Goal: Information Seeking & Learning: Learn about a topic

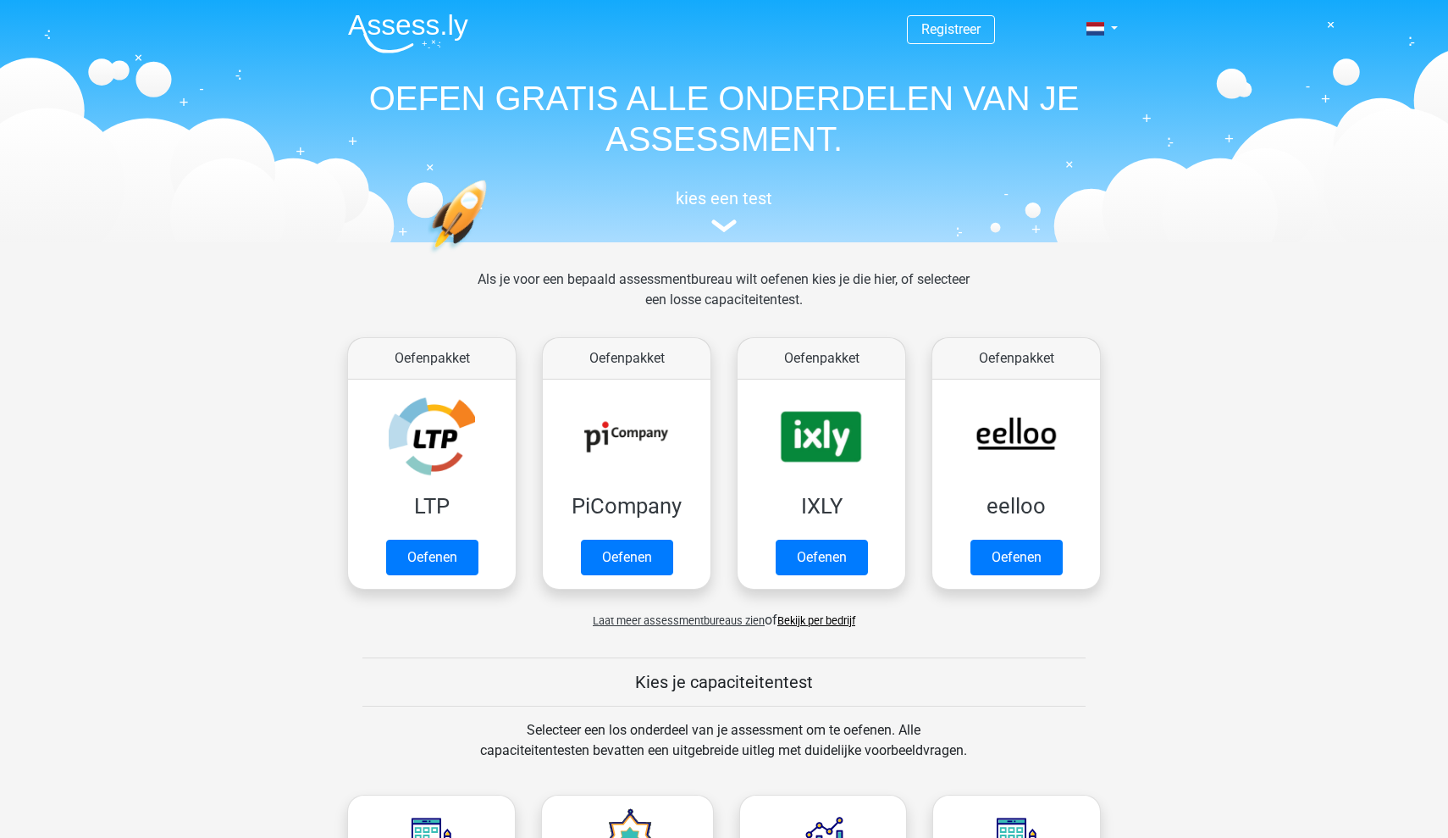
click at [818, 621] on link "Bekijk per bedrijf" at bounding box center [816, 620] width 78 height 13
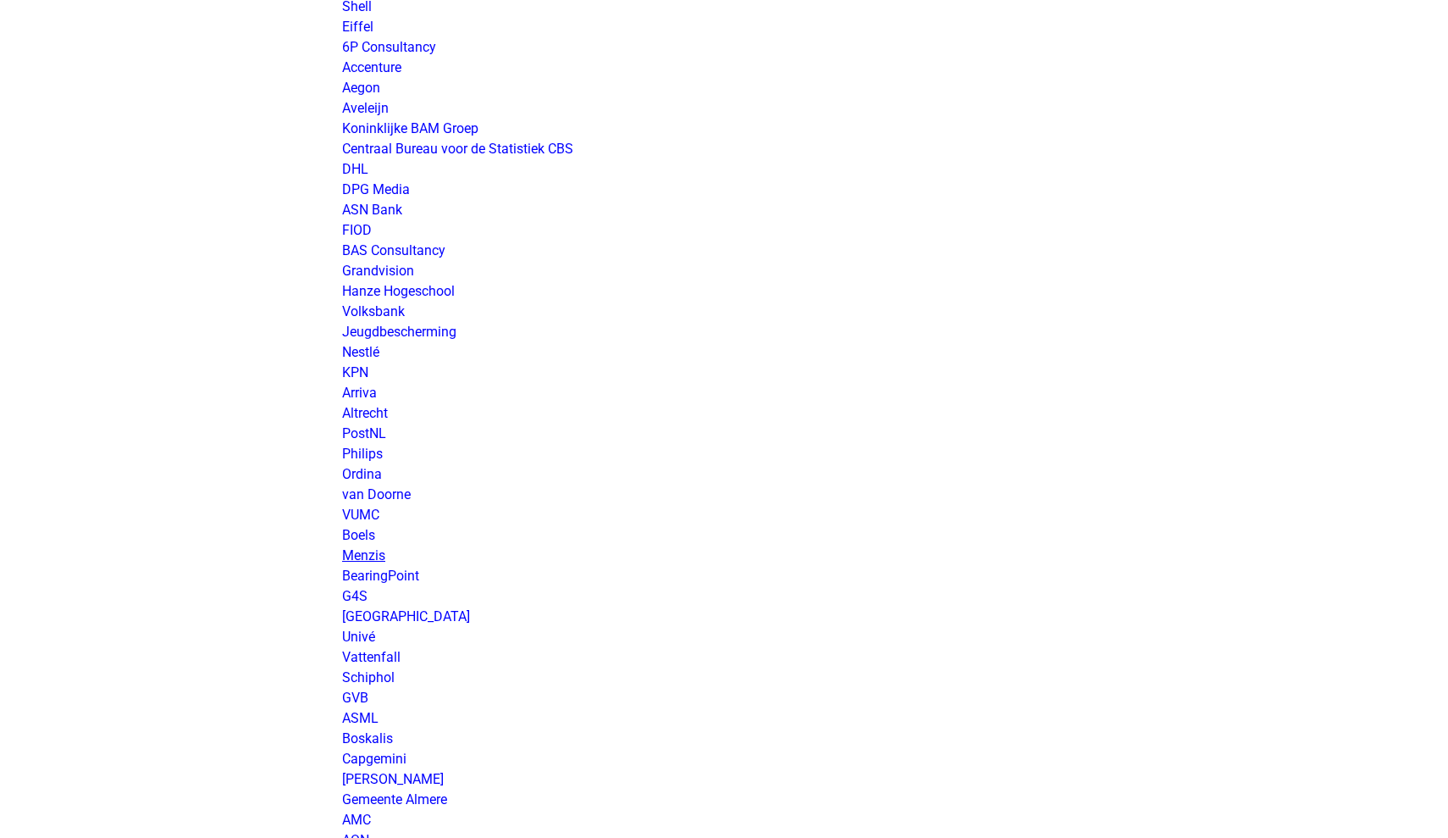
scroll to position [1989, 0]
click at [368, 673] on link "Schiphol" at bounding box center [368, 673] width 53 height 16
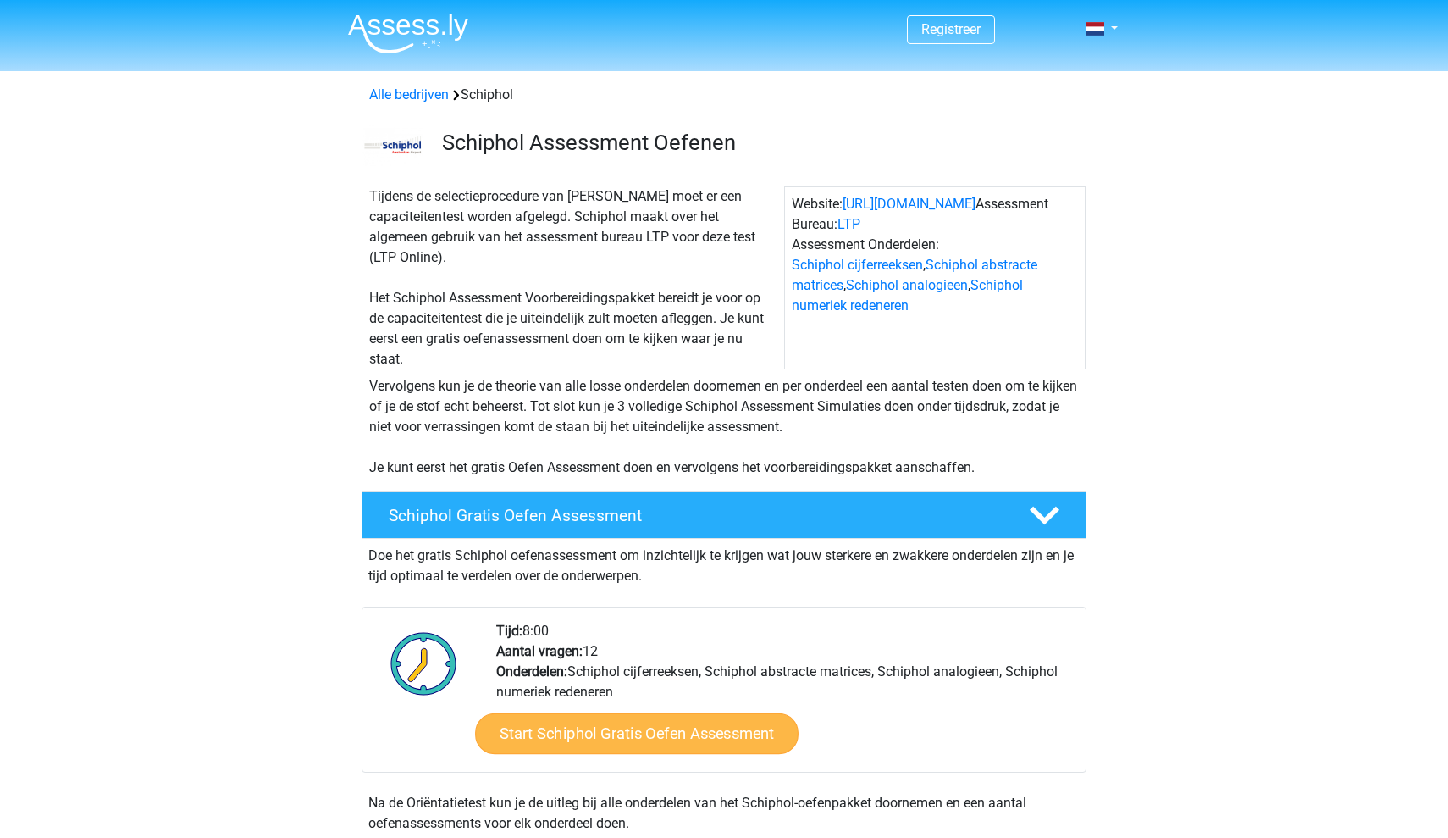
click at [666, 727] on link "Start Schiphol Gratis Oefen Assessment" at bounding box center [637, 733] width 324 height 41
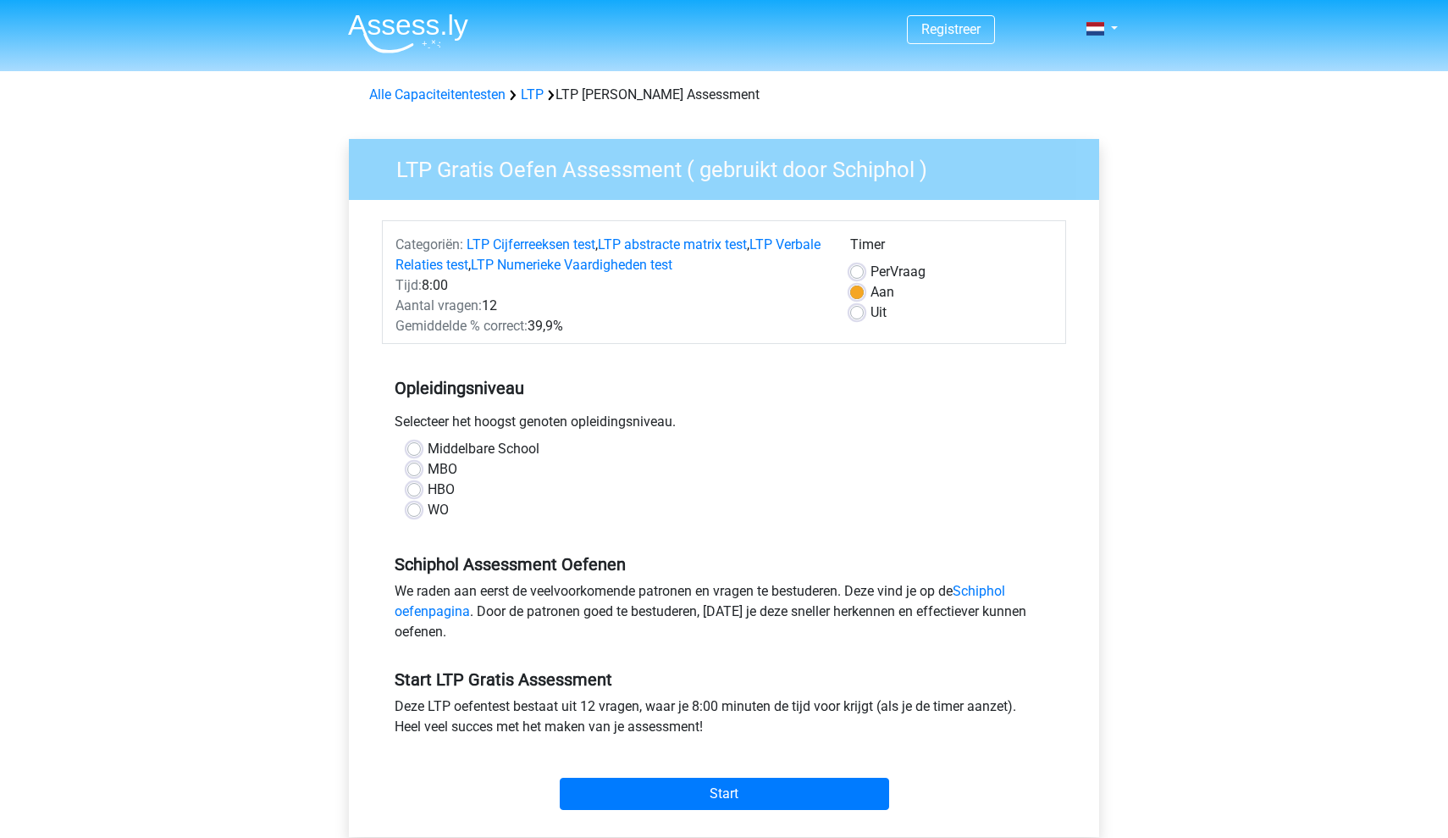
click at [428, 490] on label "HBO" at bounding box center [441, 489] width 27 height 20
click at [416, 490] on input "HBO" at bounding box center [414, 487] width 14 height 17
radio input "true"
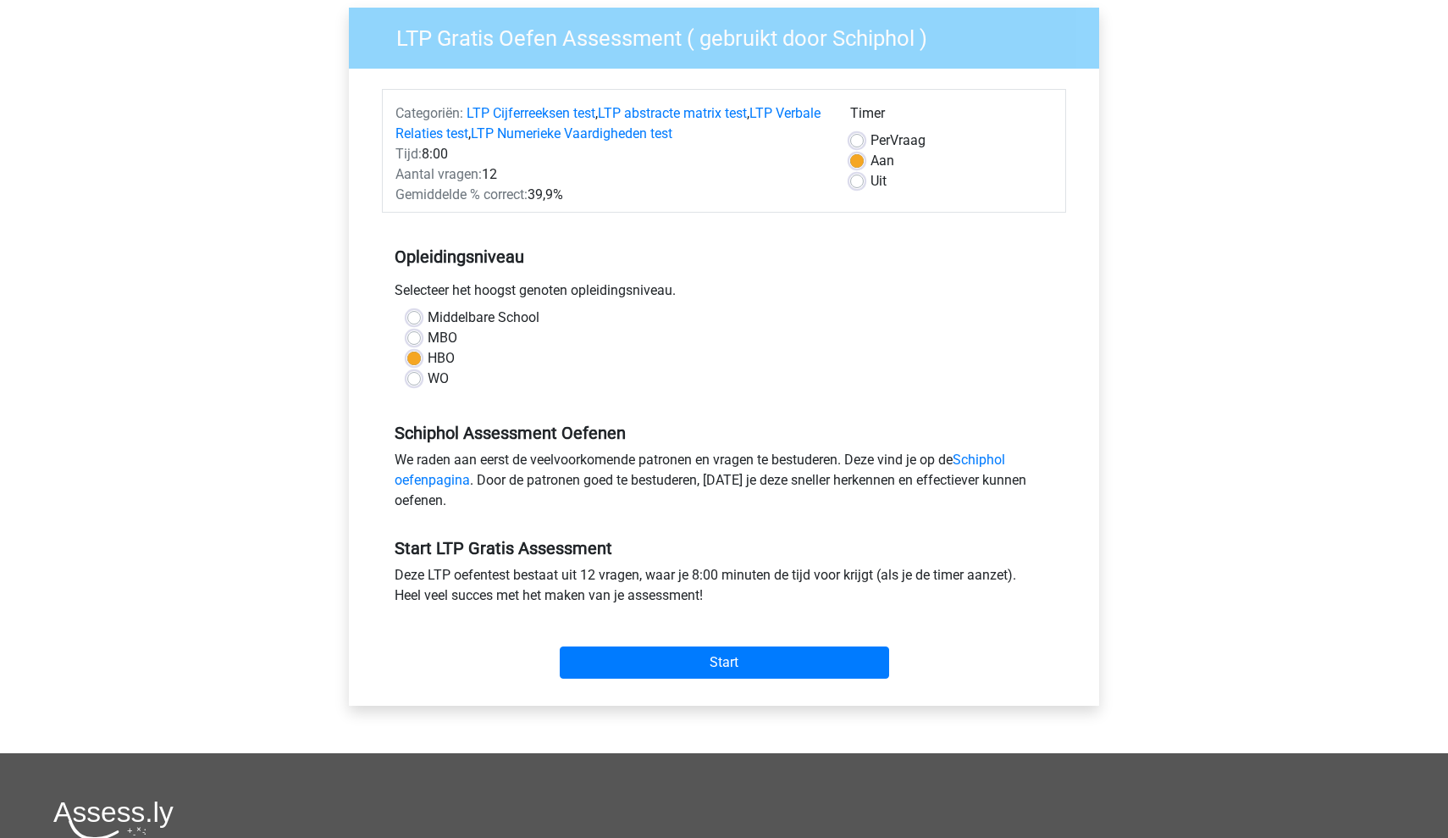
scroll to position [133, 0]
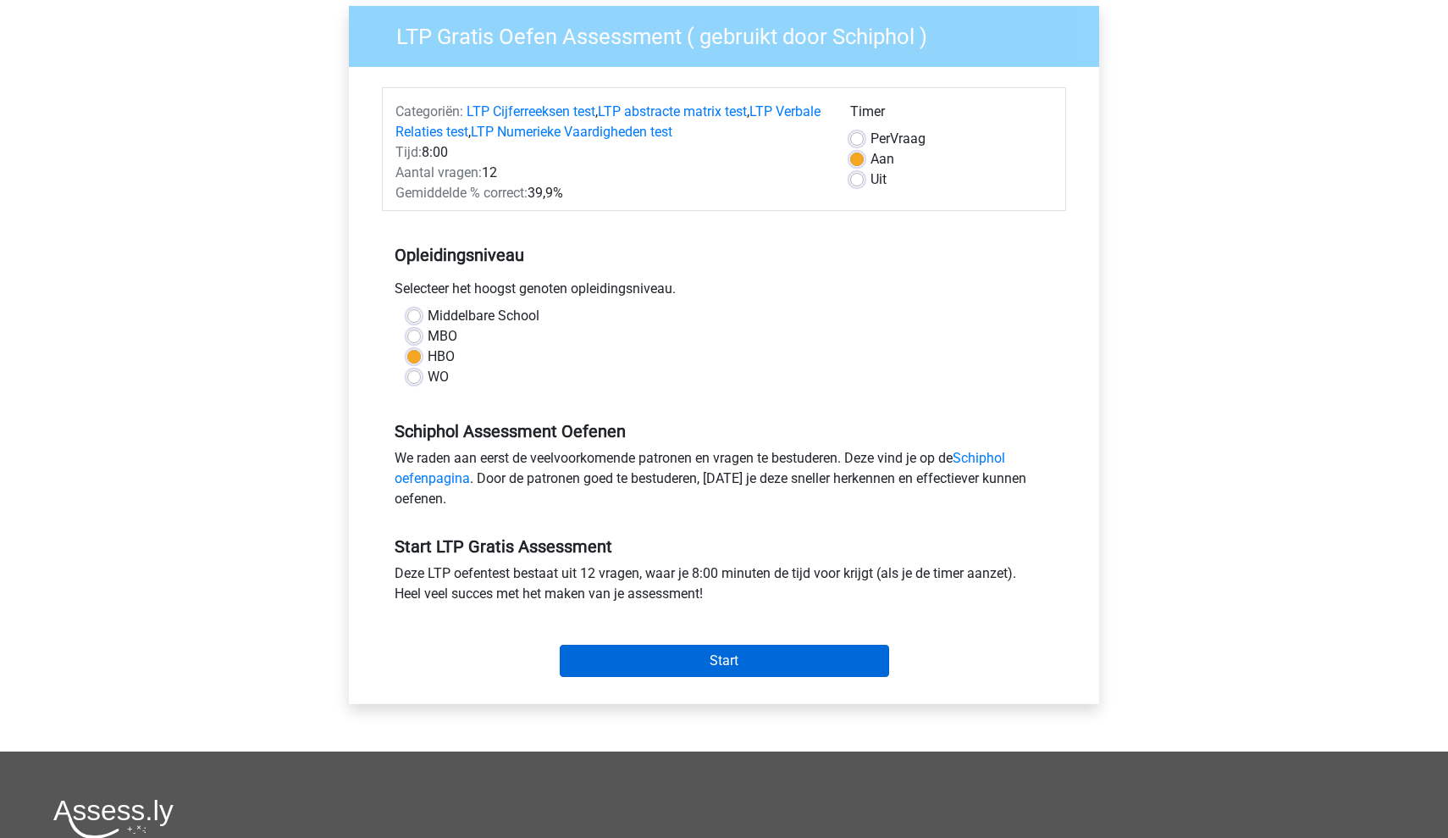
click at [642, 660] on input "Start" at bounding box center [724, 660] width 329 height 32
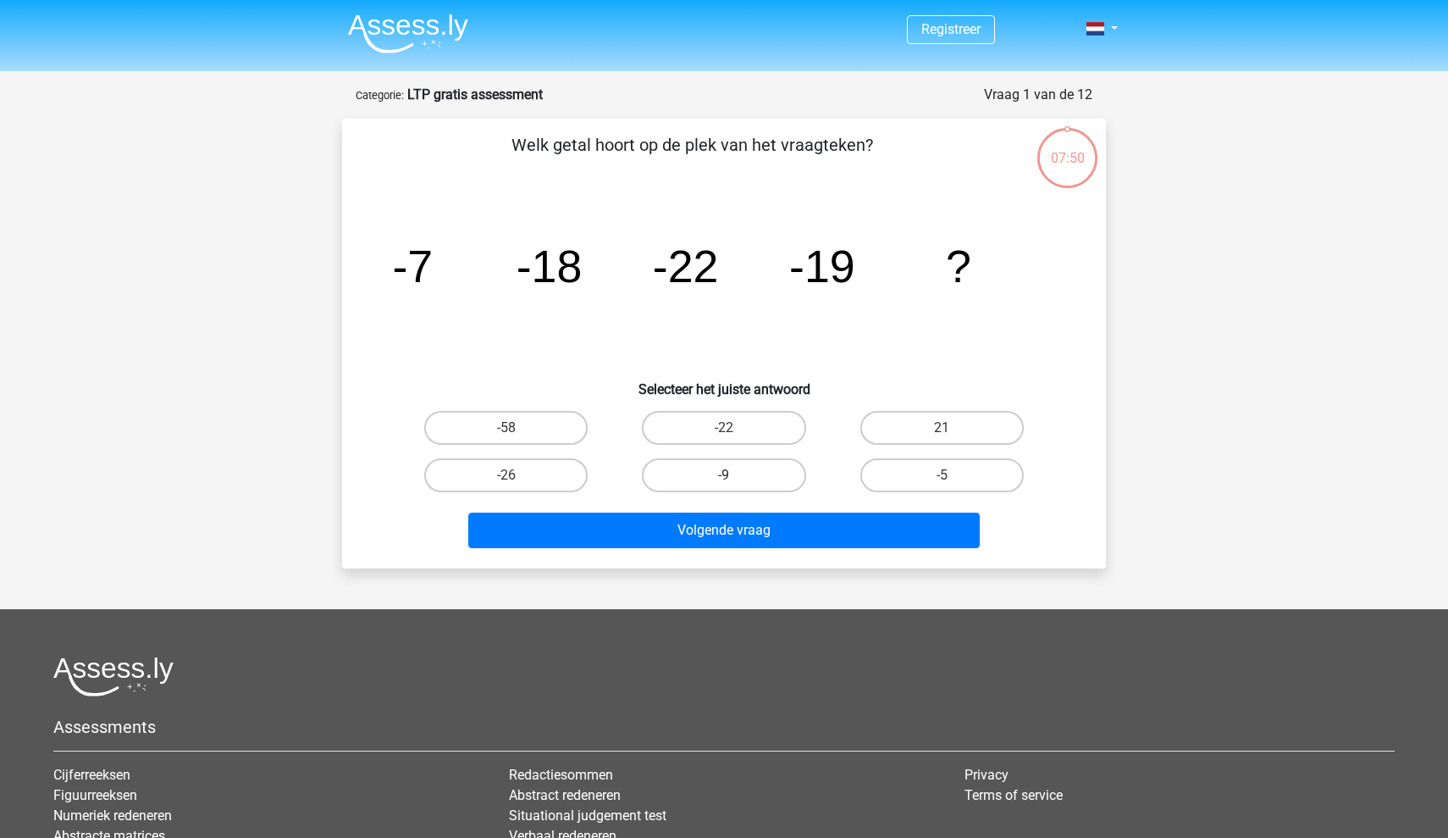
click at [734, 482] on label "-9" at bounding box center [723, 475] width 163 height 34
click at [734, 482] on input "-9" at bounding box center [729, 480] width 11 height 11
radio input "true"
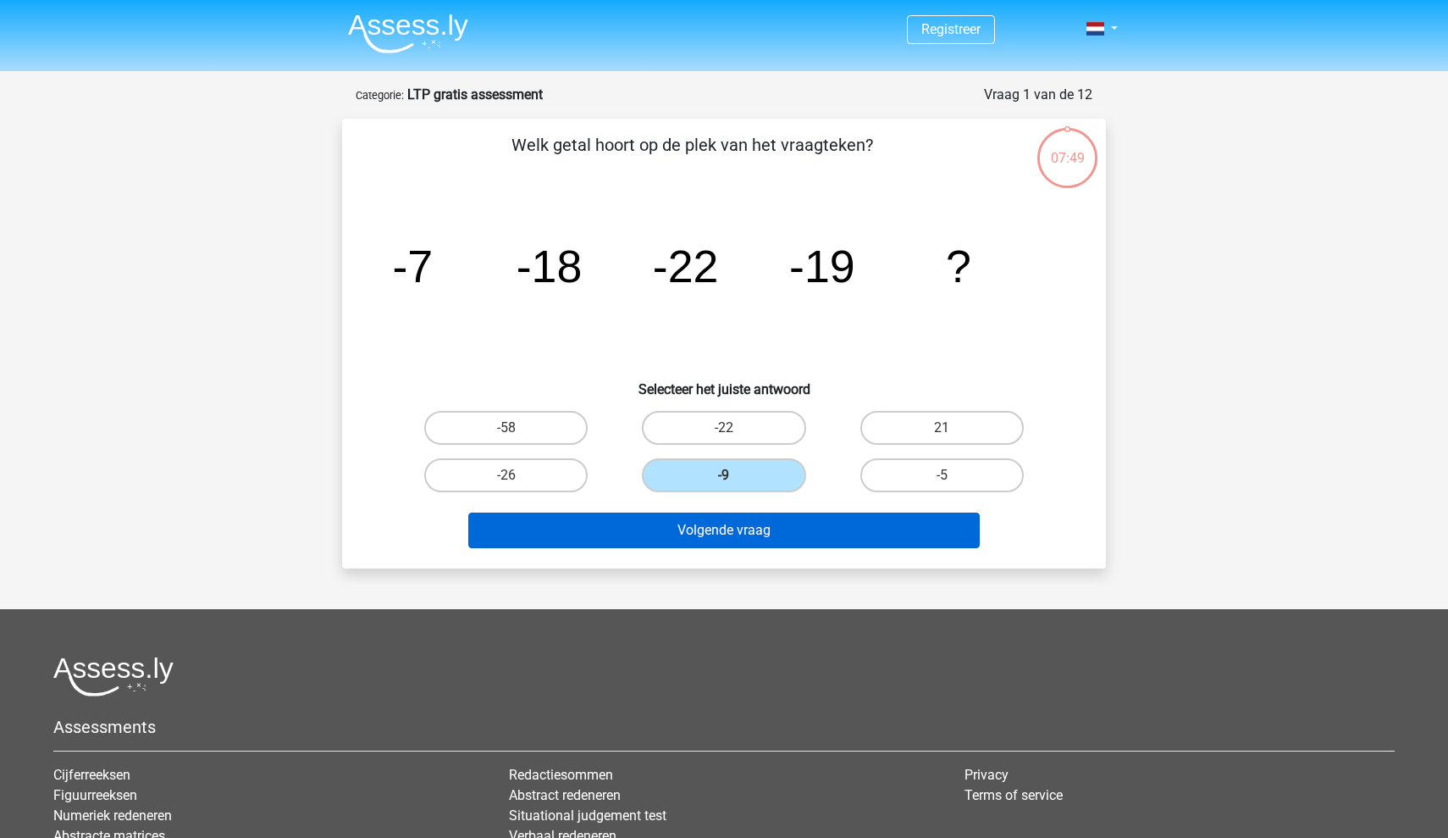
click at [727, 539] on button "Volgende vraag" at bounding box center [724, 530] width 512 height 36
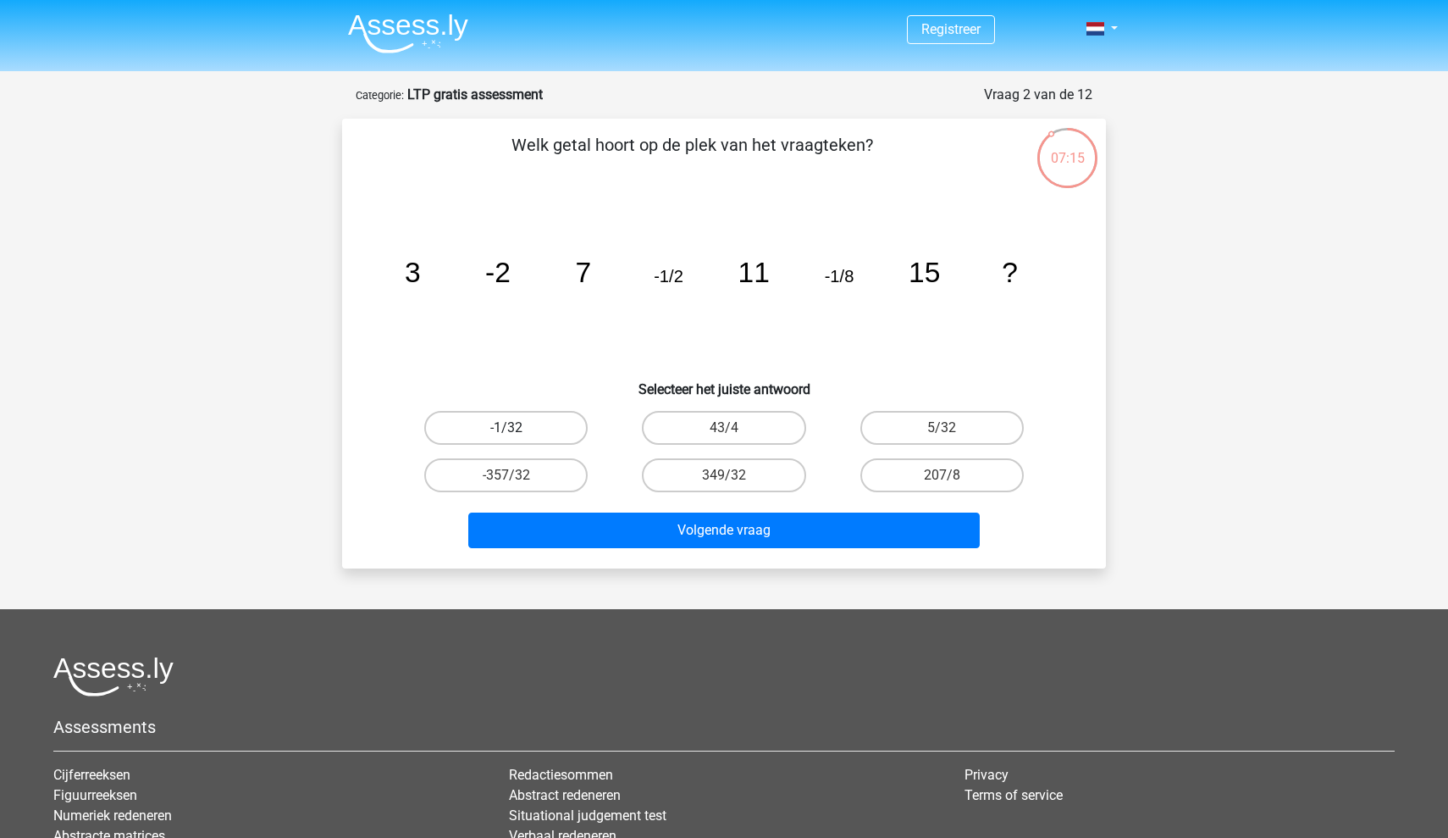
click at [545, 431] on label "-1/32" at bounding box center [505, 428] width 163 height 34
click at [517, 431] on input "-1/32" at bounding box center [511, 433] width 11 height 11
radio input "true"
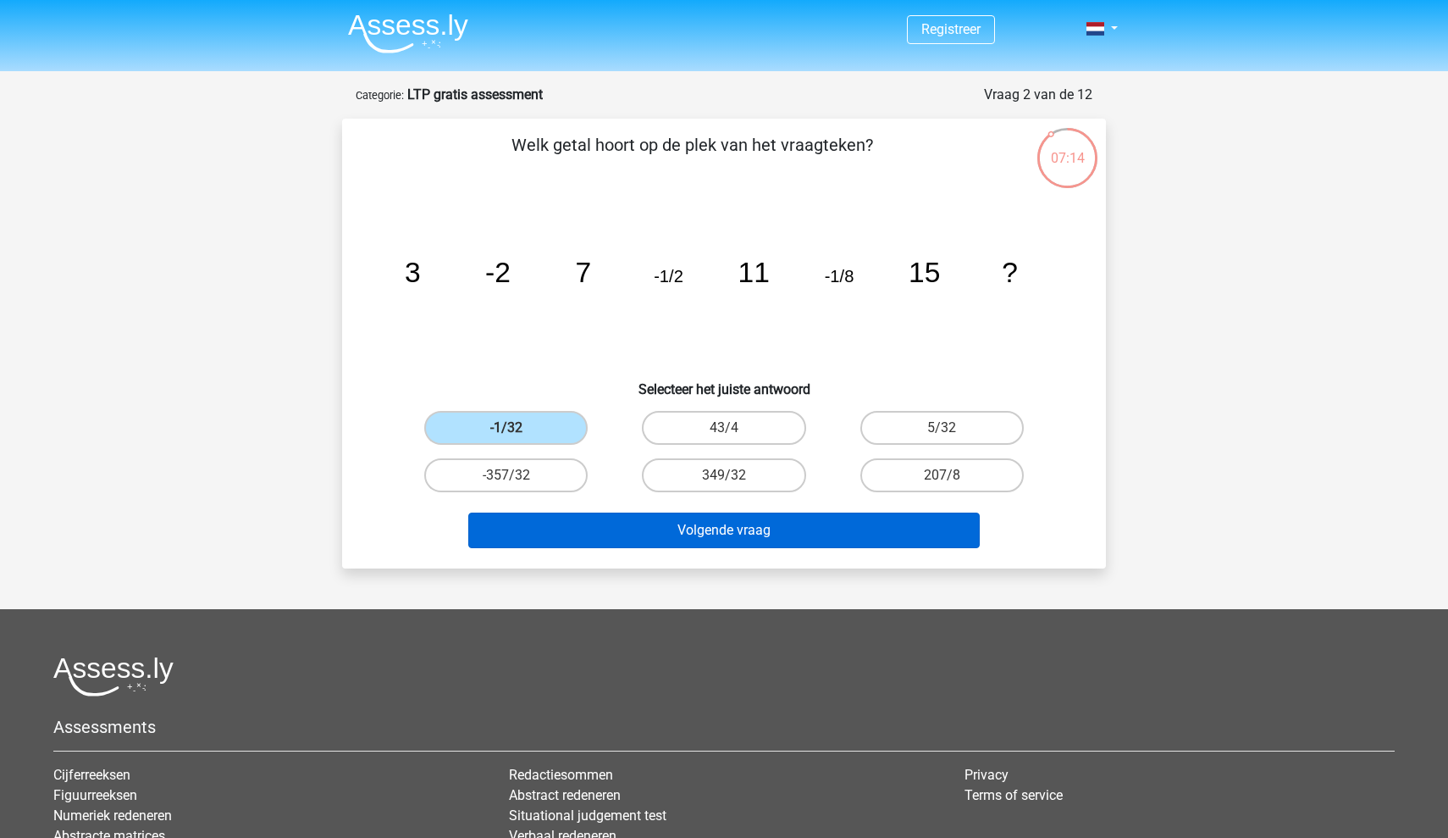
click at [613, 531] on button "Volgende vraag" at bounding box center [724, 530] width 512 height 36
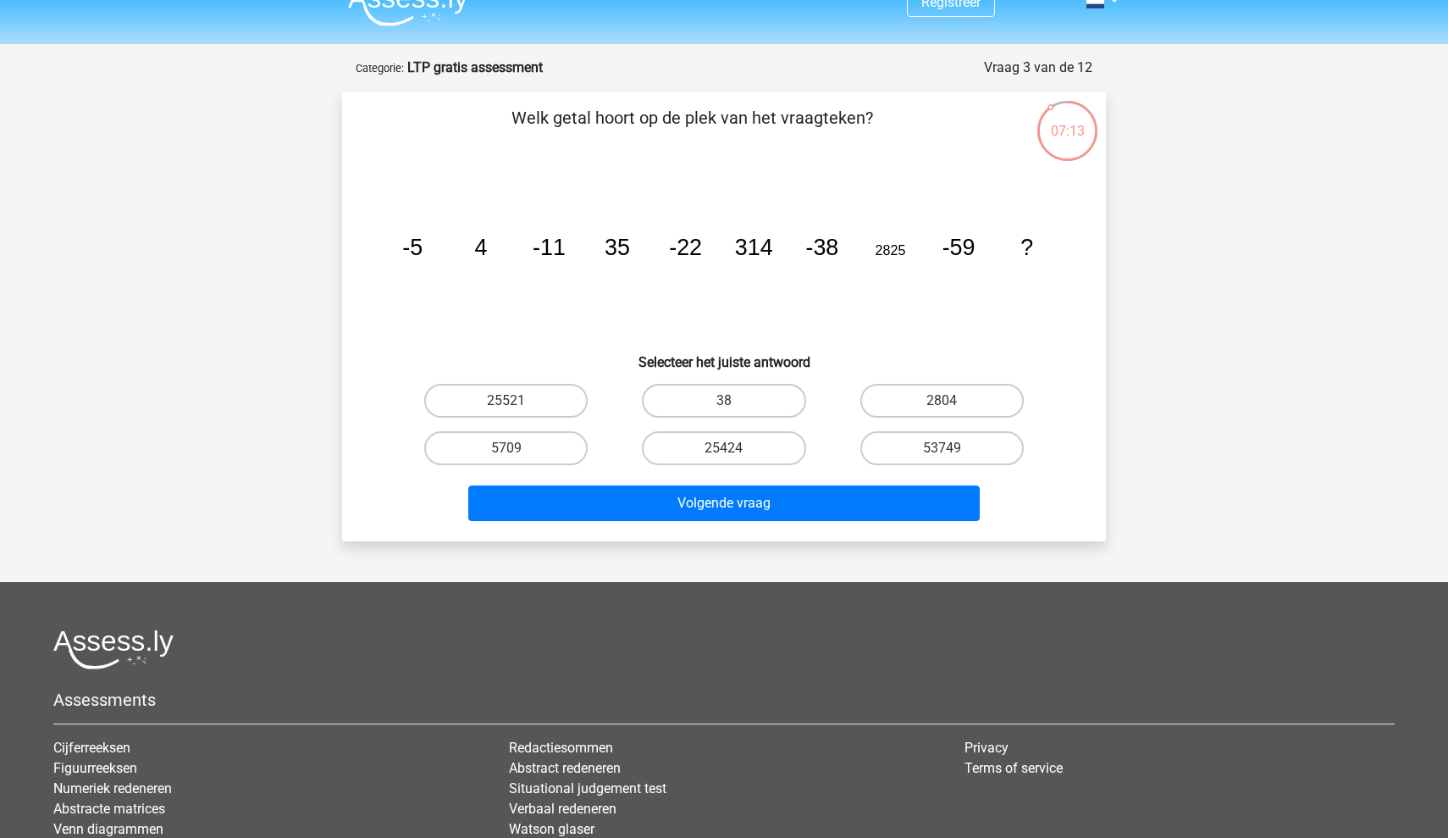
scroll to position [9, 0]
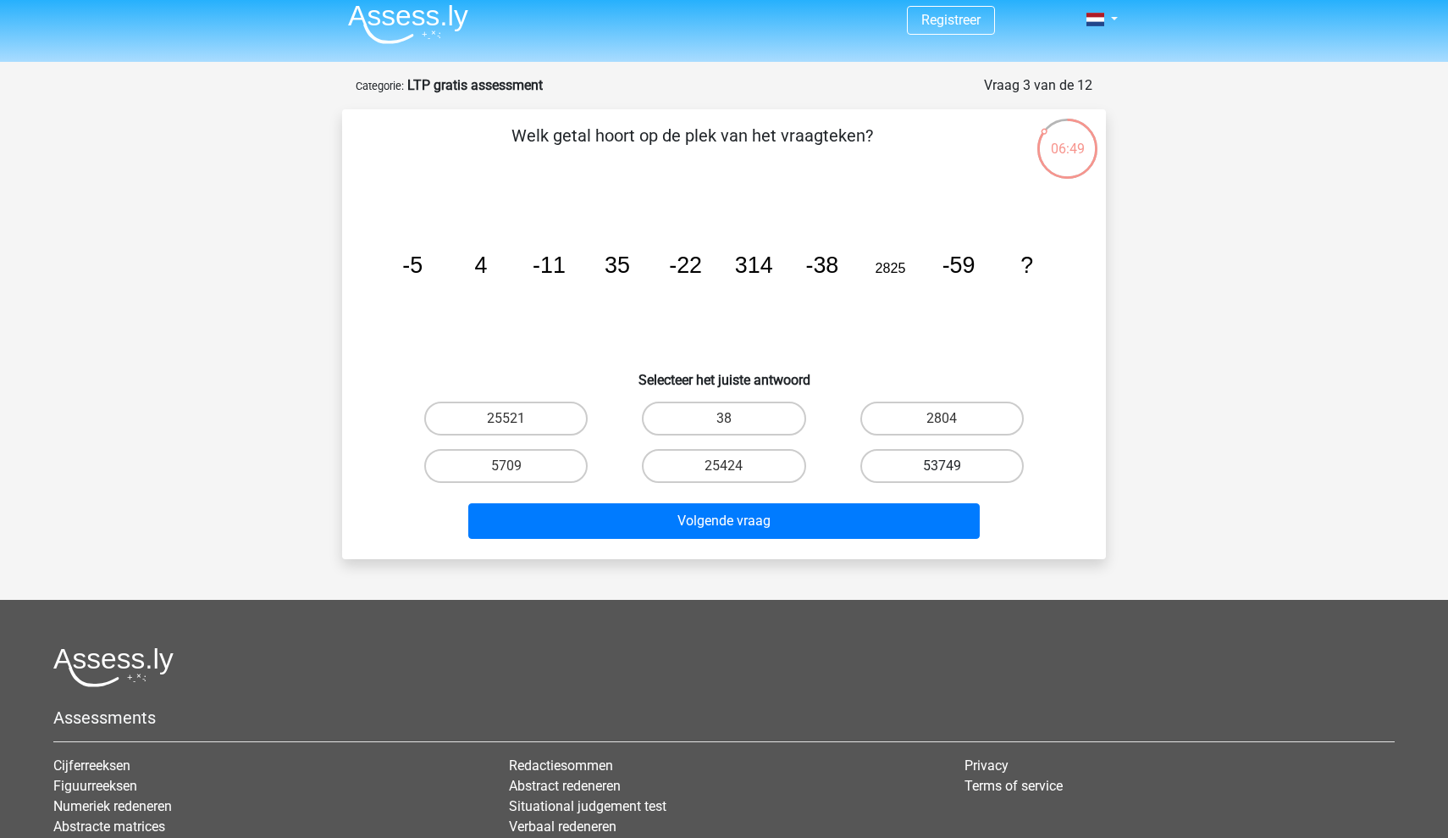
click at [877, 467] on label "53749" at bounding box center [941, 466] width 163 height 34
click at [942, 467] on input "53749" at bounding box center [947, 471] width 11 height 11
radio input "true"
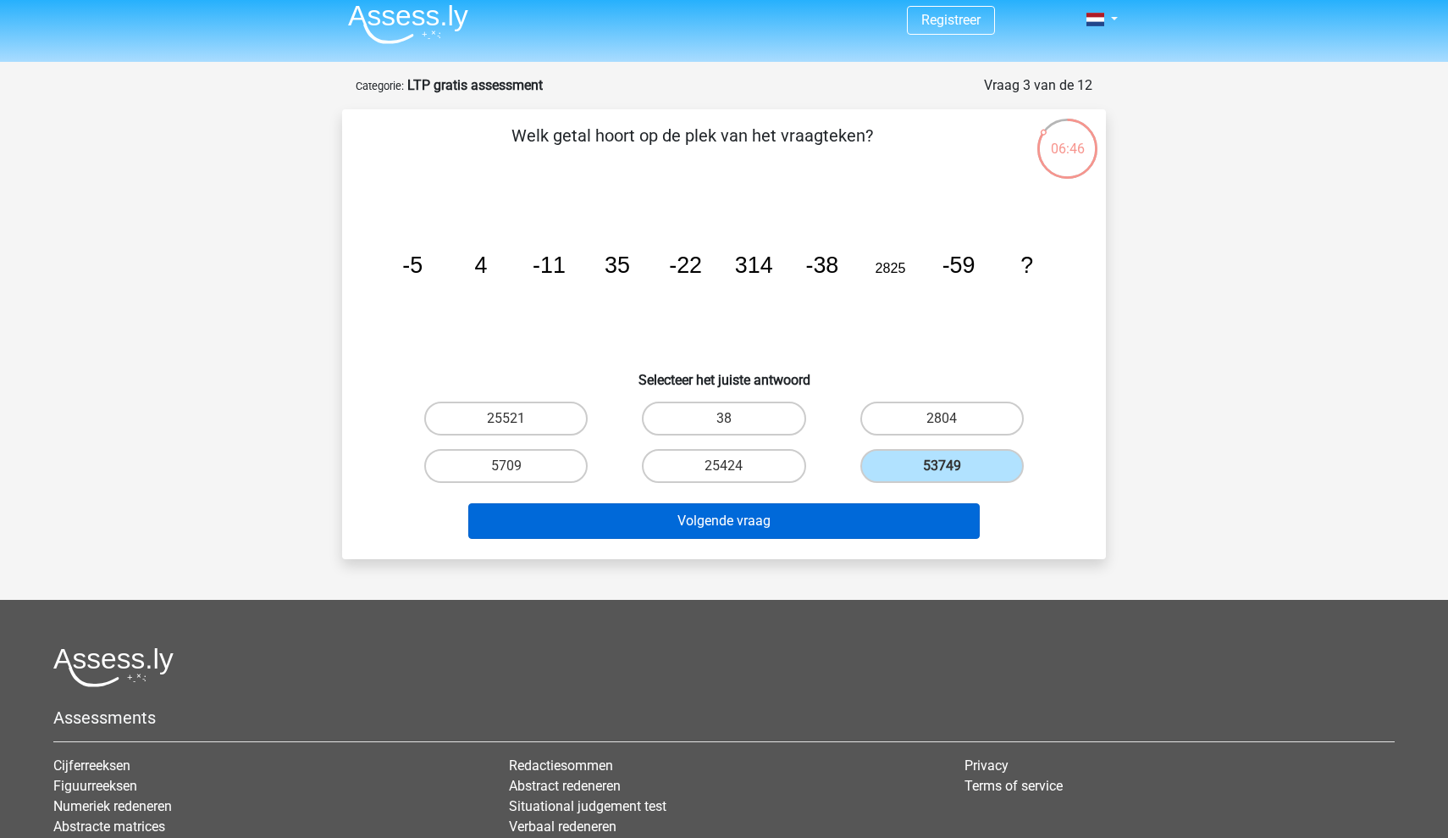
click at [771, 523] on button "Volgende vraag" at bounding box center [724, 521] width 512 height 36
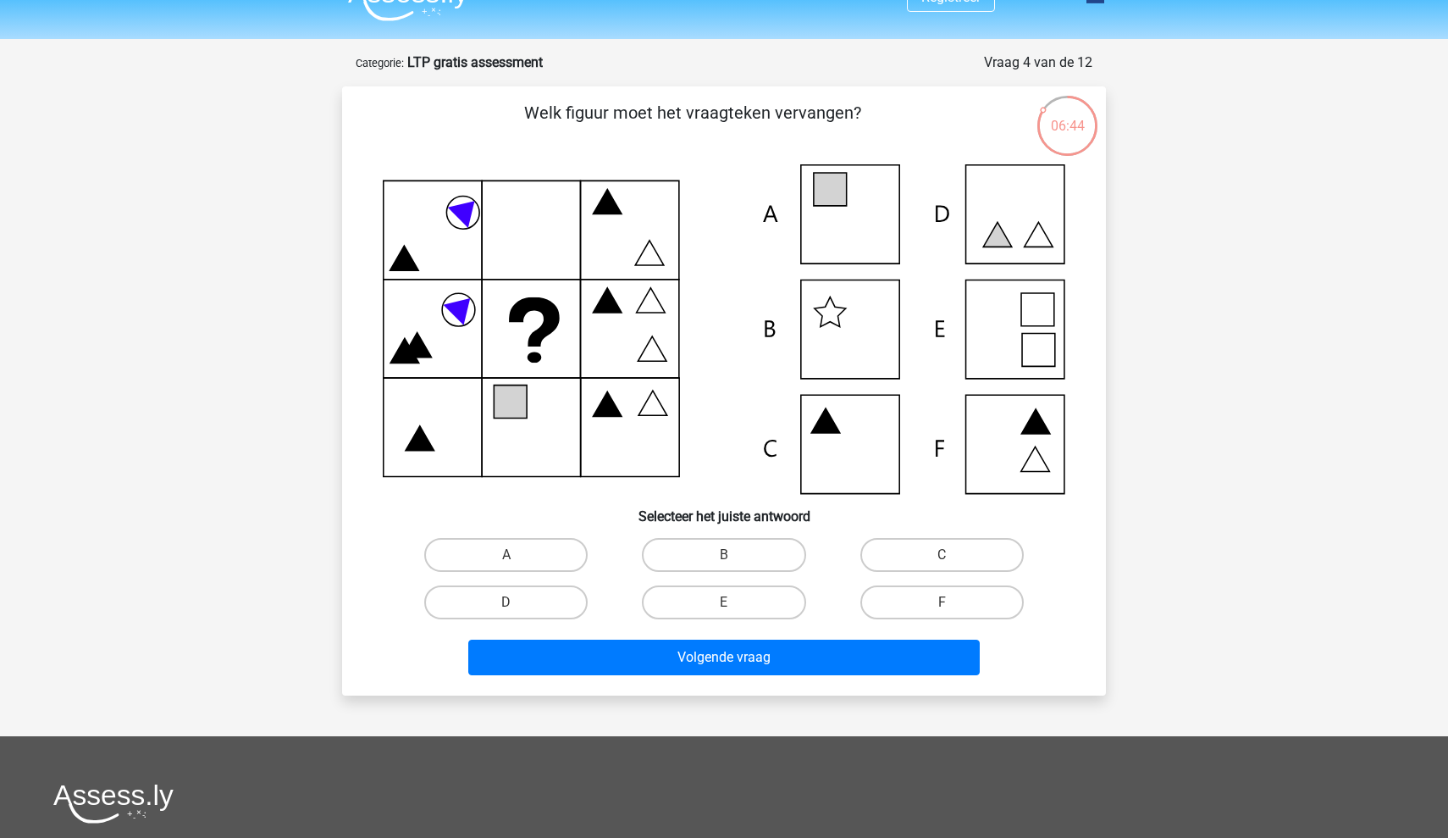
scroll to position [0, 0]
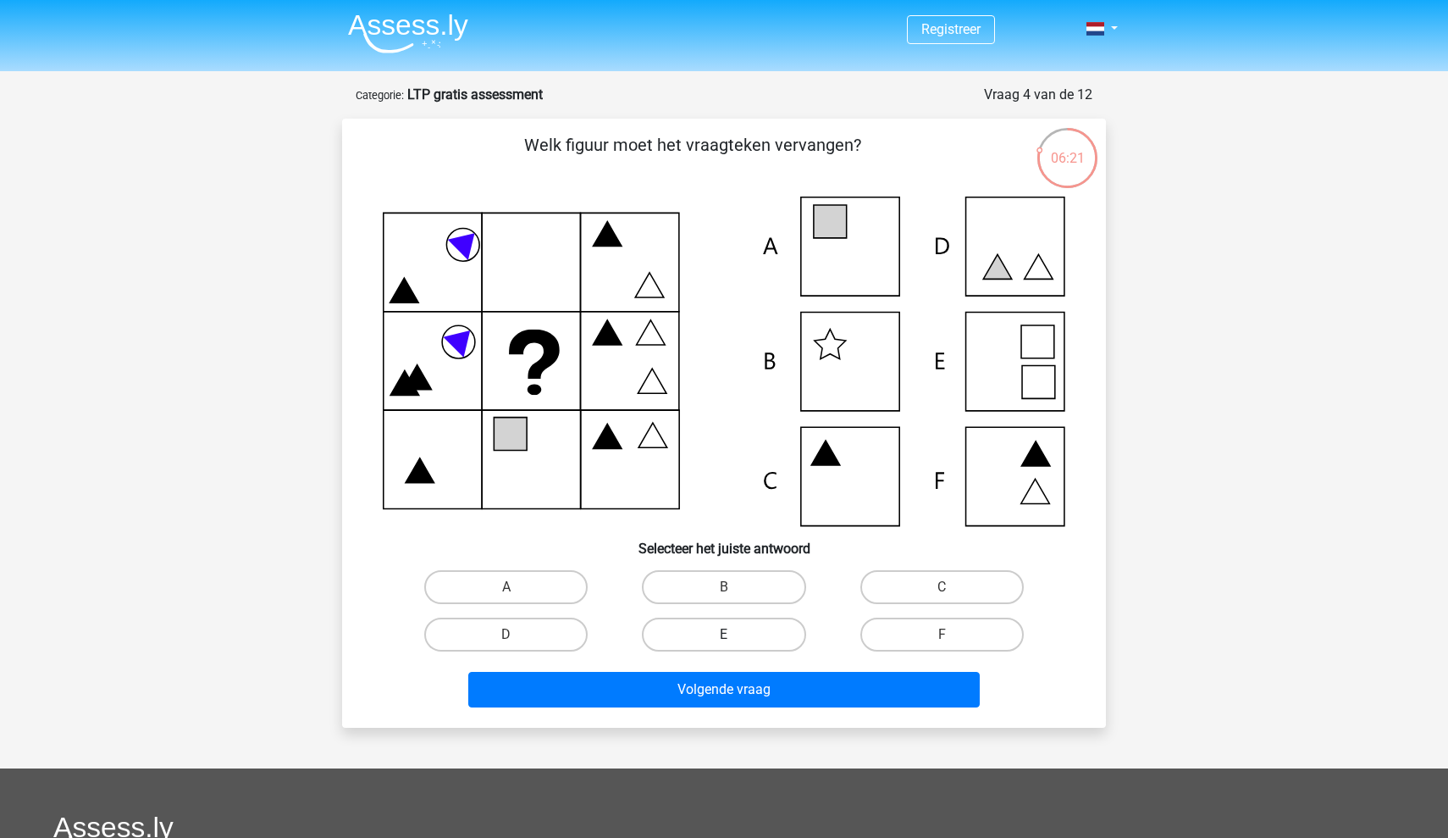
click at [698, 637] on label "E" at bounding box center [723, 634] width 163 height 34
click at [724, 637] on input "E" at bounding box center [729, 639] width 11 height 11
radio input "true"
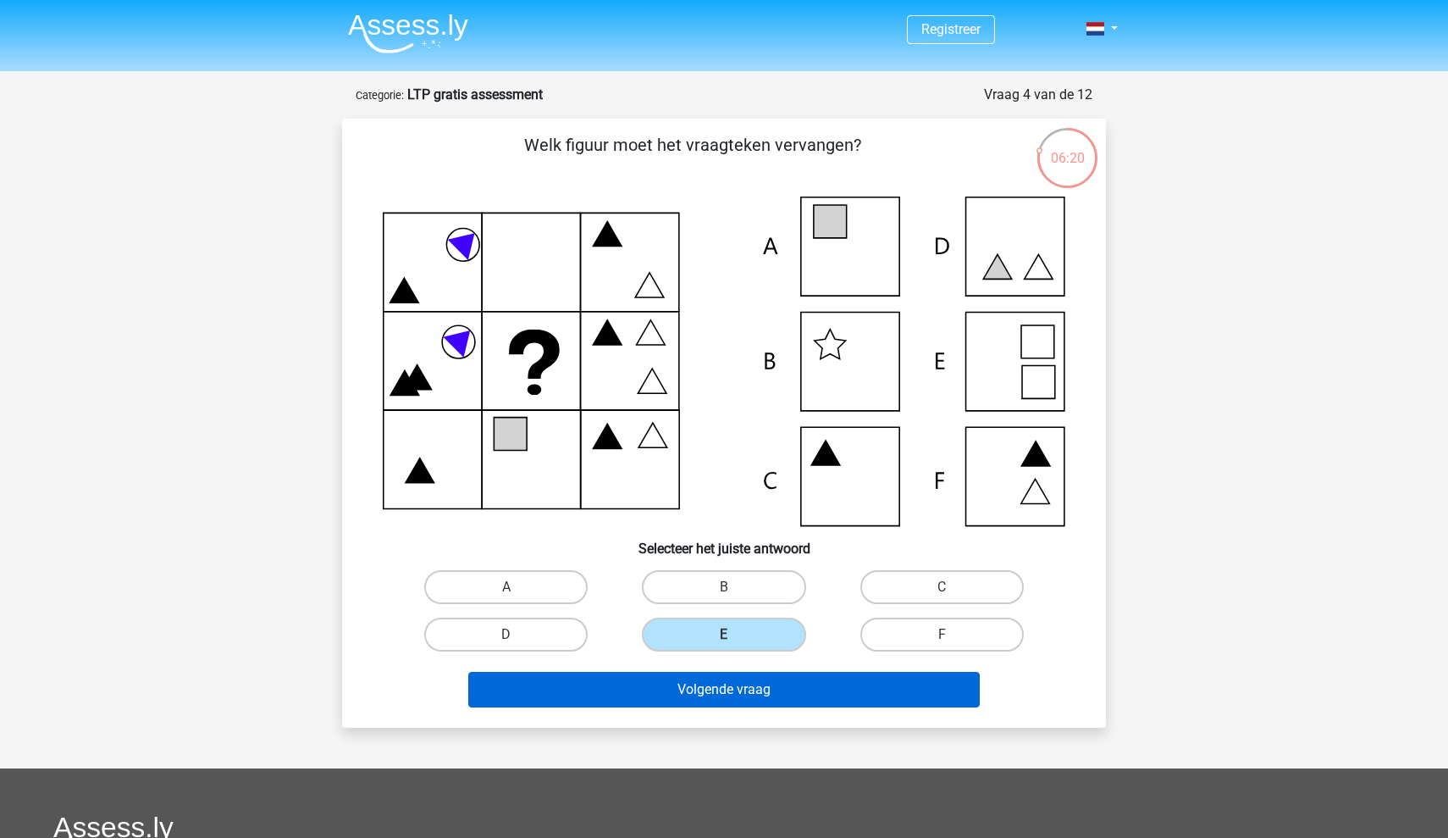
click at [691, 704] on button "Volgende vraag" at bounding box center [724, 690] width 512 height 36
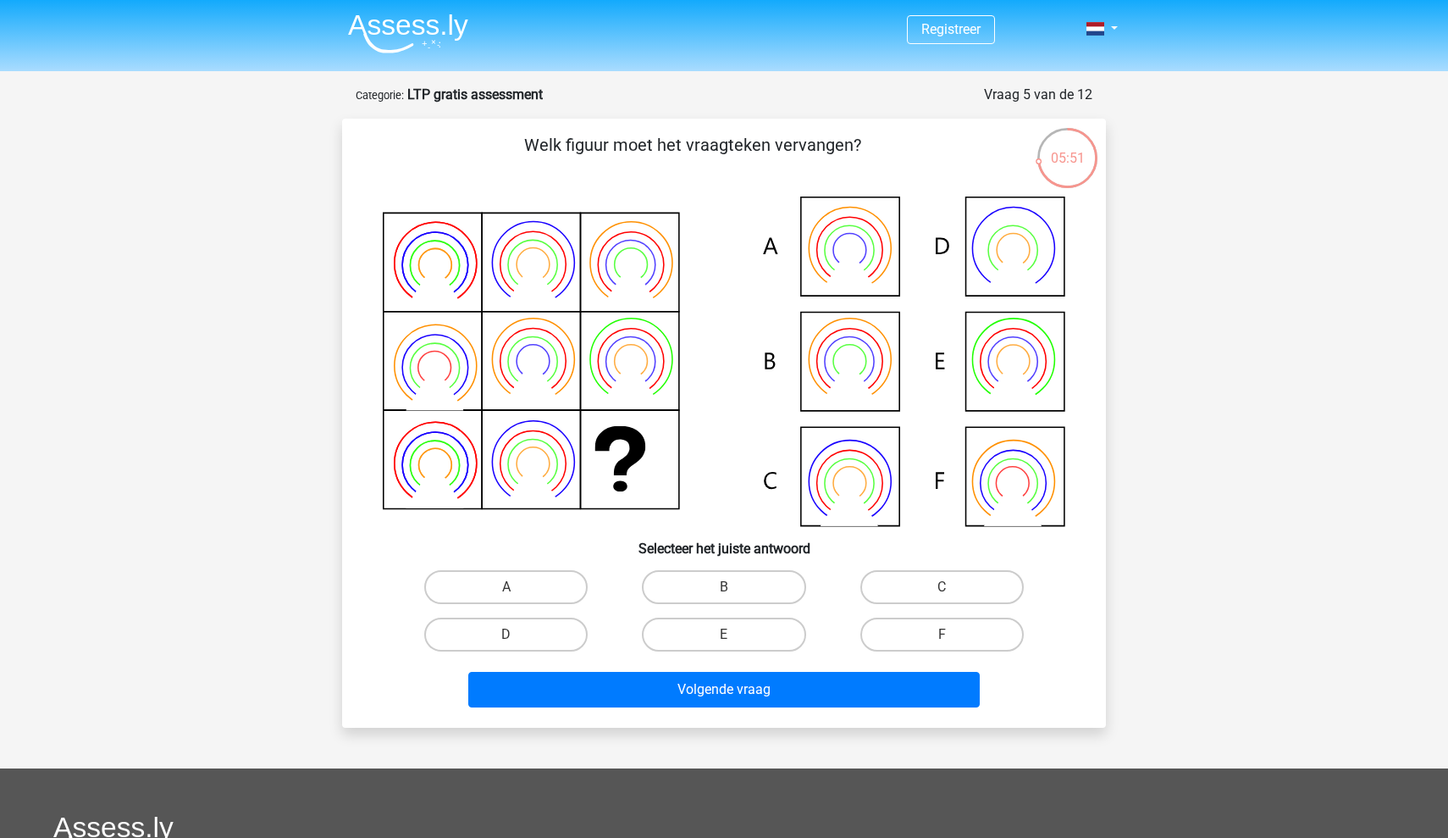
click at [997, 468] on icon at bounding box center [724, 360] width 683 height 329
click at [950, 628] on label "F" at bounding box center [941, 634] width 163 height 34
click at [950, 634] on input "F" at bounding box center [947, 639] width 11 height 11
radio input "true"
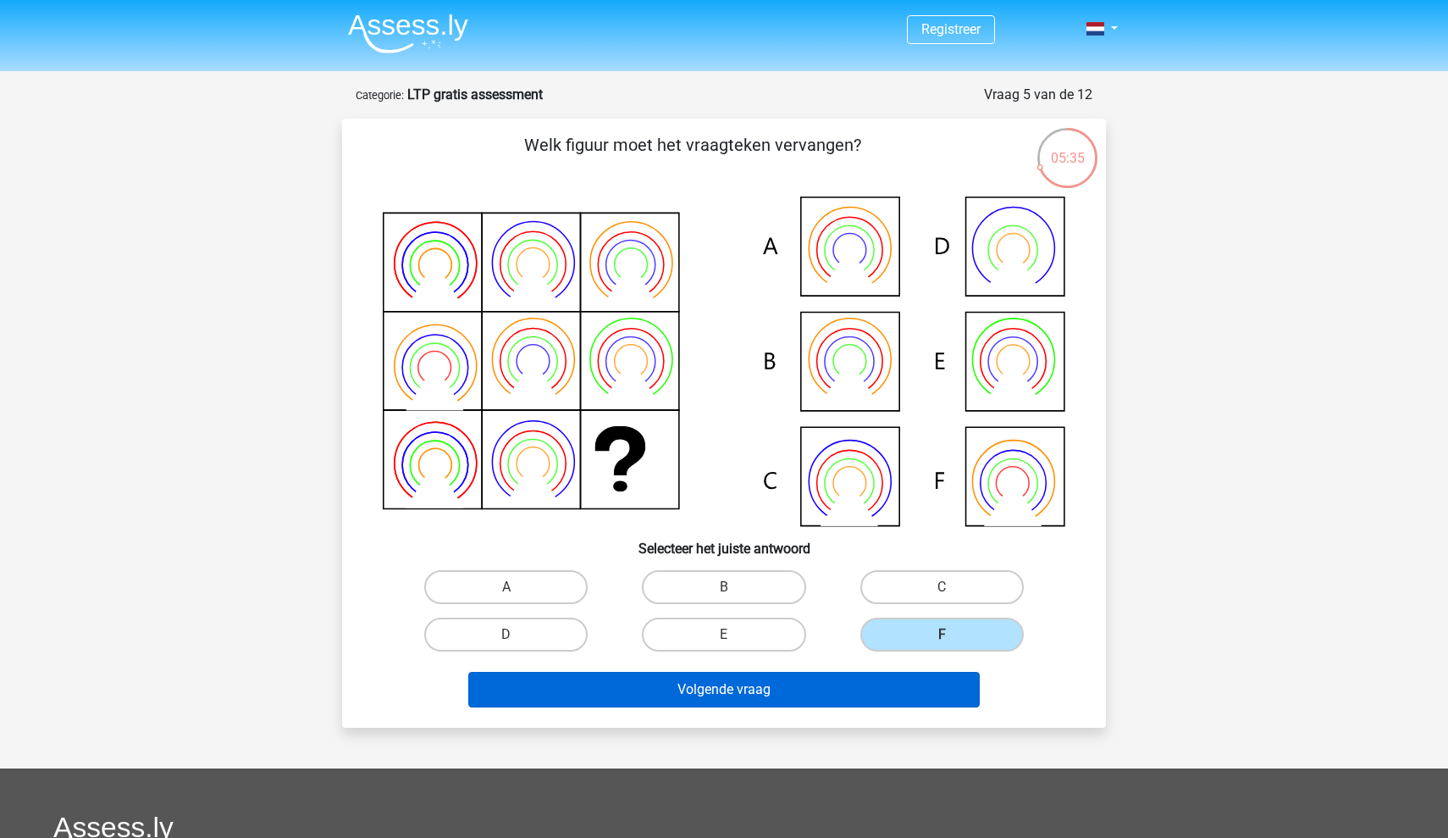
click at [783, 685] on button "Volgende vraag" at bounding box center [724, 690] width 512 height 36
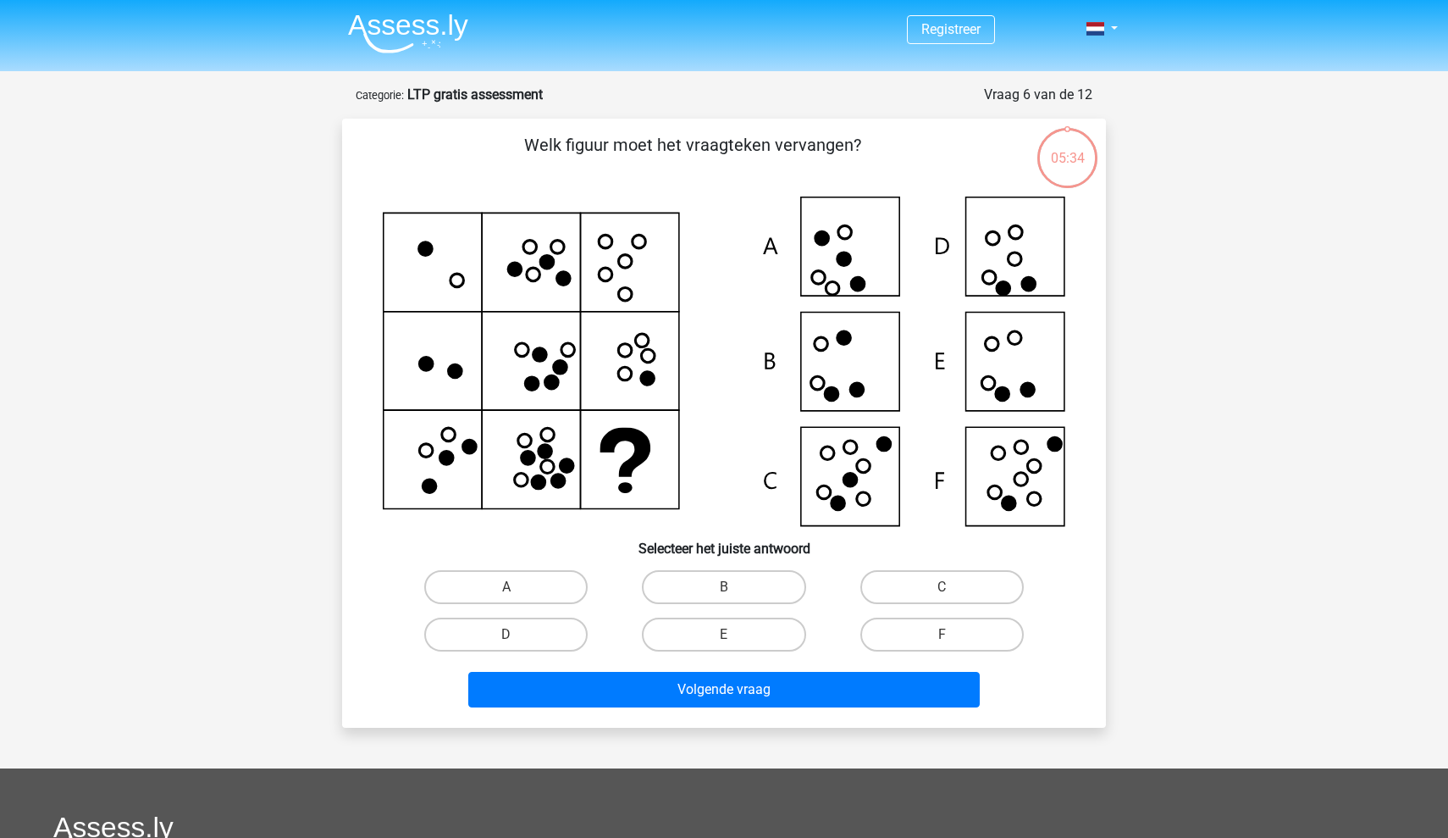
scroll to position [85, 0]
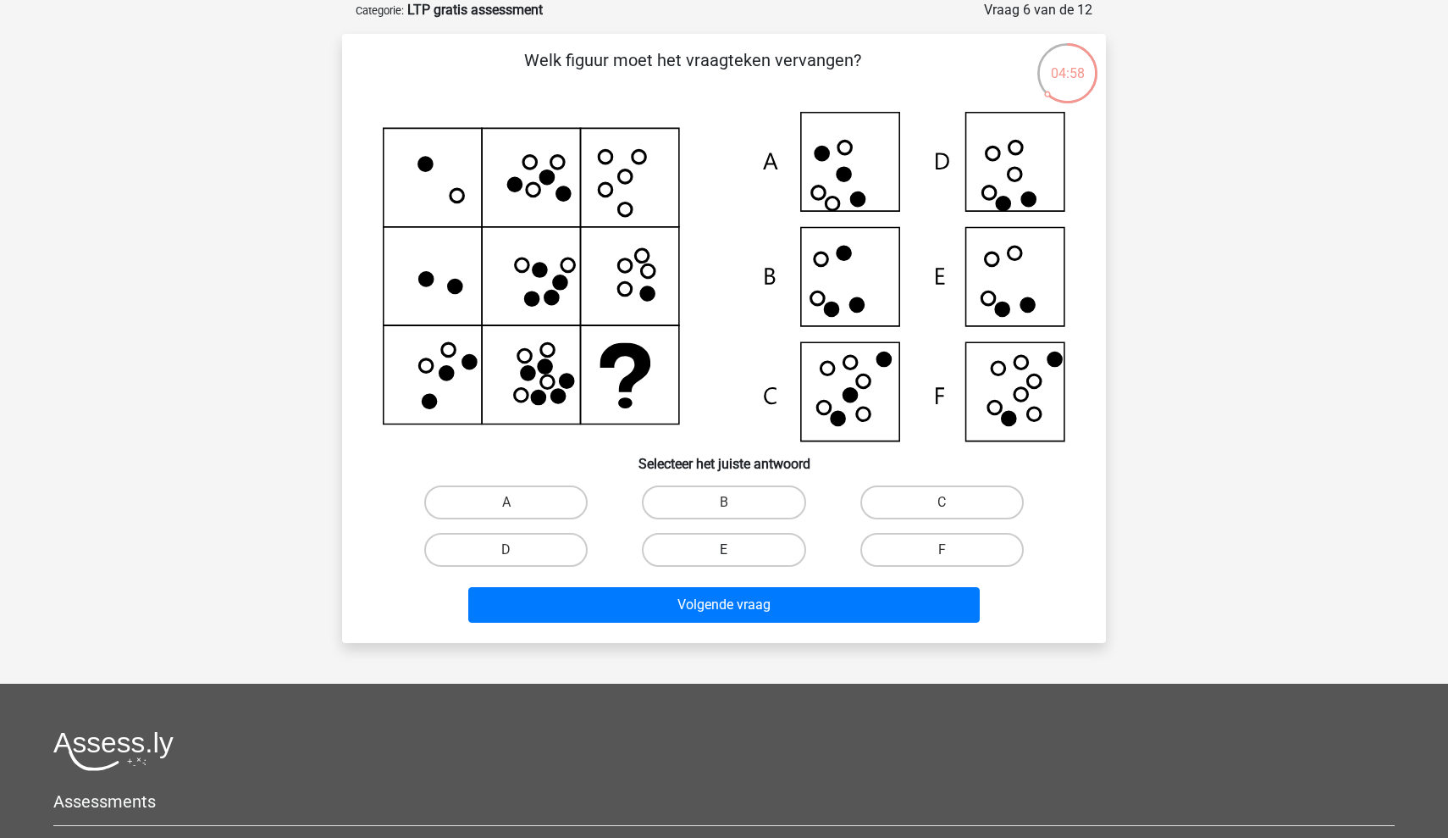
click at [763, 558] on label "E" at bounding box center [723, 550] width 163 height 34
click at [735, 558] on input "E" at bounding box center [729, 555] width 11 height 11
radio input "true"
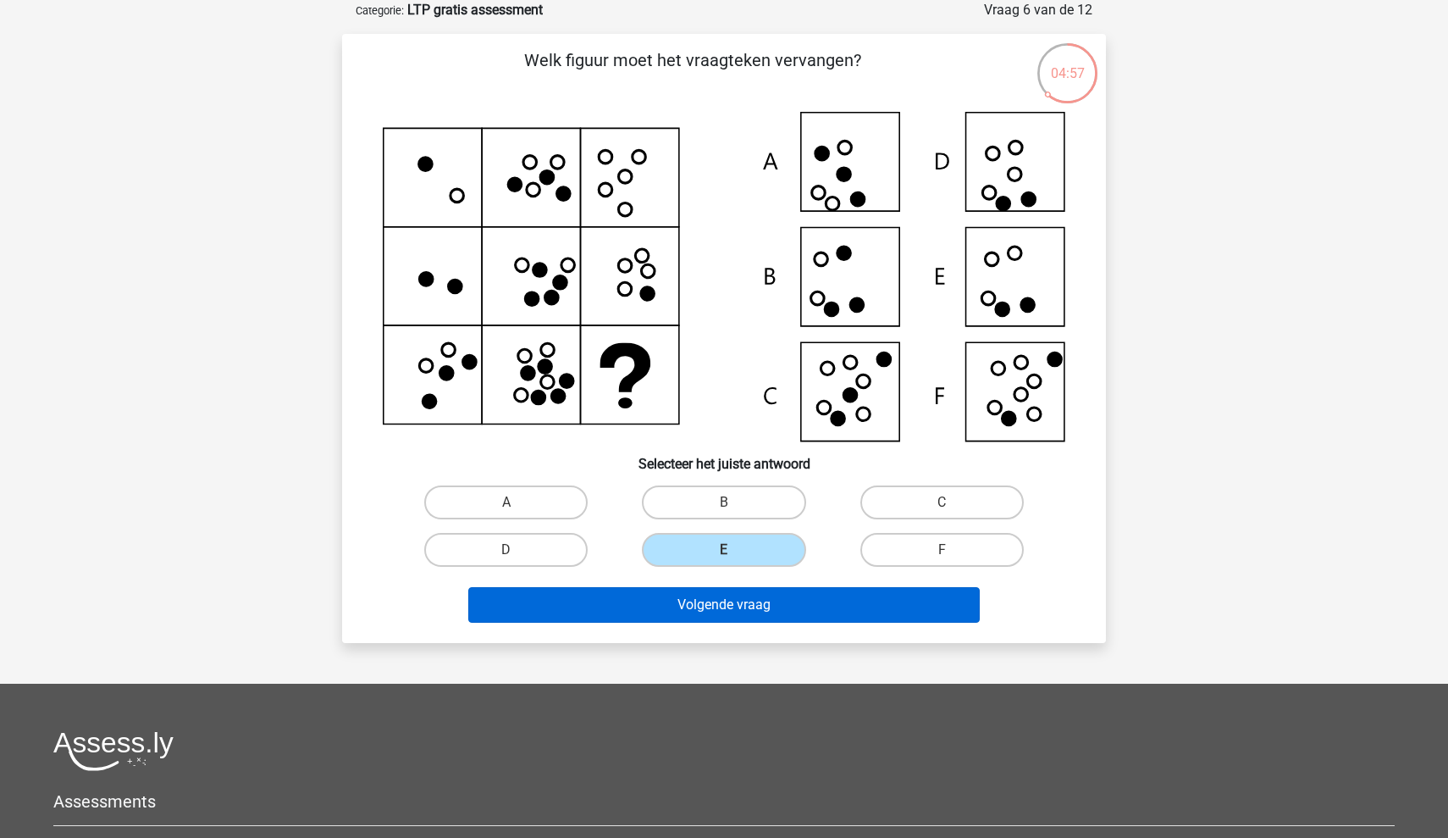
click at [763, 602] on button "Volgende vraag" at bounding box center [724, 605] width 512 height 36
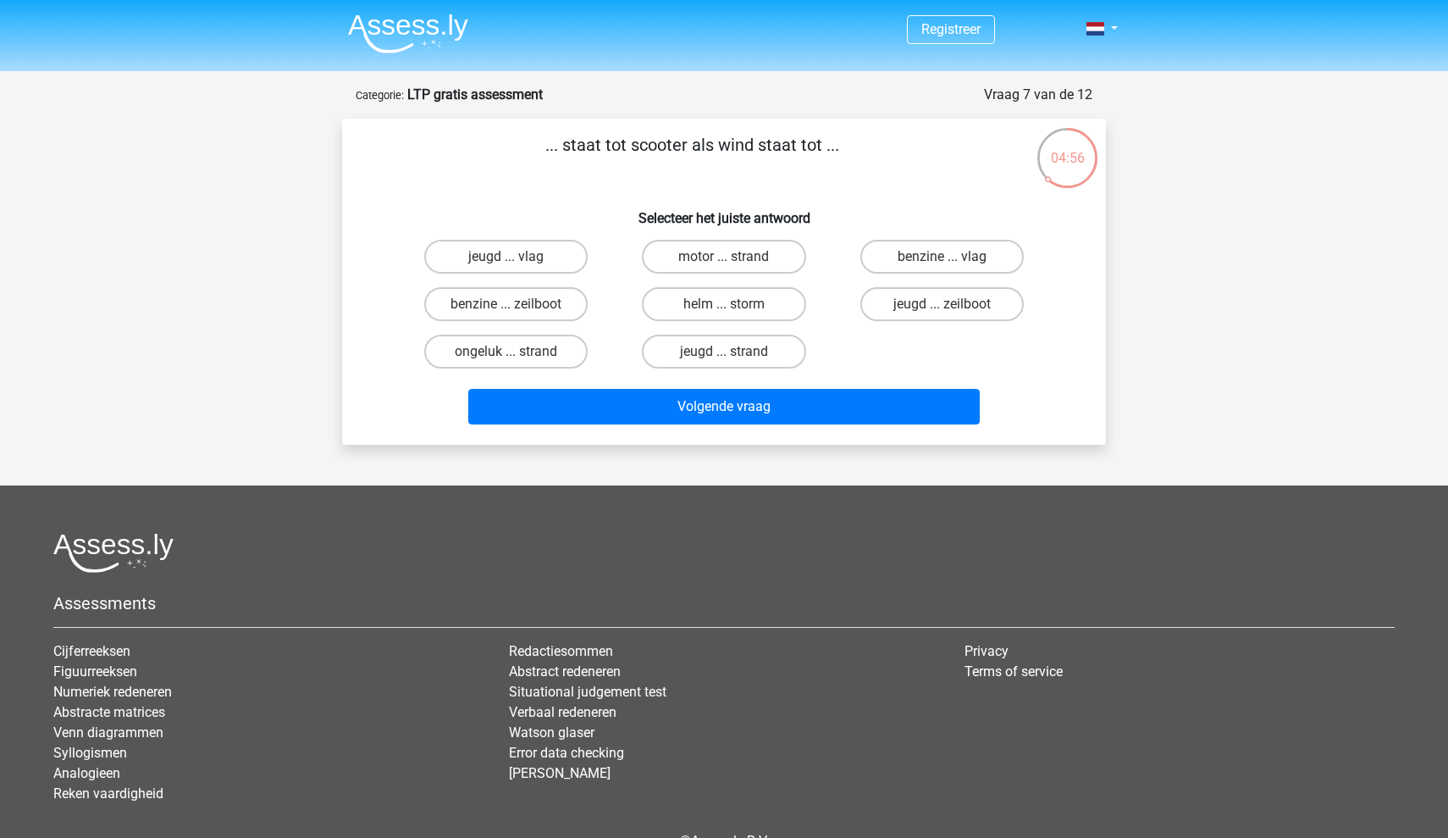
scroll to position [0, 0]
click at [564, 309] on label "benzine ... zeilboot" at bounding box center [505, 304] width 163 height 34
click at [517, 309] on input "benzine ... zeilboot" at bounding box center [511, 309] width 11 height 11
radio input "true"
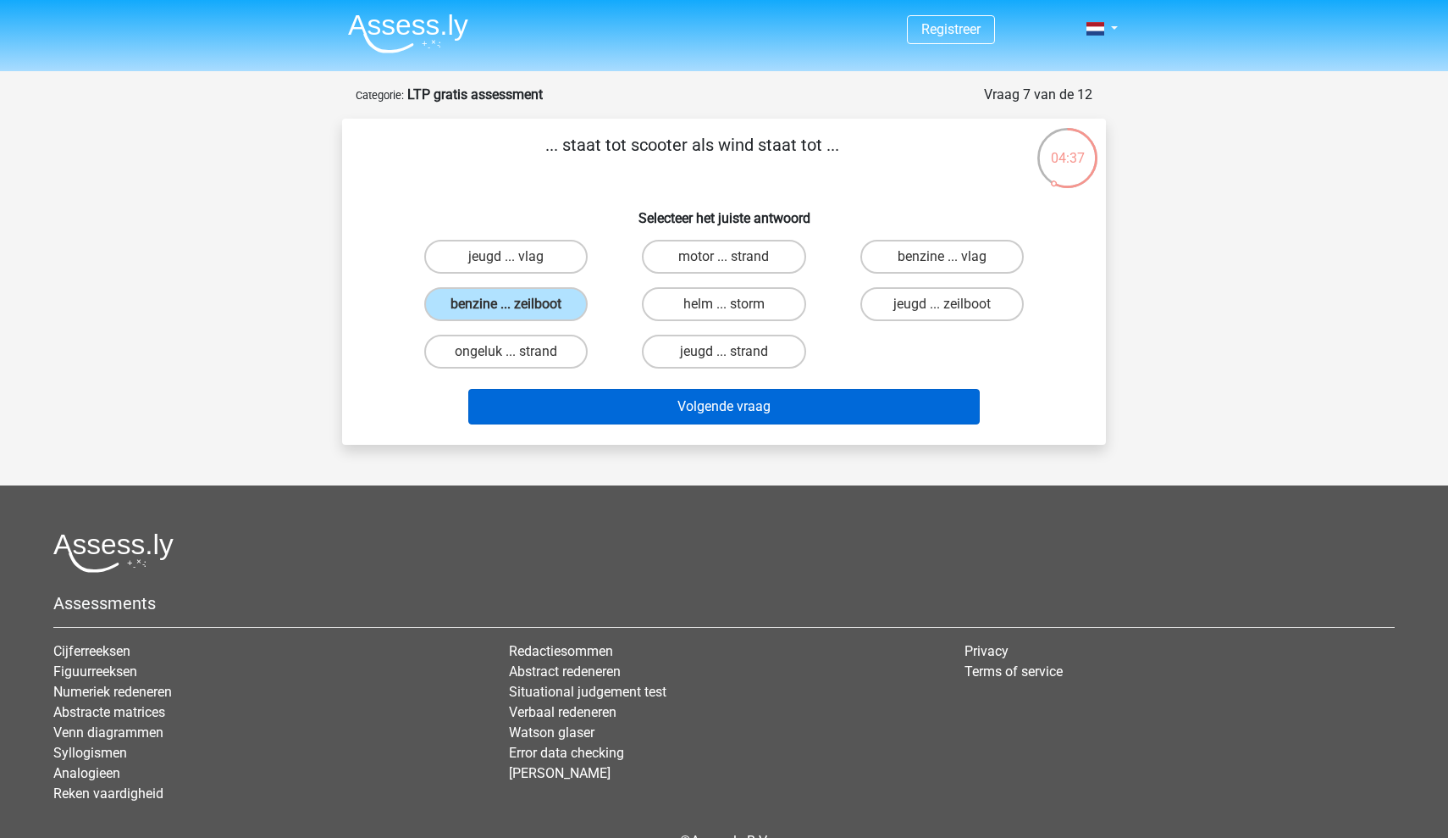
click at [647, 406] on button "Volgende vraag" at bounding box center [724, 407] width 512 height 36
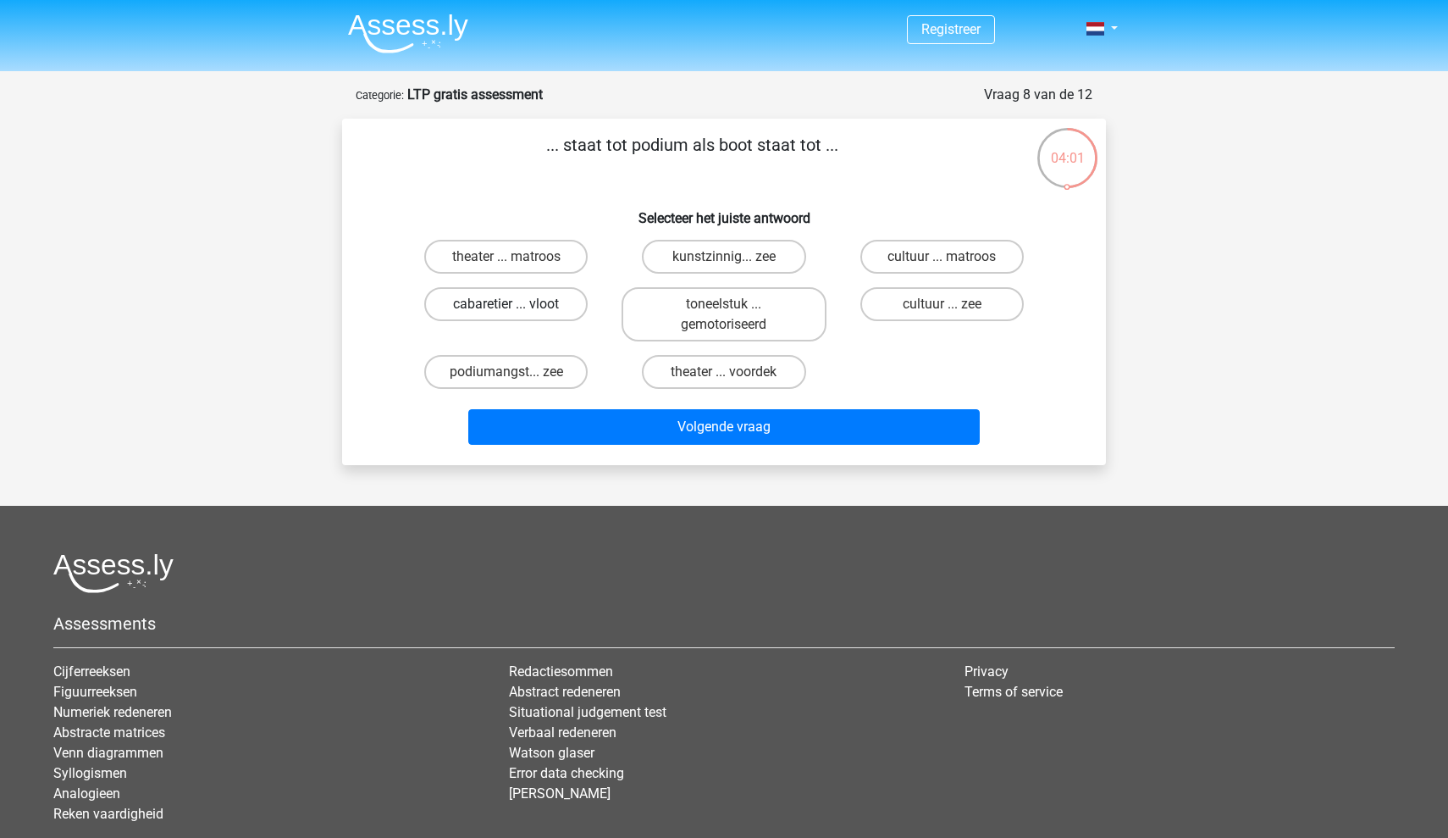
click at [551, 305] on label "cabaretier ... vloot" at bounding box center [505, 304] width 163 height 34
click at [517, 305] on input "cabaretier ... vloot" at bounding box center [511, 309] width 11 height 11
radio input "true"
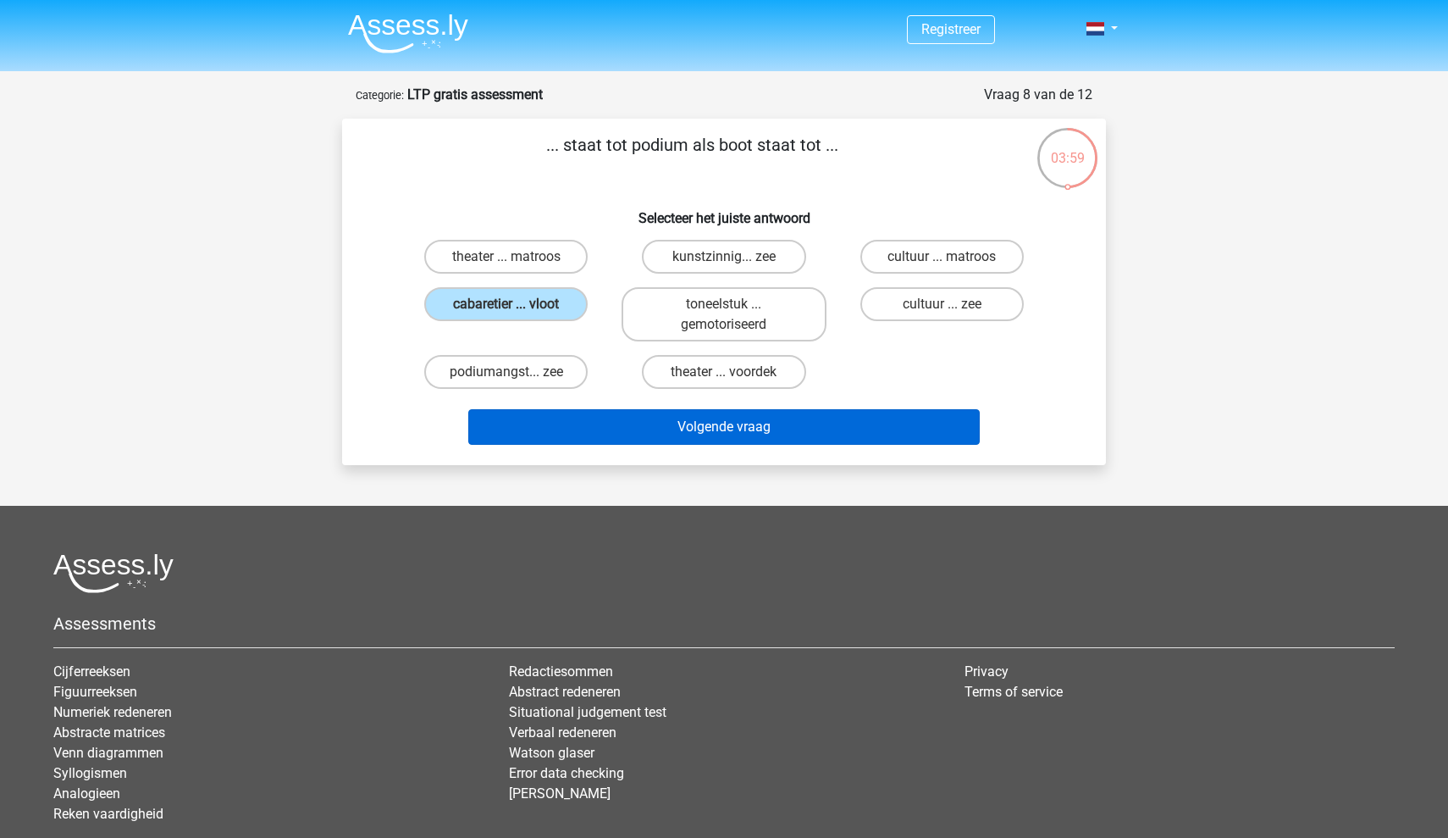
click at [670, 432] on button "Volgende vraag" at bounding box center [724, 427] width 512 height 36
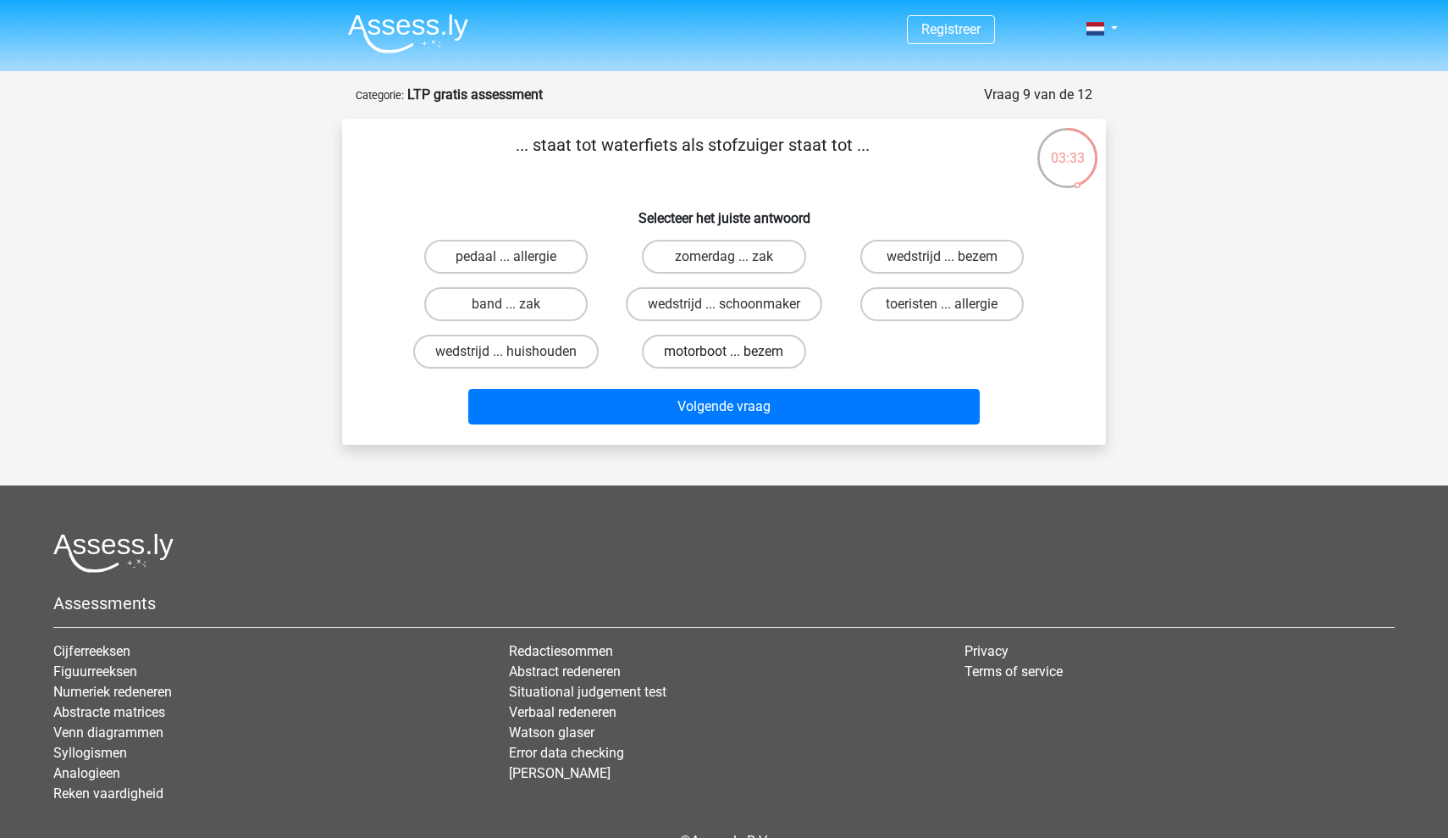
click at [711, 353] on label "motorboot ... bezem" at bounding box center [723, 352] width 163 height 34
click at [724, 353] on input "motorboot ... bezem" at bounding box center [729, 356] width 11 height 11
radio input "true"
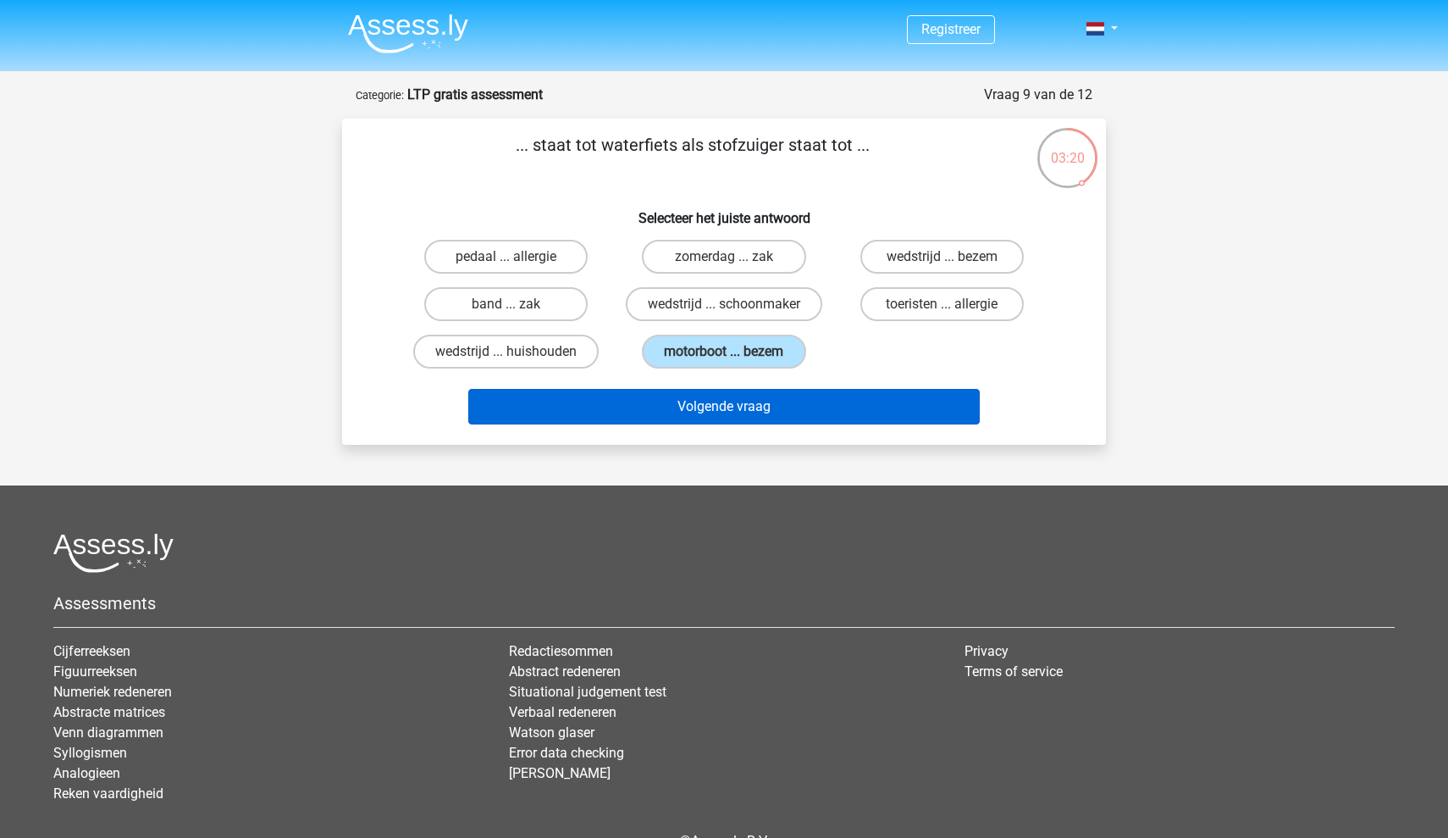
click at [709, 410] on button "Volgende vraag" at bounding box center [724, 407] width 512 height 36
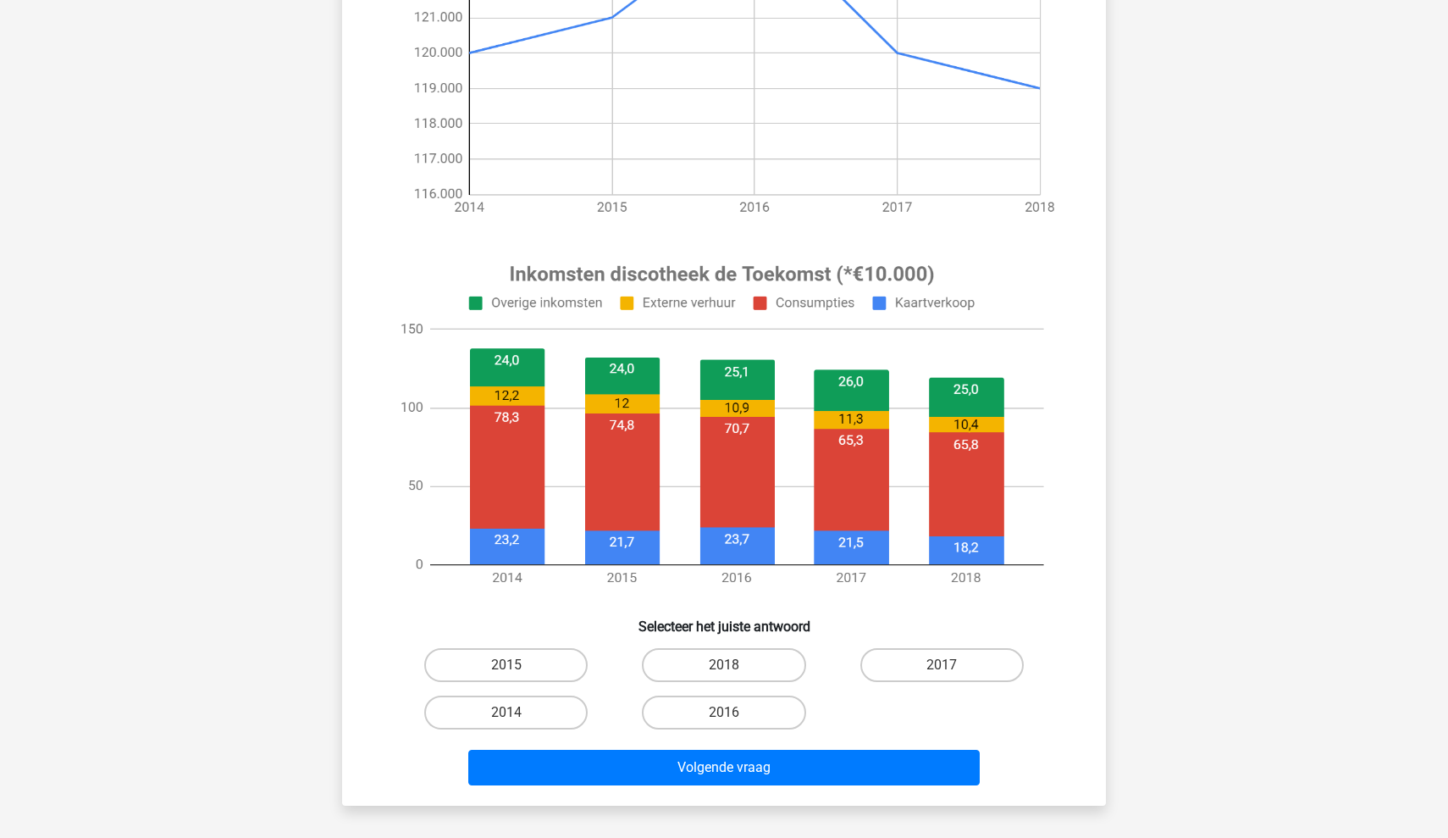
scroll to position [398, 0]
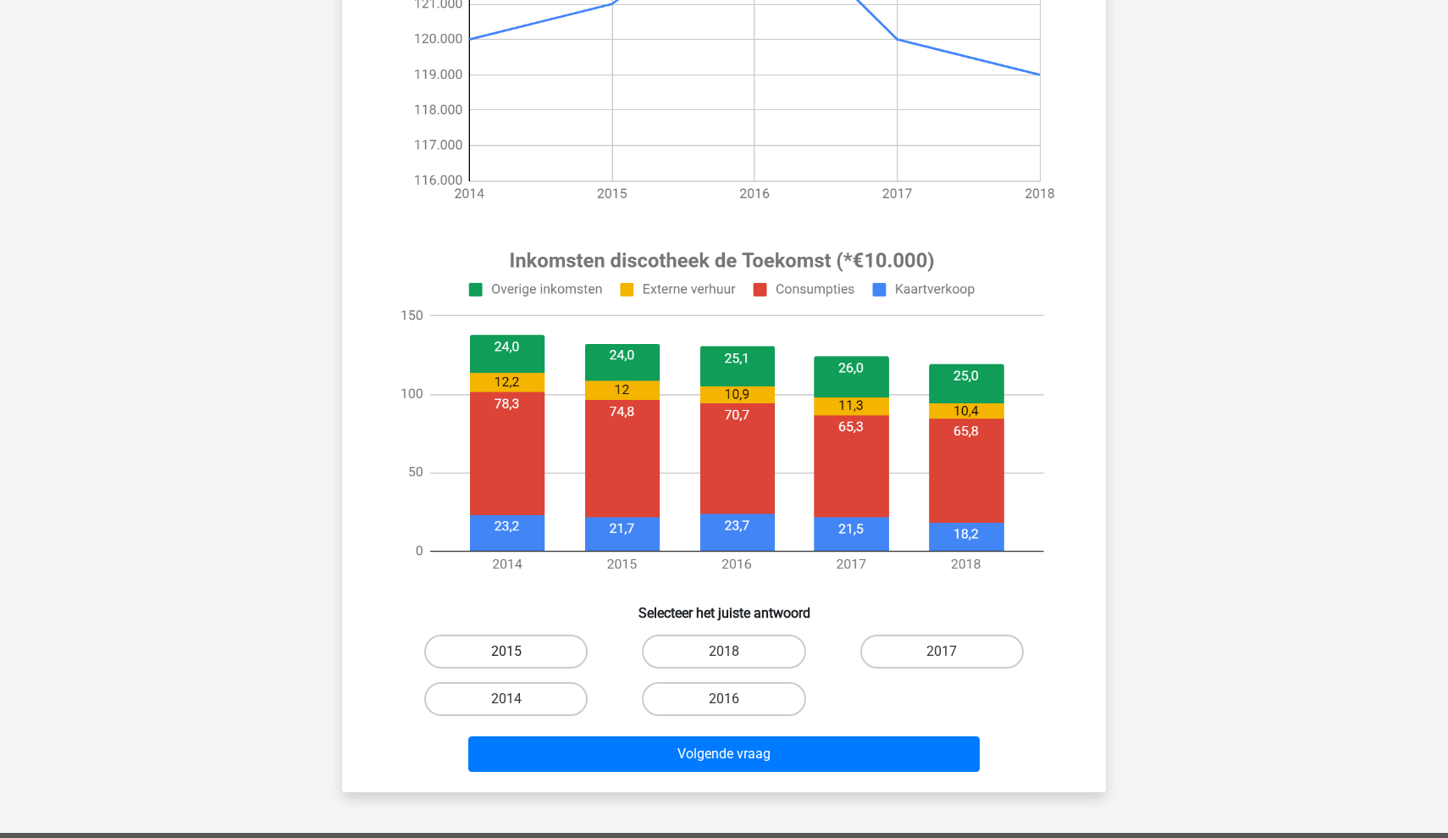
click at [521, 653] on label "2015" at bounding box center [505, 651] width 163 height 34
click at [517, 653] on input "2015" at bounding box center [511, 656] width 11 height 11
radio input "true"
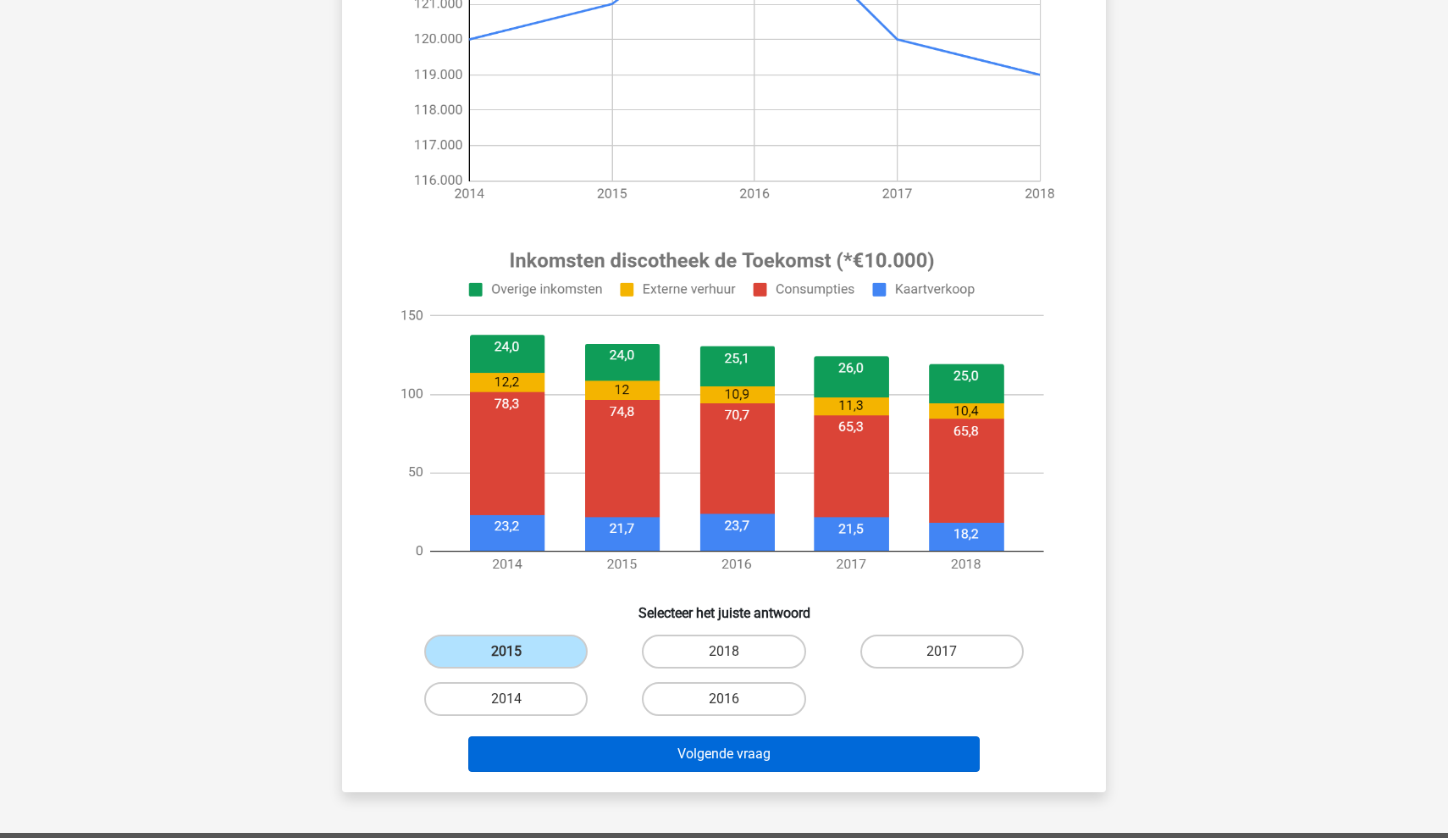
click at [620, 769] on button "Volgende vraag" at bounding box center [724, 754] width 512 height 36
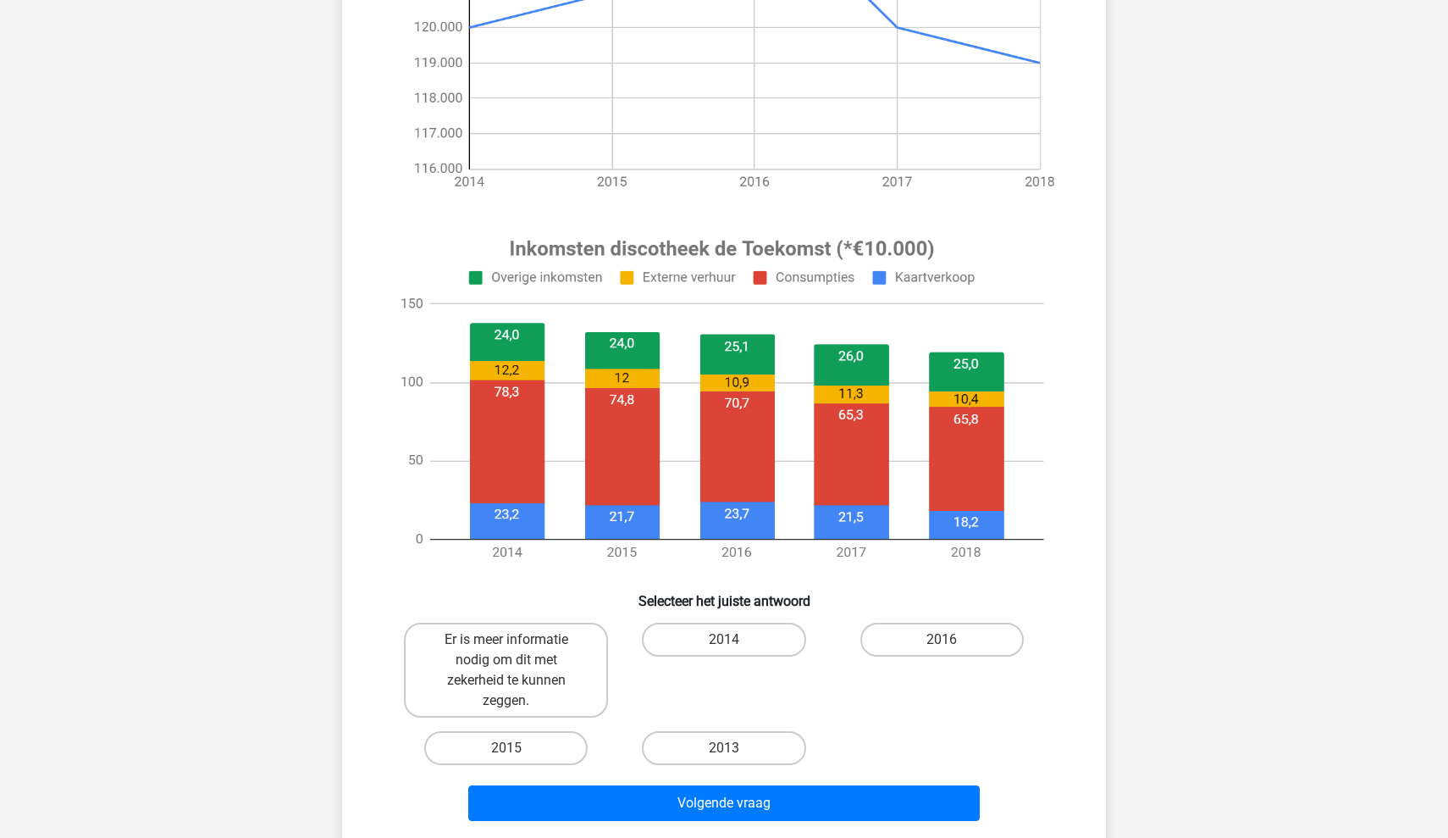
scroll to position [429, 0]
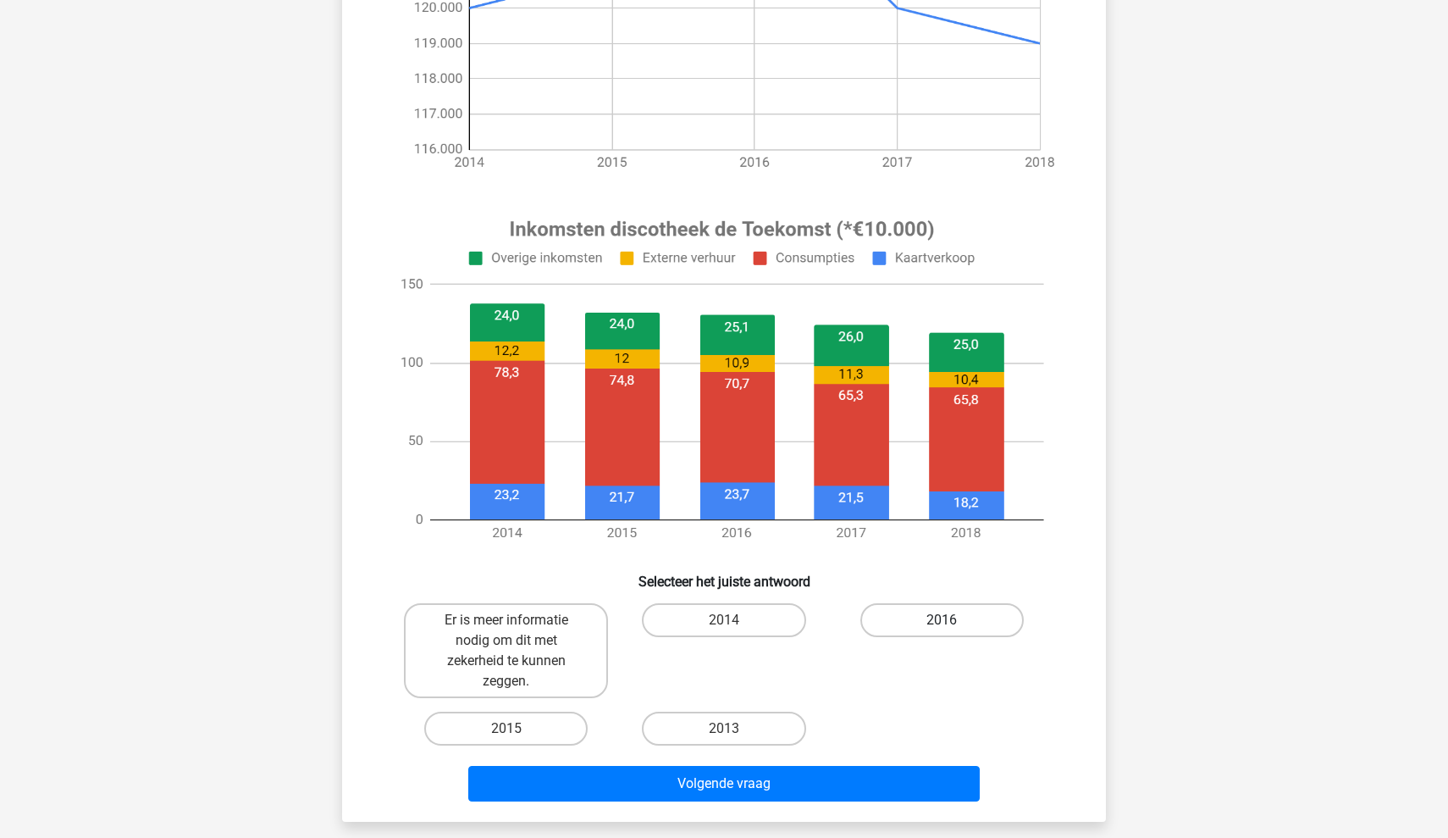
click at [943, 609] on label "2016" at bounding box center [941, 620] width 163 height 34
click at [943, 620] on input "2016" at bounding box center [947, 625] width 11 height 11
radio input "true"
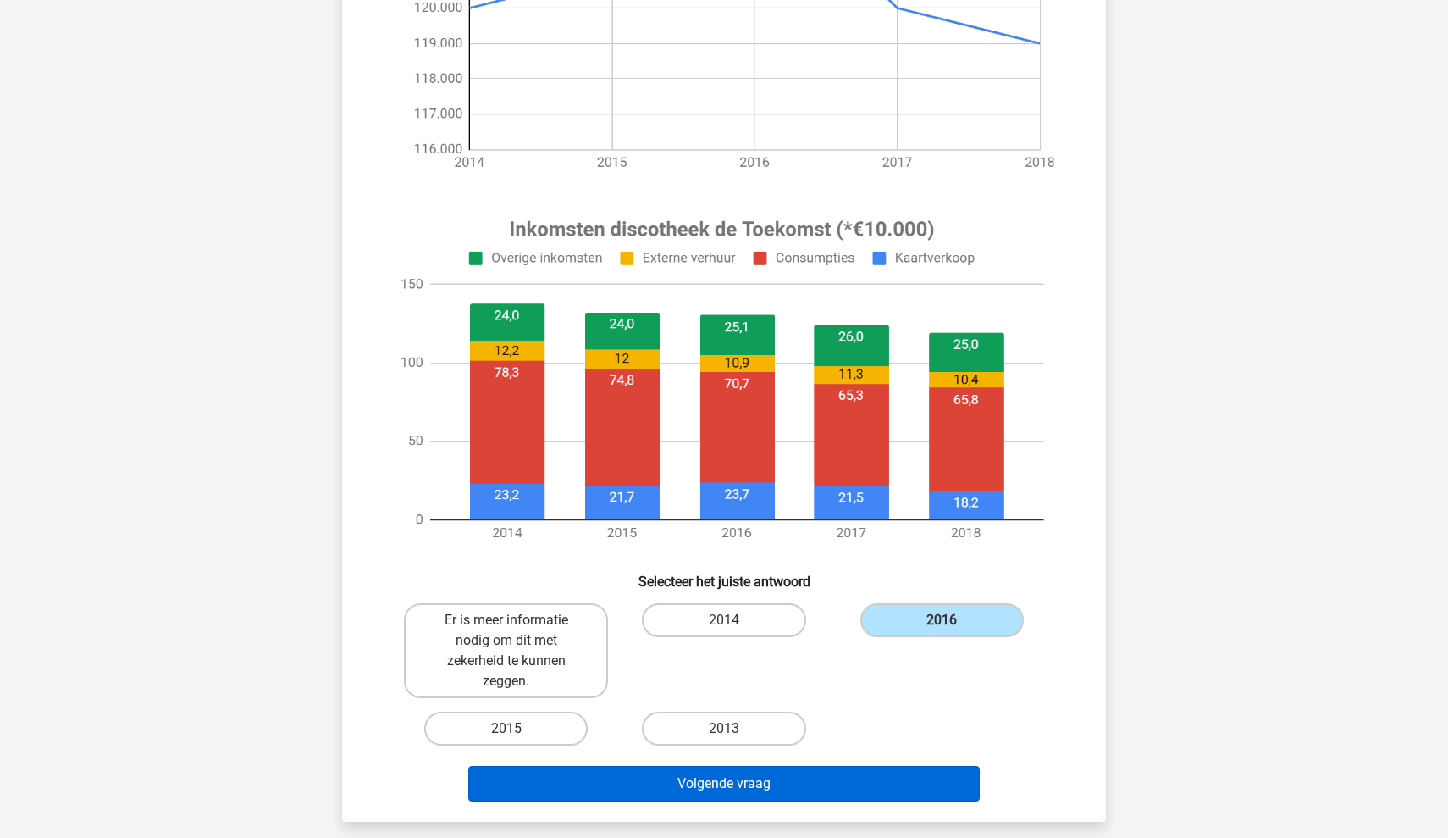
click at [729, 785] on button "Volgende vraag" at bounding box center [724, 784] width 512 height 36
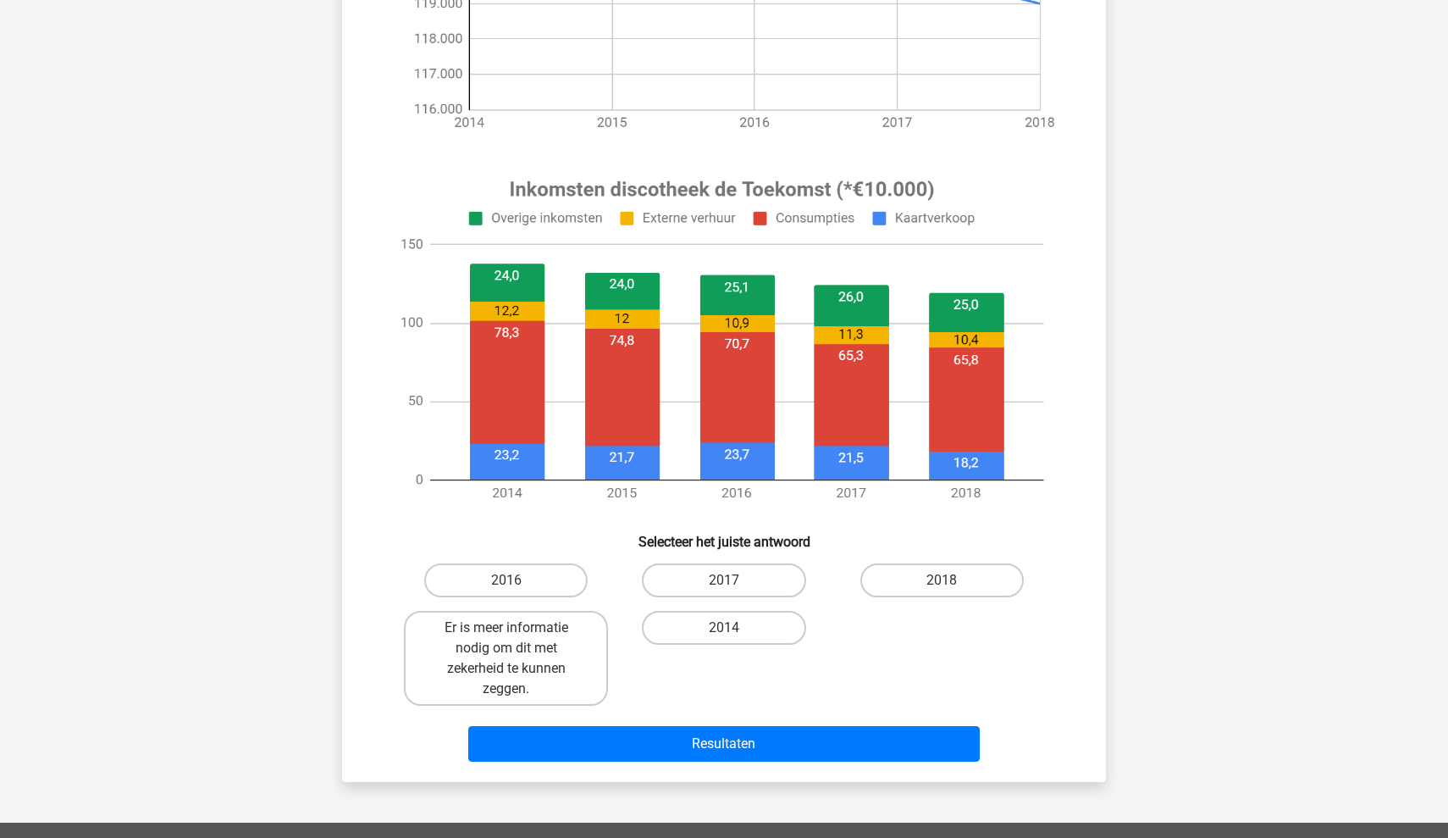
scroll to position [467, 0]
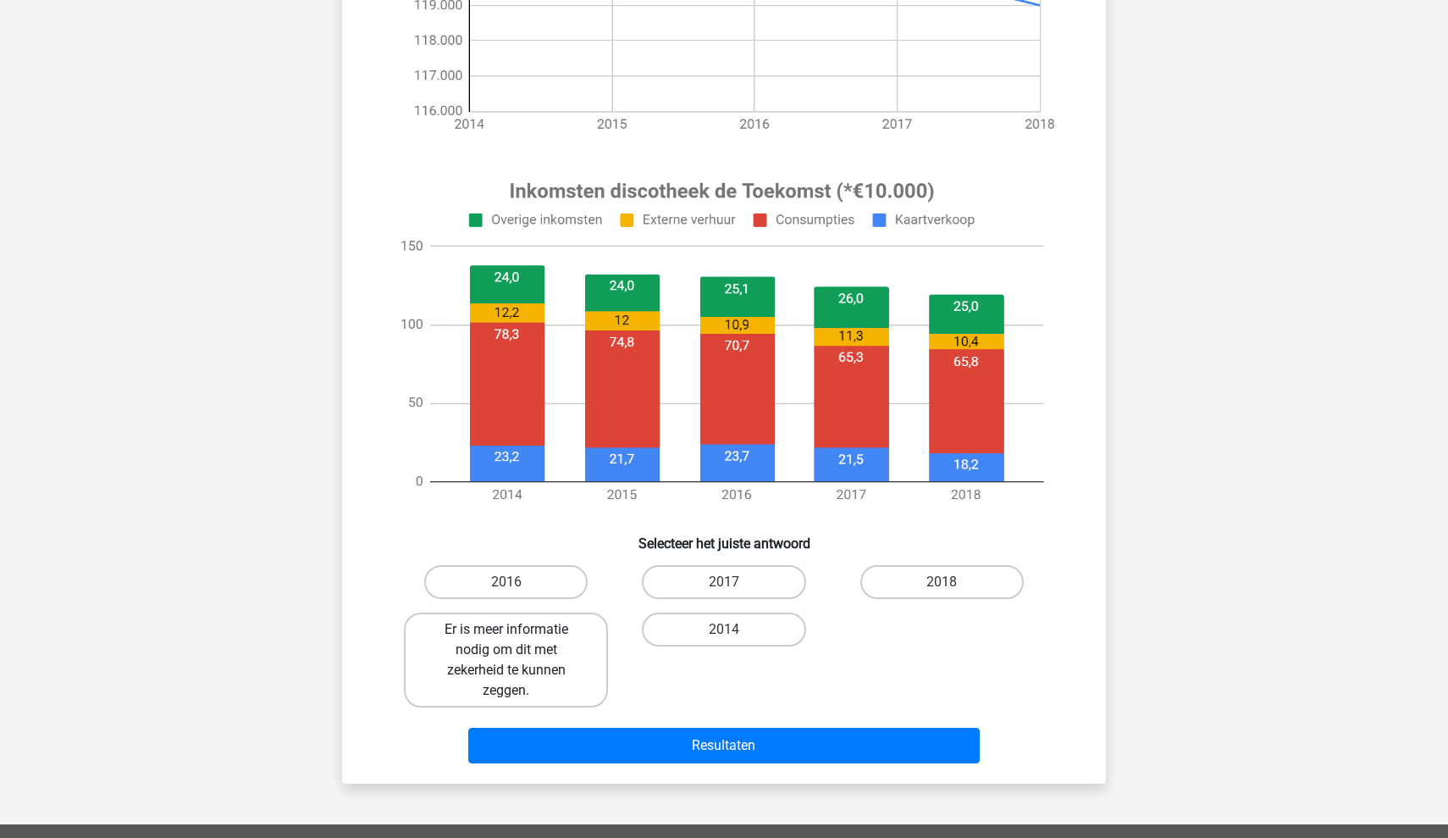
click at [527, 687] on label "Er is meer informatie nodig om dit met zekerheid te kunnen zeggen." at bounding box center [506, 659] width 204 height 95
click at [517, 640] on input "Er is meer informatie nodig om dit met zekerheid te kunnen zeggen." at bounding box center [511, 634] width 11 height 11
radio input "true"
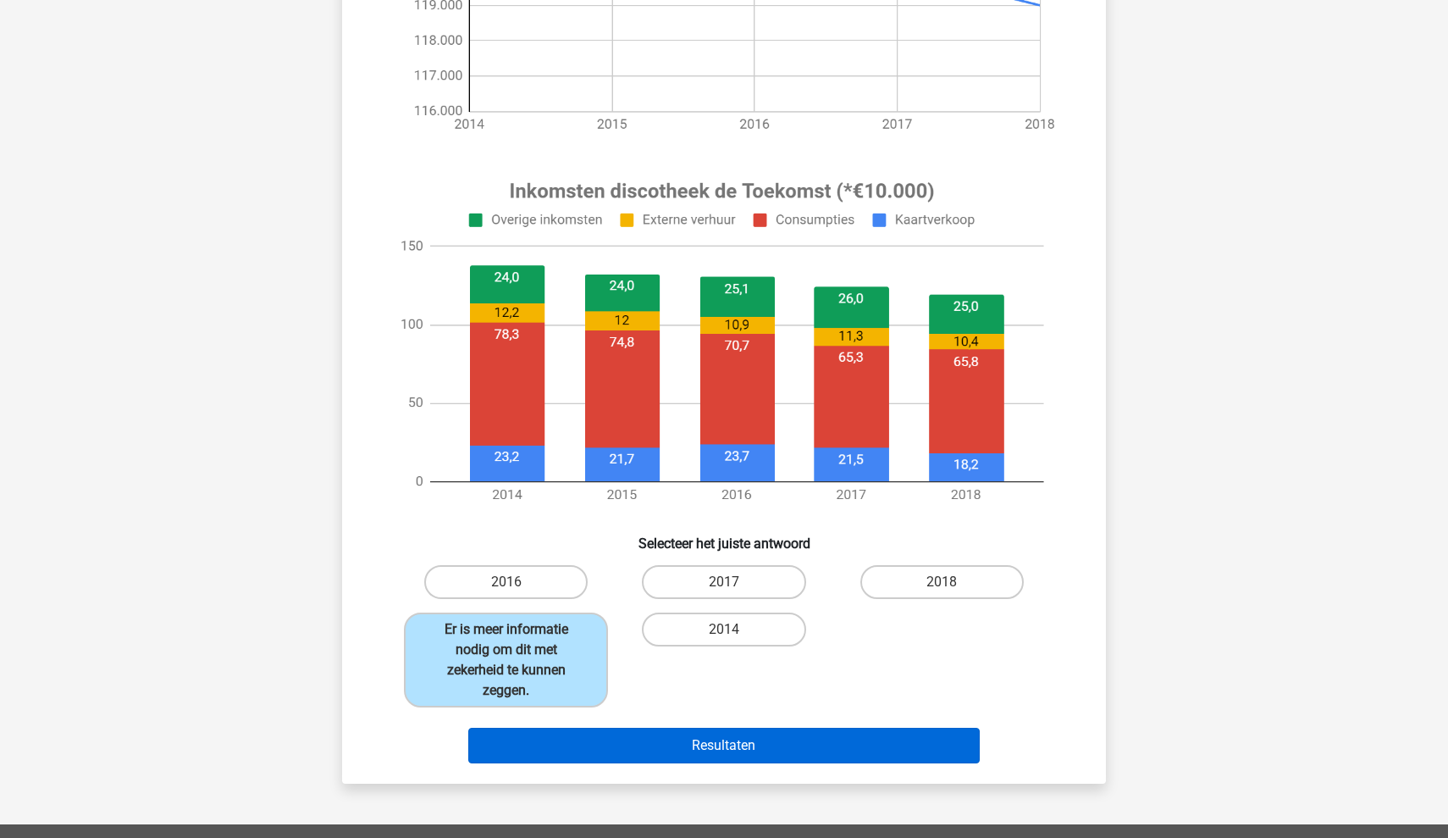
click at [697, 748] on button "Resultaten" at bounding box center [724, 745] width 512 height 36
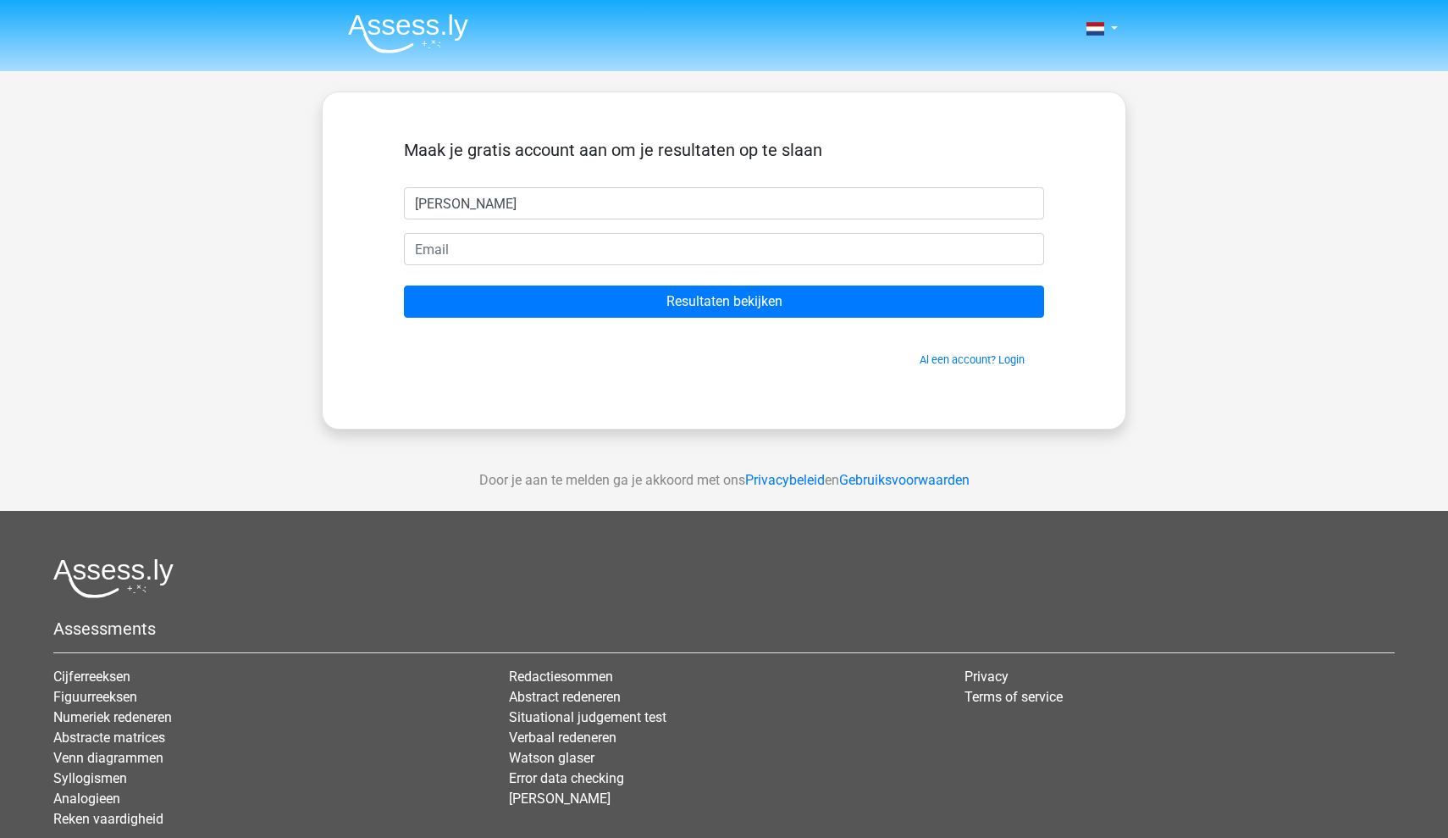
type input "[PERSON_NAME]"
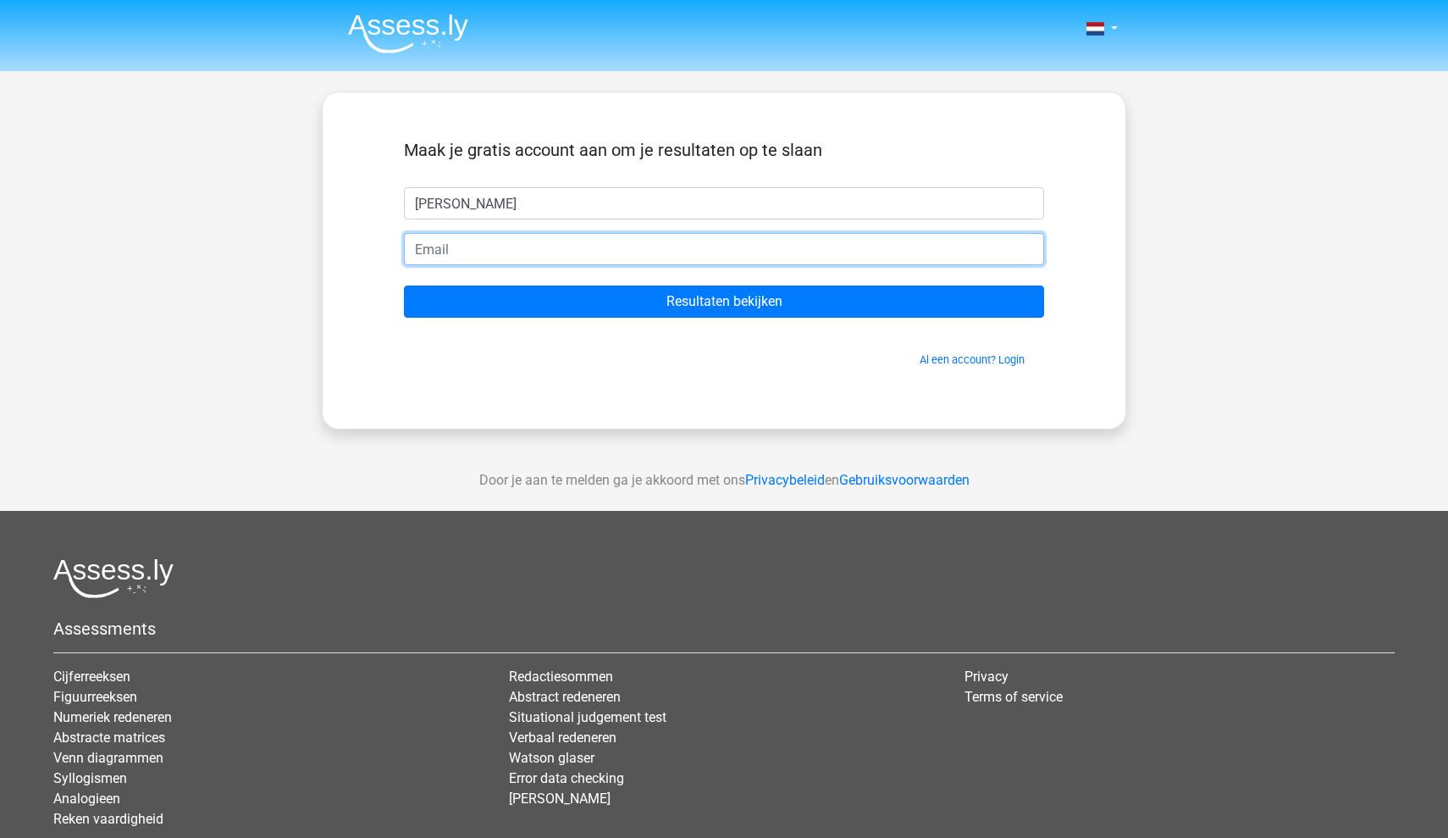
type input "aliciaandriesse@gmail.com"
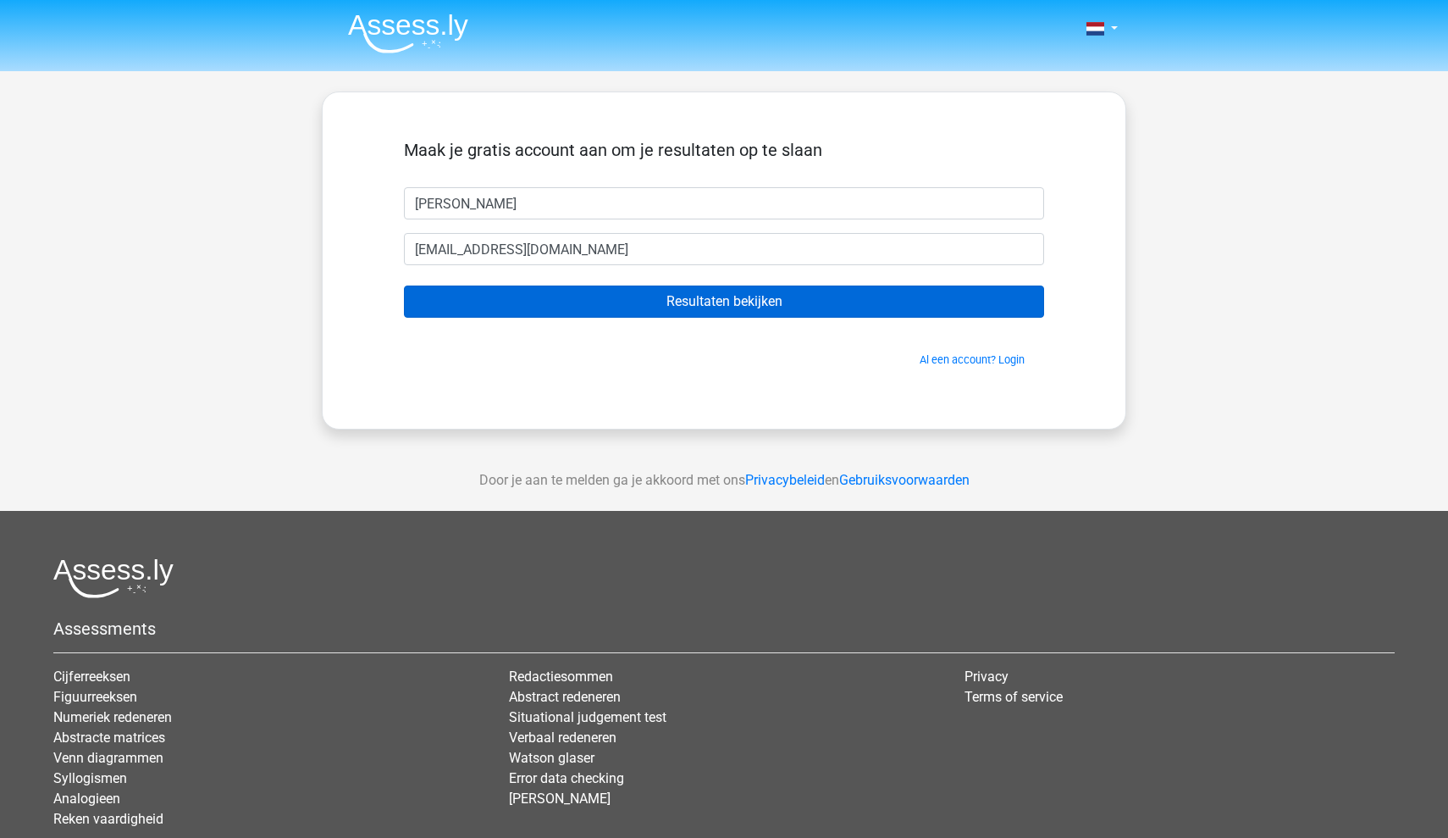
click at [816, 303] on input "Resultaten bekijken" at bounding box center [724, 301] width 640 height 32
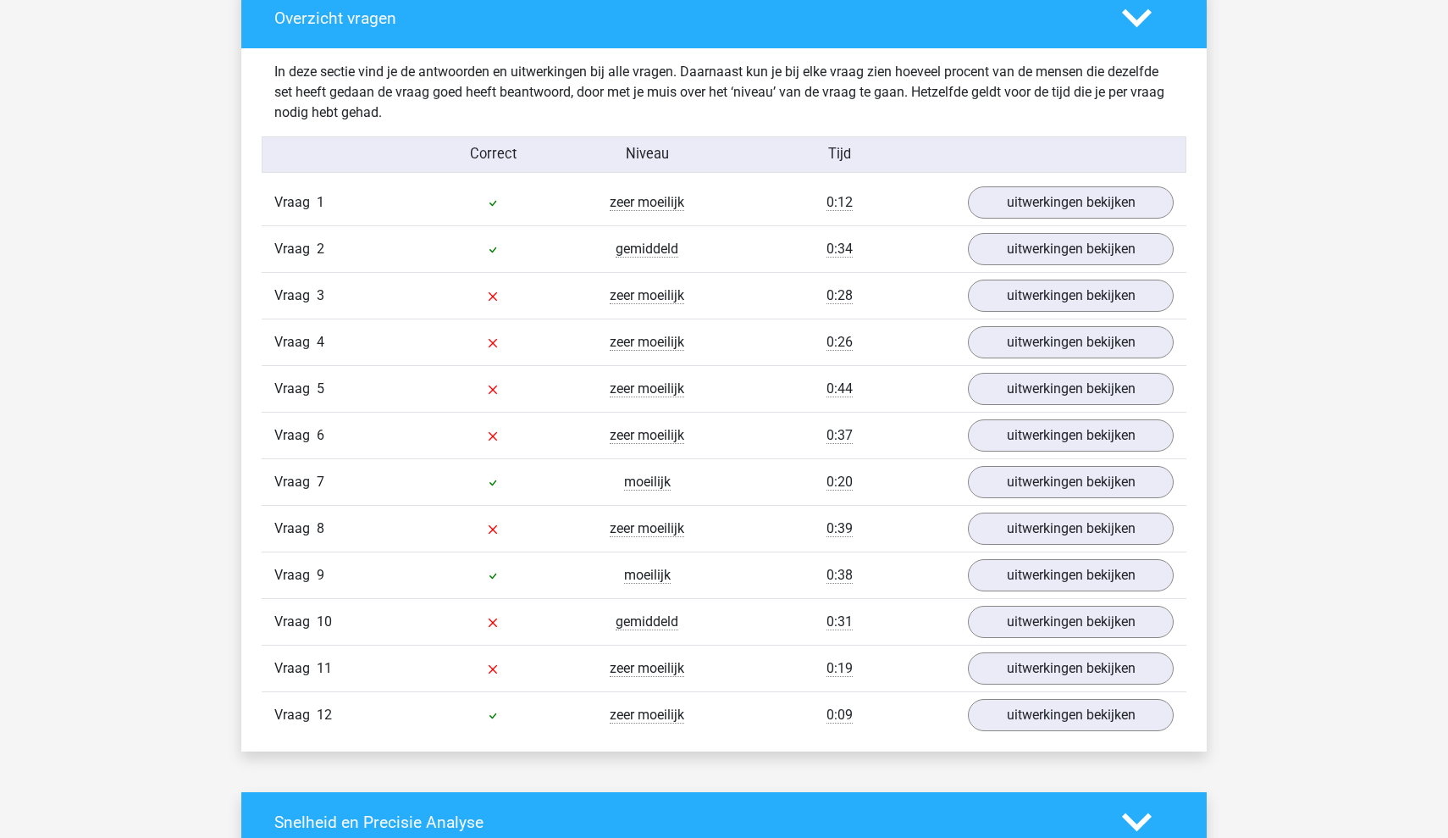
scroll to position [1767, 0]
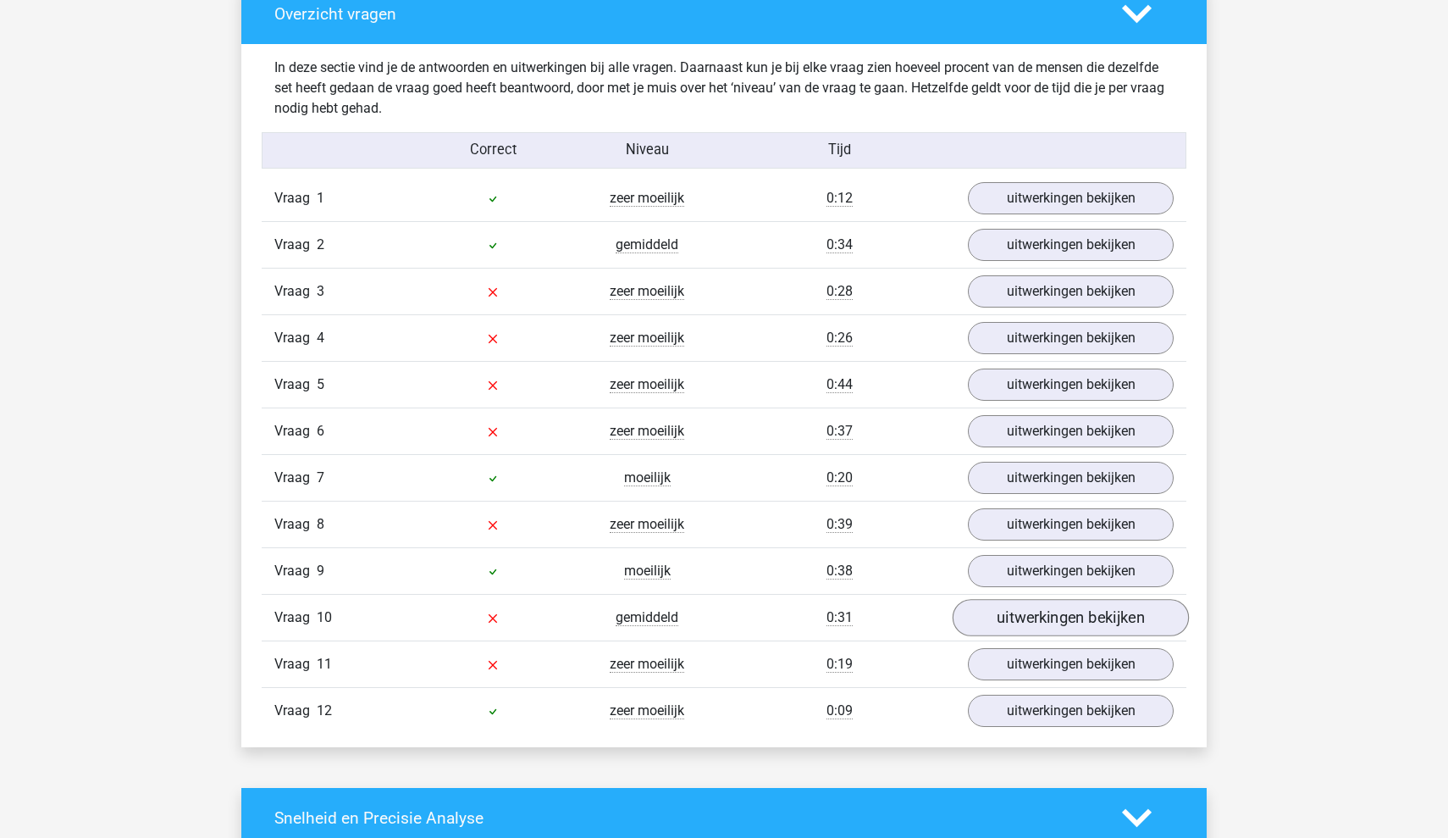
click at [1018, 620] on link "uitwerkingen bekijken" at bounding box center [1071, 617] width 236 height 37
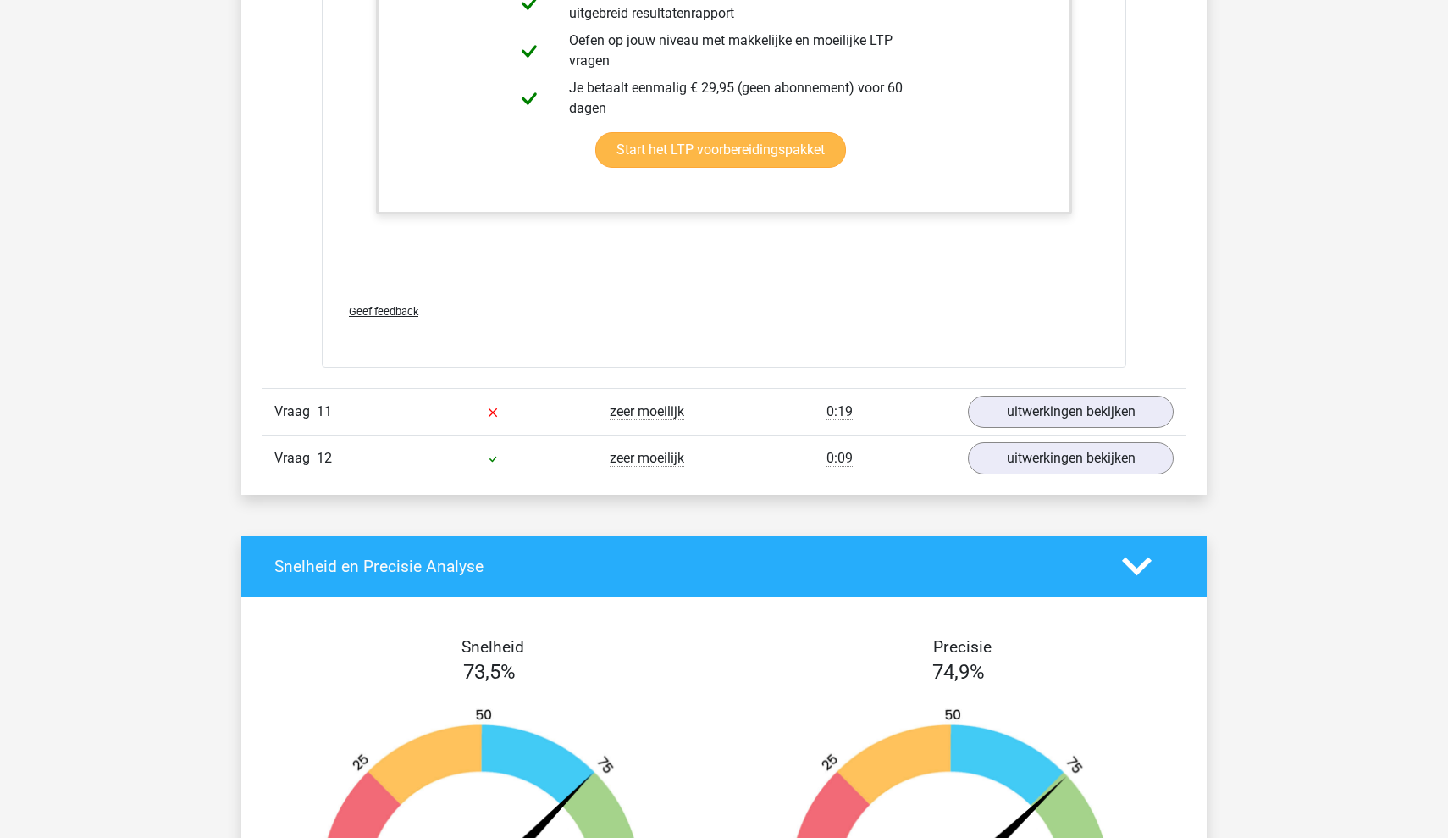
scroll to position [3748, 0]
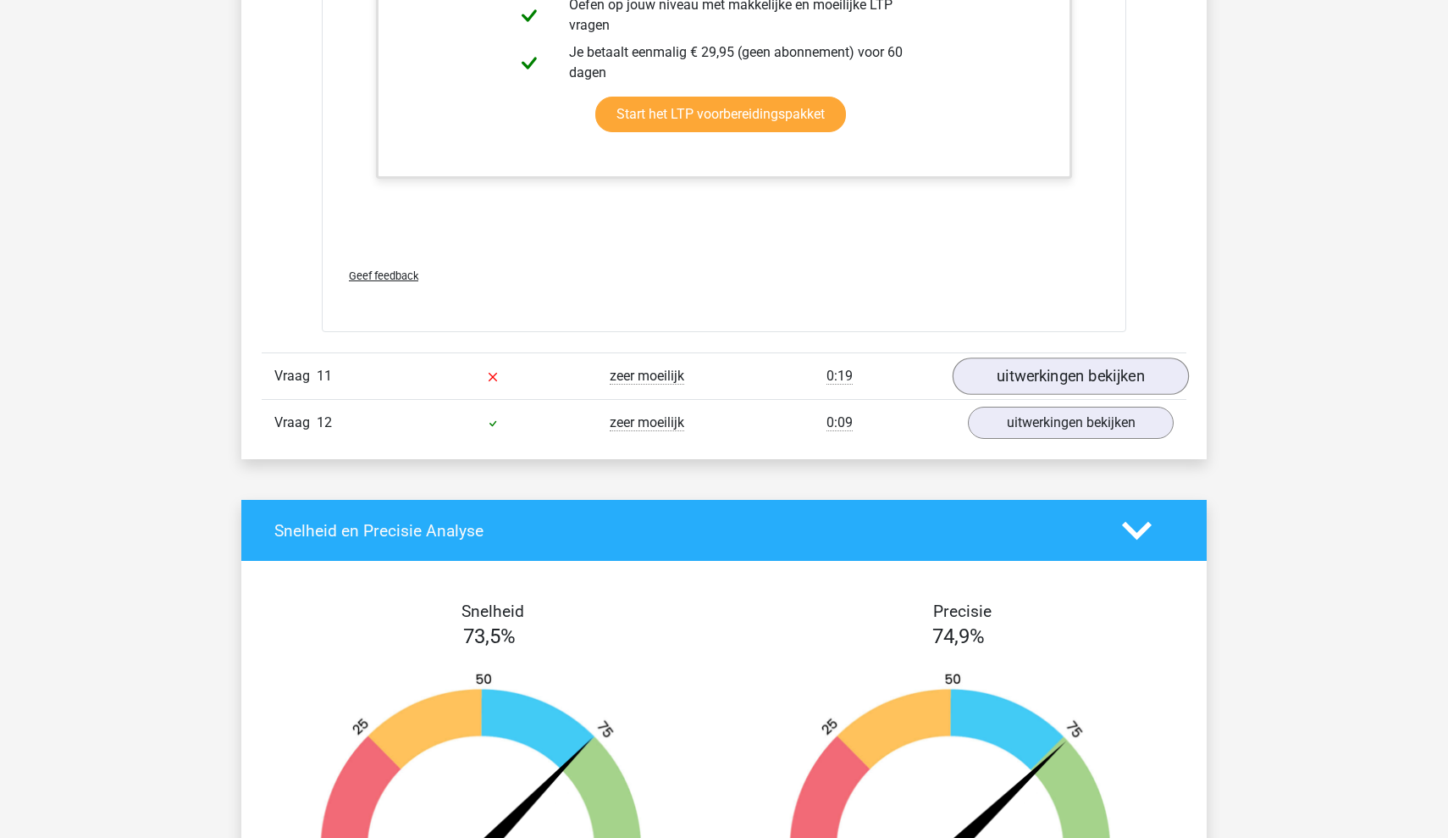
click at [1051, 372] on link "uitwerkingen bekijken" at bounding box center [1071, 375] width 236 height 37
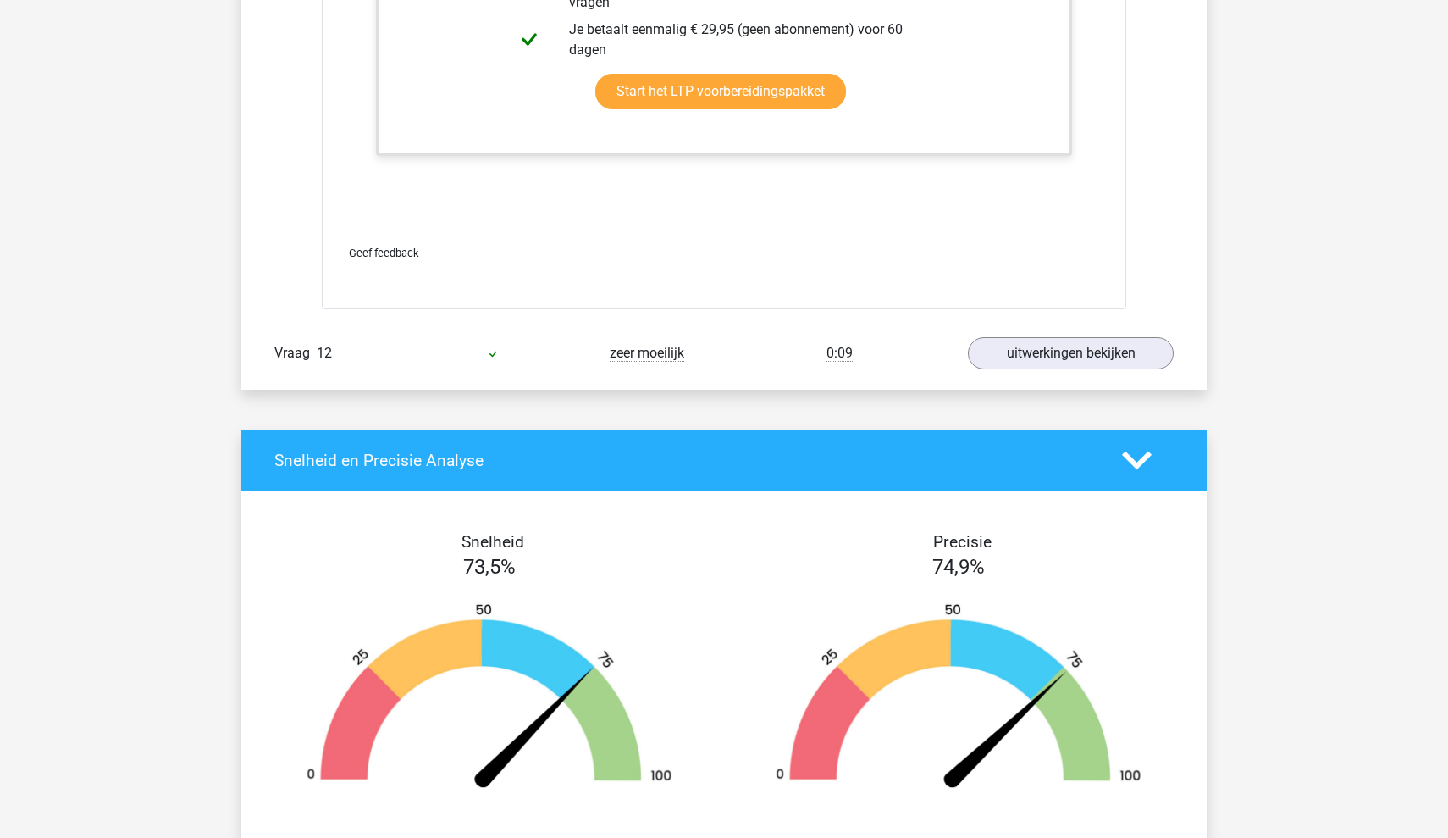
scroll to position [5492, 0]
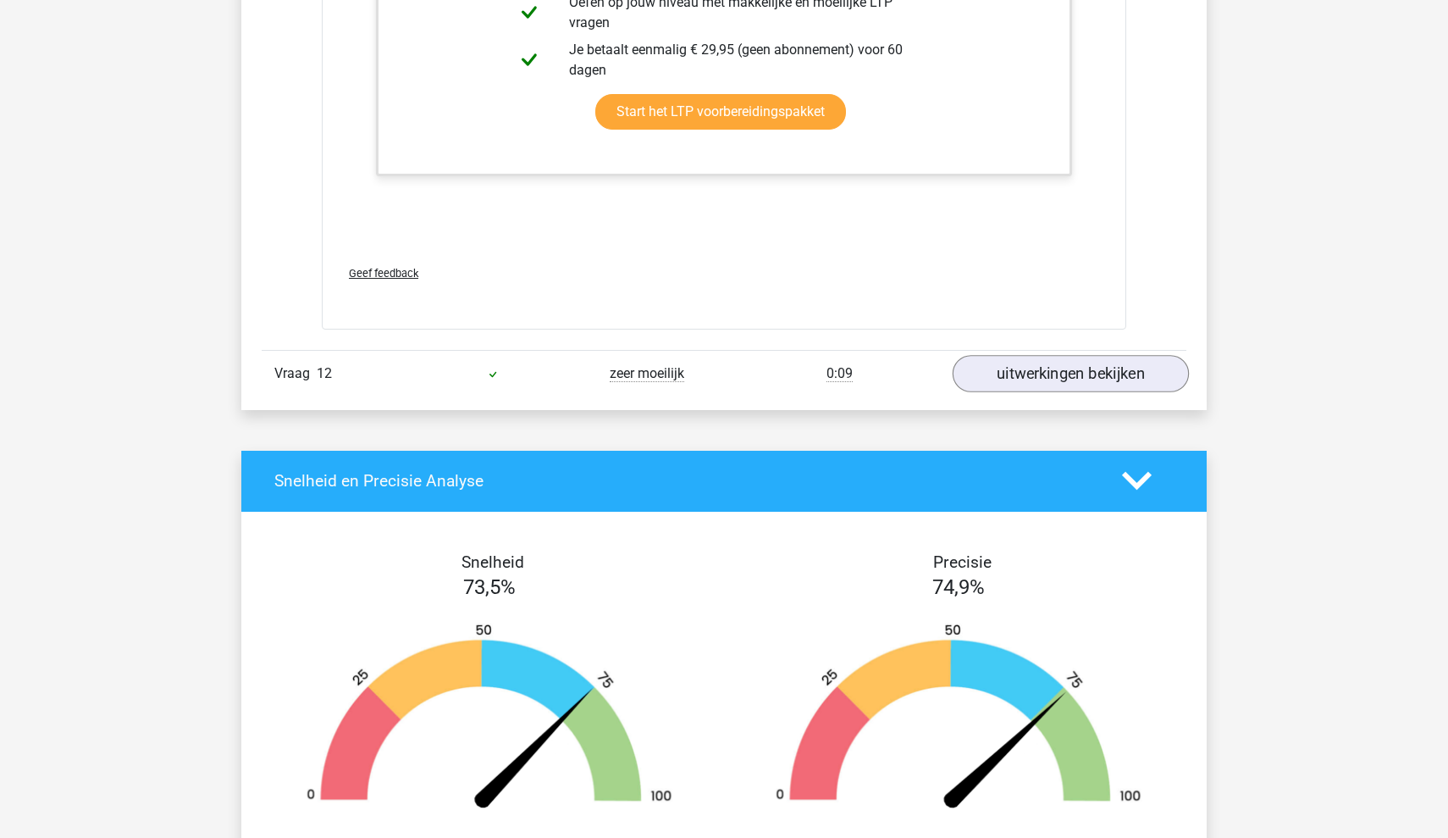
click at [1039, 382] on link "uitwerkingen bekijken" at bounding box center [1071, 373] width 236 height 37
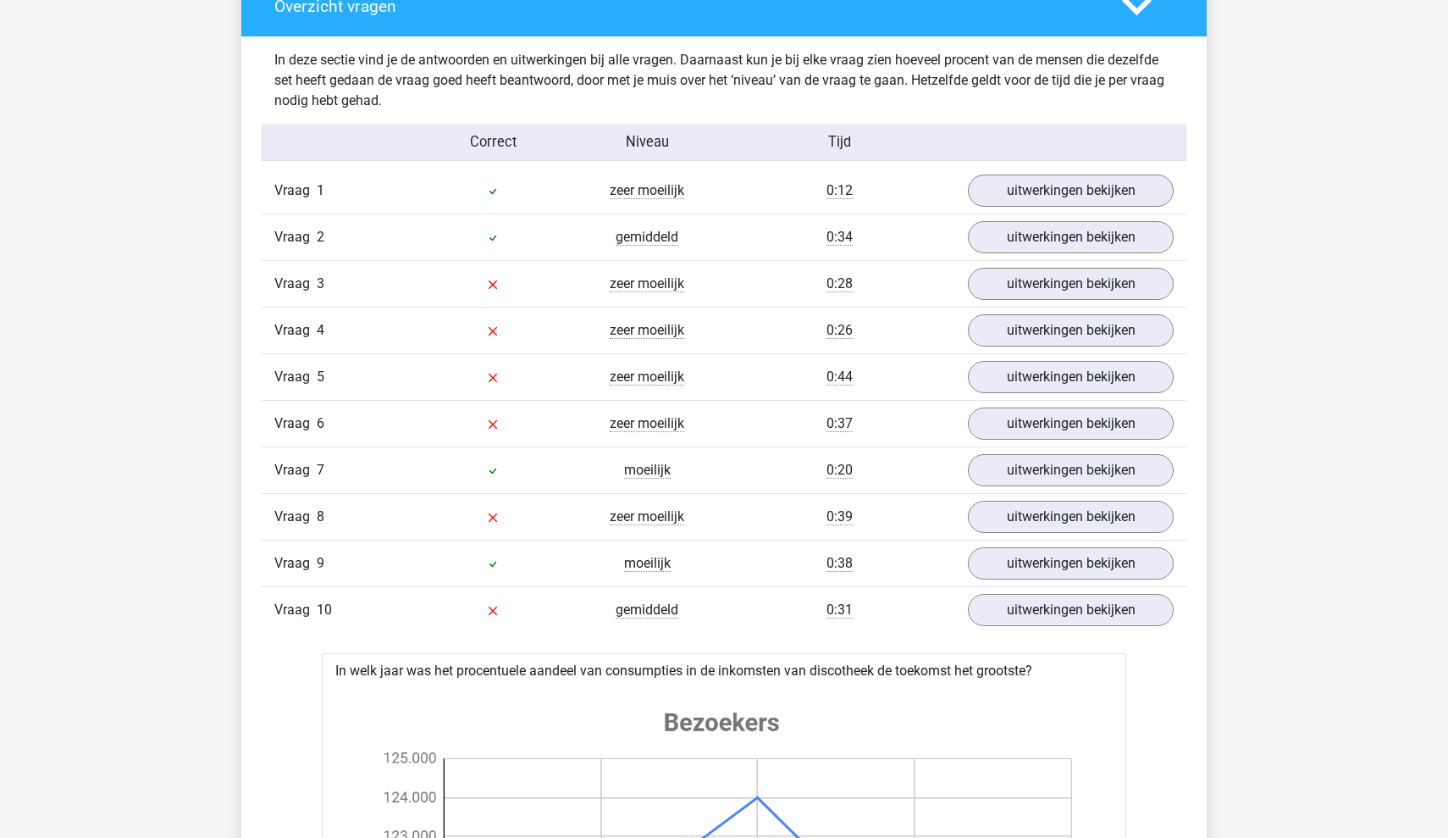
scroll to position [1775, 0]
click at [1051, 276] on link "uitwerkingen bekijken" at bounding box center [1071, 282] width 236 height 37
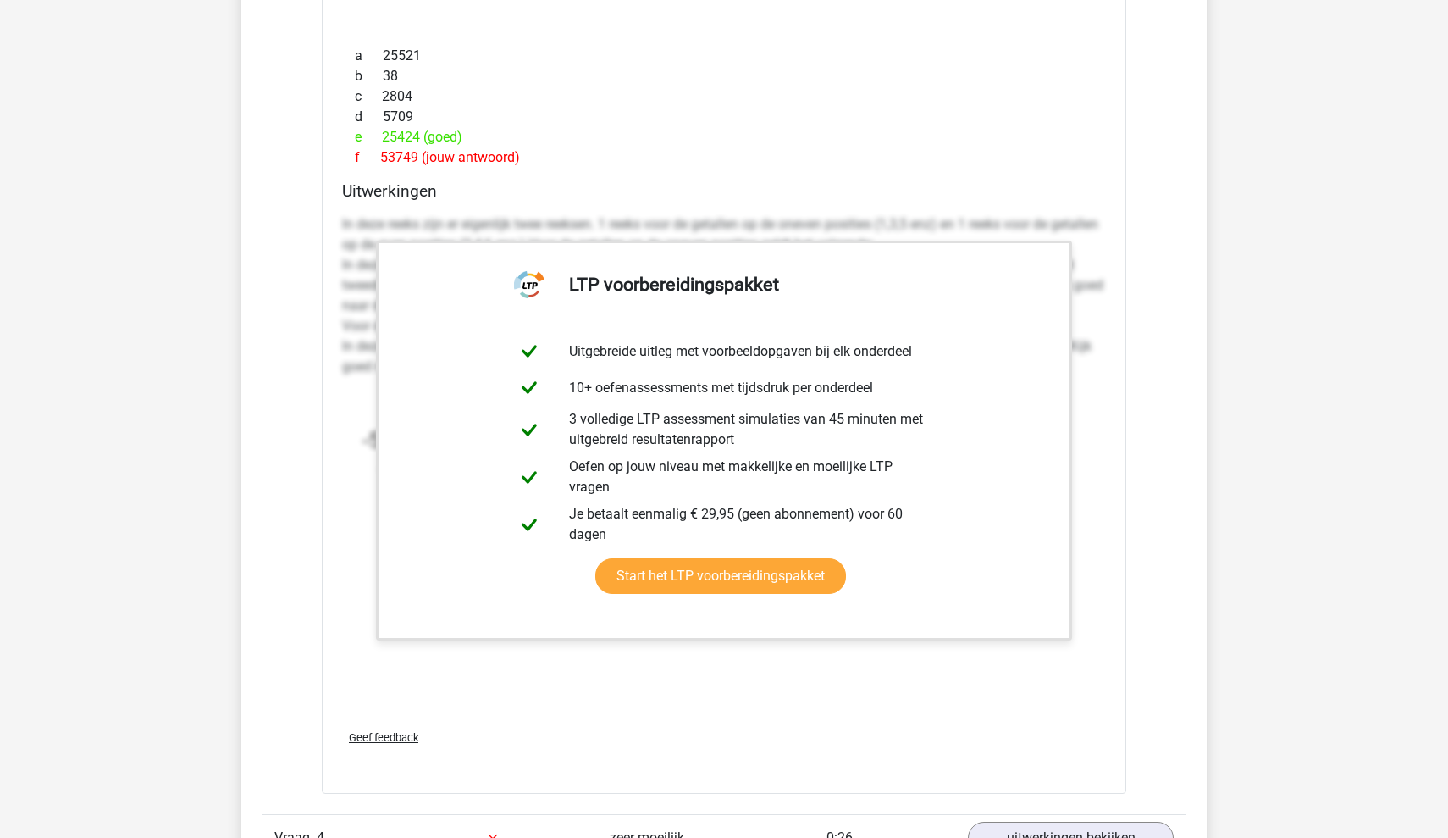
scroll to position [2296, 0]
click at [781, 573] on link "Start het LTP voorbereidingspakket" at bounding box center [720, 578] width 251 height 36
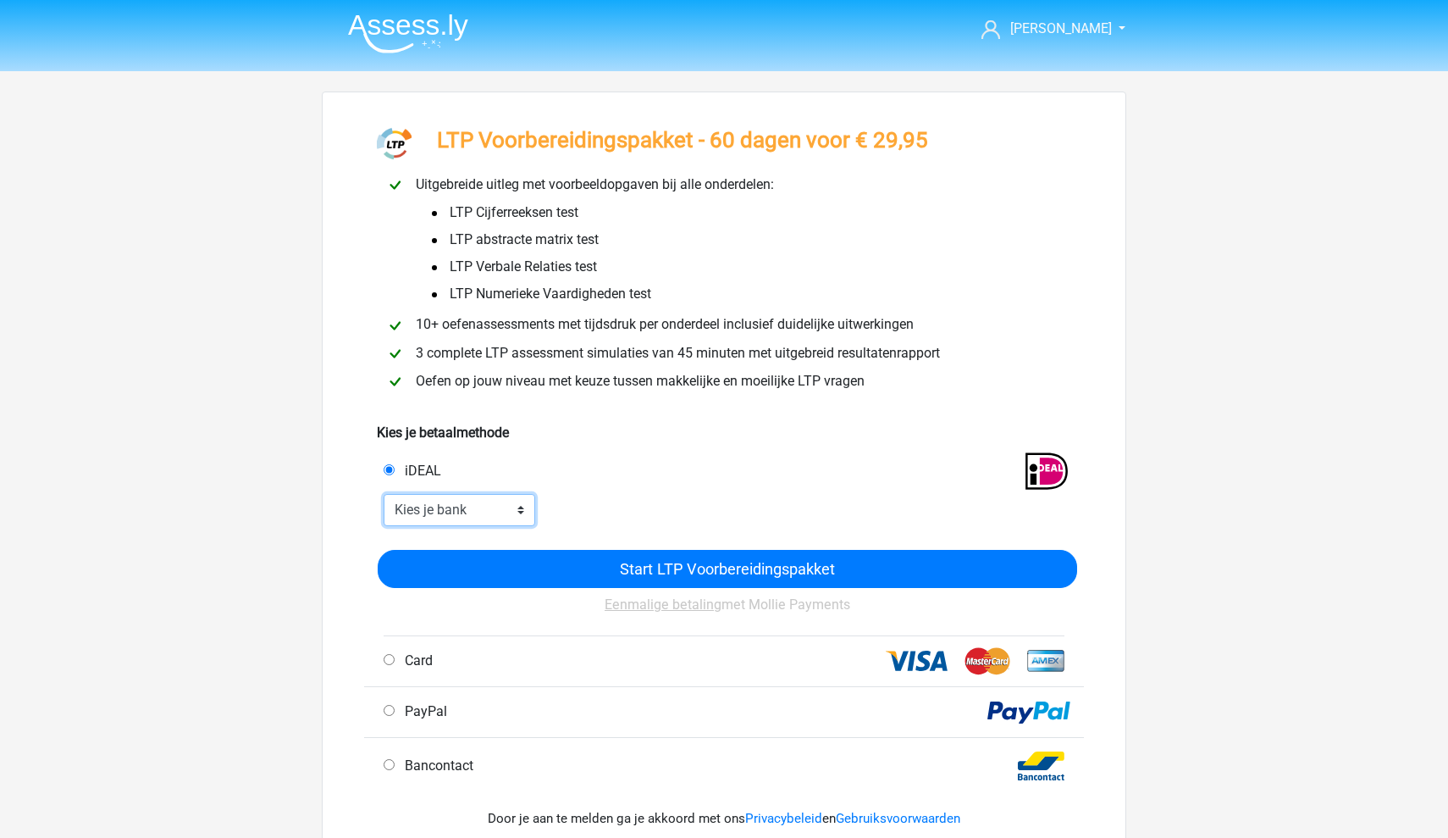
select select "ideal_ABNANL2A"
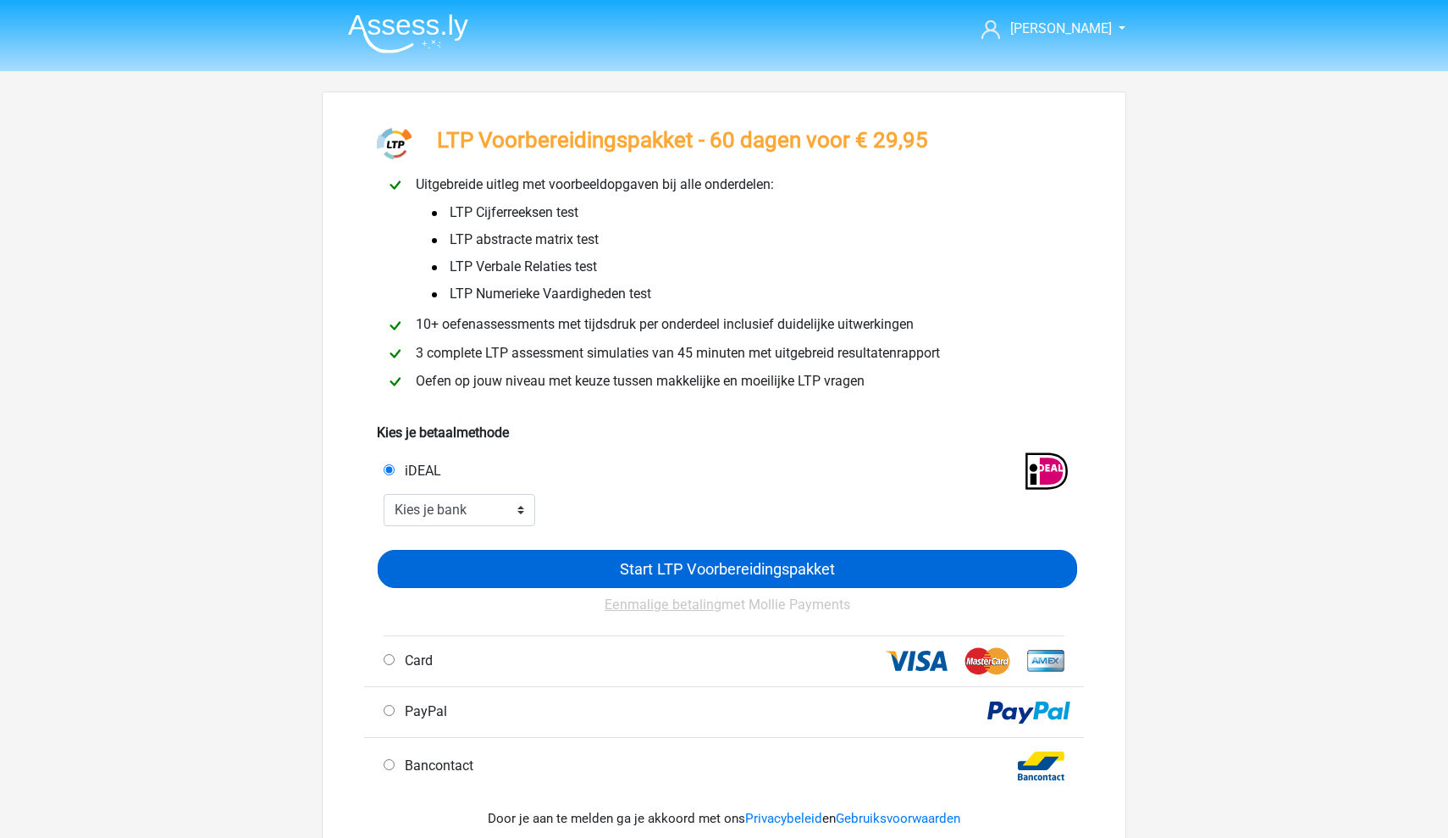
click at [620, 572] on input "Start LTP Voorbereidingspakket" at bounding box center [728, 568] width 700 height 37
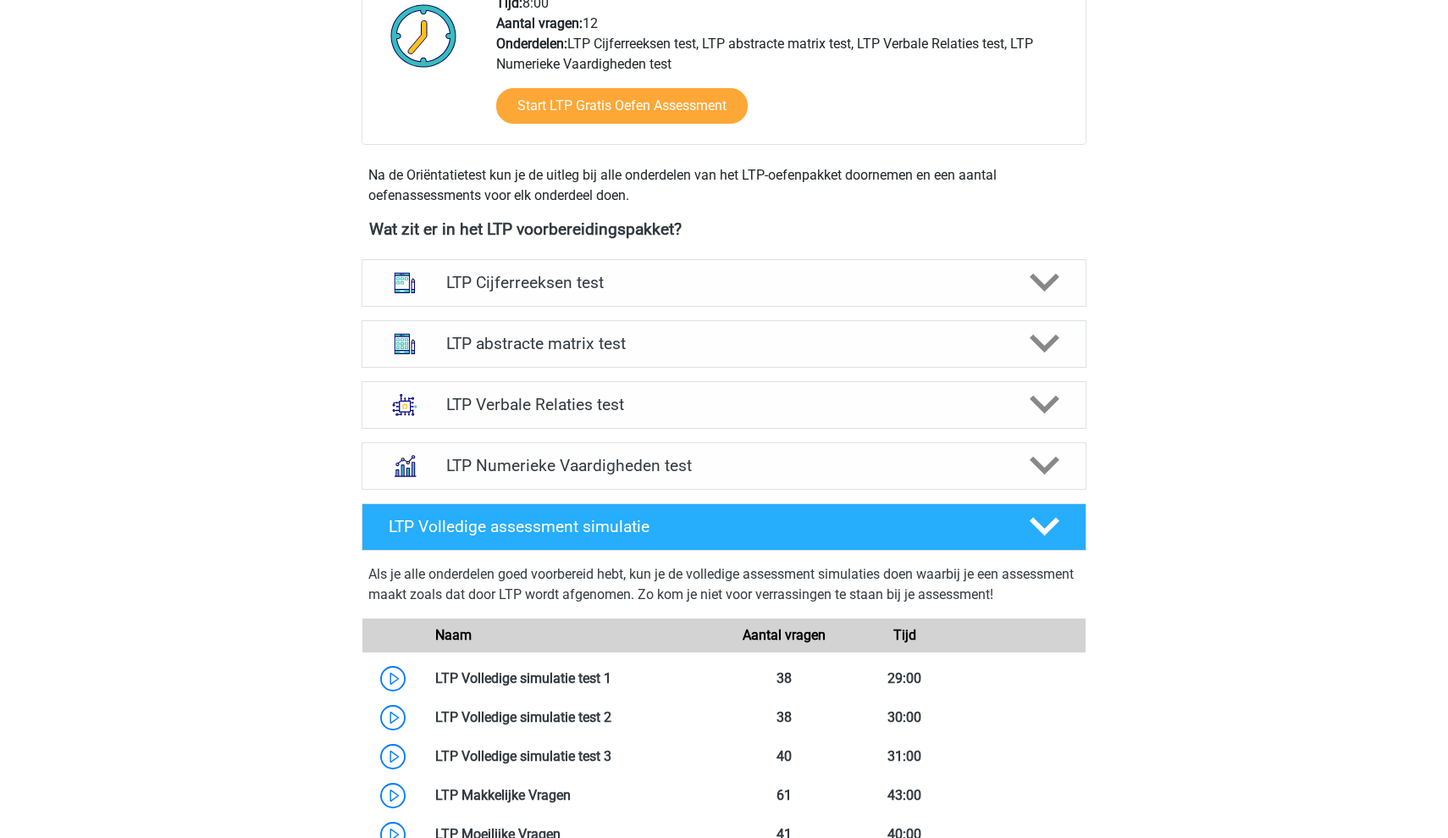
scroll to position [1390, 0]
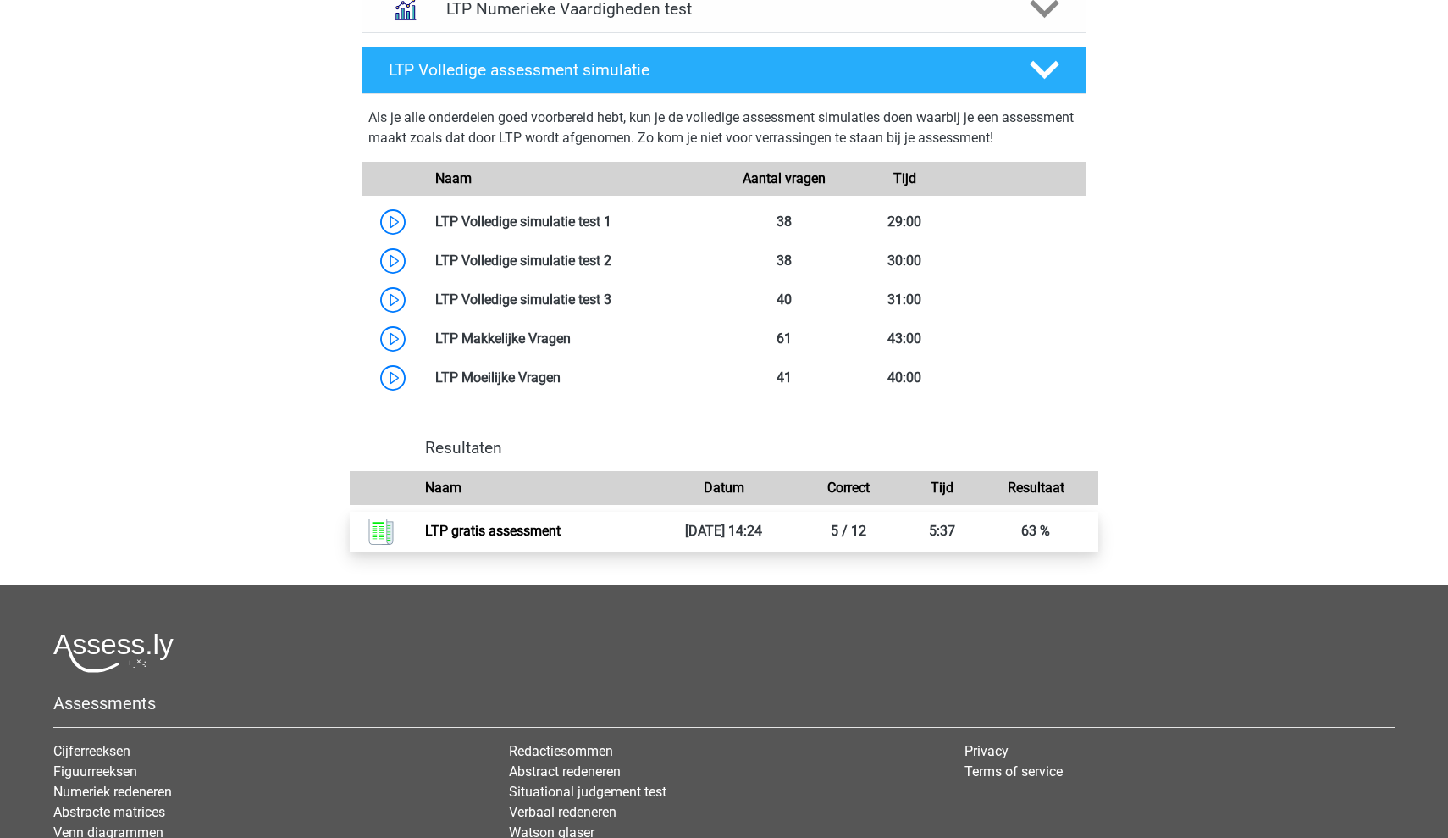
click at [561, 535] on link "LTP gratis assessment" at bounding box center [493, 531] width 136 height 16
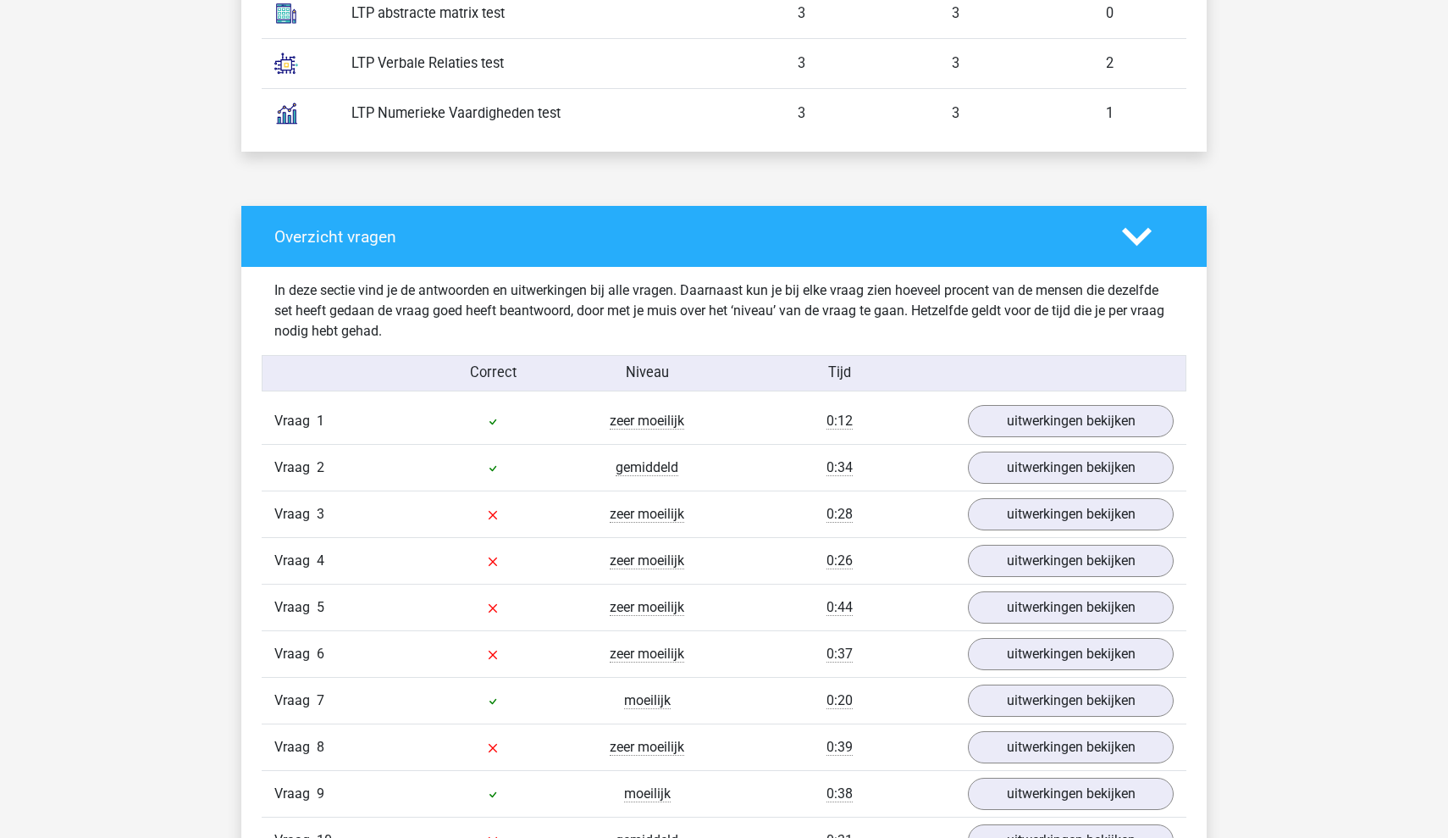
scroll to position [1162, 0]
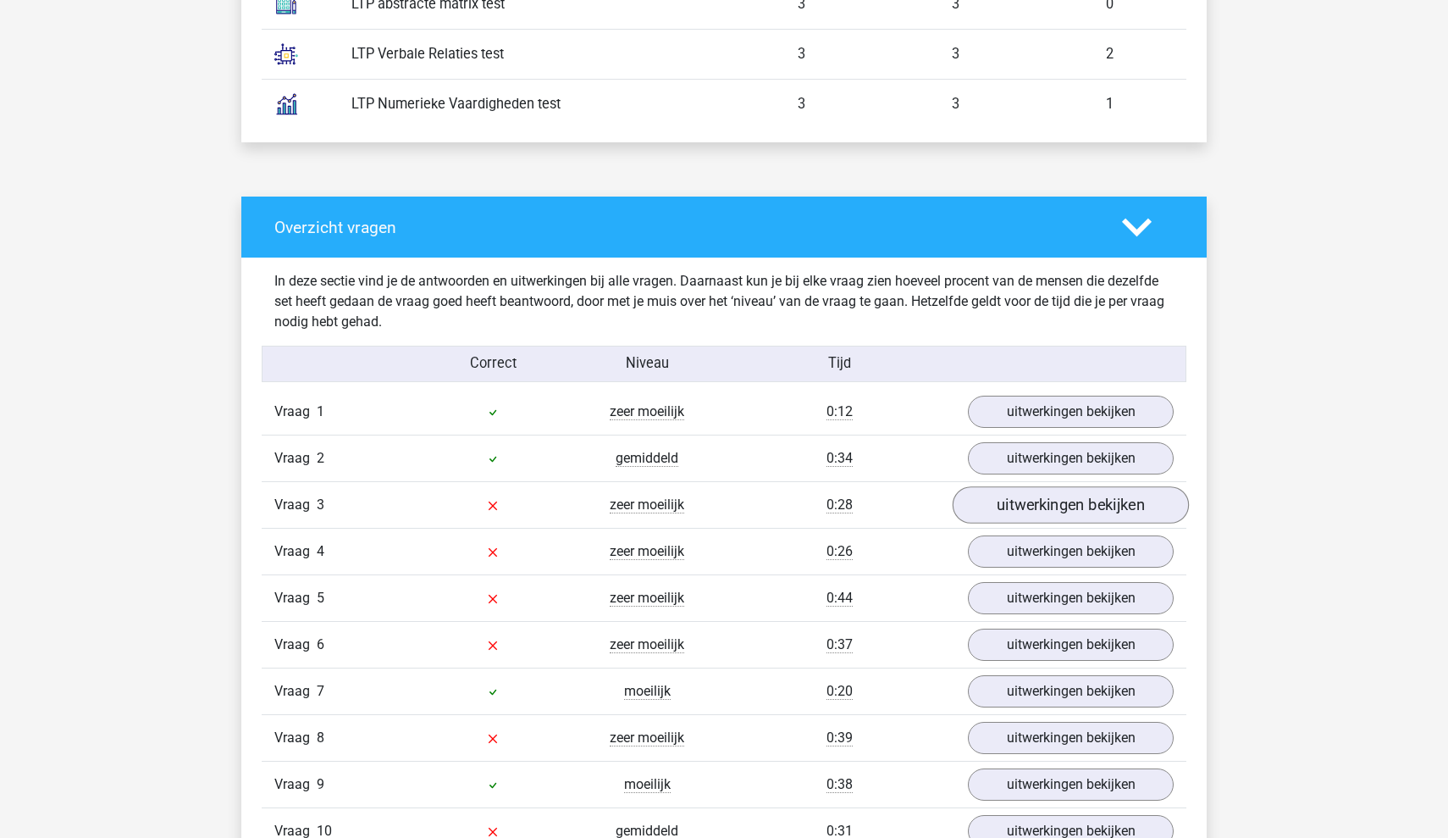
click at [1028, 497] on link "uitwerkingen bekijken" at bounding box center [1071, 504] width 236 height 37
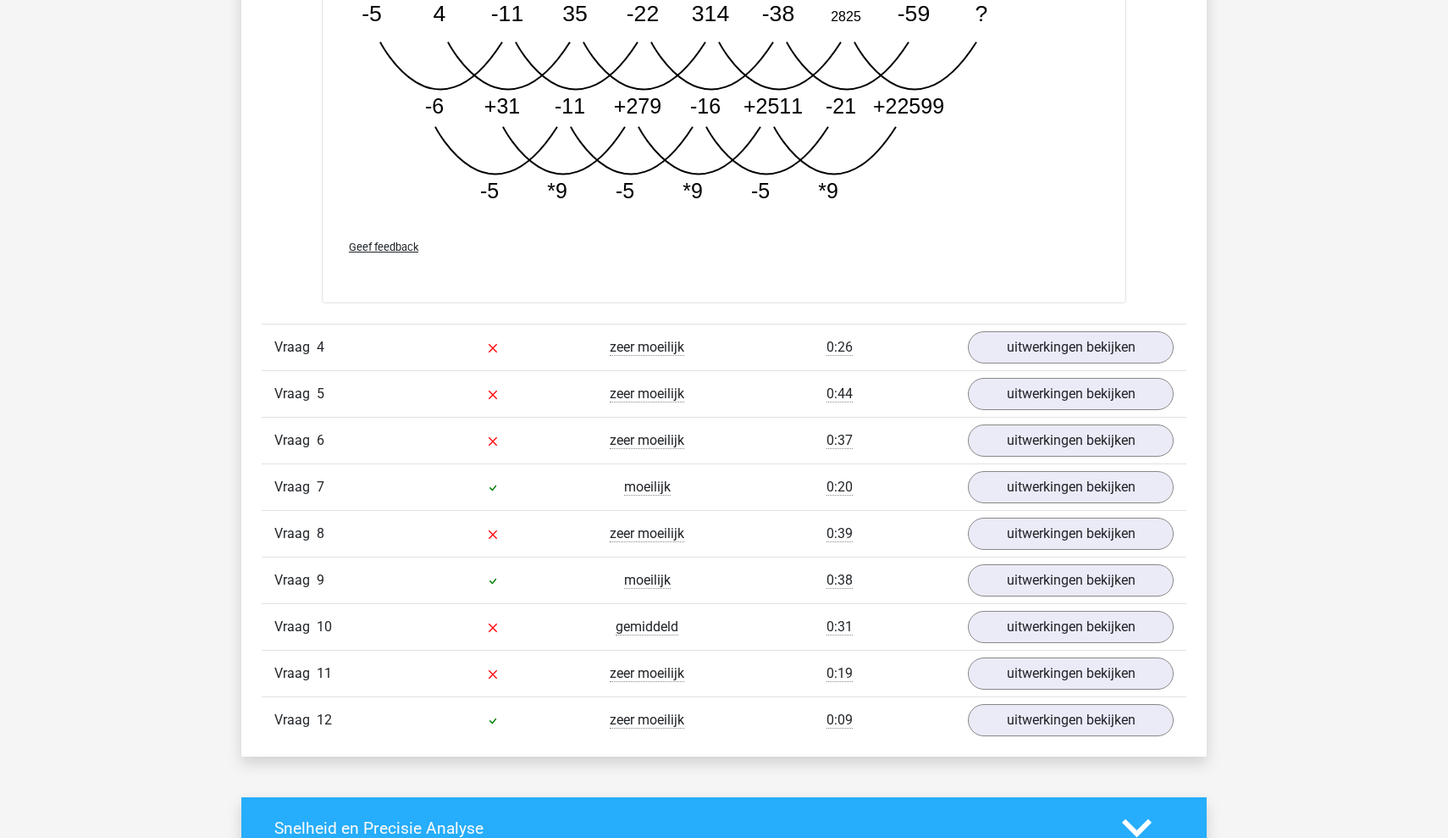
scroll to position [2345, 0]
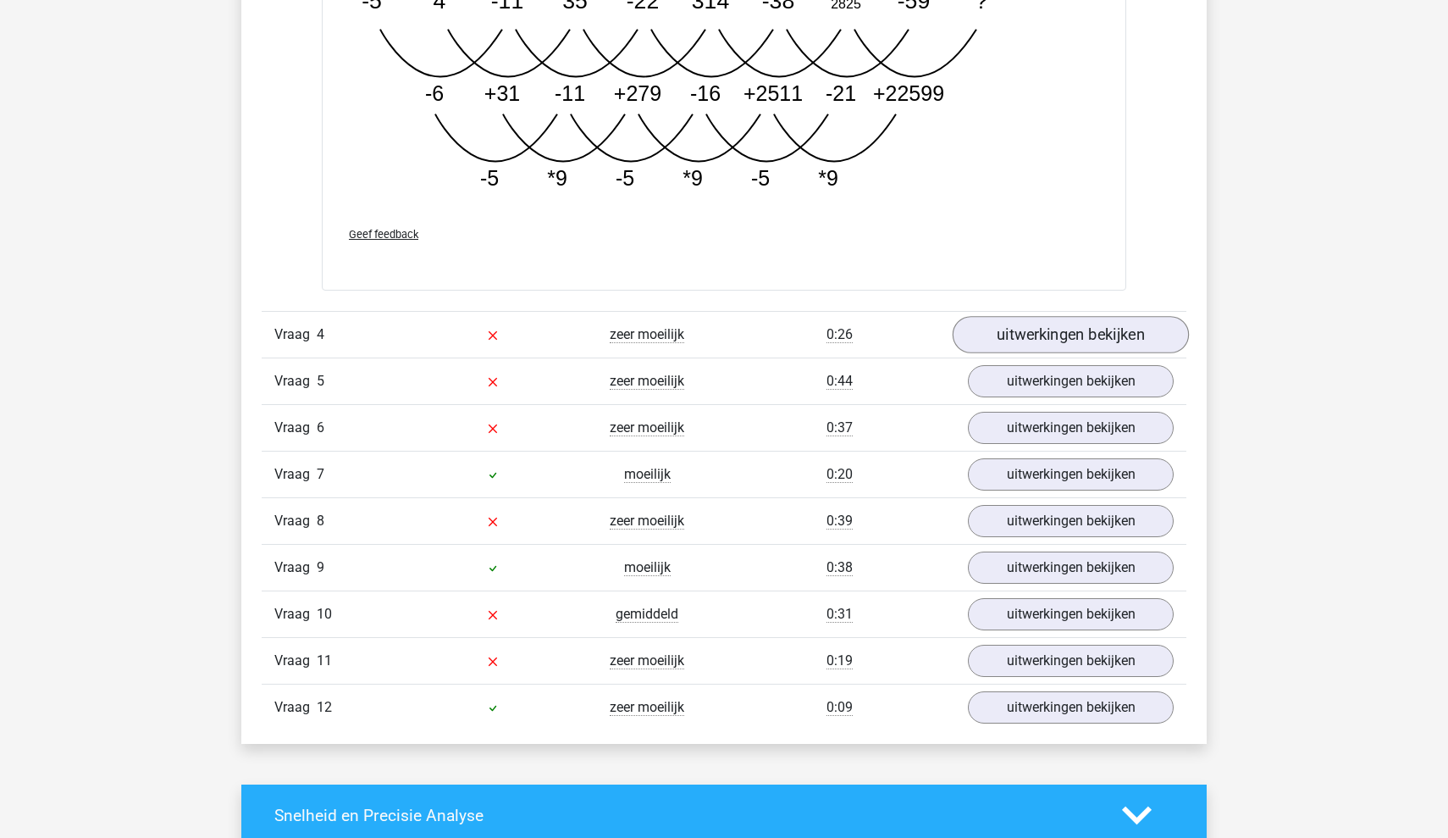
click at [1054, 329] on link "uitwerkingen bekijken" at bounding box center [1071, 335] width 236 height 37
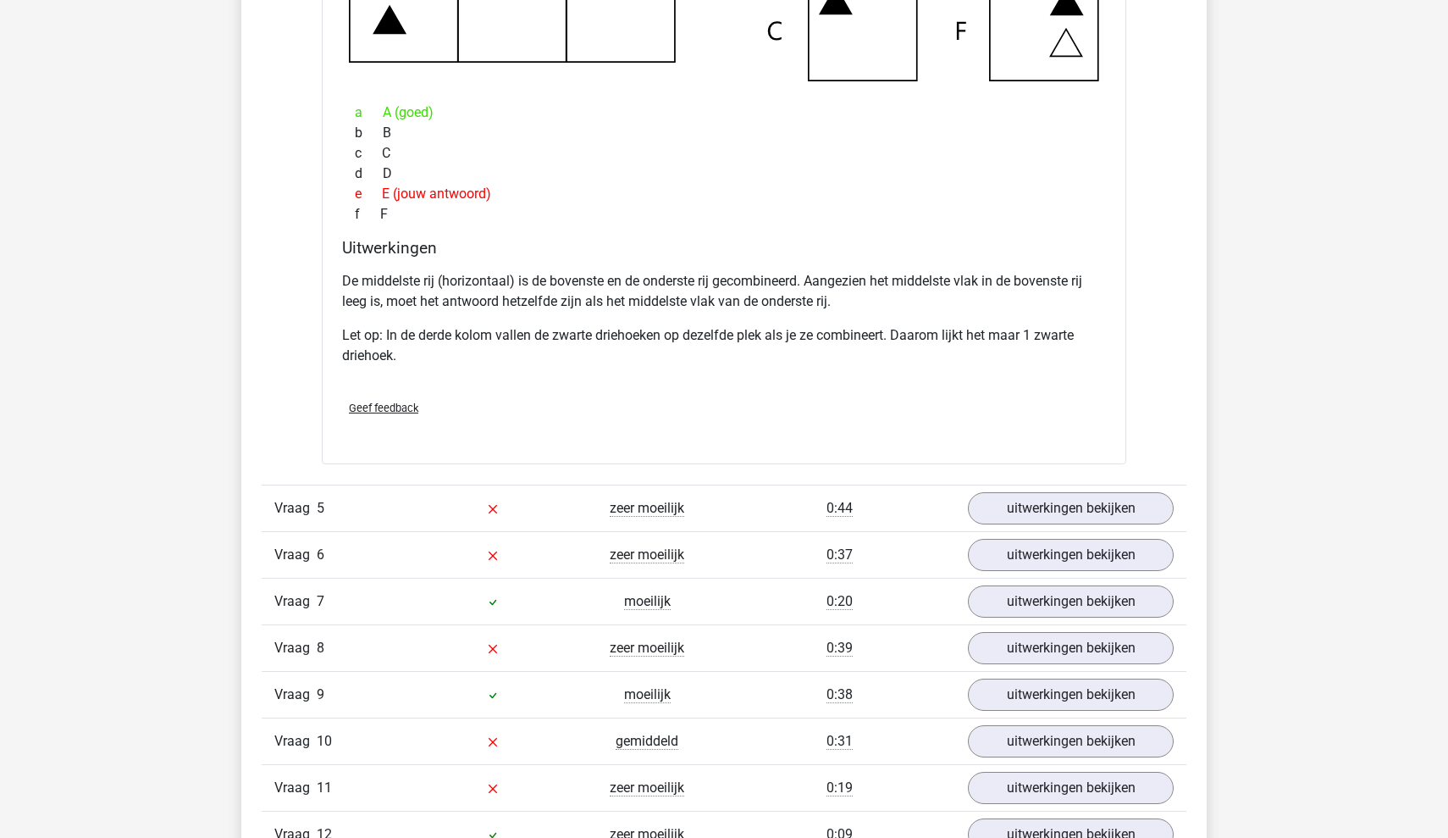
scroll to position [3100, 0]
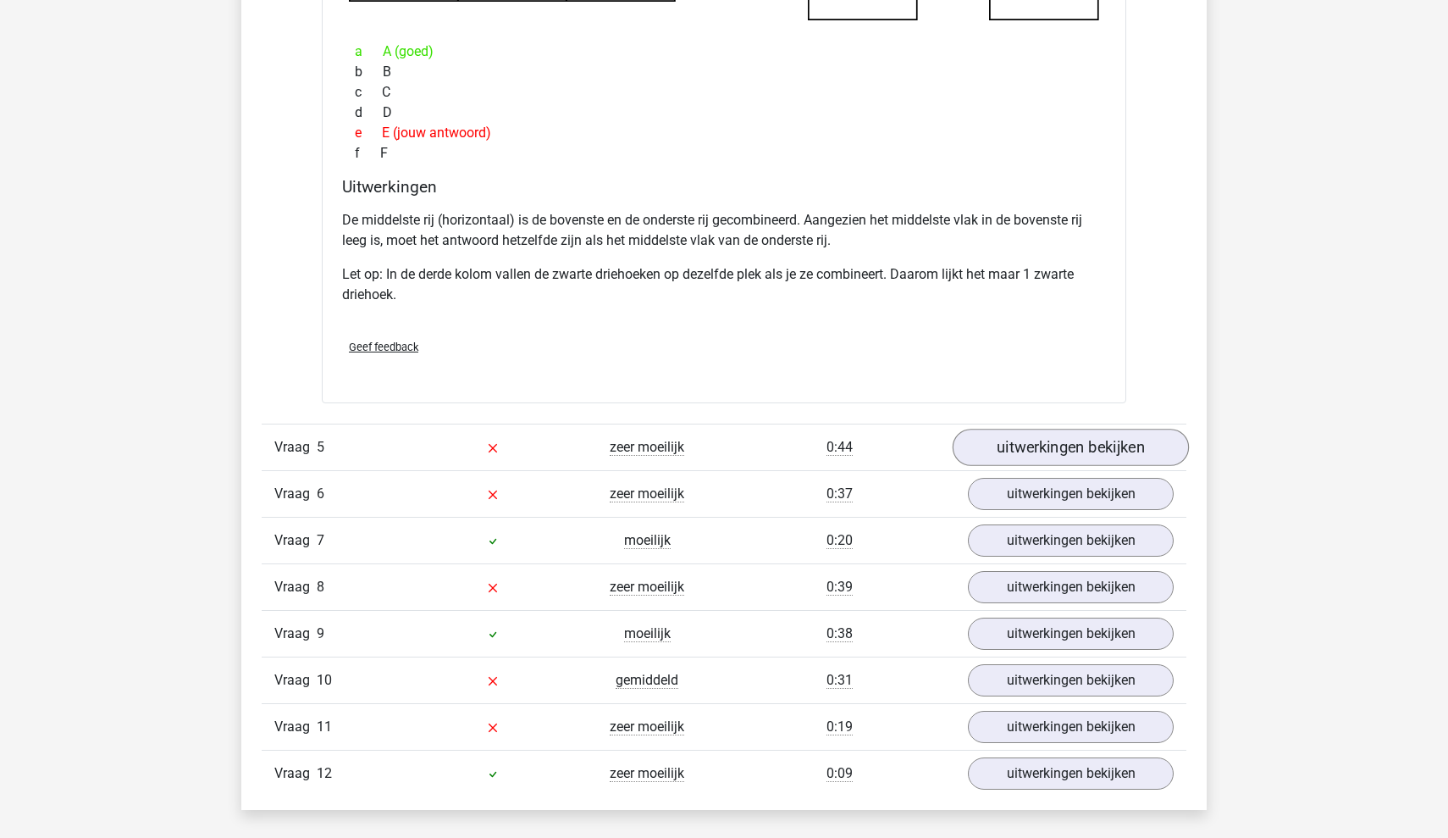
click at [1021, 445] on link "uitwerkingen bekijken" at bounding box center [1071, 447] width 236 height 37
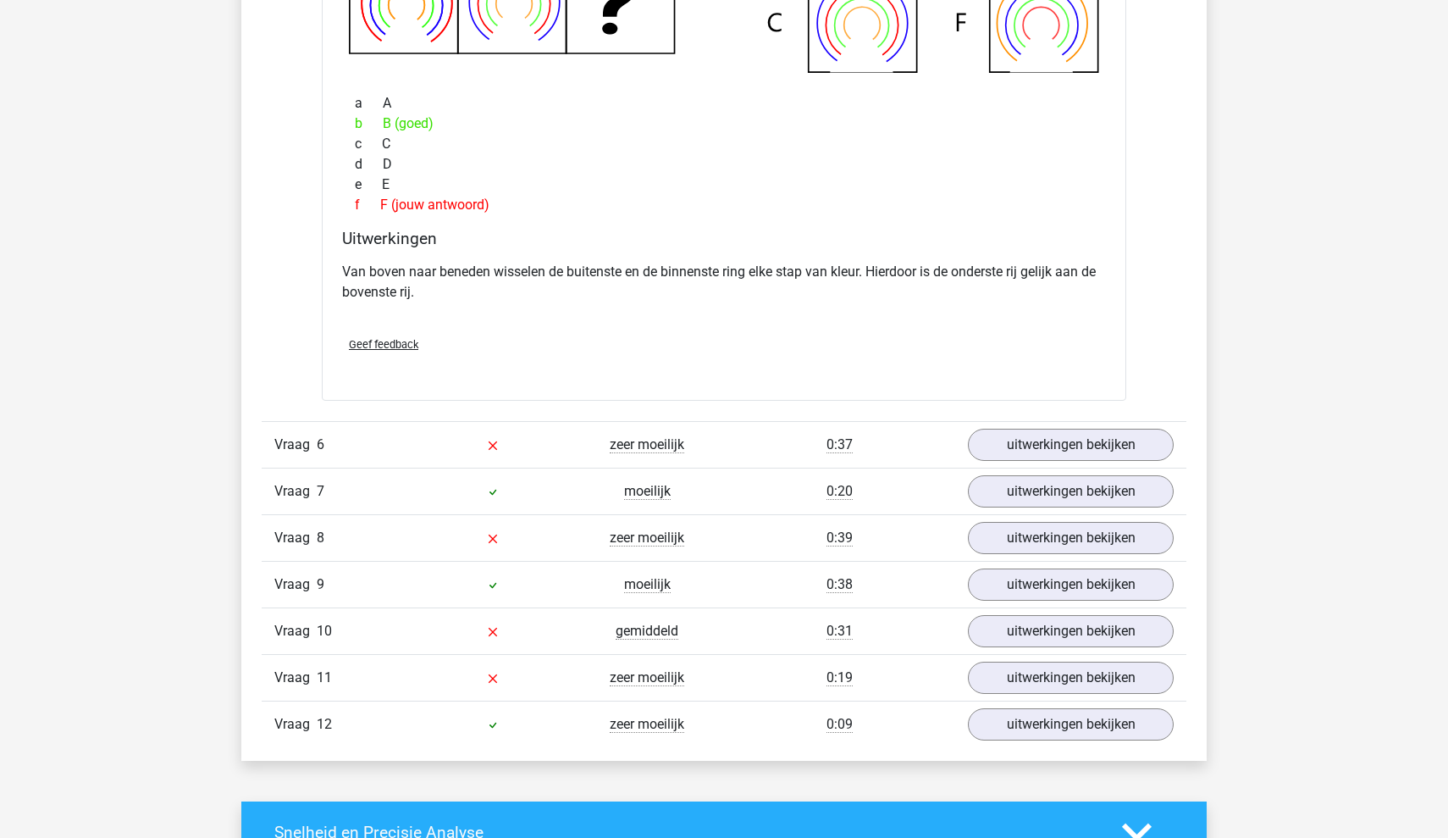
scroll to position [3956, 0]
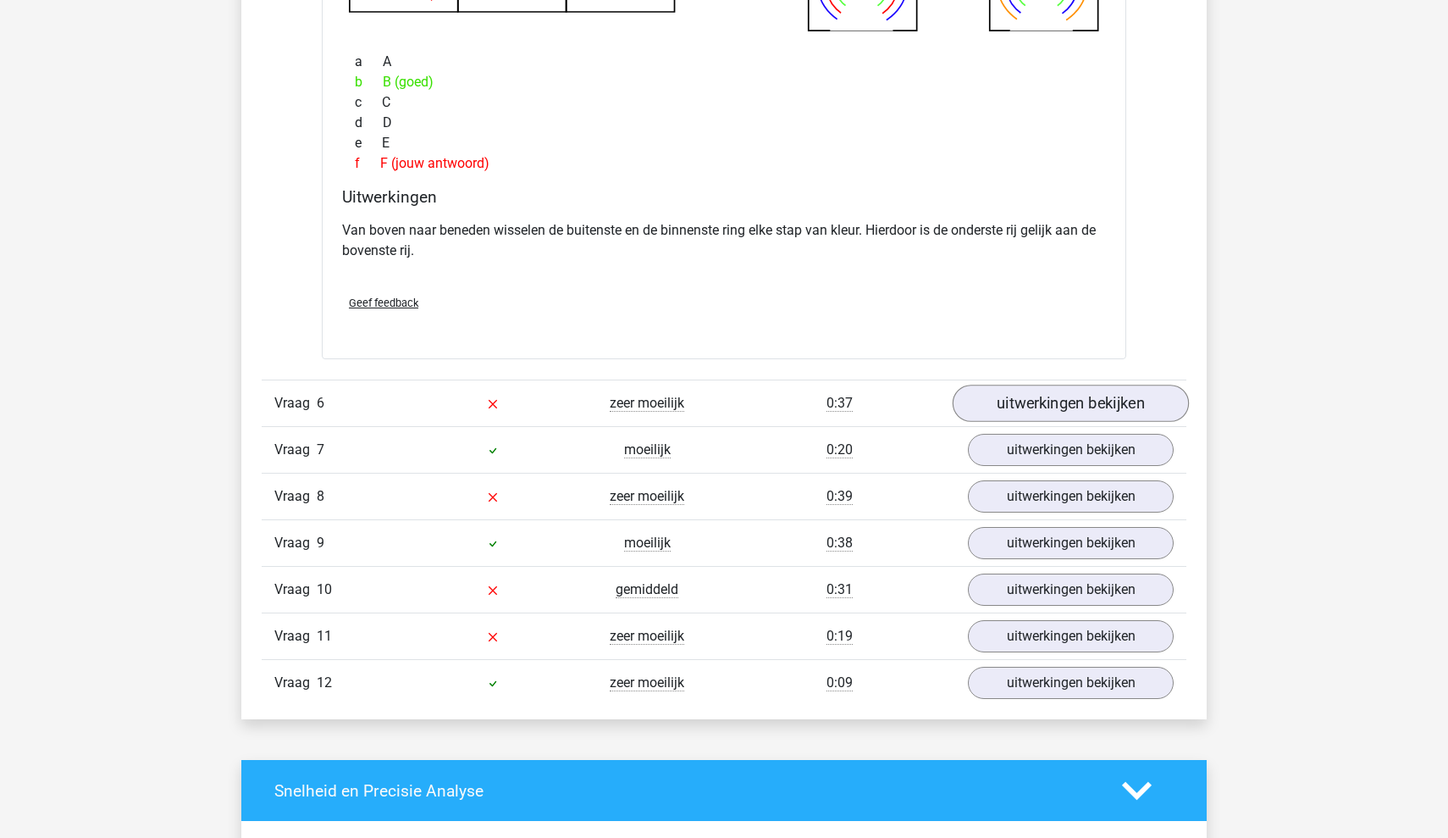
click at [1026, 402] on link "uitwerkingen bekijken" at bounding box center [1071, 402] width 236 height 37
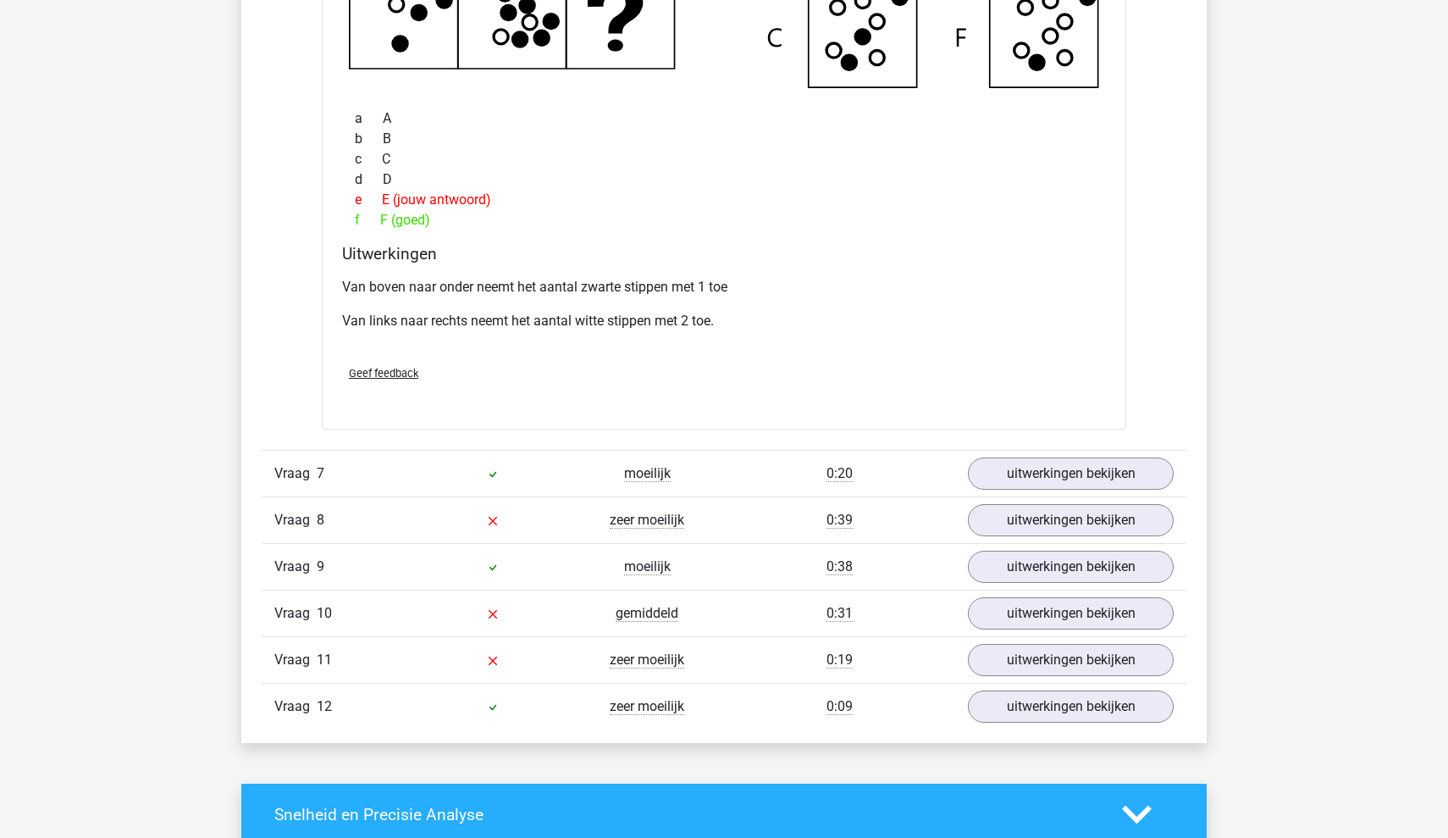
scroll to position [4721, 0]
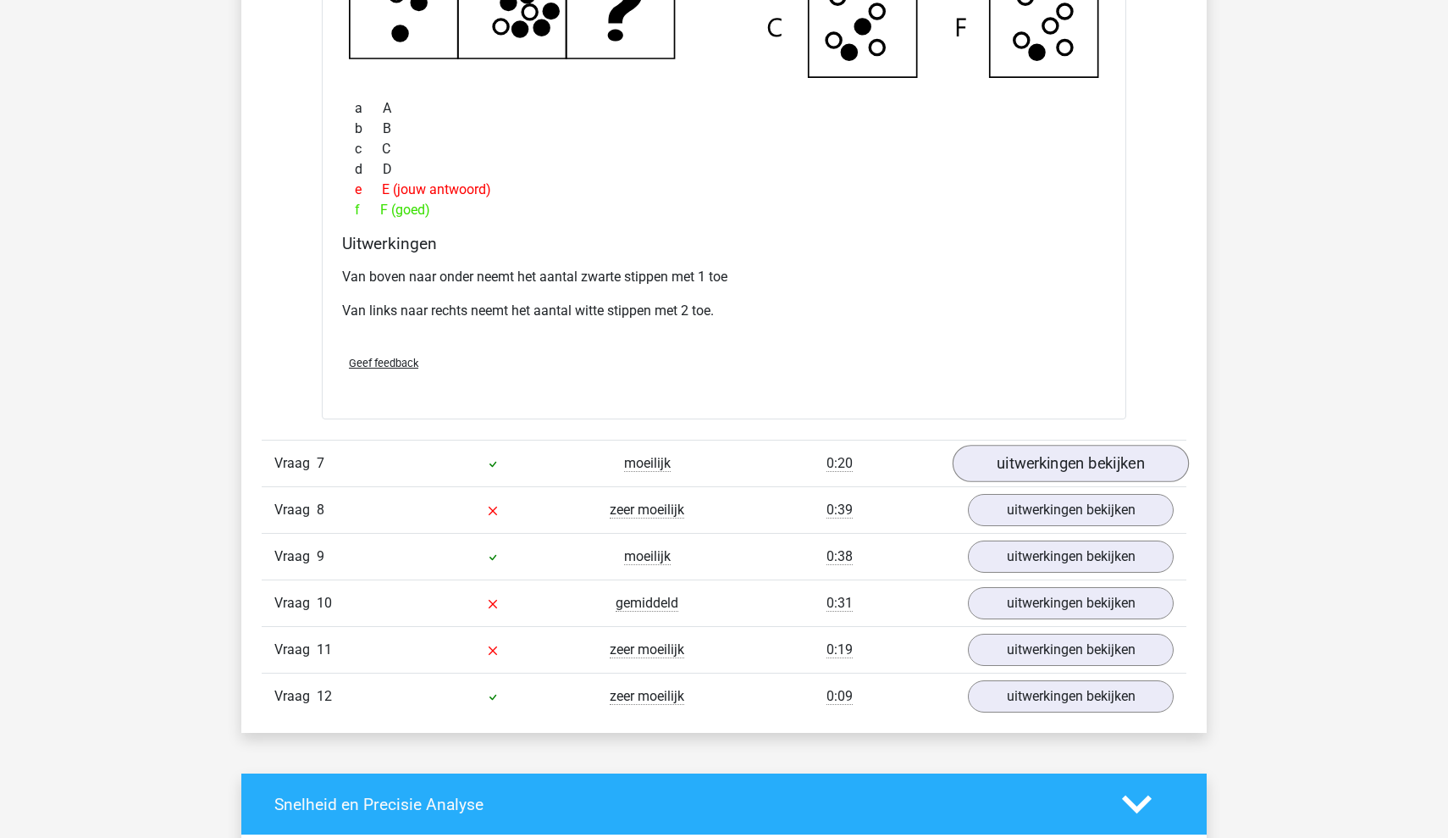
click at [1002, 456] on link "uitwerkingen bekijken" at bounding box center [1071, 463] width 236 height 37
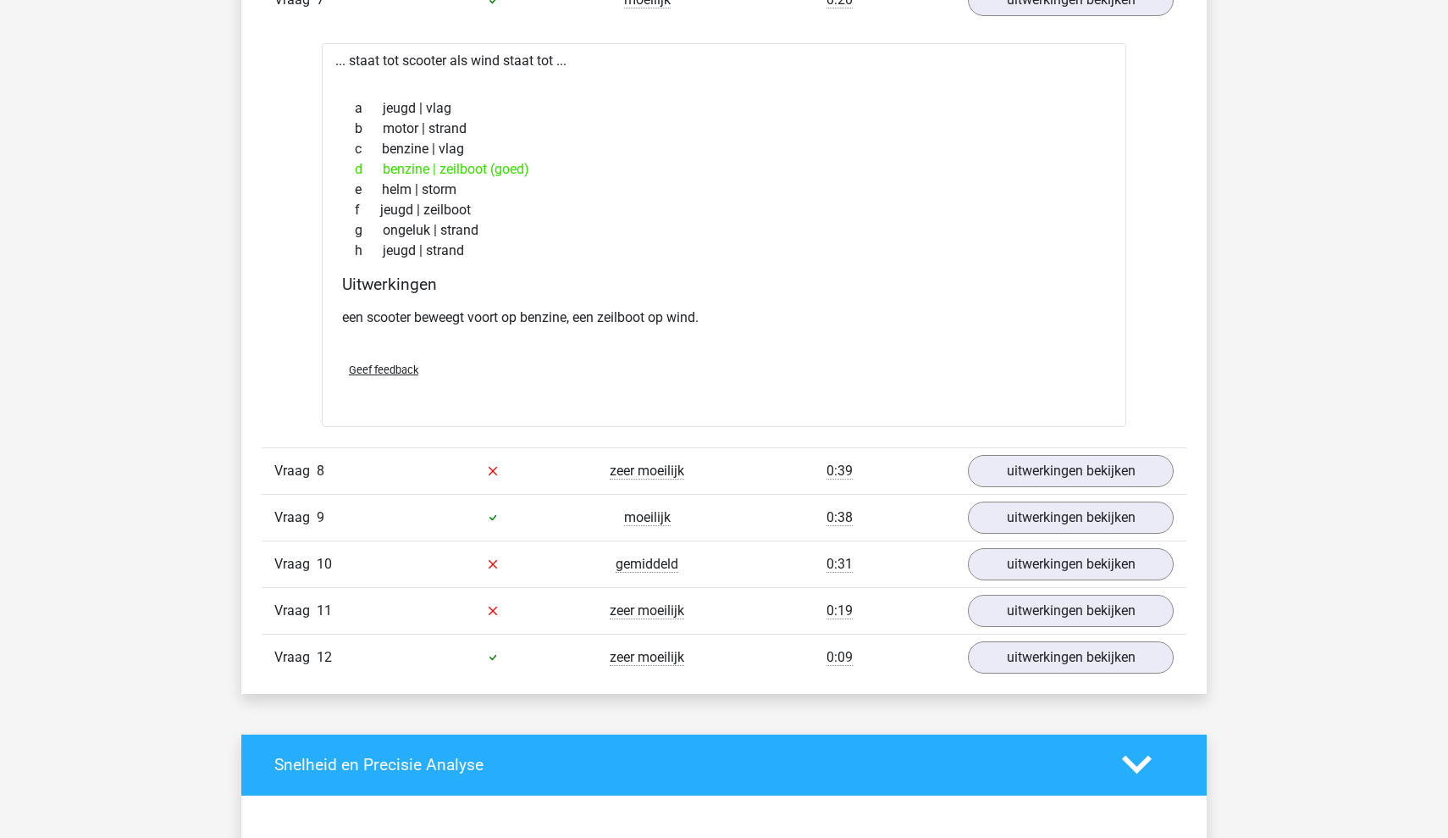
scroll to position [5191, 0]
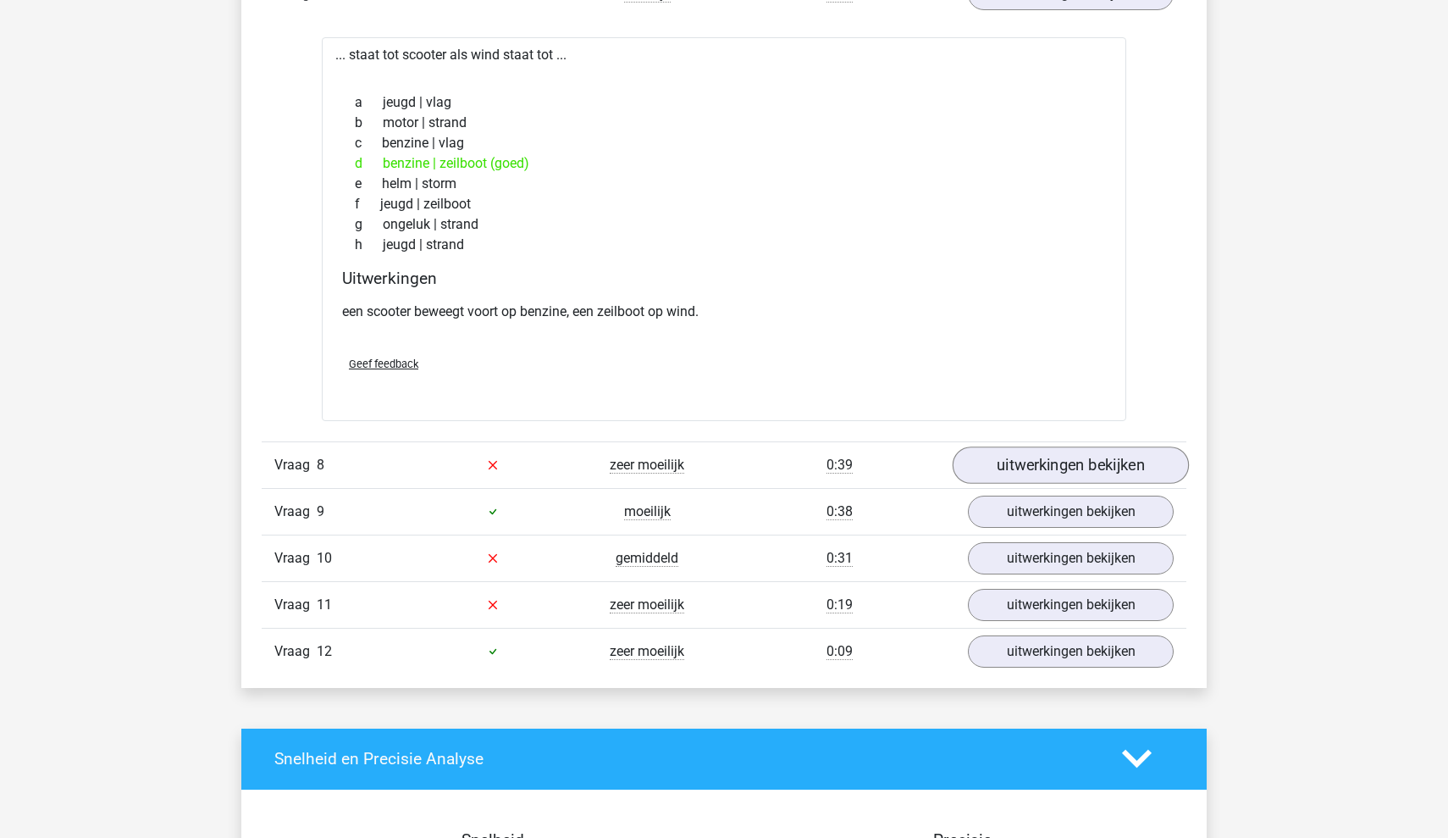
click at [986, 455] on link "uitwerkingen bekijken" at bounding box center [1071, 464] width 236 height 37
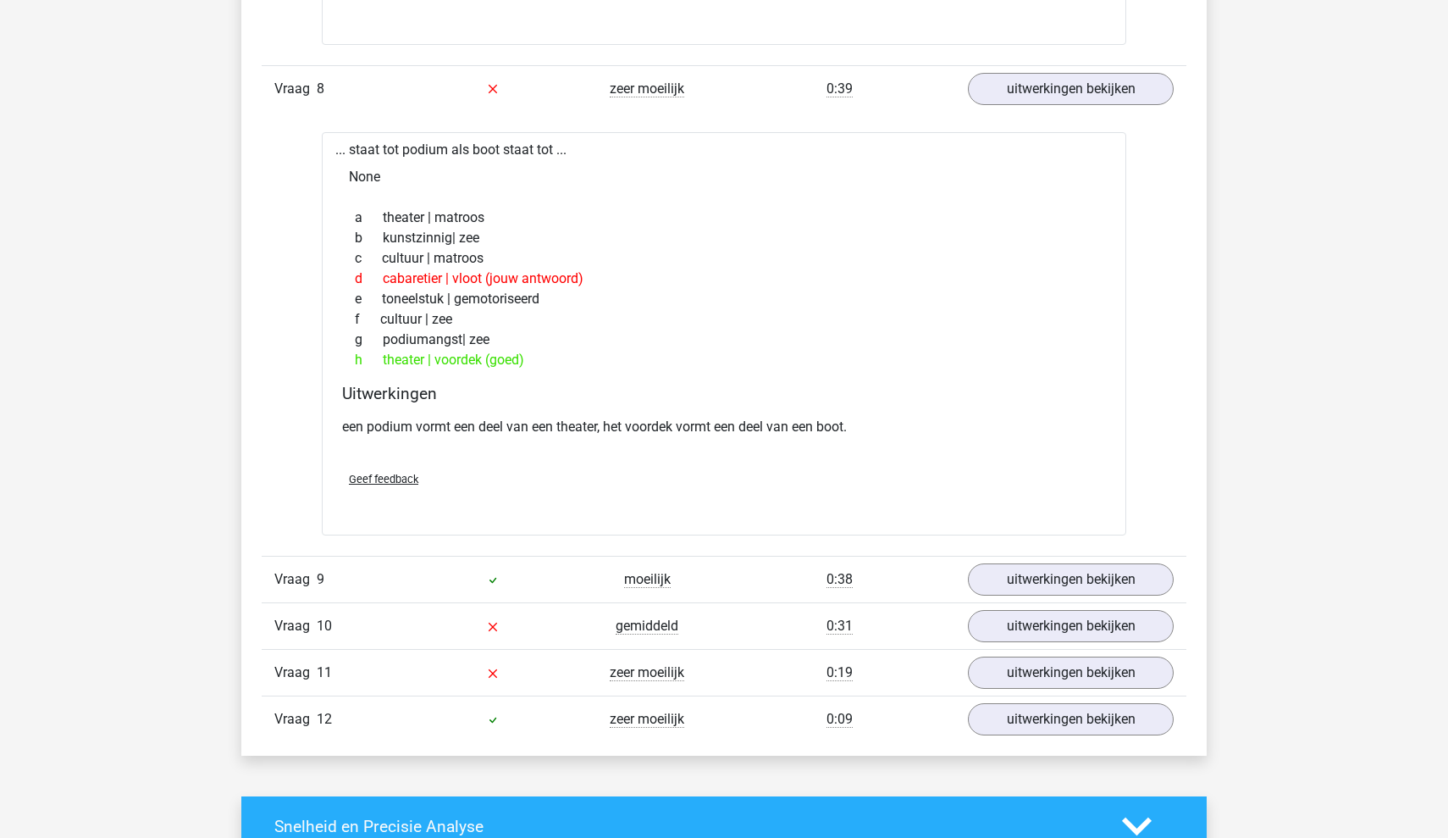
scroll to position [5584, 0]
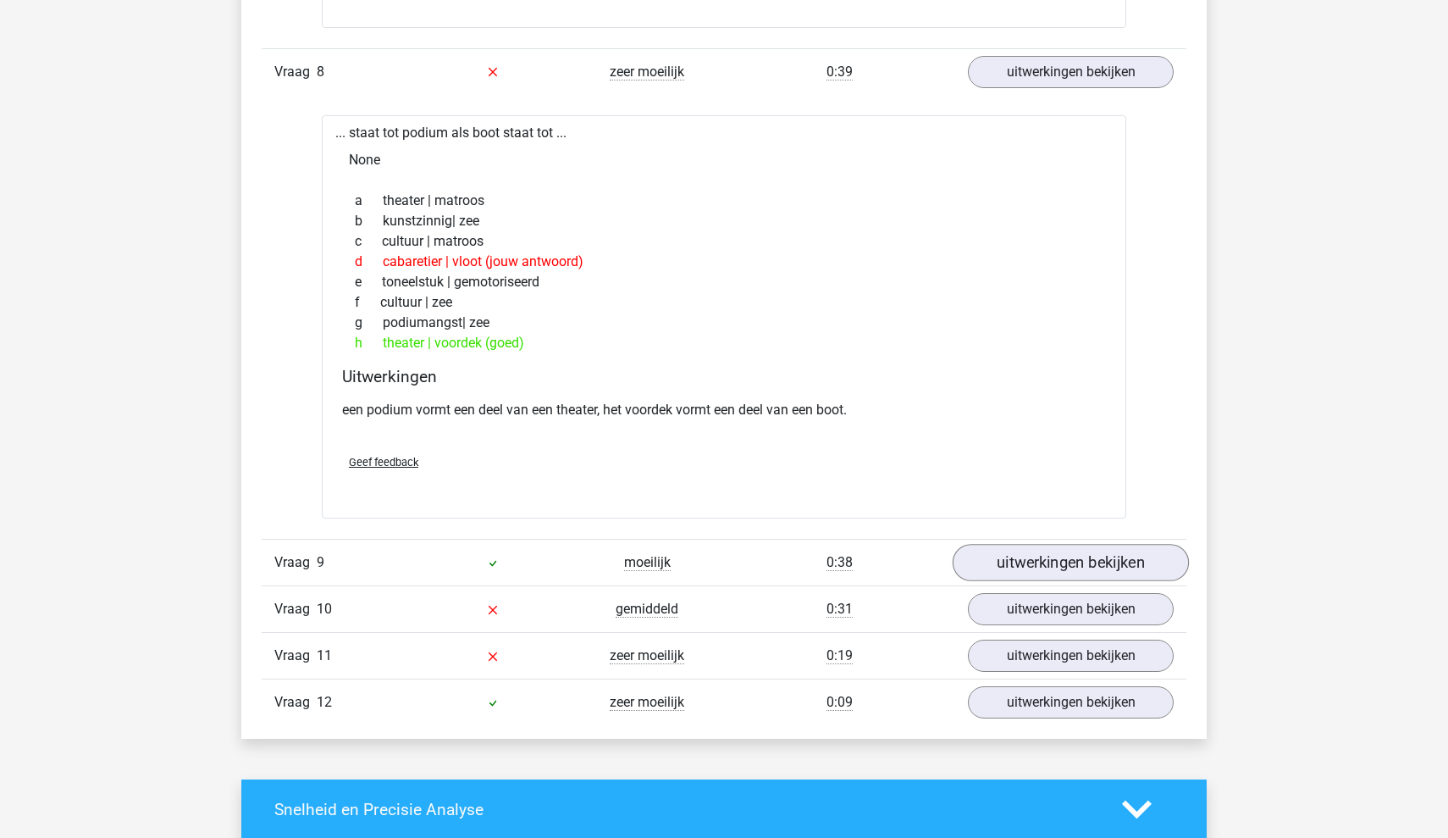
click at [1069, 552] on link "uitwerkingen bekijken" at bounding box center [1071, 562] width 236 height 37
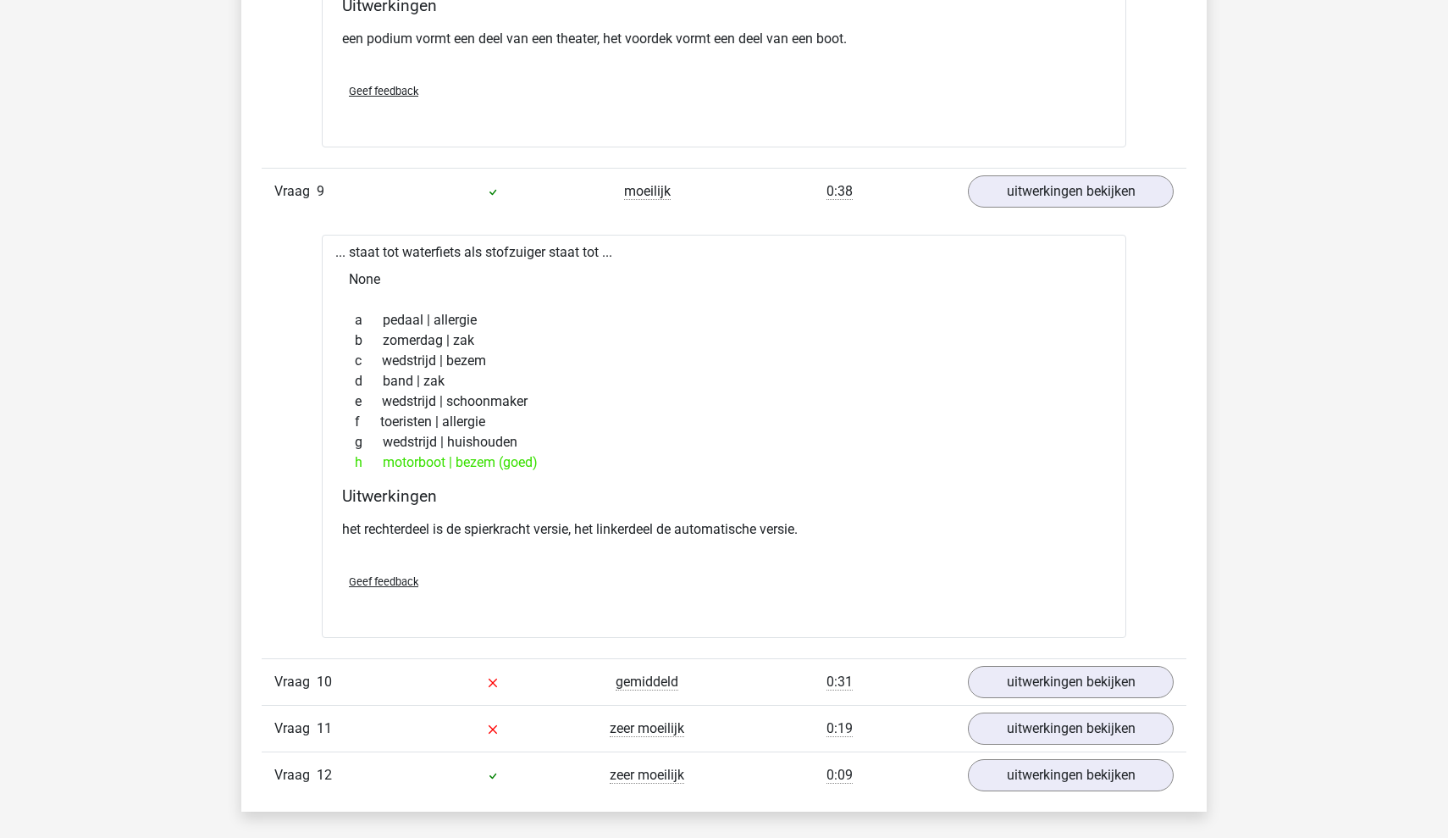
scroll to position [5959, 0]
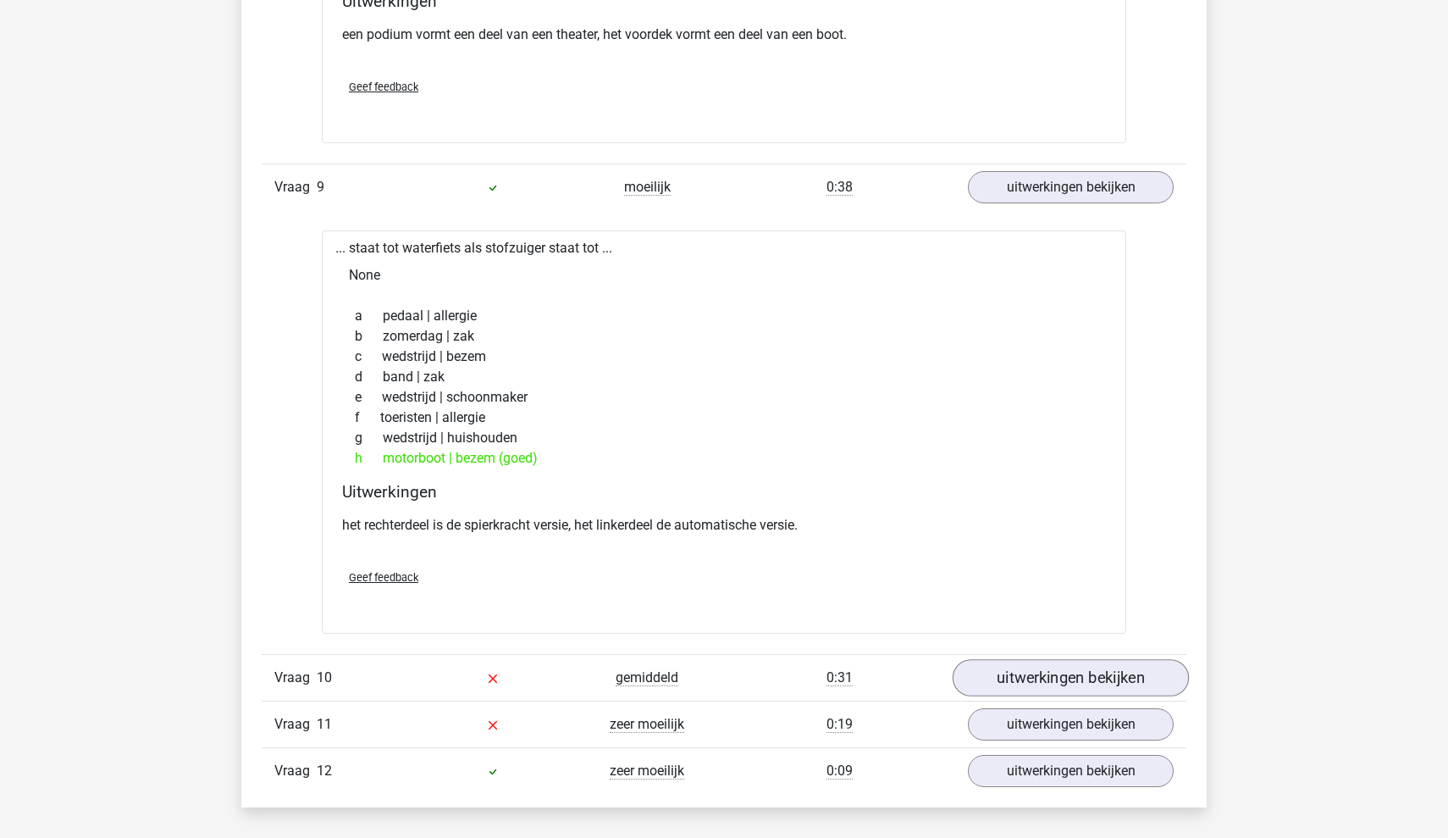
click at [1042, 676] on link "uitwerkingen bekijken" at bounding box center [1071, 677] width 236 height 37
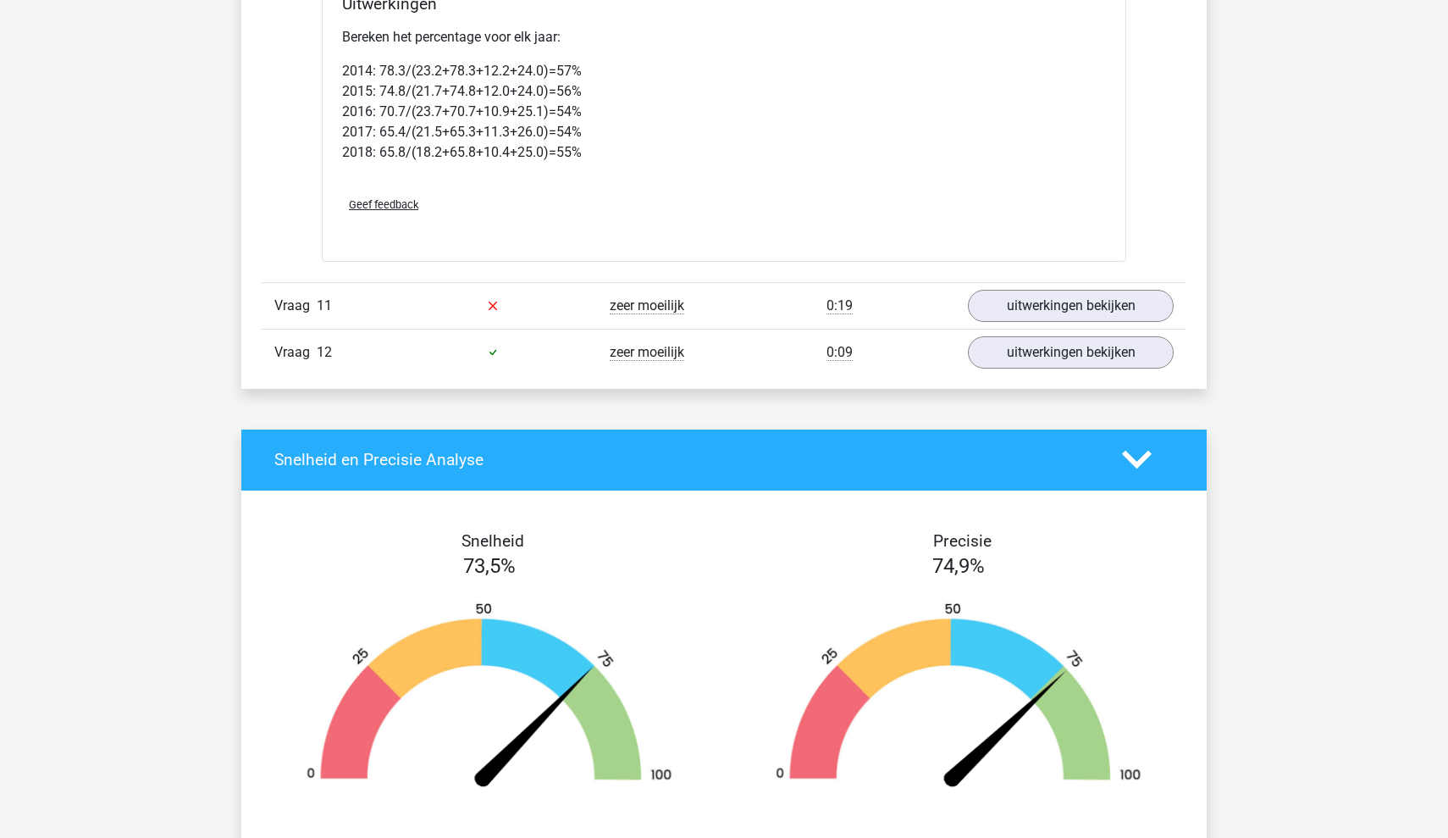
scroll to position [7753, 0]
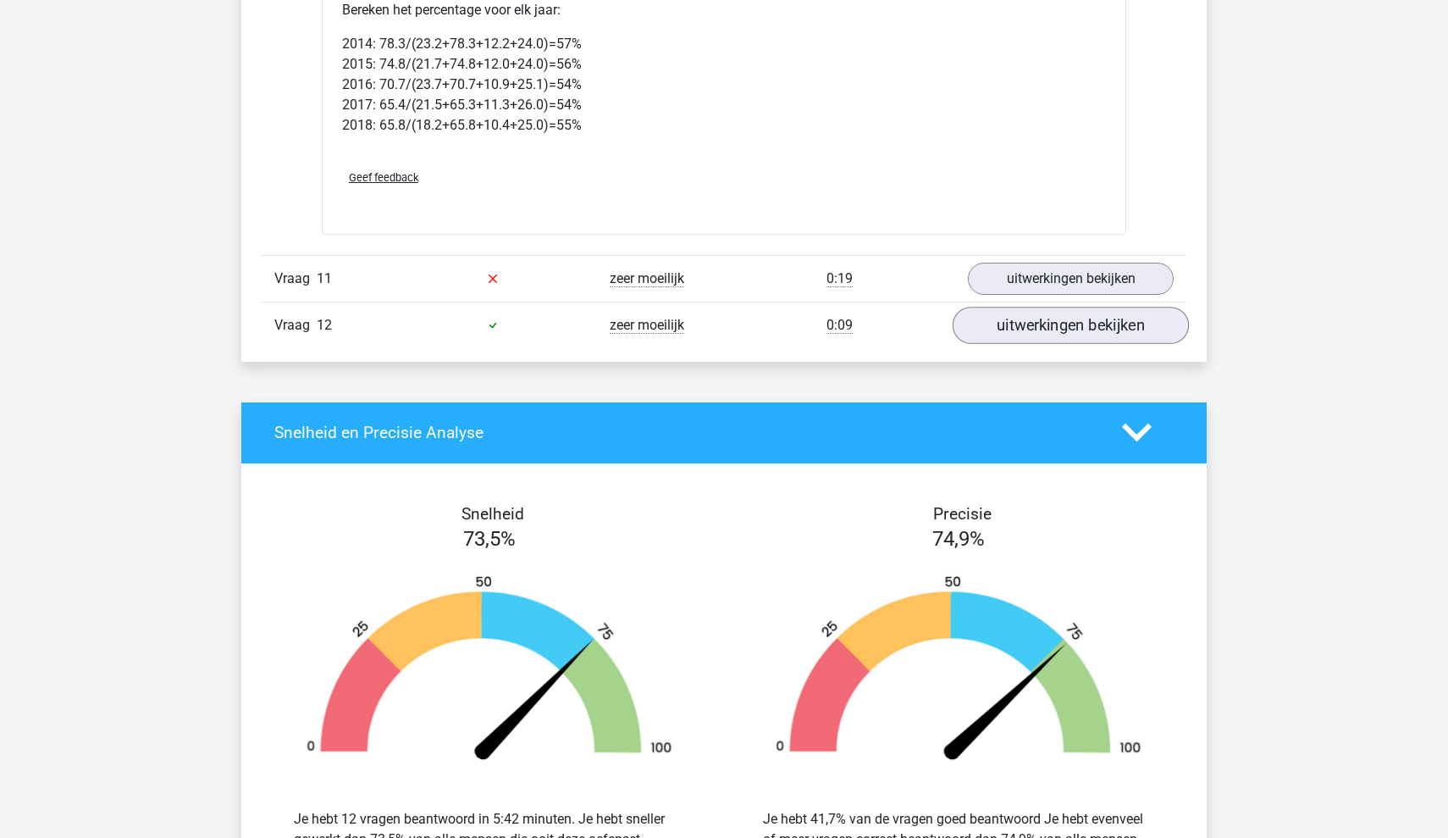
click at [1087, 338] on link "uitwerkingen bekijken" at bounding box center [1071, 325] width 236 height 37
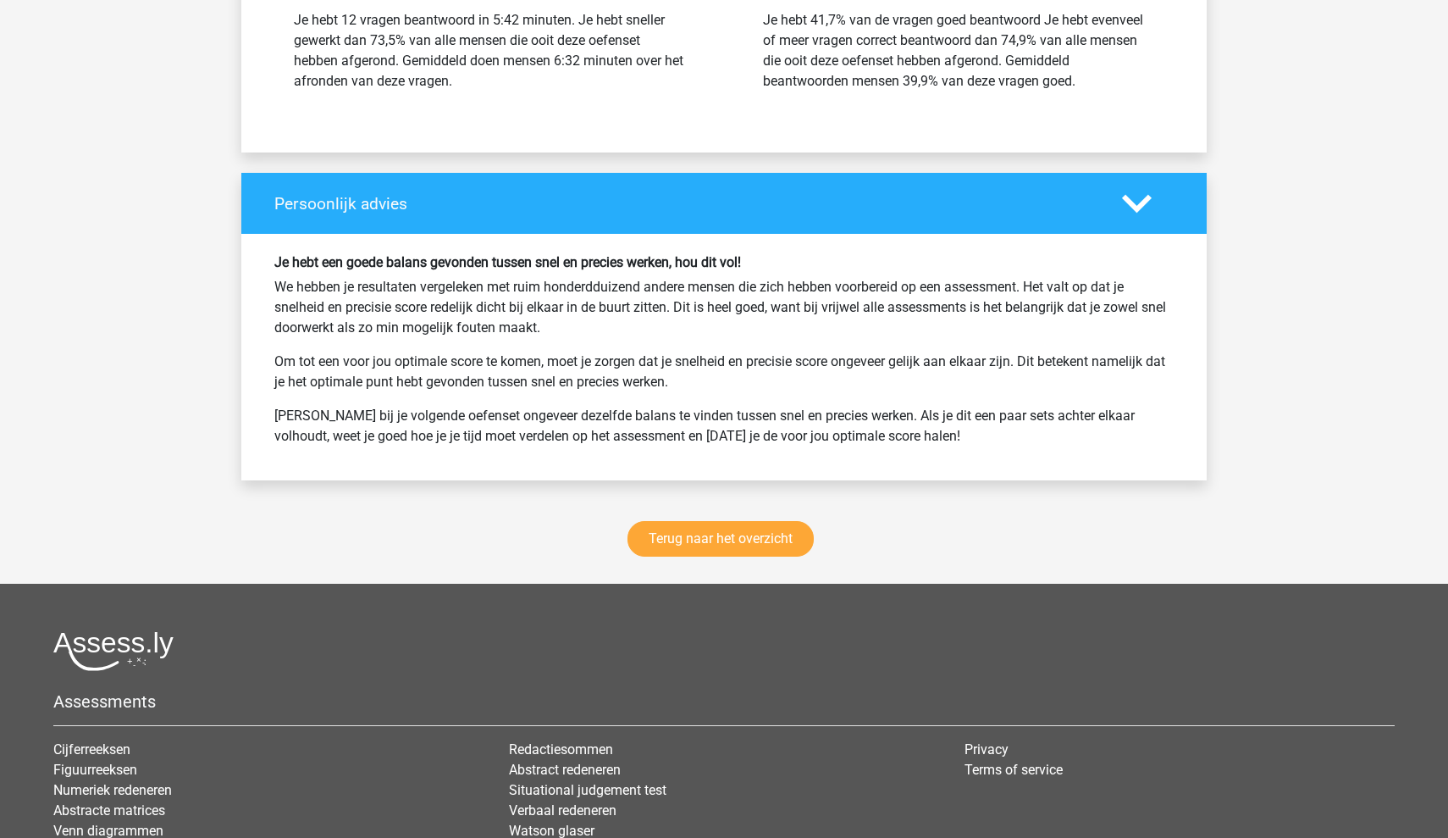
scroll to position [9777, 0]
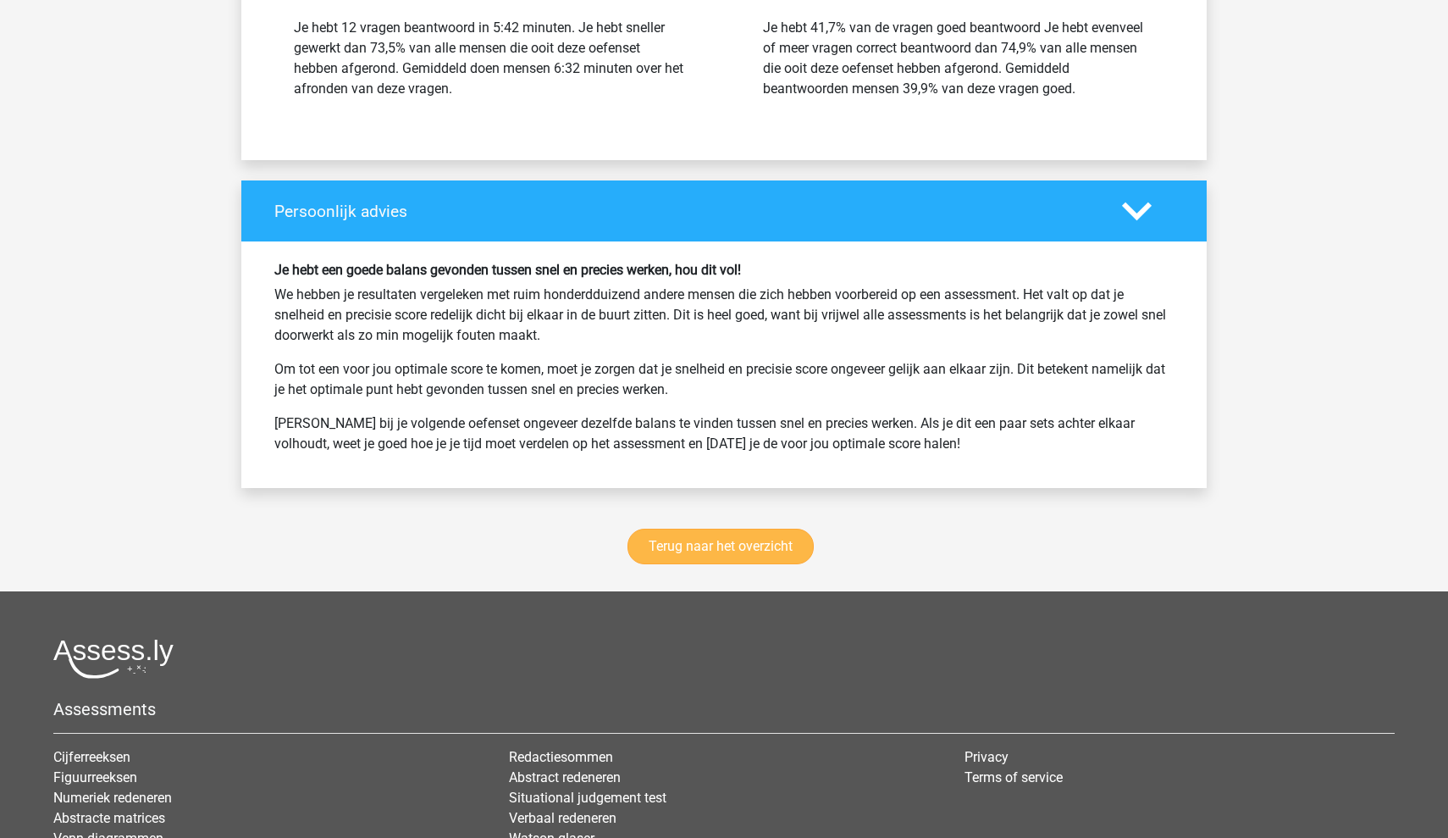
click at [730, 528] on link "Terug naar het overzicht" at bounding box center [721, 546] width 186 height 36
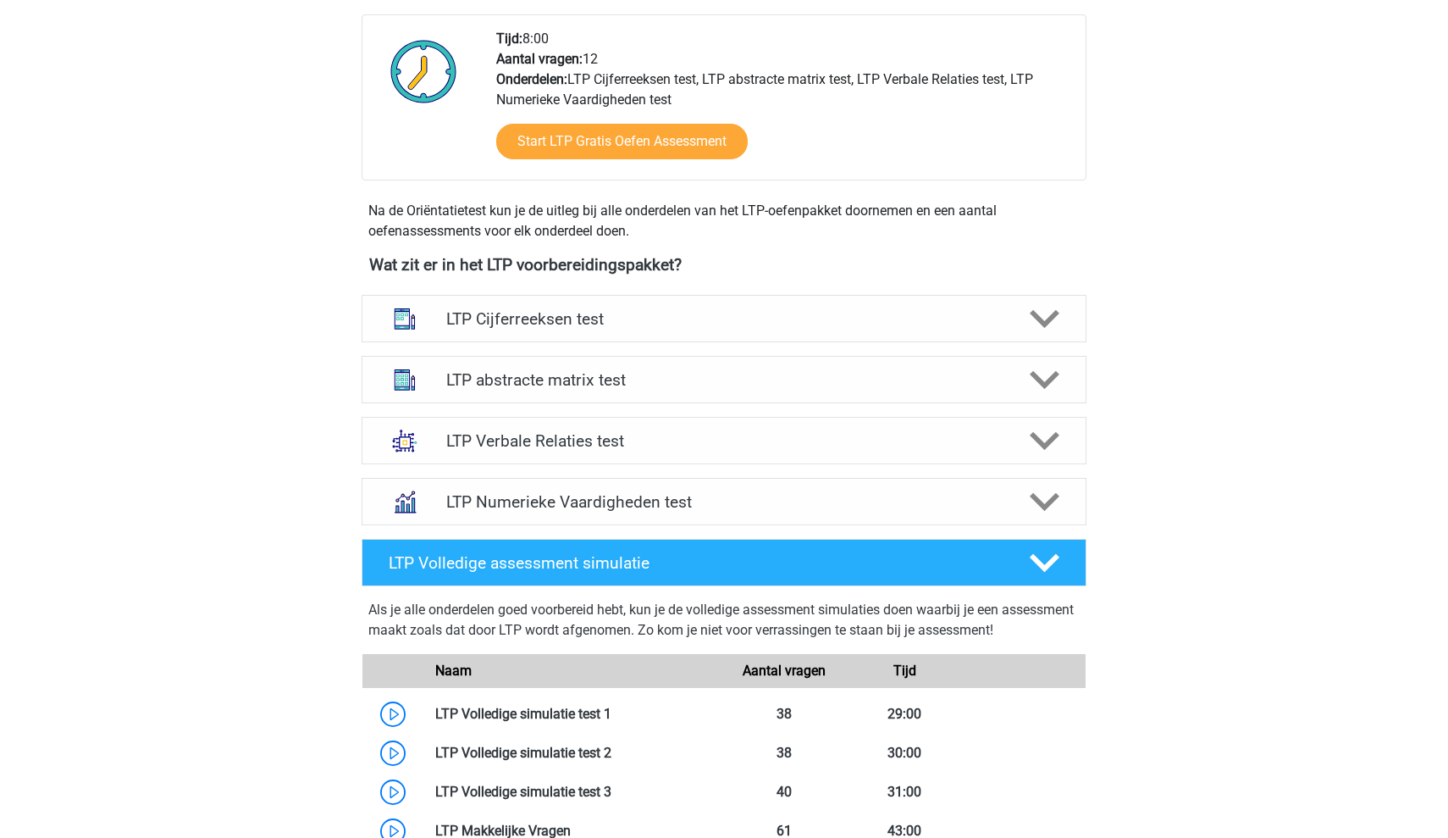
scroll to position [423, 0]
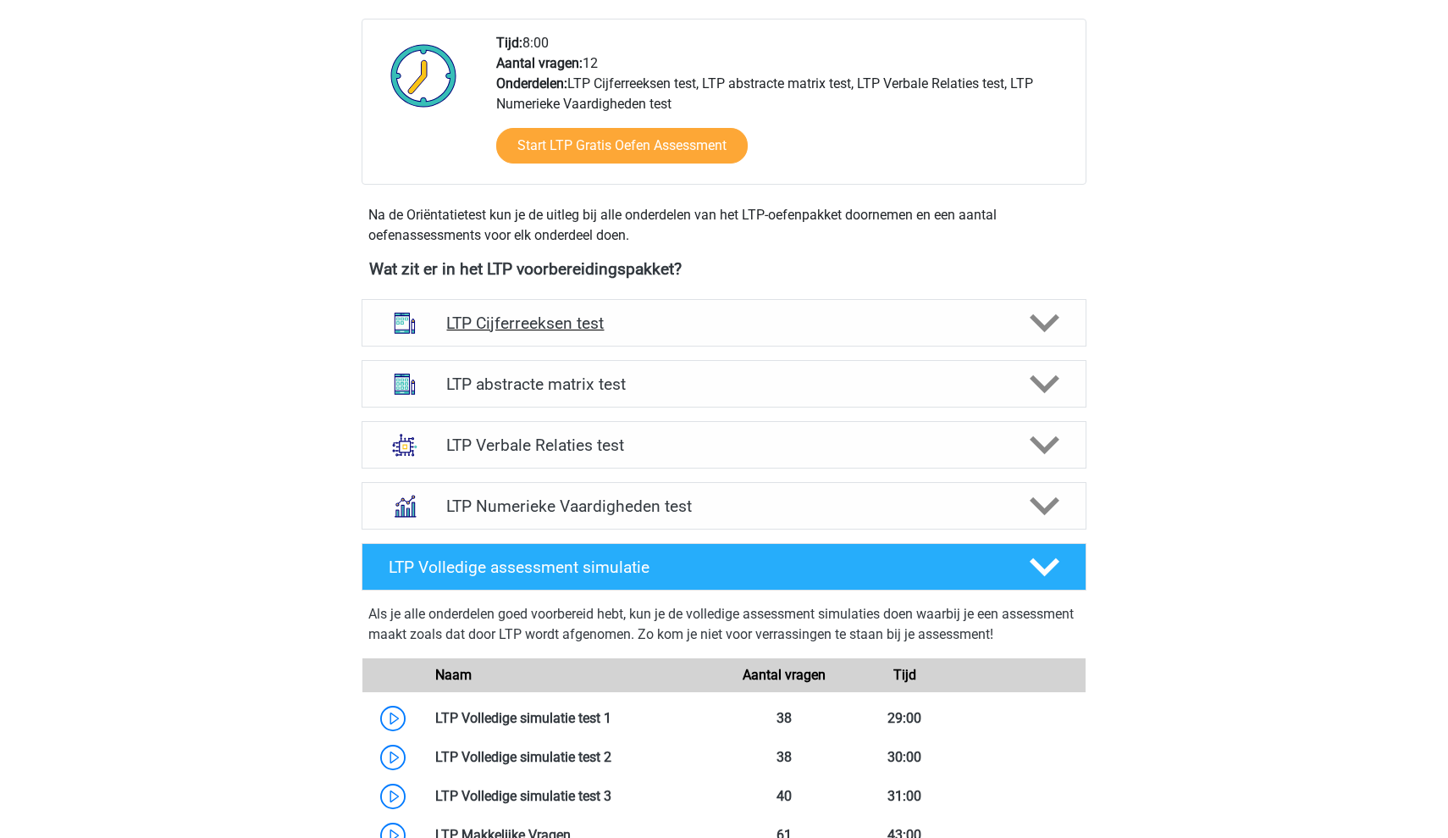
click at [1059, 324] on div at bounding box center [1044, 323] width 58 height 30
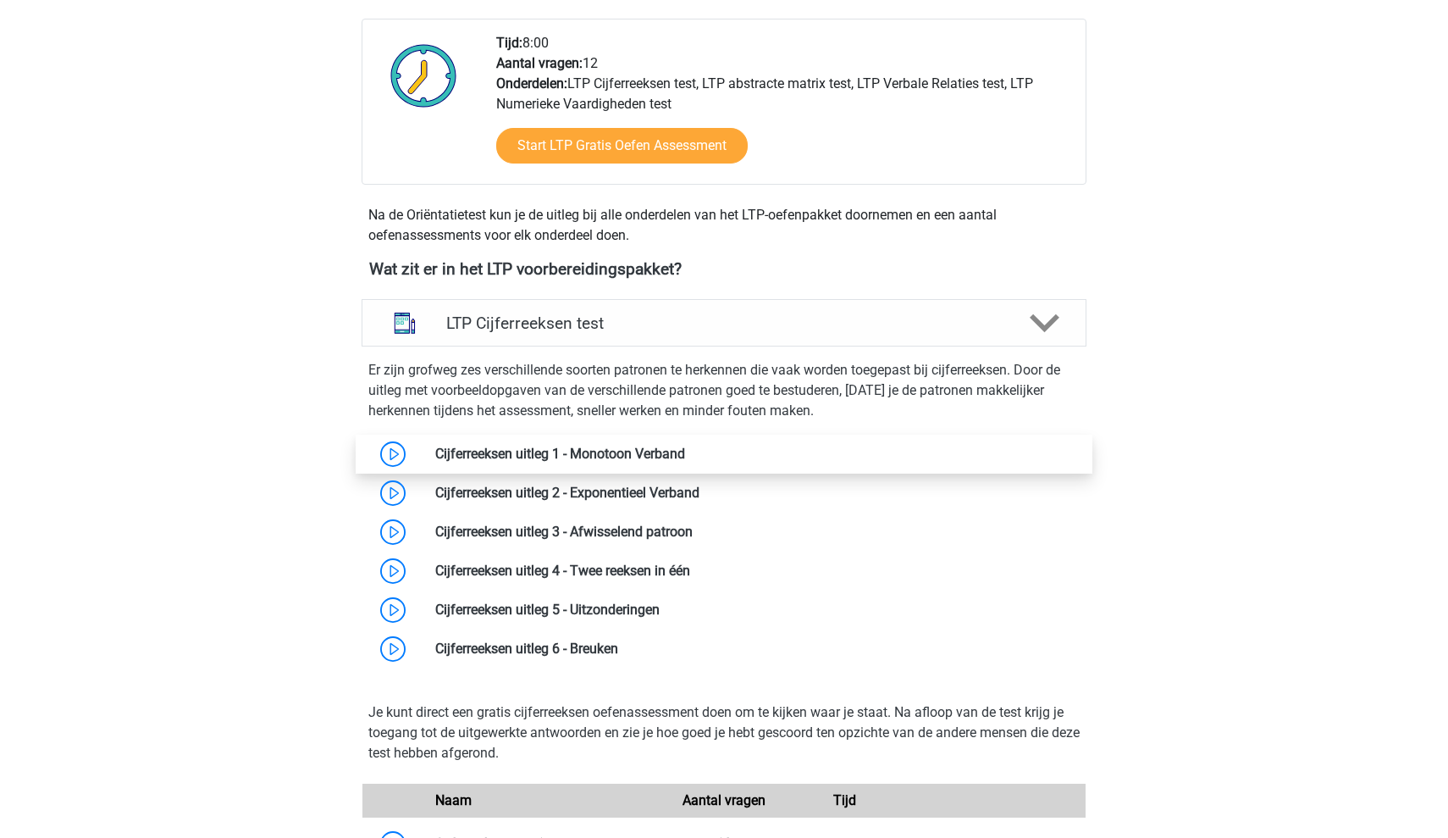
click at [685, 459] on link at bounding box center [685, 453] width 0 height 16
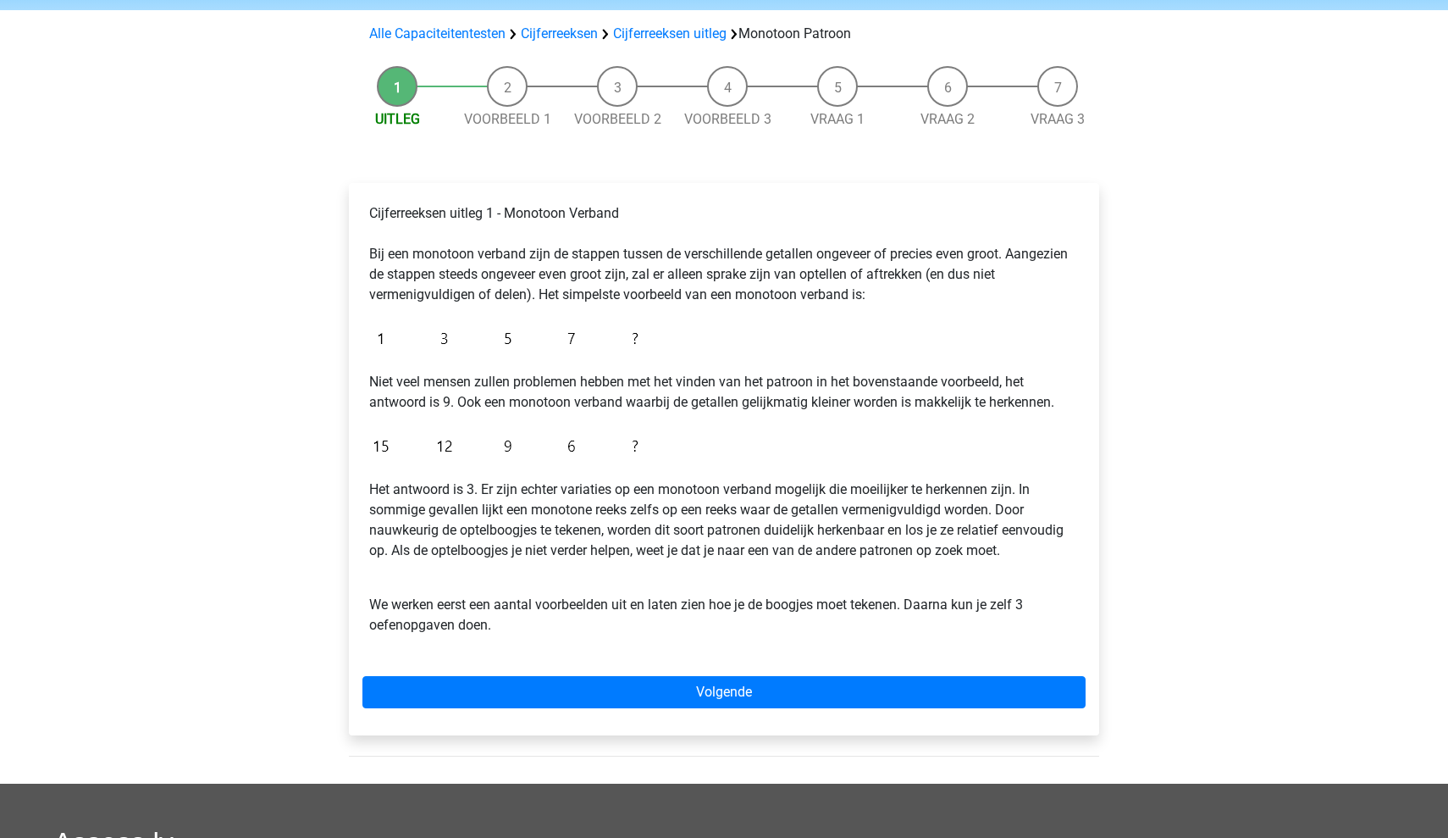
scroll to position [115, 0]
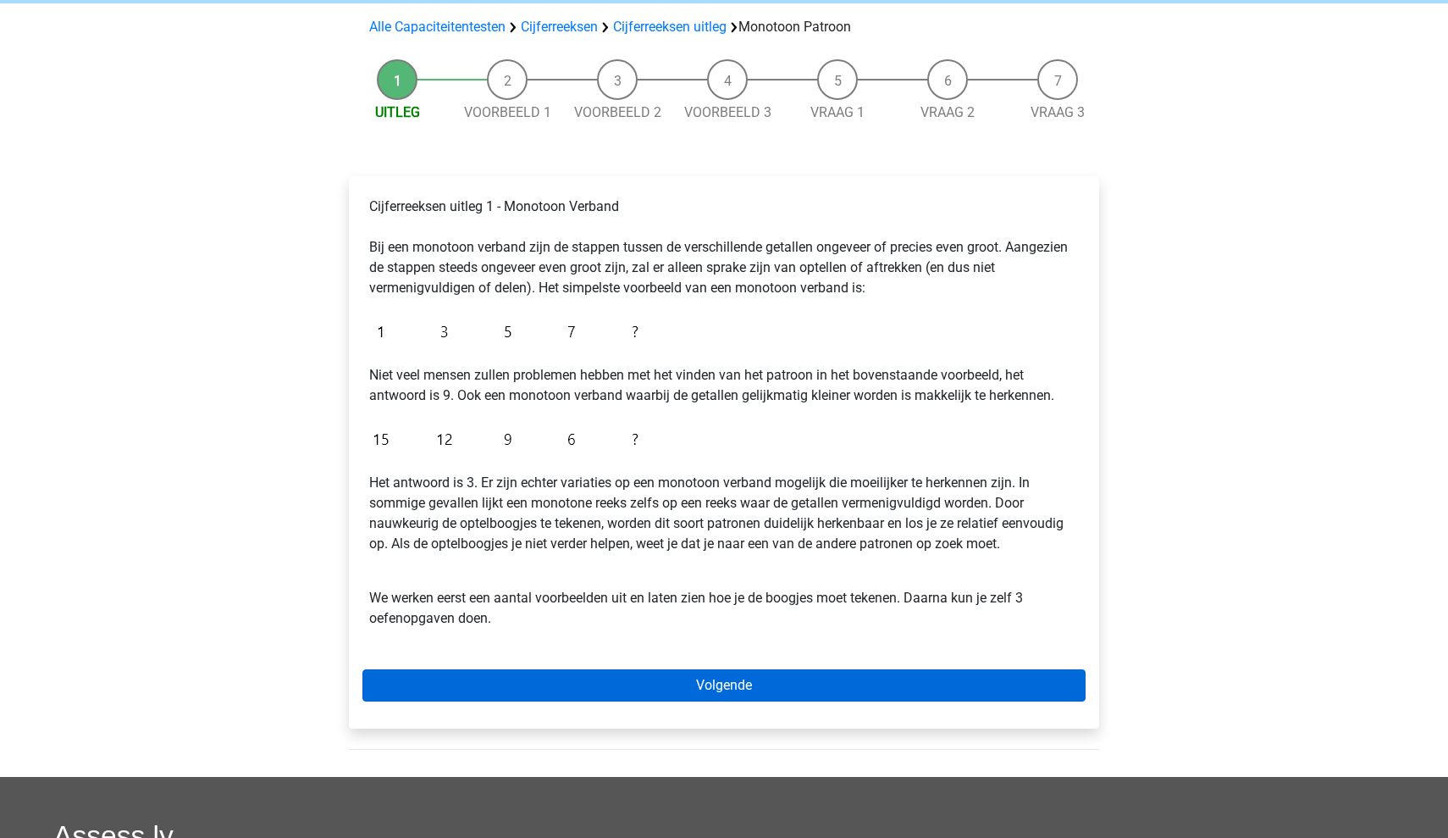
click at [686, 682] on link "Volgende" at bounding box center [723, 685] width 723 height 32
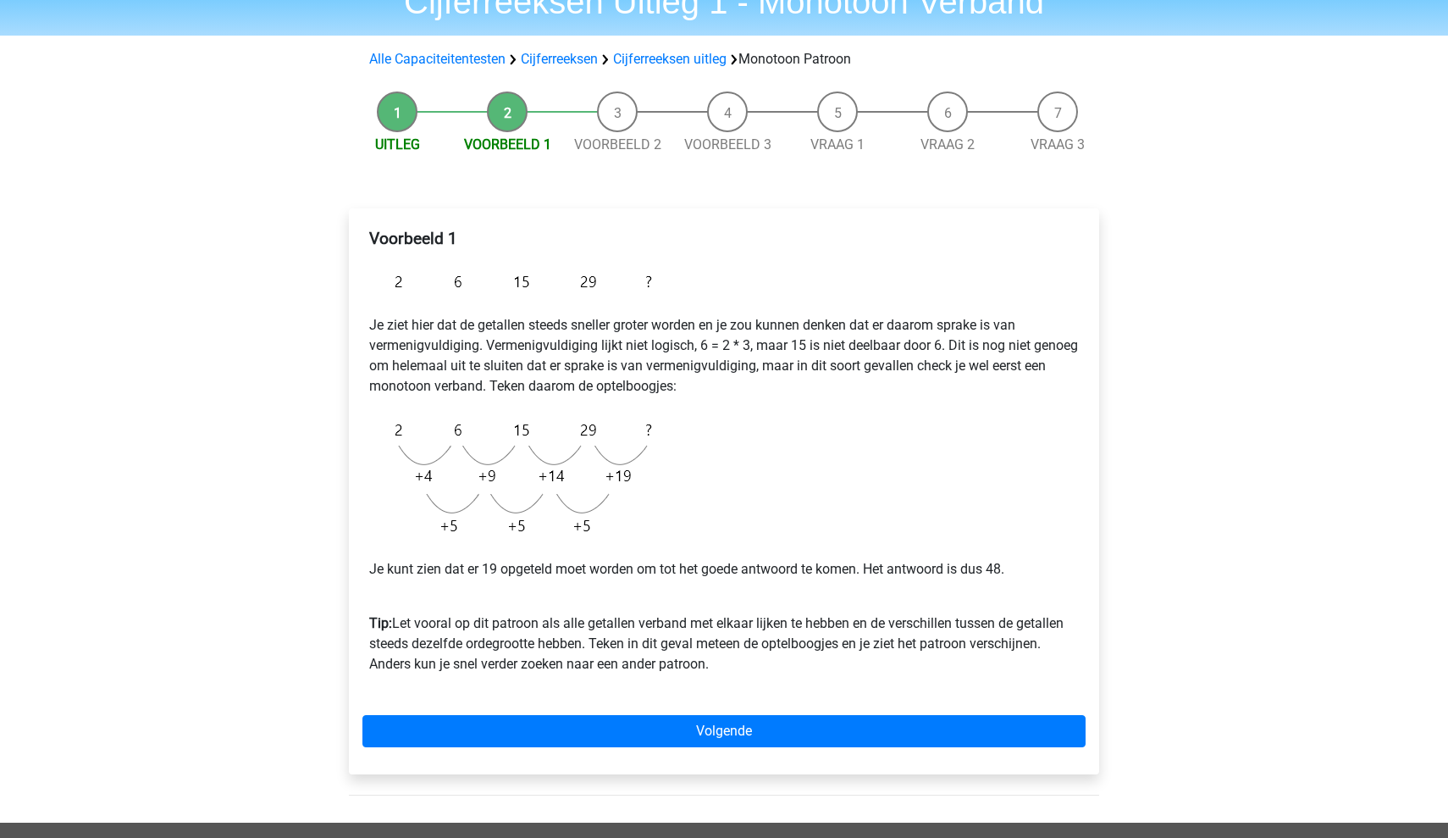
scroll to position [86, 0]
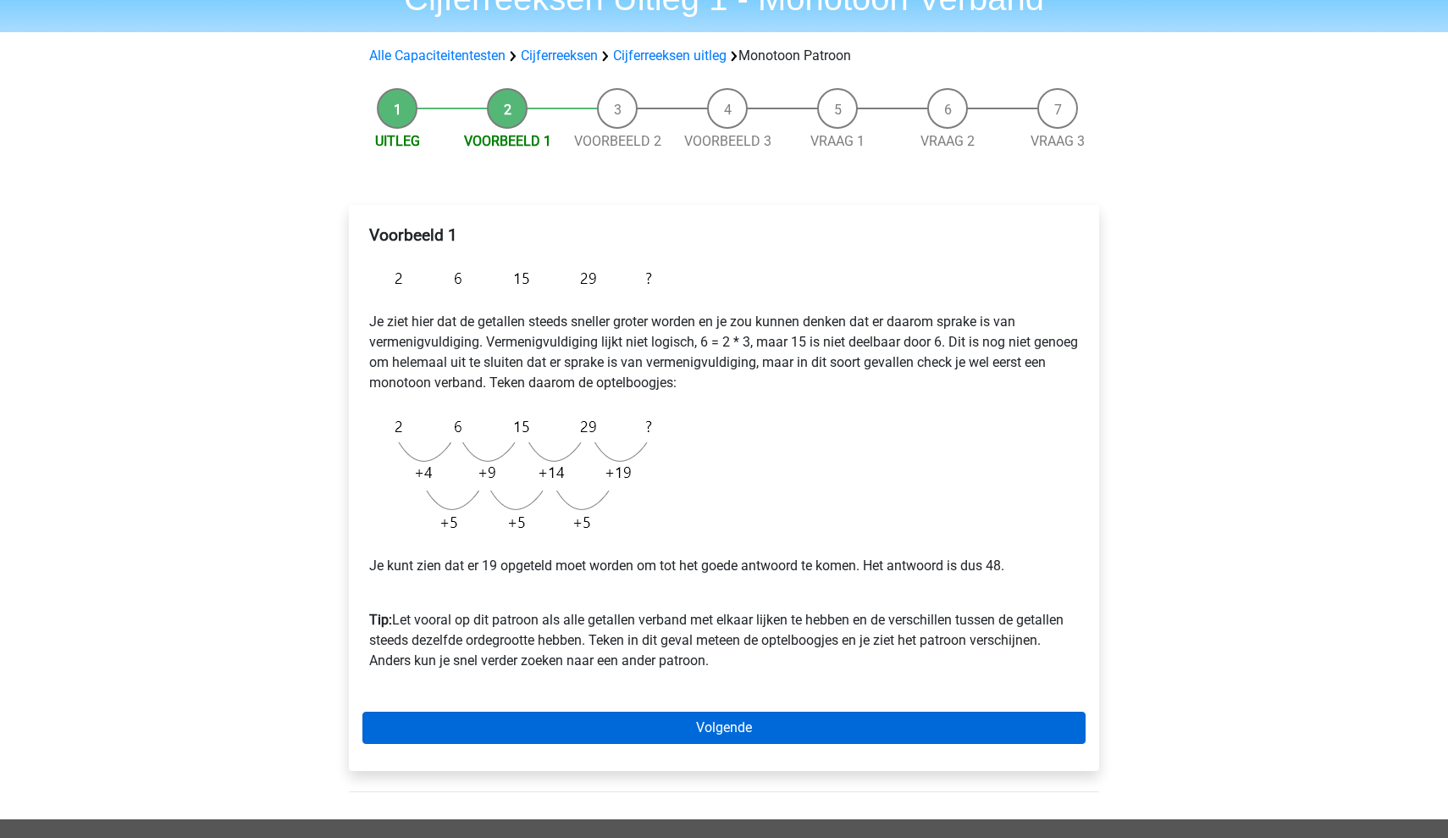
click at [695, 726] on link "Volgende" at bounding box center [723, 727] width 723 height 32
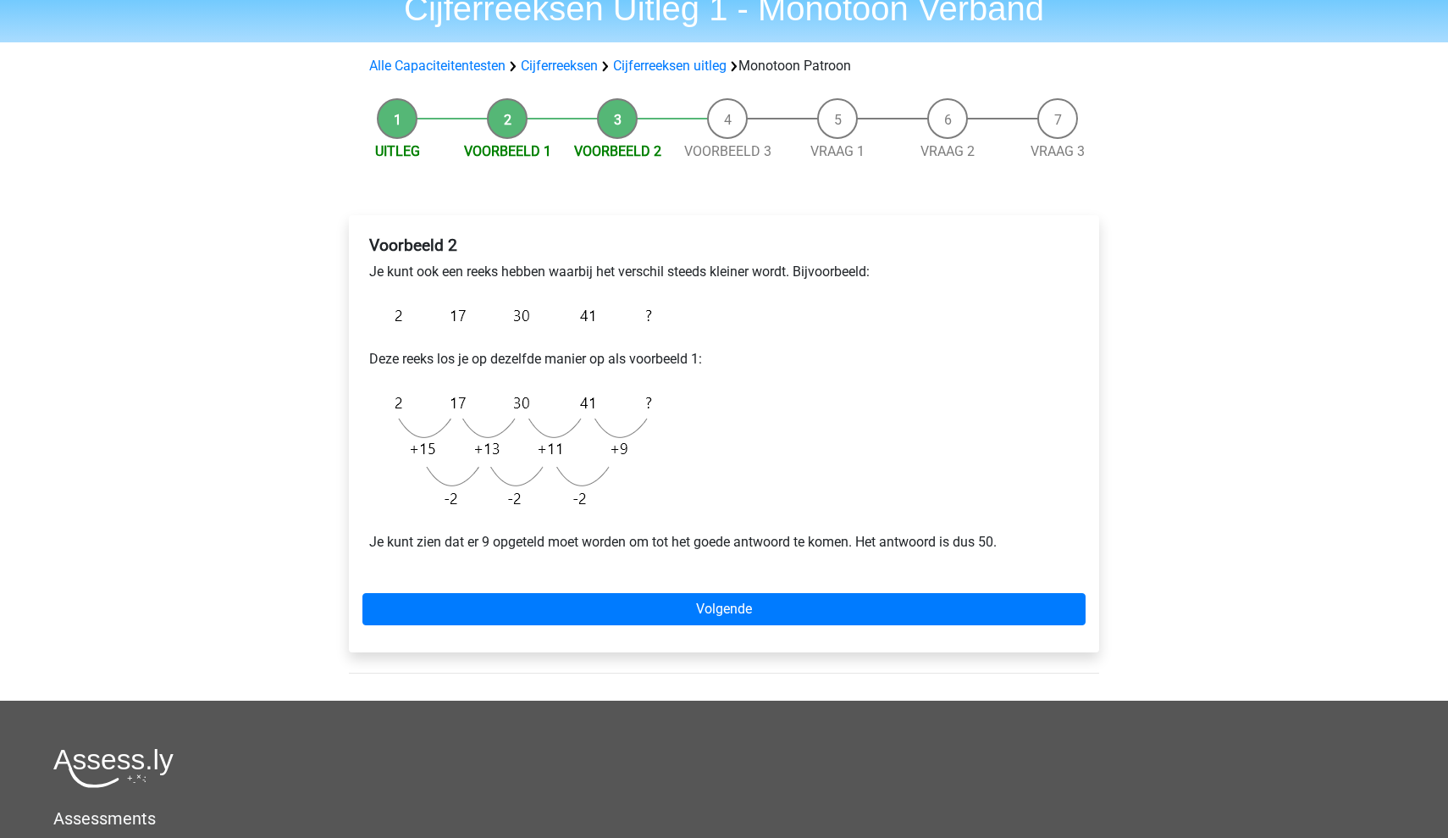
scroll to position [76, 0]
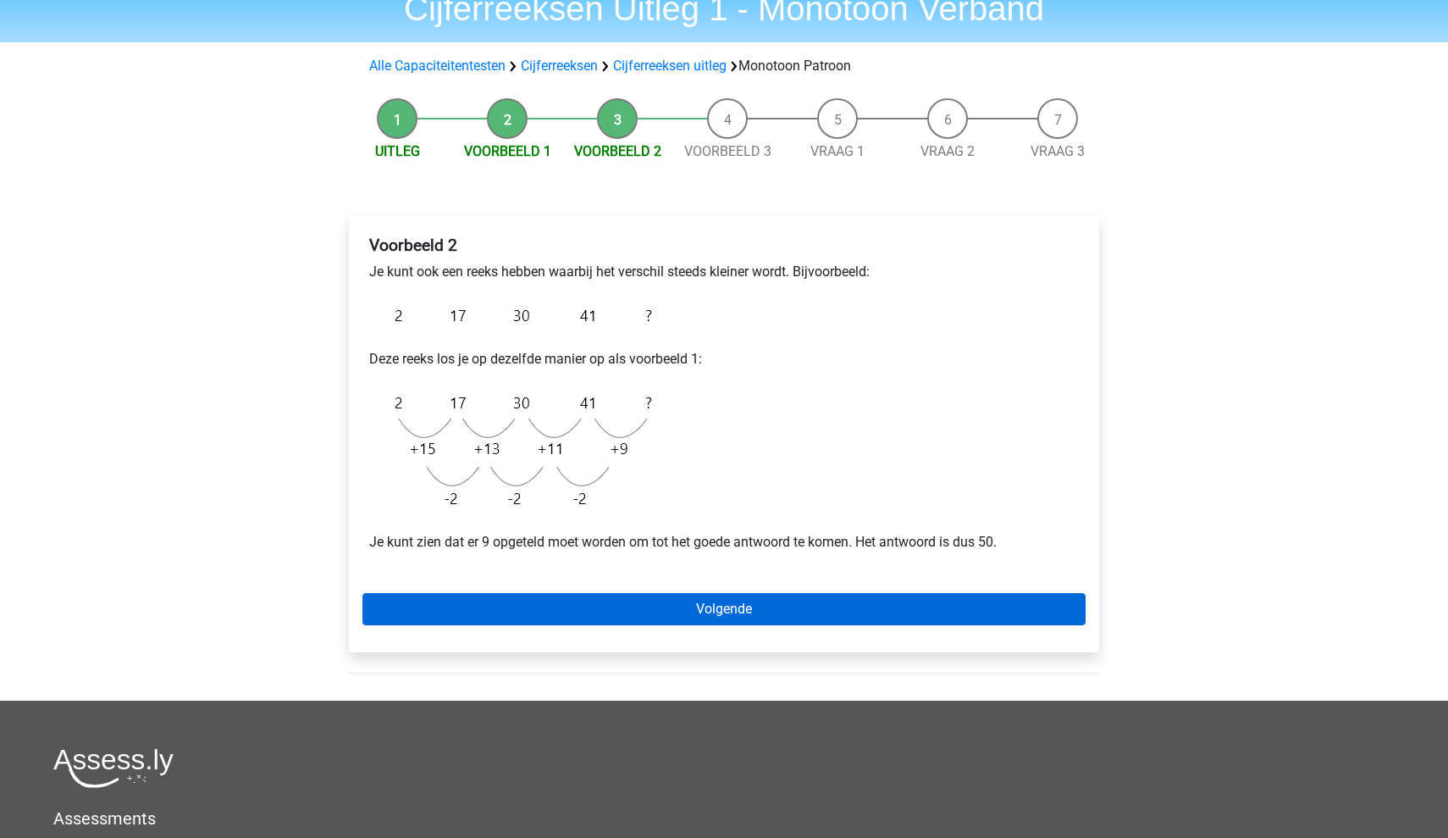
click at [702, 615] on link "Volgende" at bounding box center [723, 609] width 723 height 32
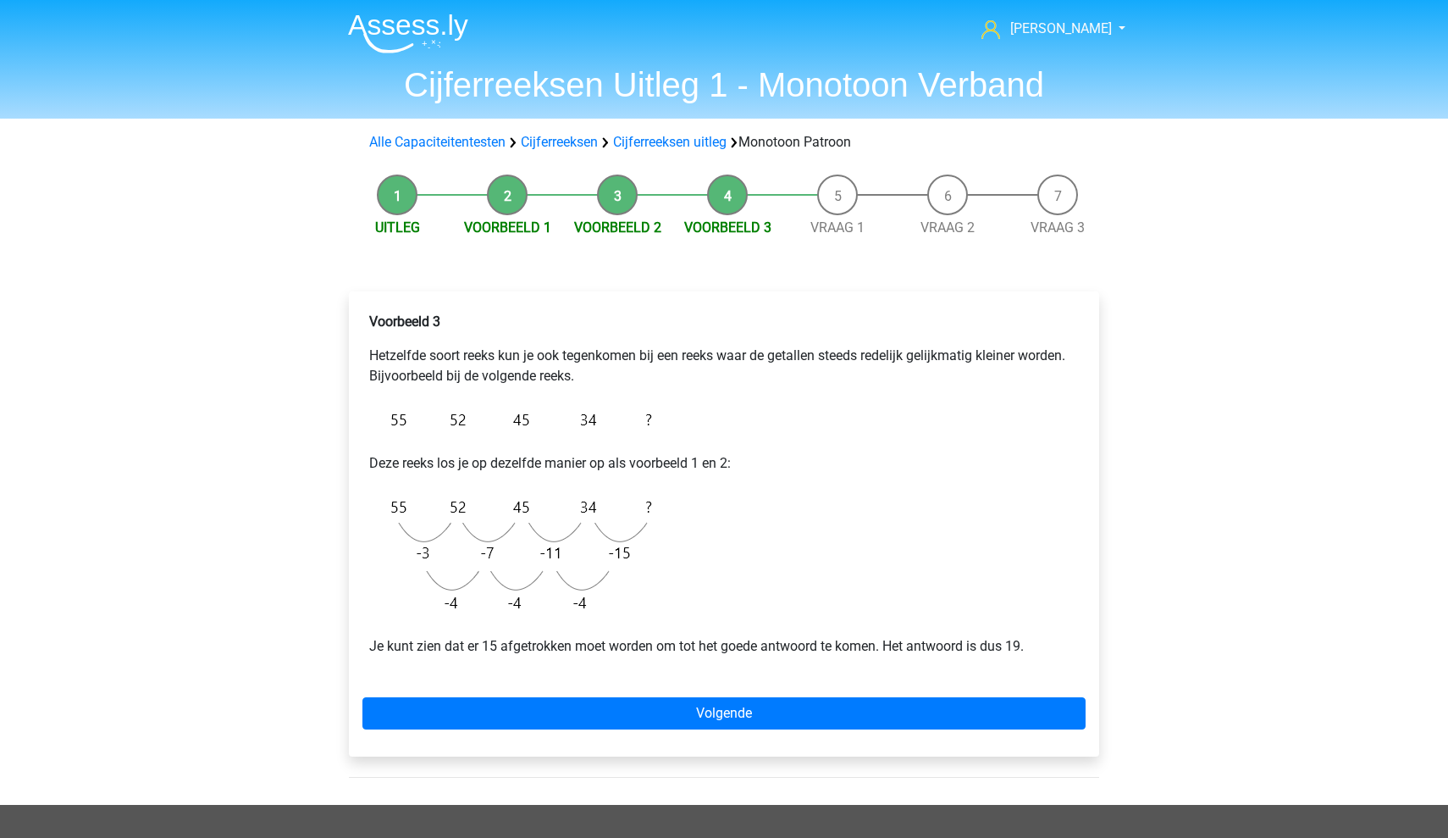
click at [628, 213] on li "Voorbeeld 2" at bounding box center [617, 206] width 110 height 64
click at [626, 225] on link "Voorbeeld 2" at bounding box center [617, 227] width 87 height 16
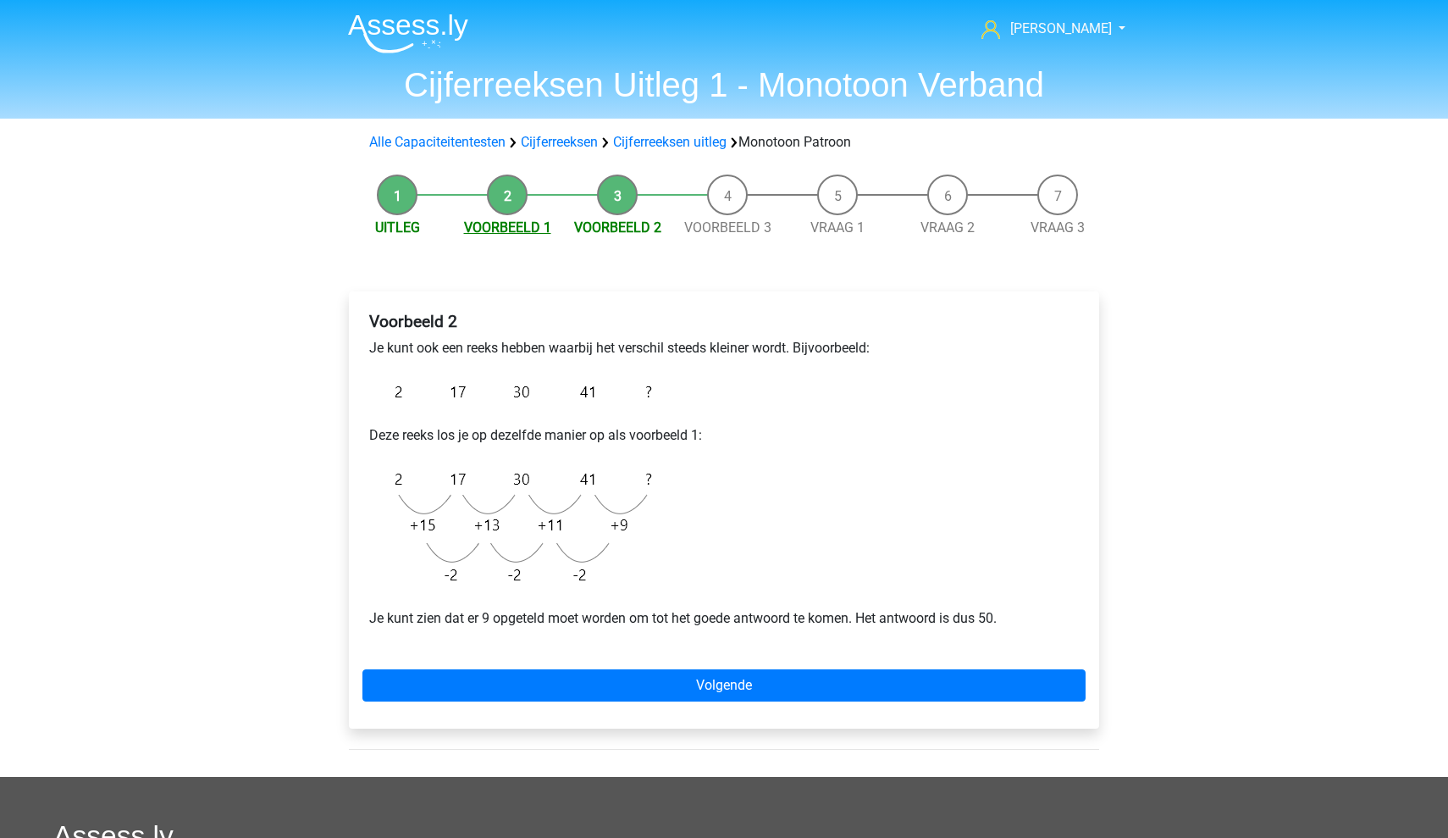
click at [518, 228] on link "Voorbeeld 1" at bounding box center [507, 227] width 87 height 16
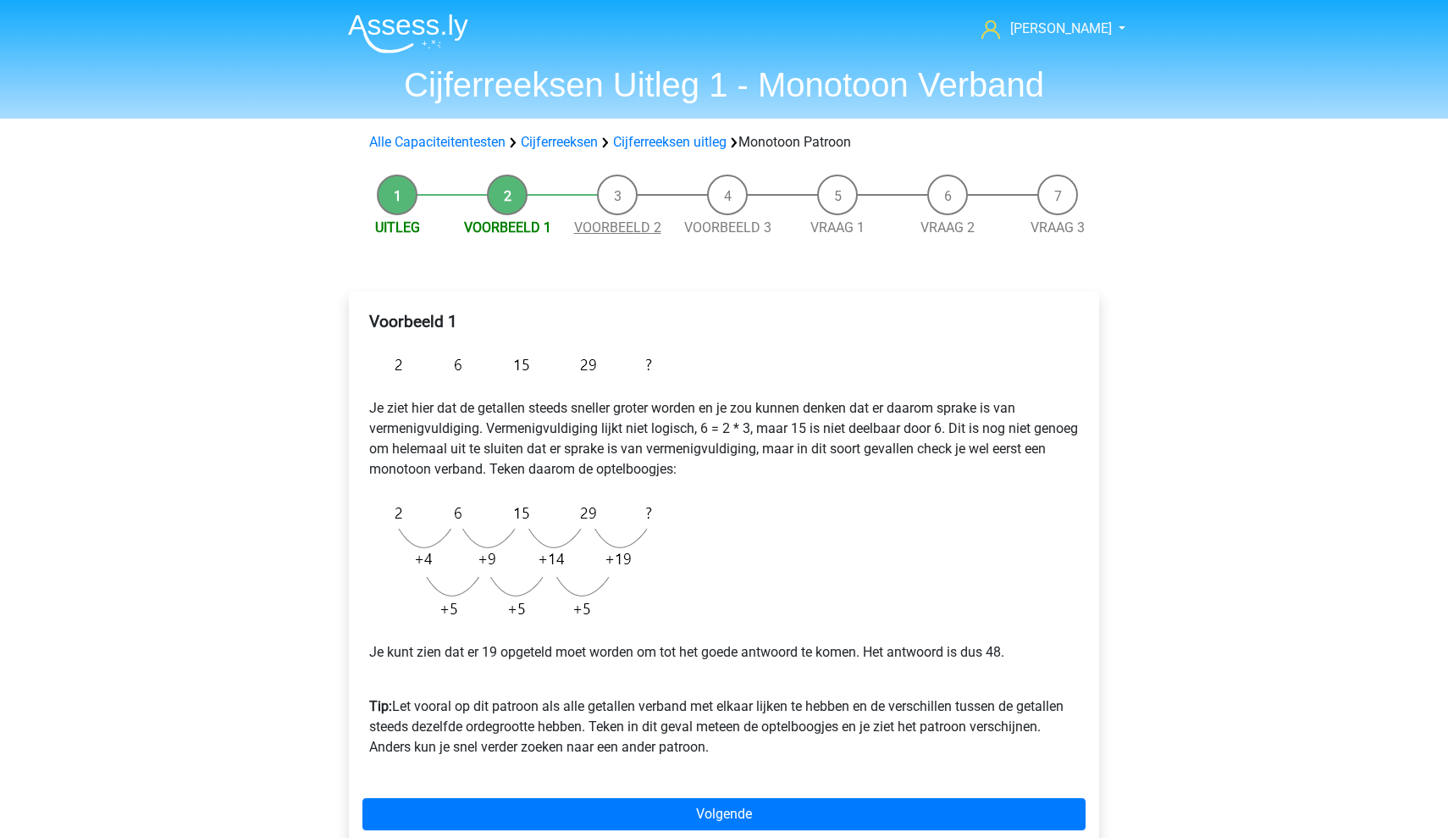
click at [617, 226] on link "Voorbeeld 2" at bounding box center [617, 227] width 87 height 16
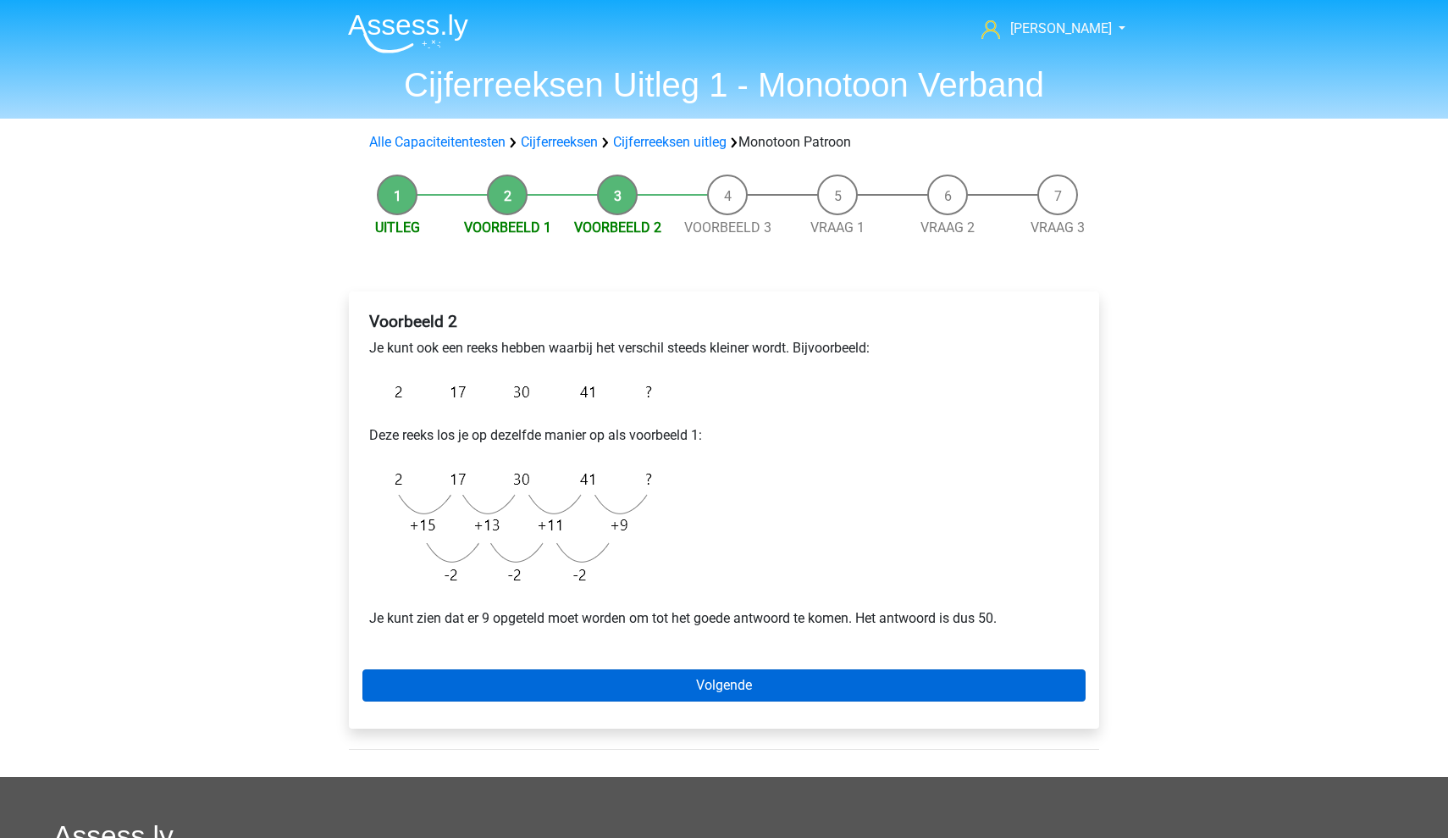
click at [711, 683] on link "Volgende" at bounding box center [723, 685] width 723 height 32
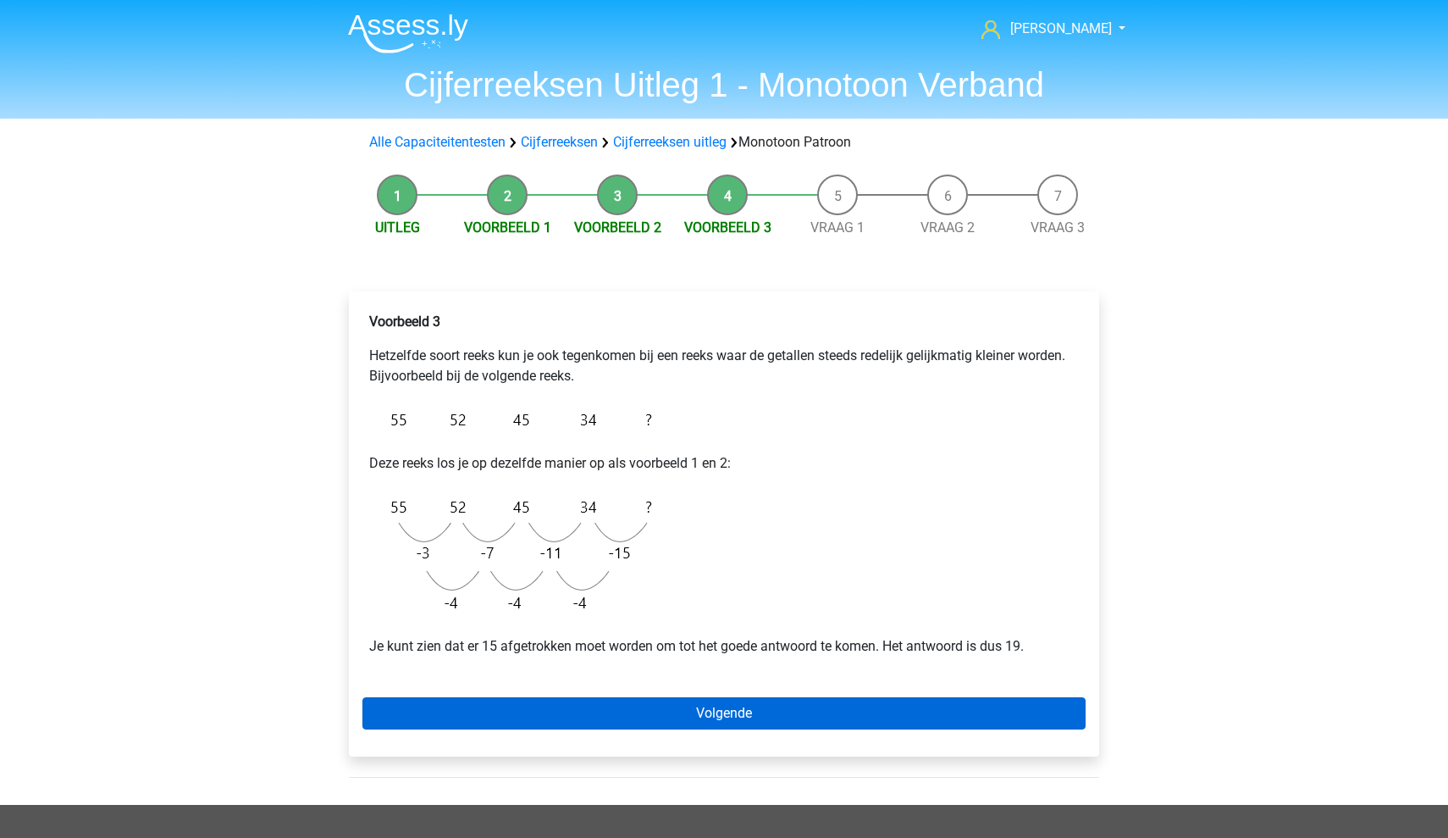
click at [826, 705] on link "Volgende" at bounding box center [723, 713] width 723 height 32
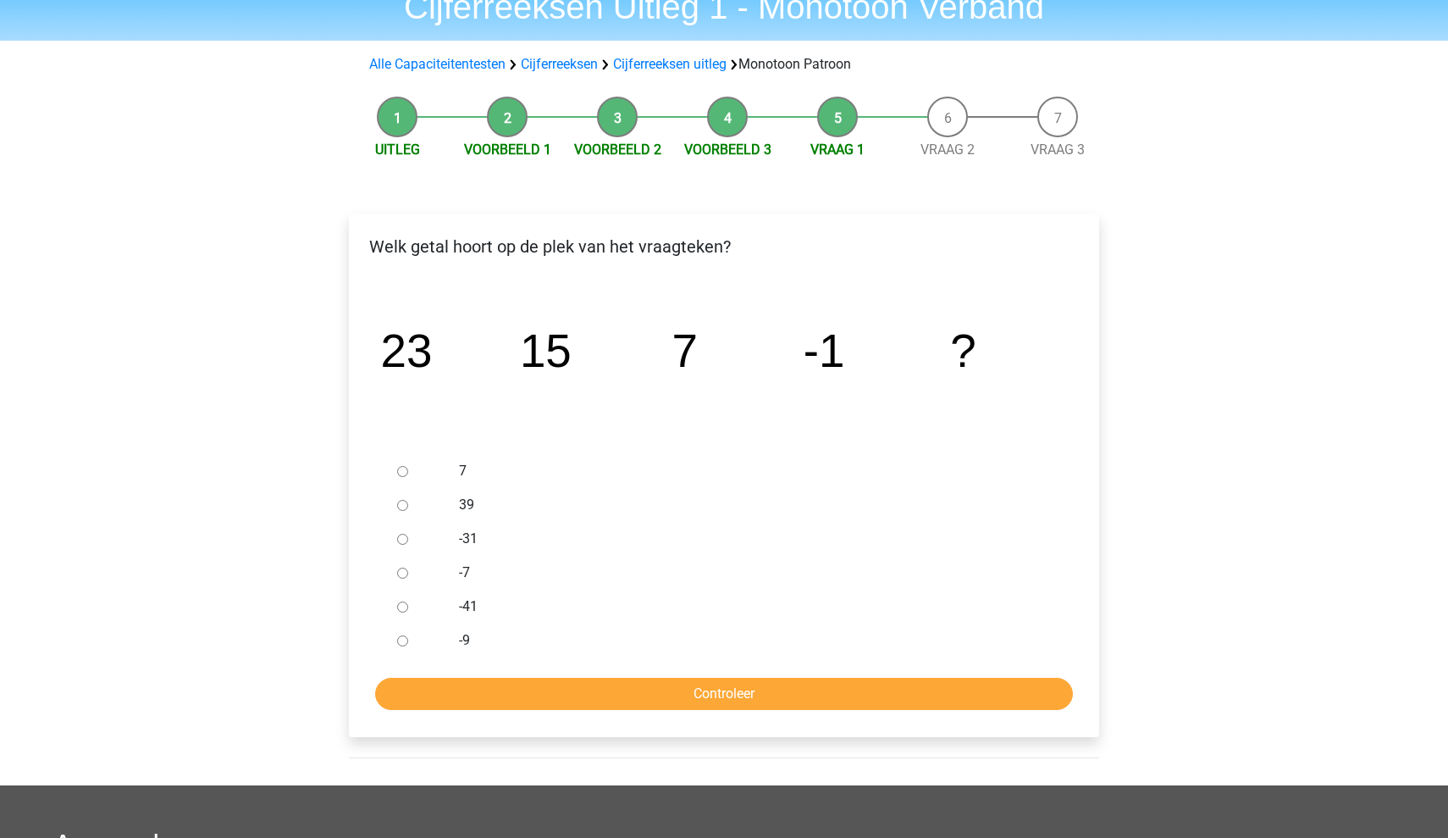
scroll to position [80, 0]
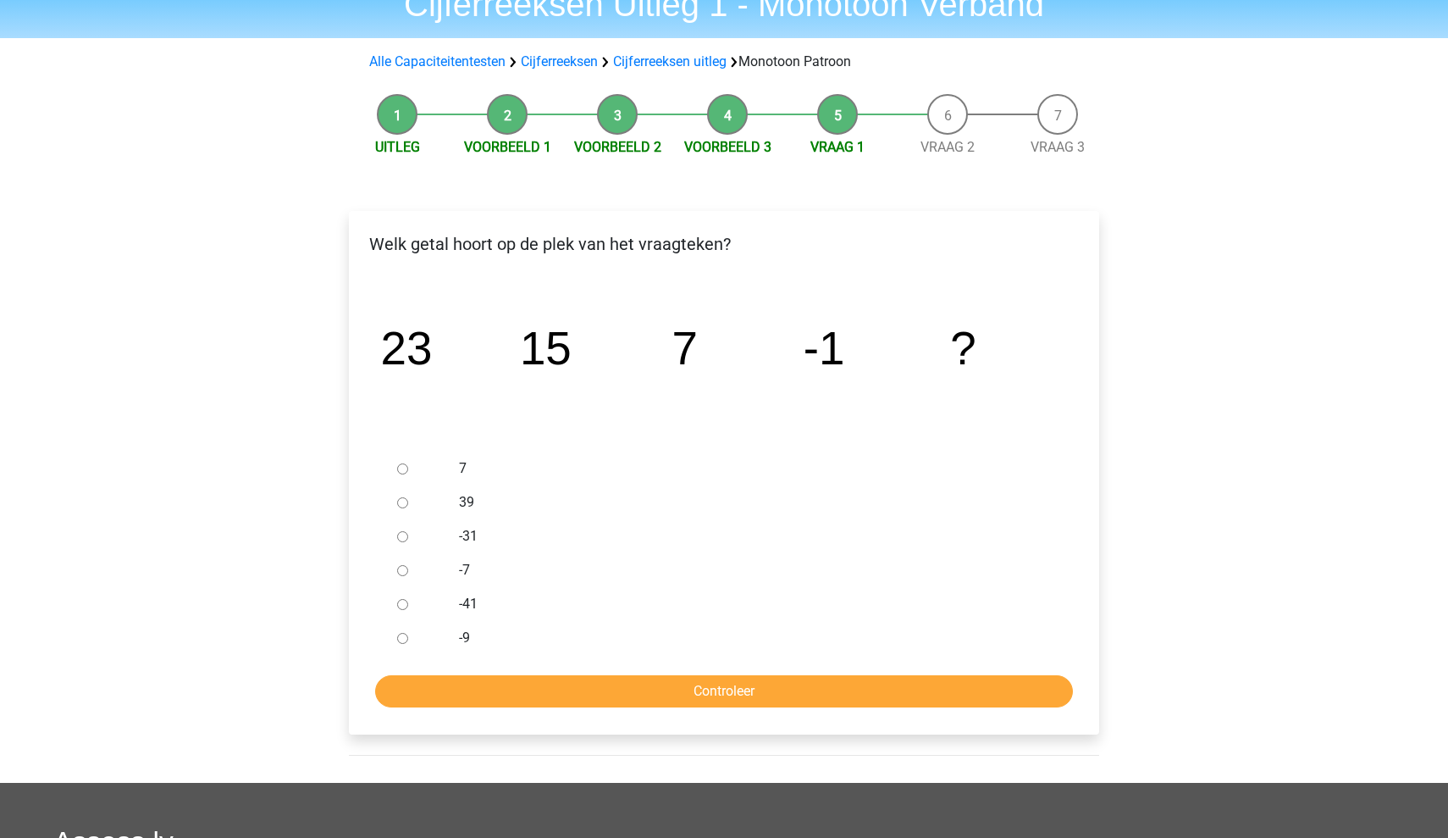
click at [407, 636] on div at bounding box center [418, 638] width 56 height 34
click at [405, 635] on input "-9" at bounding box center [402, 638] width 11 height 11
radio input "true"
click at [605, 673] on form "7 39 -31 -7 -41 -9 Controleer" at bounding box center [723, 579] width 723 height 256
click at [603, 686] on input "Controleer" at bounding box center [724, 691] width 698 height 32
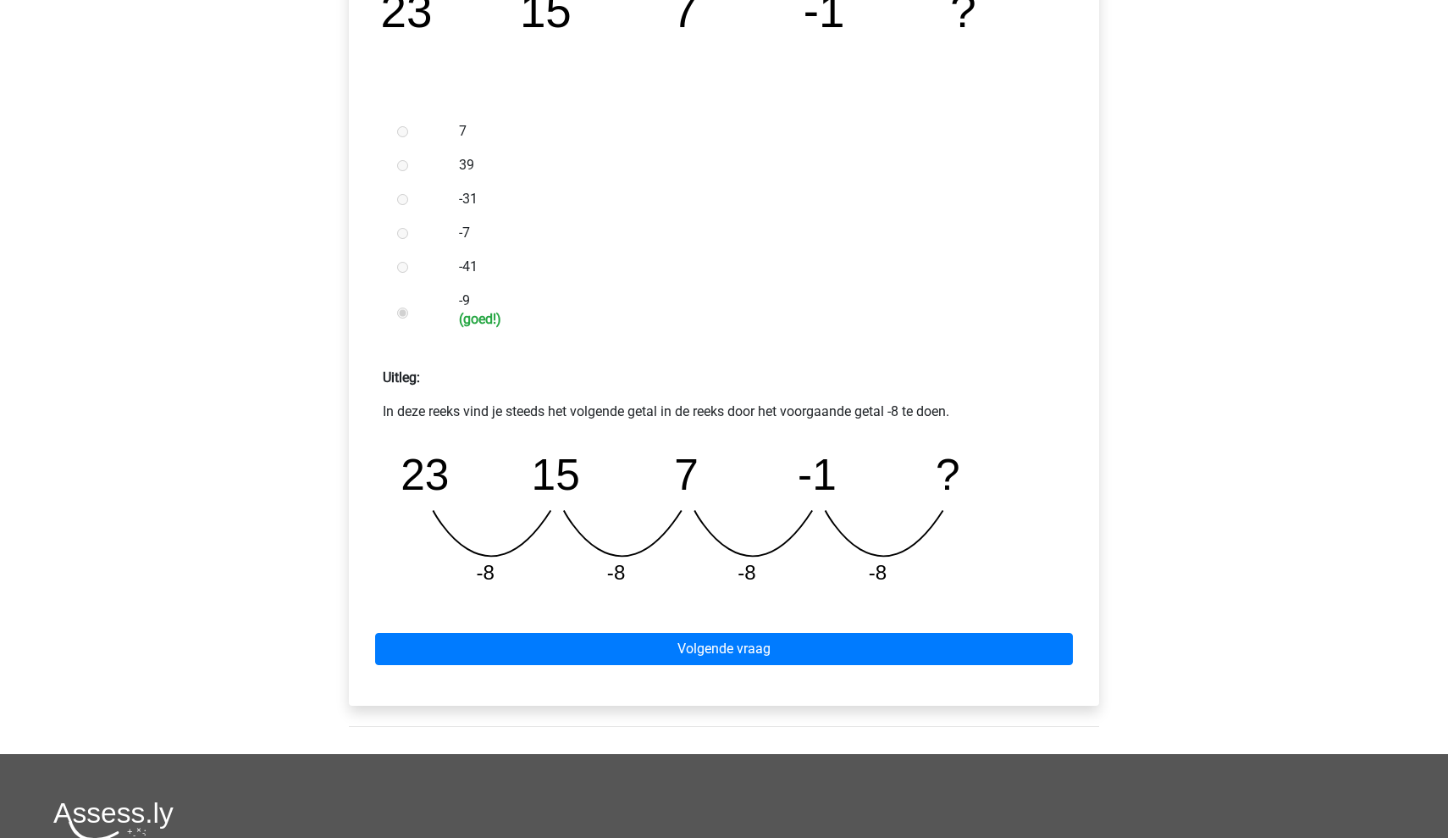
scroll to position [425, 0]
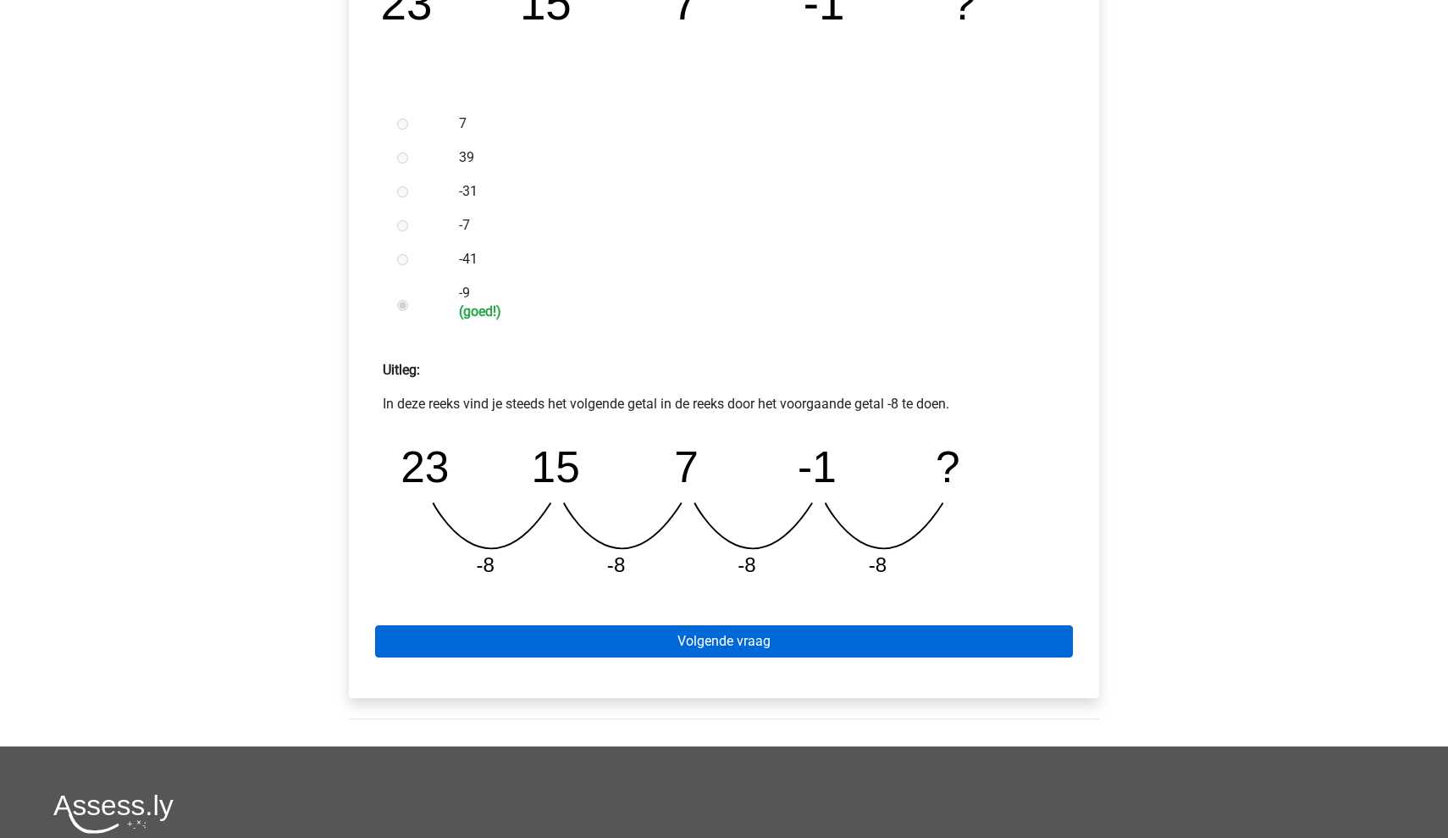
click at [652, 642] on link "Volgende vraag" at bounding box center [724, 641] width 698 height 32
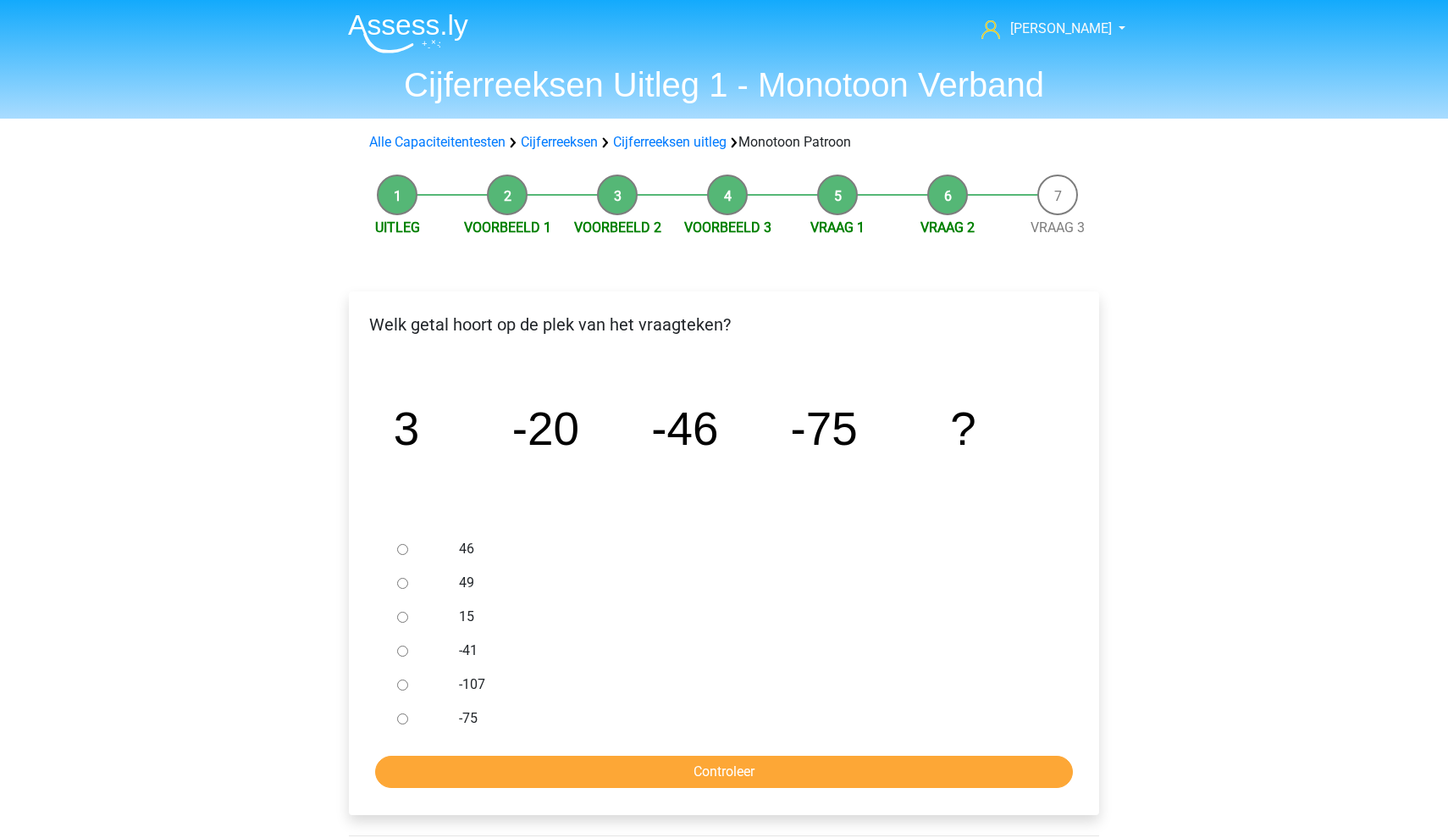
click at [401, 683] on input "-107" at bounding box center [402, 684] width 11 height 11
radio input "true"
click at [567, 767] on input "Controleer" at bounding box center [724, 771] width 698 height 32
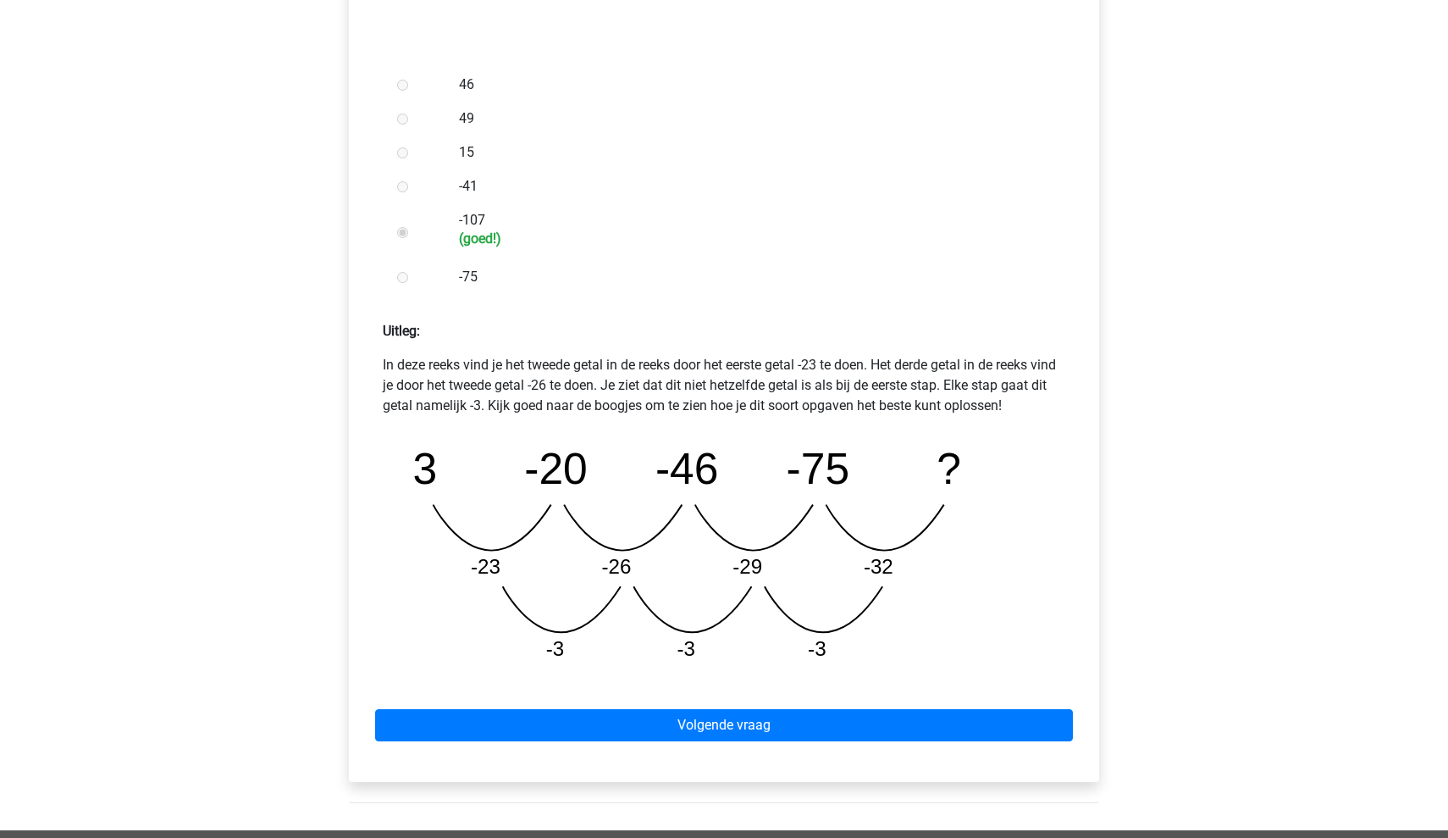
scroll to position [500, 0]
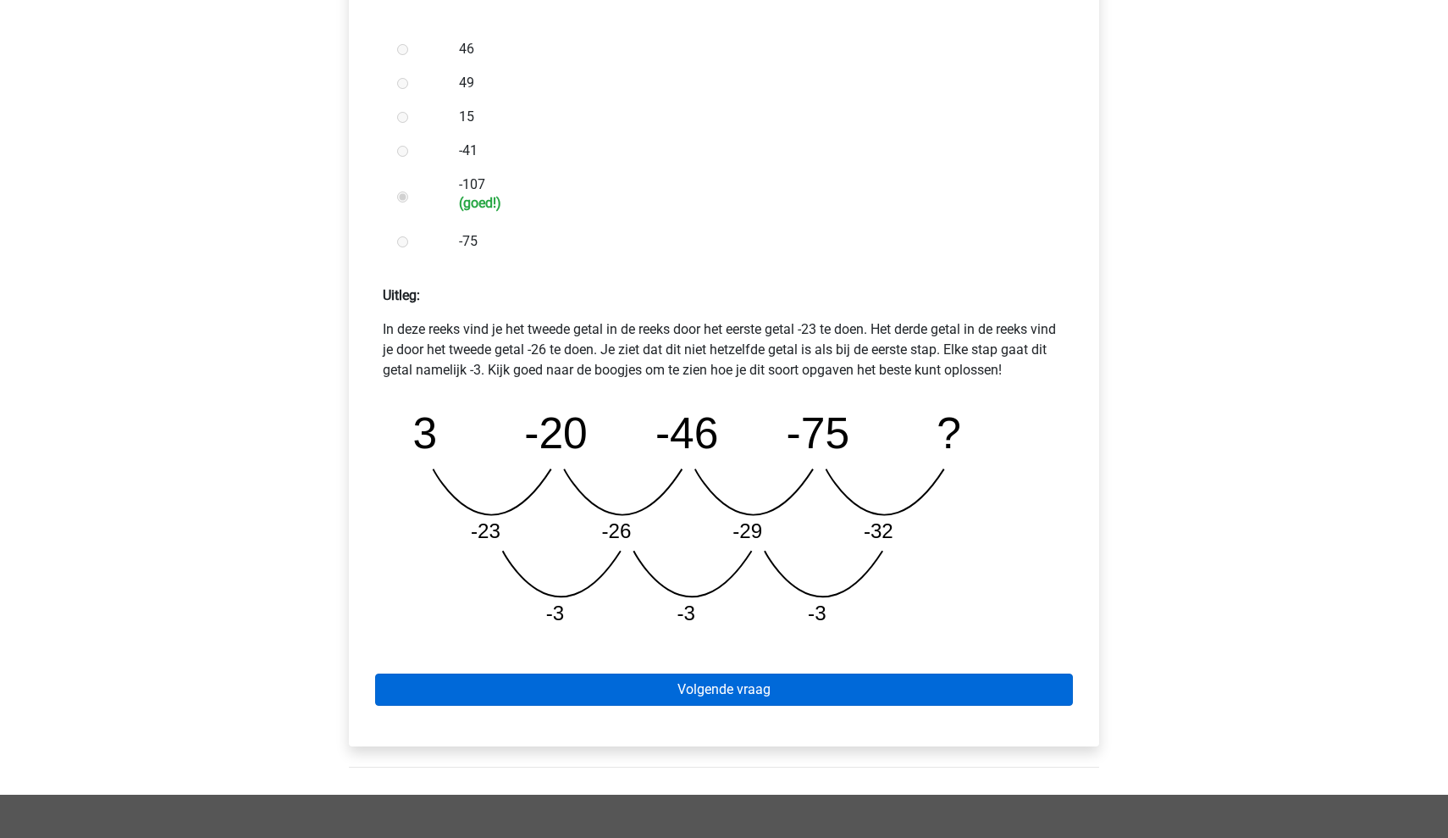
click at [715, 686] on link "Volgende vraag" at bounding box center [724, 689] width 698 height 32
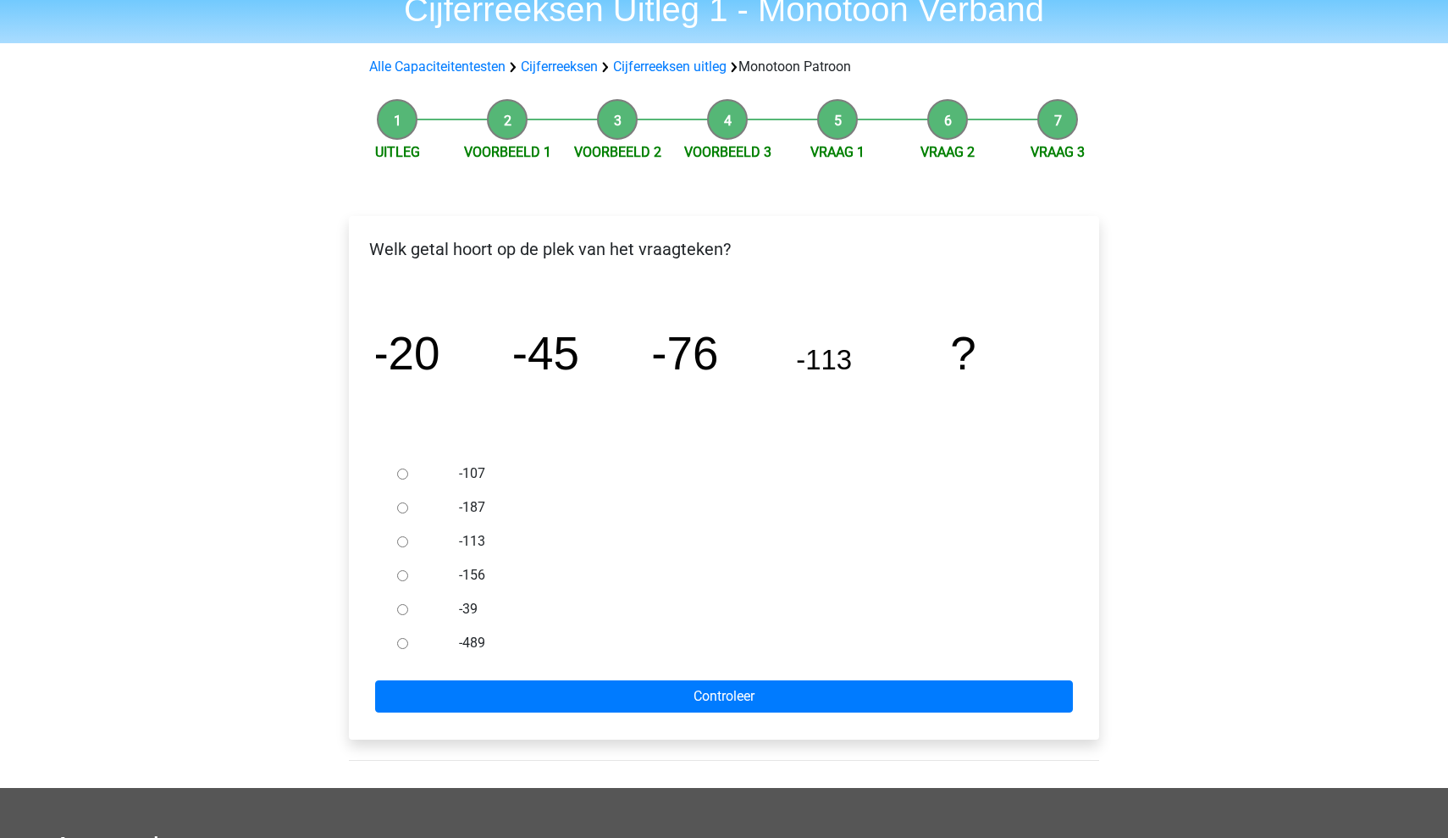
scroll to position [78, 0]
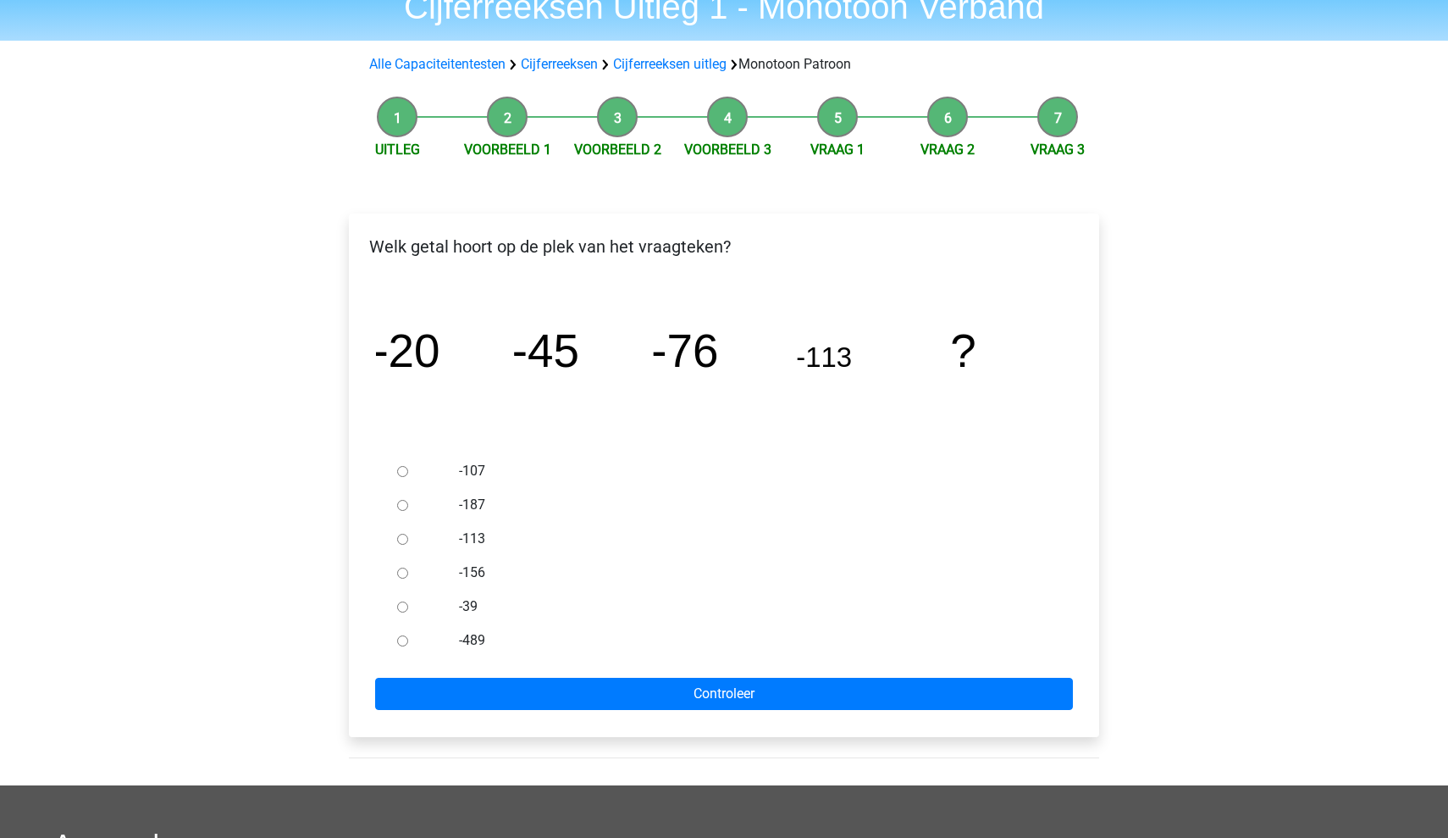
click at [404, 567] on input "-156" at bounding box center [402, 572] width 11 height 11
radio input "true"
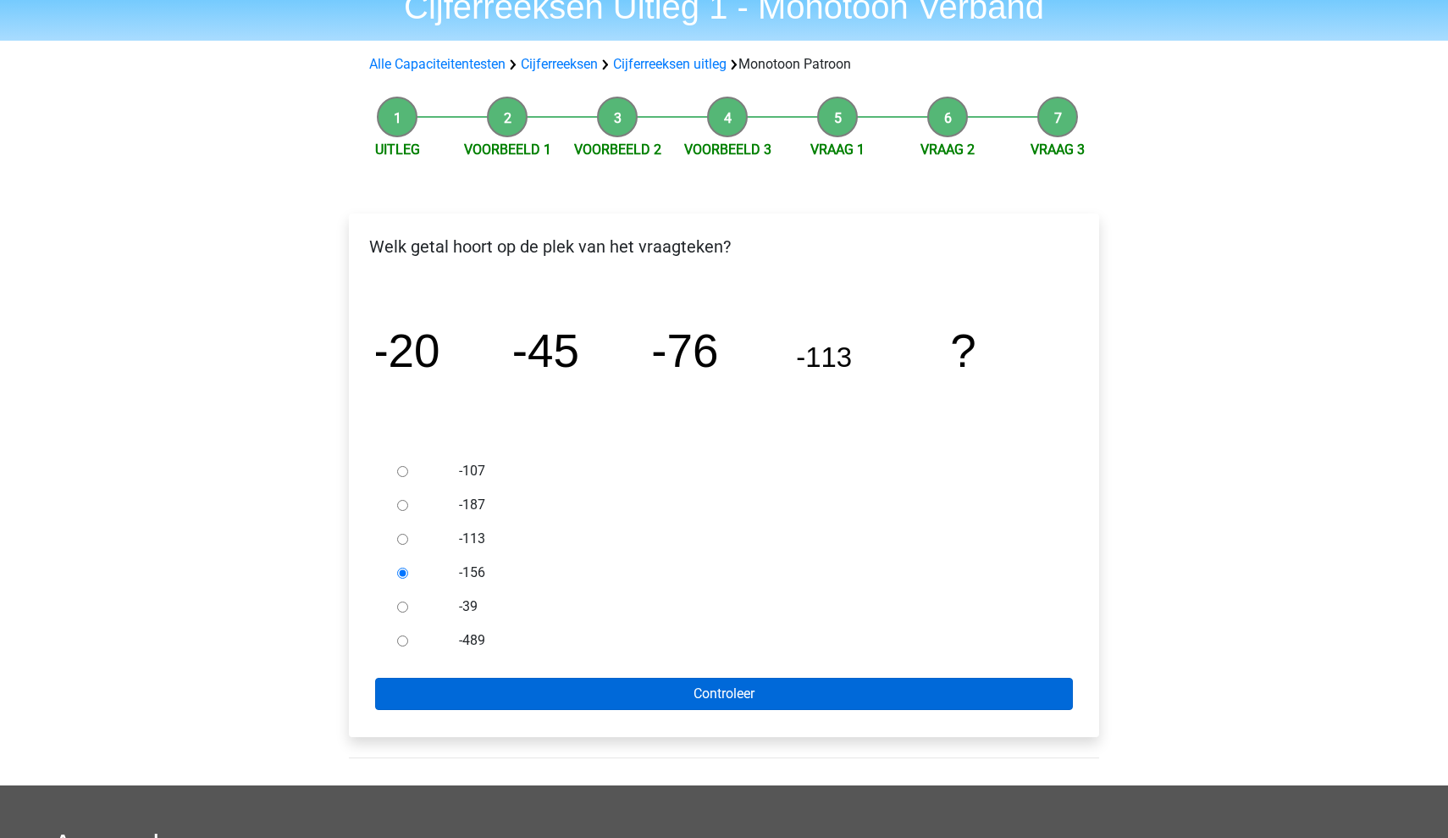
click at [594, 701] on input "Controleer" at bounding box center [724, 694] width 698 height 32
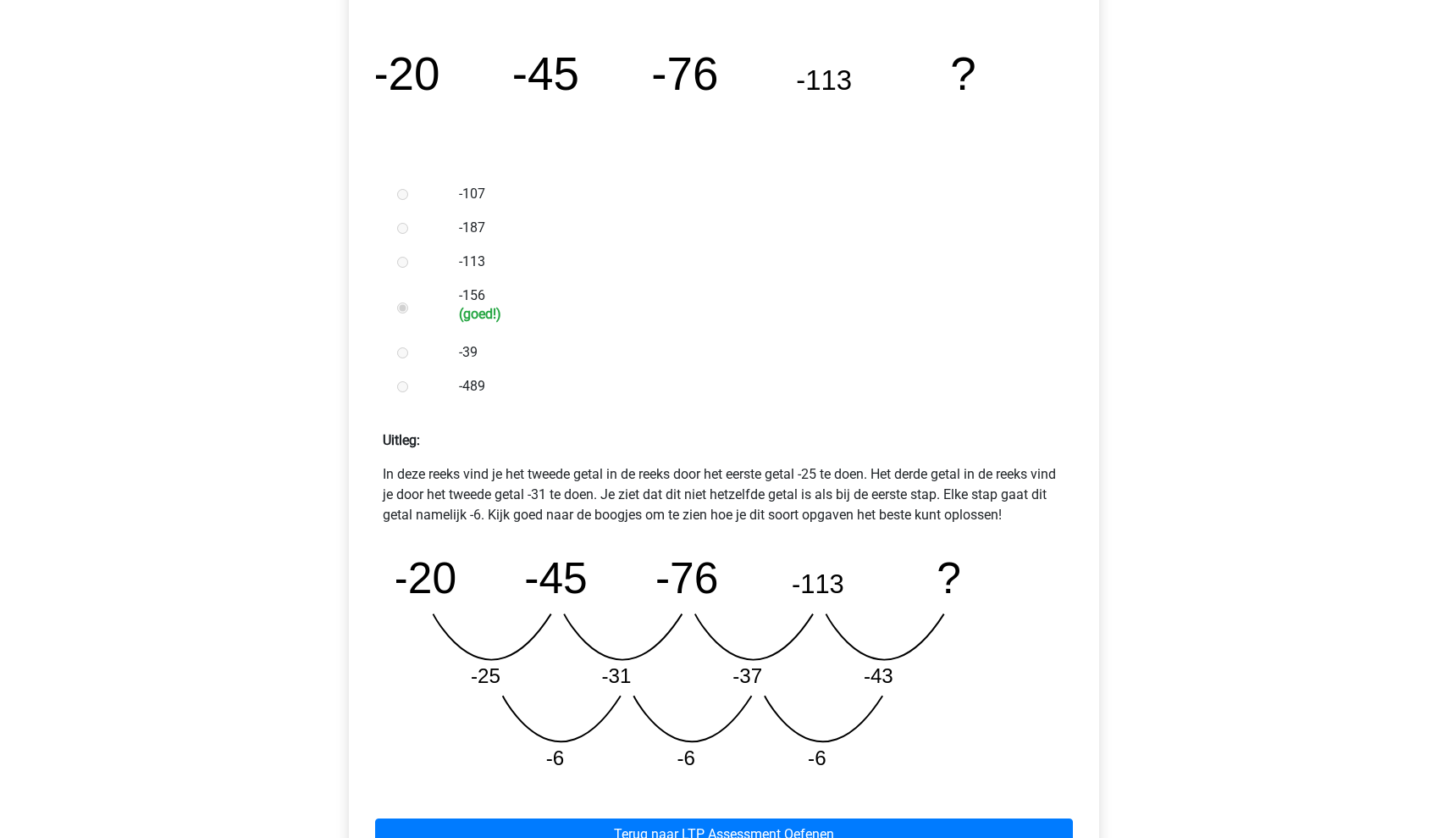
scroll to position [430, 0]
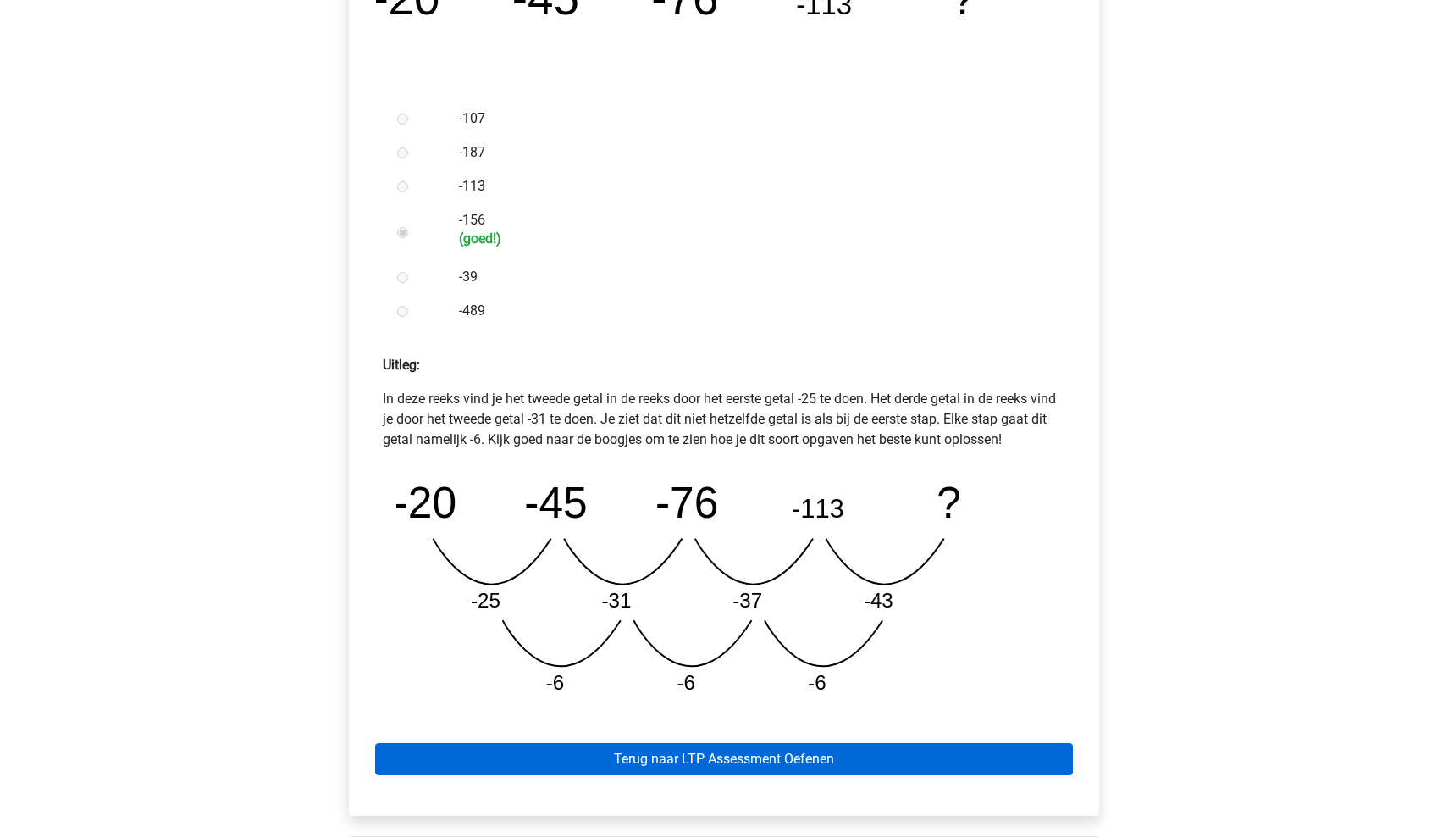
click at [749, 765] on link "Terug naar LTP Assessment Oefenen" at bounding box center [724, 759] width 698 height 32
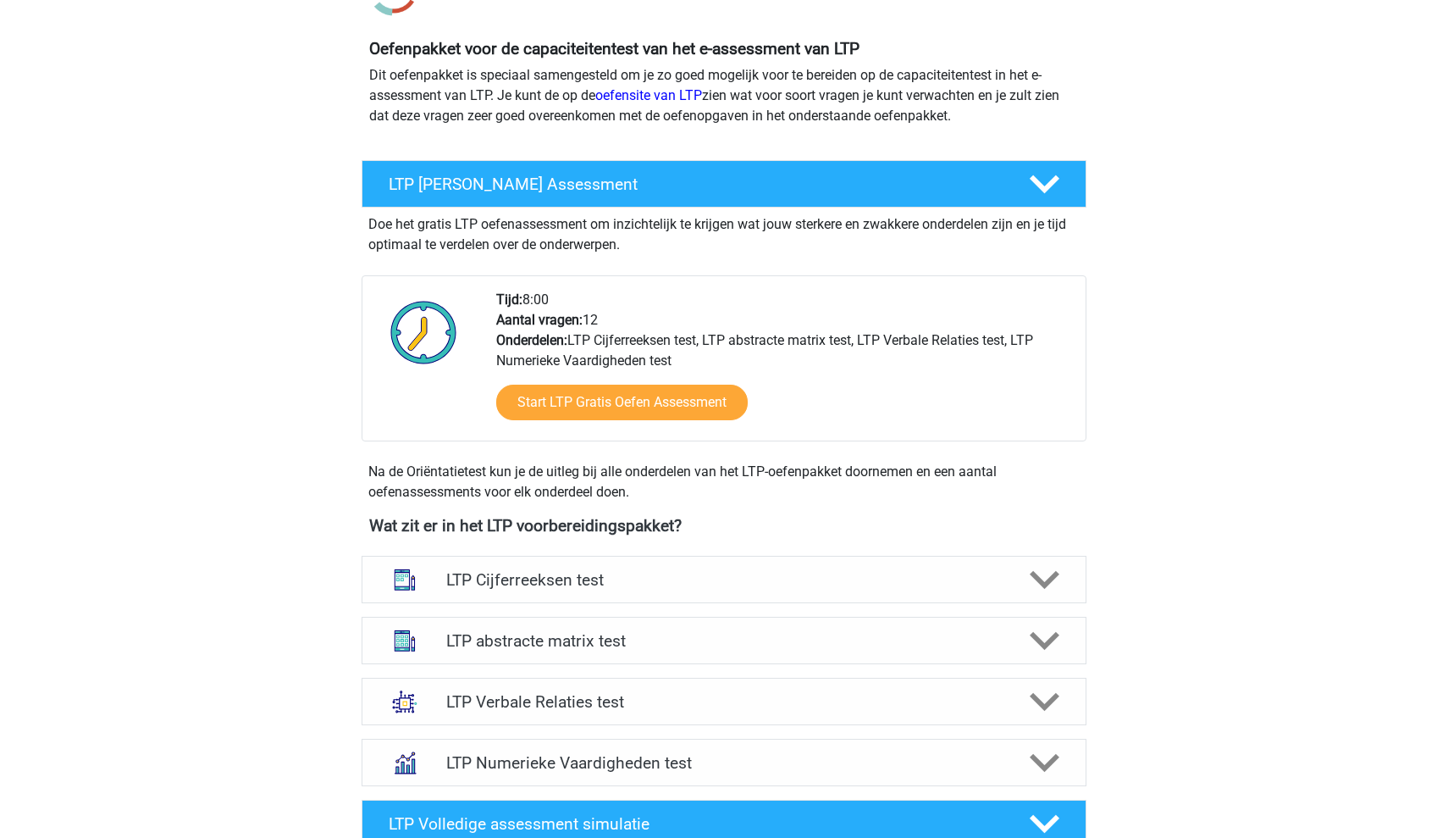
scroll to position [163, 0]
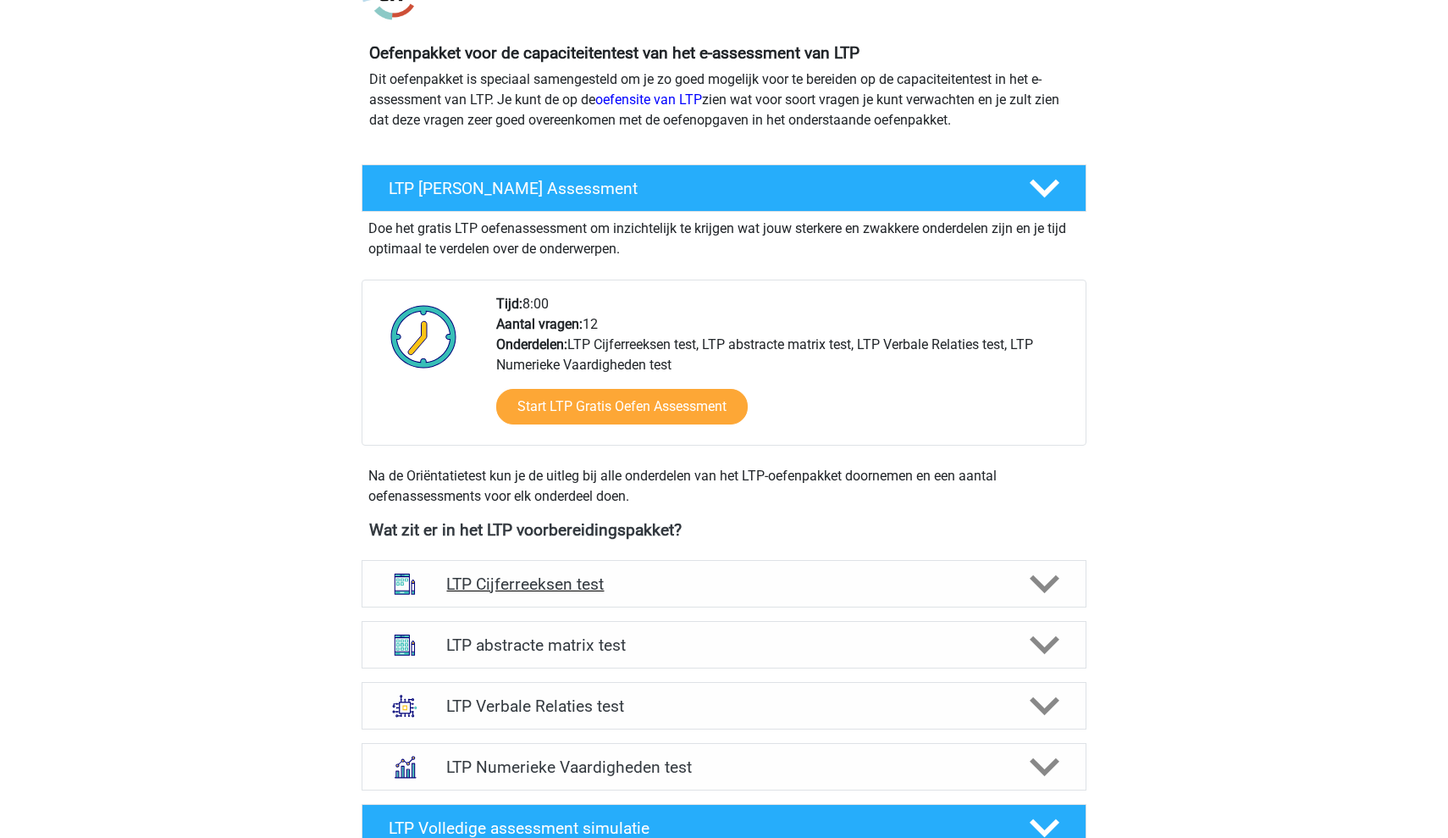
click at [891, 579] on h4 "LTP Cijferreeksen test" at bounding box center [723, 583] width 555 height 19
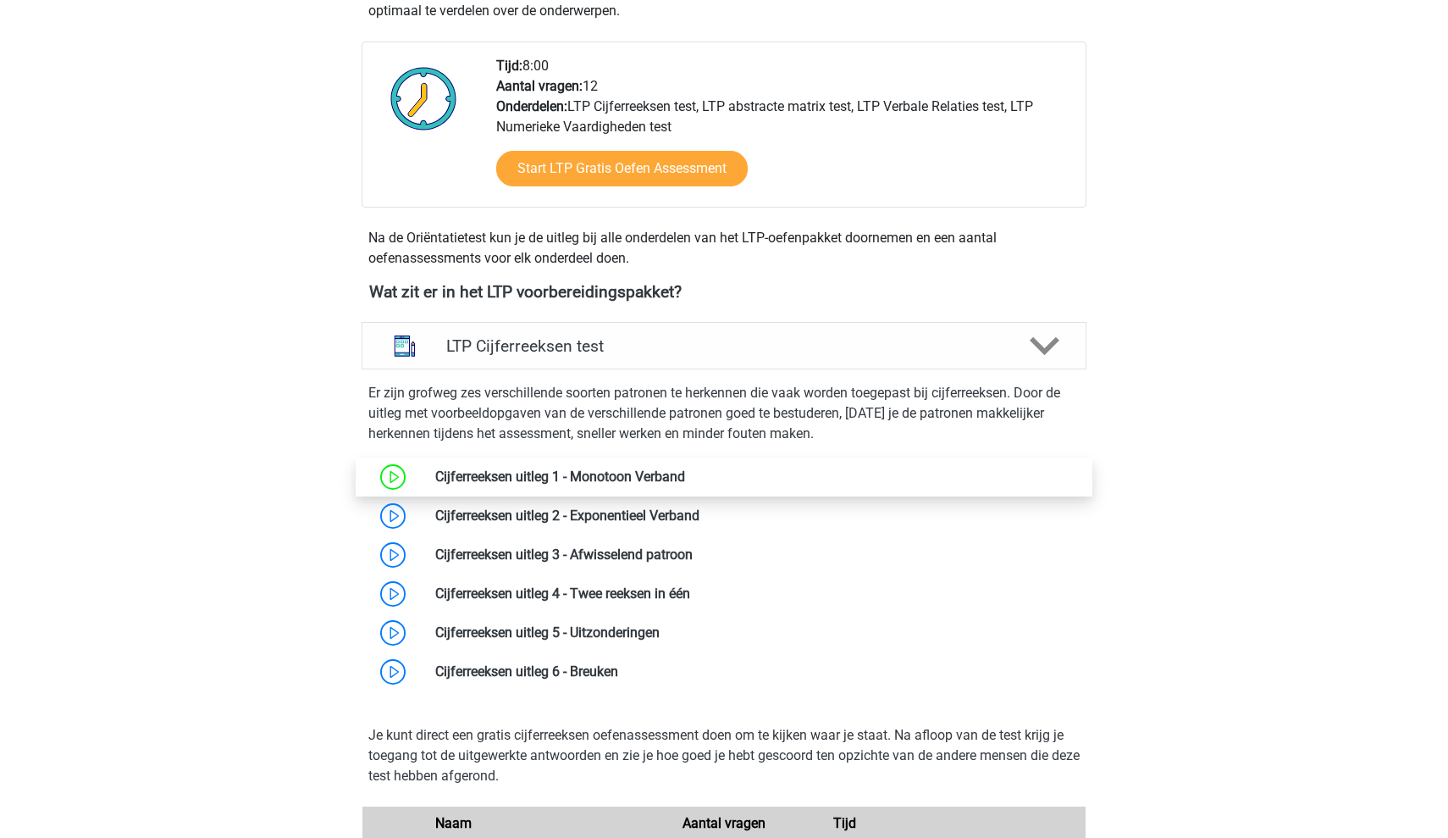
scroll to position [444, 0]
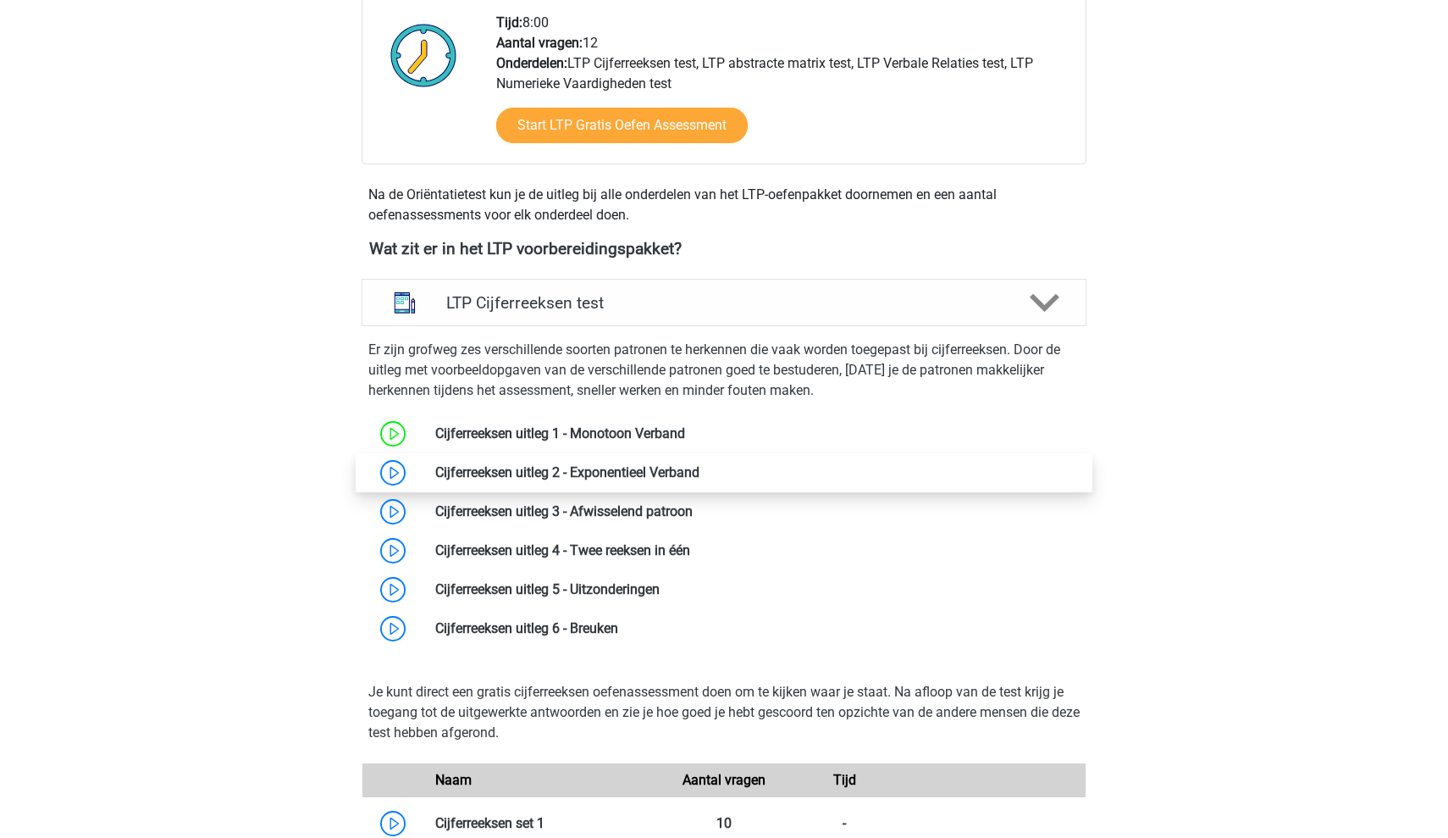
click at [700, 478] on link at bounding box center [700, 472] width 0 height 16
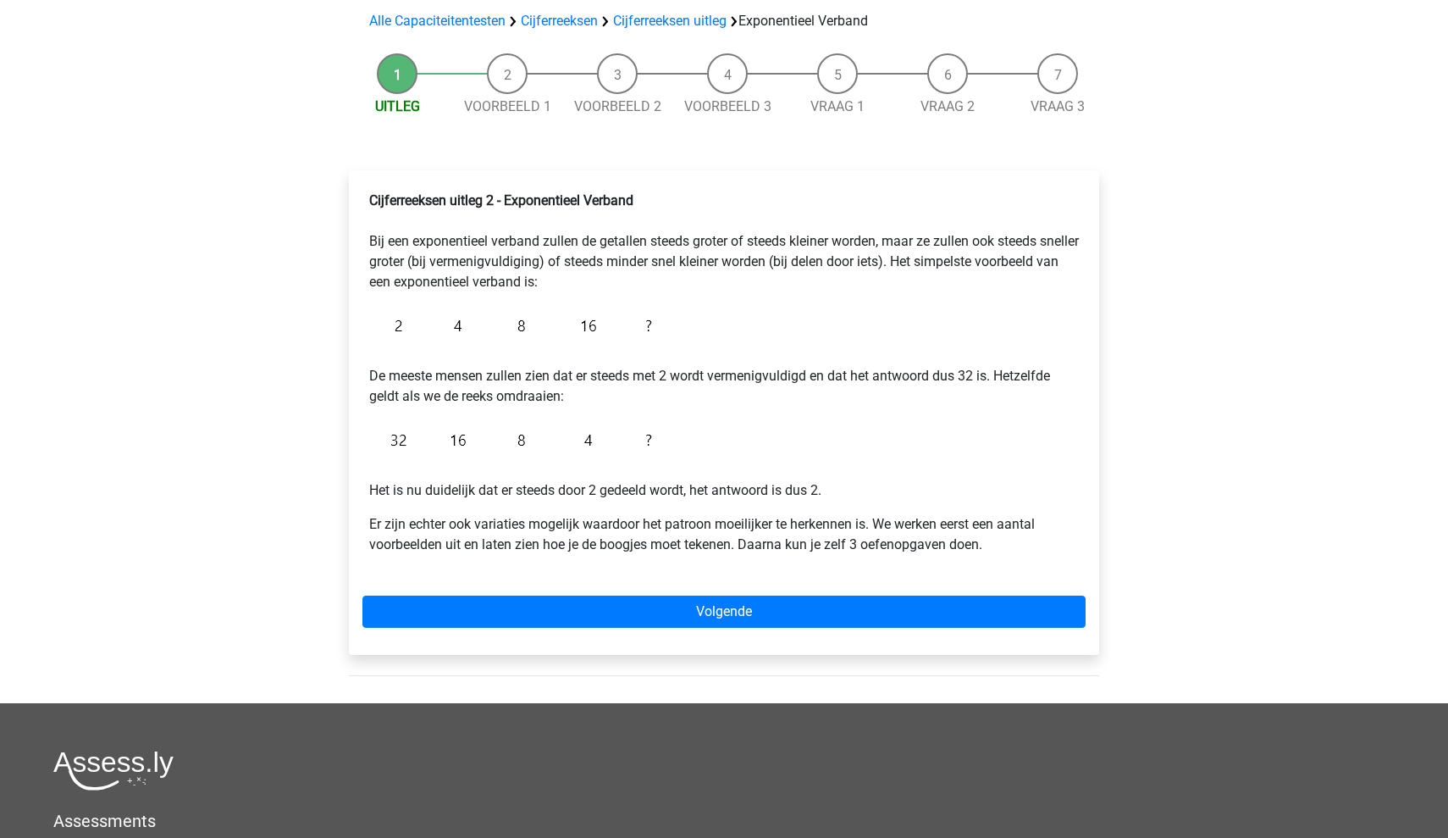
scroll to position [124, 0]
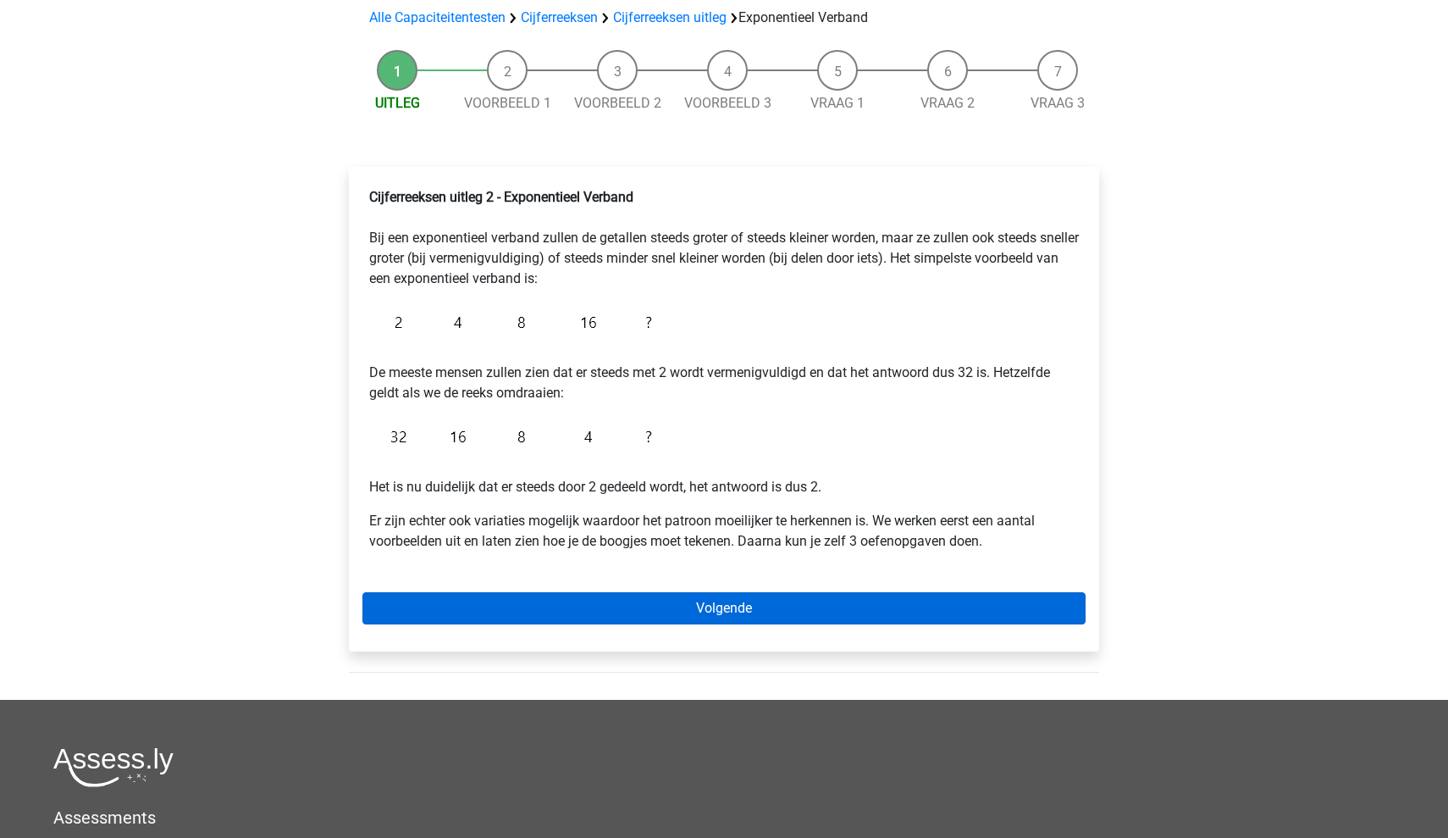
click at [695, 605] on link "Volgende" at bounding box center [723, 608] width 723 height 32
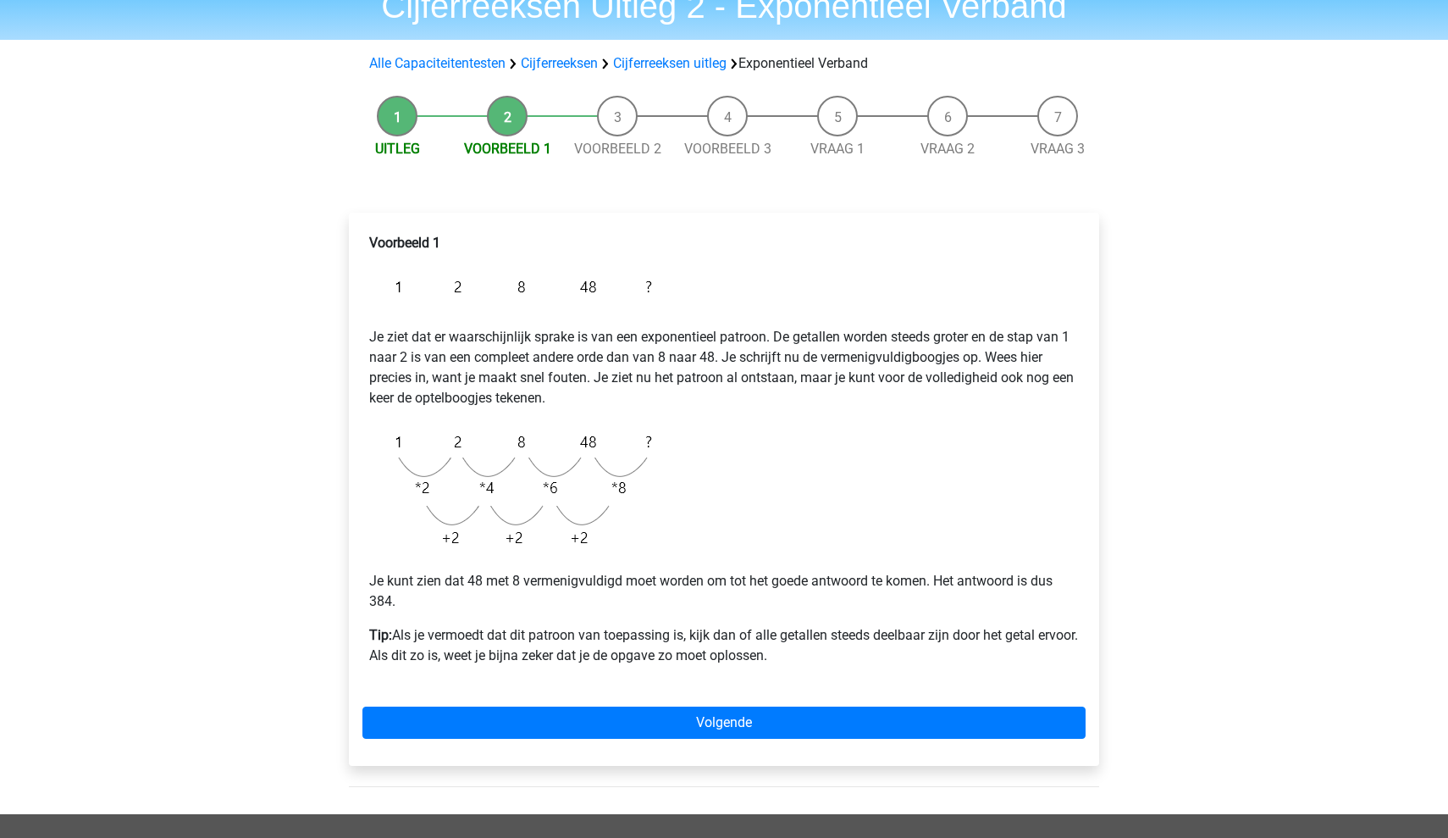
scroll to position [77, 0]
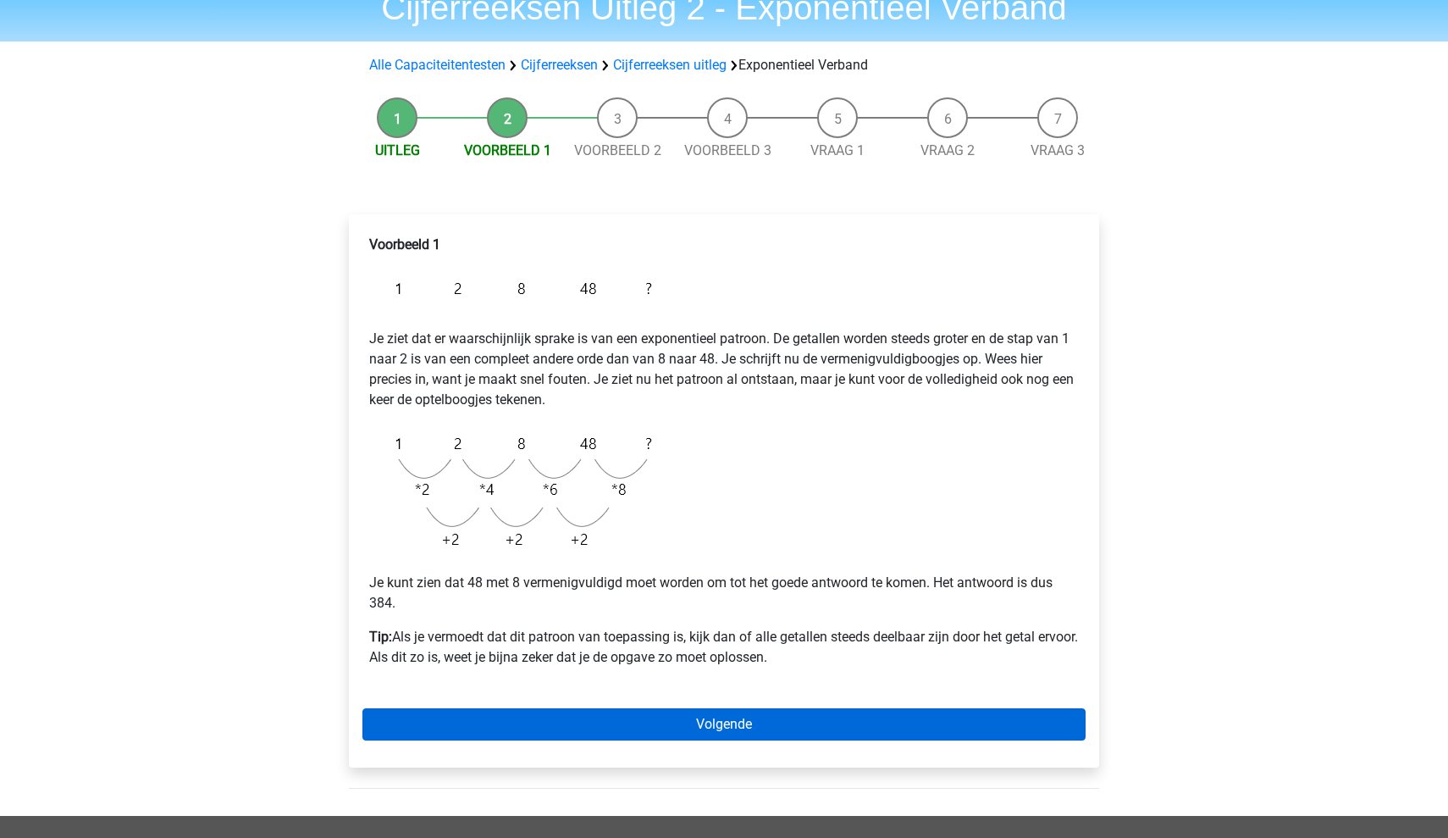
click at [676, 720] on link "Volgende" at bounding box center [723, 724] width 723 height 32
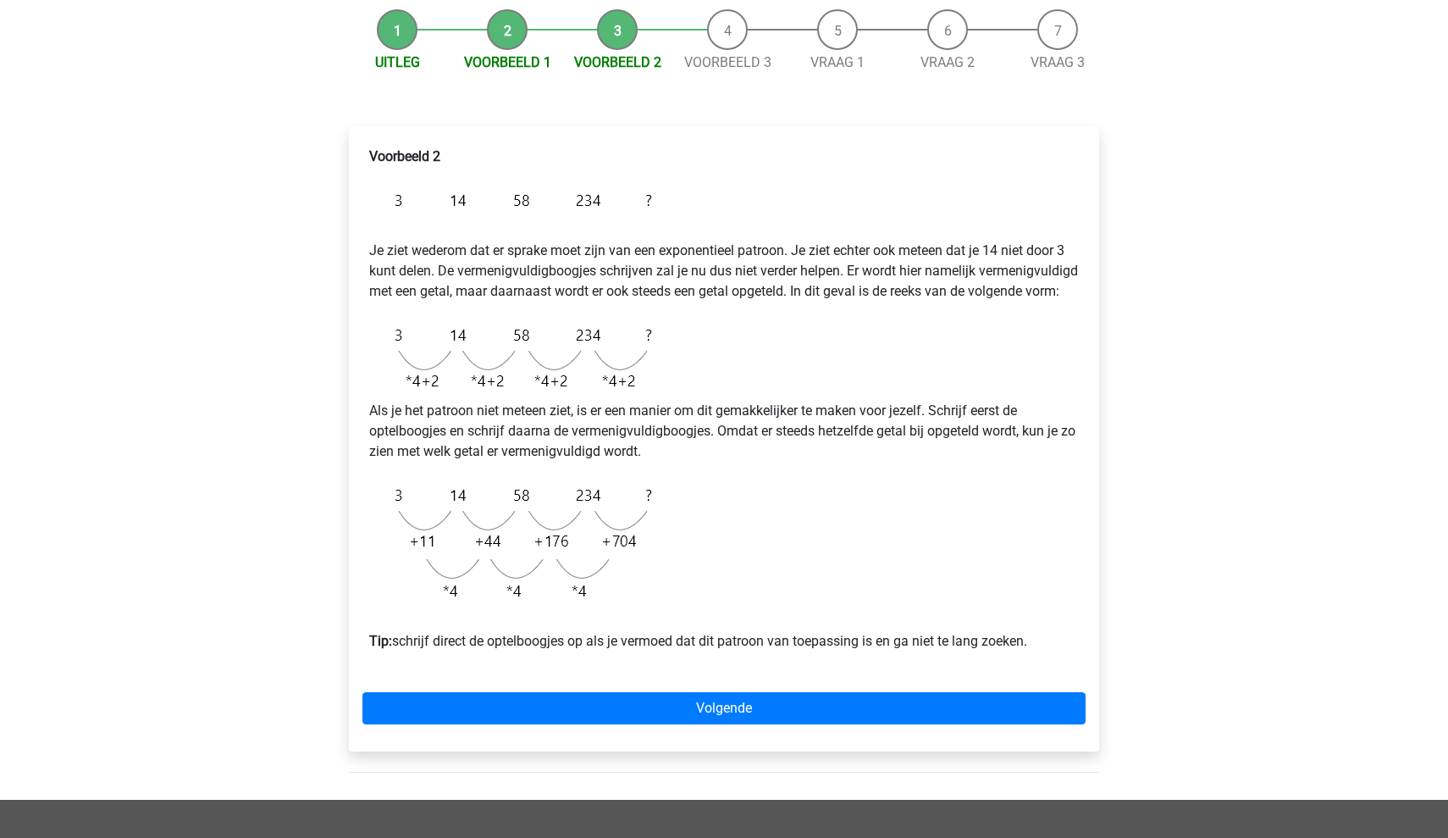
scroll to position [167, 0]
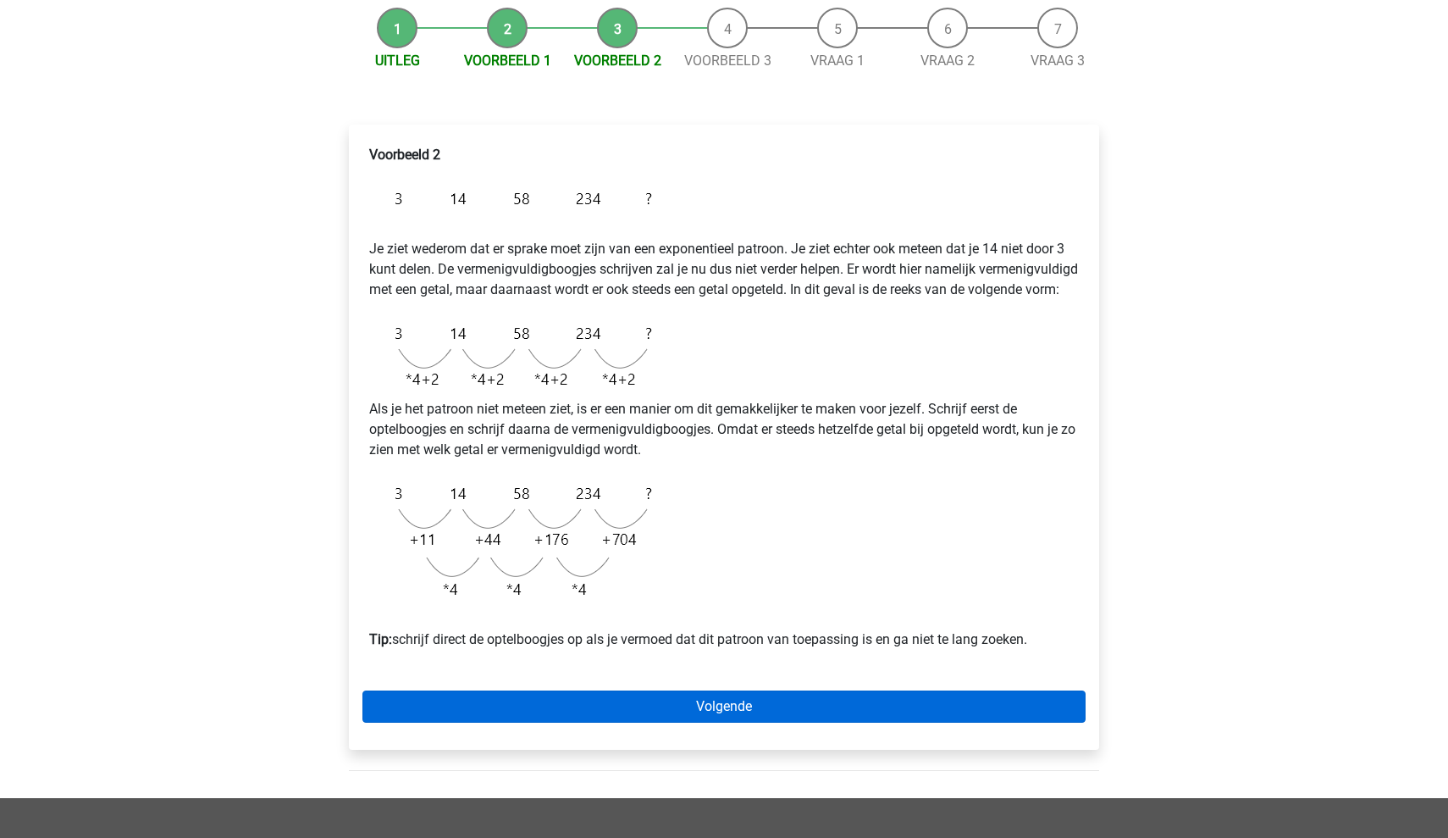
click at [700, 722] on link "Volgende" at bounding box center [723, 706] width 723 height 32
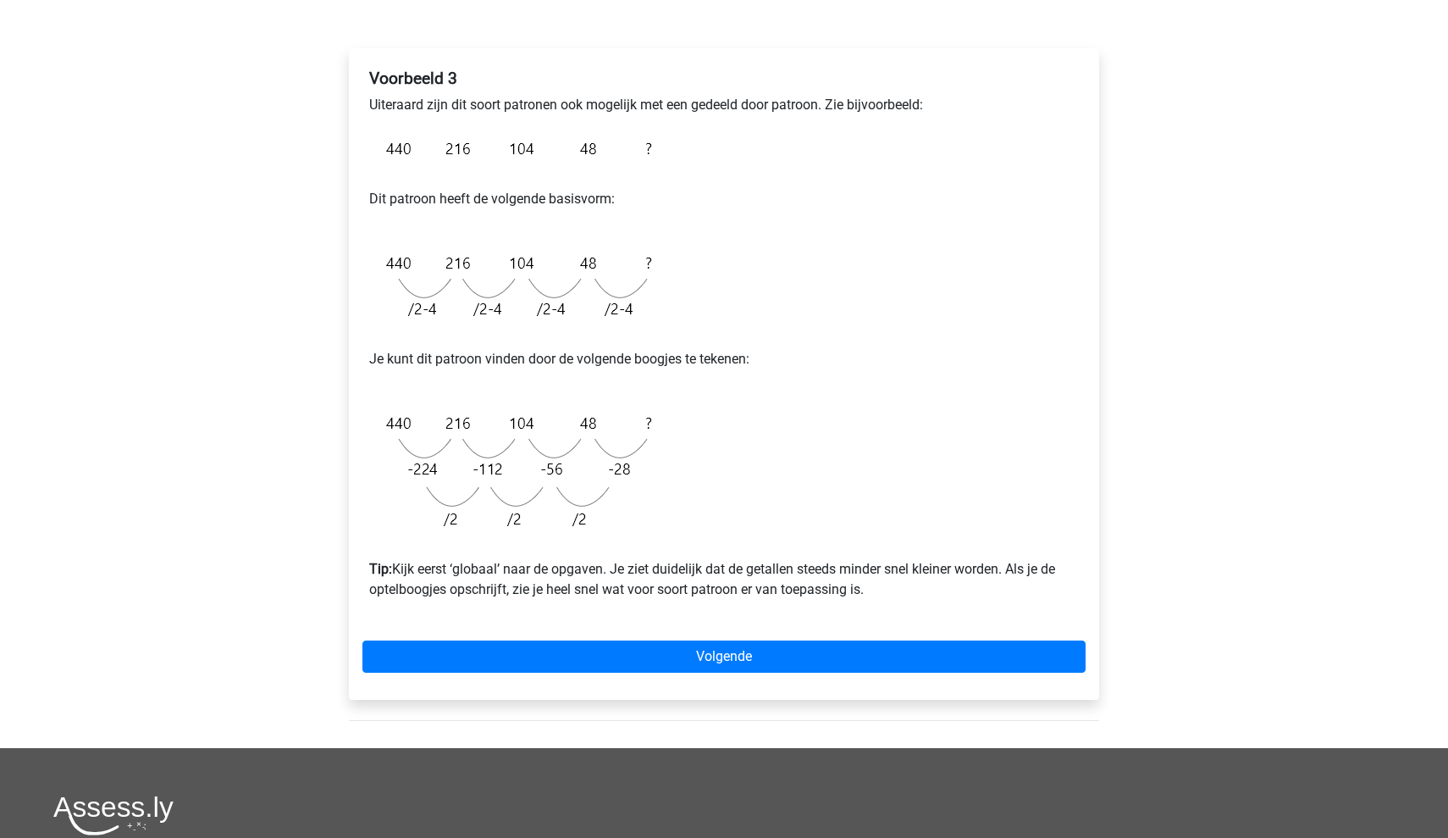
scroll to position [246, 0]
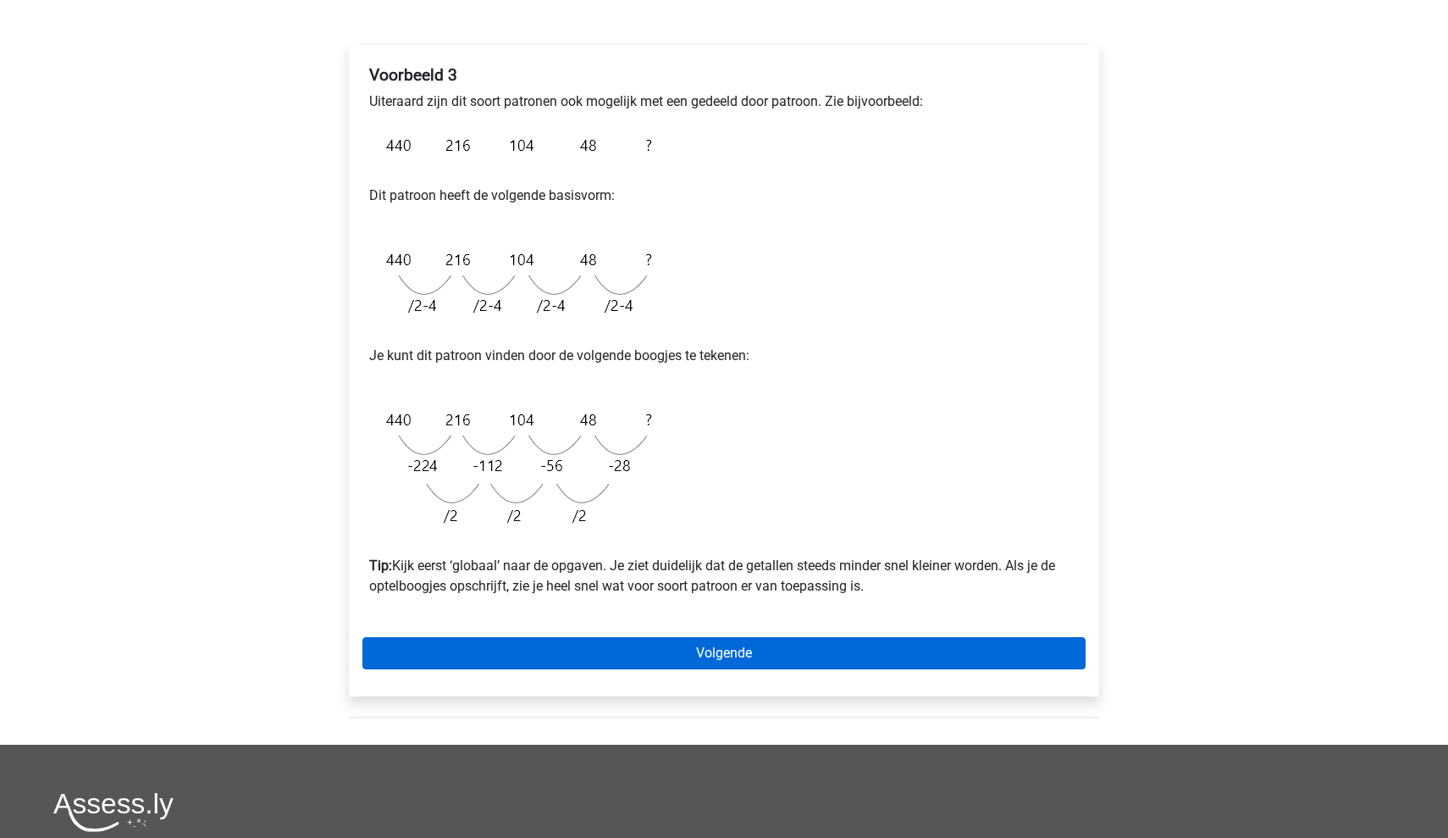
click at [760, 655] on link "Volgende" at bounding box center [723, 653] width 723 height 32
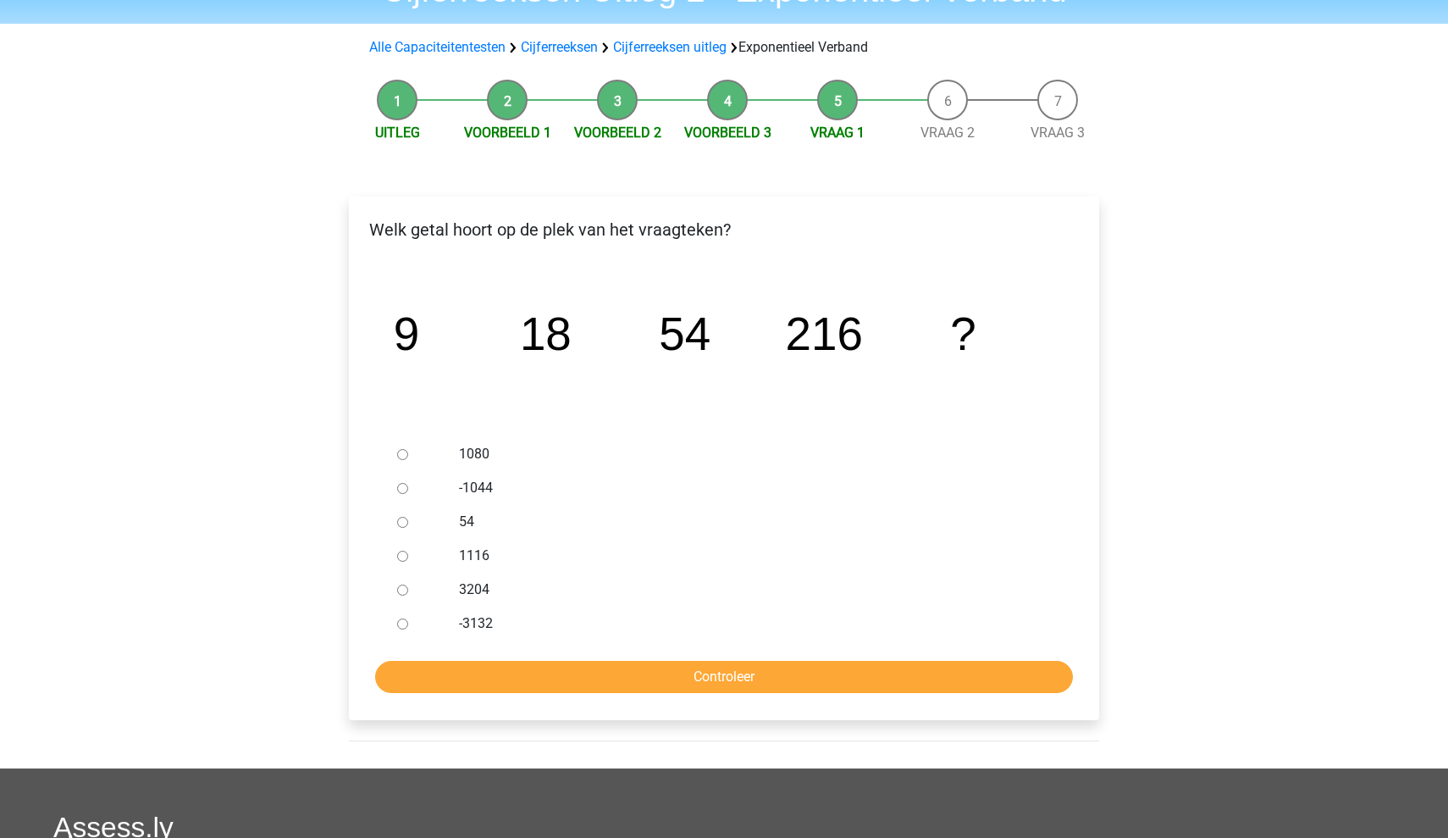
scroll to position [93, 0]
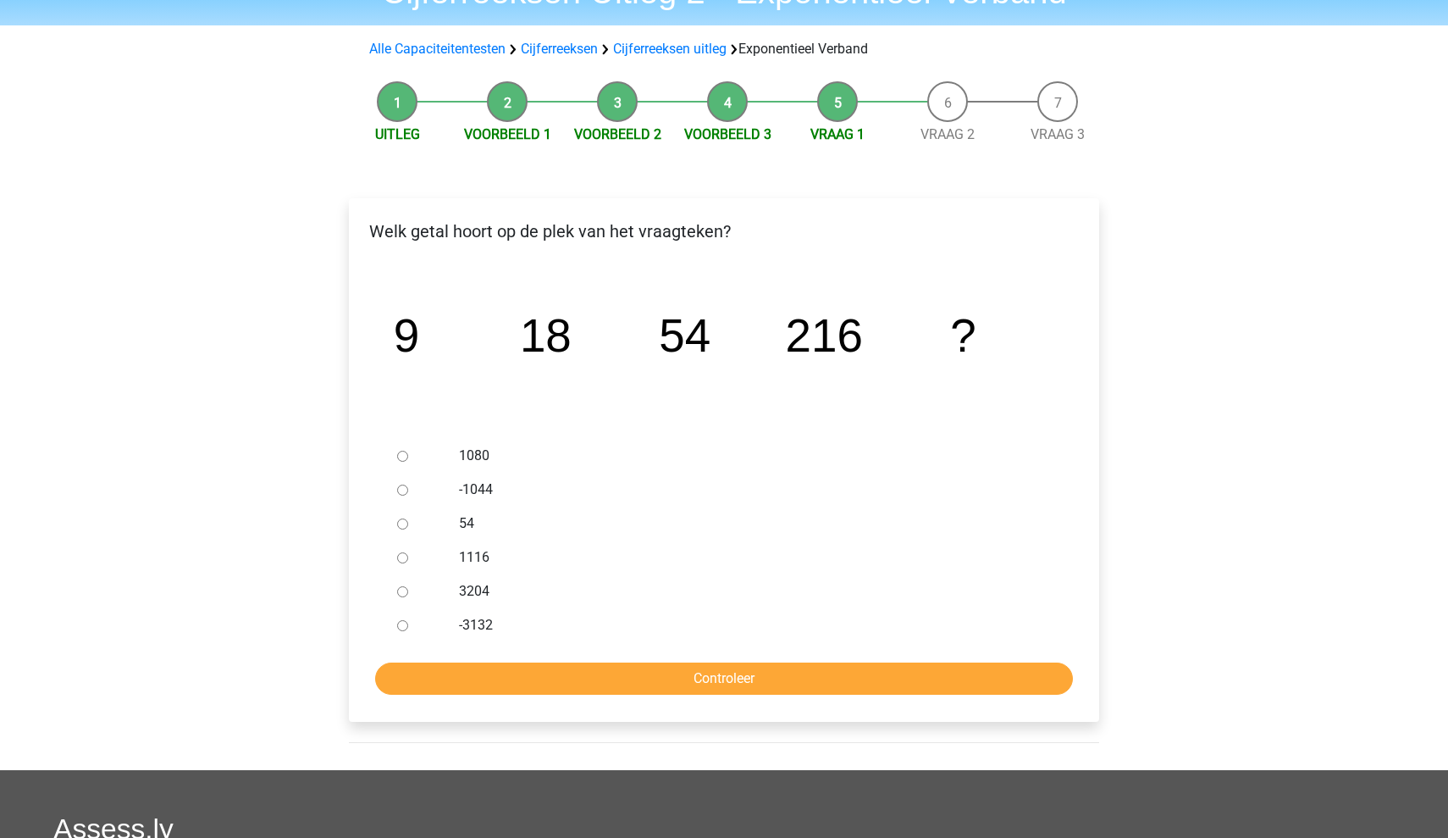
click at [471, 462] on label "1080" at bounding box center [752, 455] width 586 height 20
click at [408, 462] on input "1080" at bounding box center [402, 456] width 11 height 11
radio input "true"
click at [683, 671] on input "Controleer" at bounding box center [724, 678] width 698 height 32
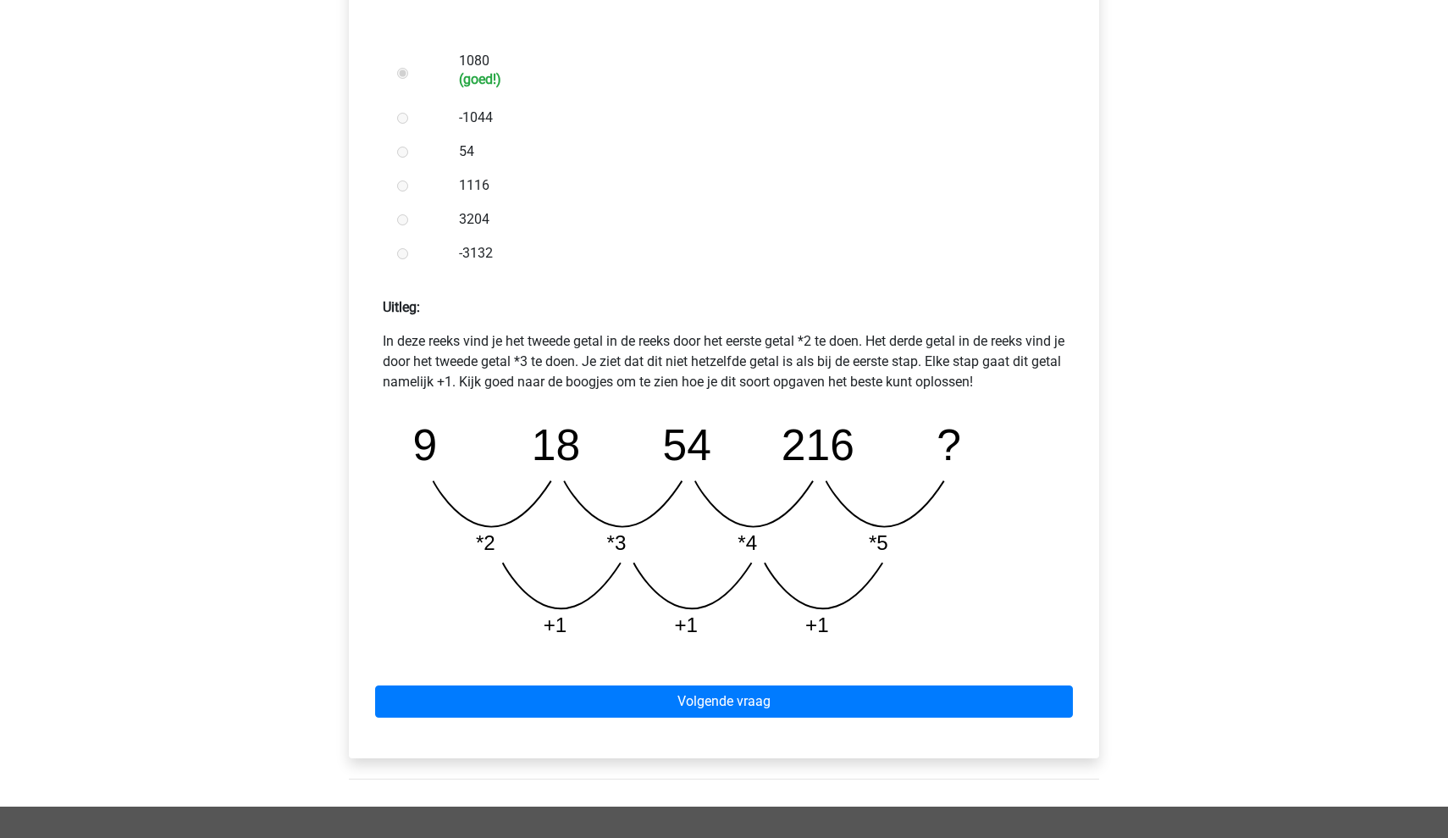
scroll to position [486, 0]
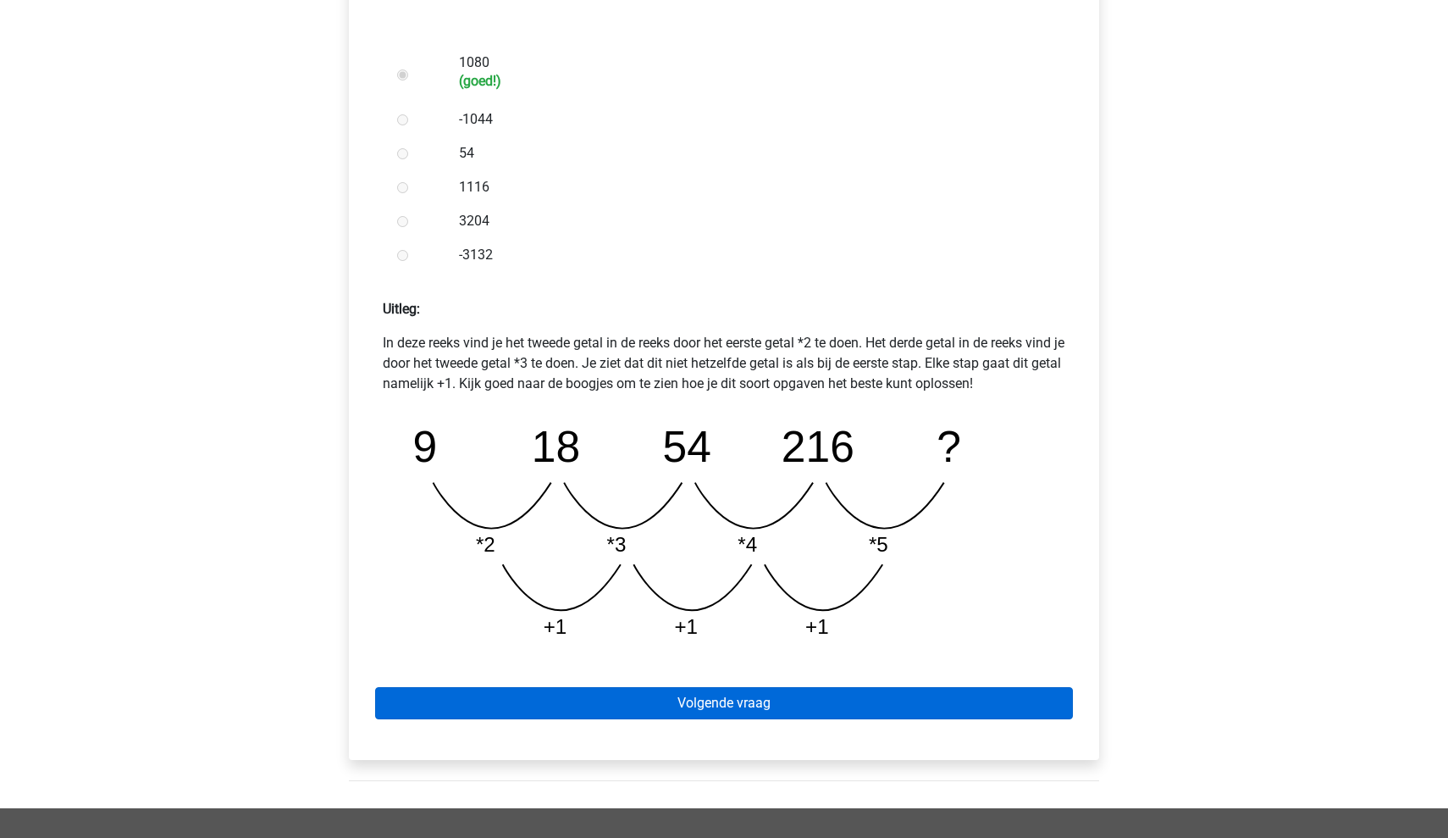
click at [711, 697] on link "Volgende vraag" at bounding box center [724, 703] width 698 height 32
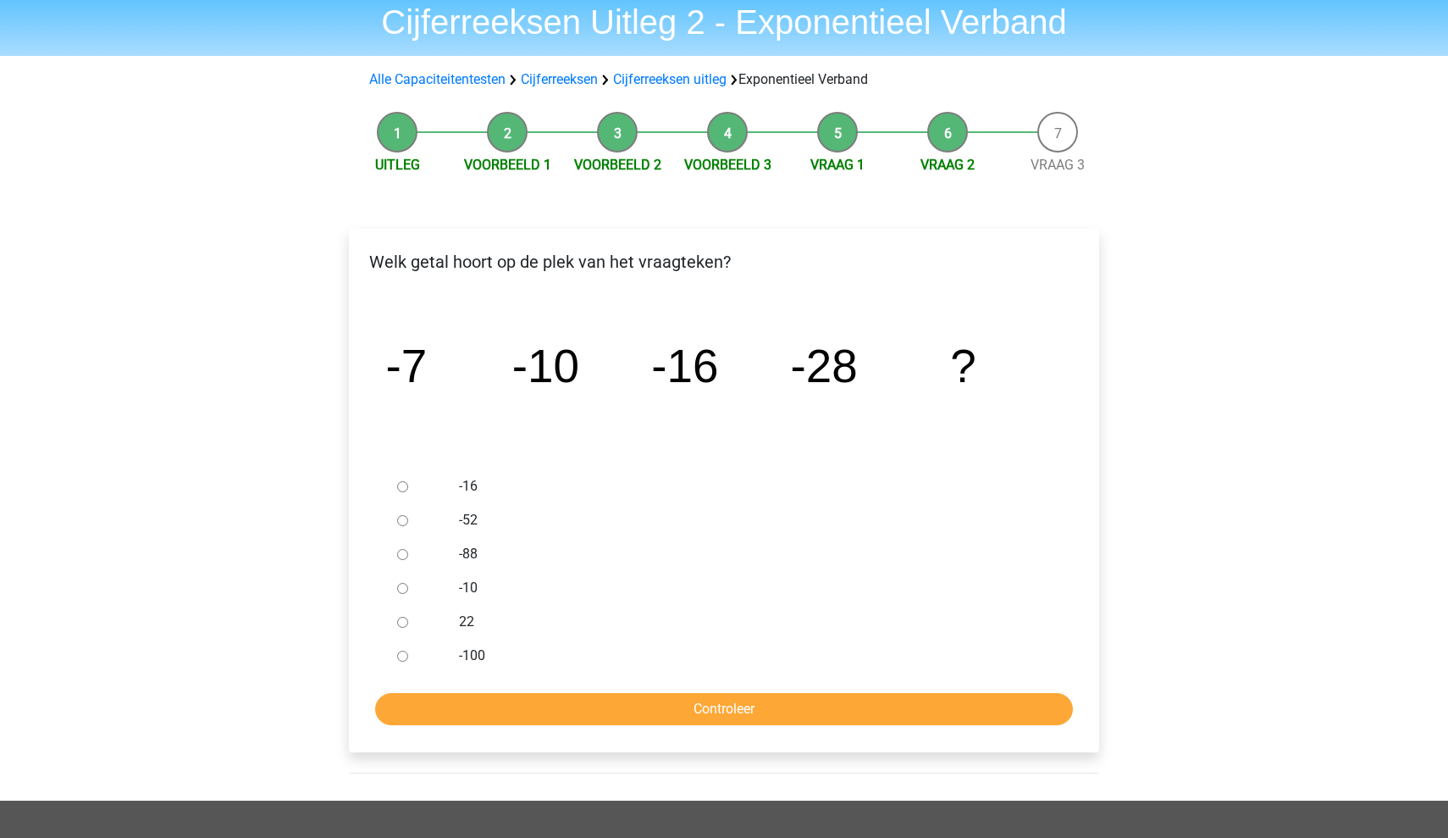
scroll to position [69, 0]
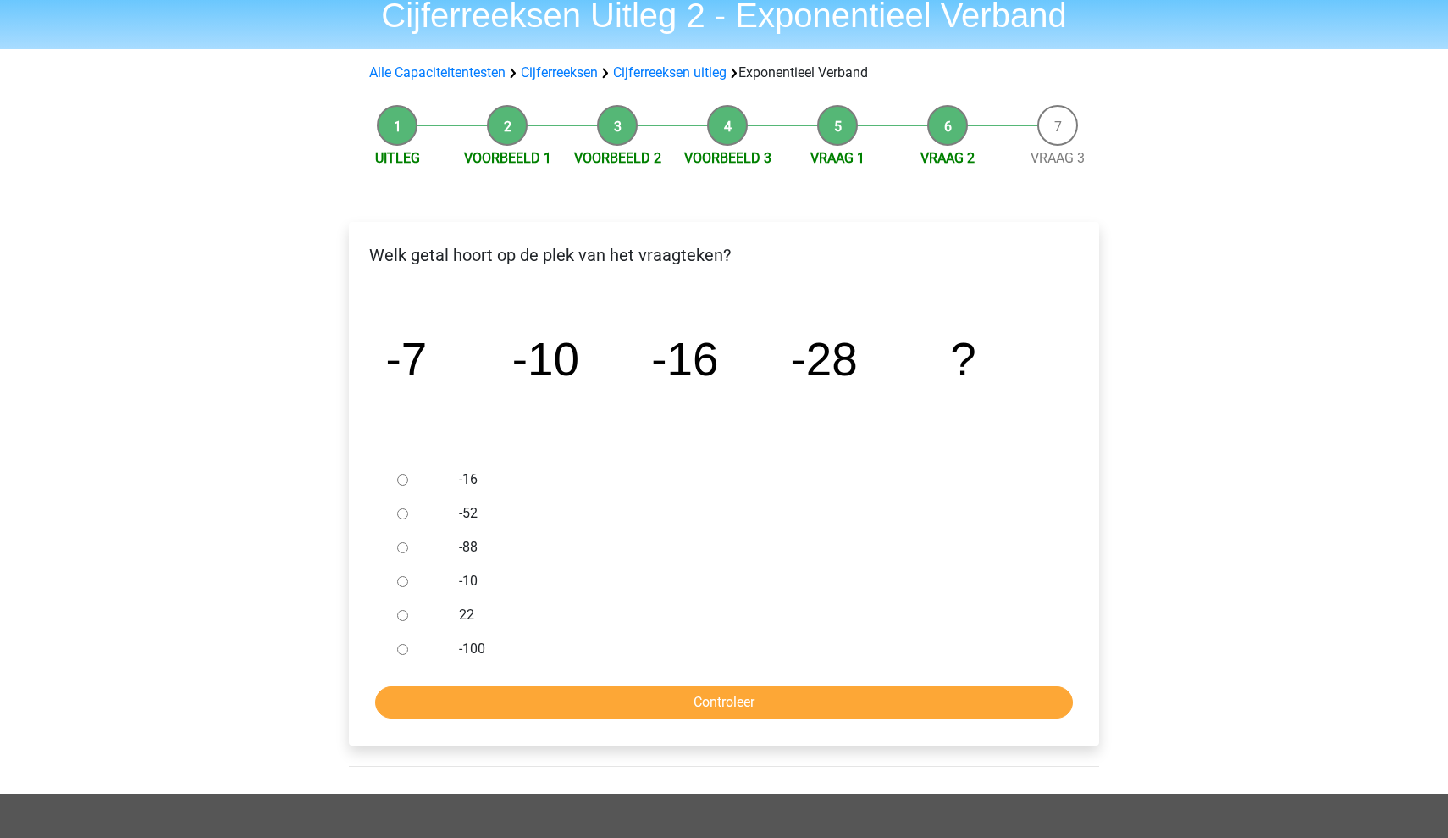
click at [467, 506] on label "-52" at bounding box center [752, 513] width 586 height 20
click at [408, 508] on input "-52" at bounding box center [402, 513] width 11 height 11
radio input "true"
click at [661, 711] on input "Controleer" at bounding box center [724, 702] width 698 height 32
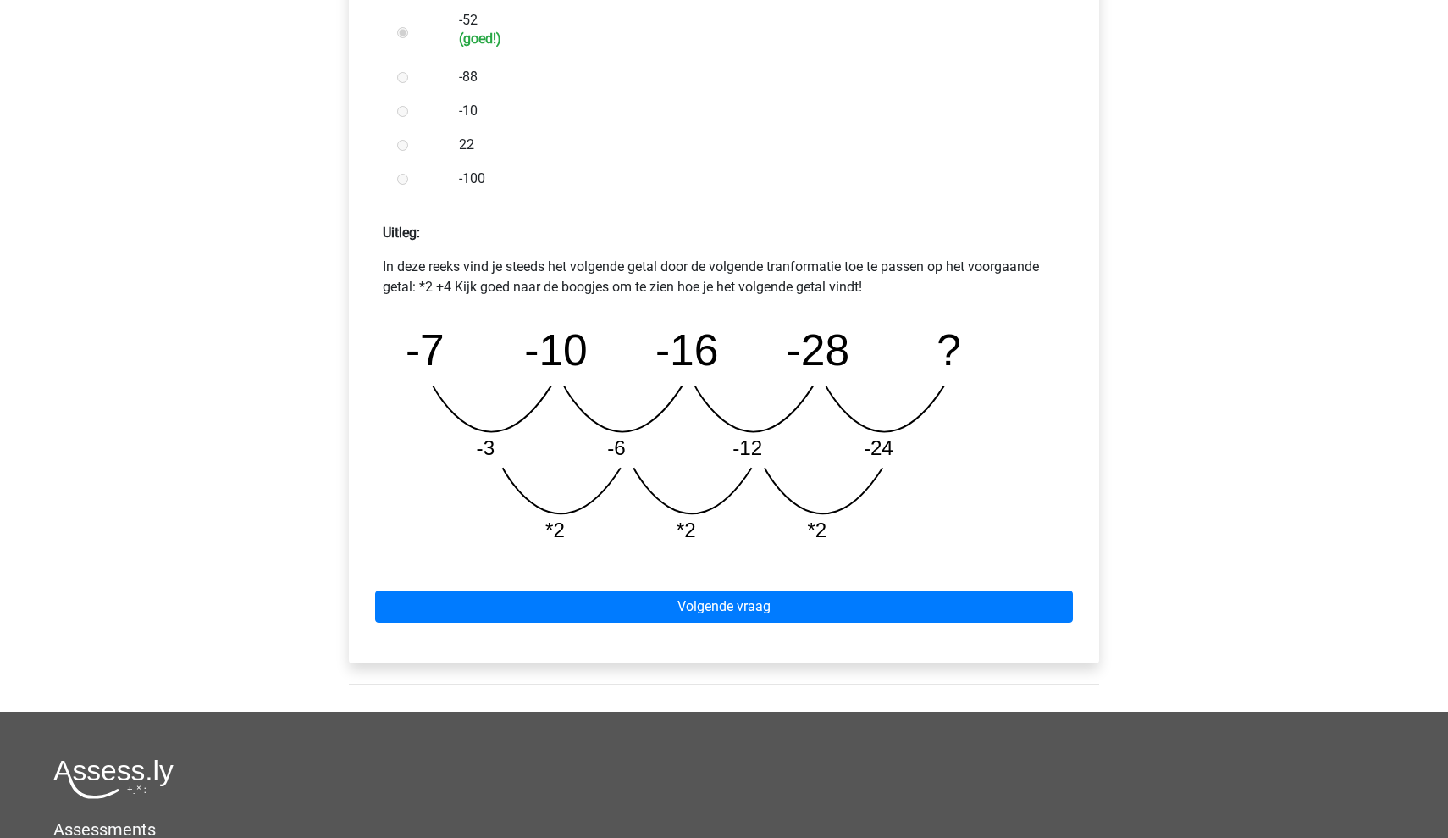
scroll to position [565, 0]
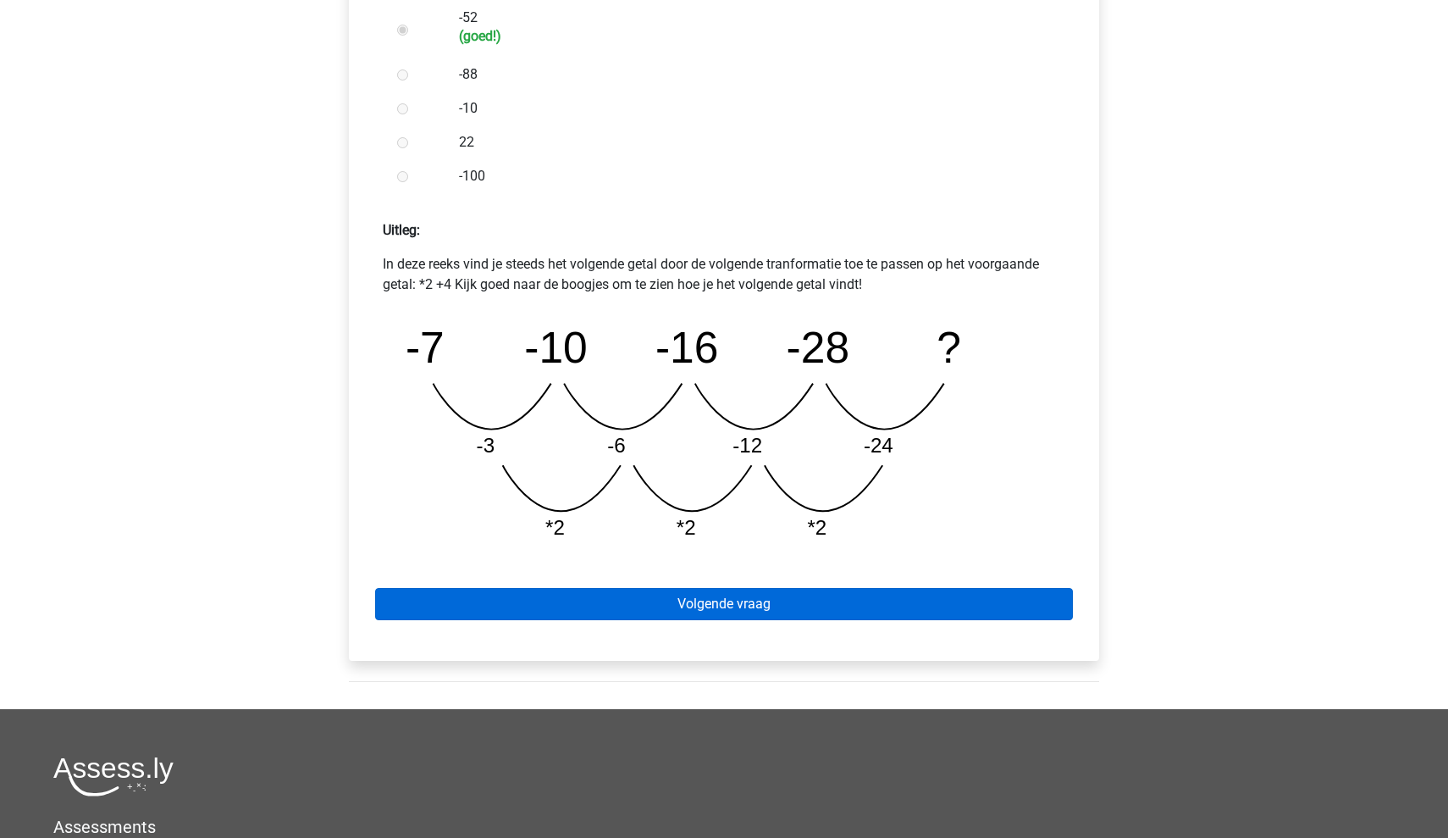
click at [756, 609] on link "Volgende vraag" at bounding box center [724, 604] width 698 height 32
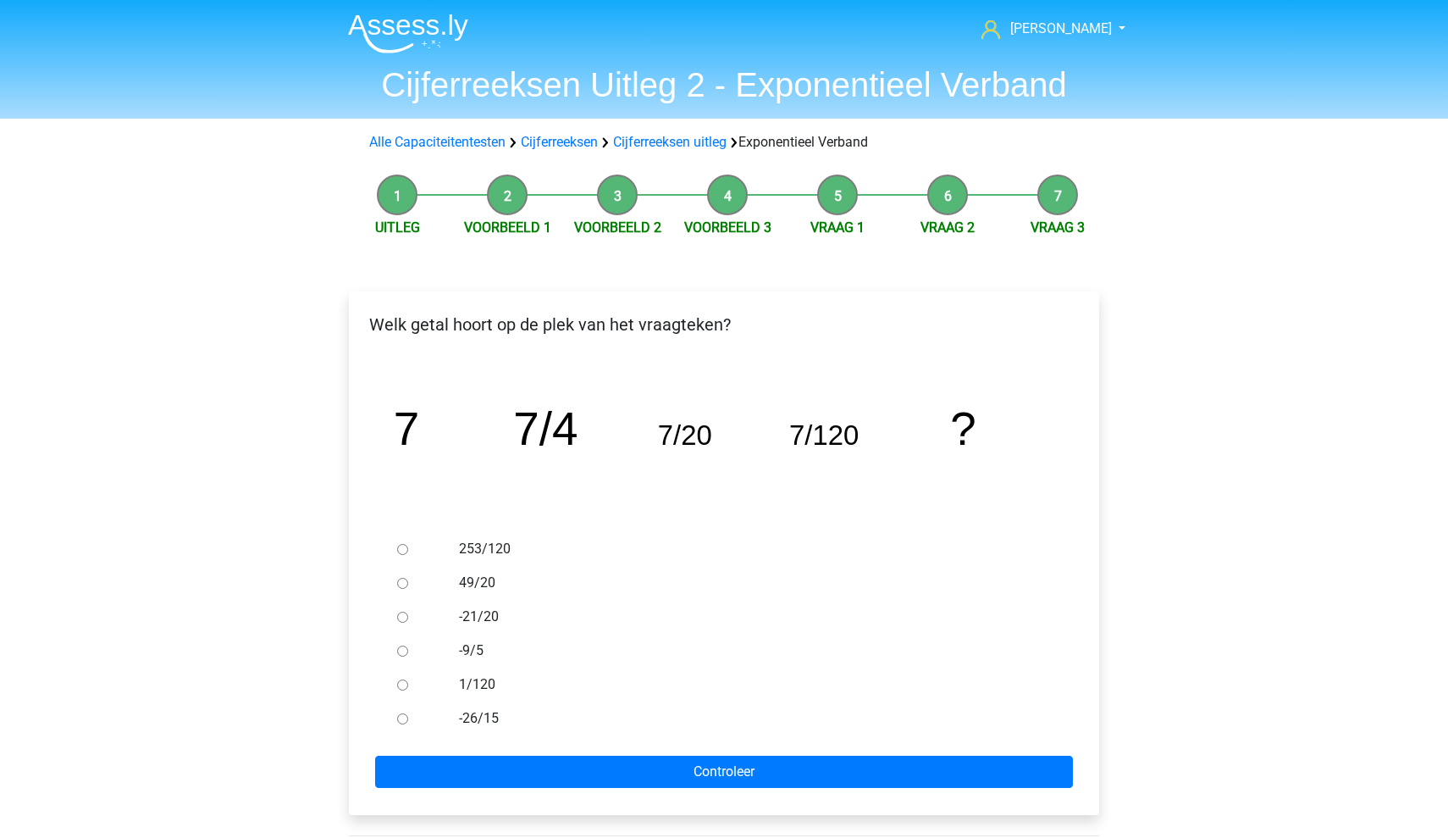
click at [466, 583] on label "49/20" at bounding box center [752, 583] width 586 height 20
click at [408, 583] on input "49/20" at bounding box center [402, 583] width 11 height 11
radio input "true"
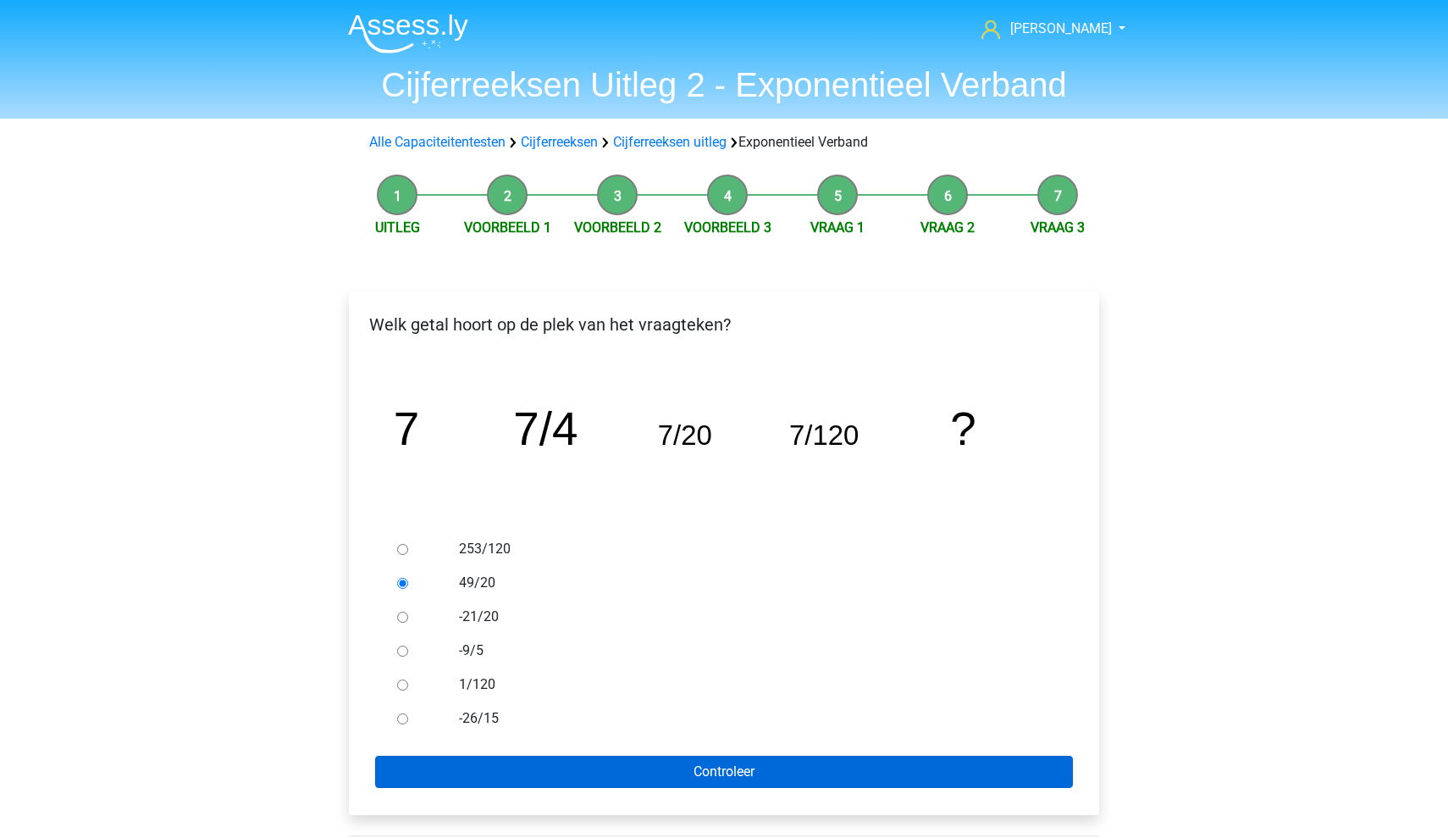
click at [527, 766] on input "Controleer" at bounding box center [724, 771] width 698 height 32
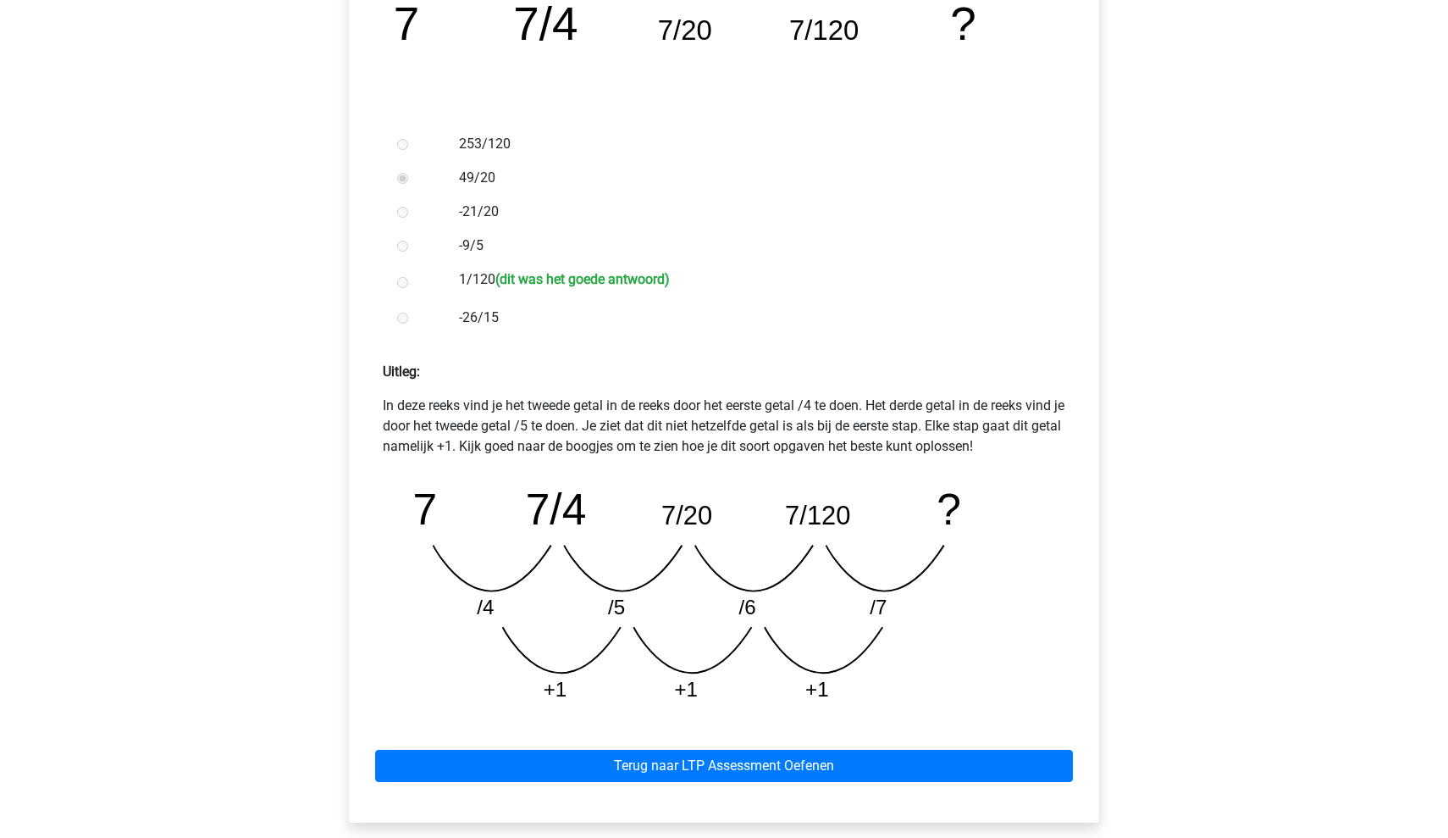
scroll to position [402, 0]
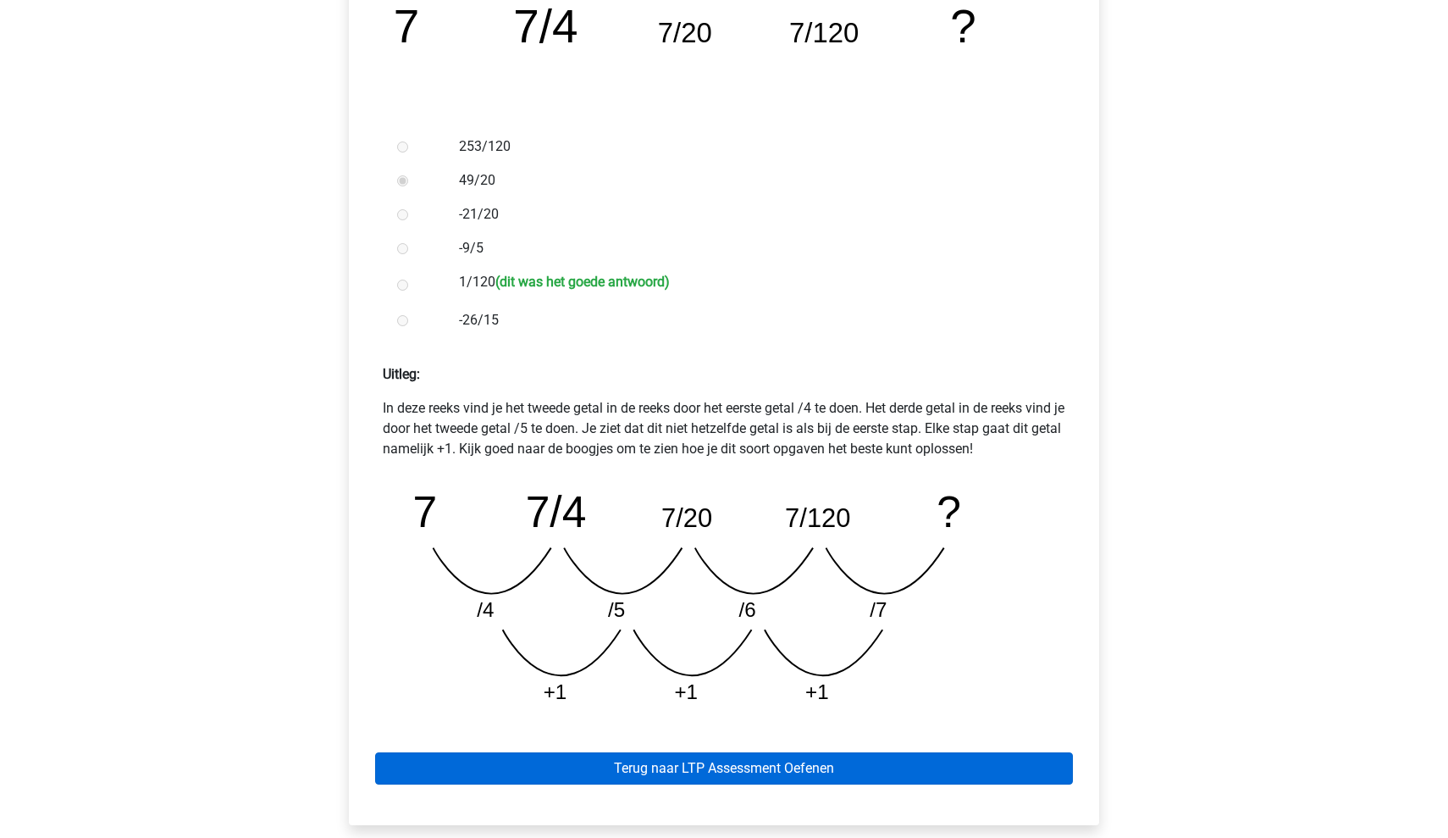
click at [652, 772] on link "Terug naar LTP Assessment Oefenen" at bounding box center [724, 768] width 698 height 32
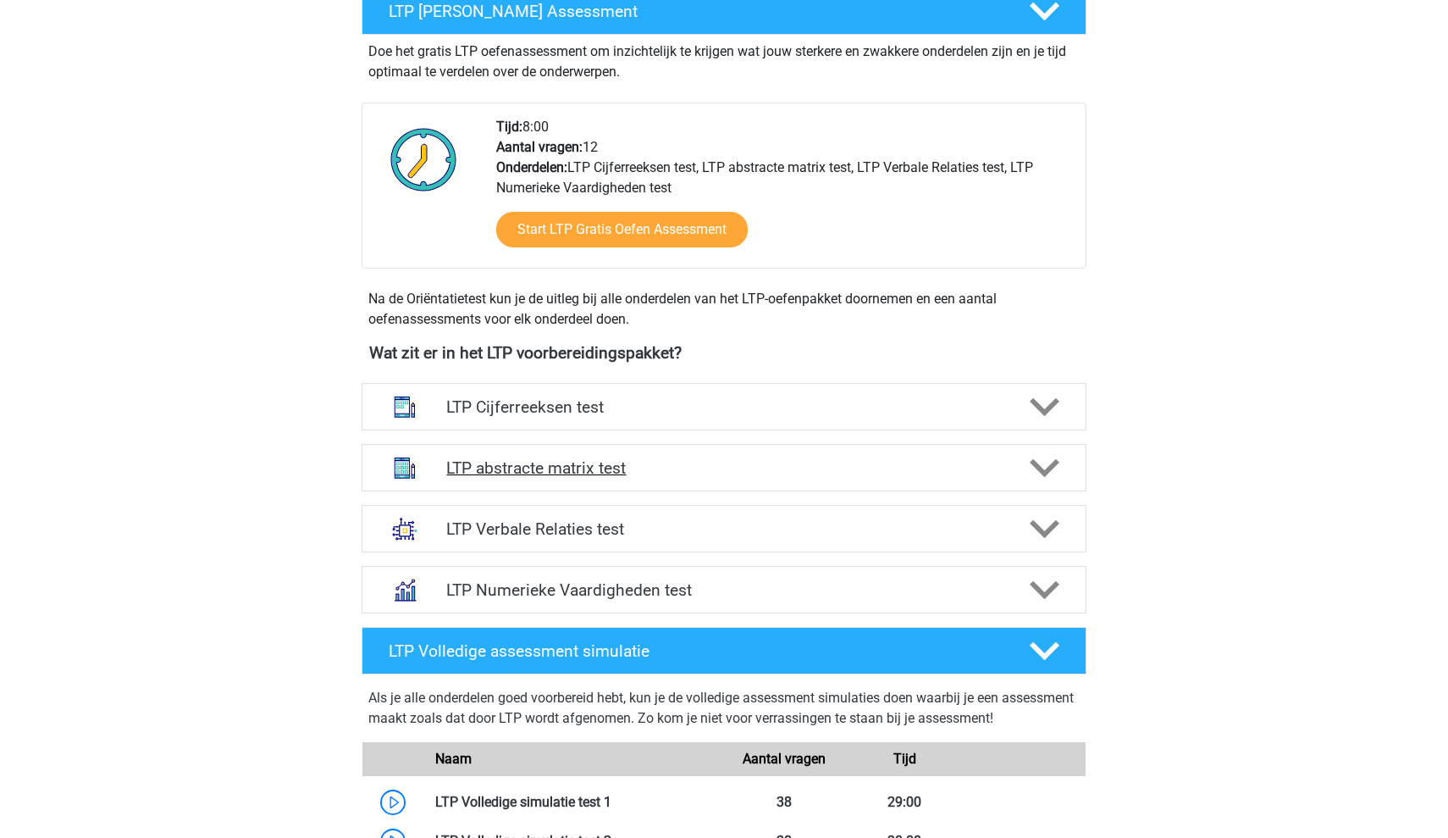
scroll to position [384, 0]
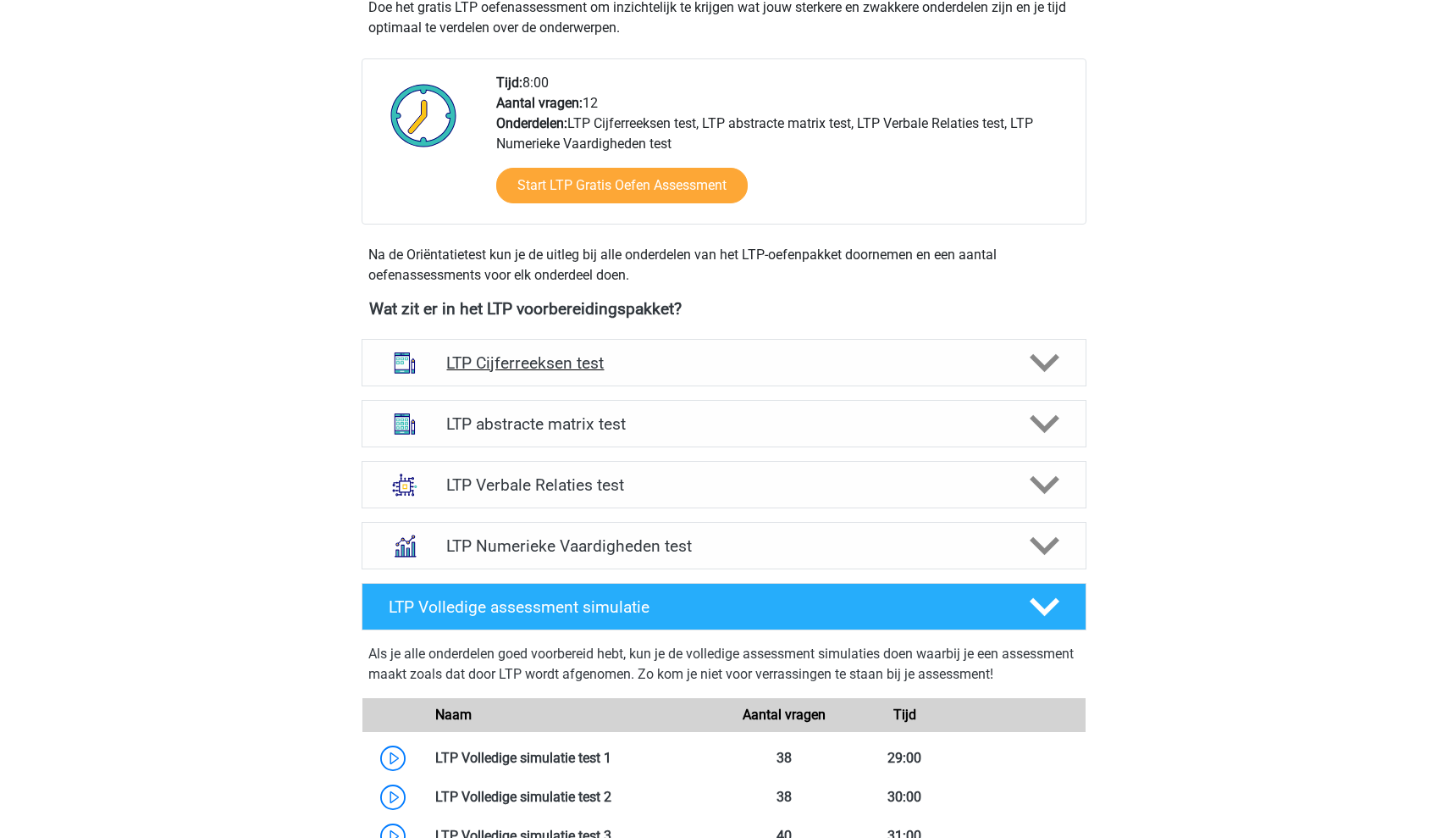
click at [864, 379] on div "LTP Cijferreeksen test" at bounding box center [724, 362] width 725 height 47
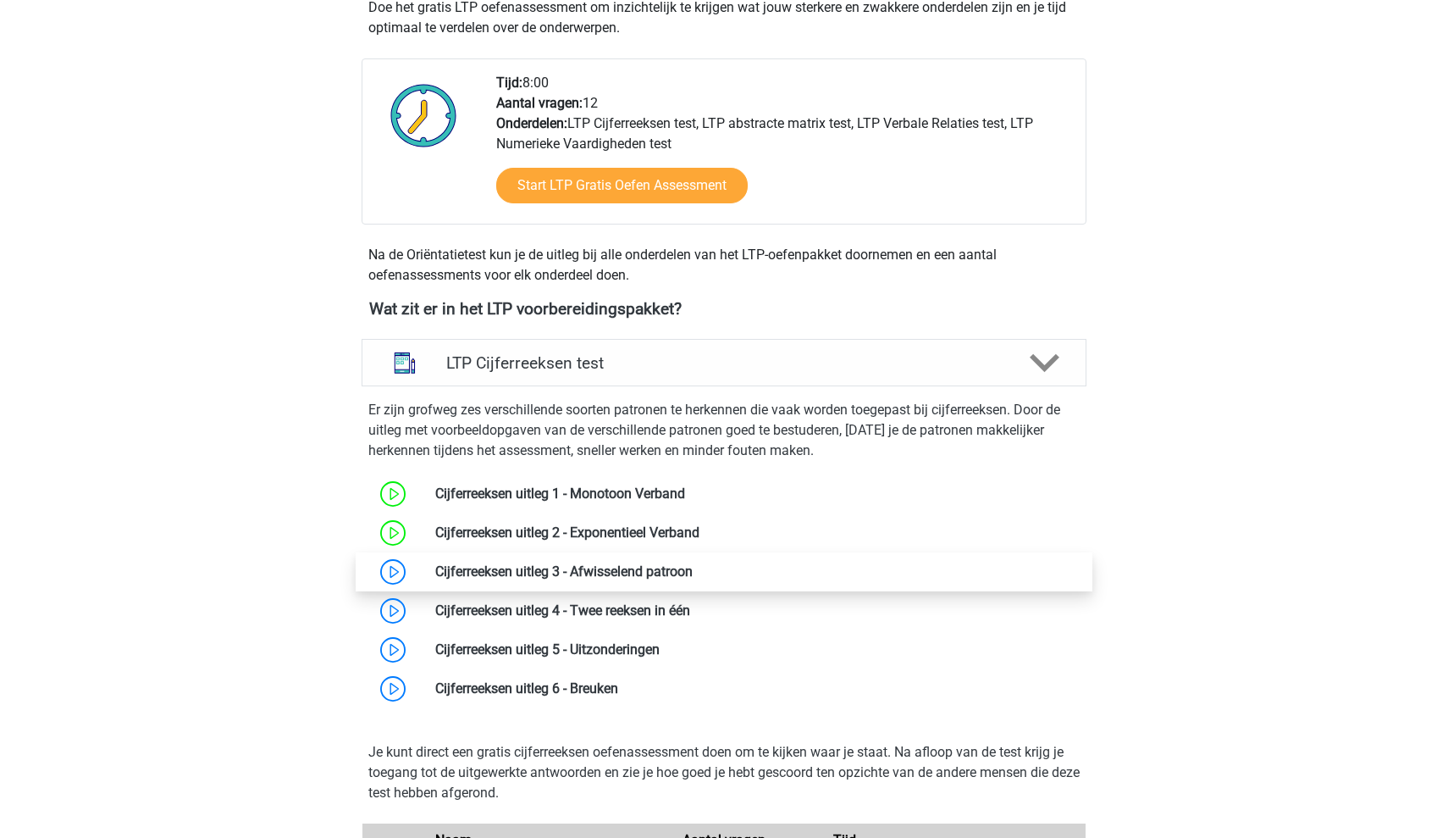
click at [693, 574] on link at bounding box center [693, 571] width 0 height 16
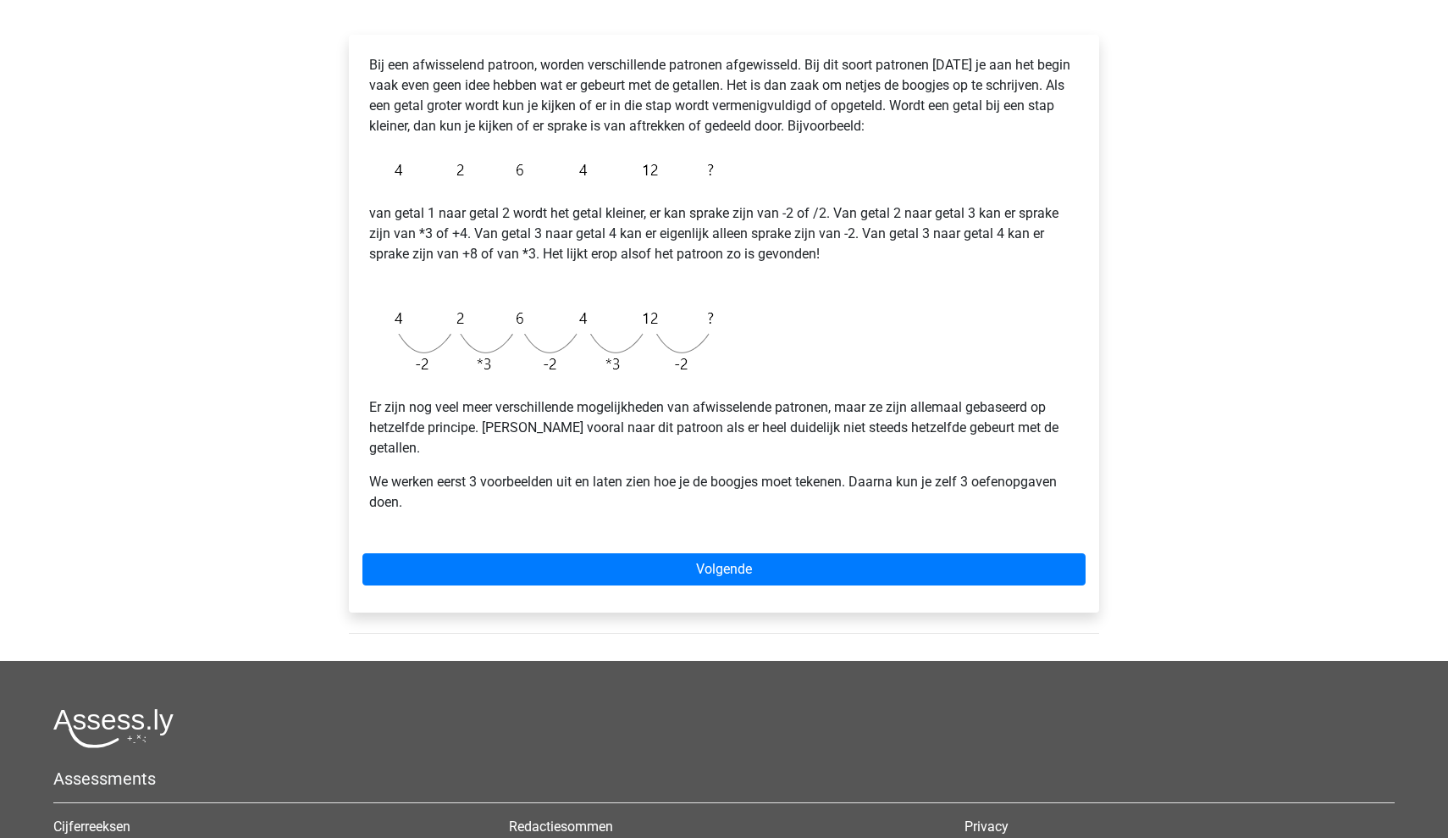
scroll to position [257, 0]
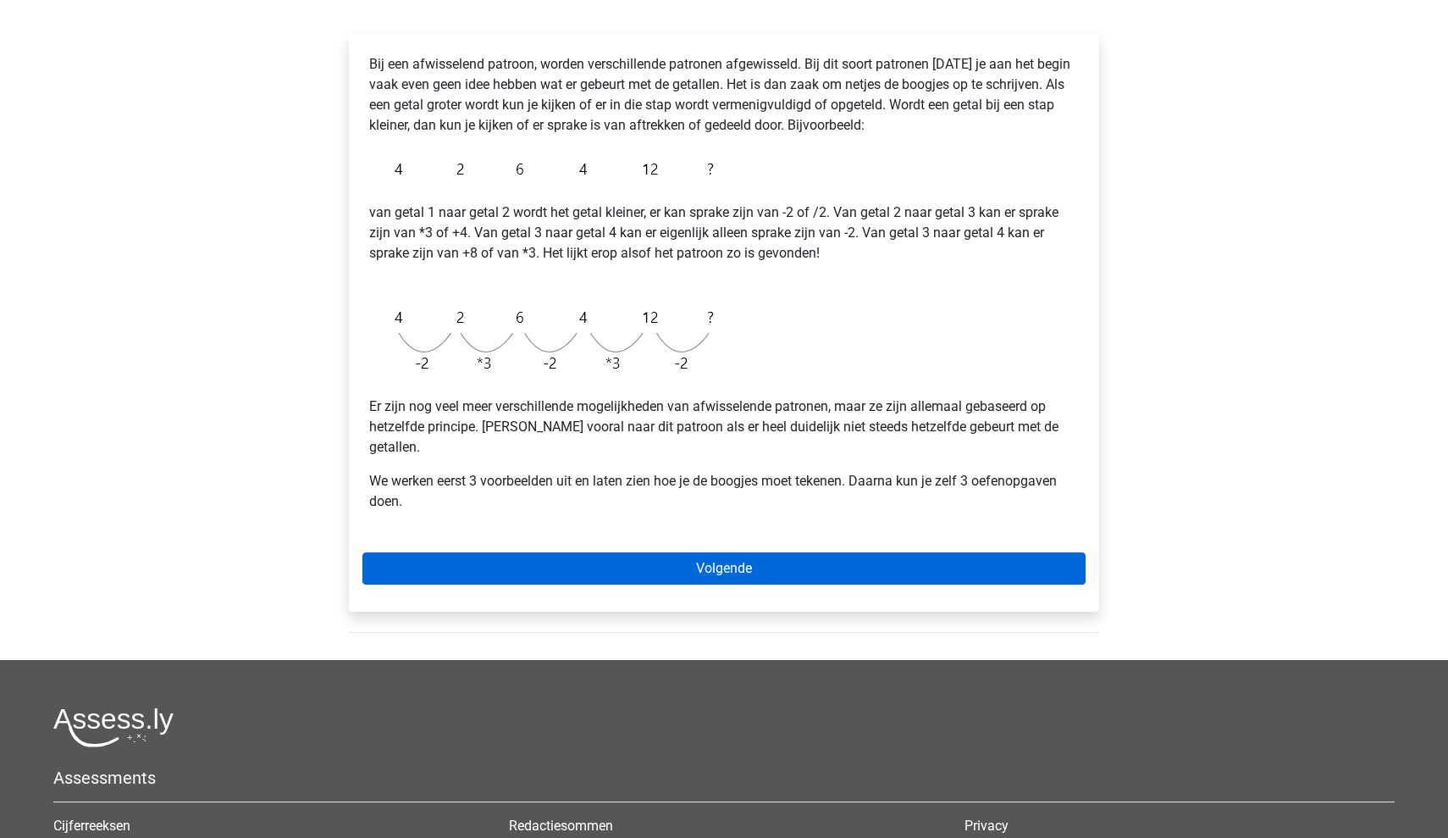
click at [530, 552] on link "Volgende" at bounding box center [723, 568] width 723 height 32
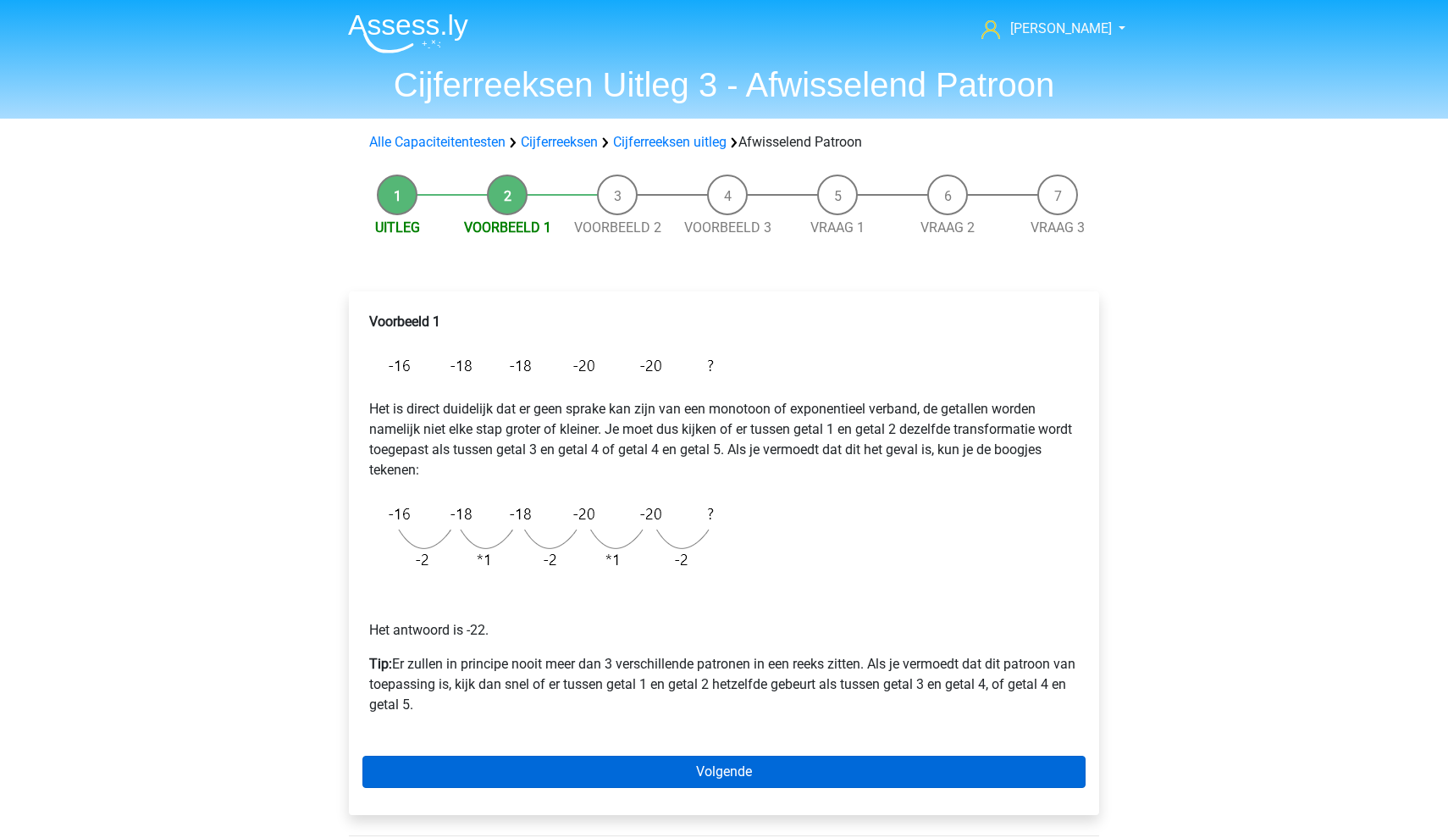
click at [695, 772] on link "Volgende" at bounding box center [723, 771] width 723 height 32
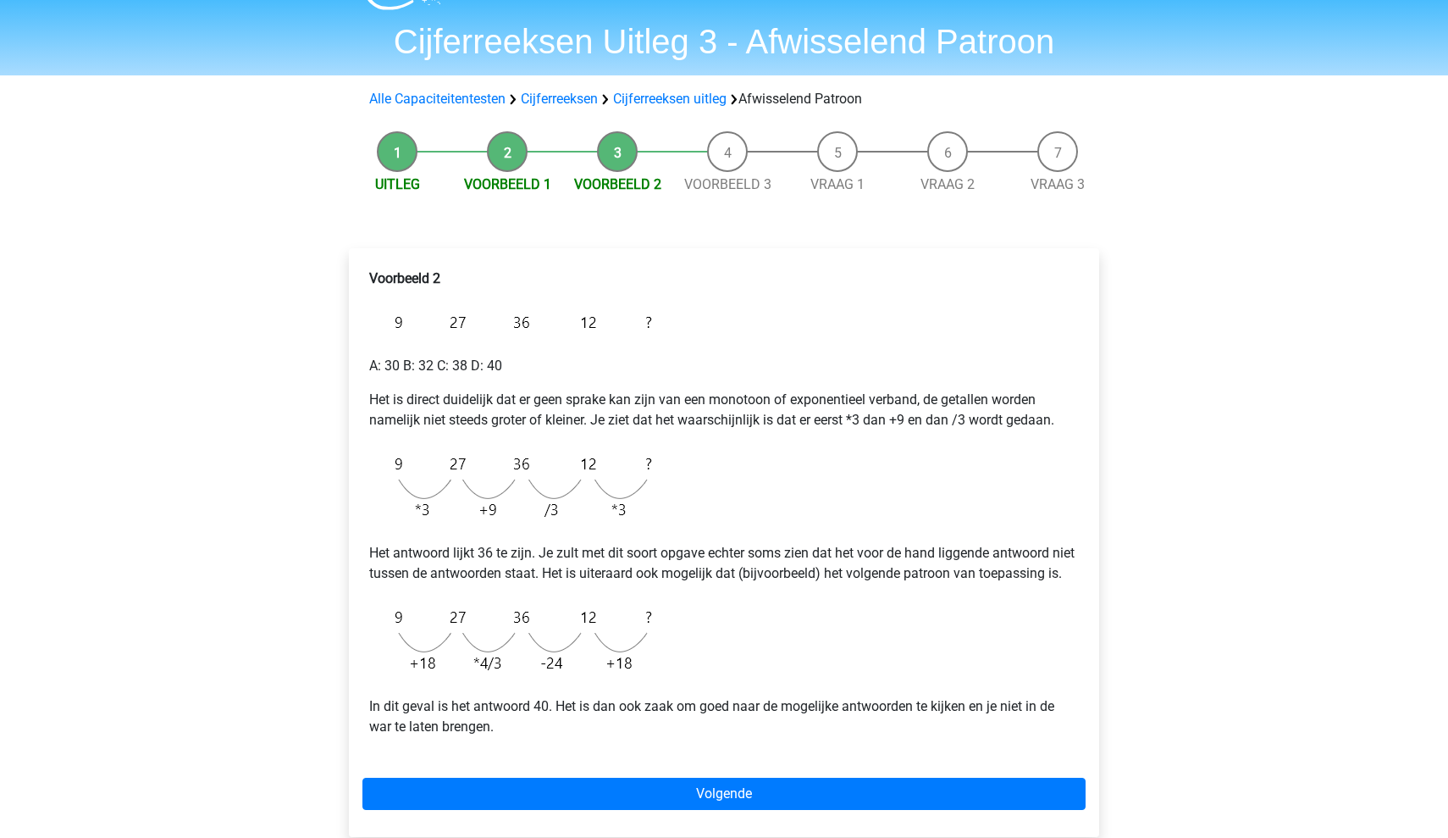
scroll to position [44, 0]
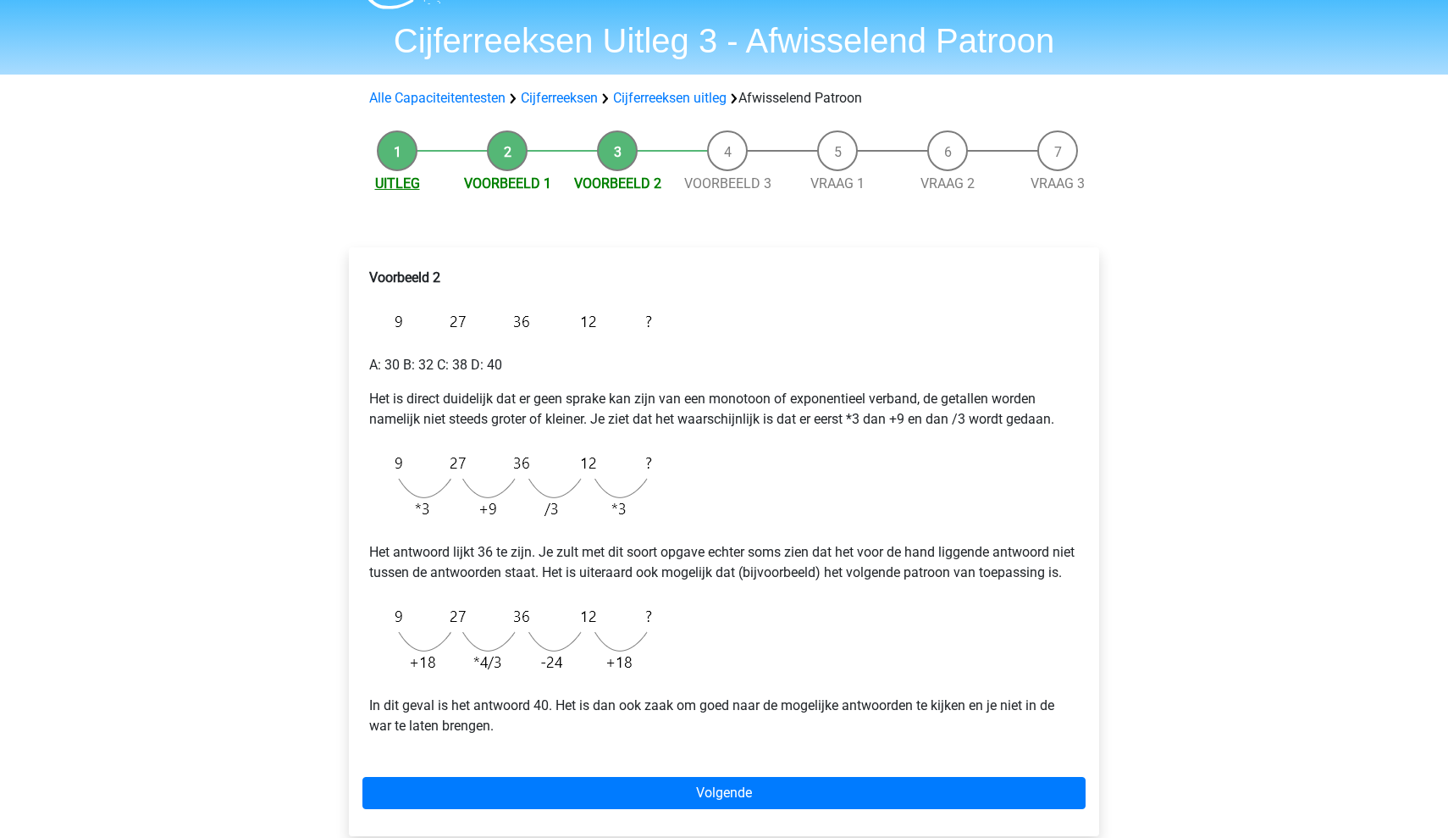
click at [409, 189] on link "Uitleg" at bounding box center [397, 183] width 45 height 16
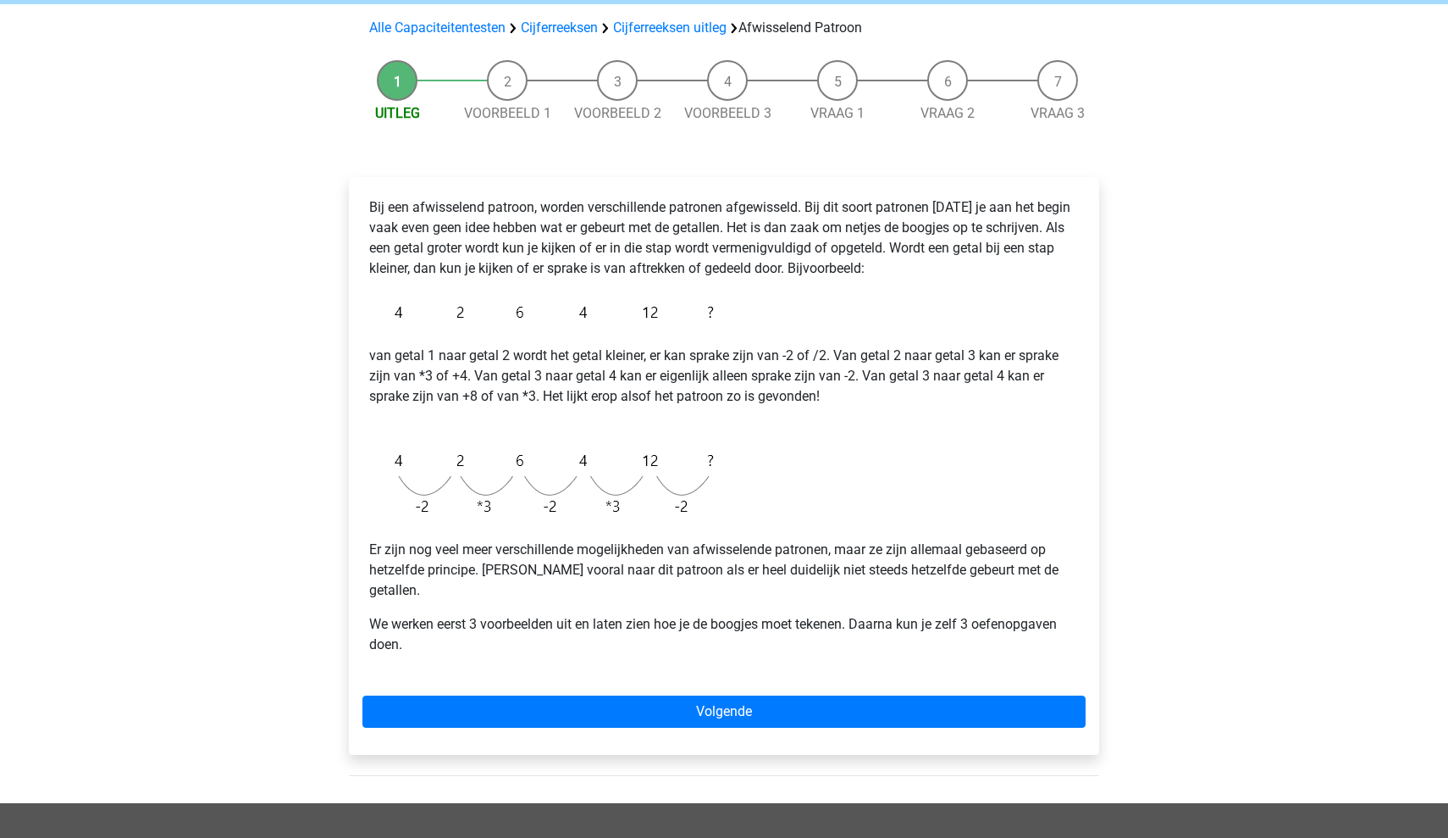
scroll to position [116, 0]
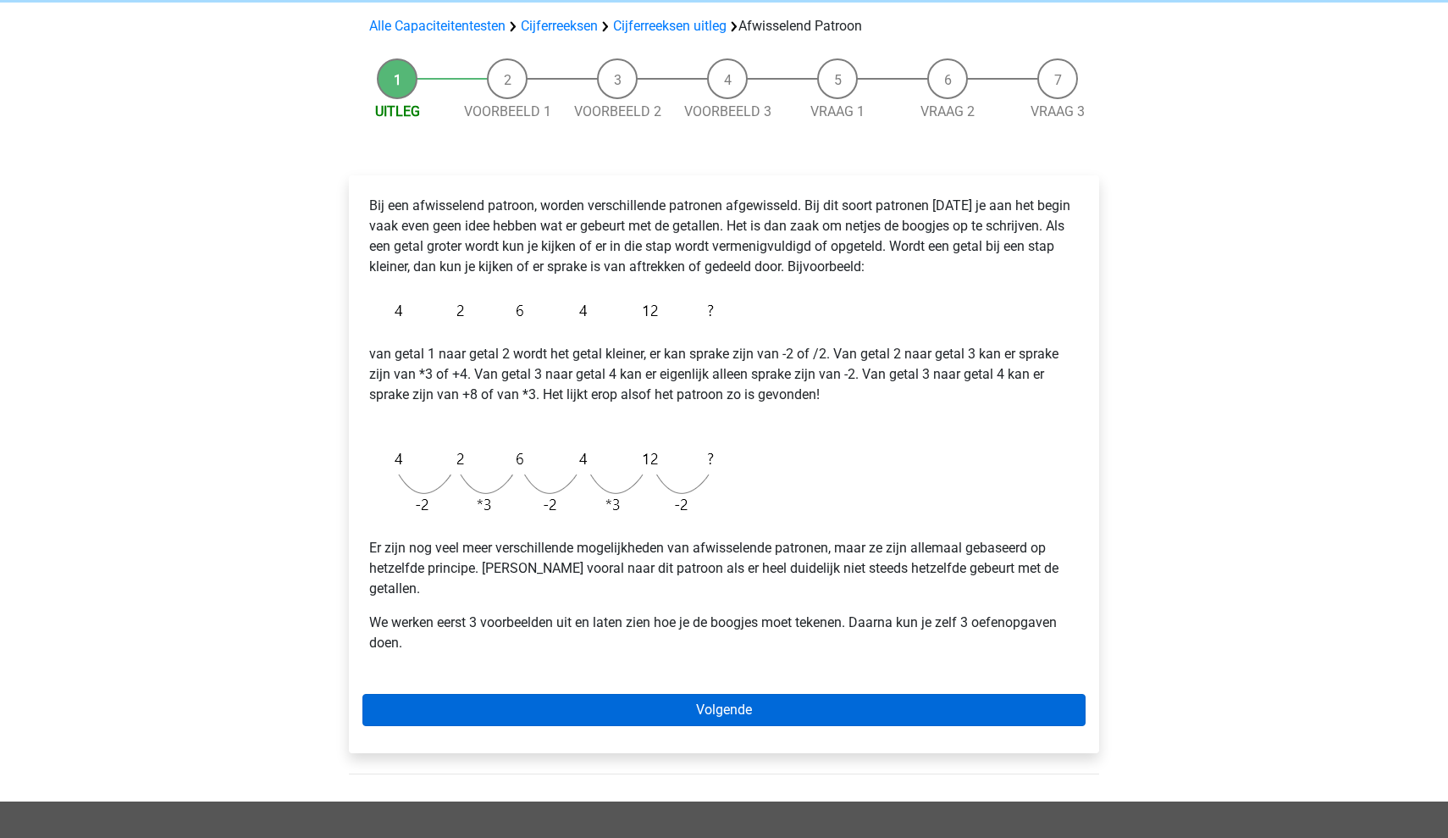
click at [621, 695] on link "Volgende" at bounding box center [723, 710] width 723 height 32
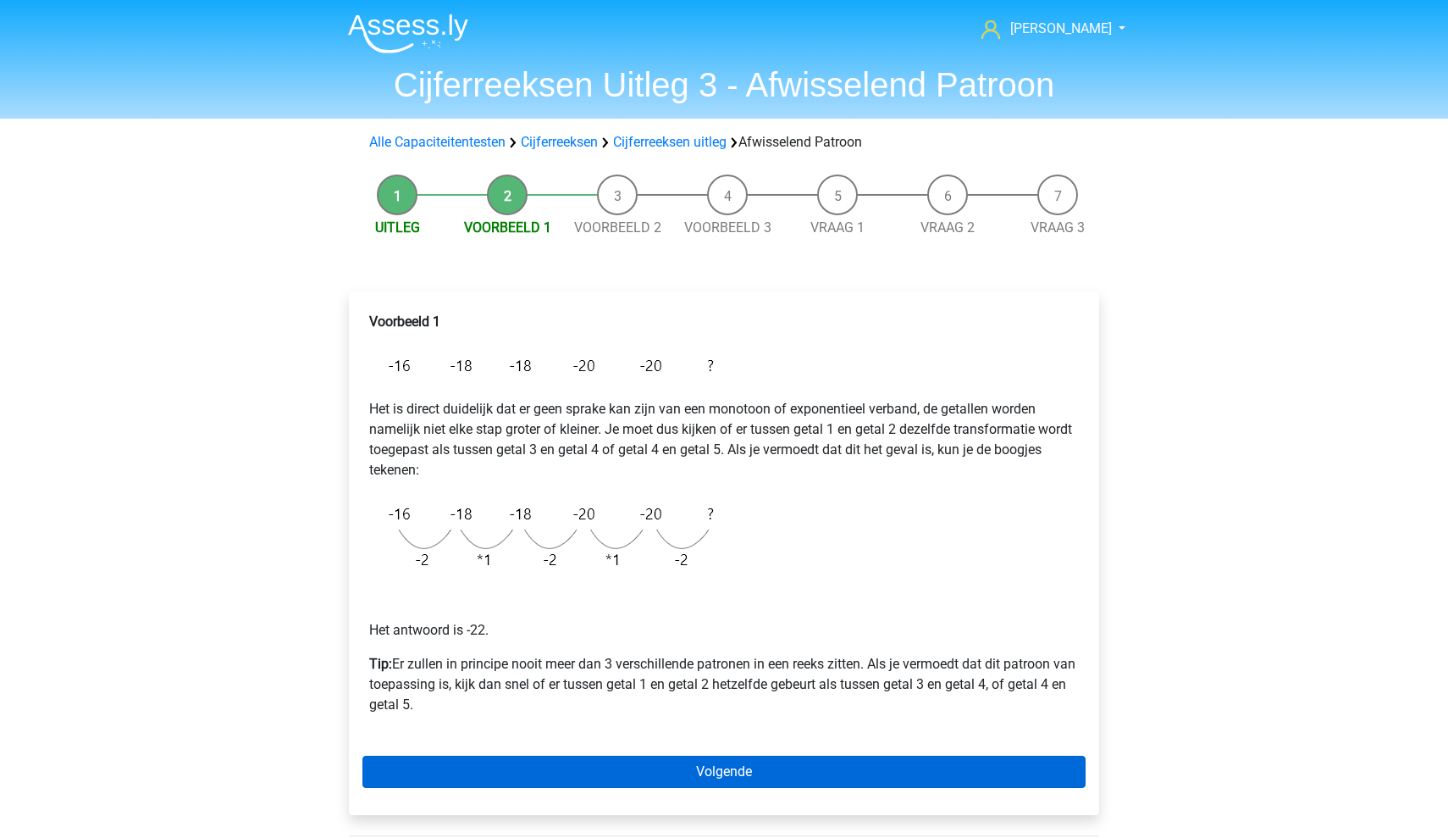
click at [662, 764] on link "Volgende" at bounding box center [723, 771] width 723 height 32
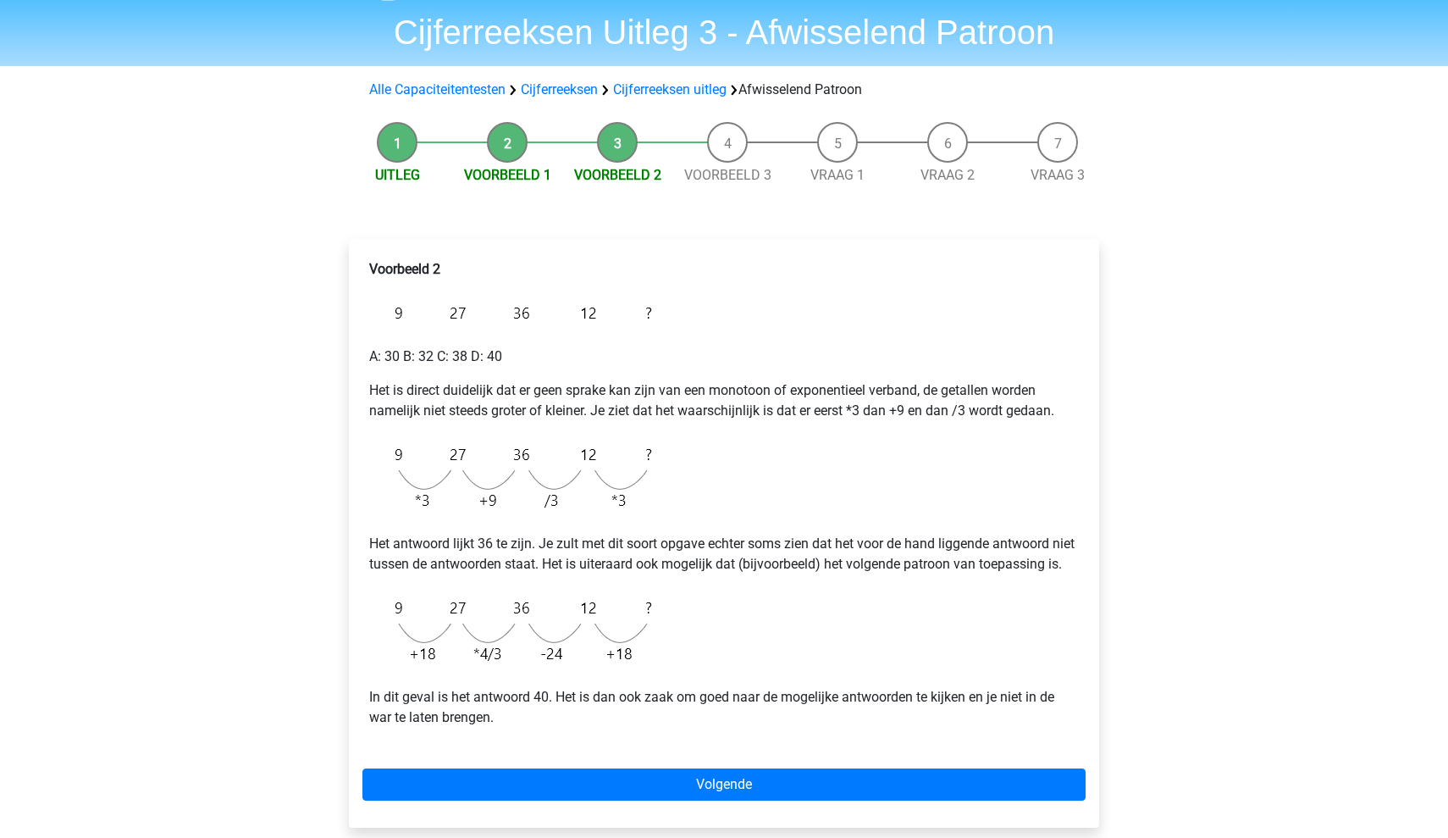
scroll to position [109, 0]
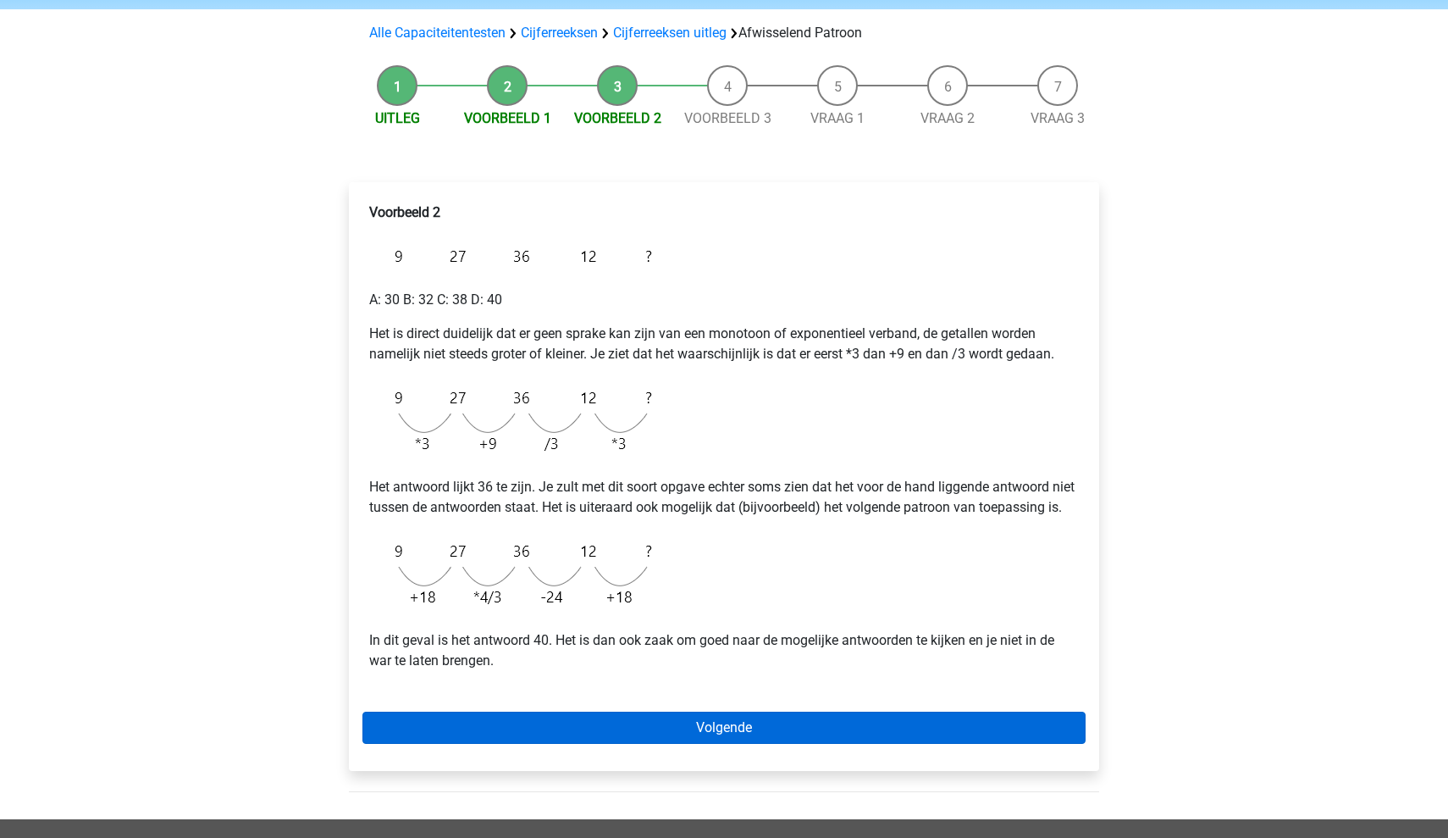
click at [647, 744] on link "Volgende" at bounding box center [723, 727] width 723 height 32
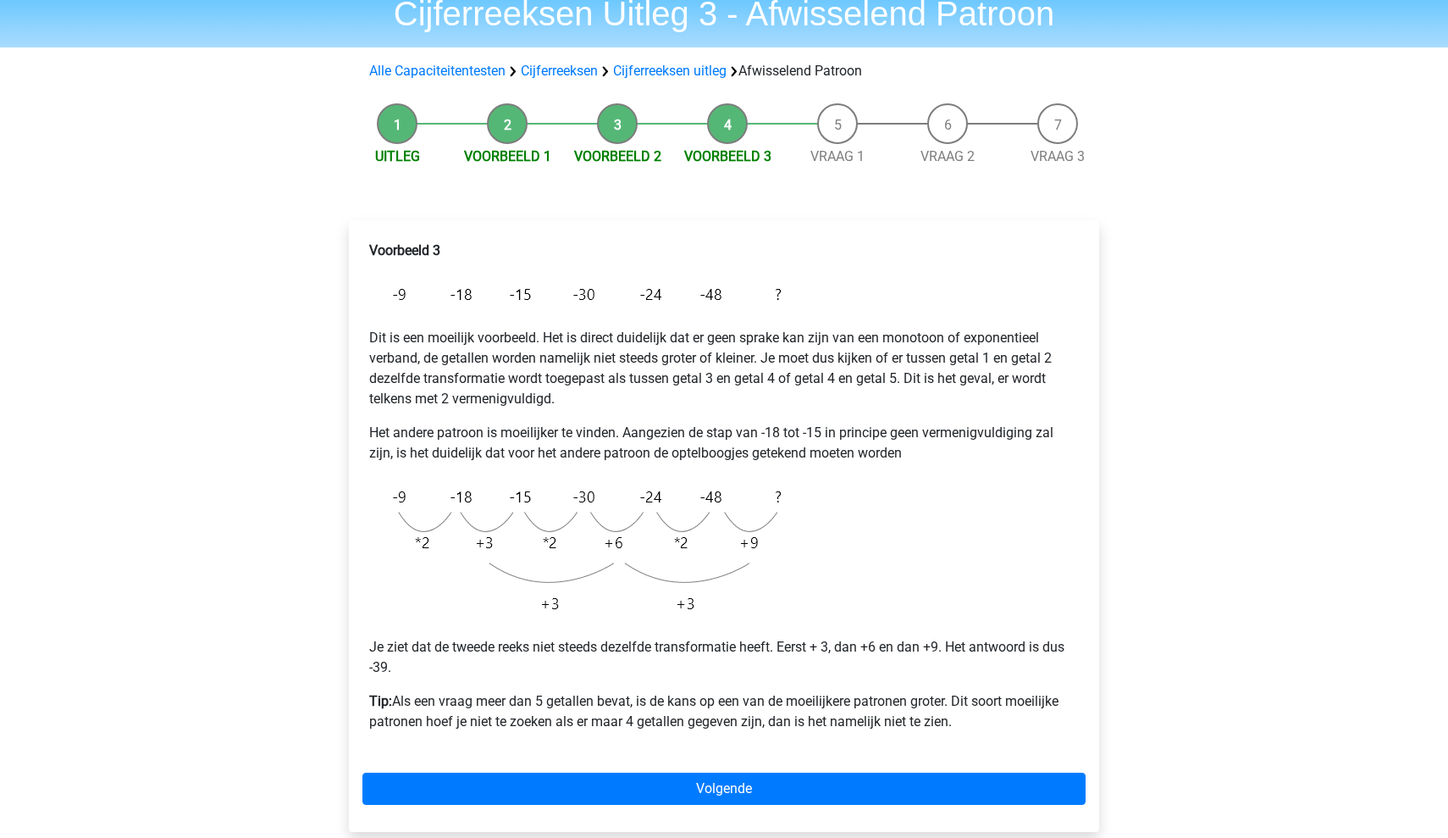
scroll to position [61, 0]
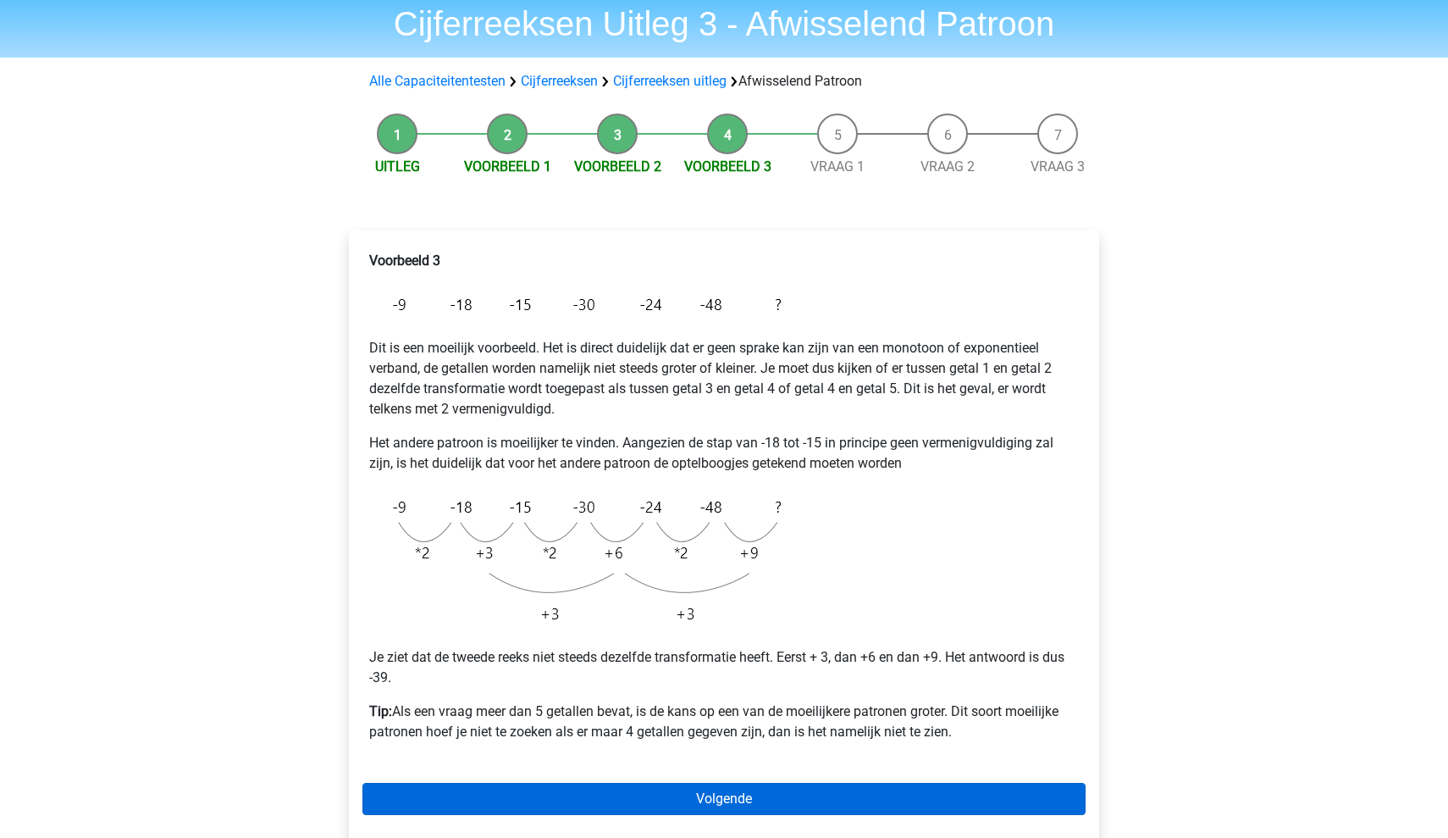
click at [716, 787] on link "Volgende" at bounding box center [723, 799] width 723 height 32
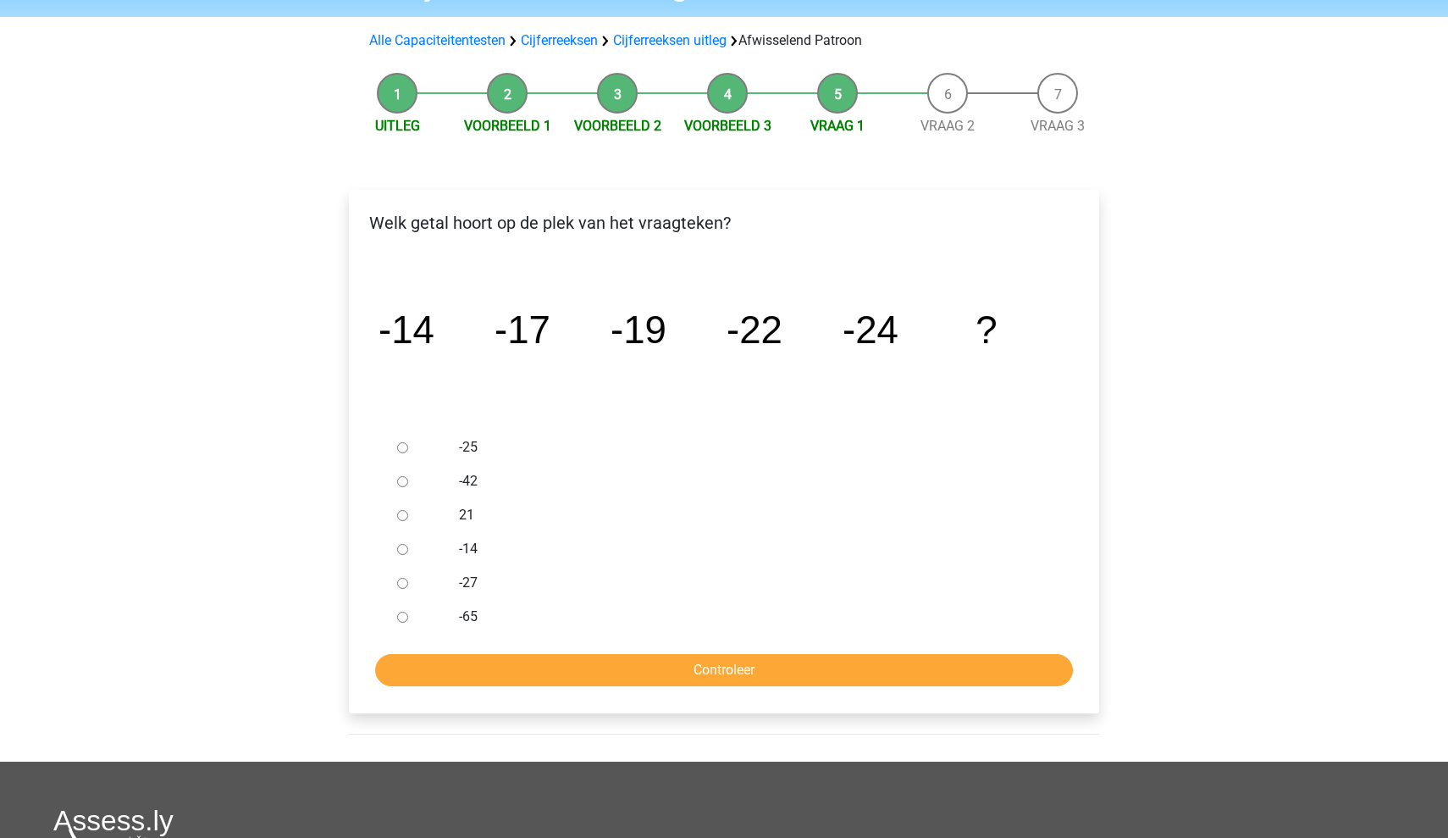
scroll to position [108, 0]
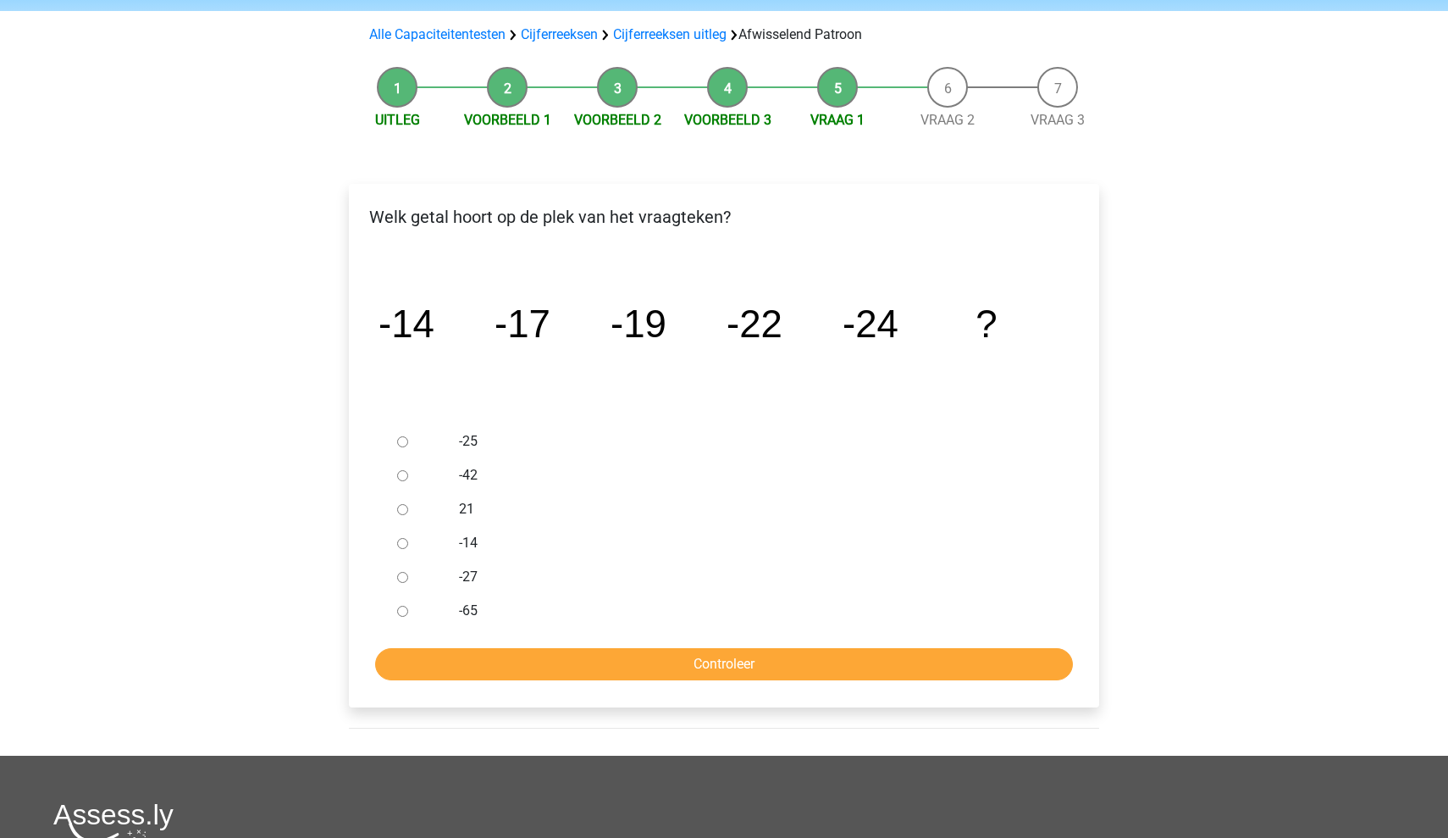
click at [400, 439] on input "-25" at bounding box center [402, 441] width 11 height 11
radio input "true"
click at [649, 665] on input "Controleer" at bounding box center [724, 664] width 698 height 32
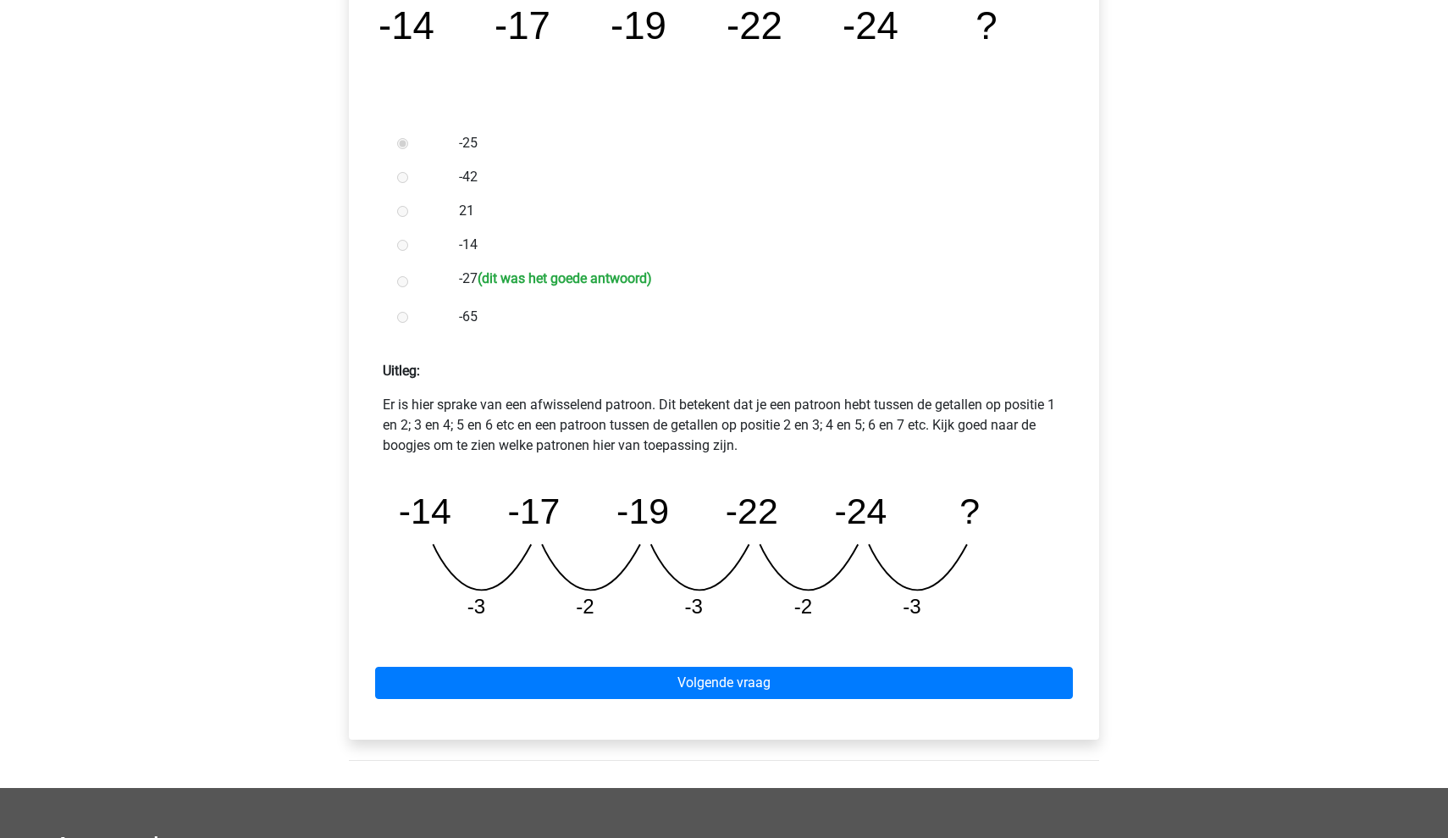
scroll to position [407, 0]
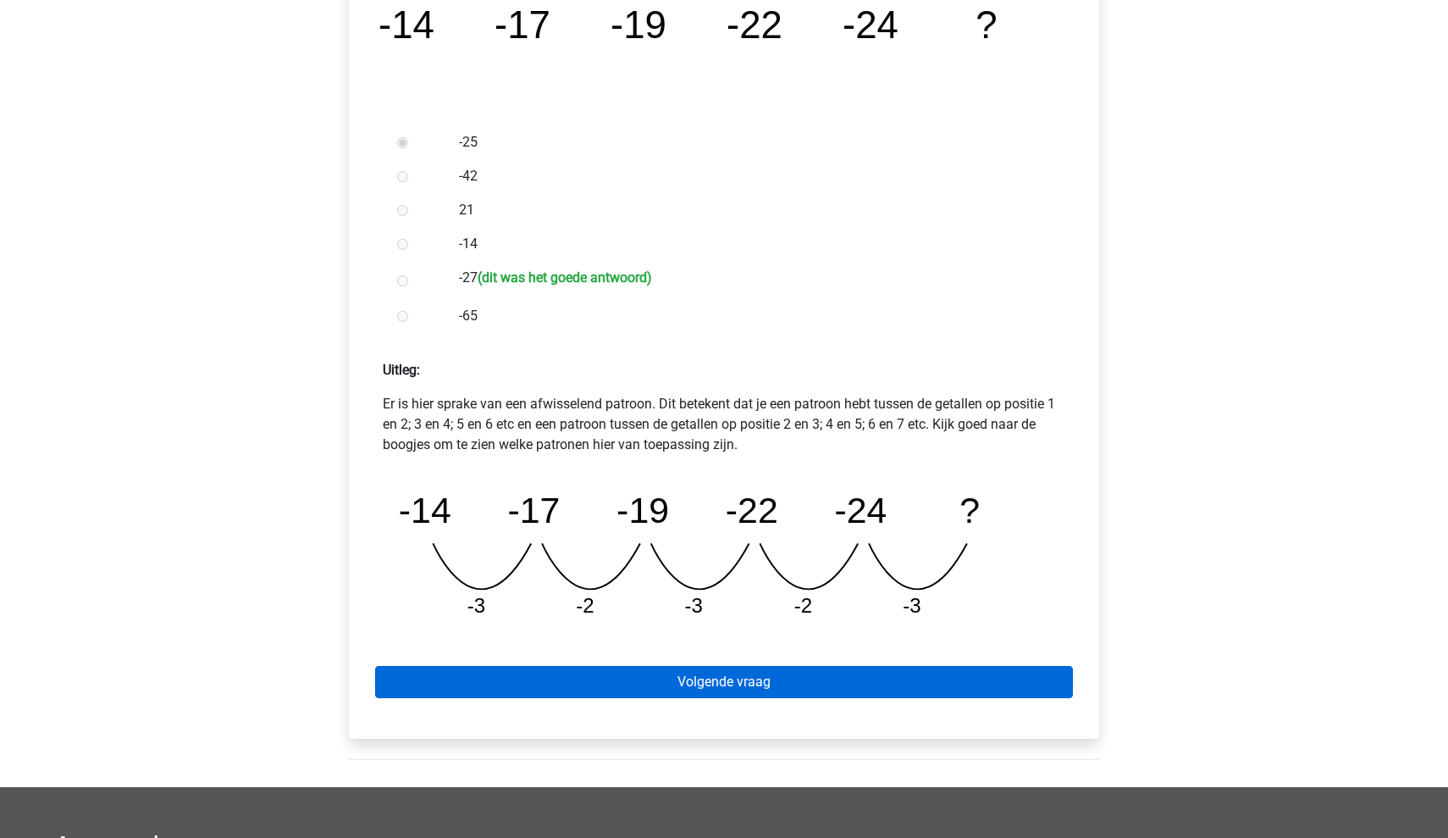
click at [688, 678] on link "Volgende vraag" at bounding box center [724, 682] width 698 height 32
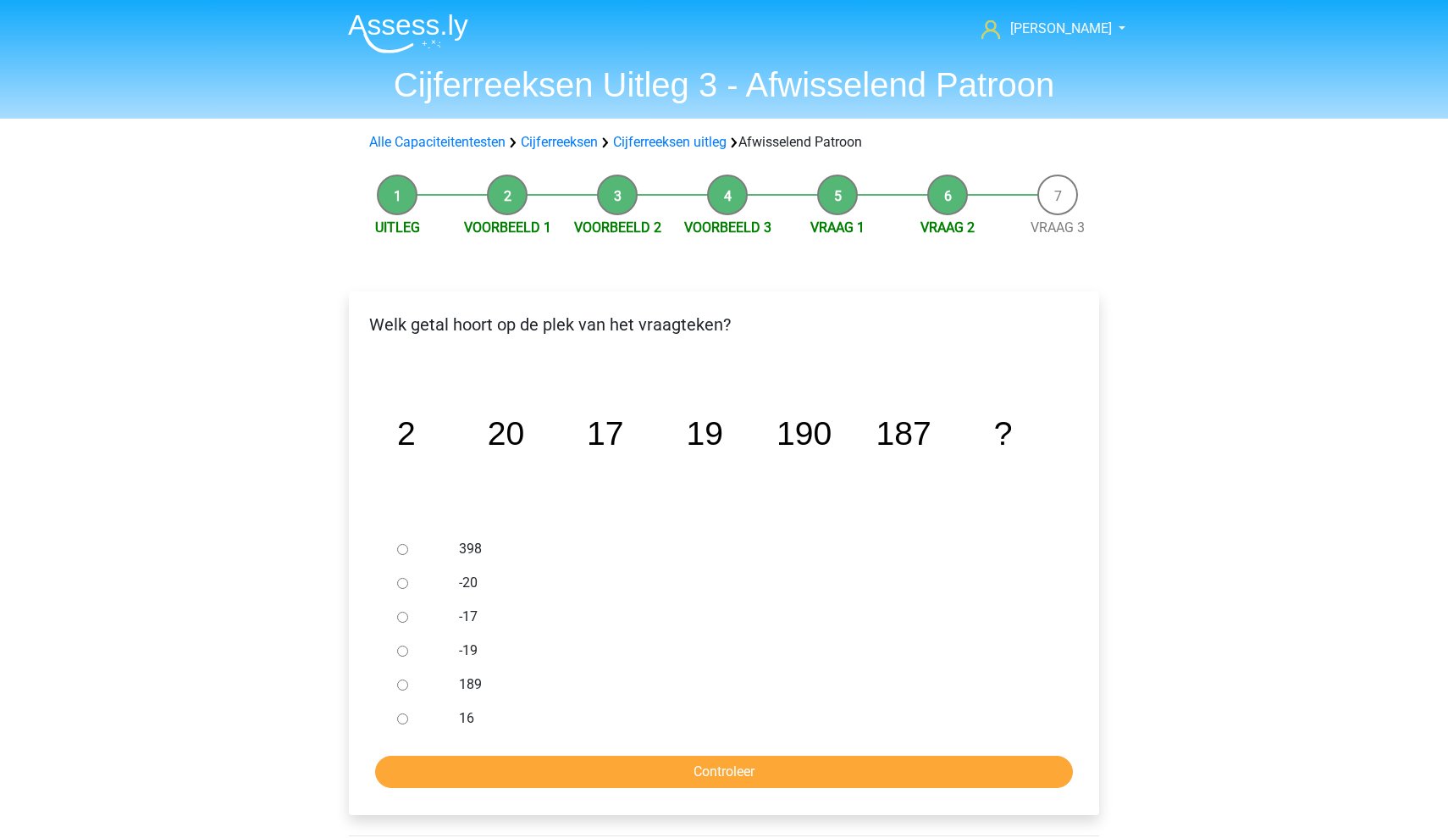
click at [396, 680] on div at bounding box center [418, 684] width 56 height 34
click at [402, 685] on input "189" at bounding box center [402, 684] width 11 height 11
radio input "true"
click at [657, 775] on input "Controleer" at bounding box center [724, 771] width 698 height 32
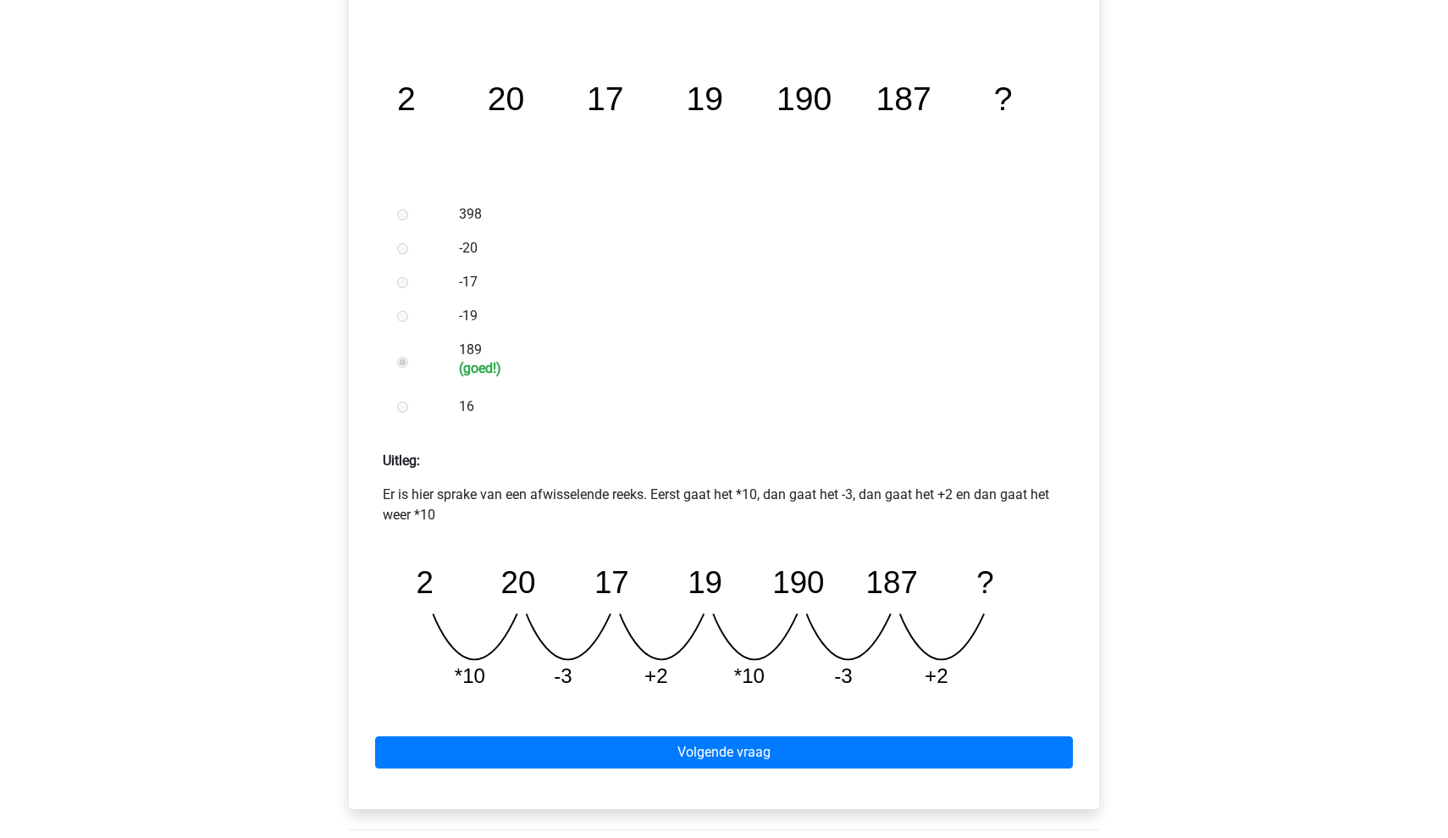
scroll to position [335, 0]
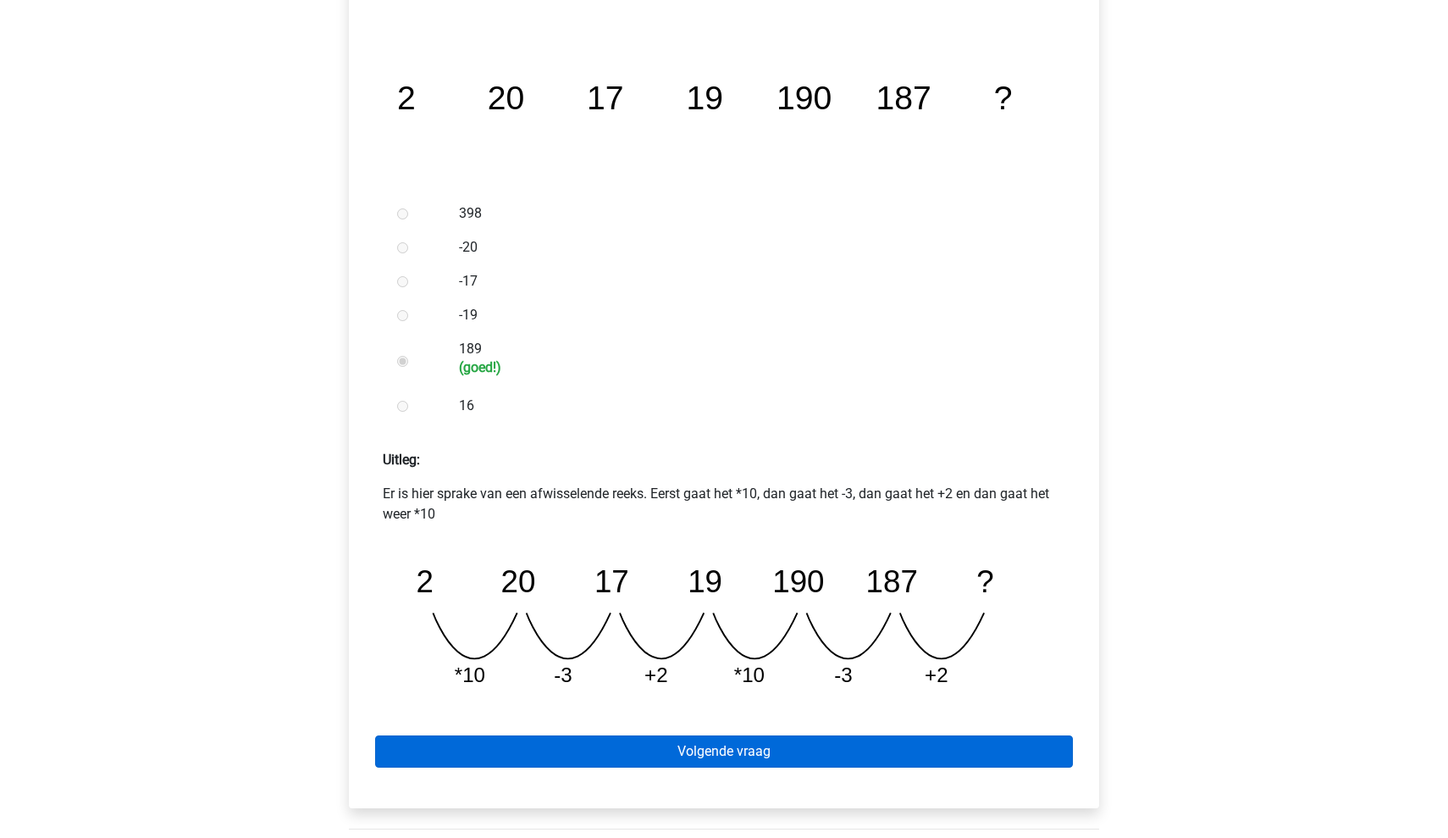
click at [678, 757] on link "Volgende vraag" at bounding box center [724, 751] width 698 height 32
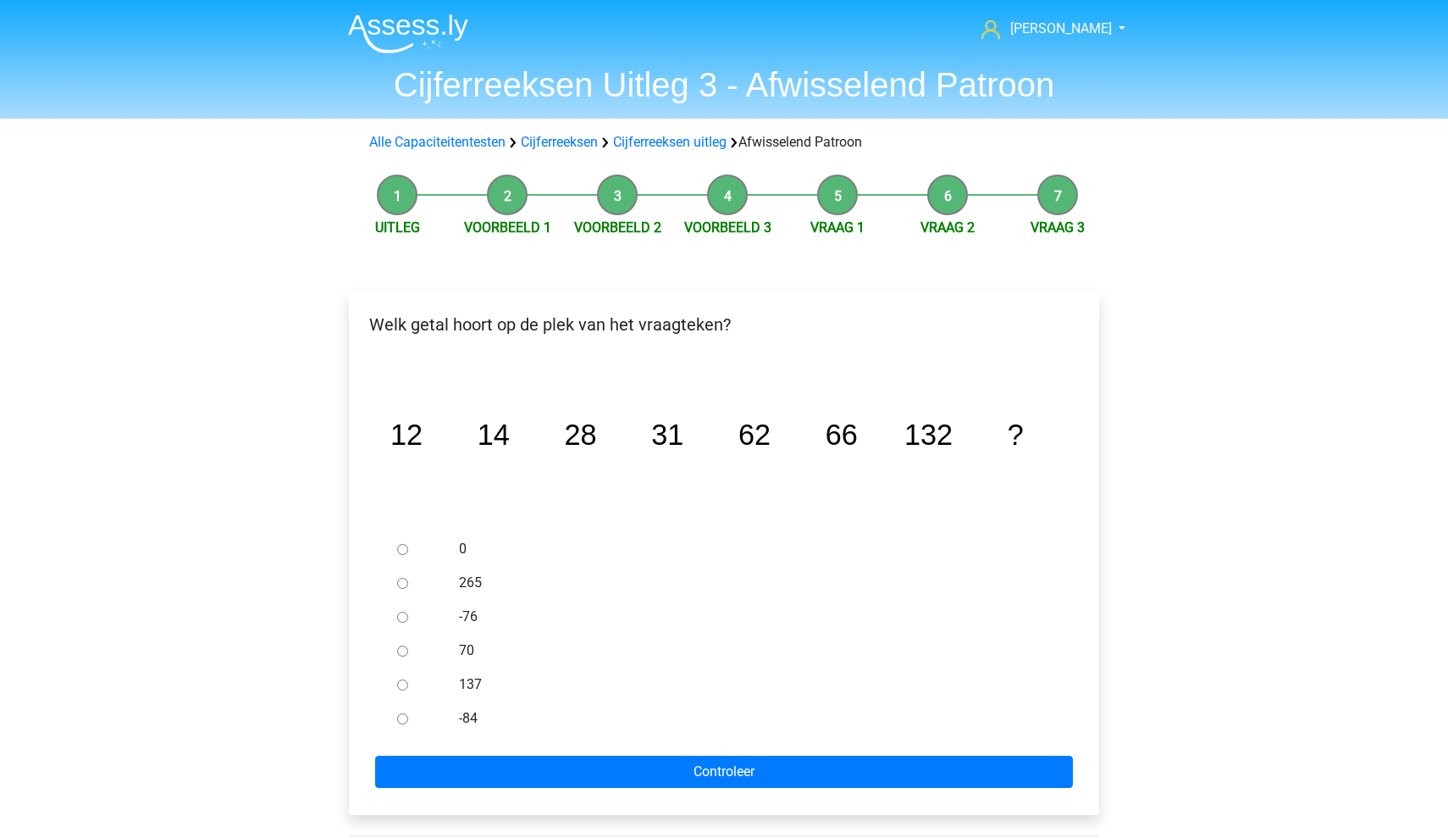
click at [403, 687] on input "137" at bounding box center [402, 684] width 11 height 11
radio input "true"
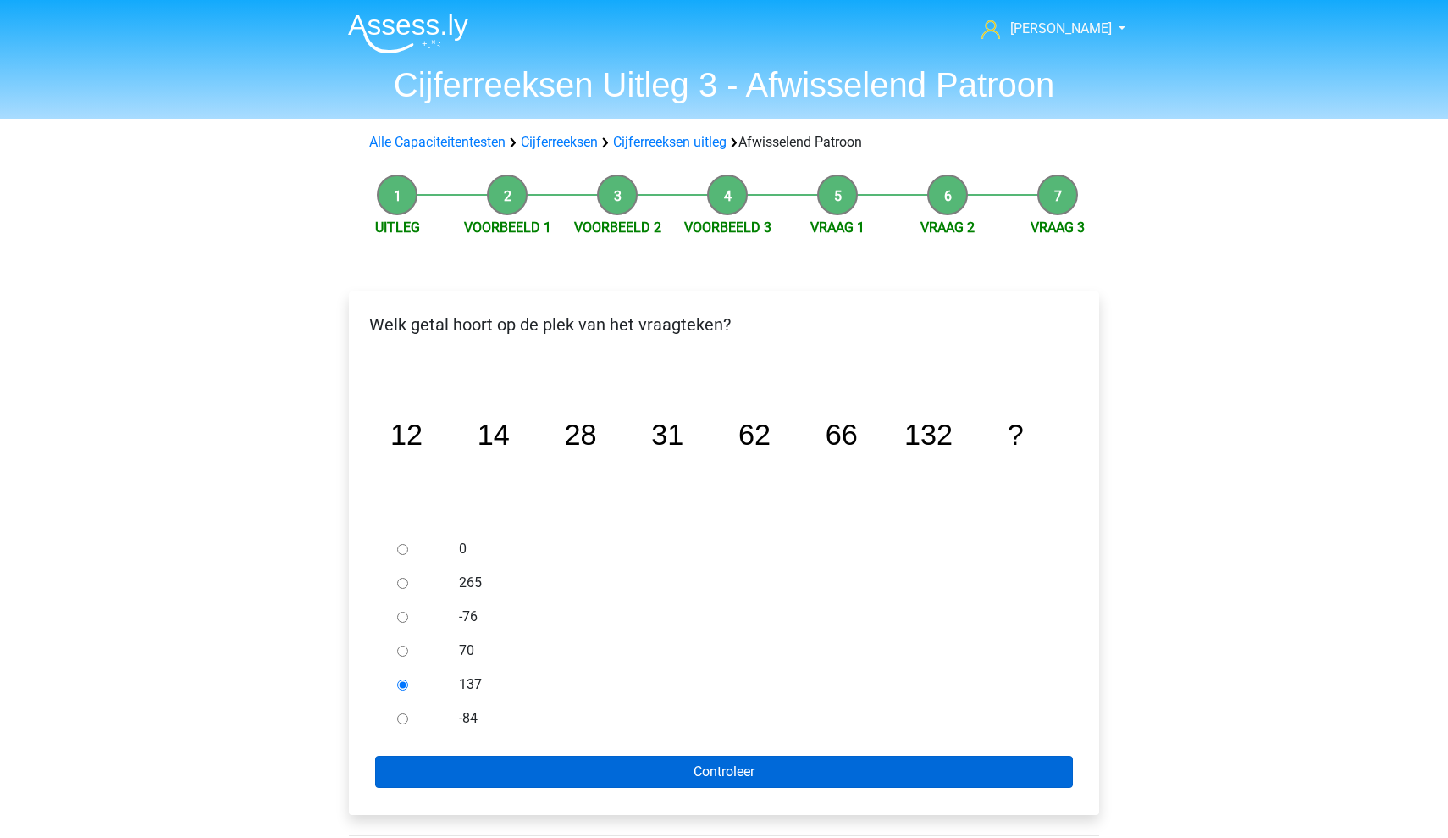
click at [640, 769] on input "Controleer" at bounding box center [724, 771] width 698 height 32
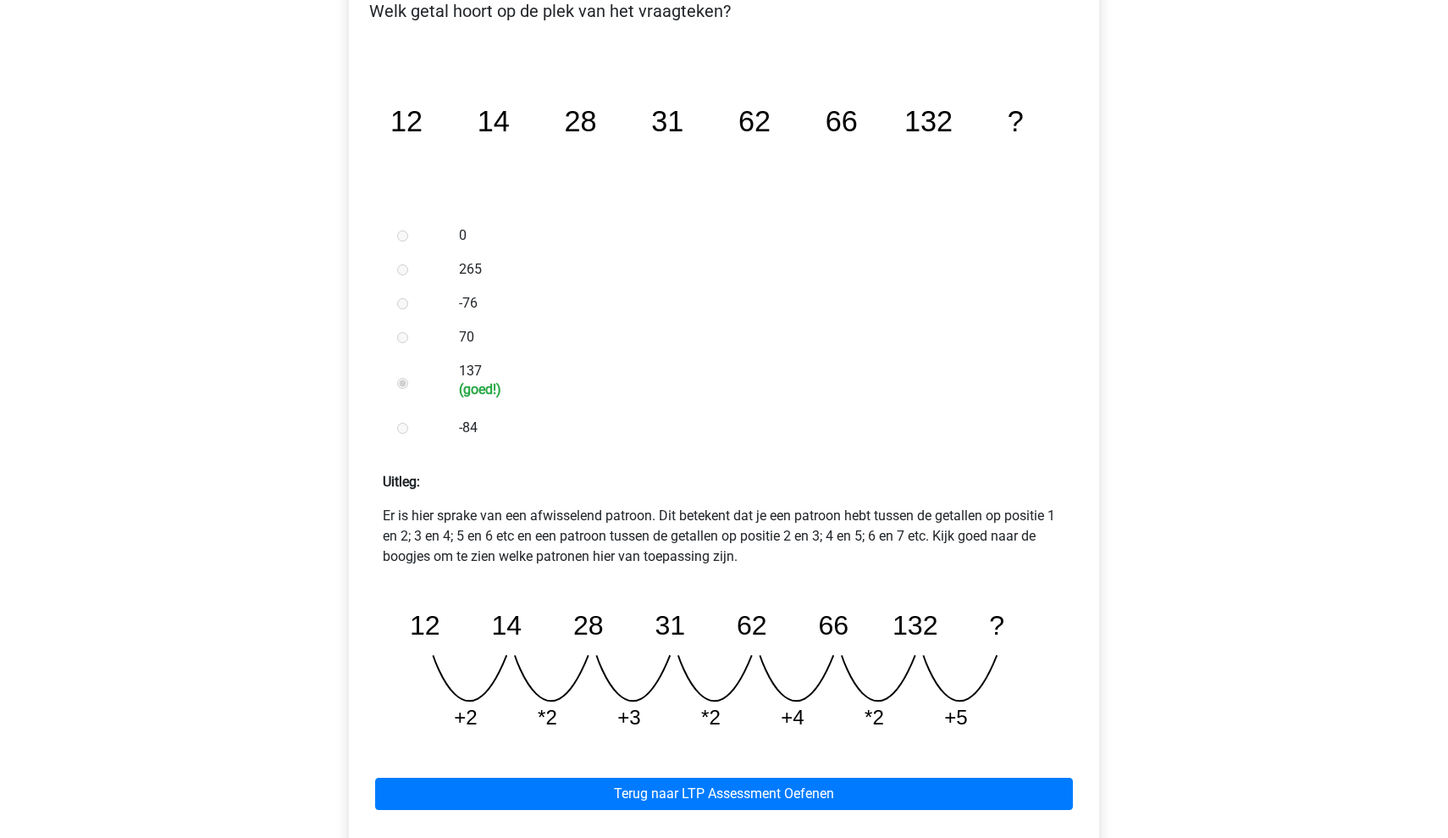
scroll to position [322, 0]
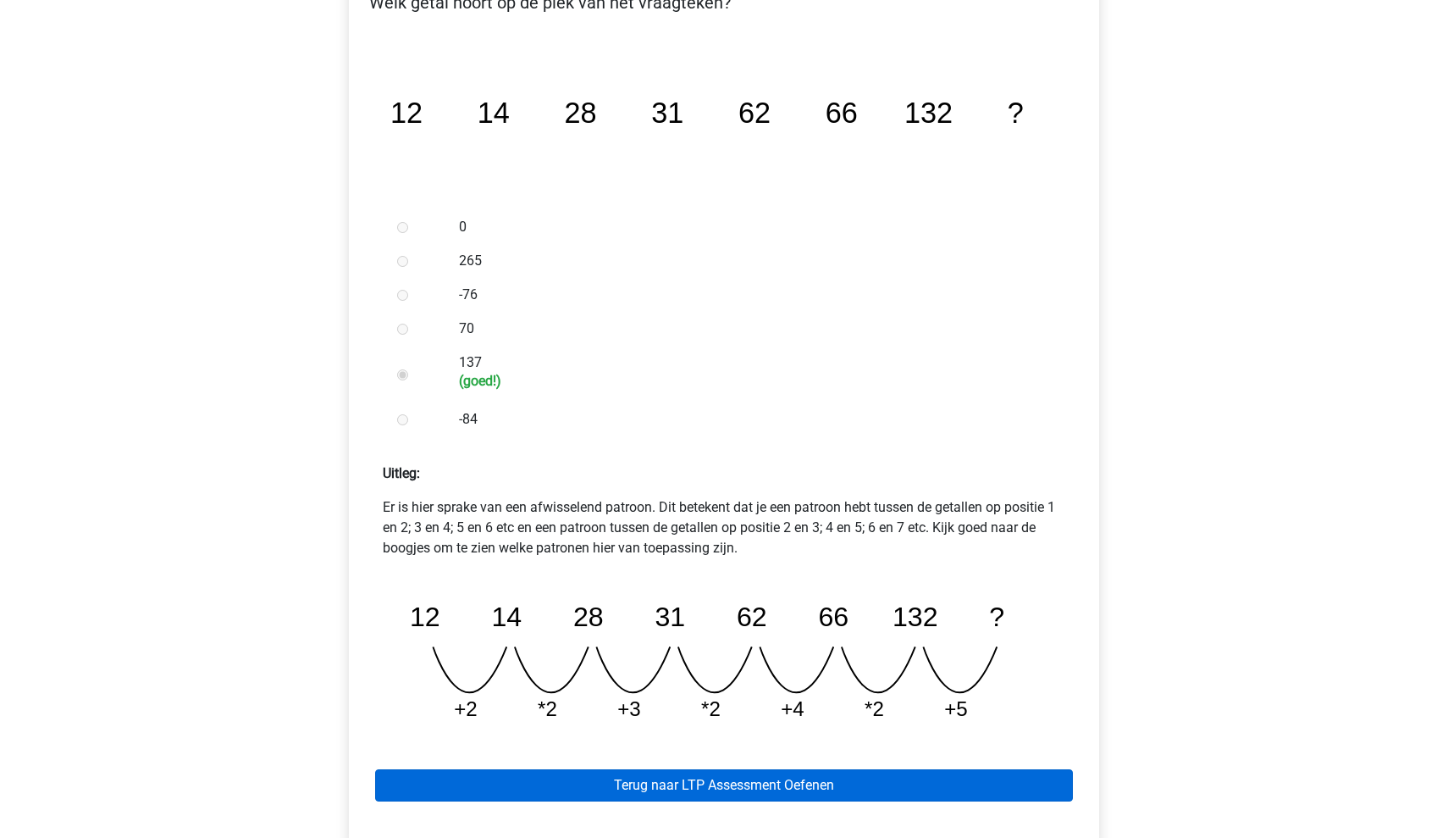
click at [759, 785] on link "Terug naar LTP Assessment Oefenen" at bounding box center [724, 785] width 698 height 32
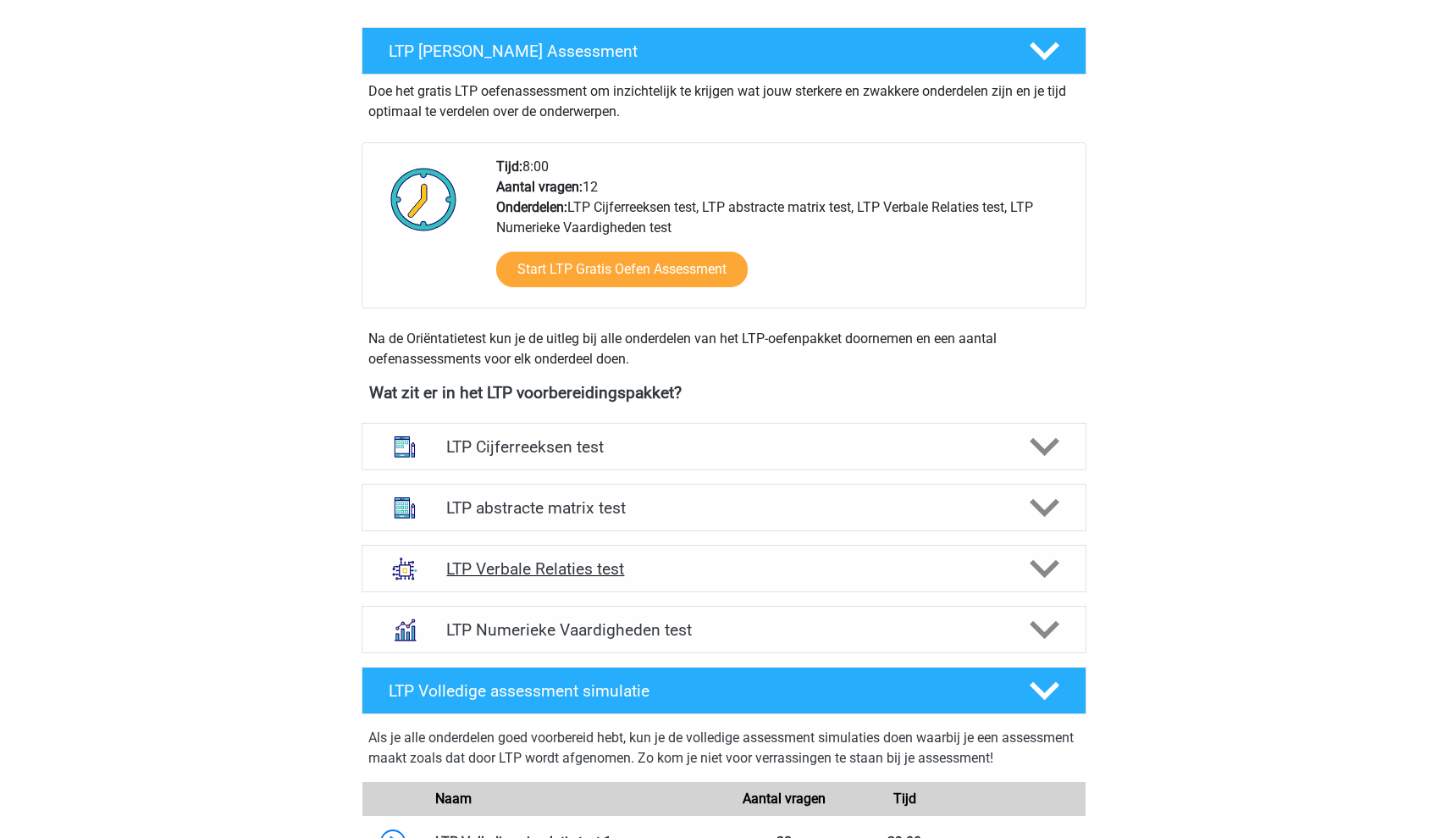
scroll to position [329, 0]
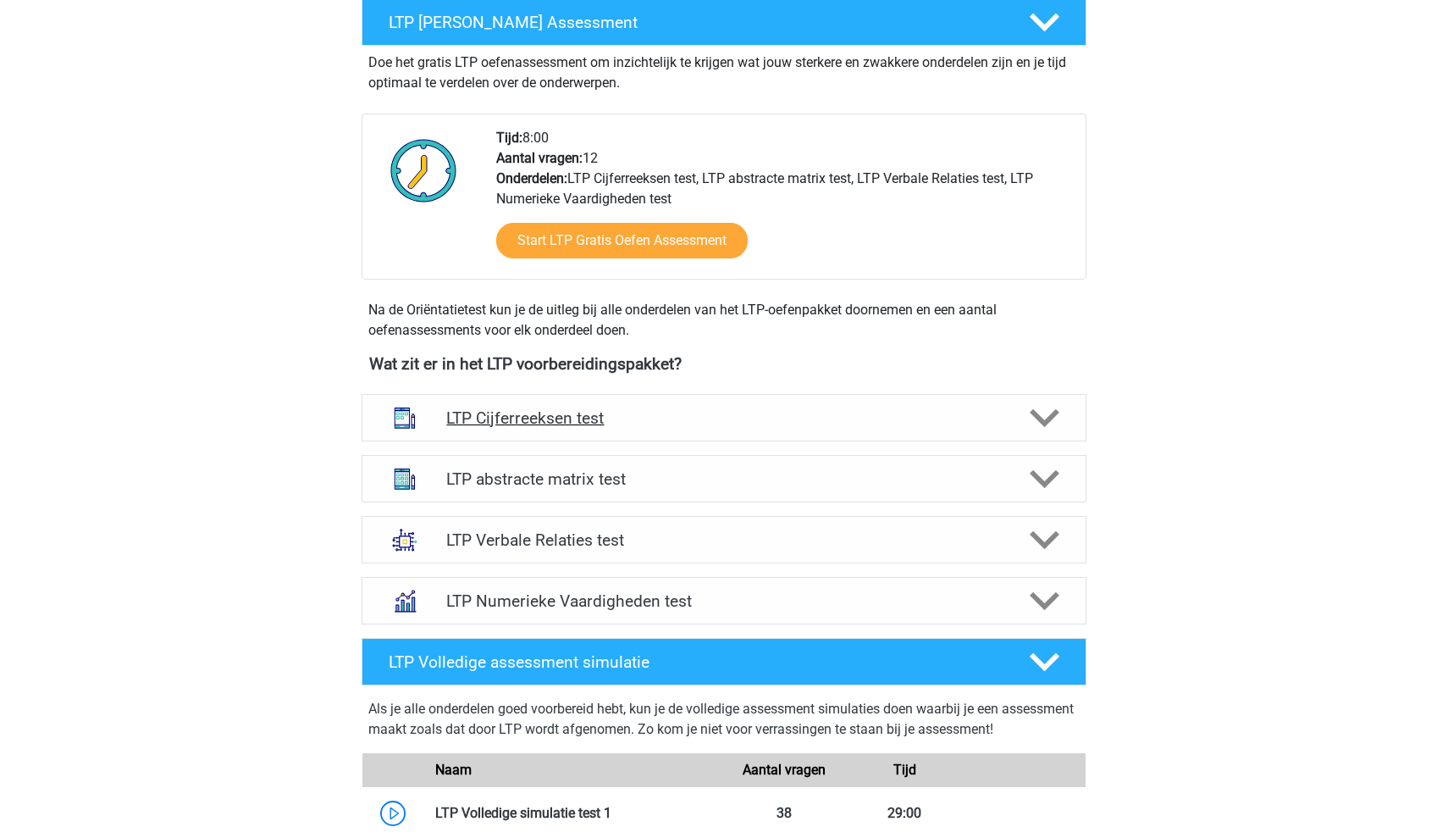
click at [1023, 429] on div at bounding box center [1044, 418] width 58 height 30
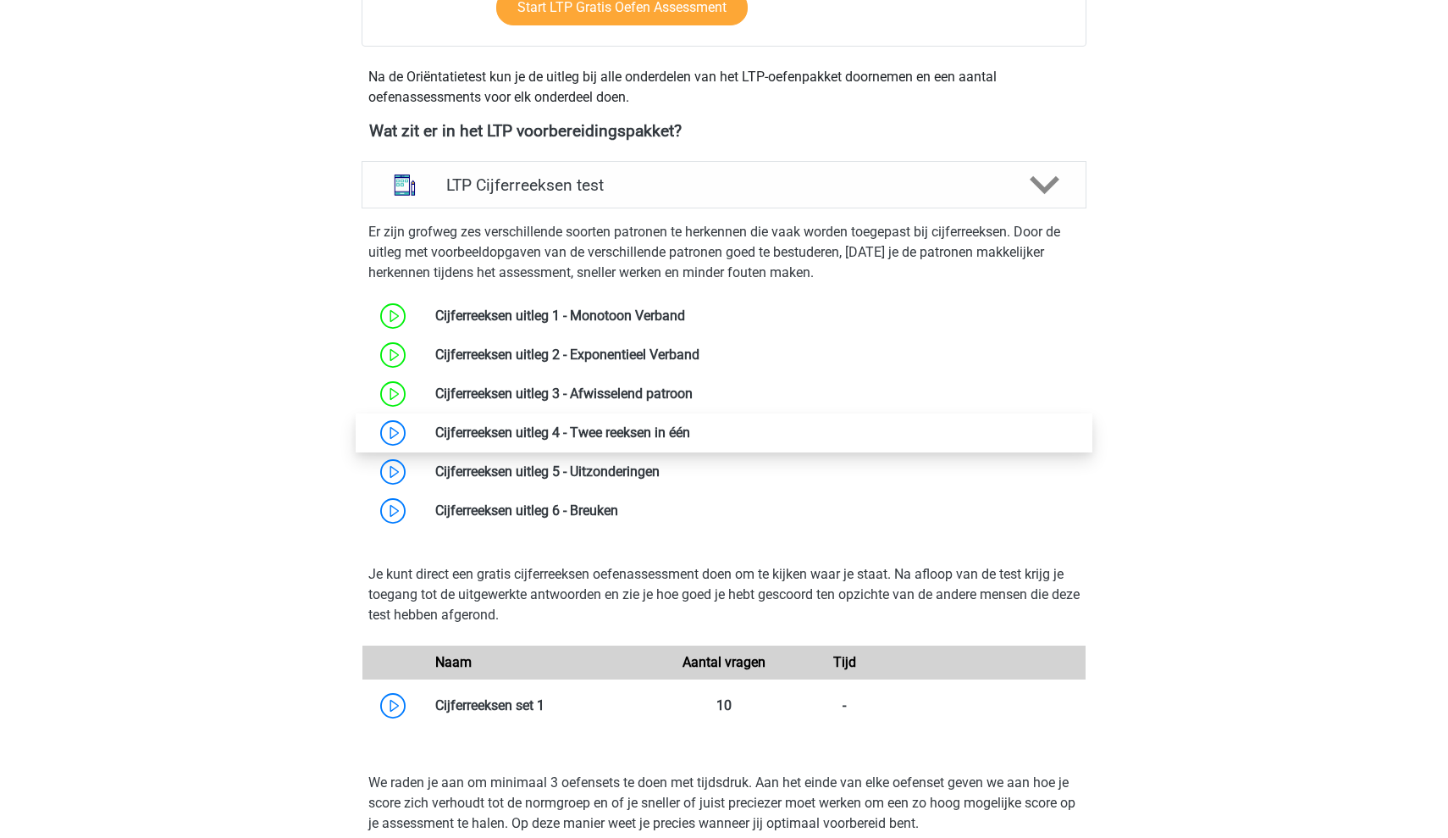
scroll to position [564, 0]
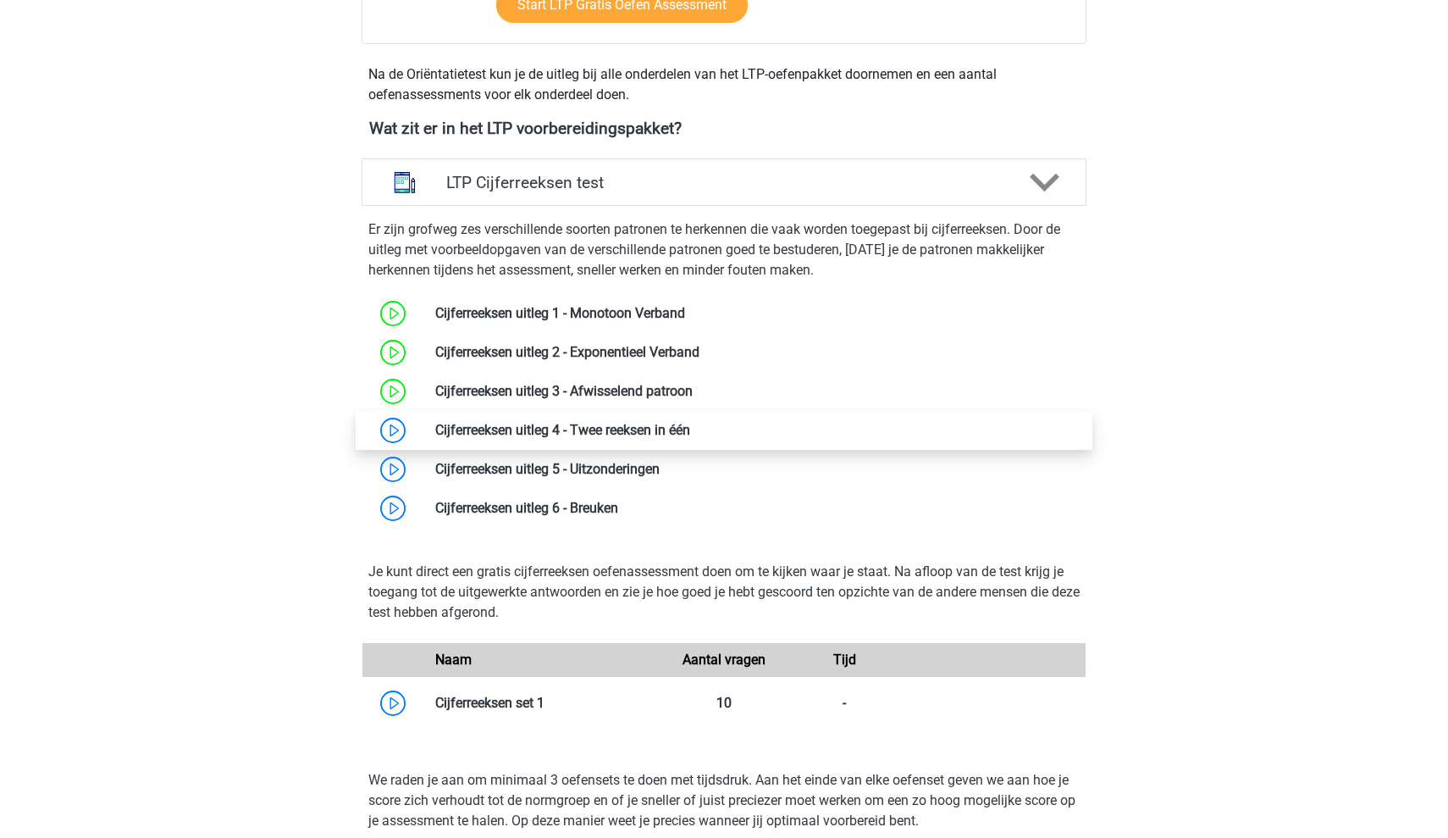
click at [690, 438] on link at bounding box center [690, 430] width 0 height 16
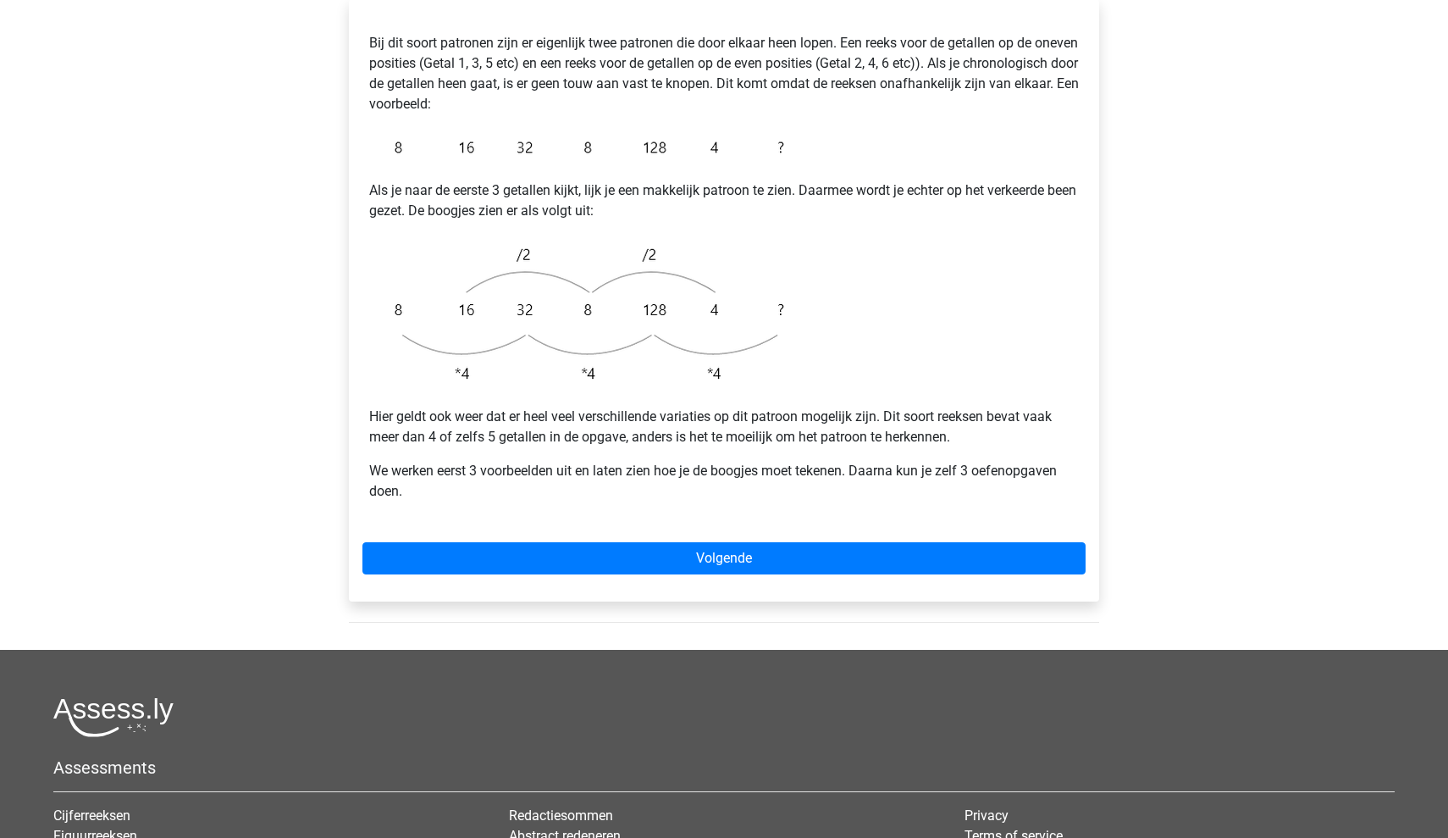
scroll to position [282, 0]
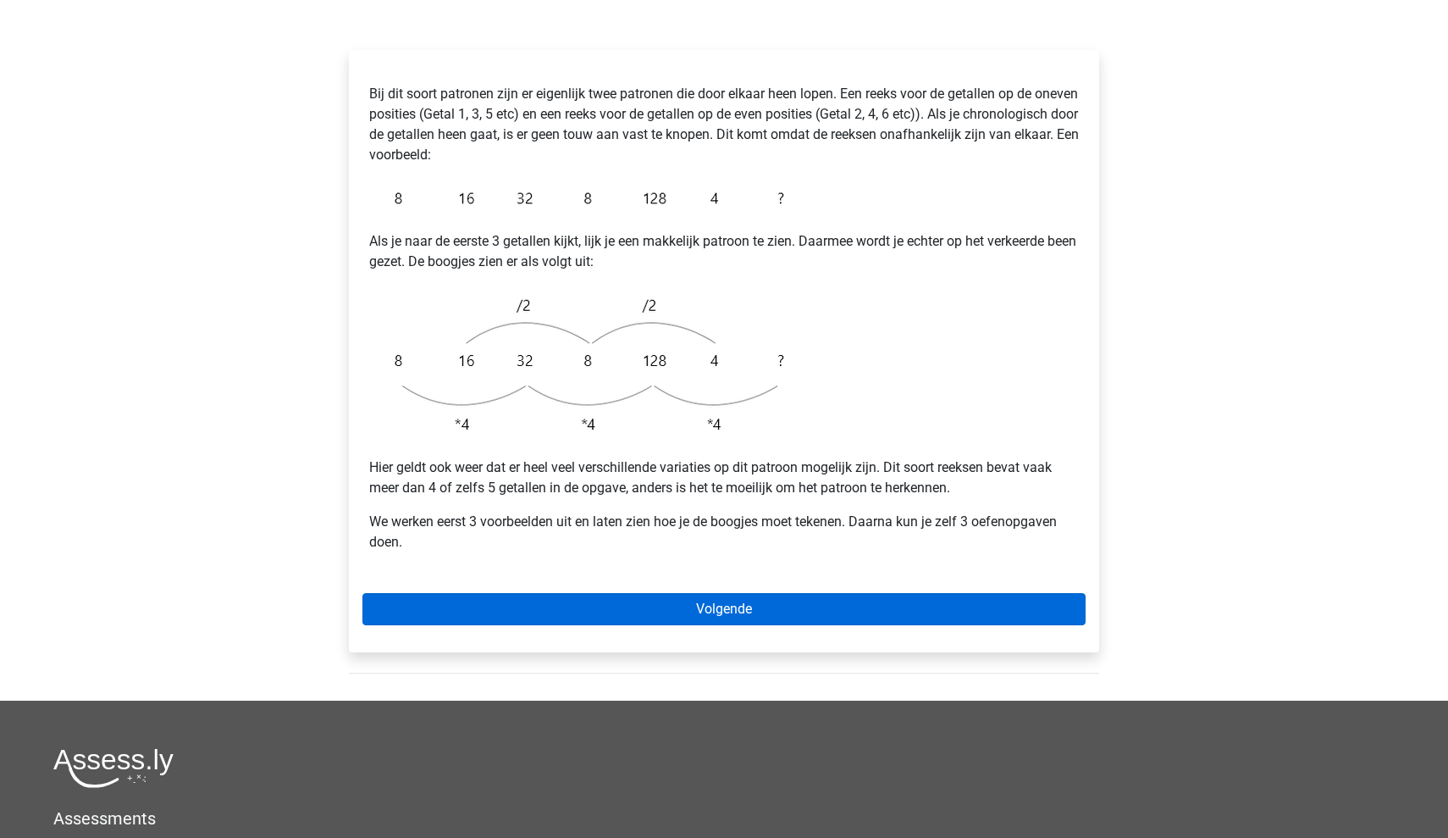
click at [615, 593] on link "Volgende" at bounding box center [723, 609] width 723 height 32
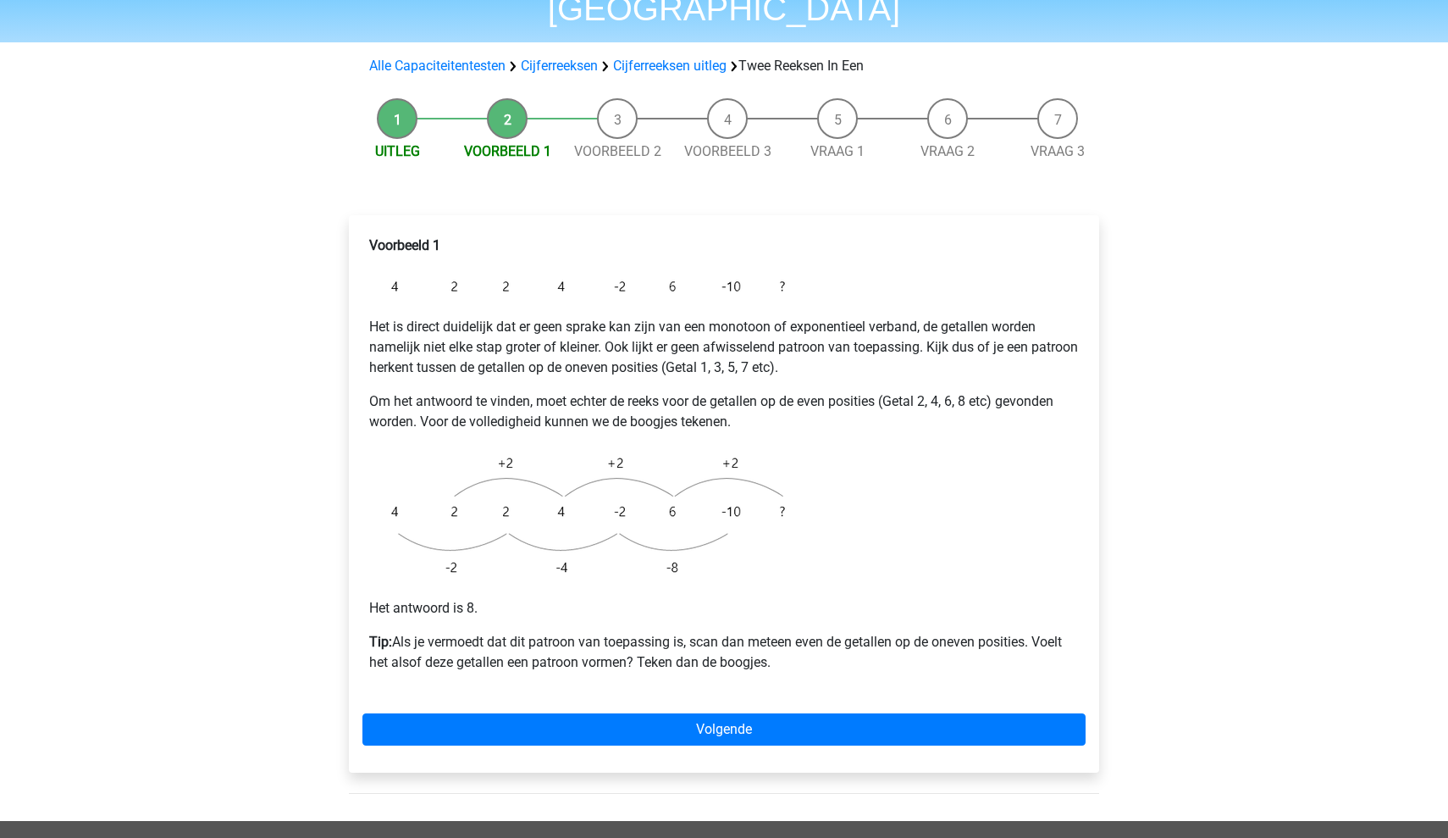
scroll to position [121, 0]
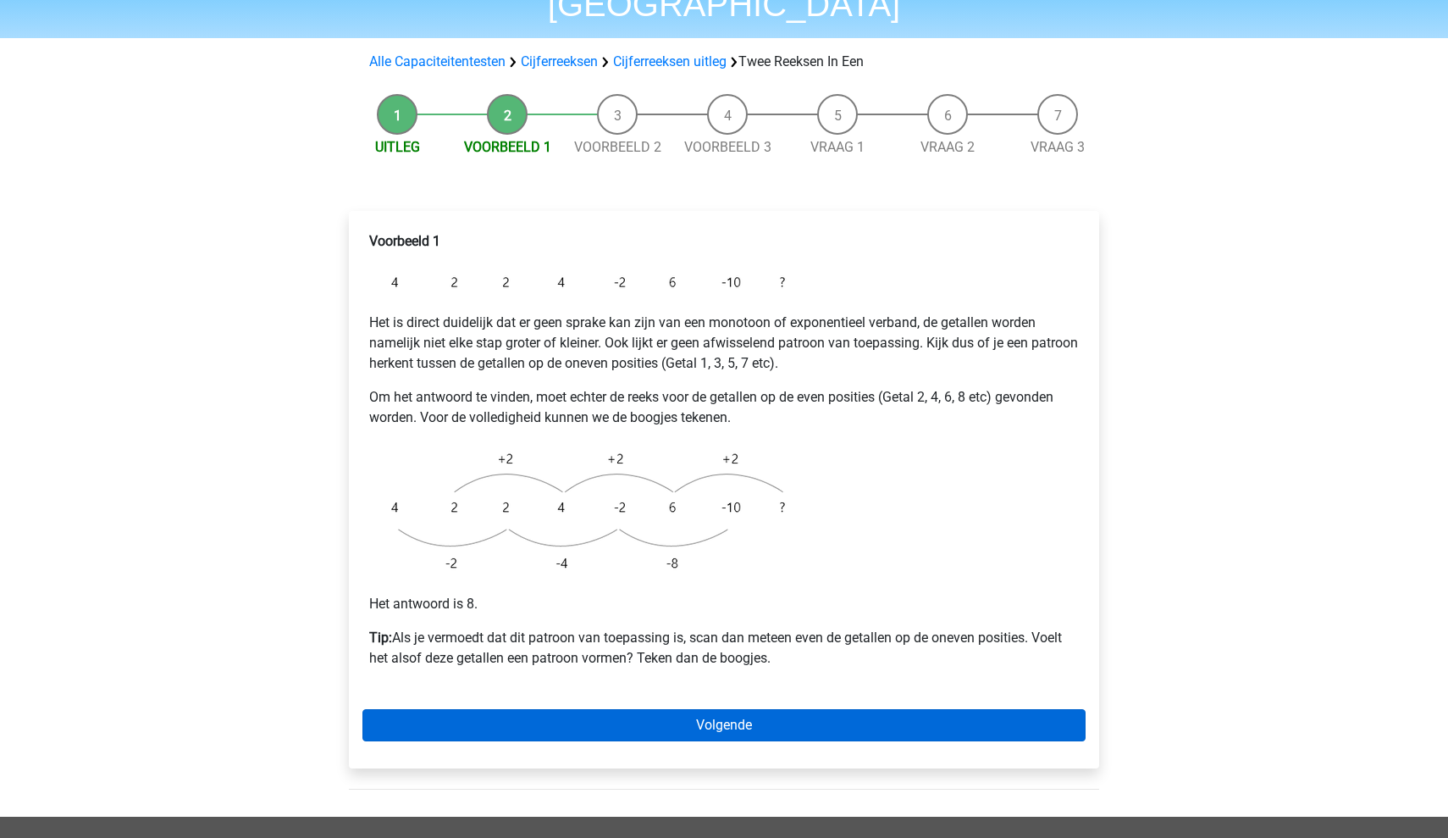
click at [657, 709] on link "Volgende" at bounding box center [723, 725] width 723 height 32
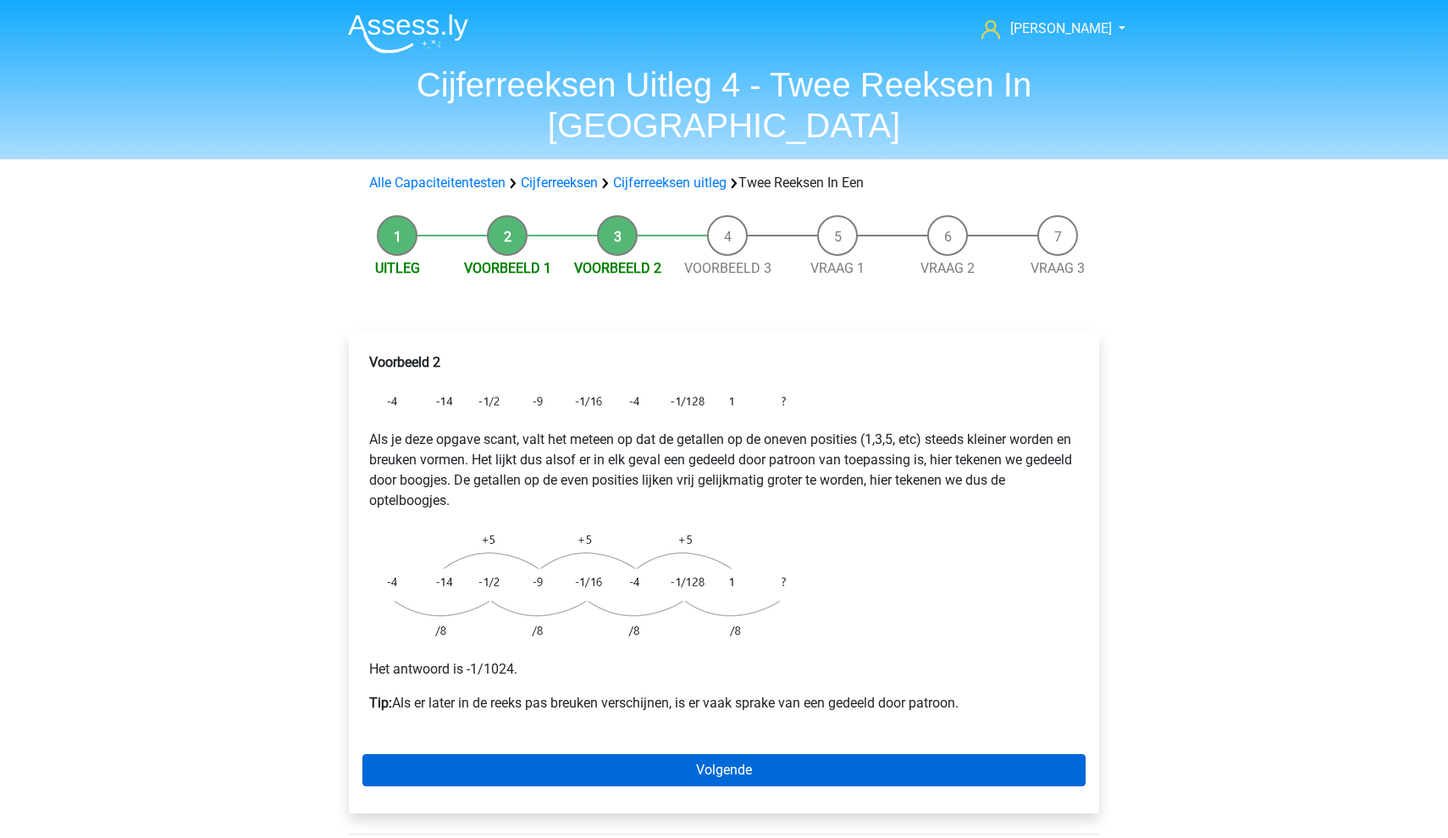
click at [672, 754] on link "Volgende" at bounding box center [723, 770] width 723 height 32
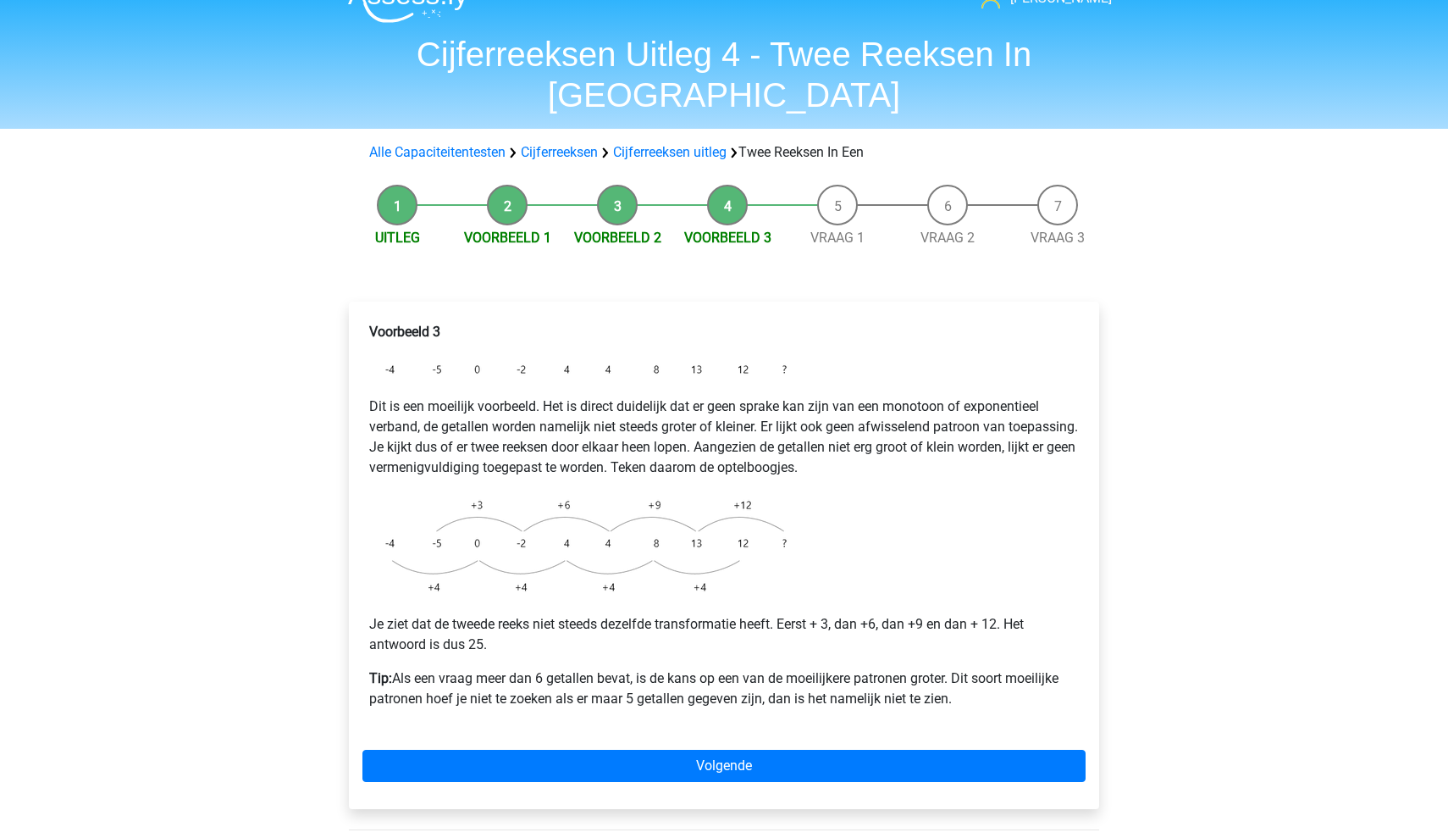
scroll to position [32, 0]
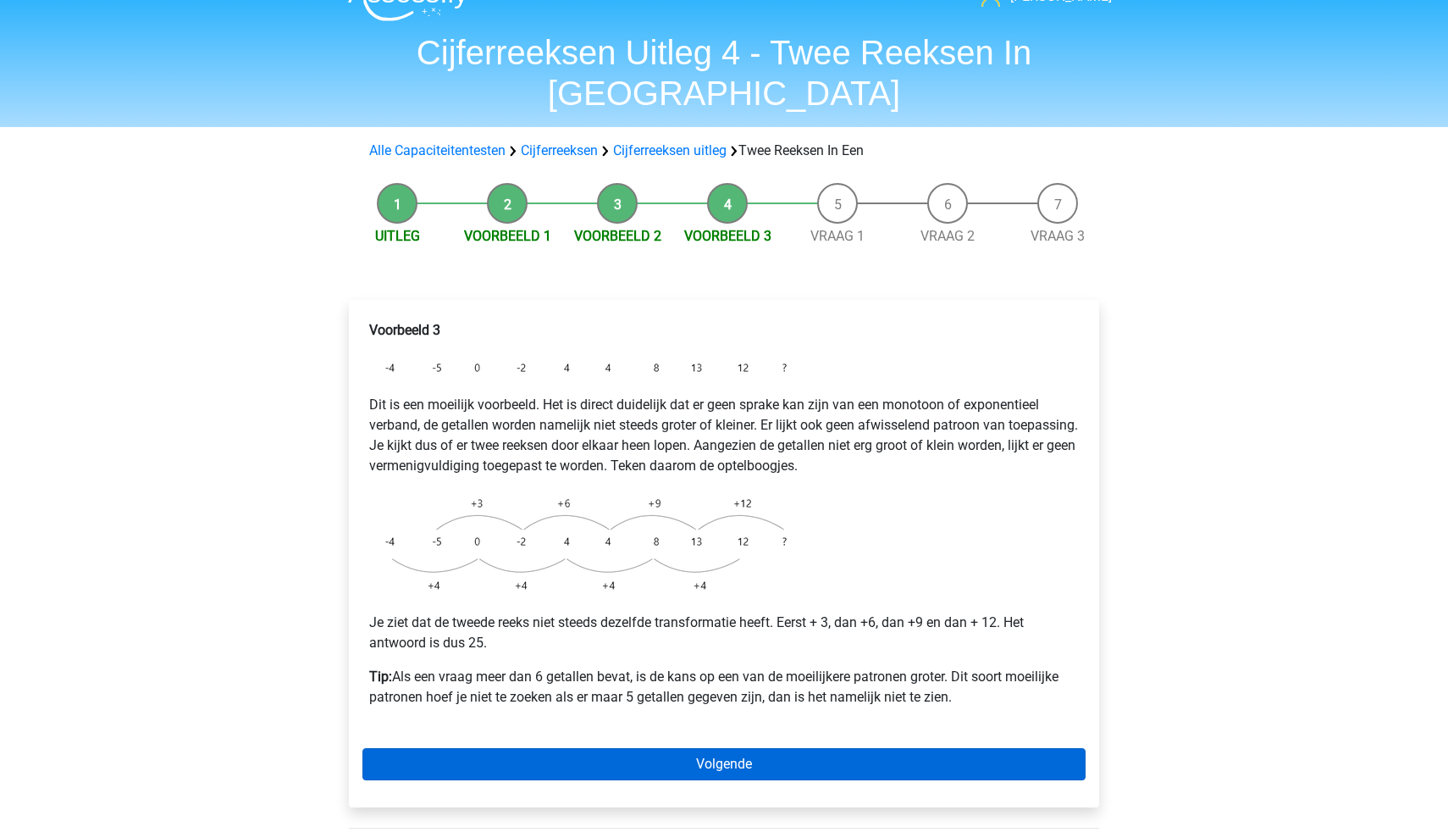
click at [672, 748] on link "Volgende" at bounding box center [723, 764] width 723 height 32
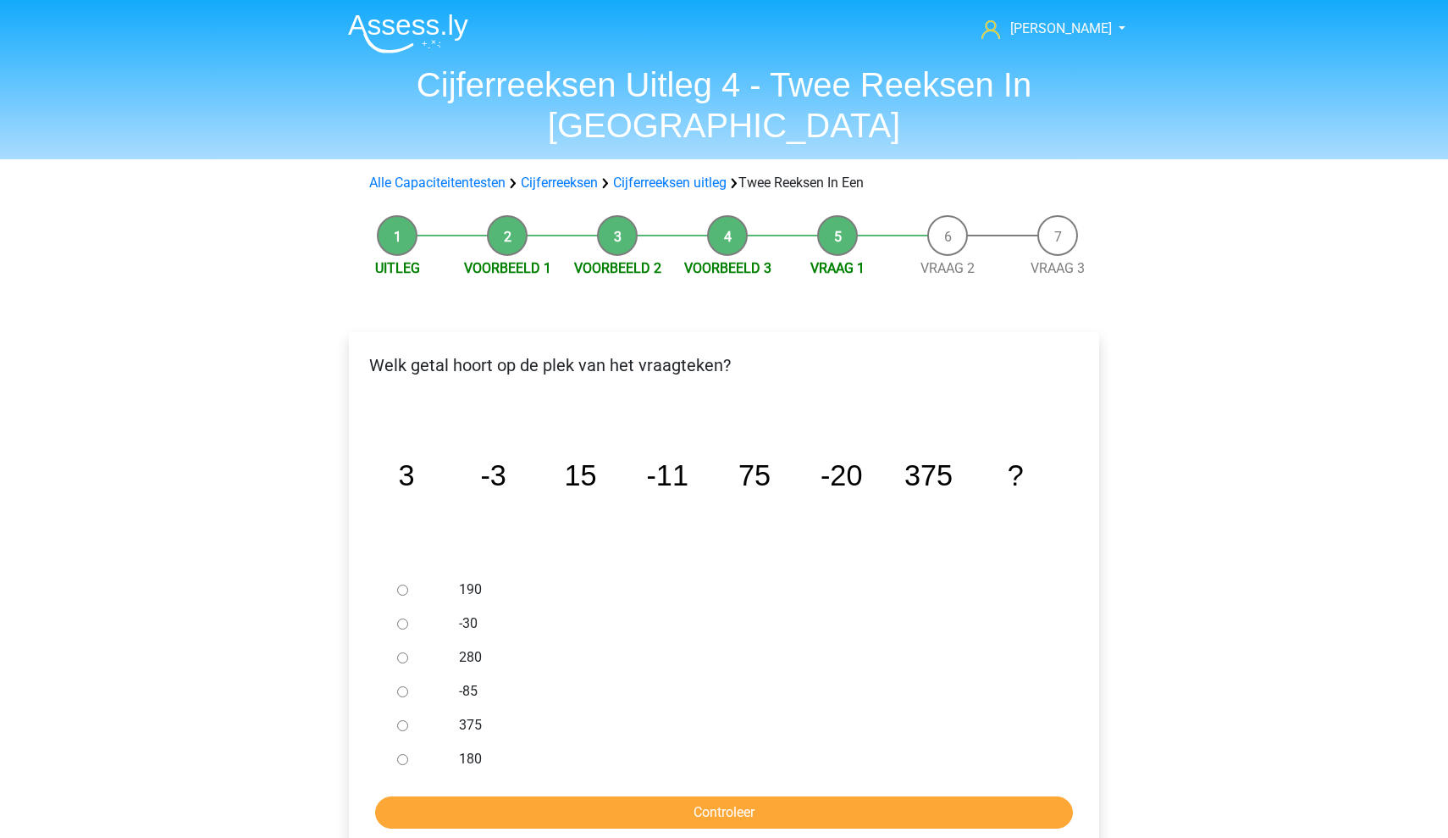
click at [411, 606] on div at bounding box center [418, 623] width 56 height 34
click at [403, 618] on input "-30" at bounding box center [402, 623] width 11 height 11
radio input "true"
click at [685, 796] on input "Controleer" at bounding box center [724, 812] width 698 height 32
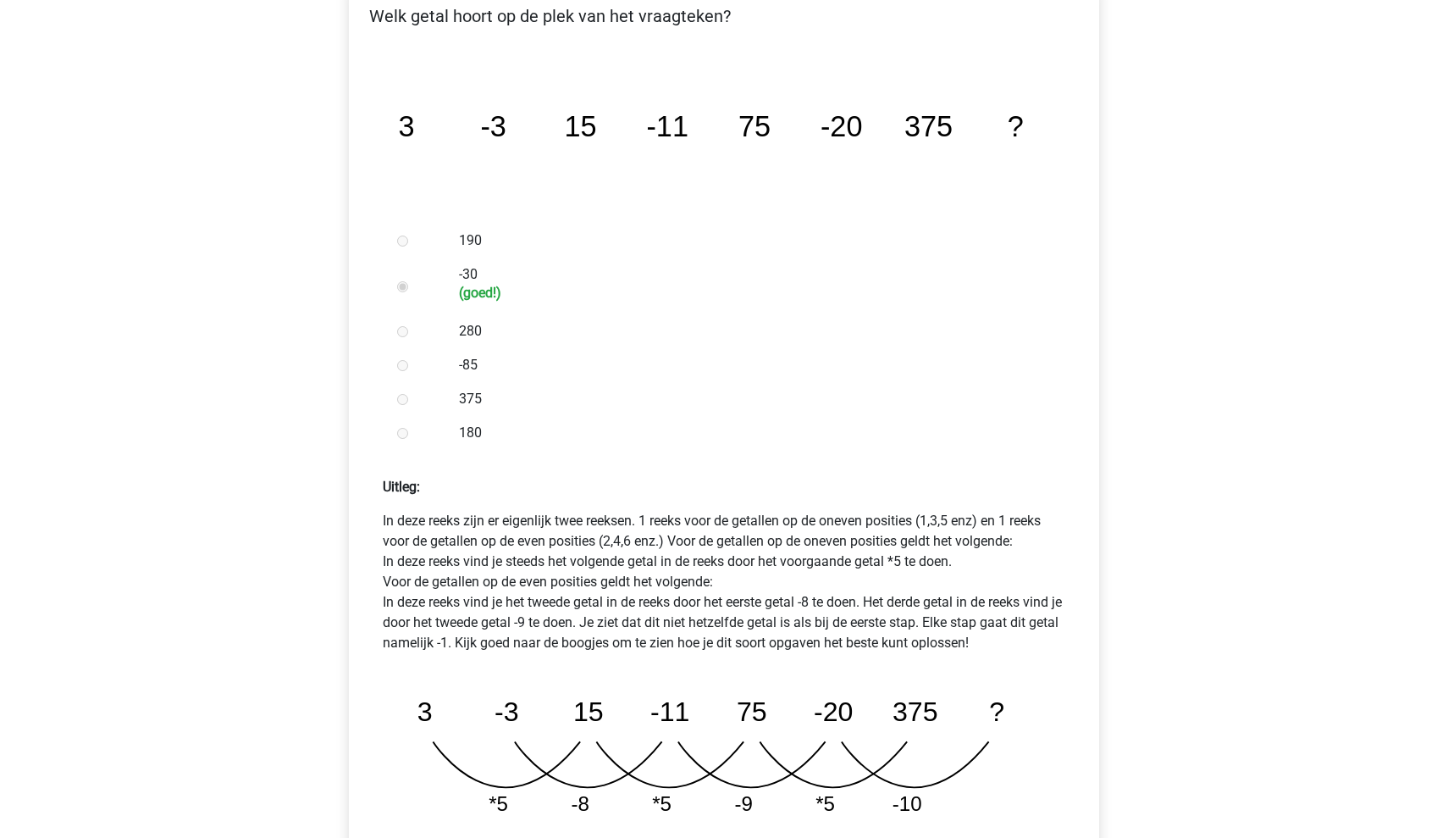
scroll to position [382, 0]
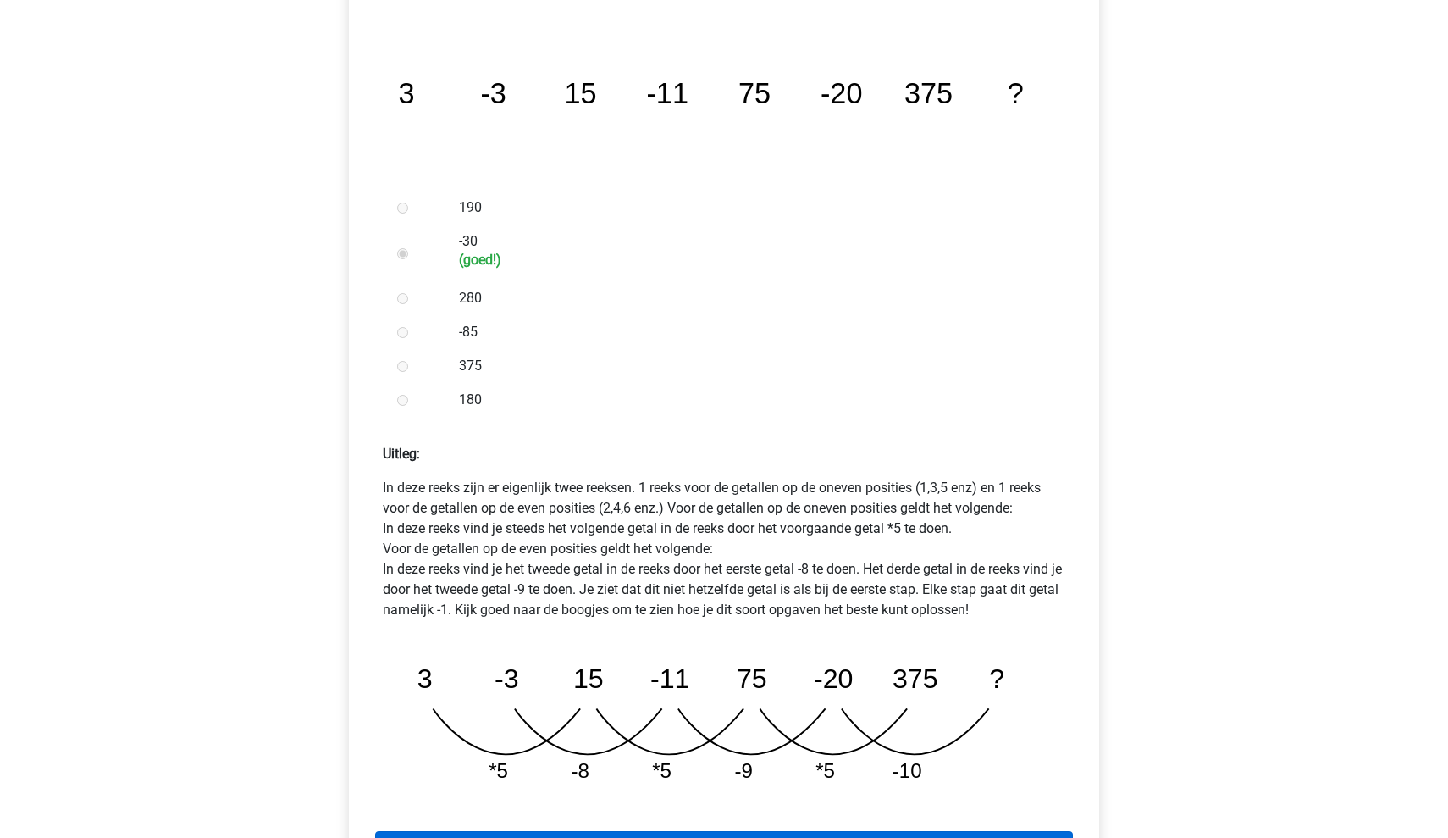
click at [689, 831] on link "Volgende vraag" at bounding box center [724, 847] width 698 height 32
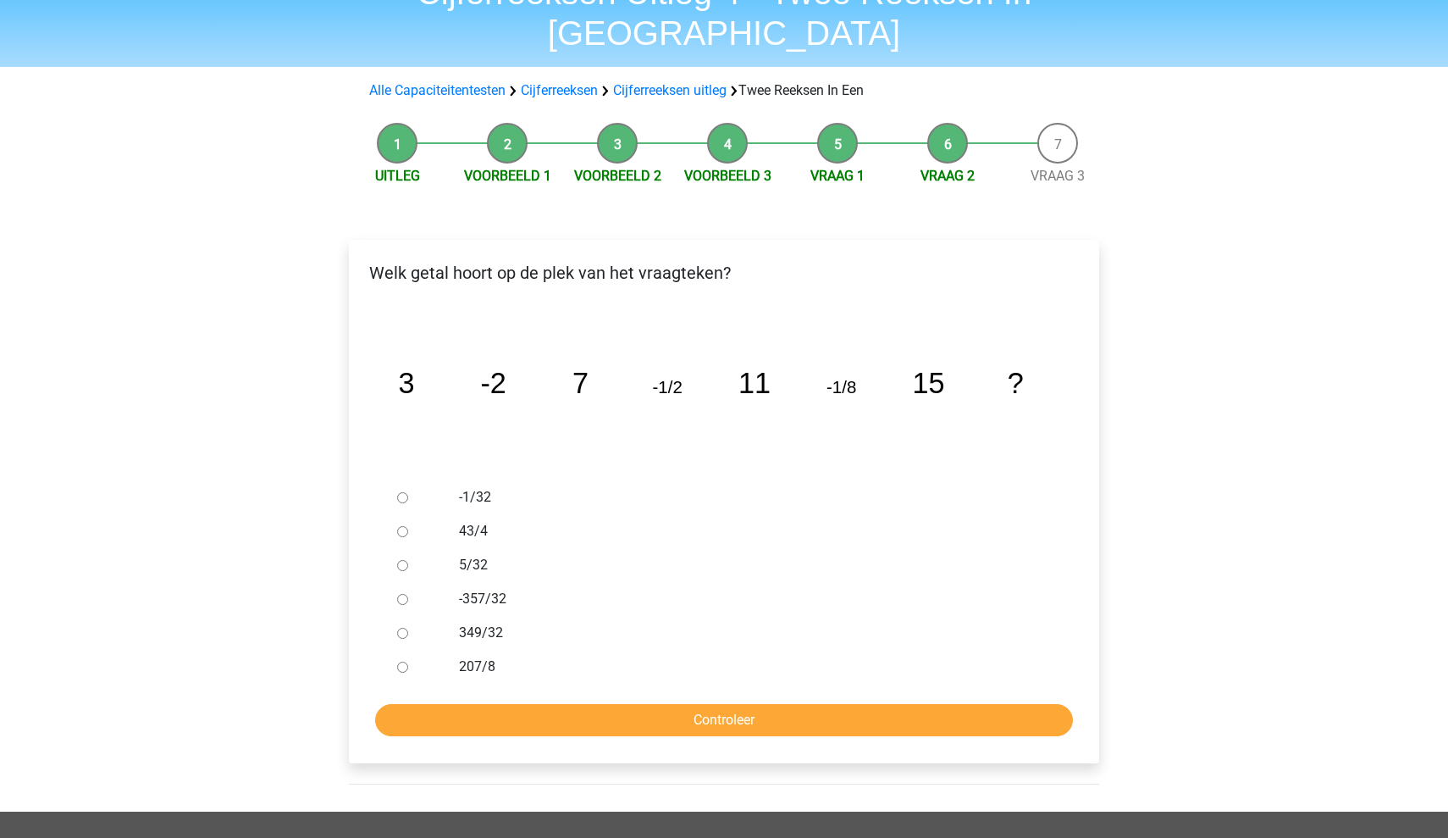
scroll to position [116, 0]
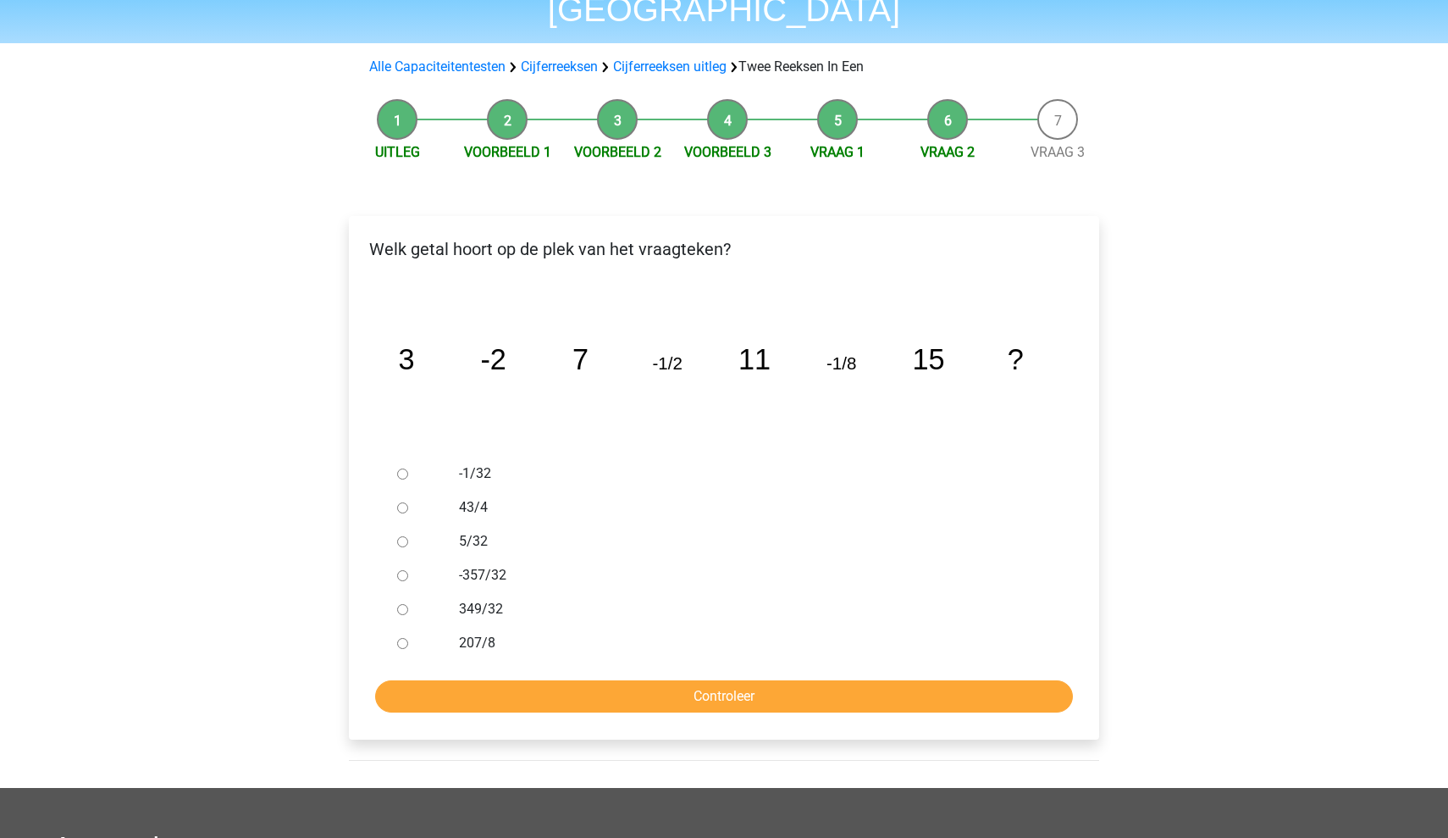
click at [402, 468] on input "-1/32" at bounding box center [402, 473] width 11 height 11
radio input "true"
click at [608, 680] on input "Controleer" at bounding box center [724, 696] width 698 height 32
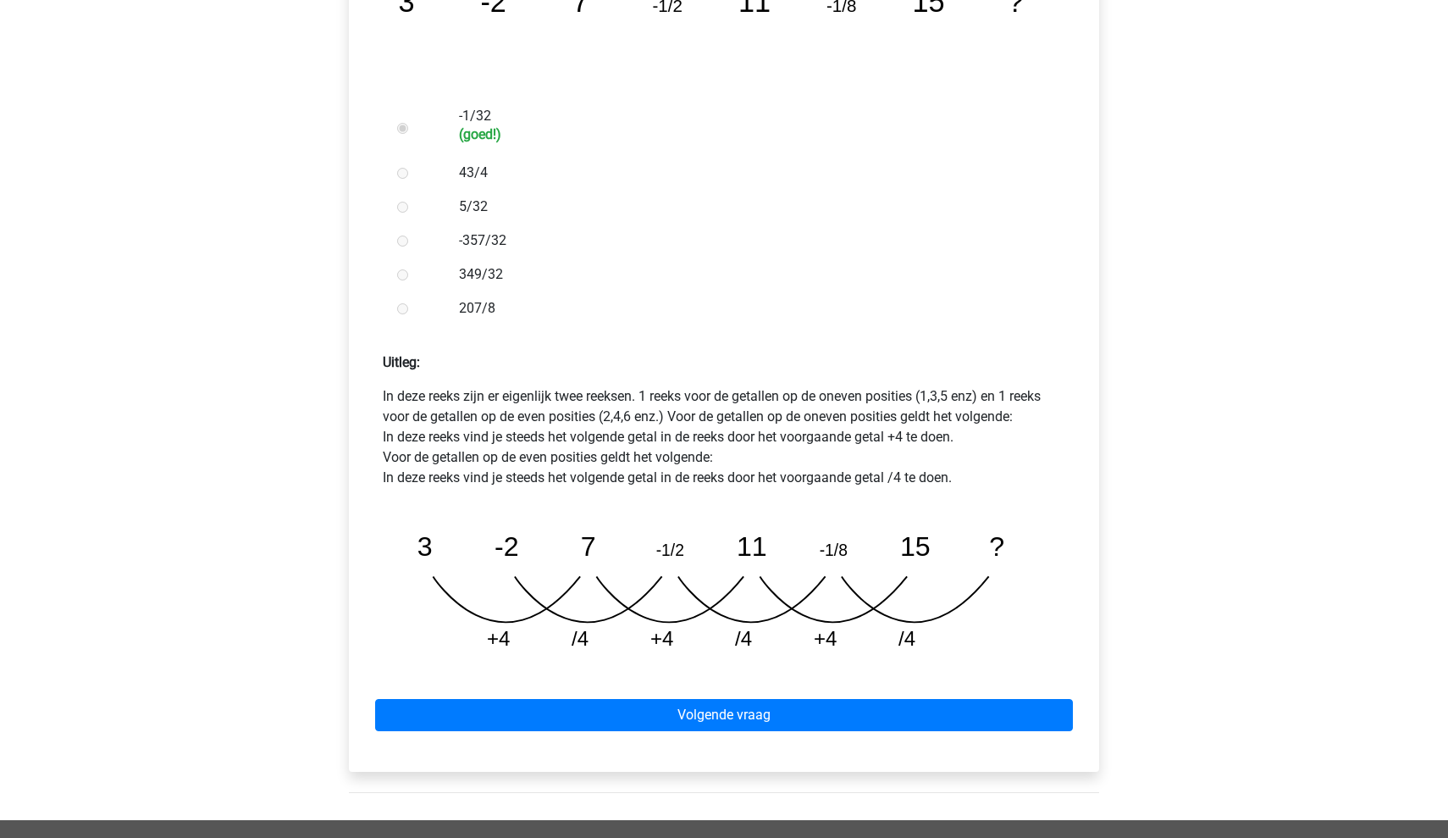
scroll to position [489, 0]
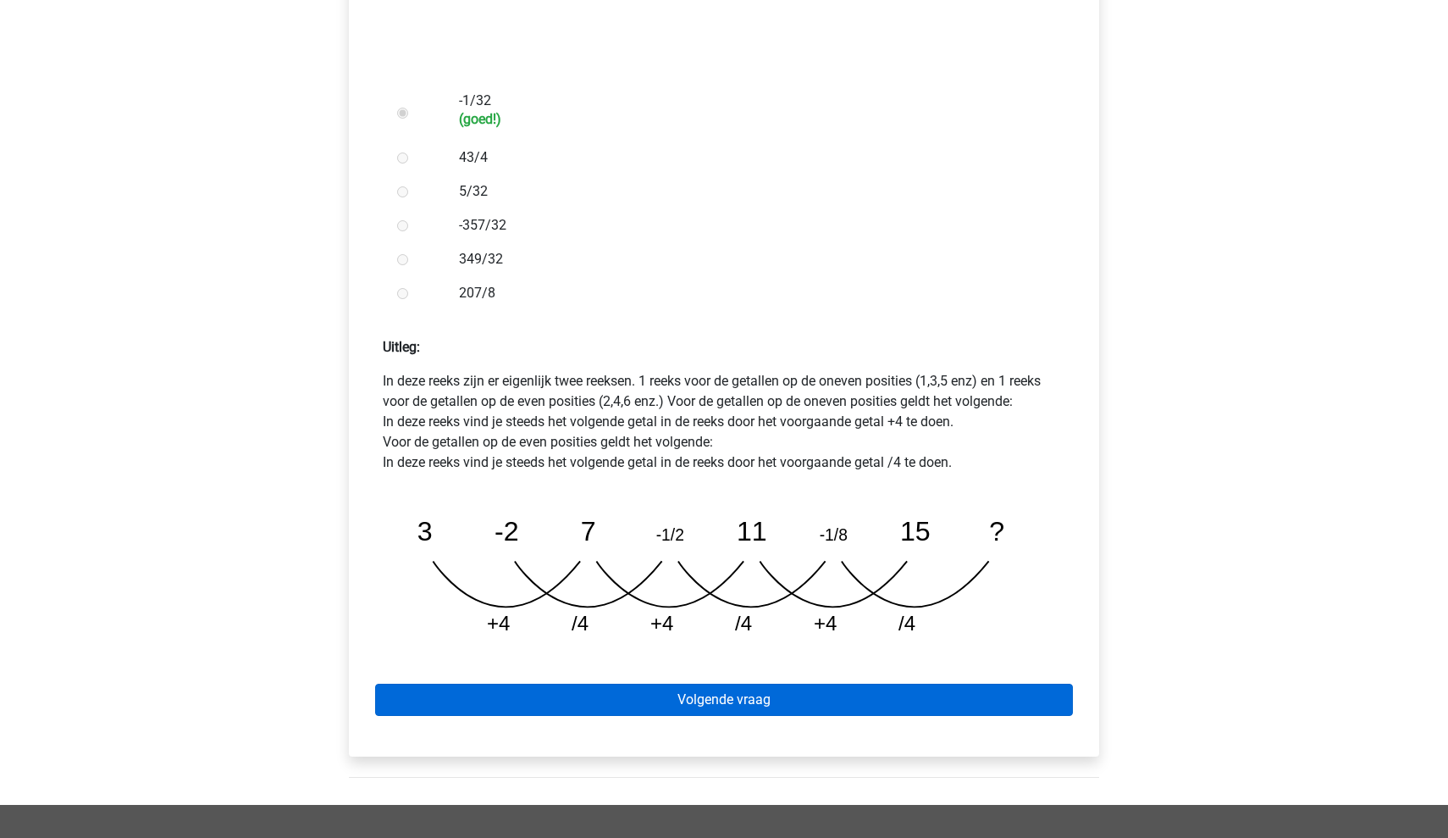
click at [683, 683] on link "Volgende vraag" at bounding box center [724, 699] width 698 height 32
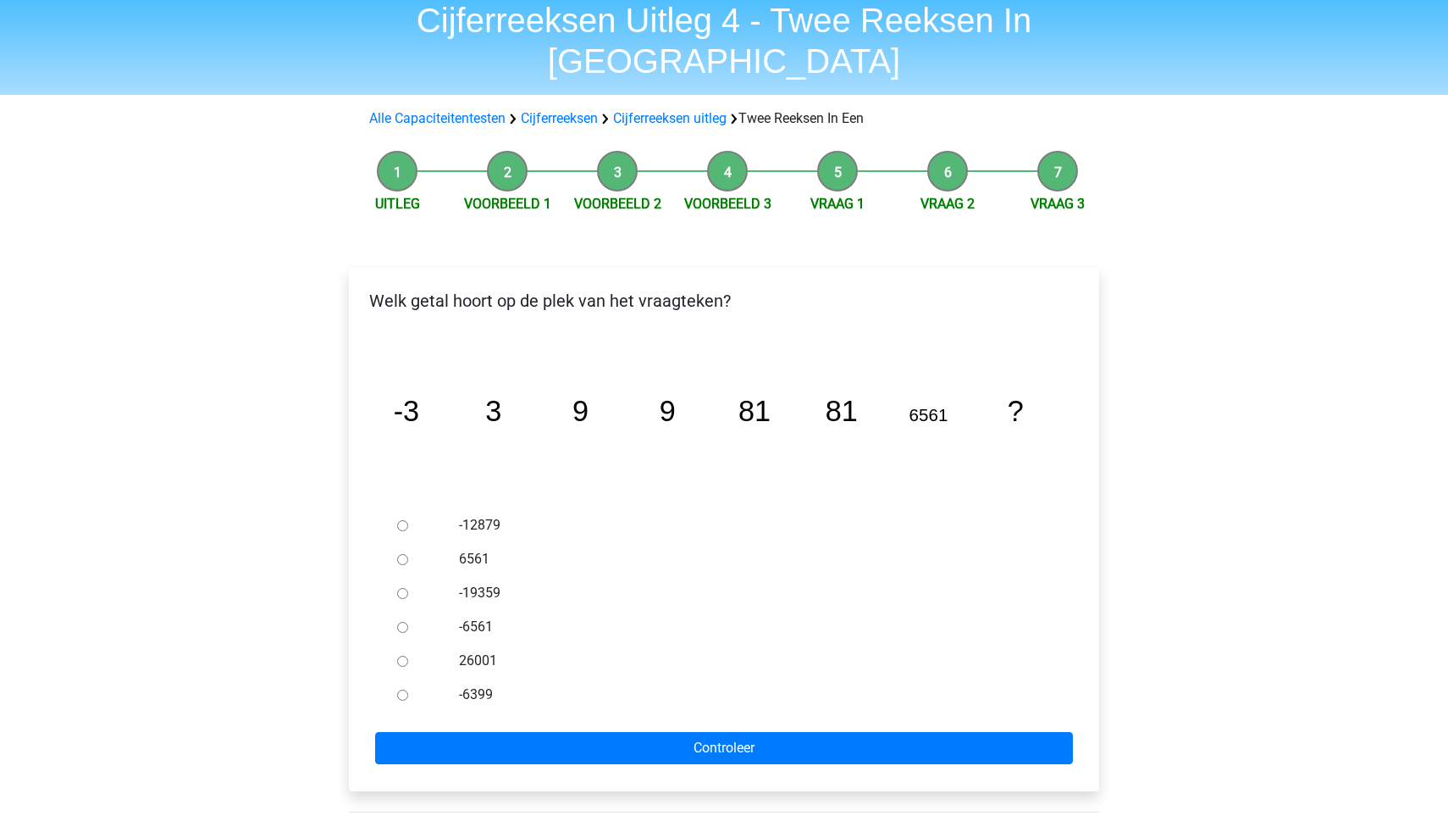
scroll to position [59, 0]
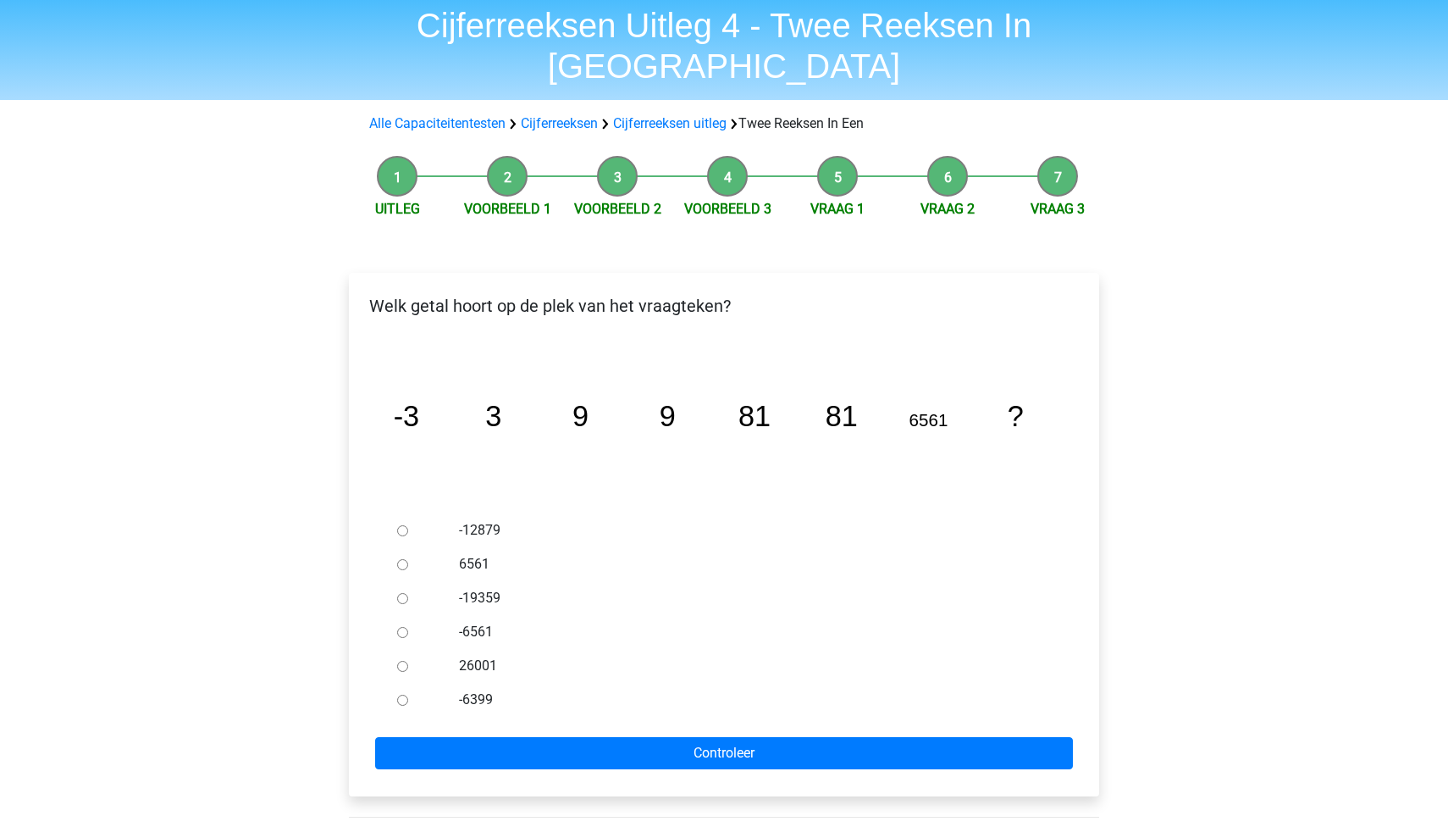
click at [399, 559] on input "6561" at bounding box center [402, 564] width 11 height 11
radio input "true"
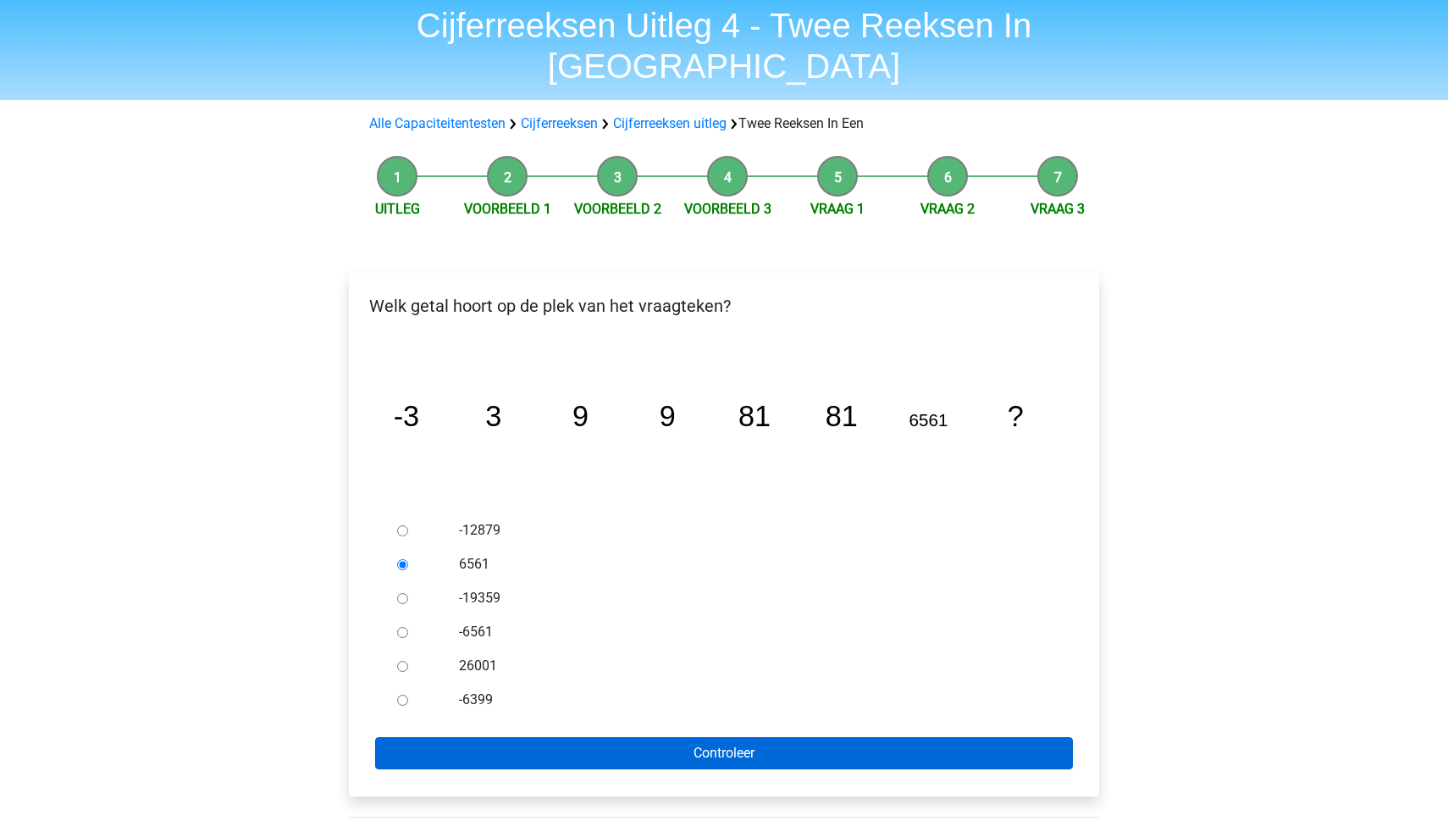
click at [726, 737] on input "Controleer" at bounding box center [724, 753] width 698 height 32
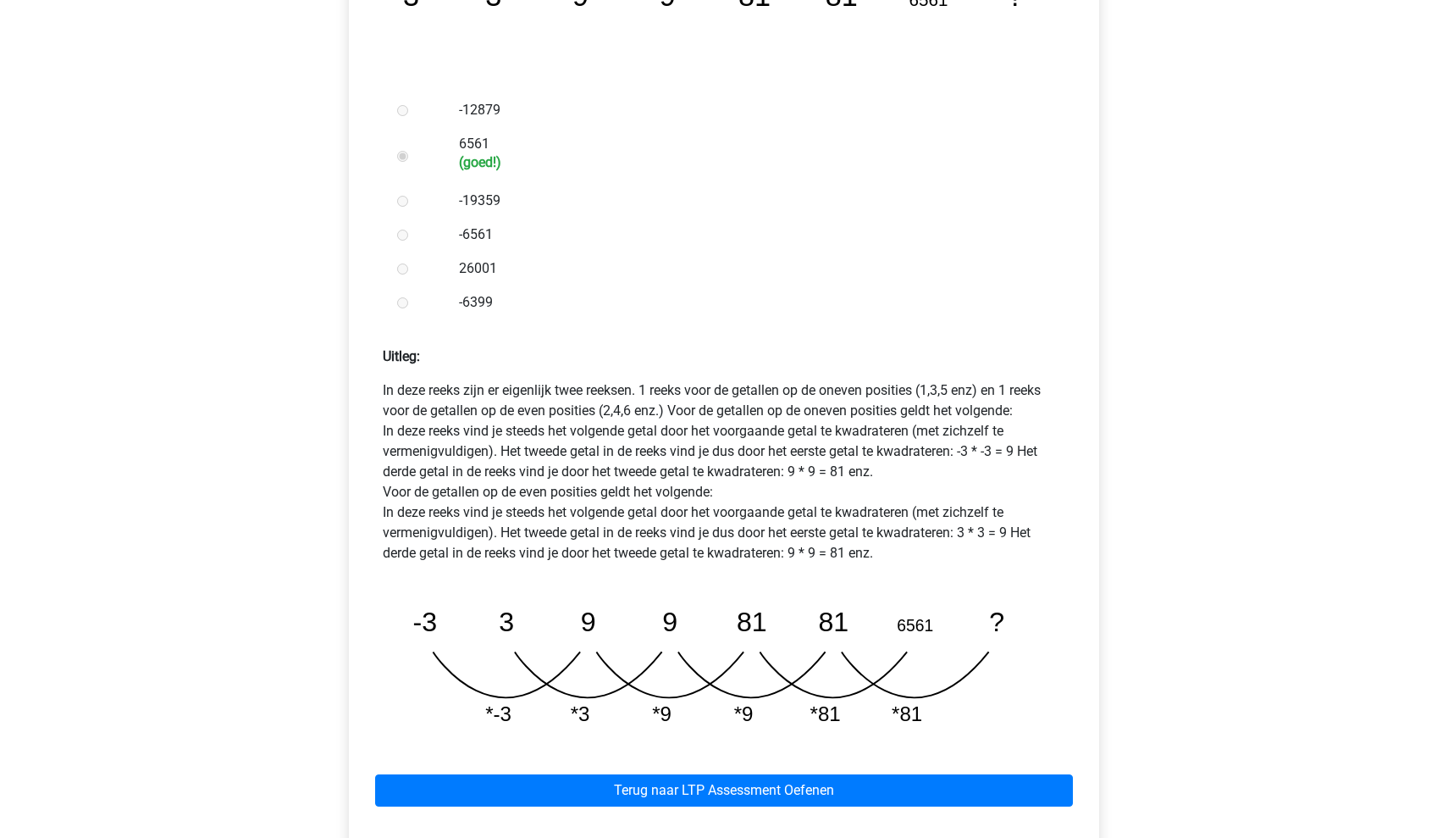
scroll to position [479, 0]
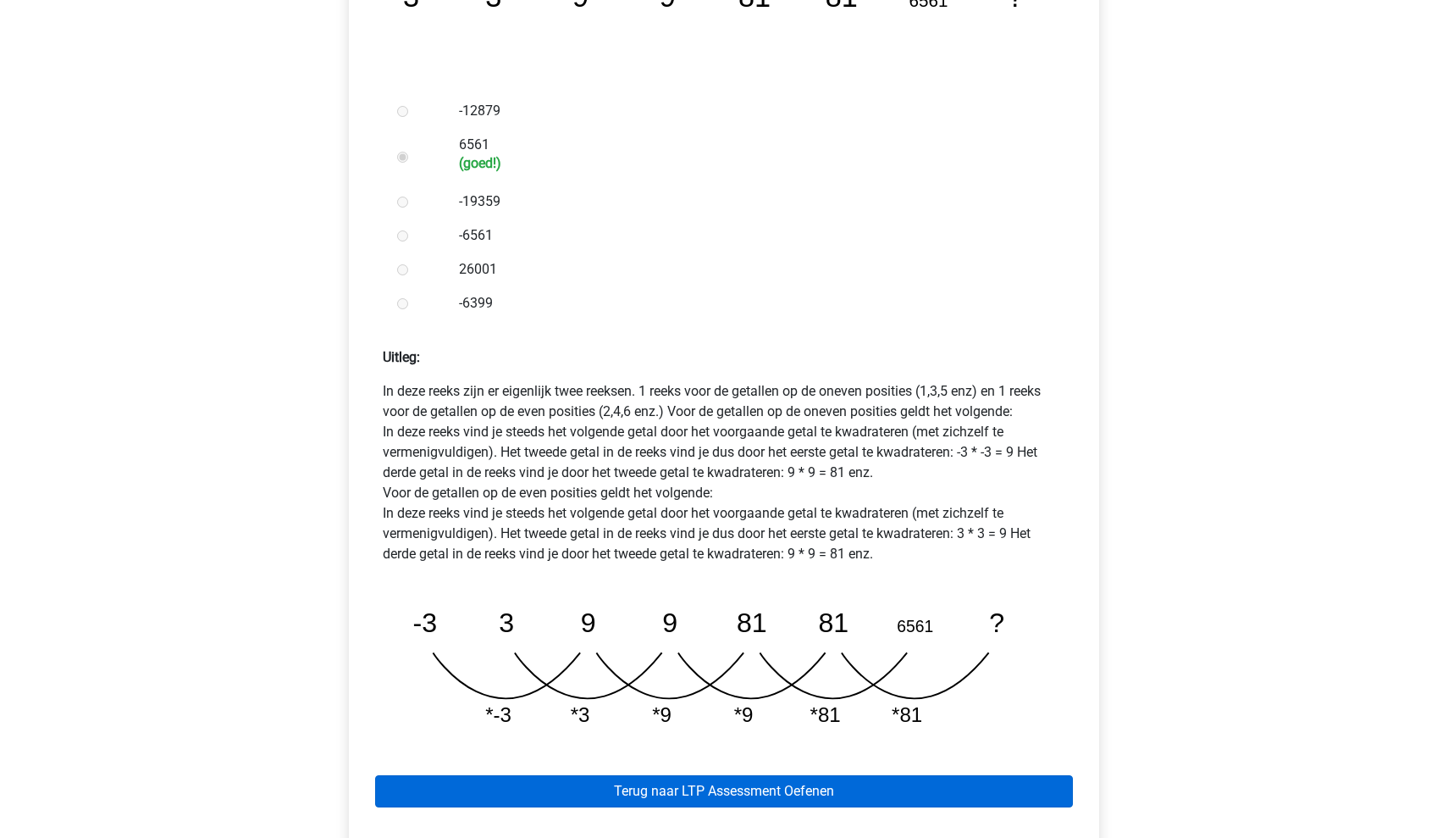
click at [701, 775] on link "Terug naar LTP Assessment Oefenen" at bounding box center [724, 791] width 698 height 32
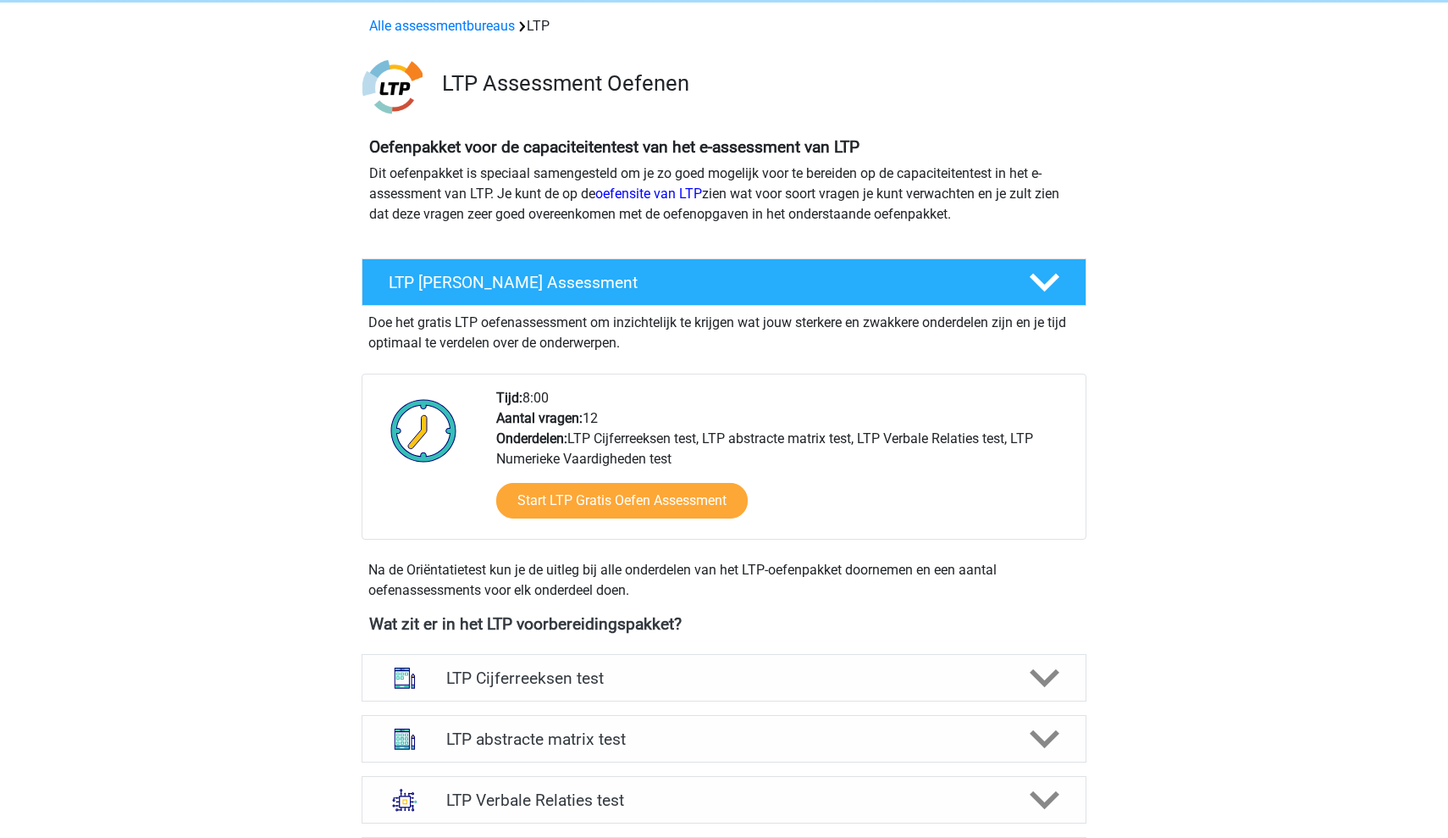
scroll to position [235, 0]
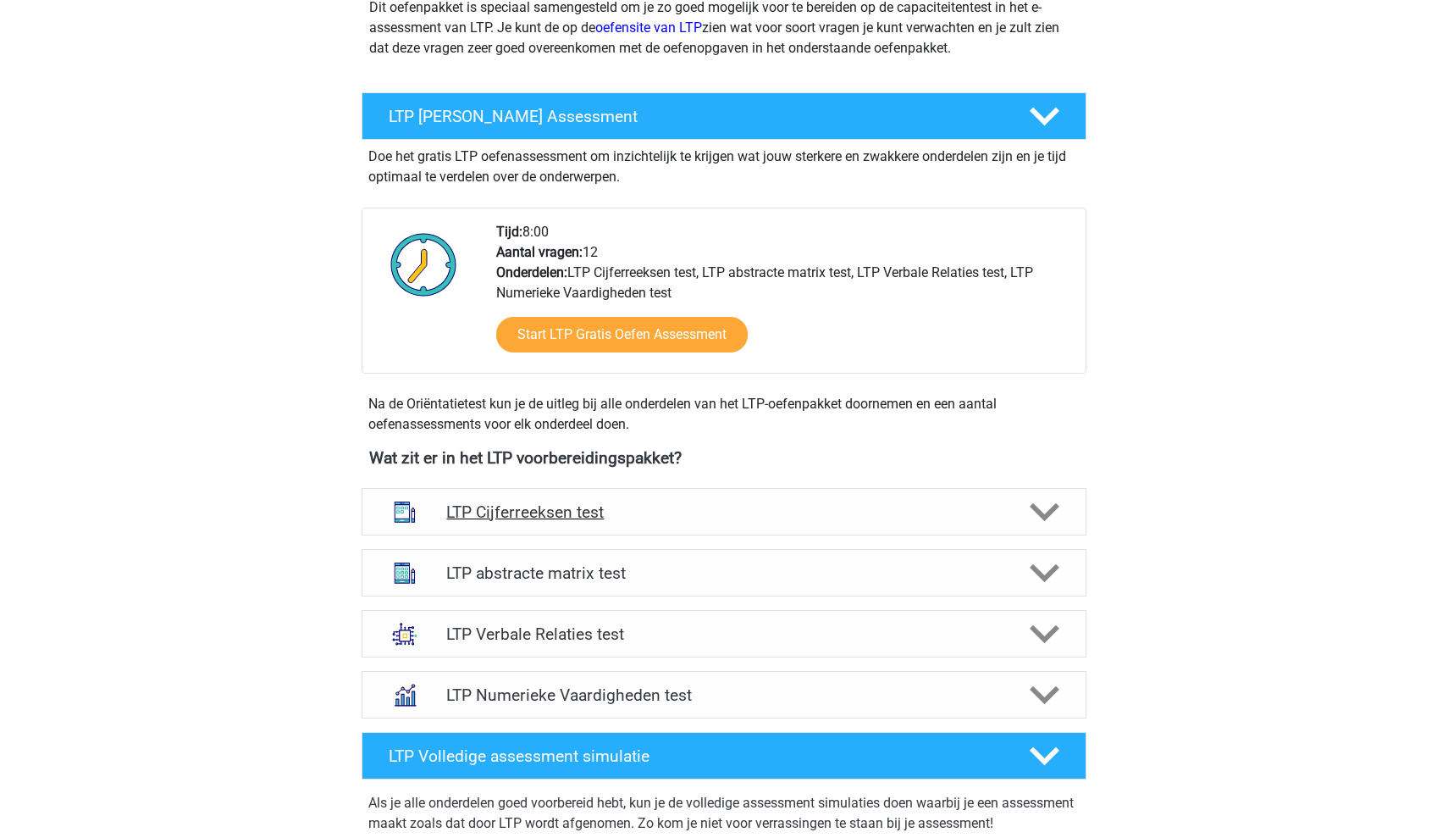
click at [811, 501] on div "LTP Cijferreeksen test" at bounding box center [724, 511] width 725 height 47
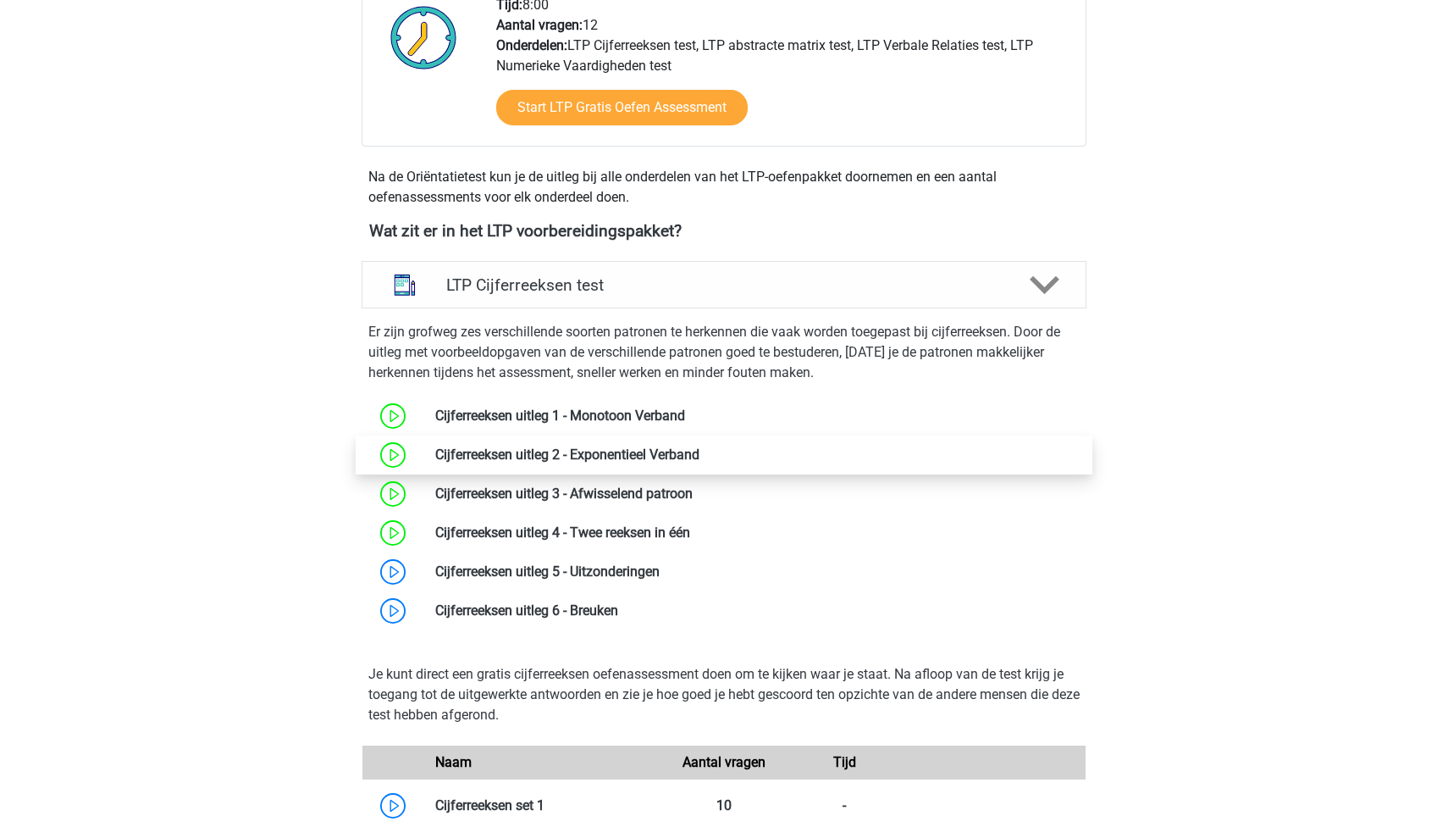
scroll to position [481, 0]
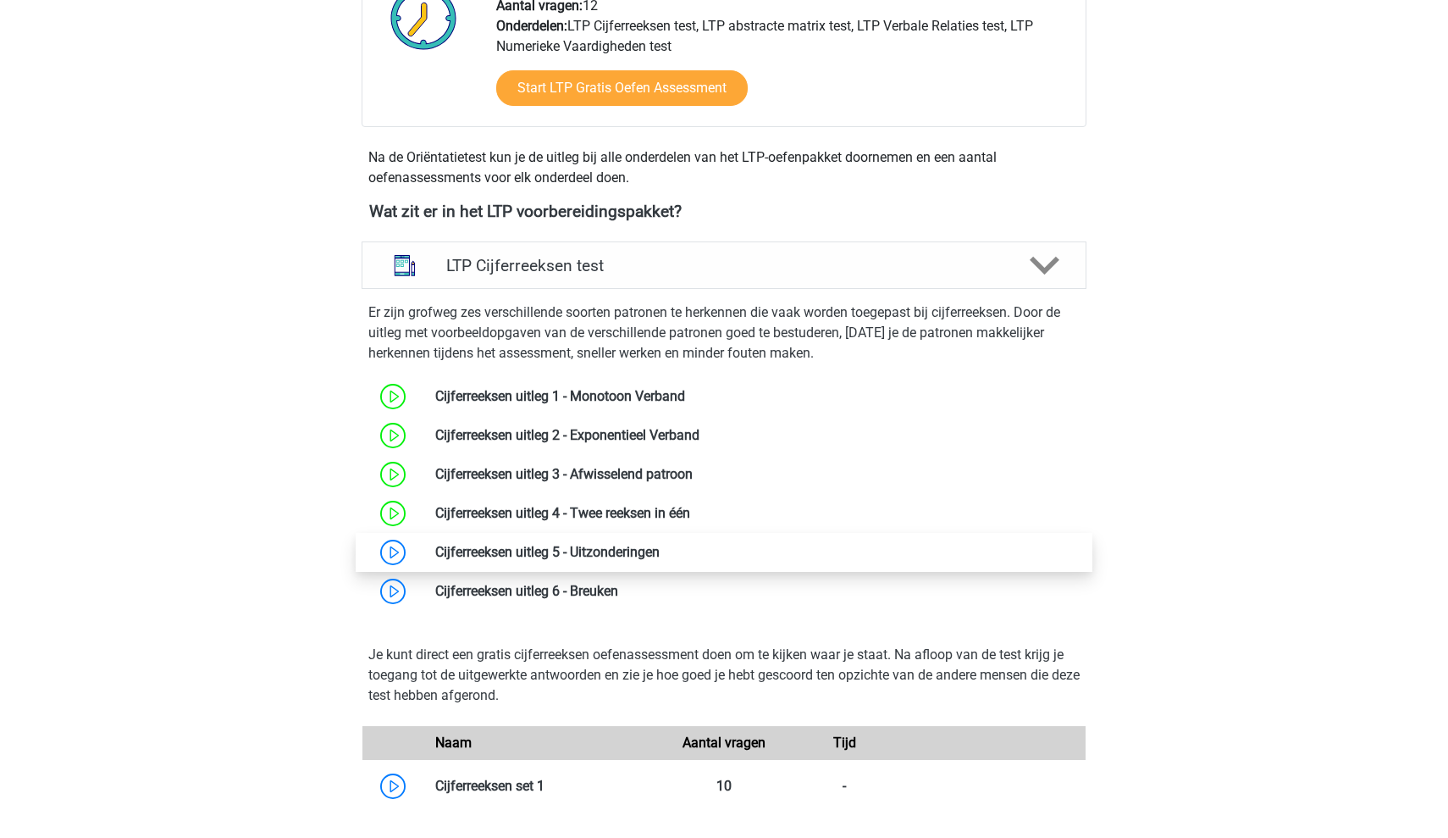
click at [660, 548] on link at bounding box center [660, 552] width 0 height 16
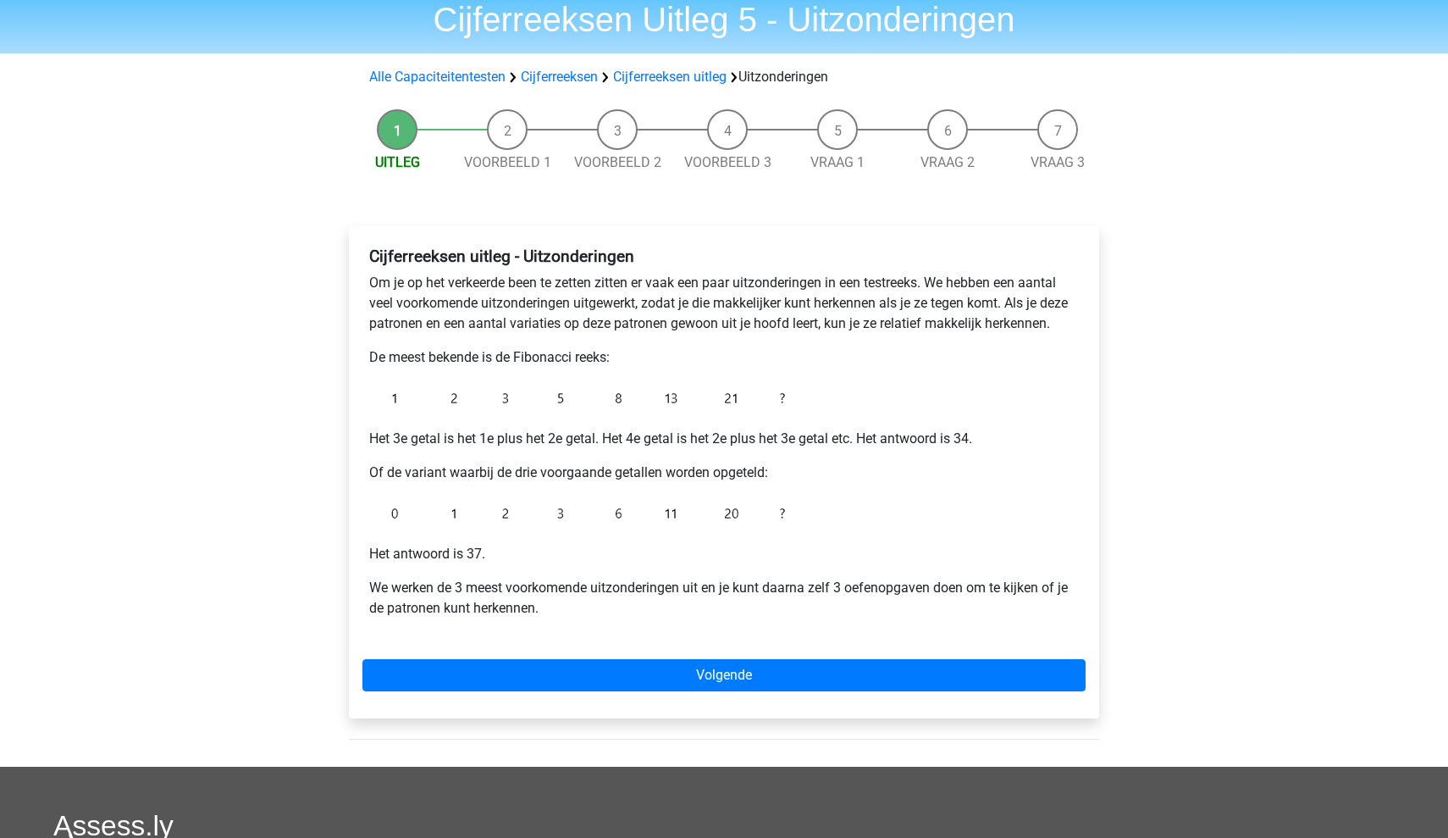
scroll to position [66, 0]
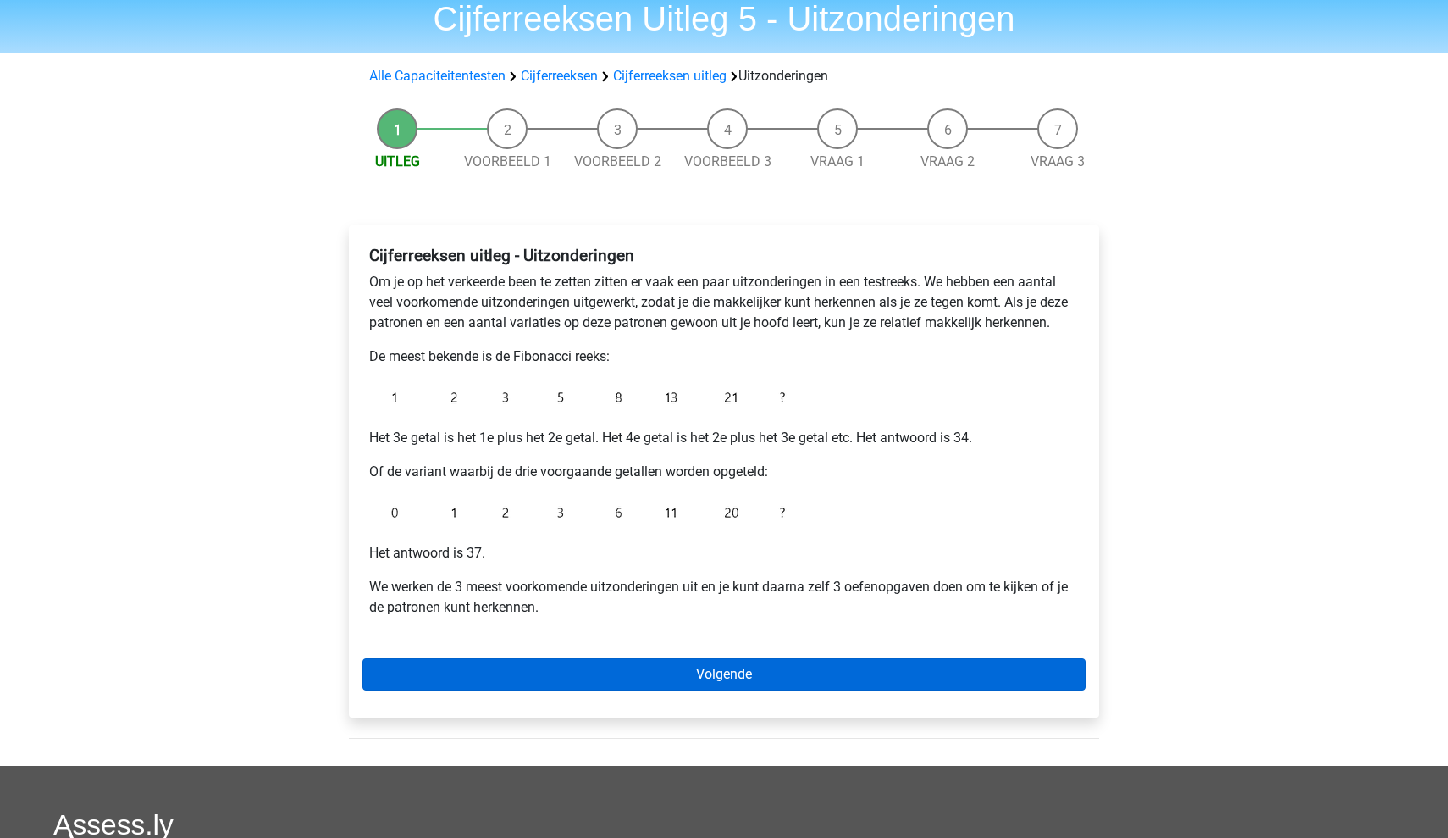
click at [696, 682] on link "Volgende" at bounding box center [723, 674] width 723 height 32
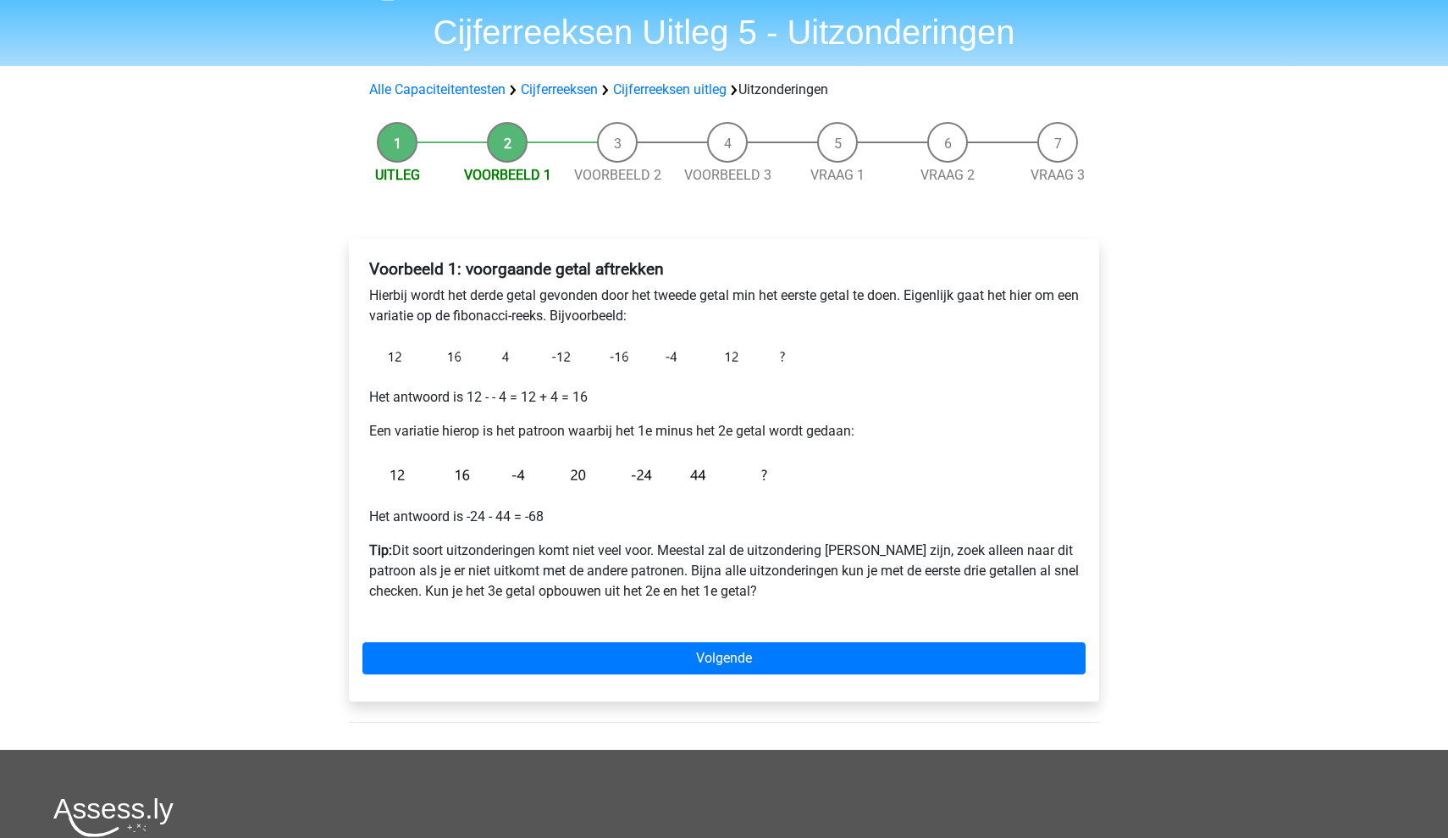
scroll to position [53, 0]
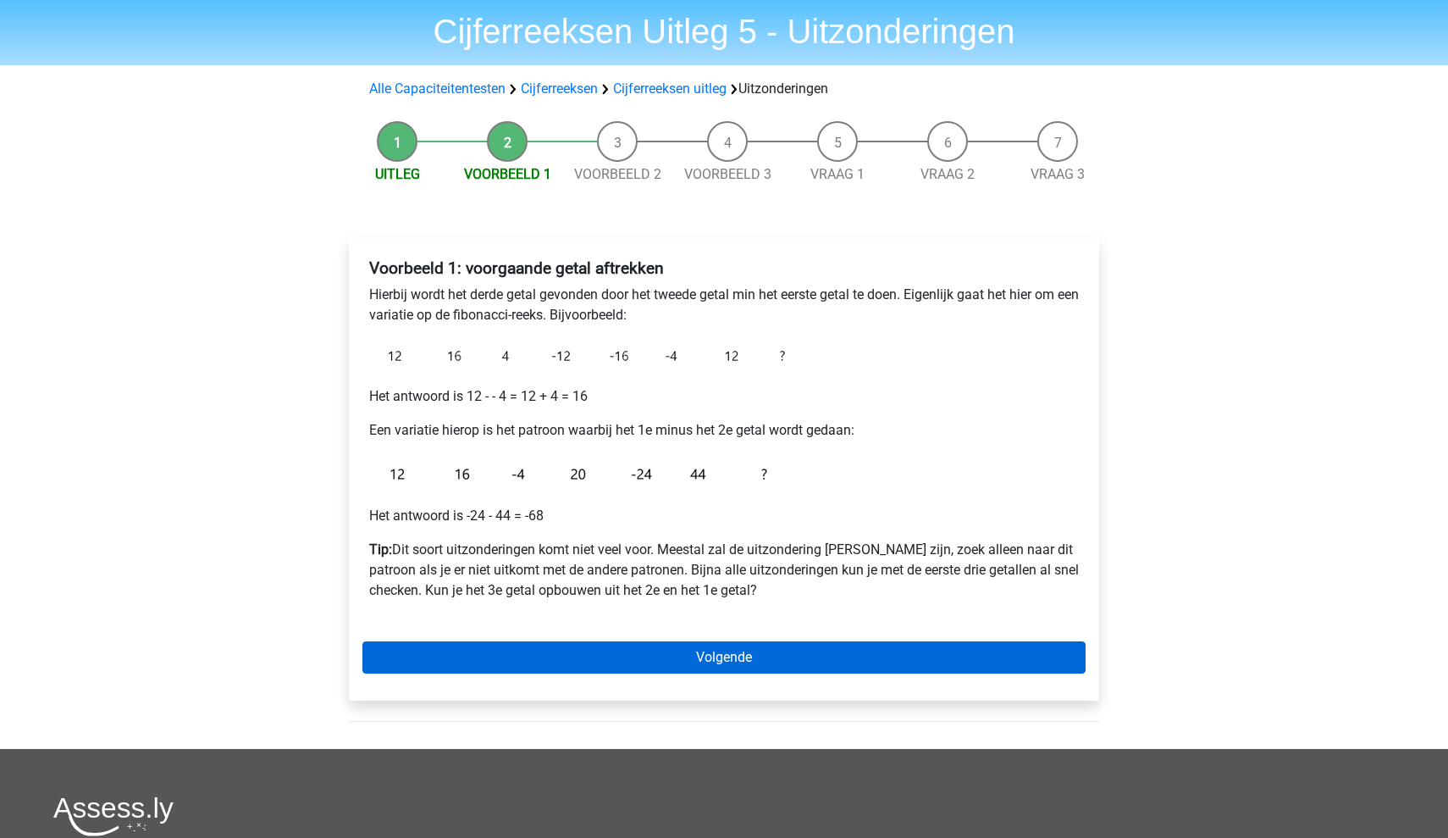
click at [750, 662] on link "Volgende" at bounding box center [723, 657] width 723 height 32
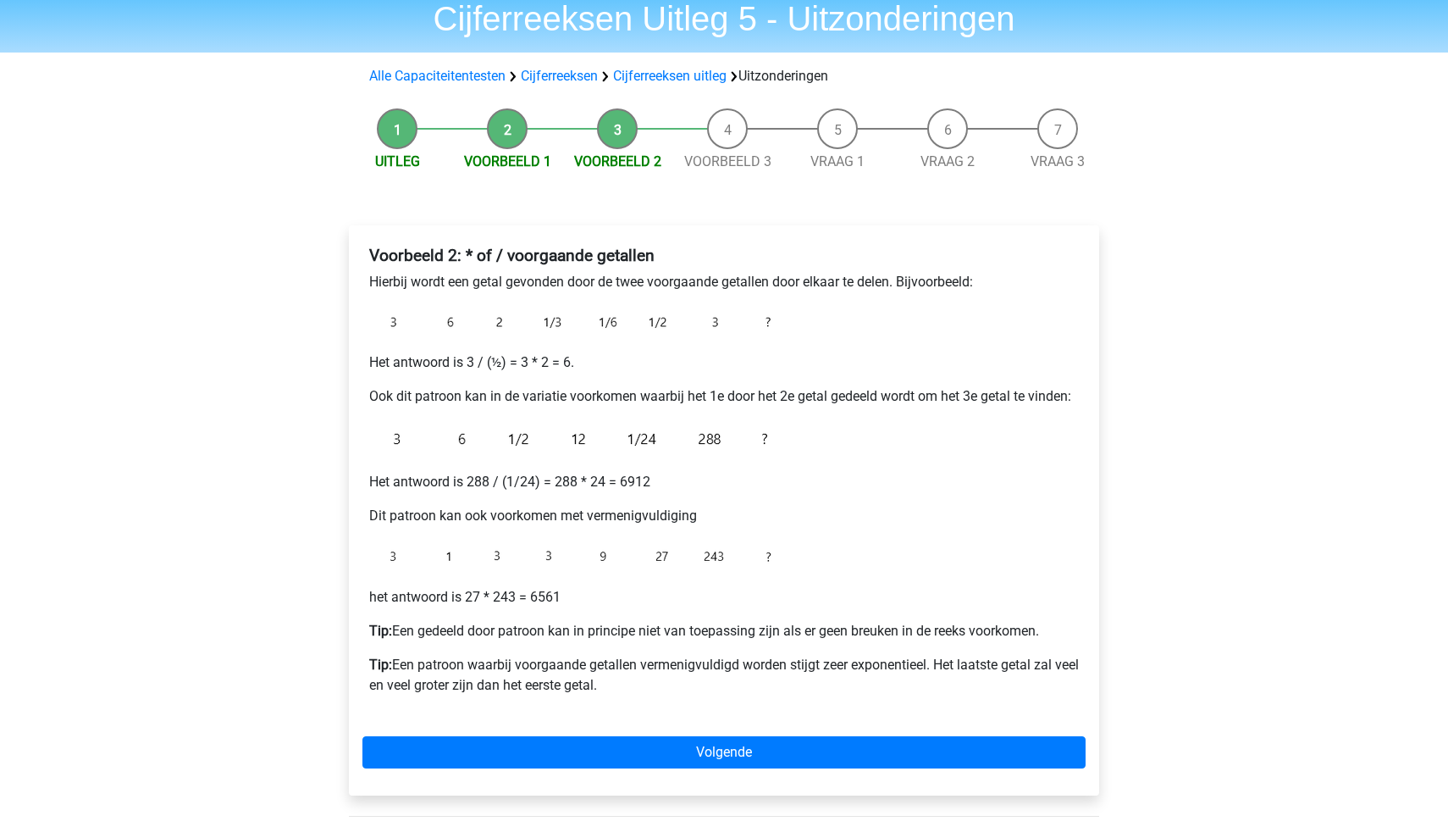
scroll to position [65, 0]
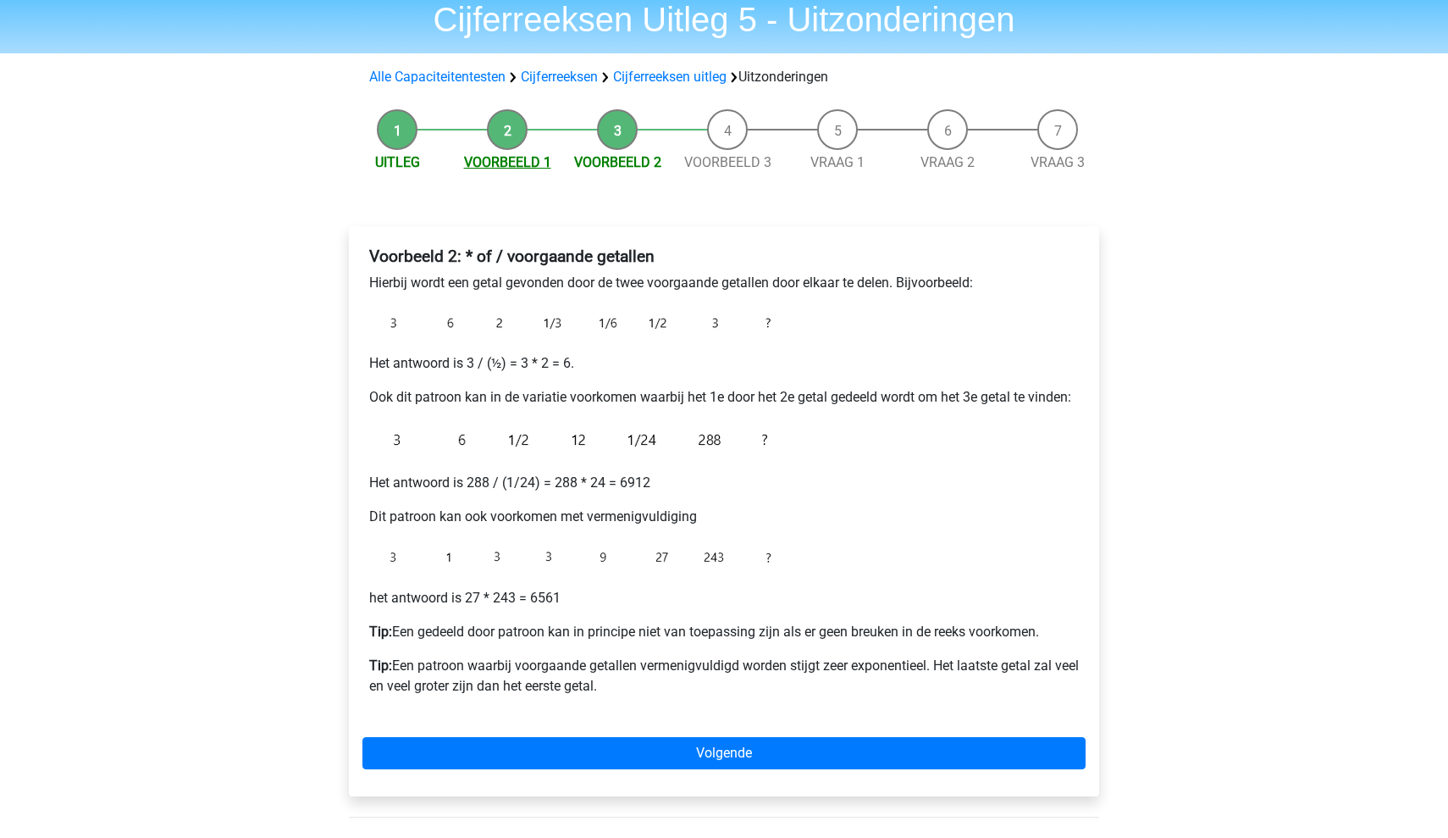
click at [528, 157] on link "Voorbeeld 1" at bounding box center [507, 162] width 87 height 16
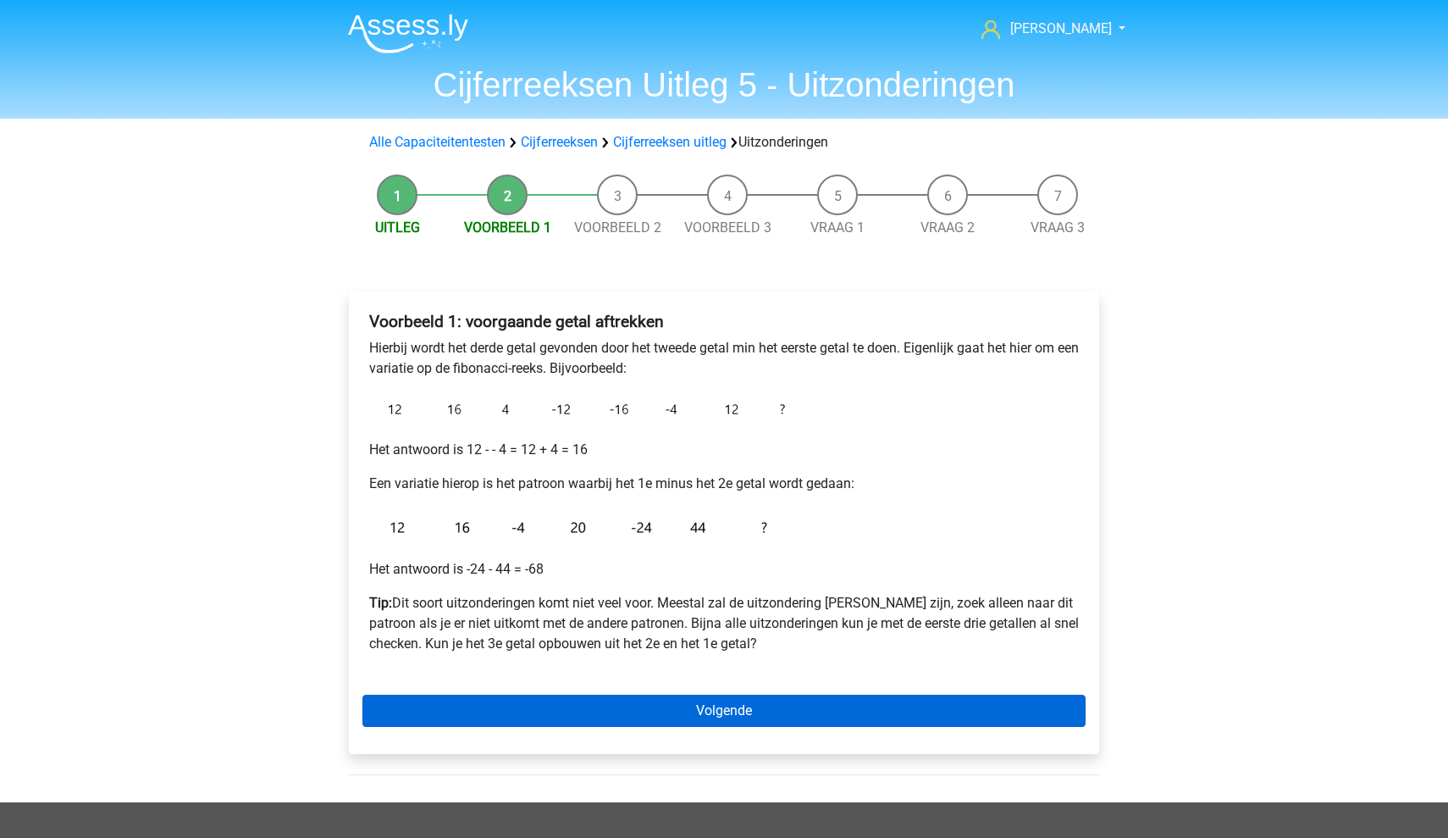
click at [568, 704] on link "Volgende" at bounding box center [723, 710] width 723 height 32
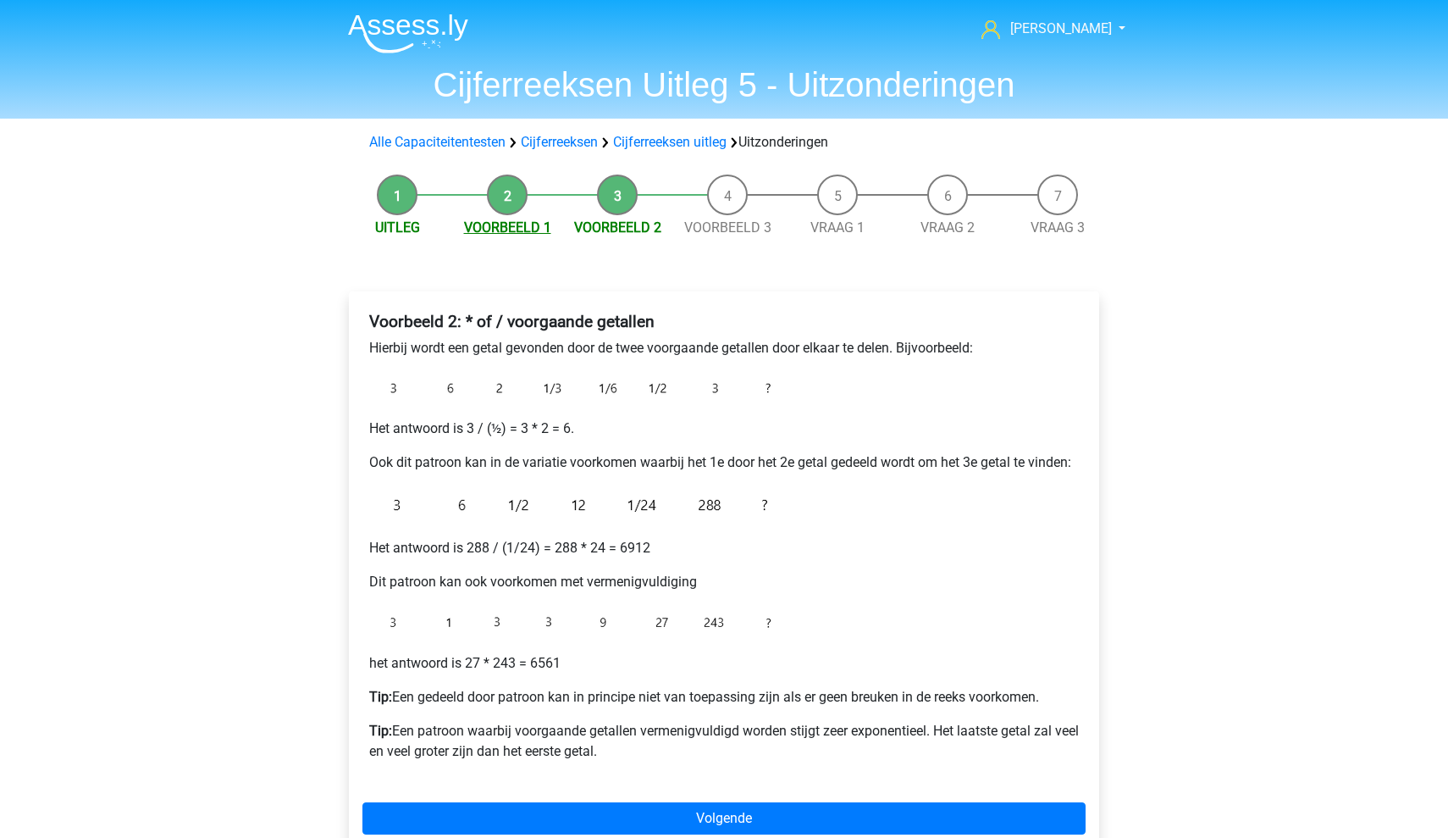
click at [528, 230] on link "Voorbeeld 1" at bounding box center [507, 227] width 87 height 16
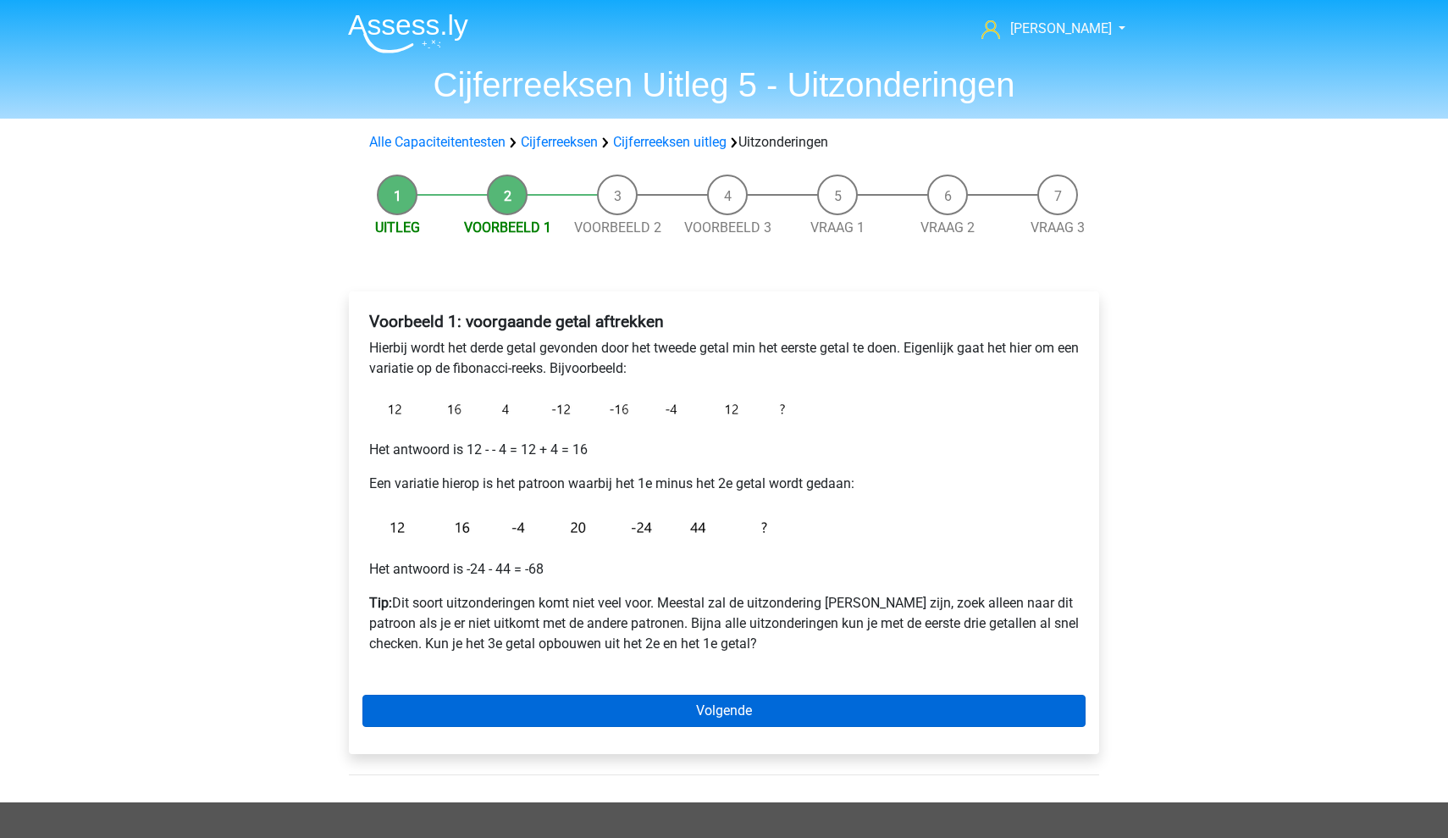
click at [751, 711] on link "Volgende" at bounding box center [723, 710] width 723 height 32
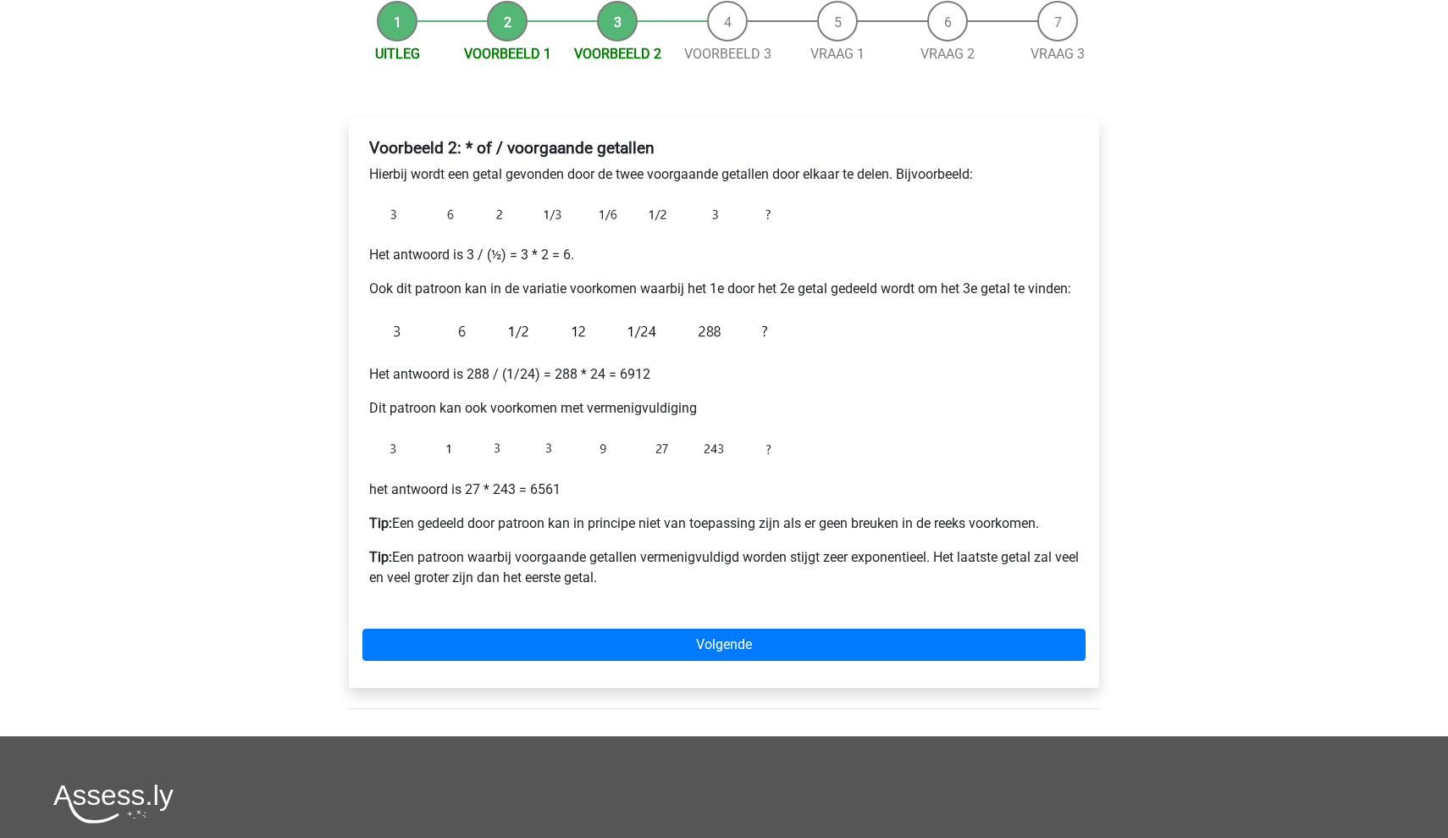
scroll to position [175, 0]
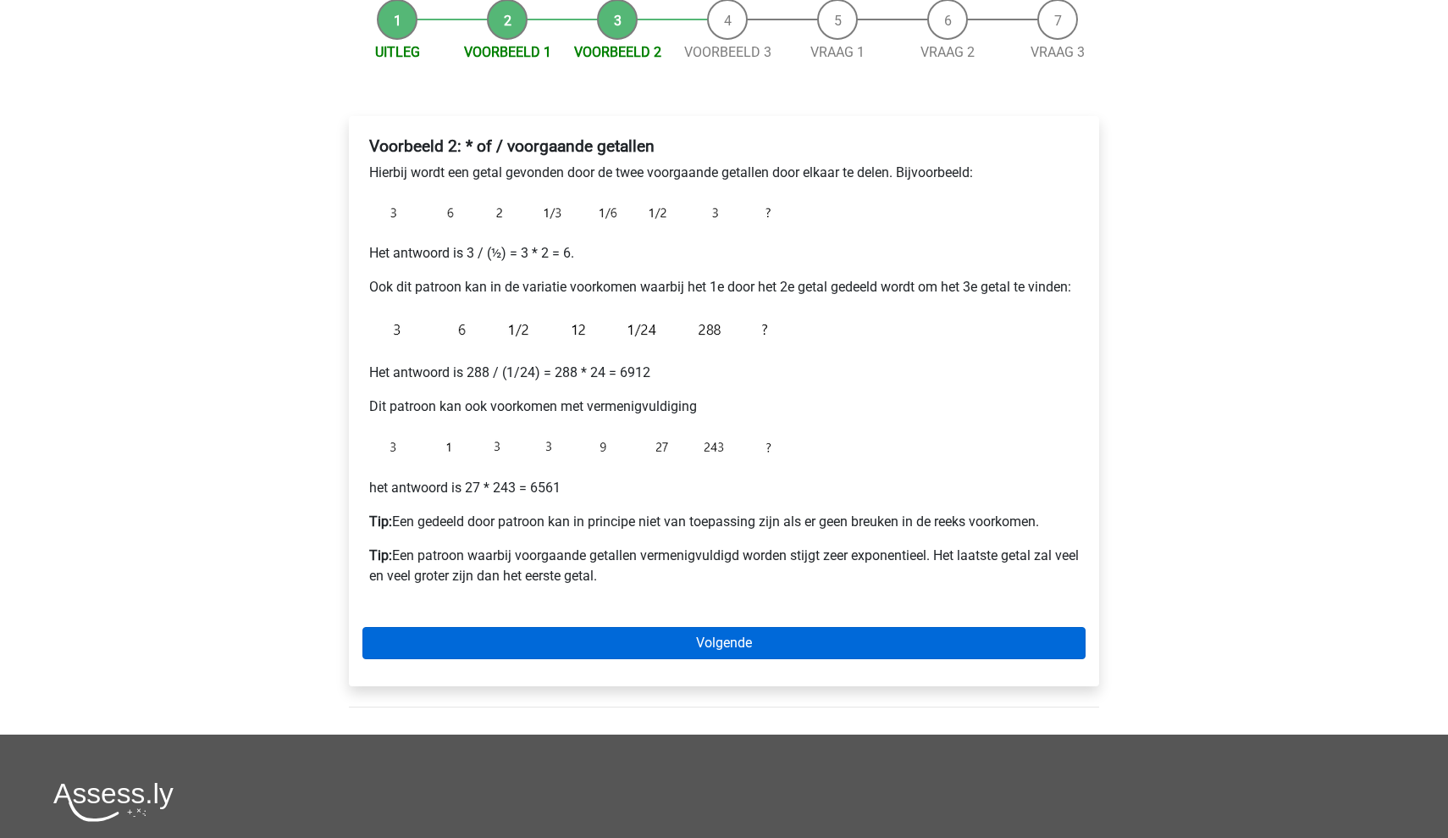
click at [663, 639] on link "Volgende" at bounding box center [723, 643] width 723 height 32
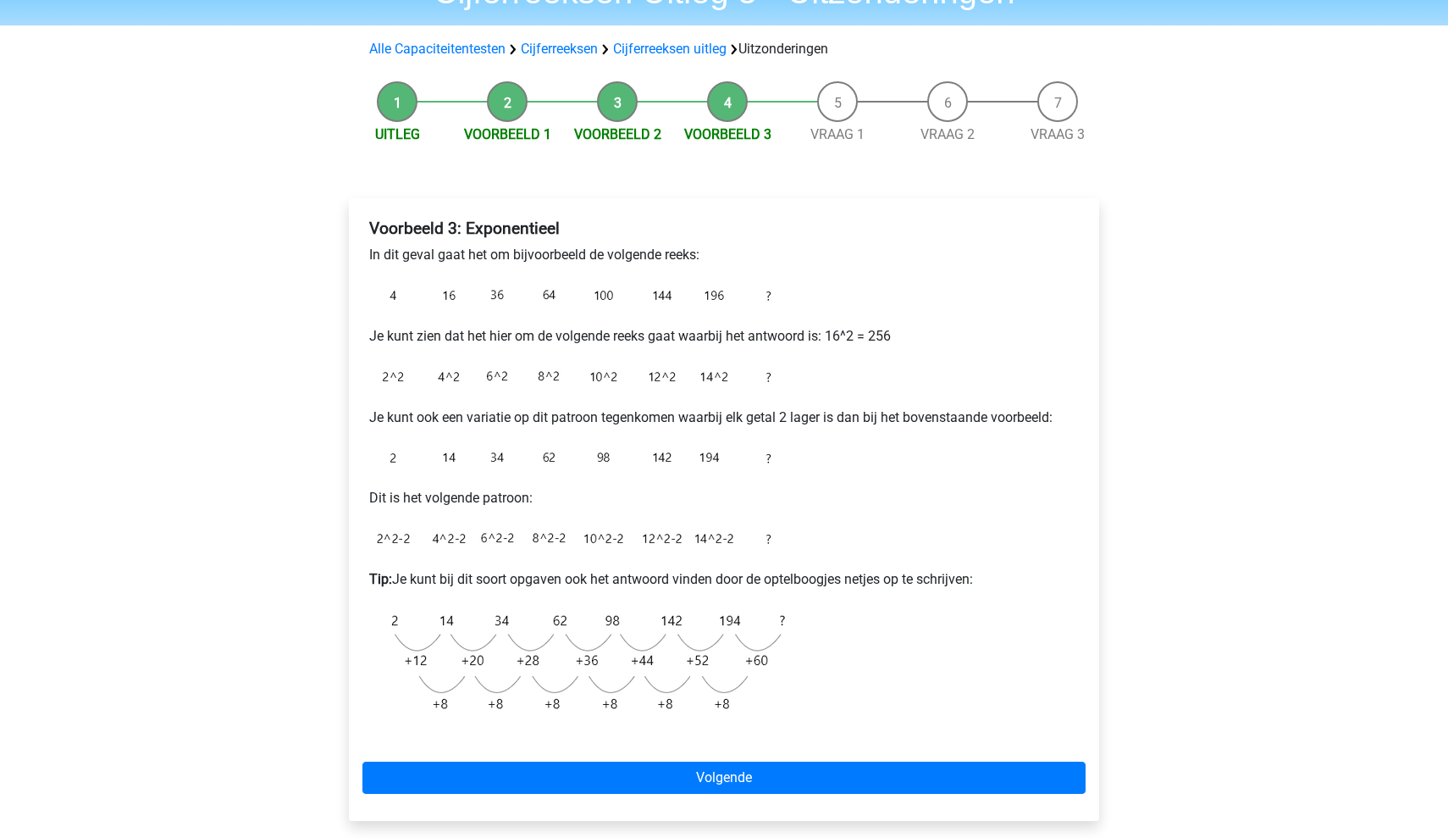
scroll to position [93, 0]
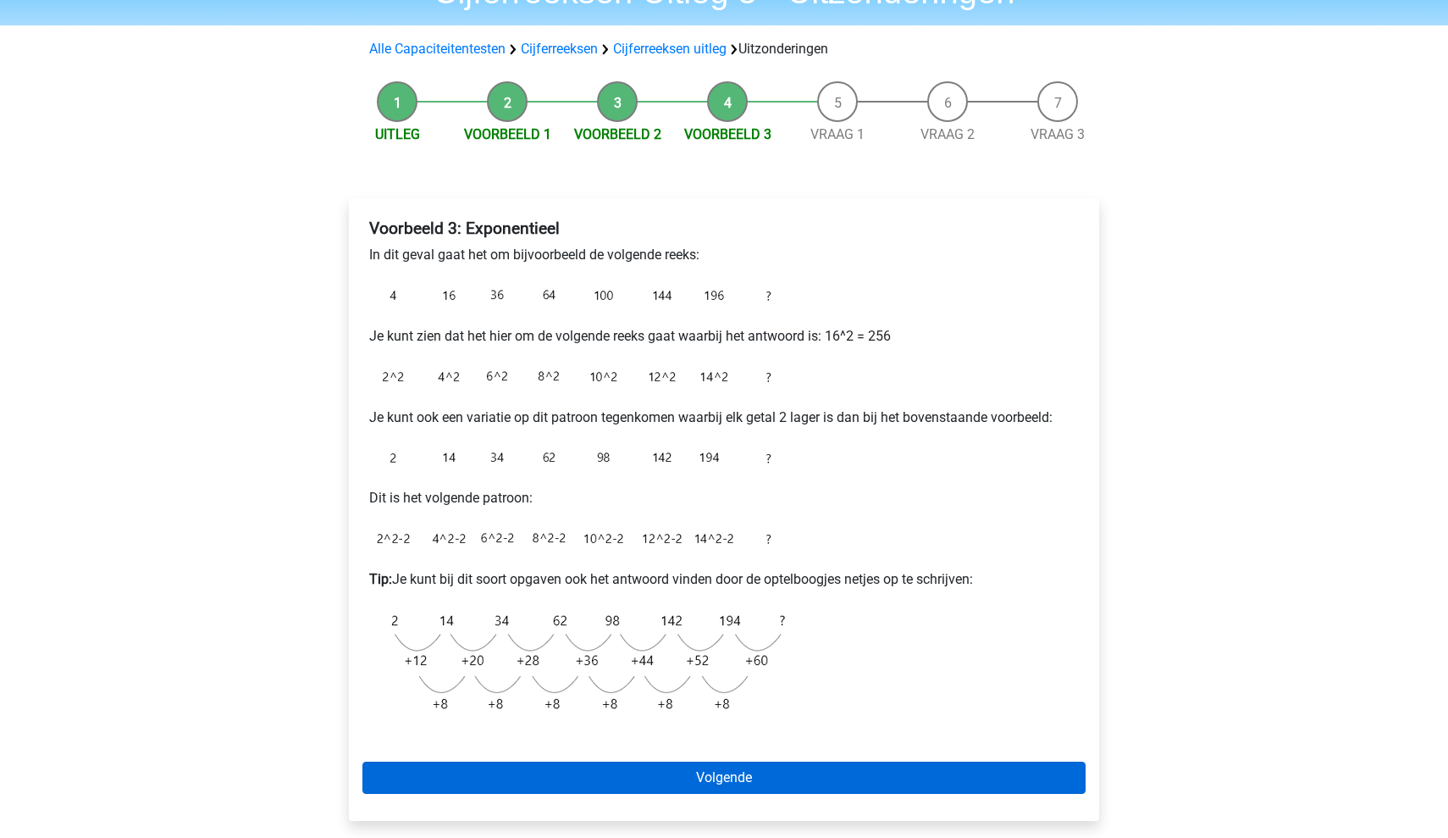
click at [684, 787] on link "Volgende" at bounding box center [723, 777] width 723 height 32
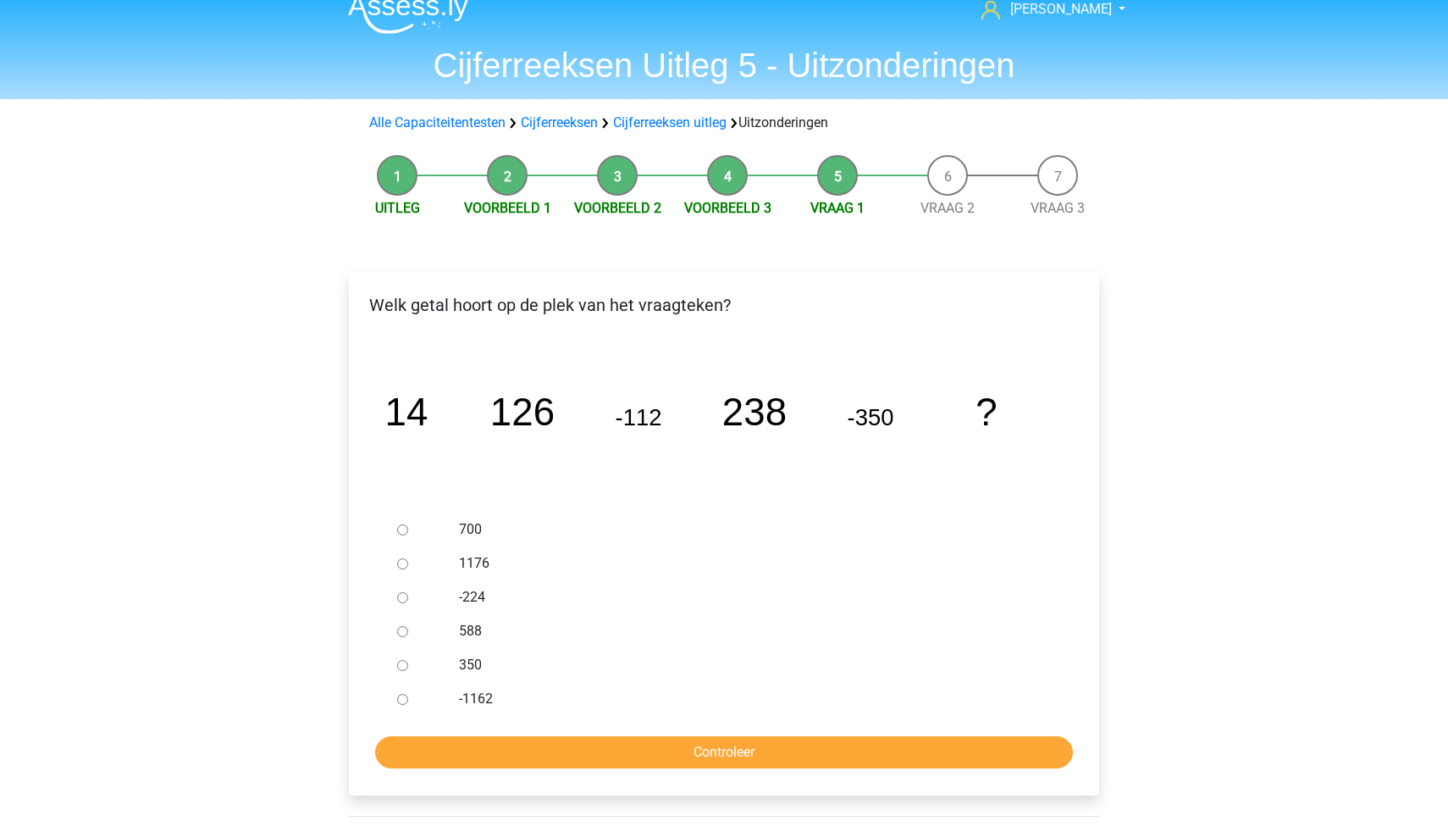
scroll to position [22, 0]
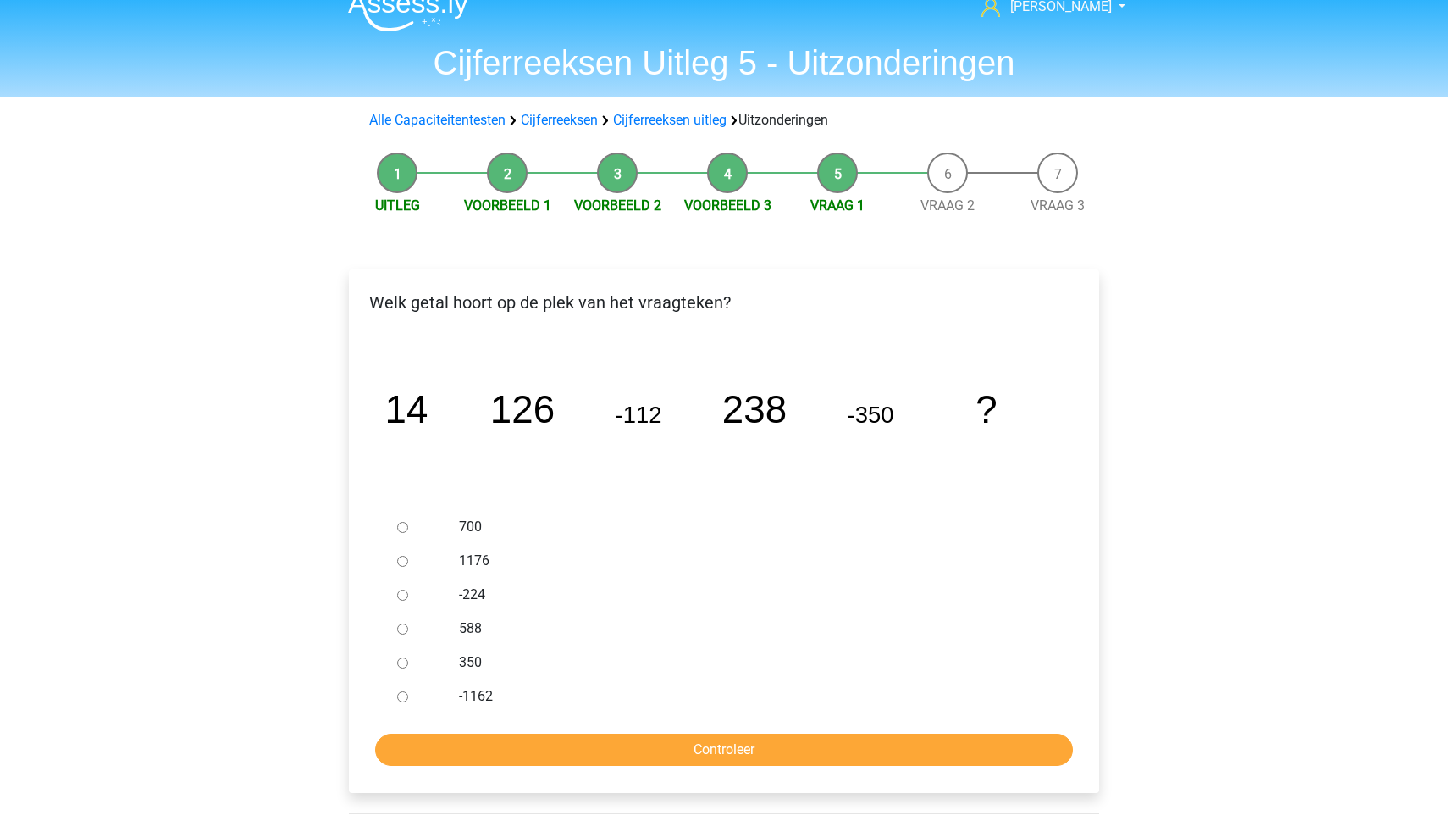
click at [466, 657] on label "350" at bounding box center [752, 662] width 586 height 20
click at [408, 657] on input "350" at bounding box center [402, 662] width 11 height 11
radio input "true"
click at [589, 739] on input "Controleer" at bounding box center [724, 749] width 698 height 32
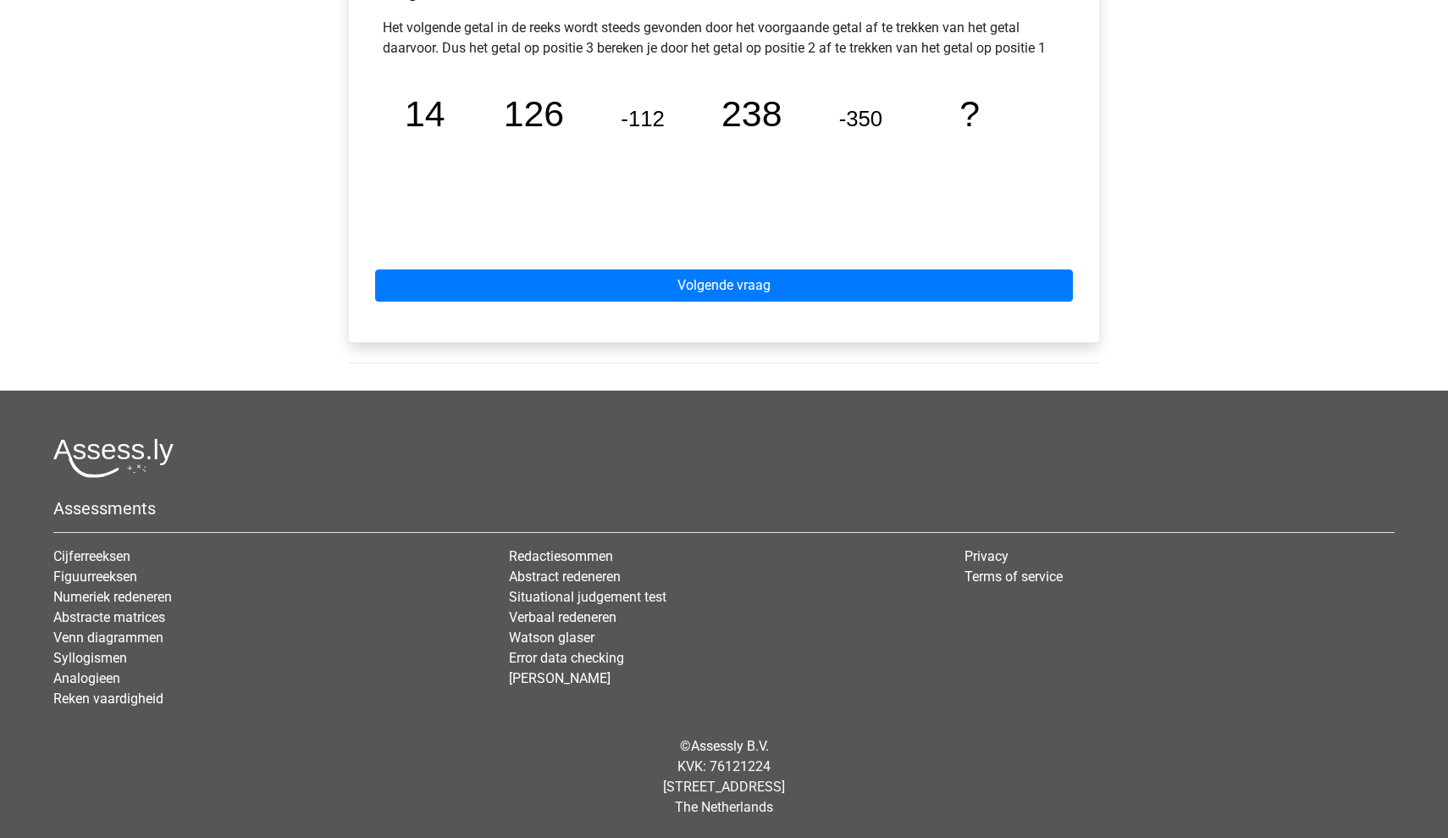
scroll to position [783, 0]
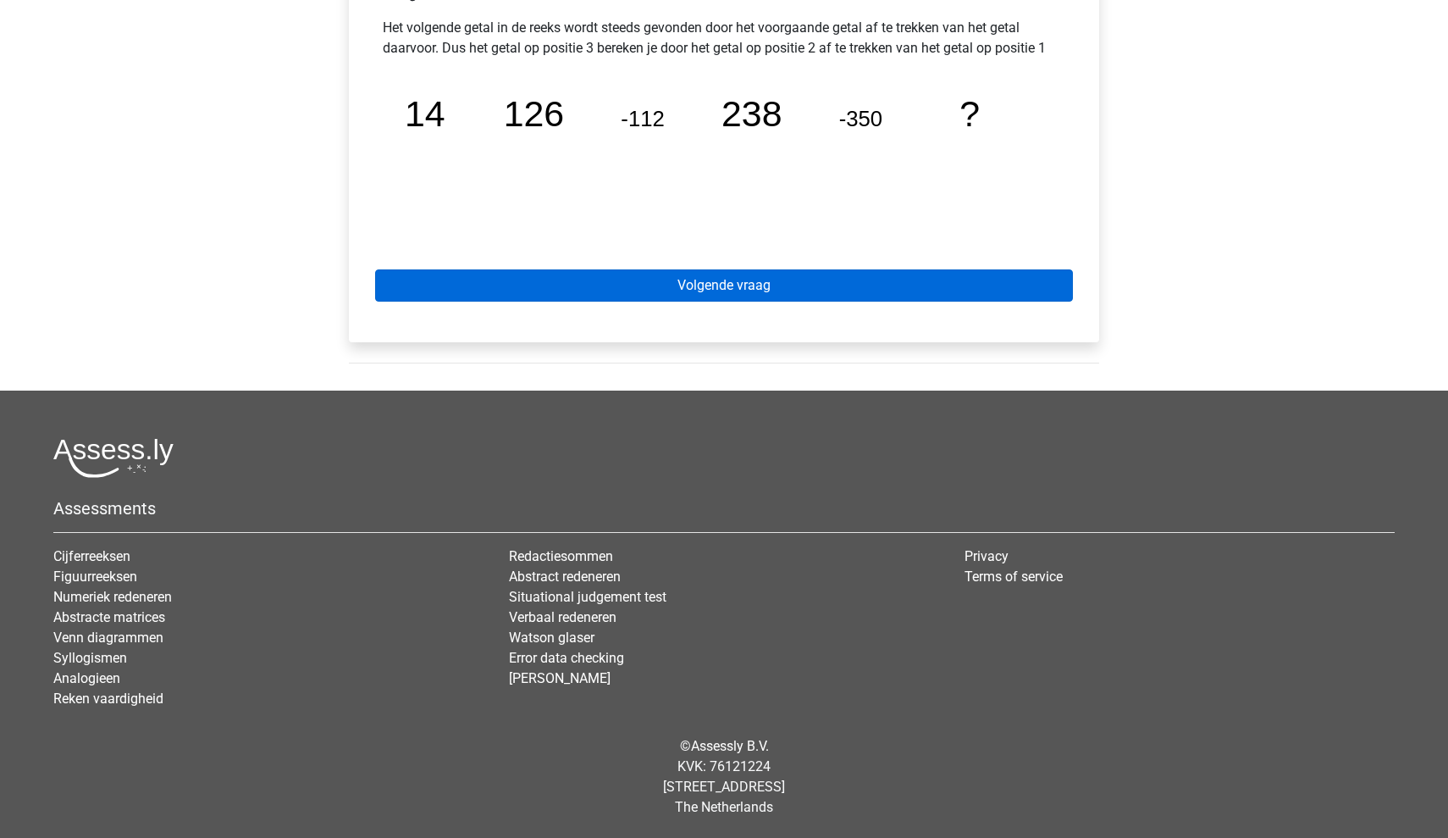
click at [881, 287] on link "Volgende vraag" at bounding box center [724, 285] width 698 height 32
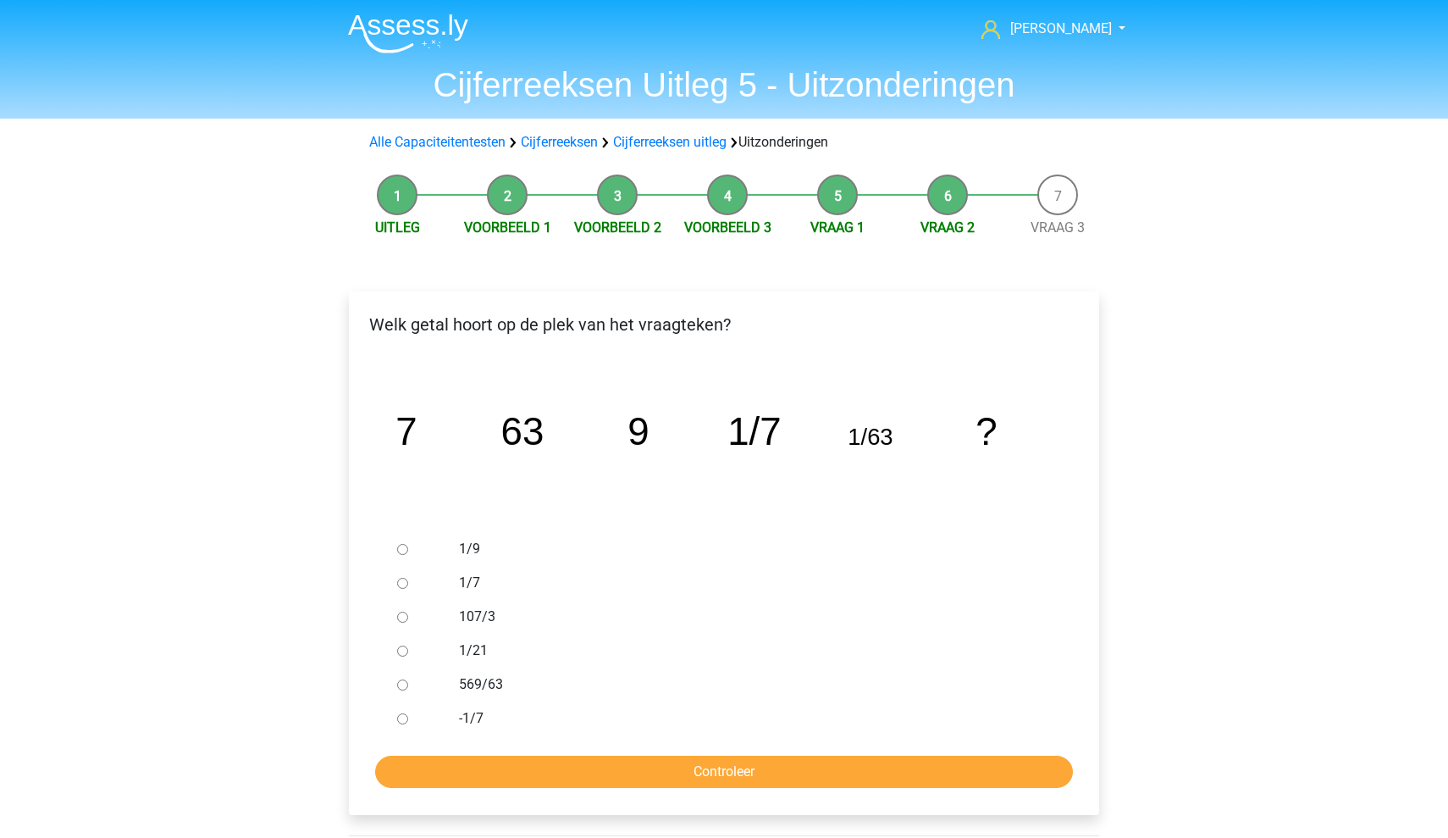
click at [463, 656] on label "1/21" at bounding box center [752, 650] width 586 height 20
click at [408, 656] on input "1/21" at bounding box center [402, 650] width 11 height 11
radio input "true"
click at [540, 754] on form "1/9 1/7 107/3 1/21 569/63 -1/7 Controleer" at bounding box center [723, 660] width 723 height 256
click at [534, 773] on input "Controleer" at bounding box center [724, 771] width 698 height 32
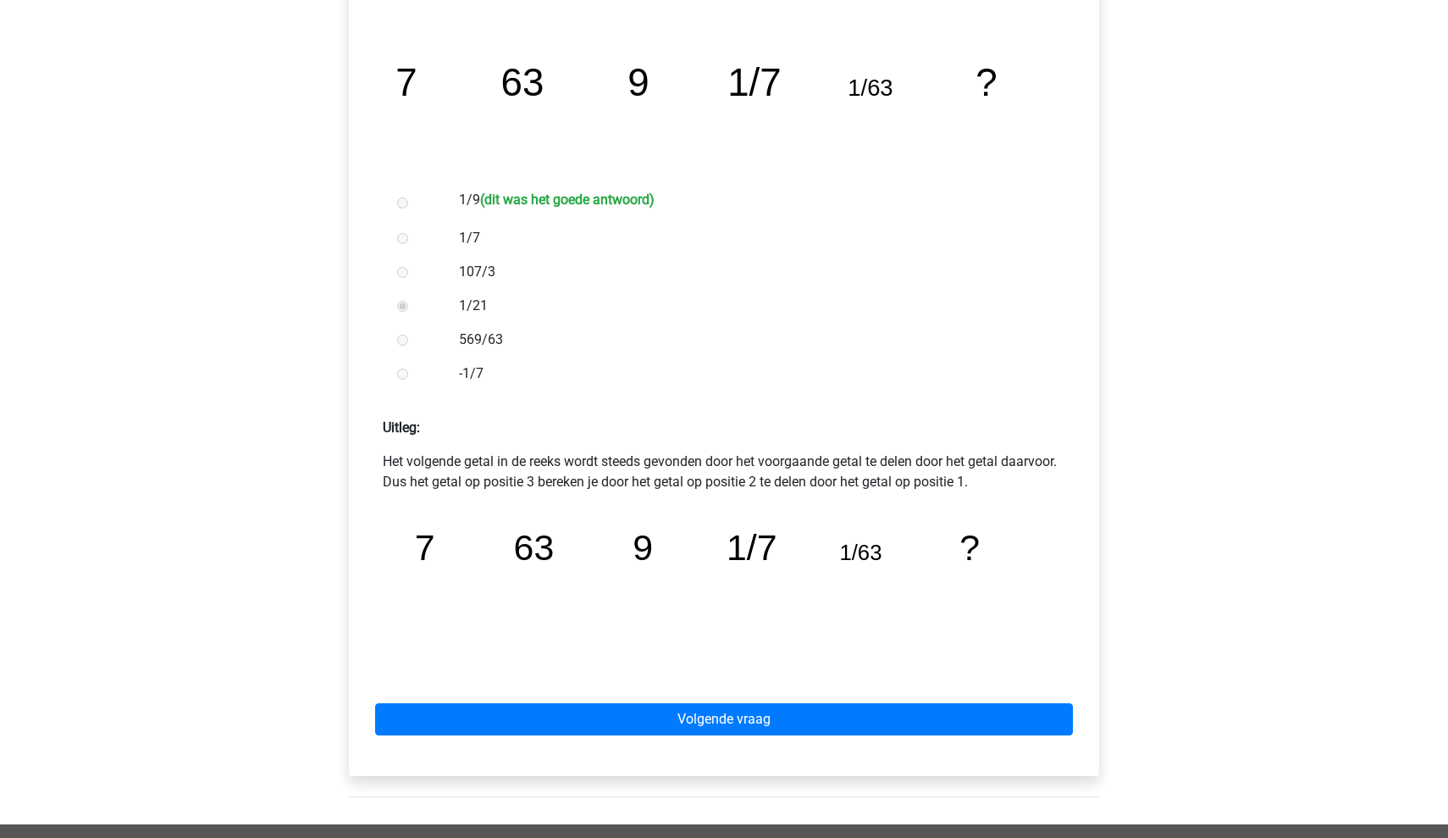
scroll to position [346, 0]
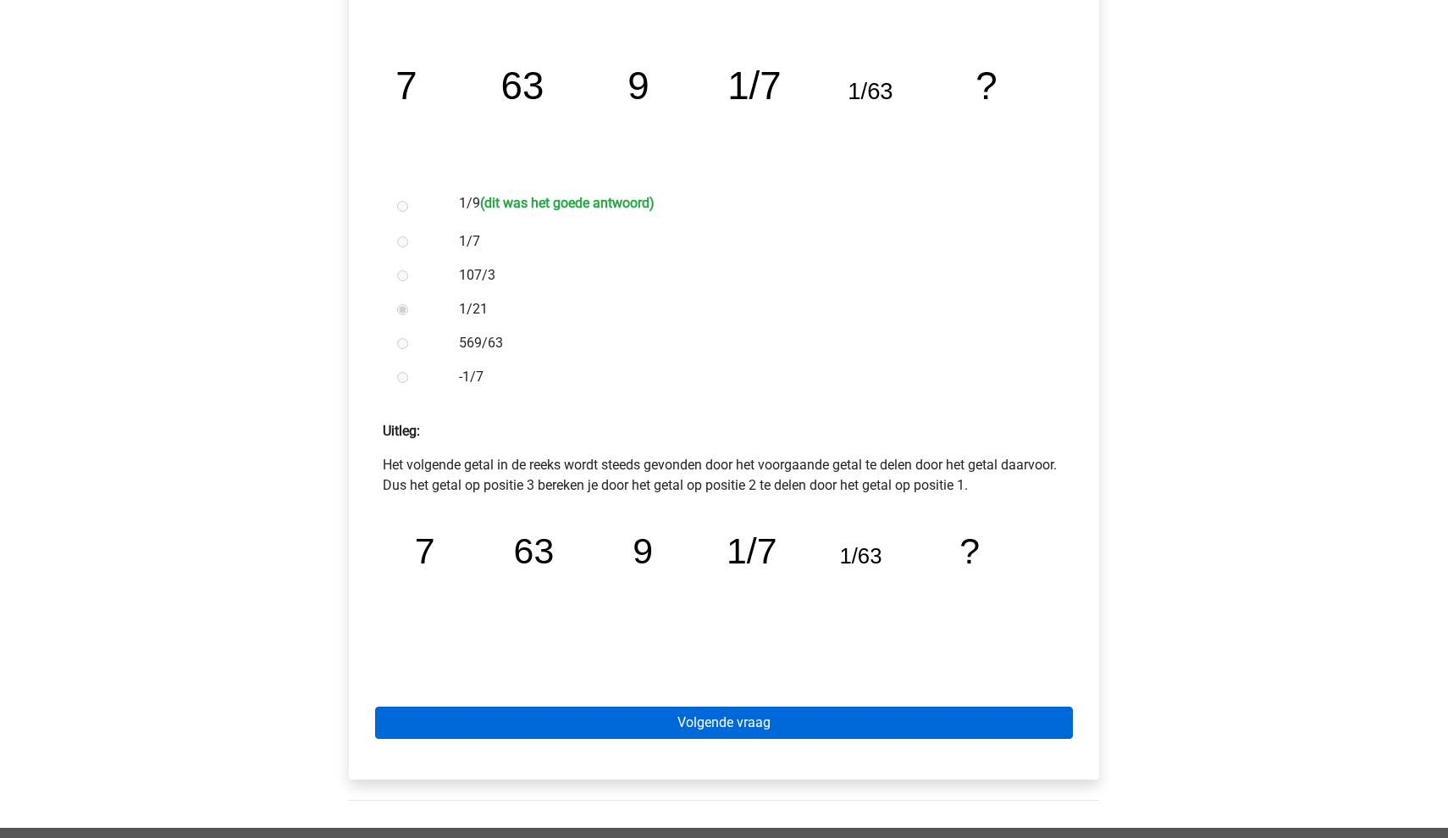
click at [709, 729] on link "Volgende vraag" at bounding box center [724, 722] width 698 height 32
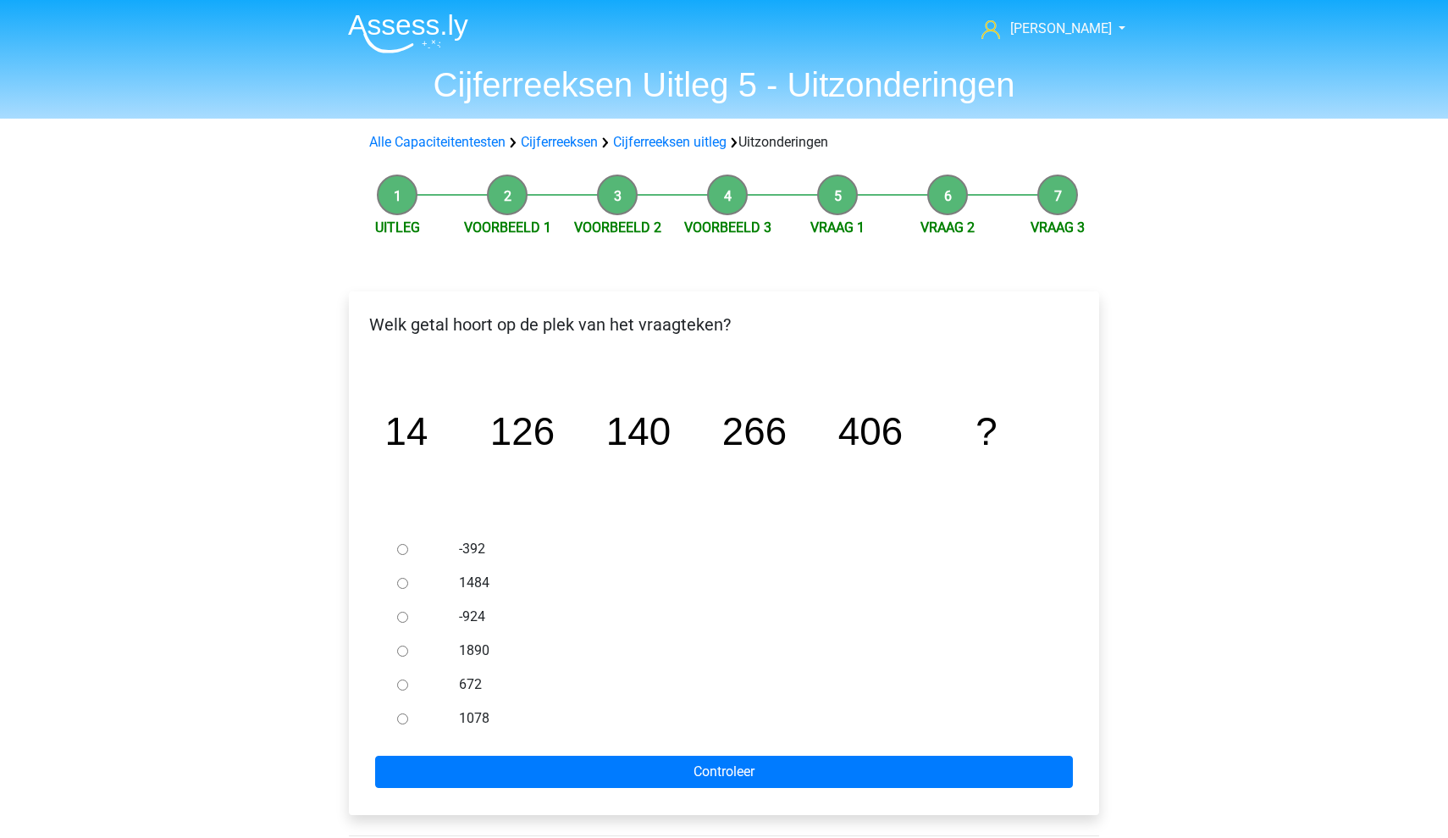
click at [450, 683] on div "672" at bounding box center [751, 684] width 611 height 34
click at [462, 683] on label "672" at bounding box center [752, 684] width 586 height 20
click at [408, 683] on input "672" at bounding box center [402, 684] width 11 height 11
radio input "true"
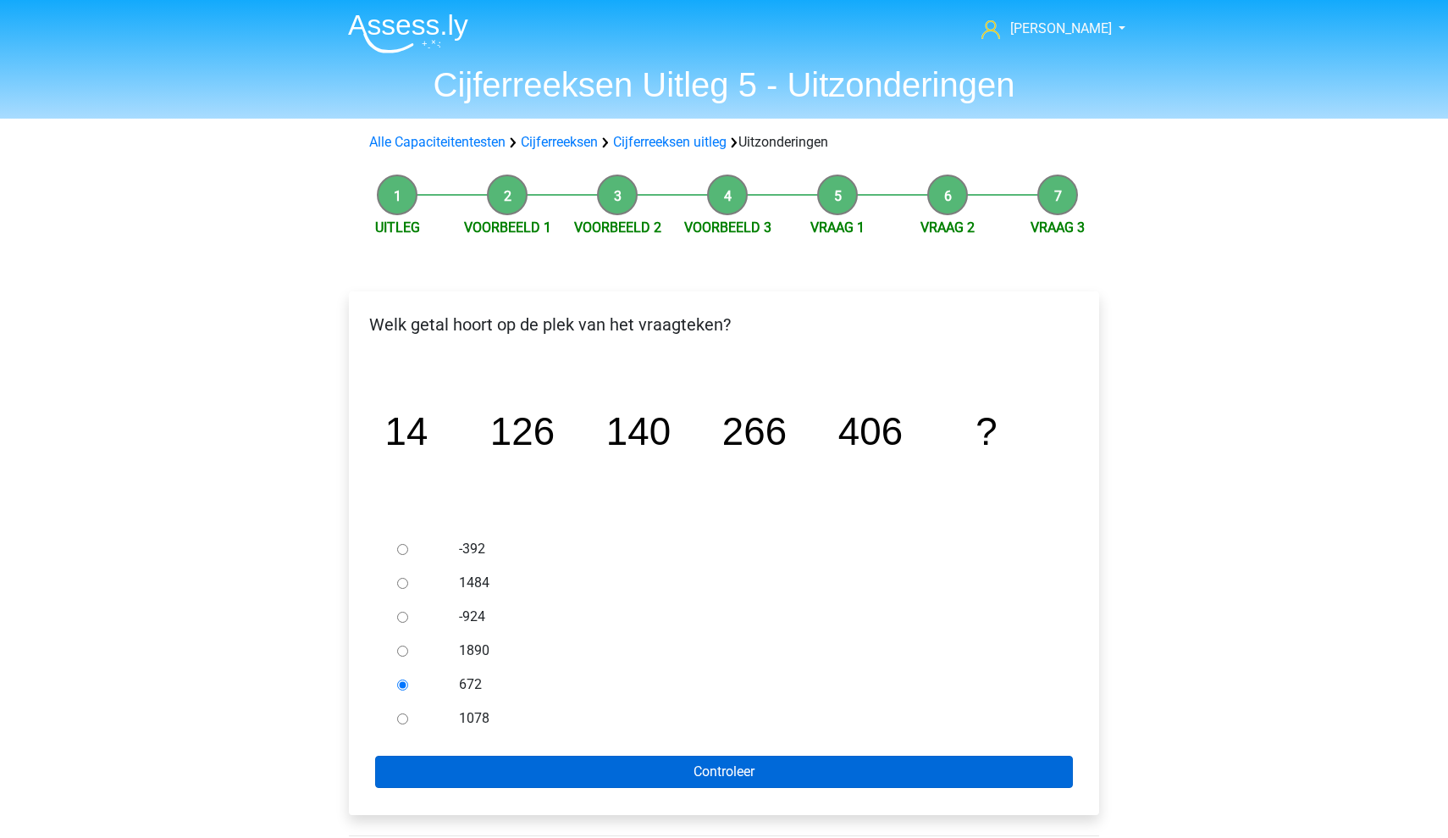
click at [528, 783] on input "Controleer" at bounding box center [724, 771] width 698 height 32
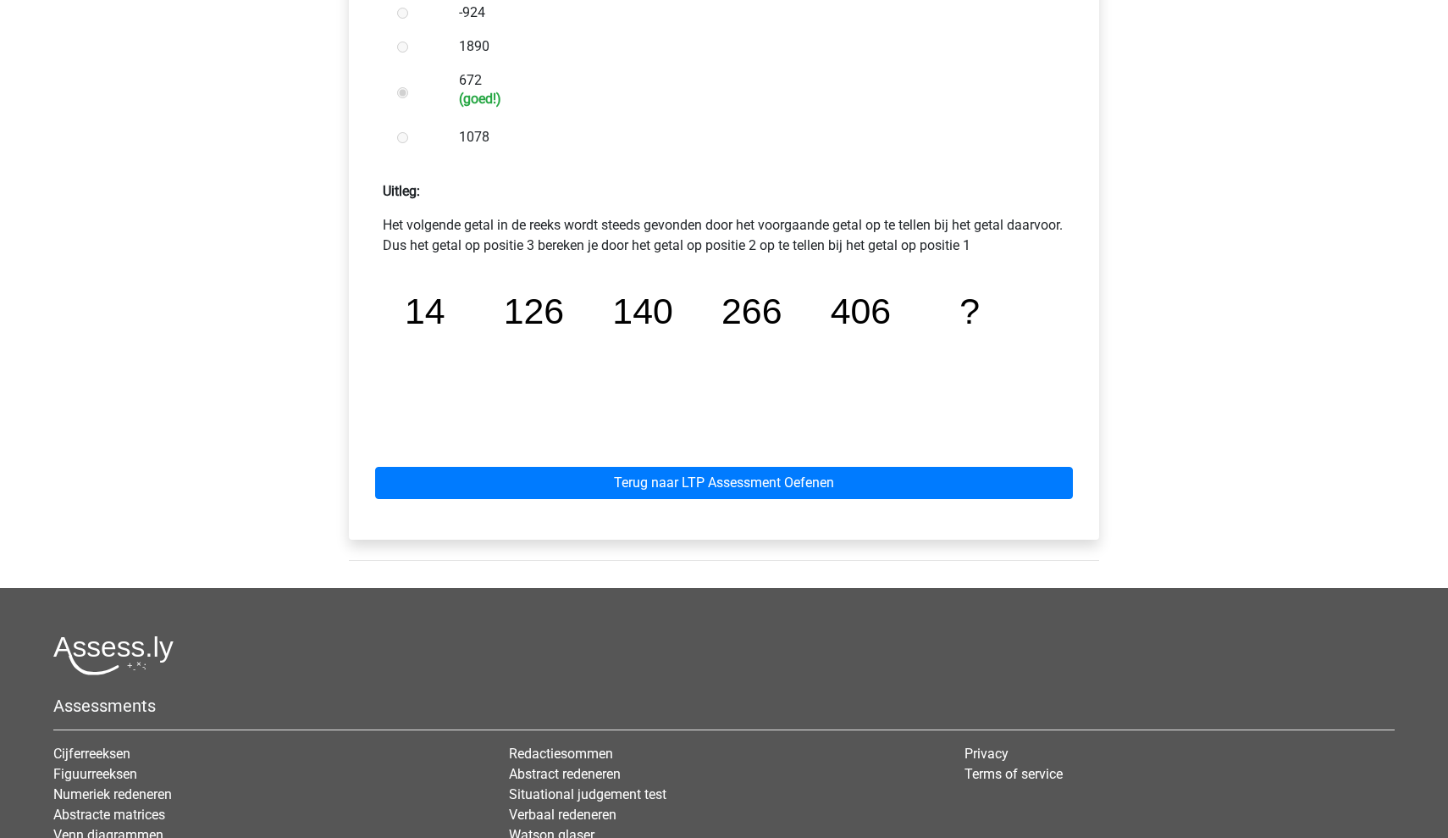
scroll to position [660, 0]
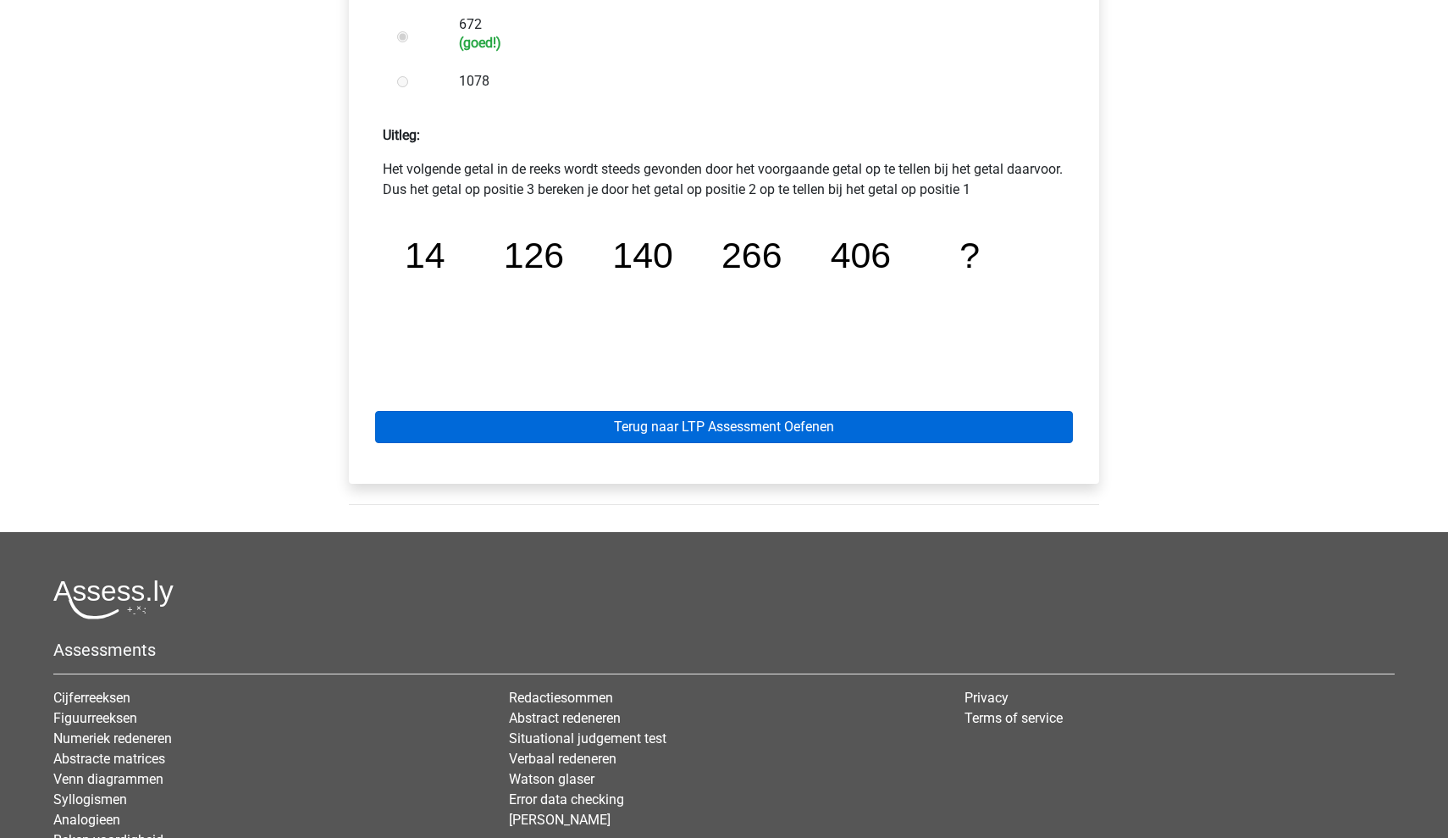
click at [813, 426] on link "Terug naar LTP Assessment Oefenen" at bounding box center [724, 427] width 698 height 32
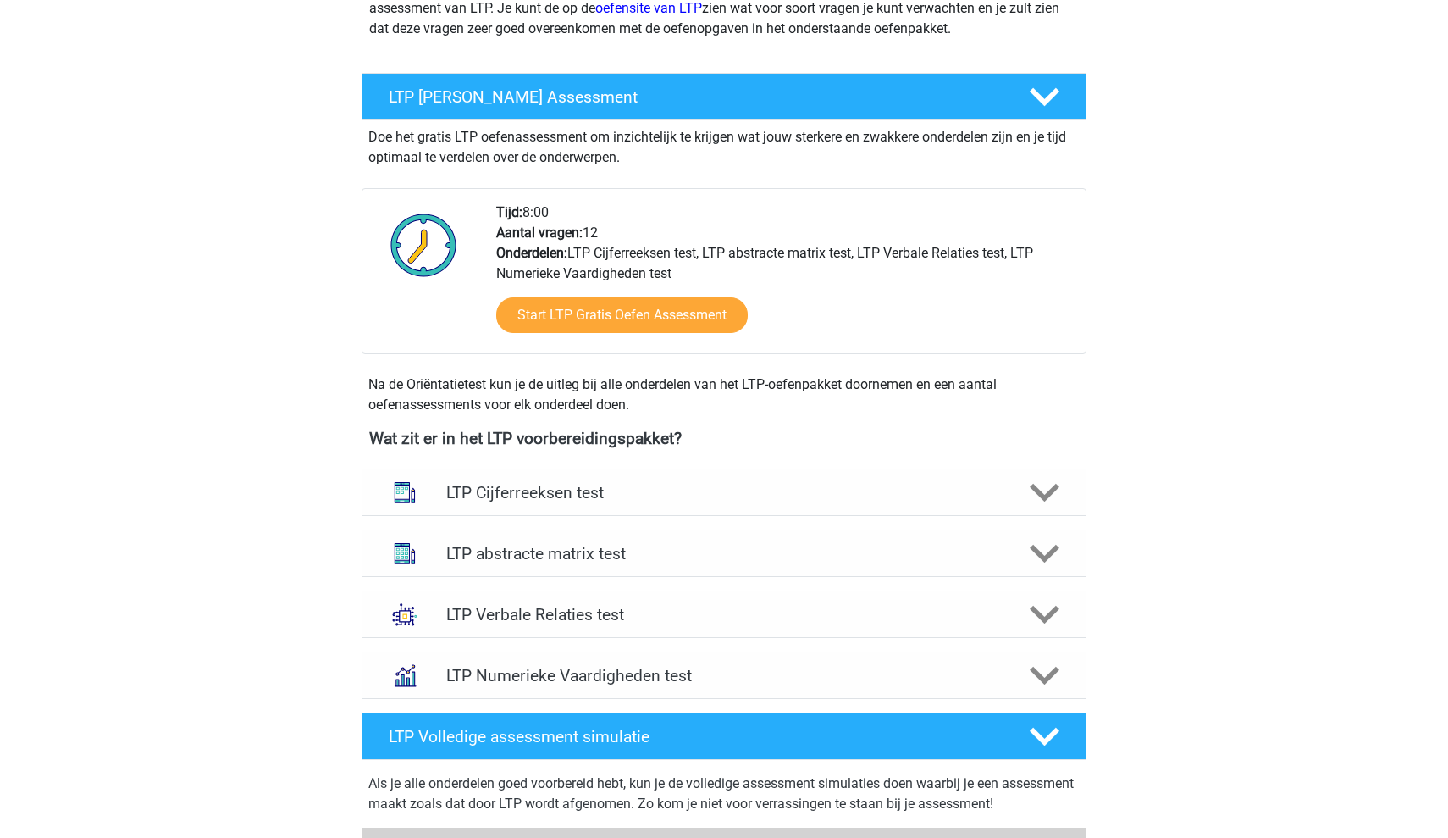
scroll to position [263, 0]
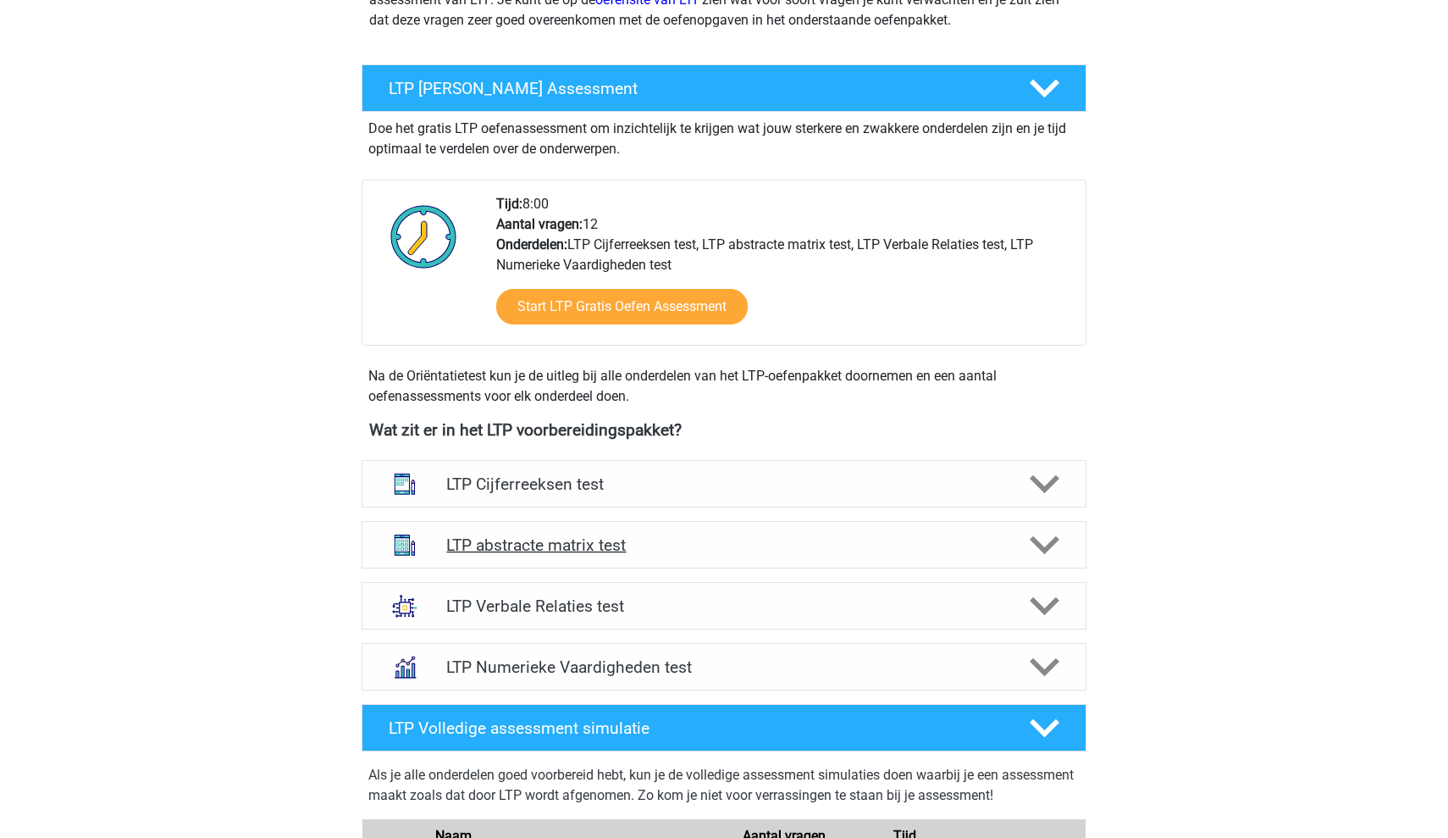
click at [726, 542] on h4 "LTP abstracte matrix test" at bounding box center [723, 544] width 555 height 19
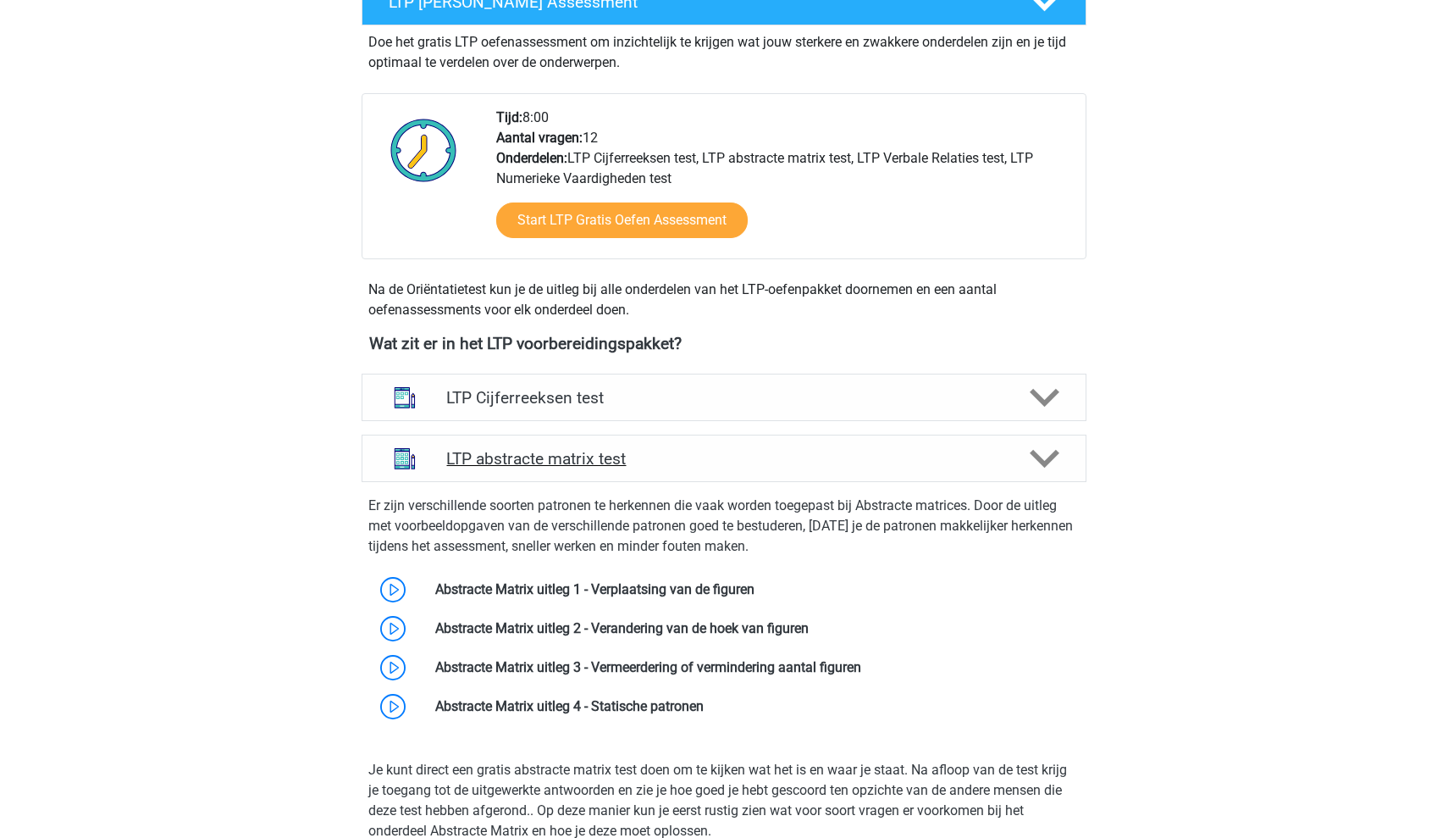
scroll to position [355, 0]
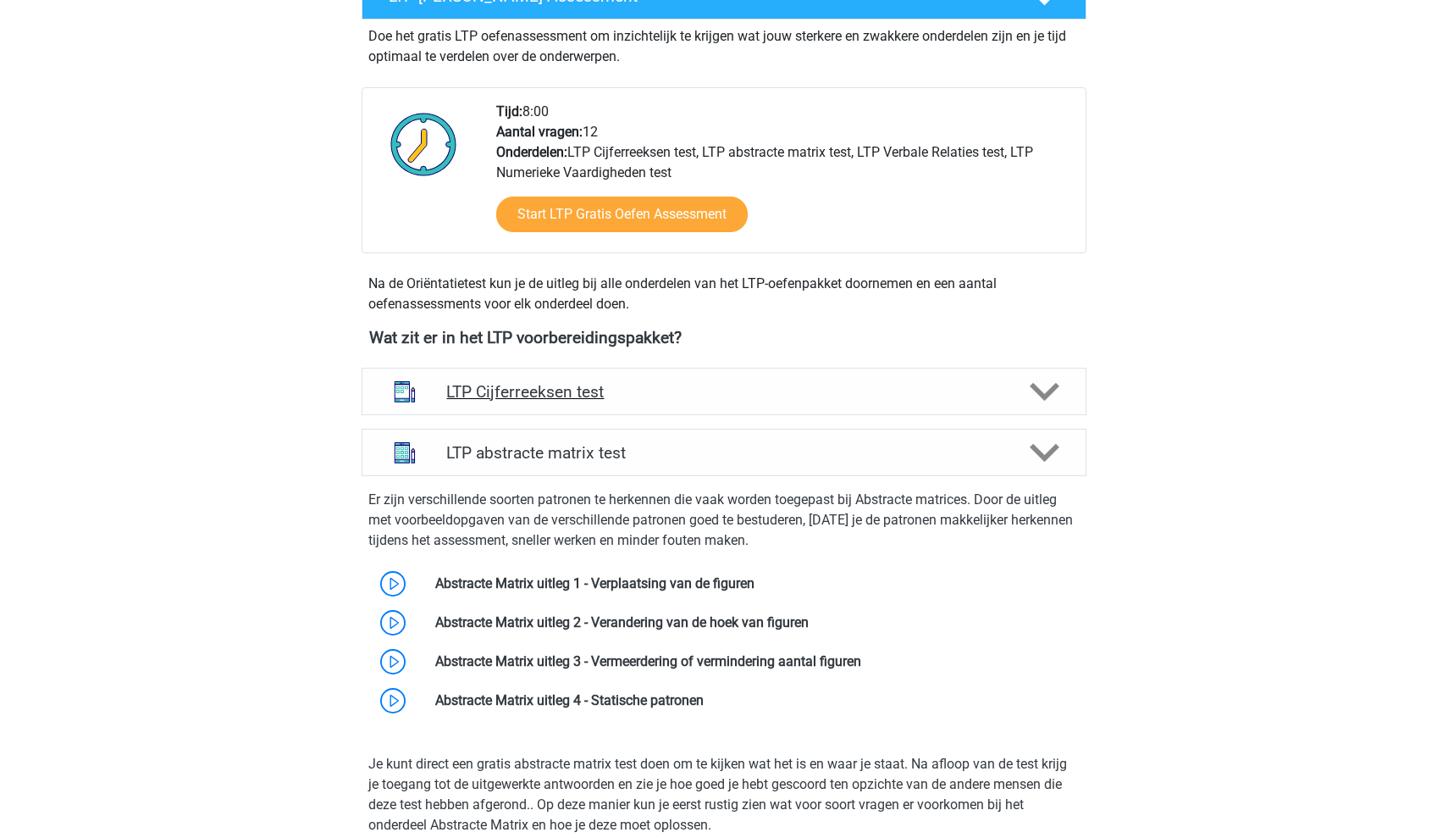
click at [798, 392] on h4 "LTP Cijferreeksen test" at bounding box center [723, 391] width 555 height 19
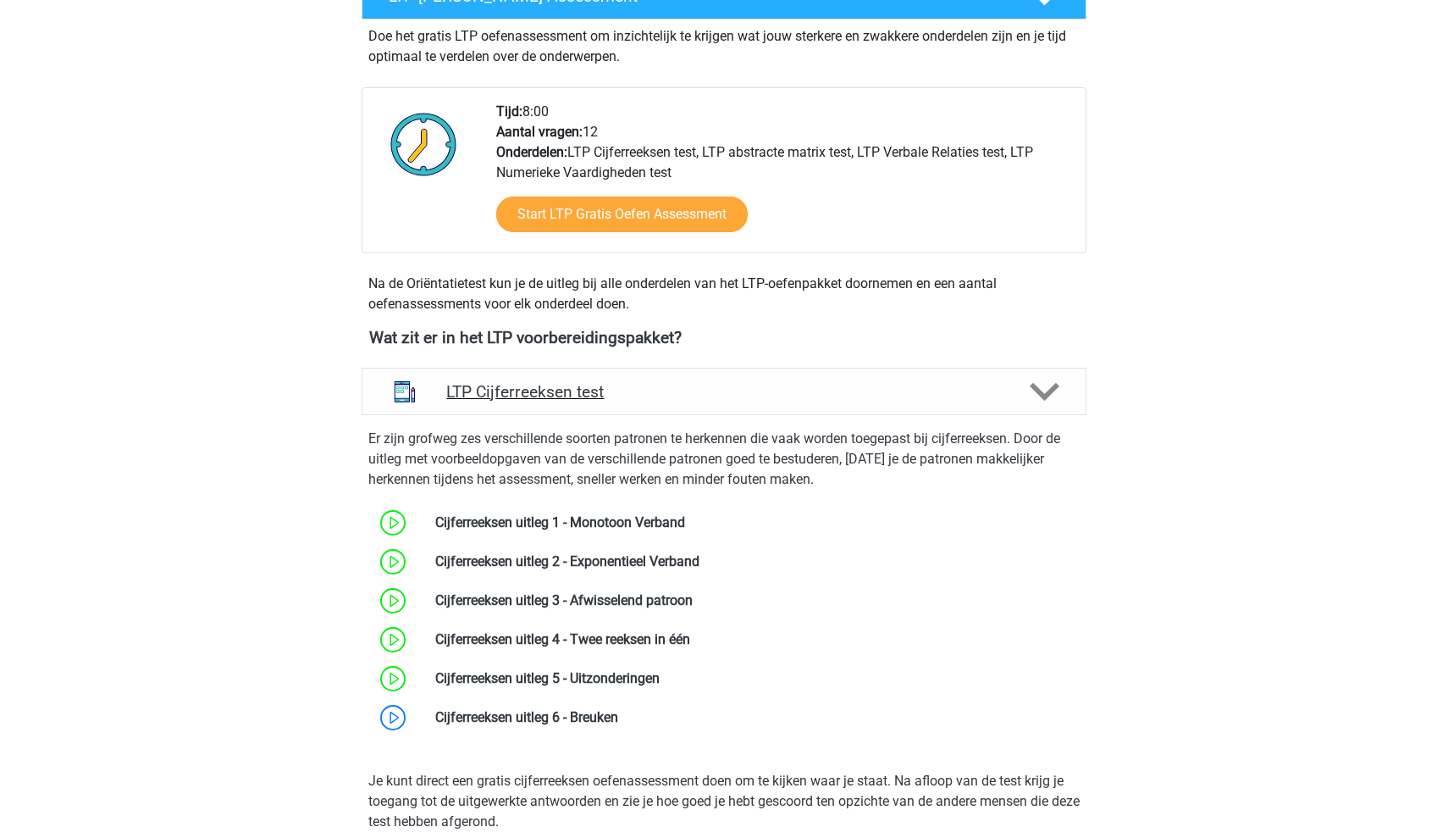
click at [798, 393] on h4 "LTP Cijferreeksen test" at bounding box center [723, 391] width 555 height 19
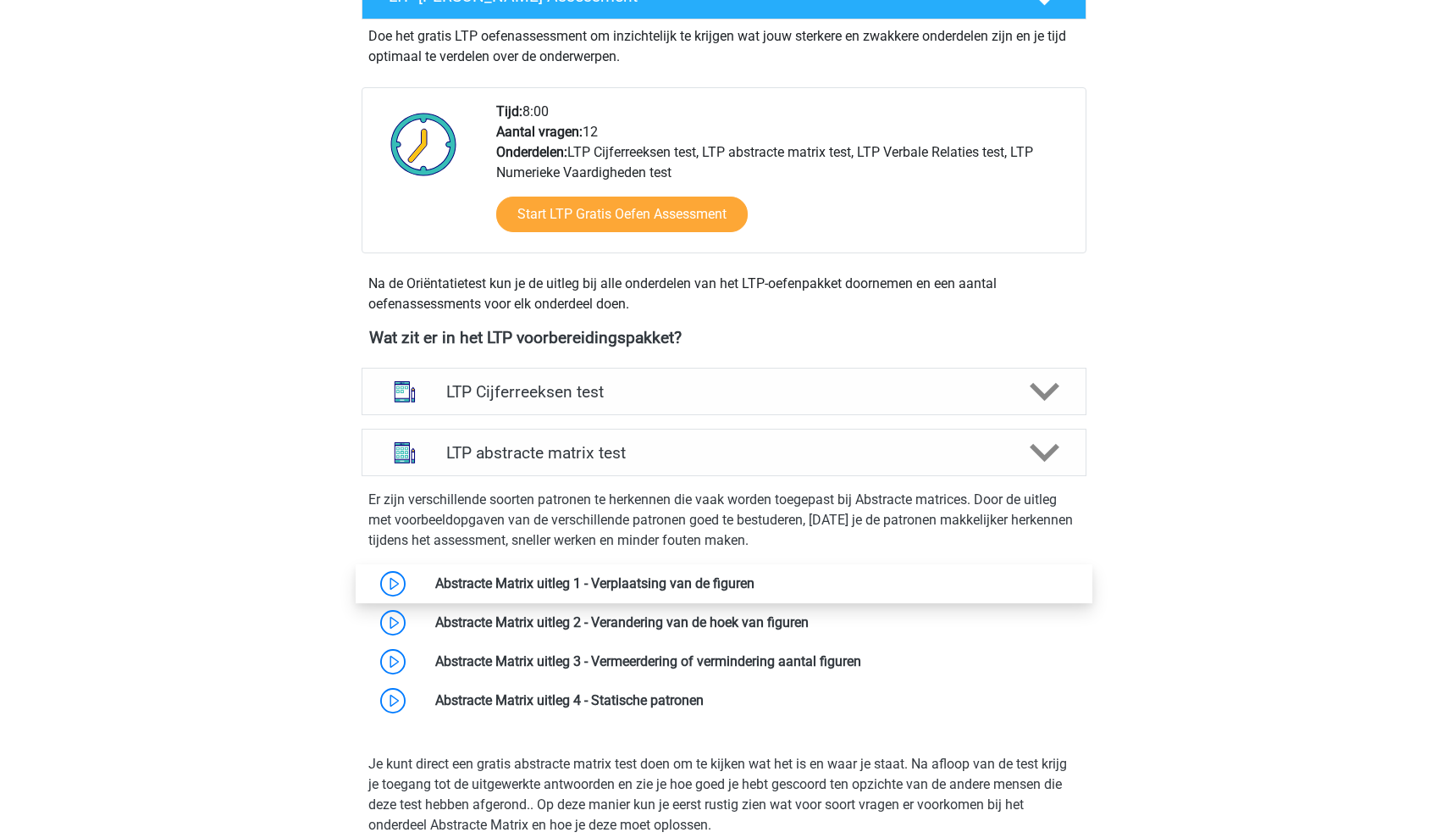
click at [755, 582] on link at bounding box center [755, 583] width 0 height 16
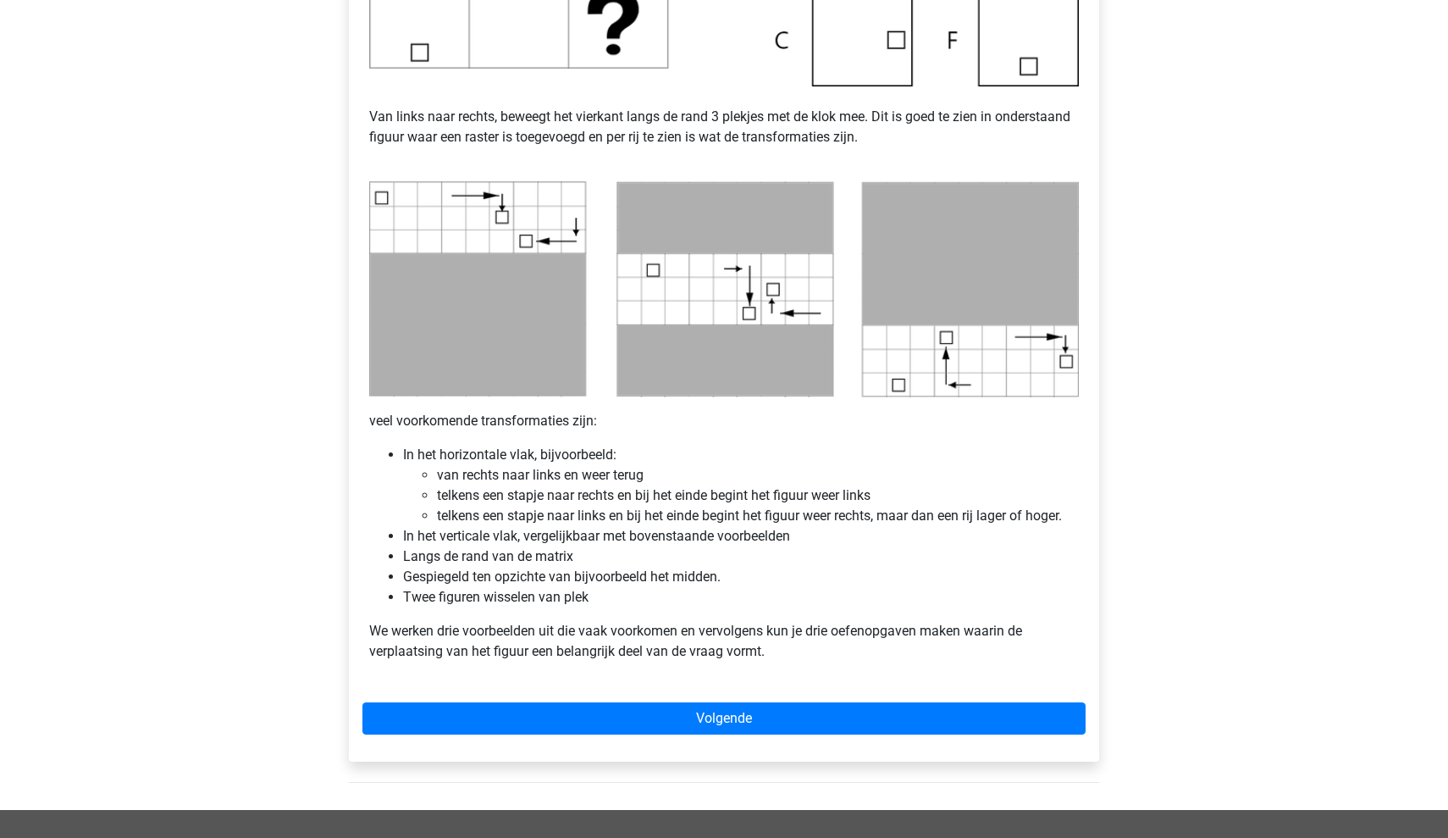
scroll to position [711, 0]
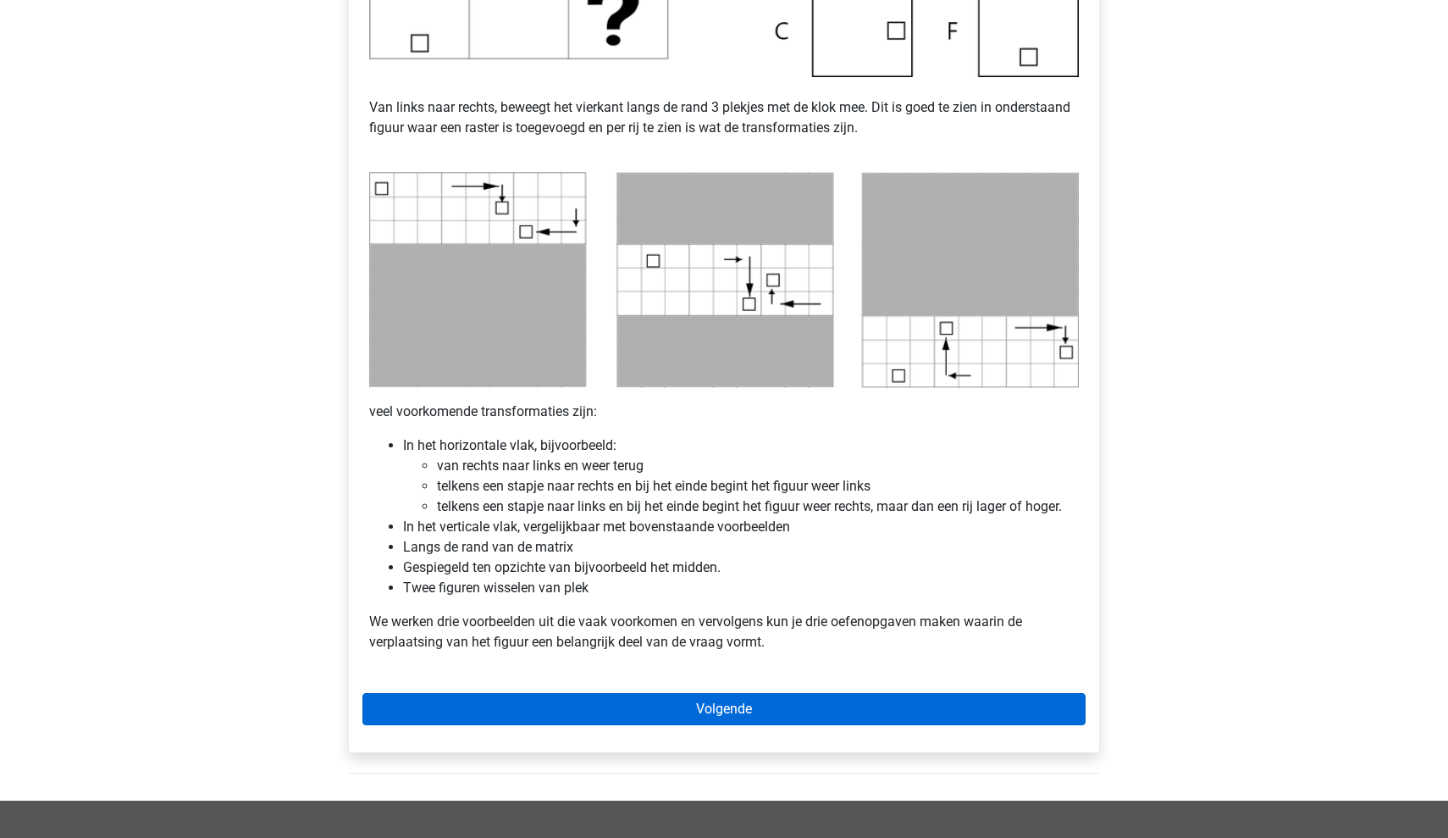
click at [581, 716] on link "Volgende" at bounding box center [723, 709] width 723 height 32
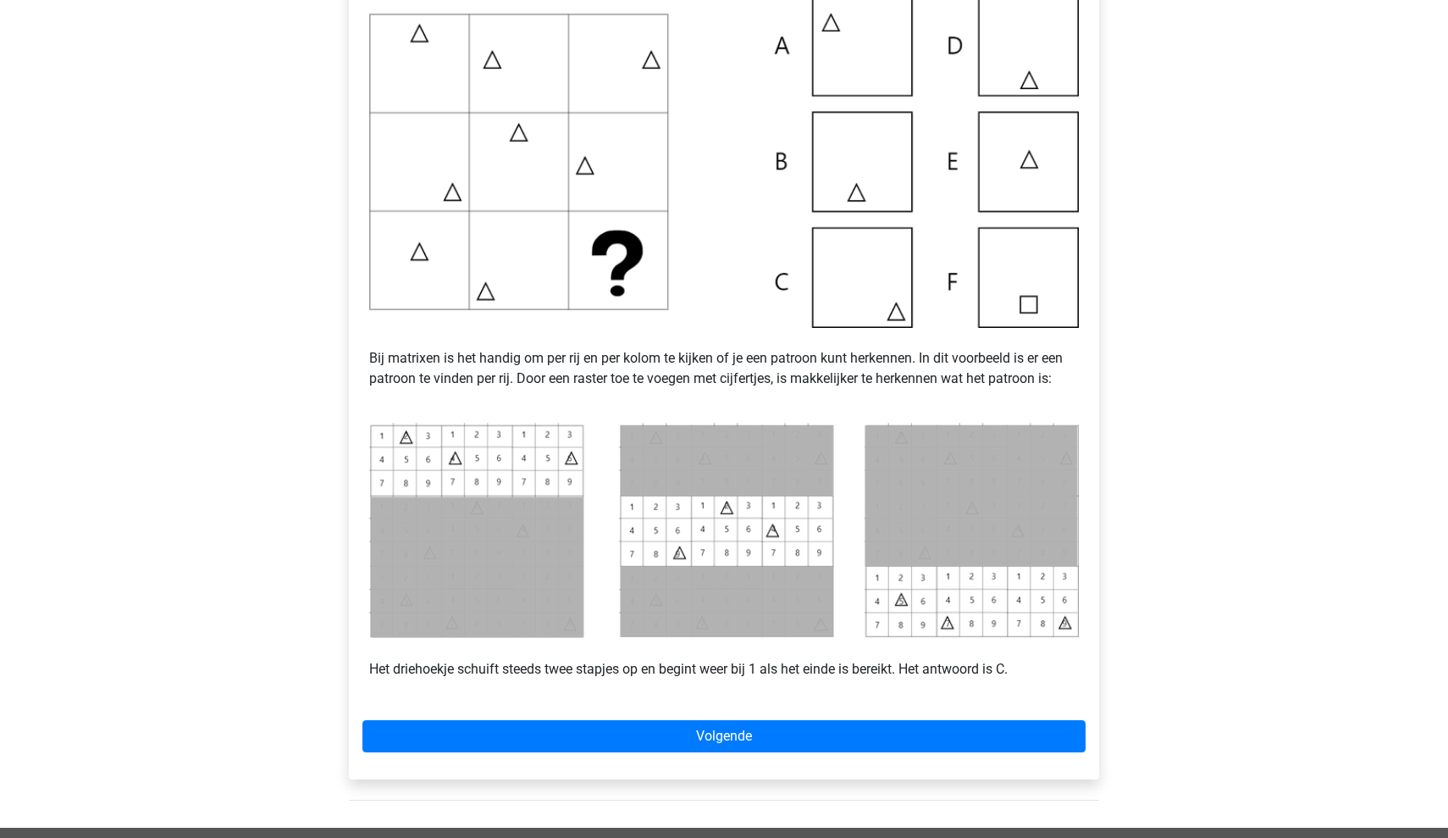
scroll to position [402, 0]
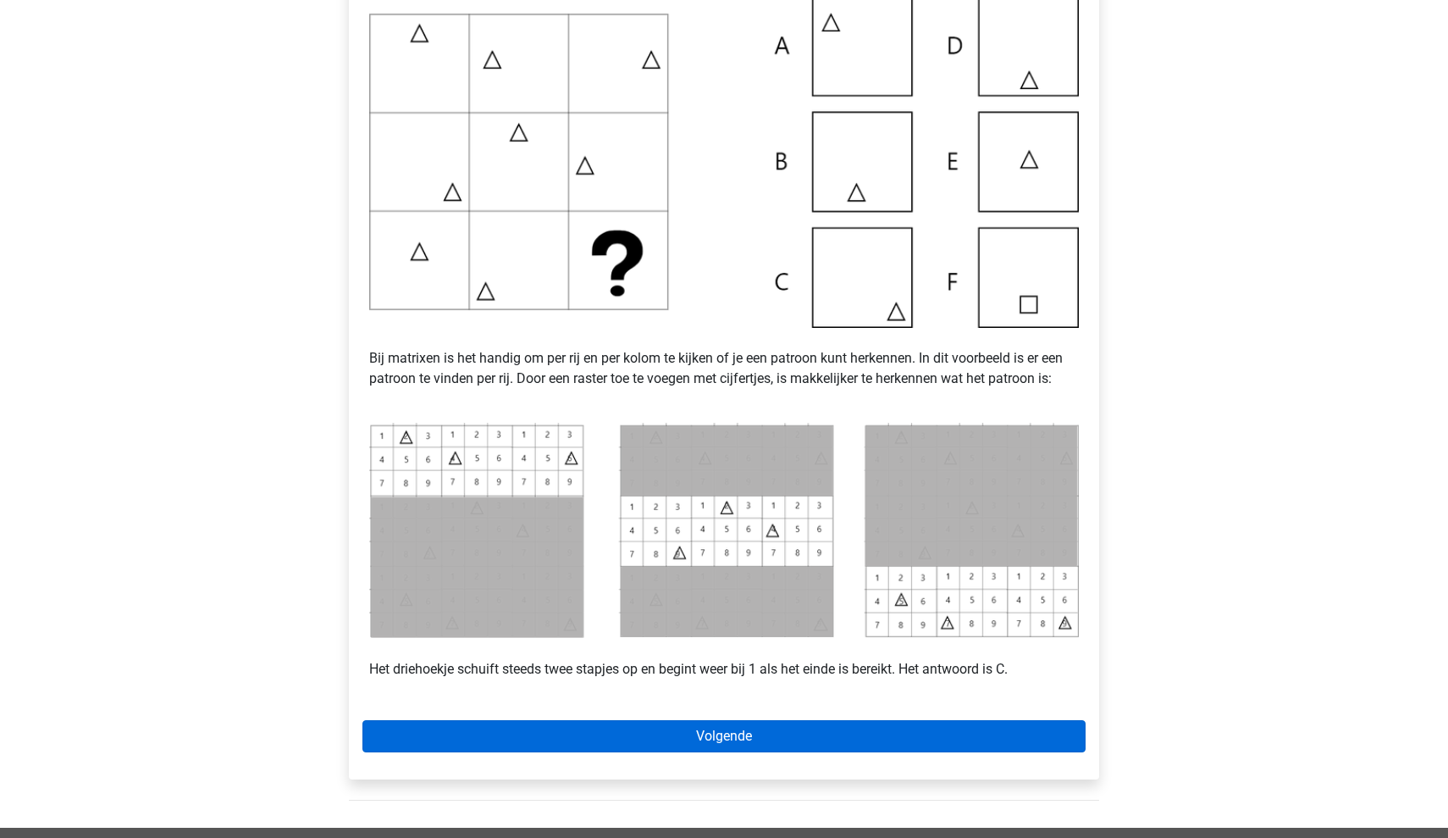
click at [648, 723] on link "Volgende" at bounding box center [723, 736] width 723 height 32
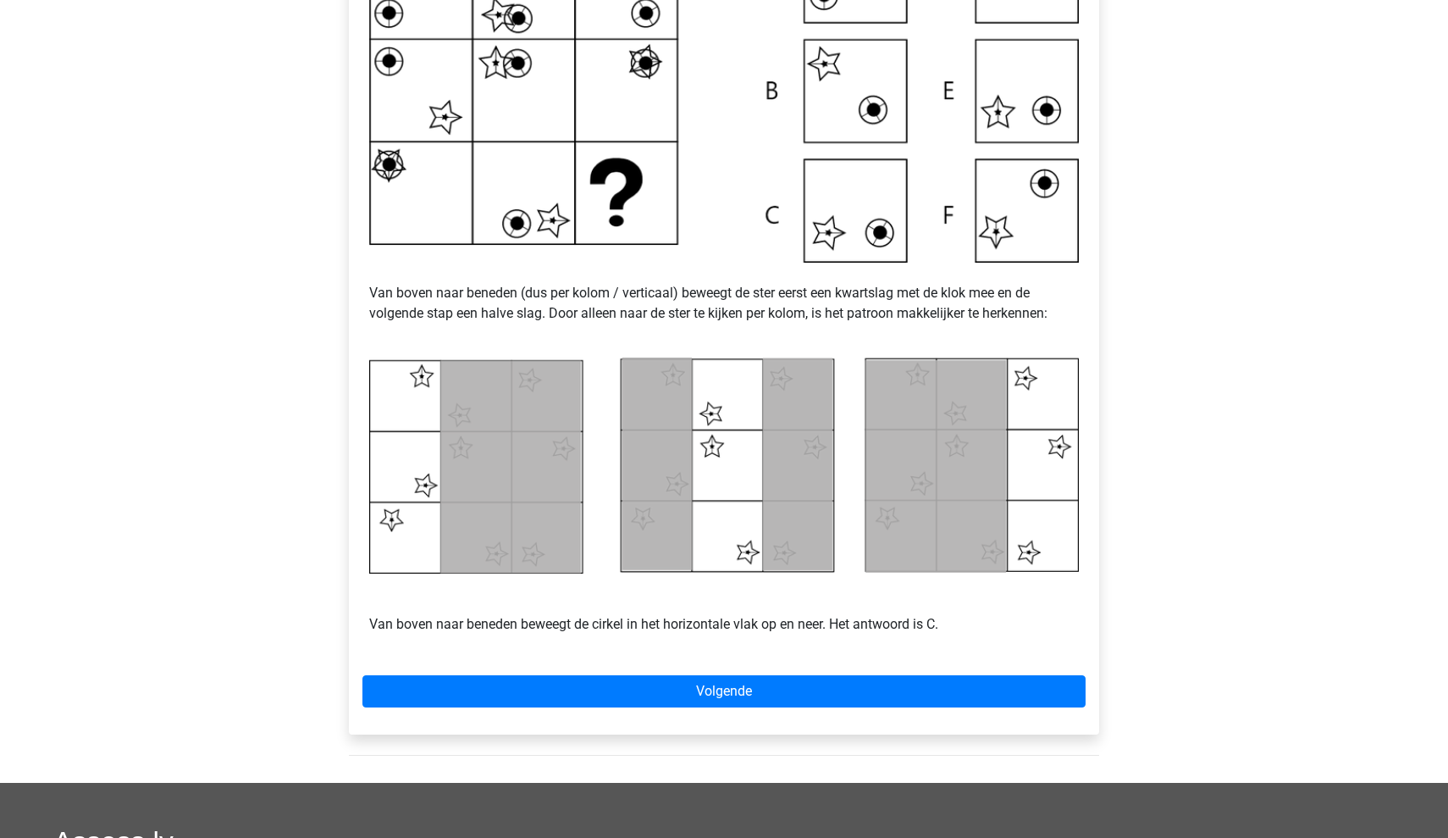
scroll to position [475, 0]
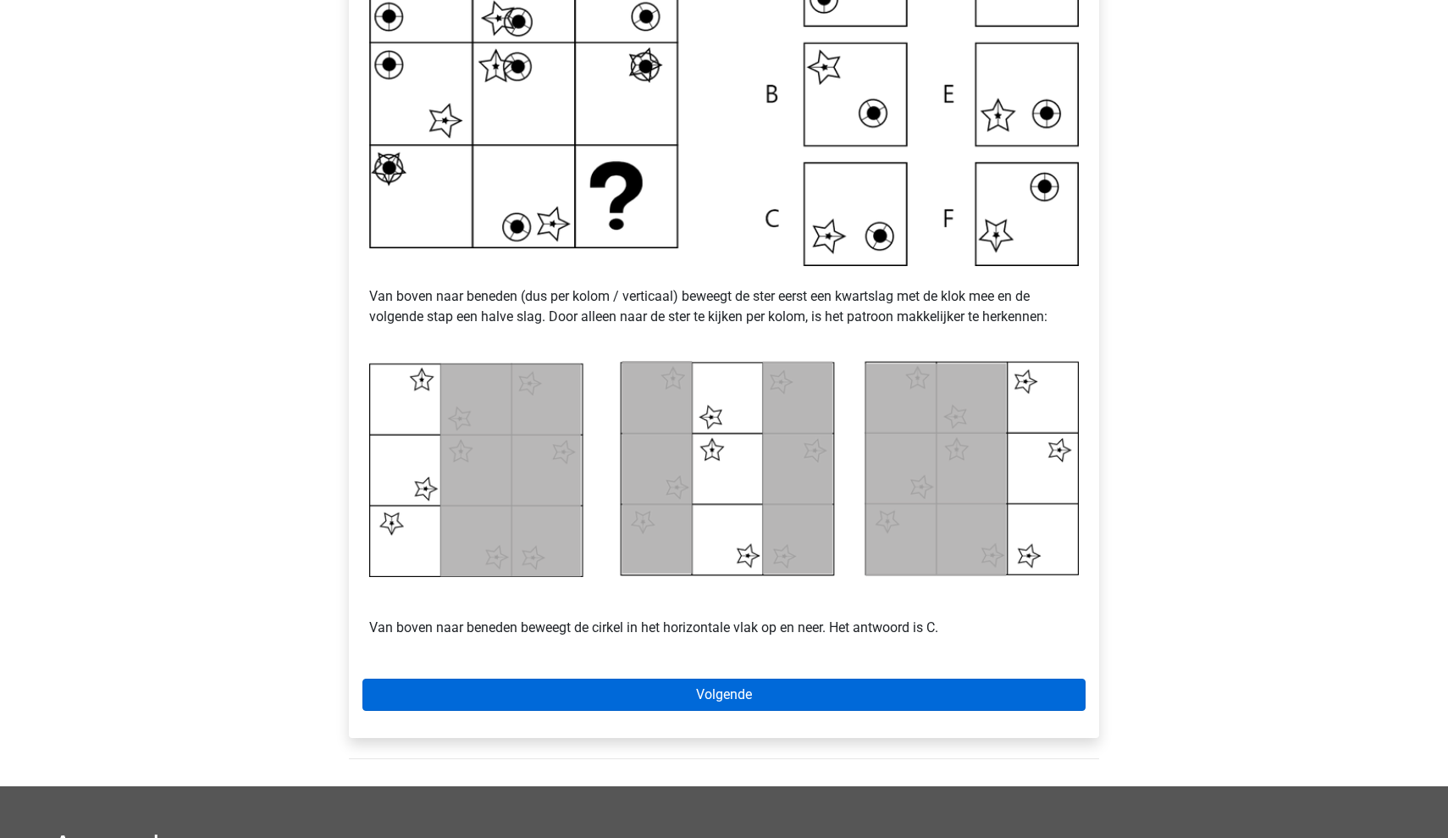
click at [659, 682] on link "Volgende" at bounding box center [723, 694] width 723 height 32
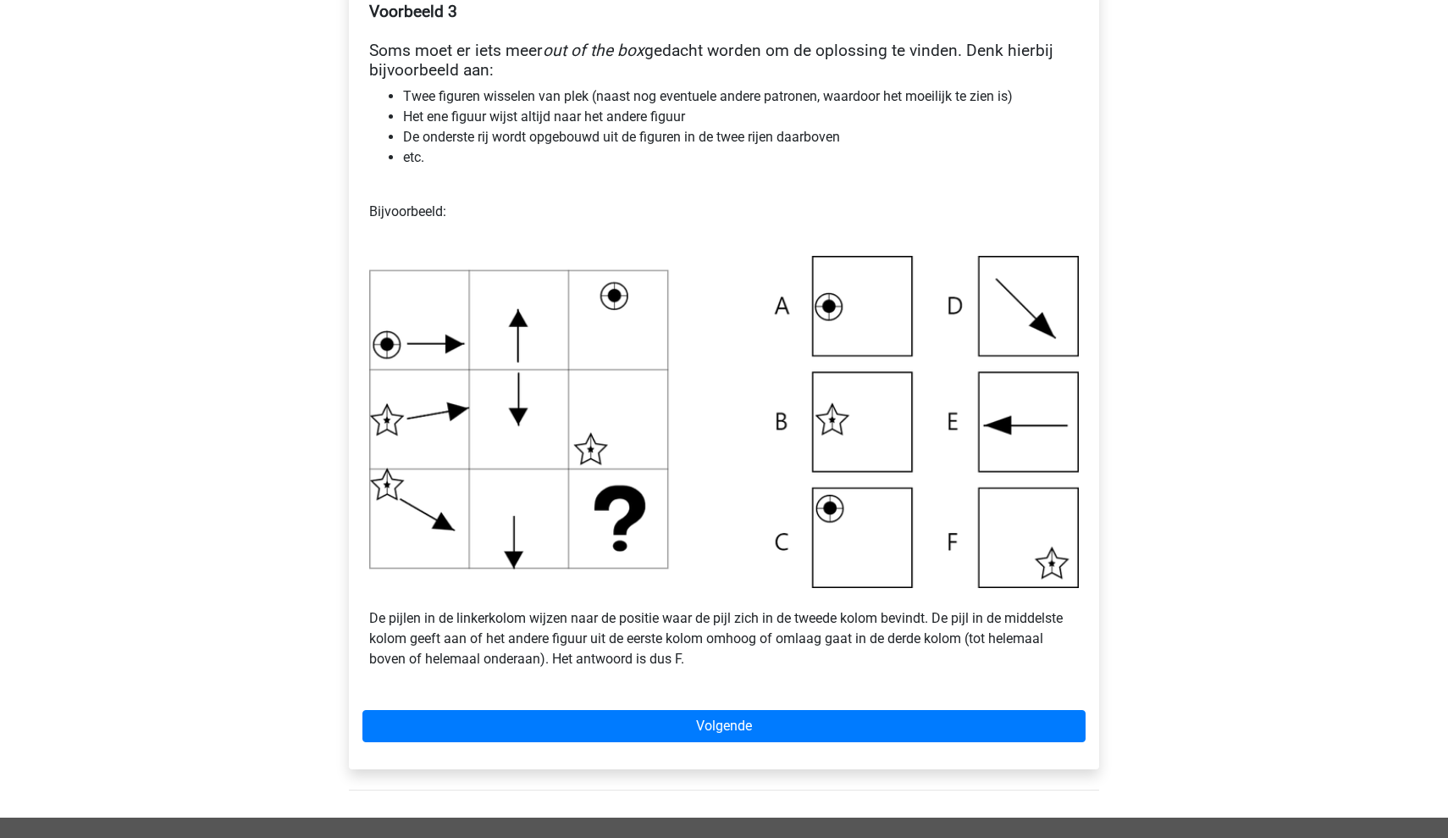
scroll to position [351, 0]
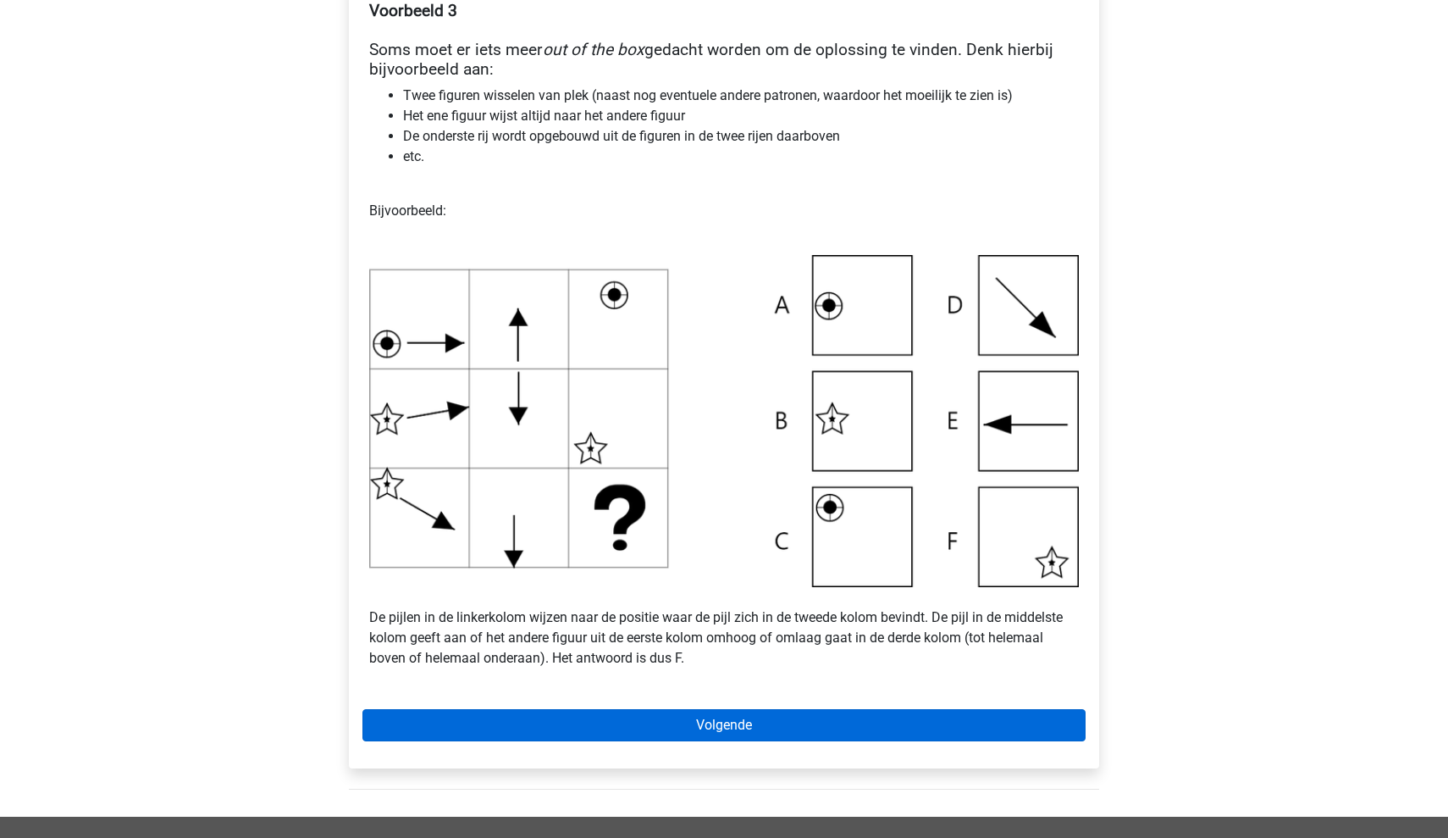
click at [637, 727] on link "Volgende" at bounding box center [723, 725] width 723 height 32
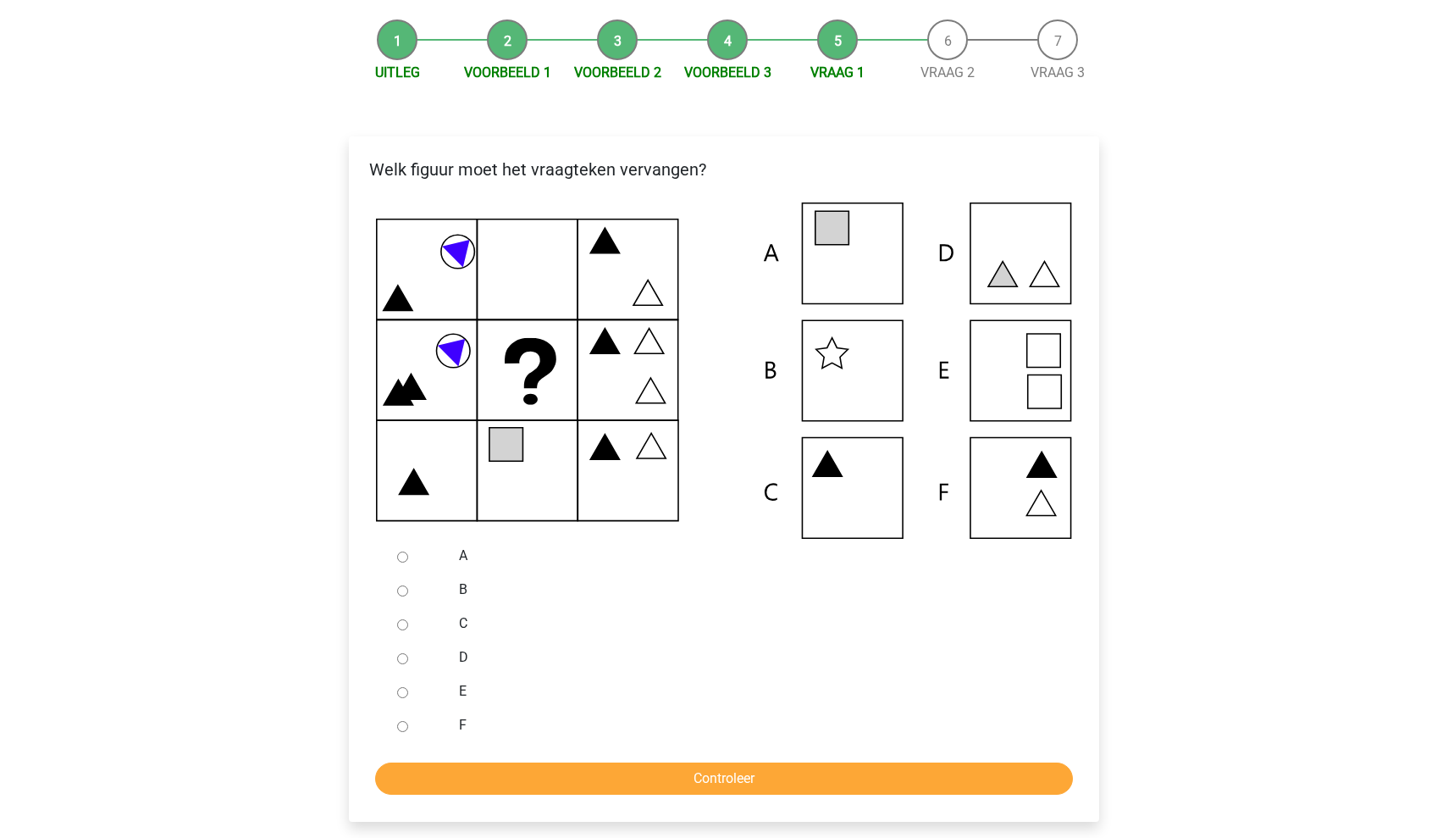
scroll to position [207, 0]
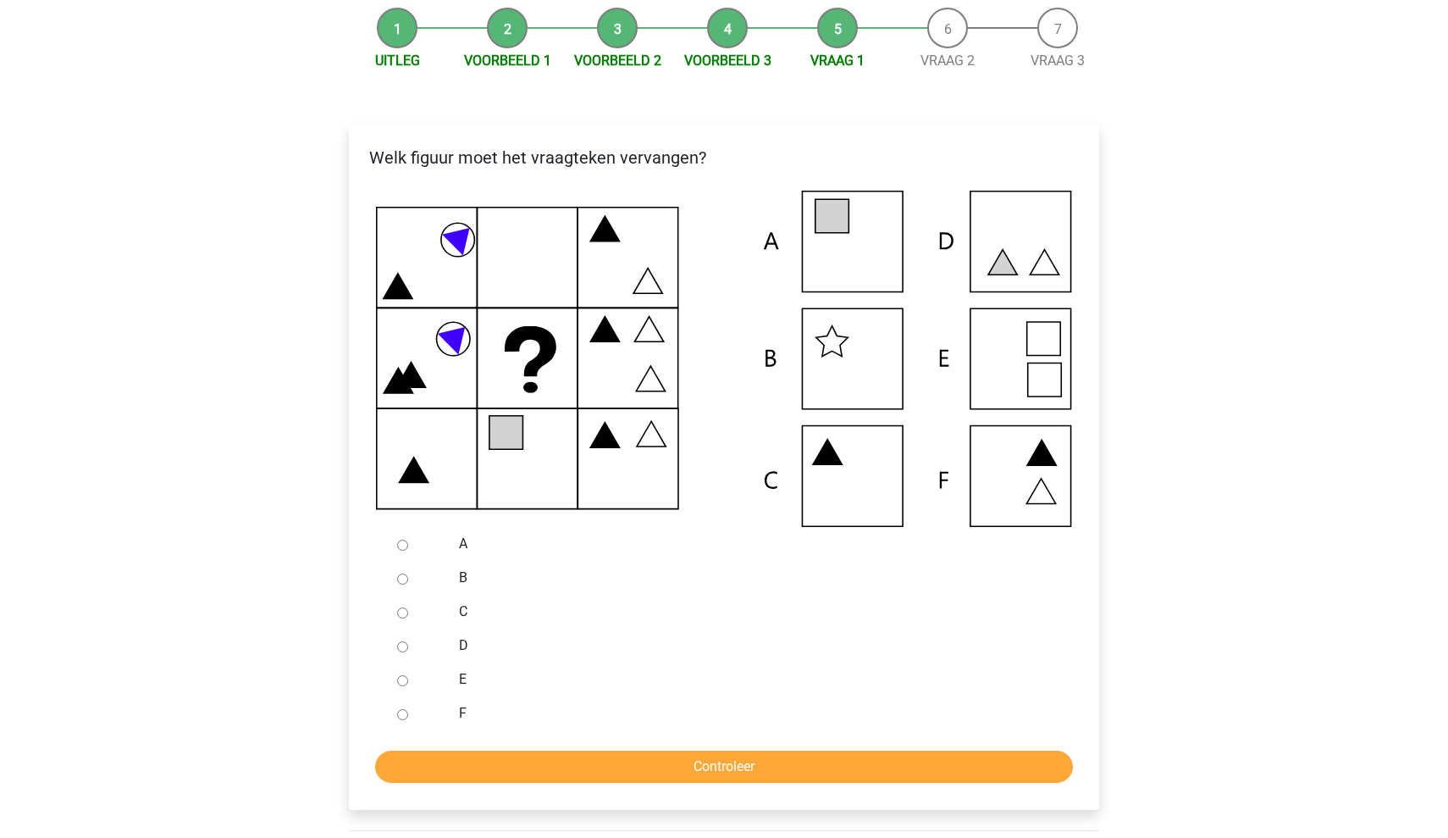
click at [457, 544] on div "A" at bounding box center [751, 544] width 611 height 34
click at [461, 543] on label "A" at bounding box center [752, 544] width 586 height 20
click at [408, 543] on input "A" at bounding box center [402, 544] width 11 height 11
radio input "true"
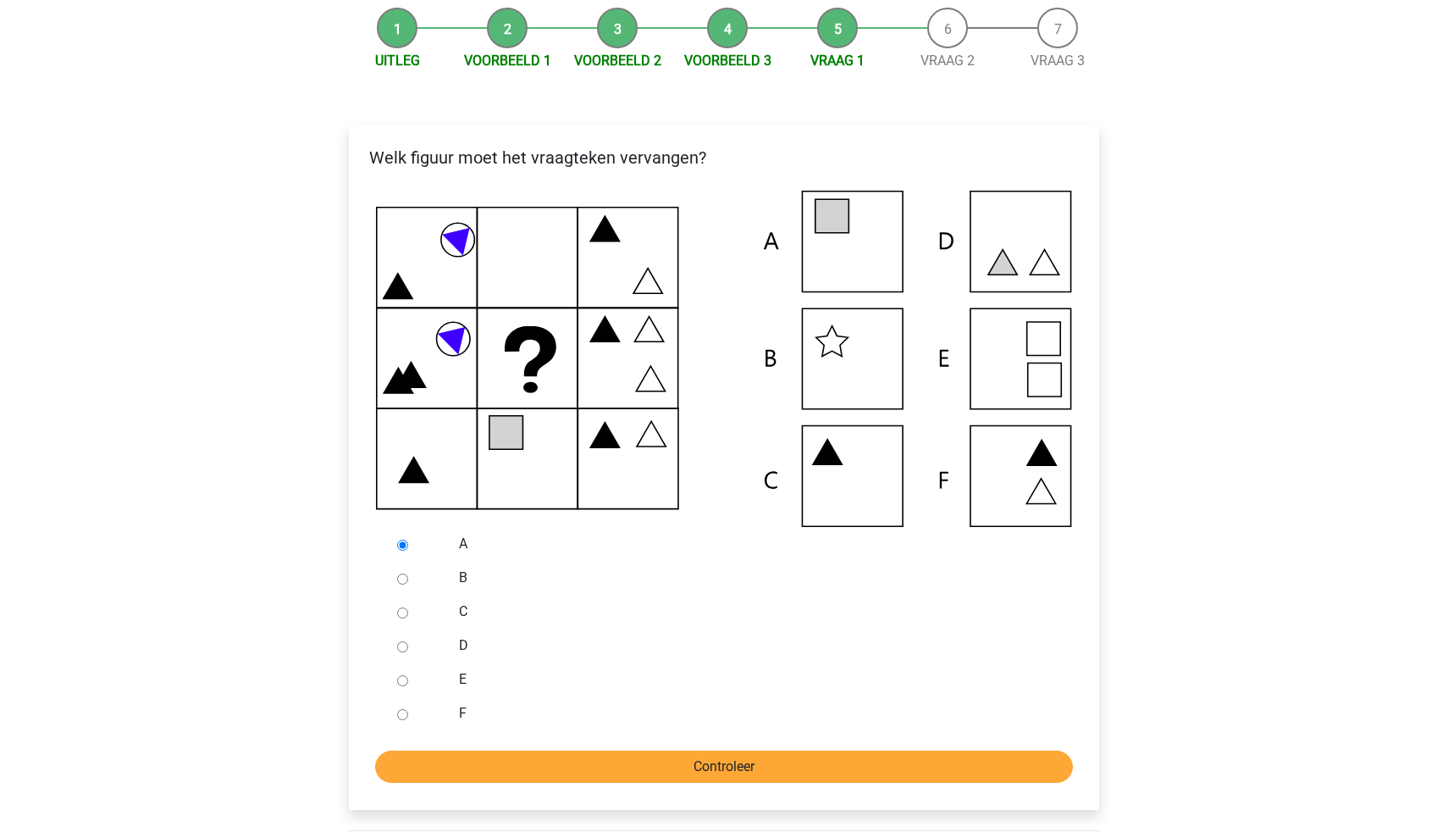
click at [542, 777] on input "Controleer" at bounding box center [724, 766] width 698 height 32
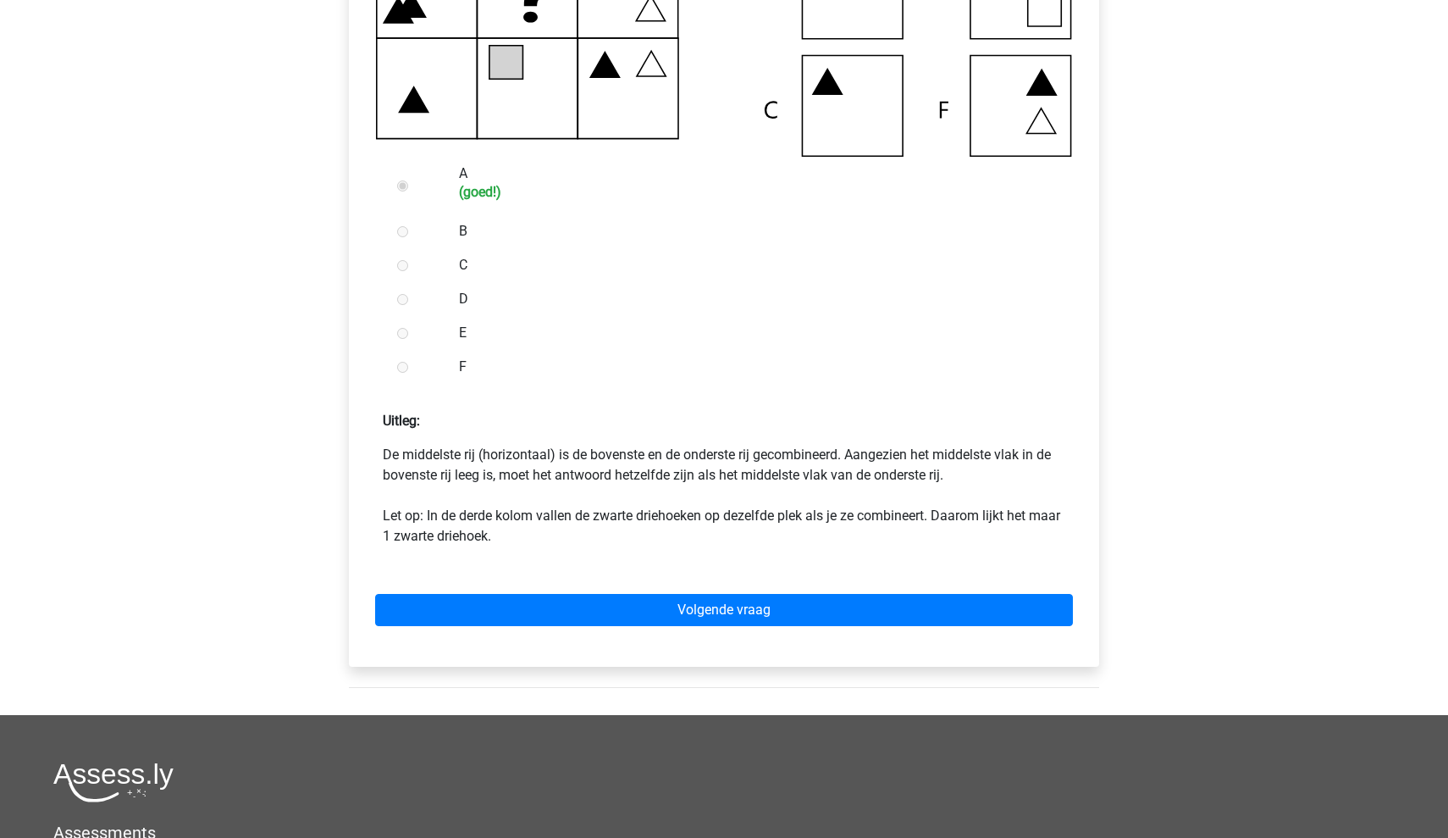
scroll to position [623, 0]
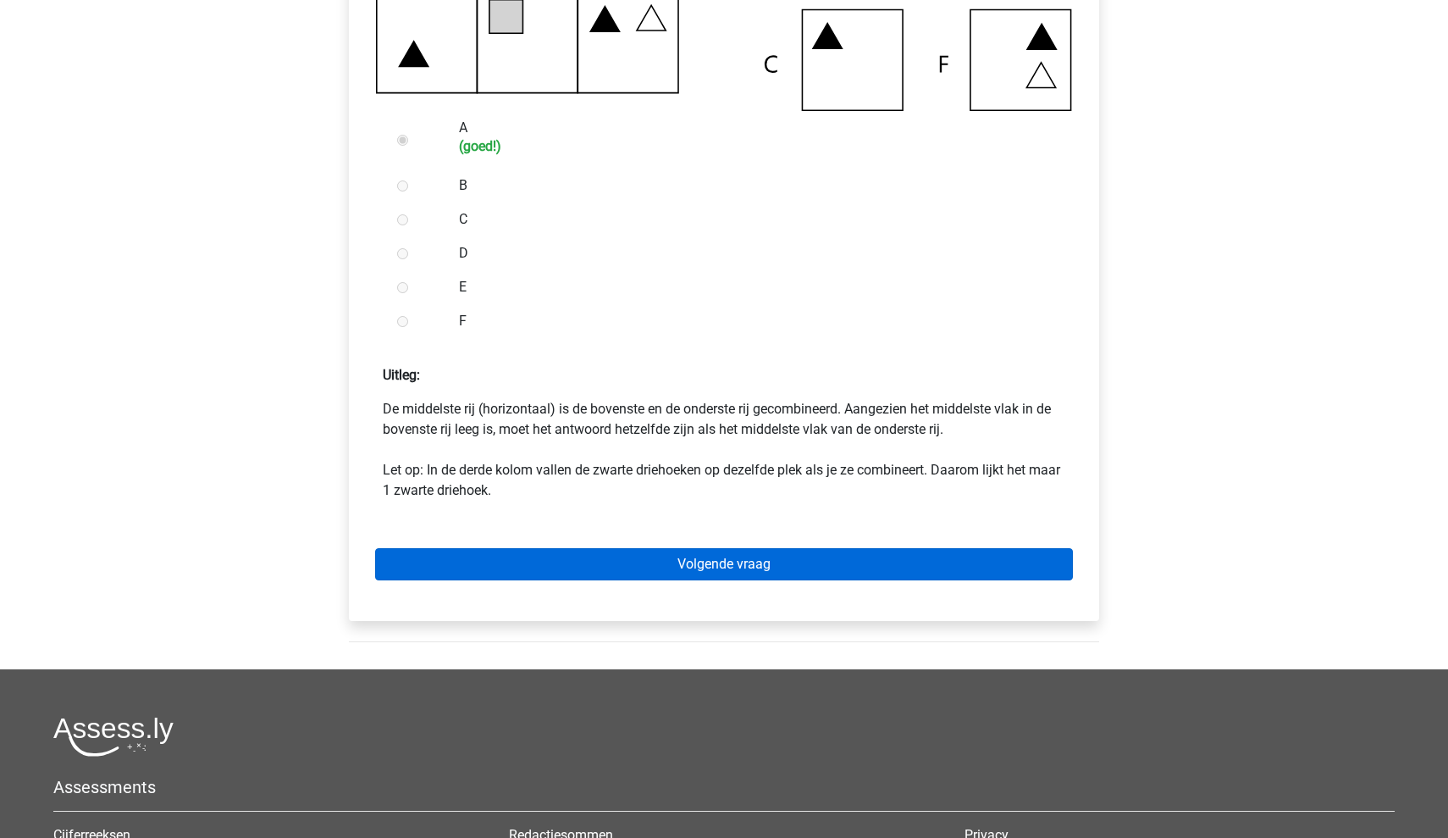
click at [694, 578] on link "Volgende vraag" at bounding box center [724, 564] width 698 height 32
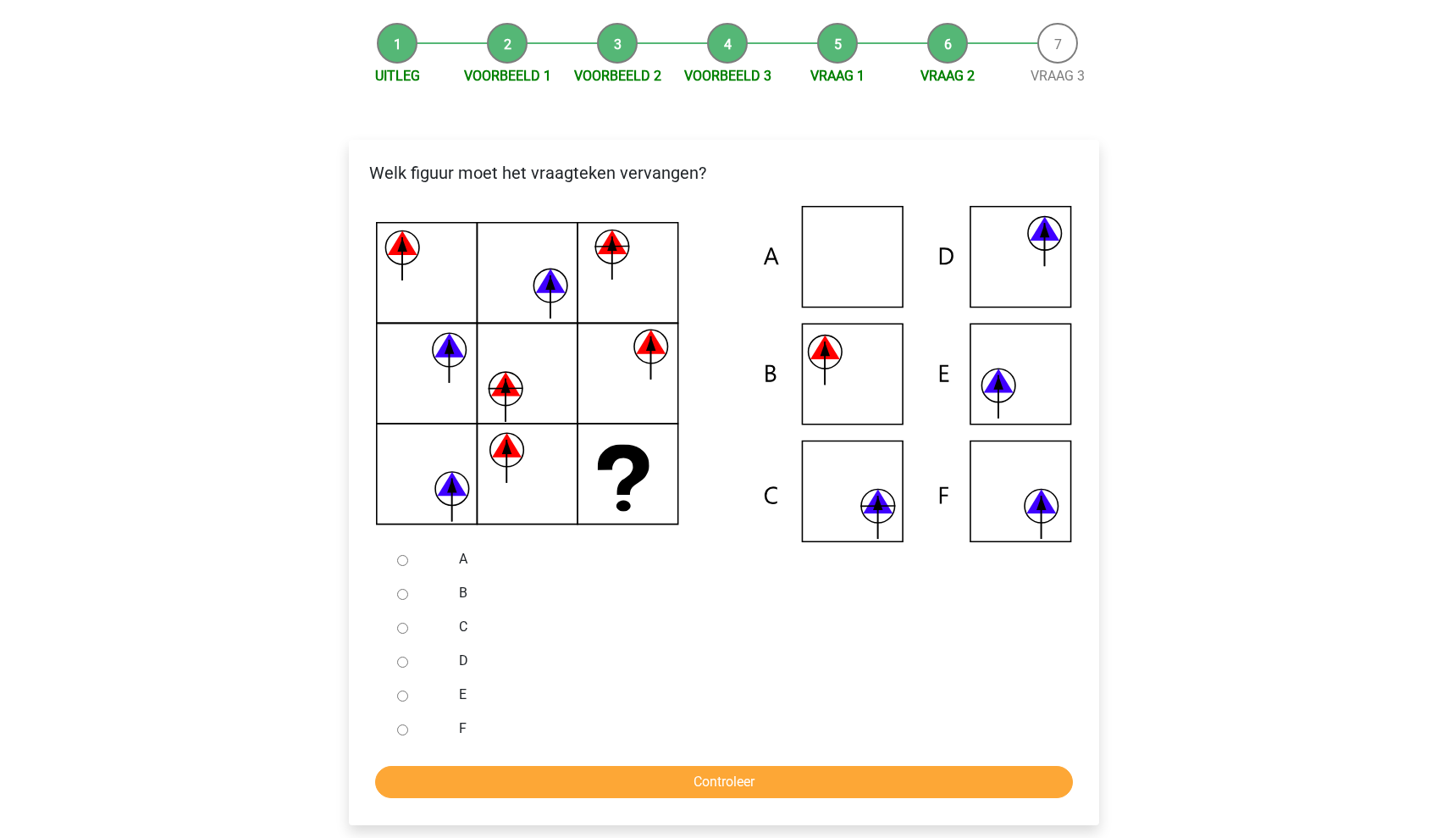
scroll to position [202, 0]
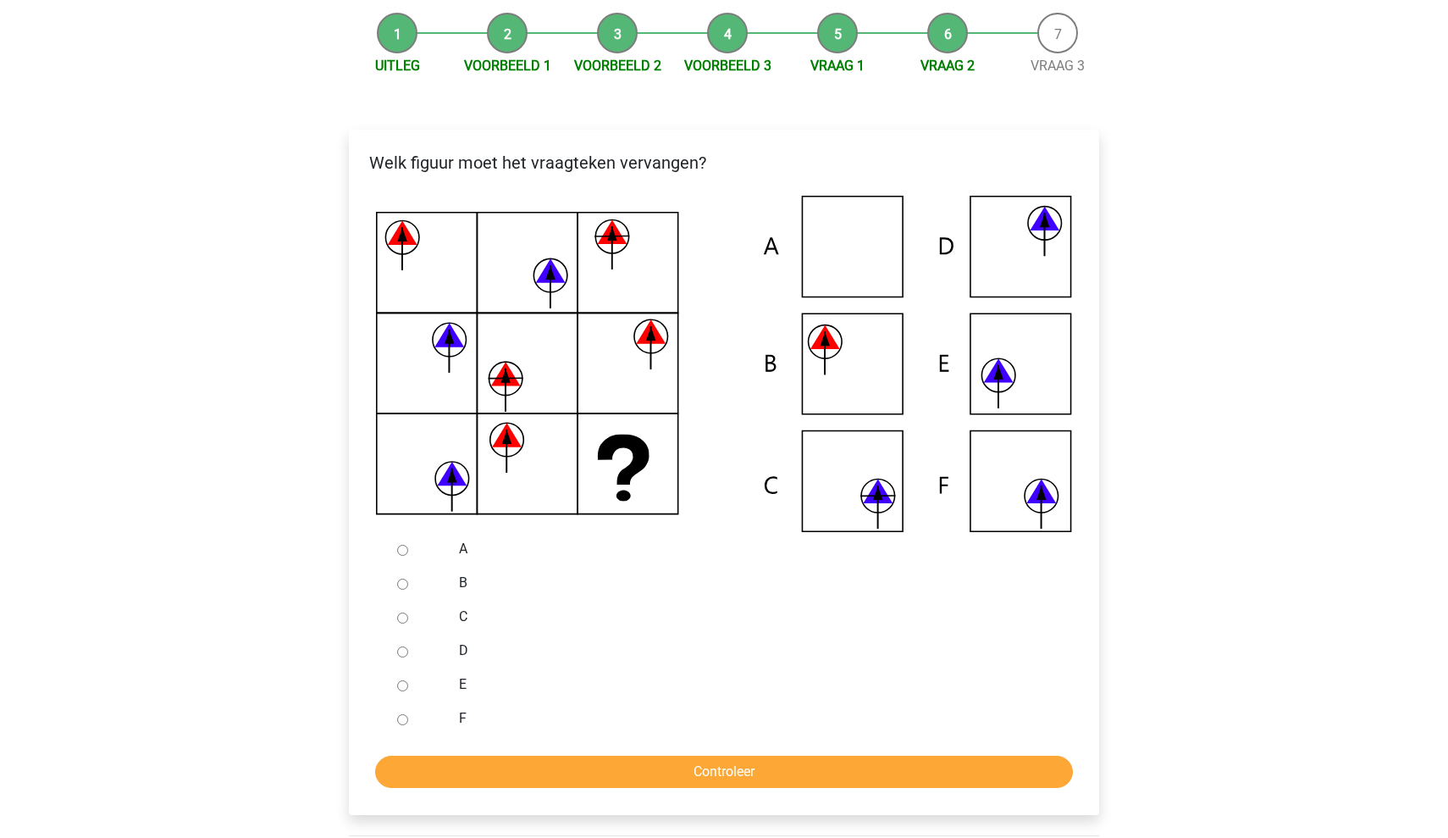
click at [398, 718] on input "F" at bounding box center [402, 719] width 11 height 11
radio input "true"
click at [484, 778] on input "Controleer" at bounding box center [724, 771] width 698 height 32
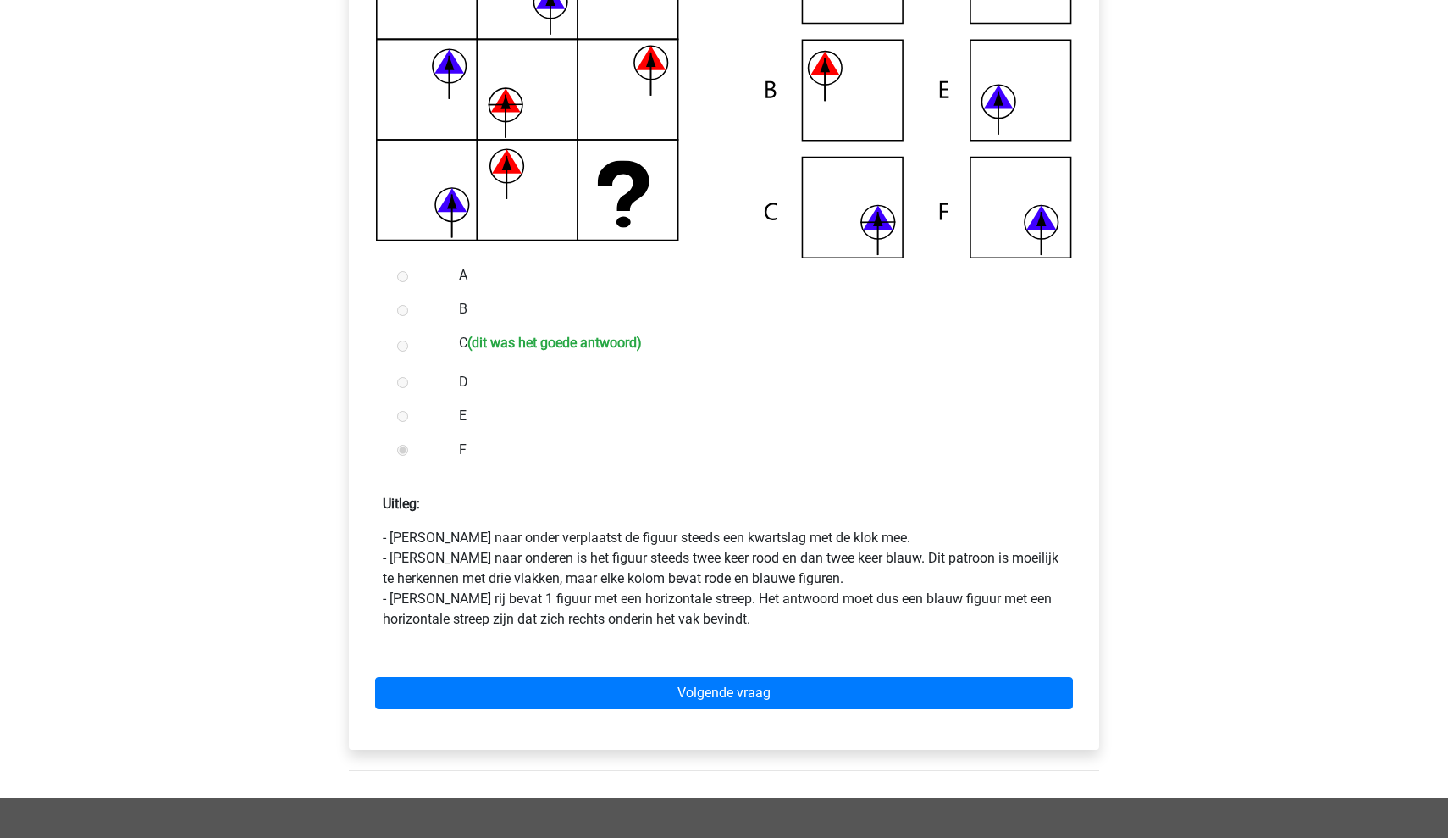
scroll to position [514, 0]
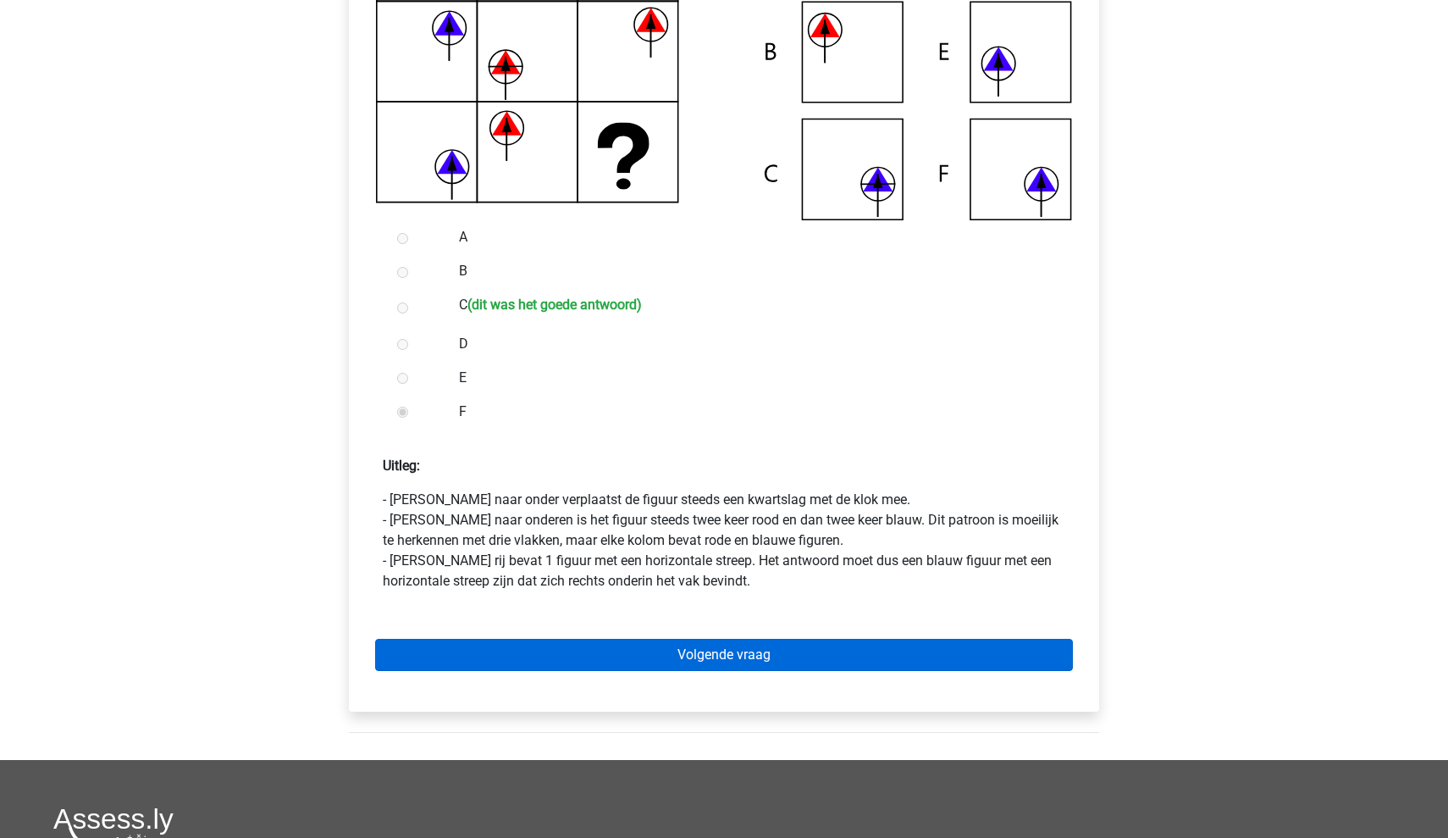
click at [608, 659] on link "Volgende vraag" at bounding box center [724, 655] width 698 height 32
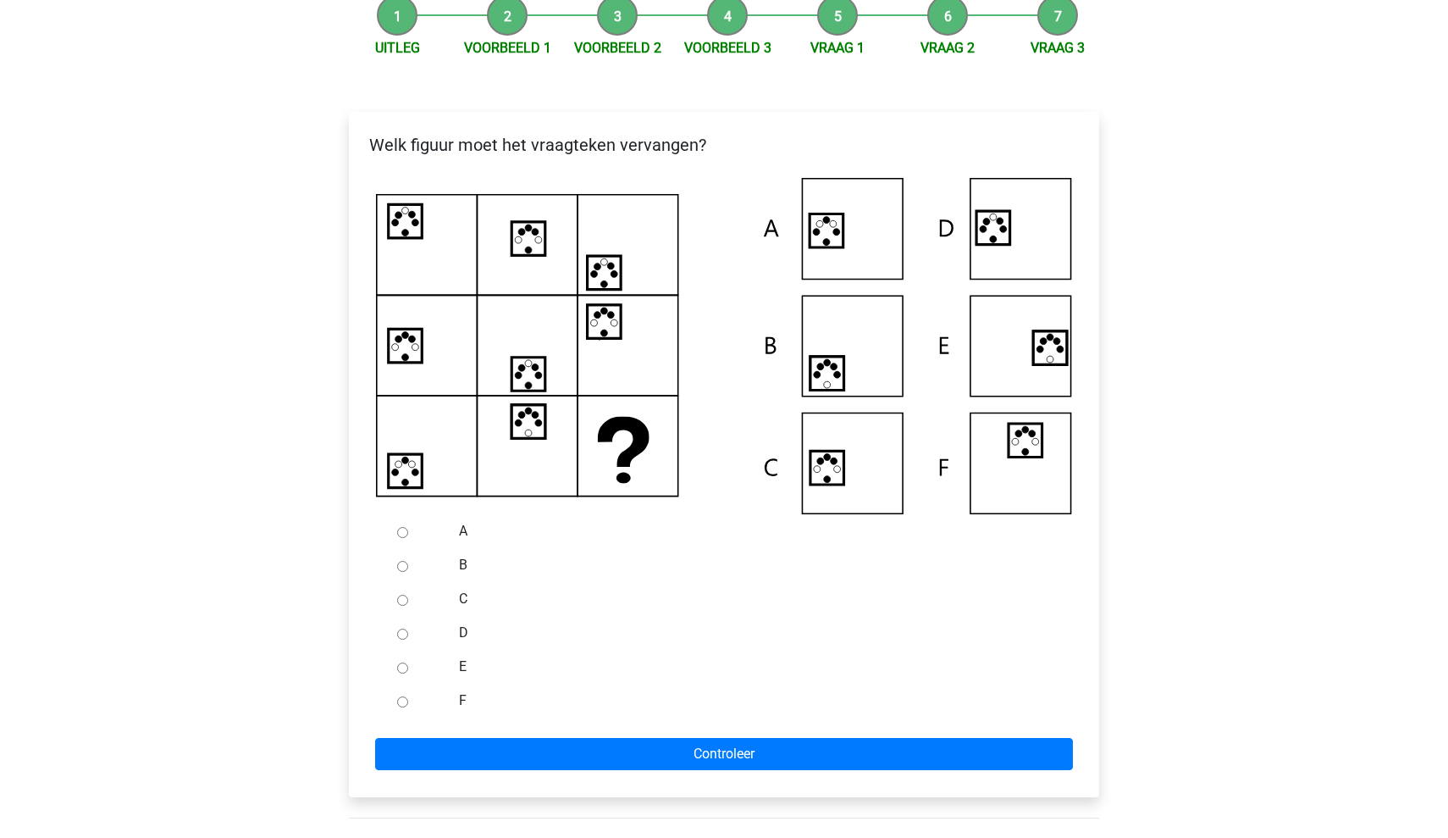
scroll to position [219, 0]
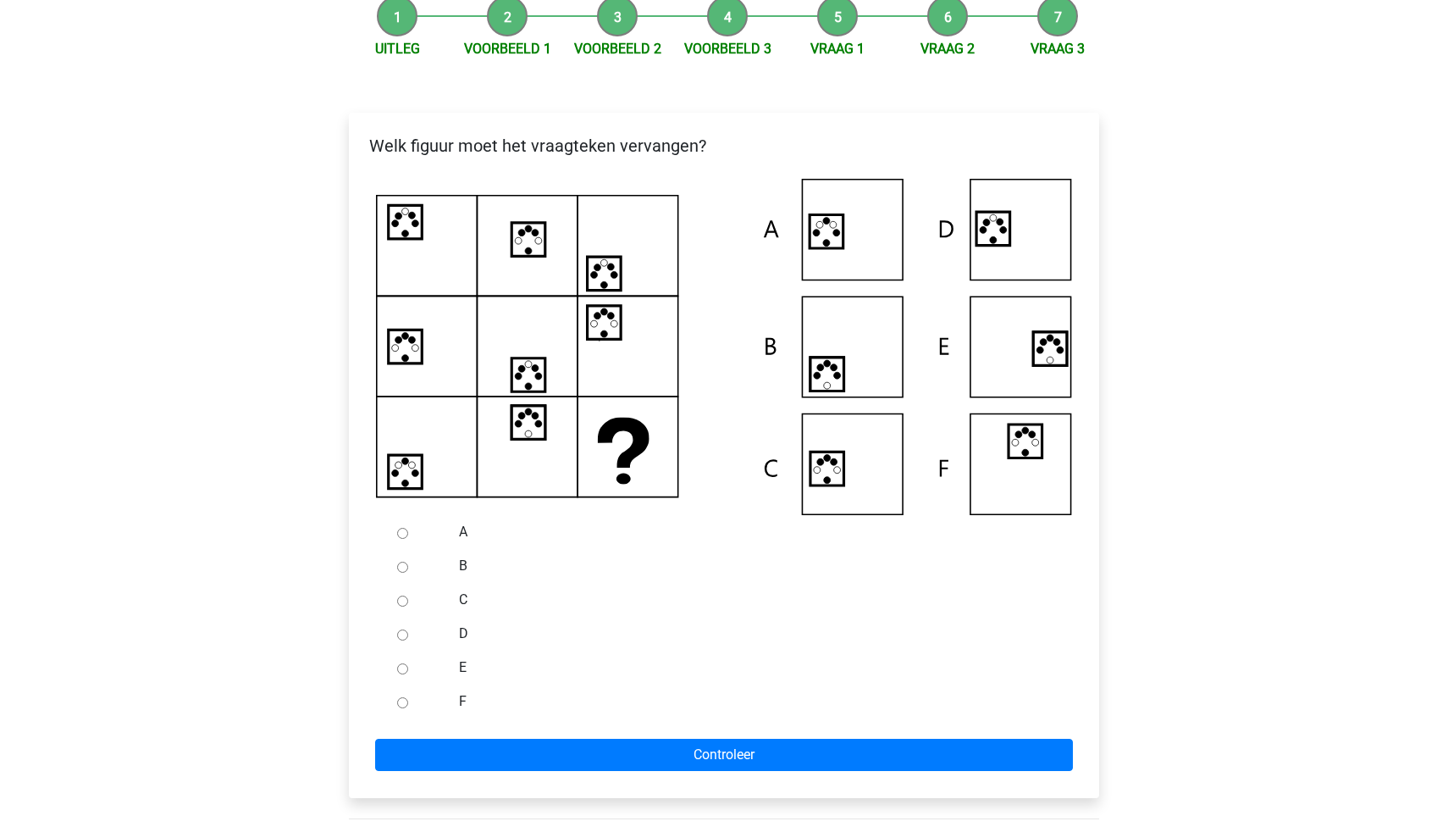
click at [462, 667] on label "E" at bounding box center [752, 667] width 586 height 20
click at [408, 667] on input "E" at bounding box center [402, 668] width 11 height 11
radio input "true"
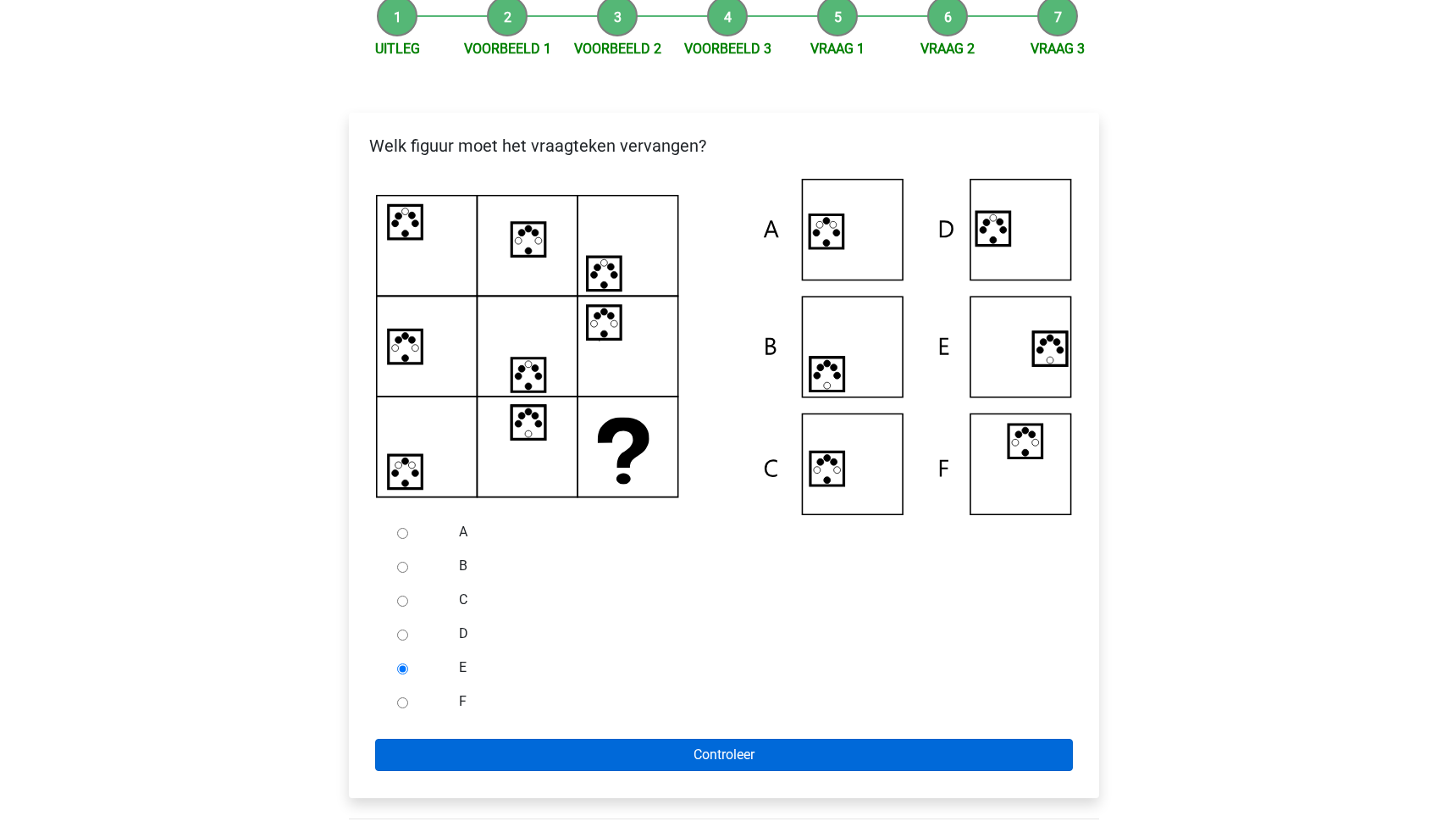
click at [552, 758] on input "Controleer" at bounding box center [724, 754] width 698 height 32
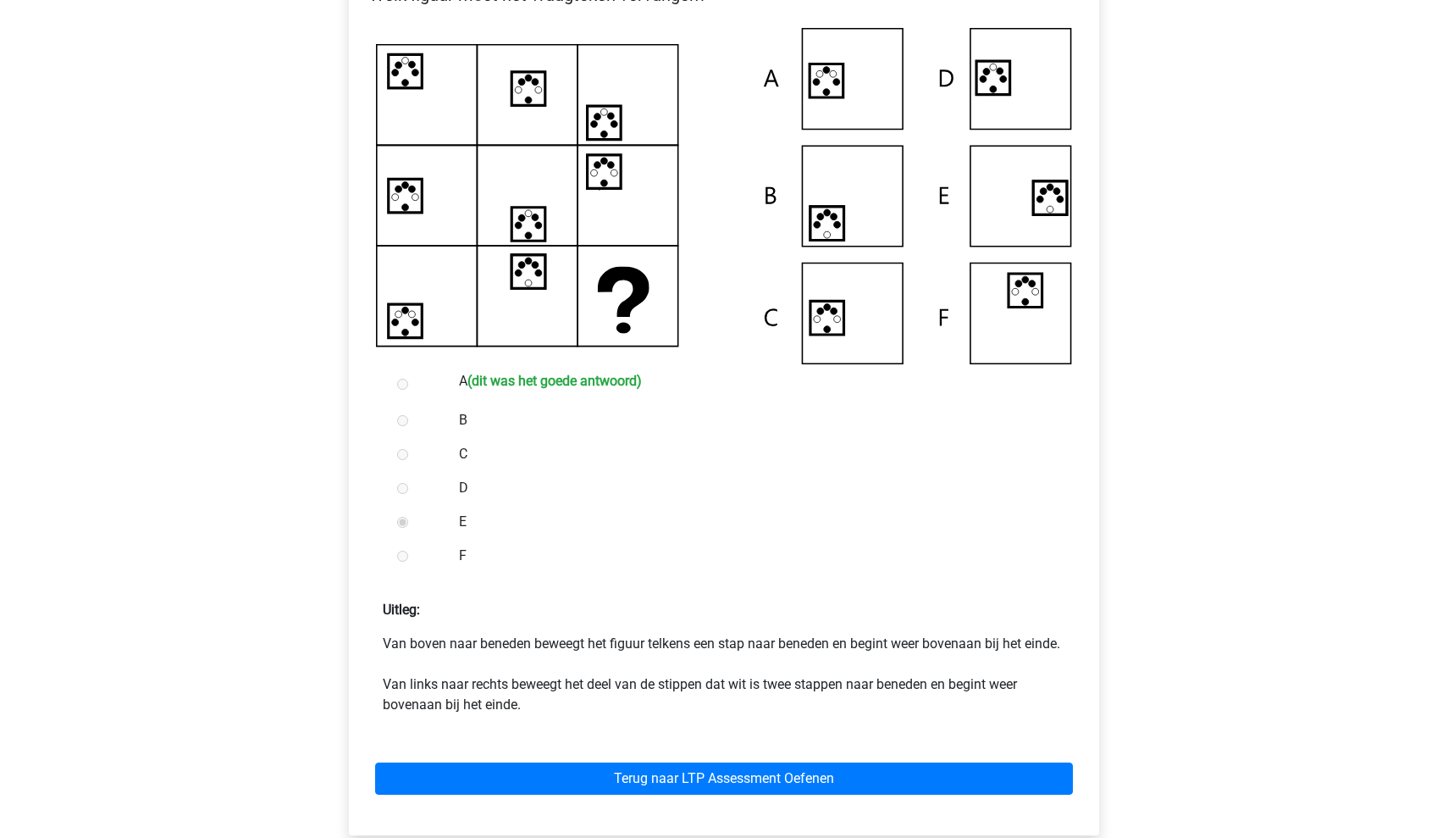
scroll to position [372, 0]
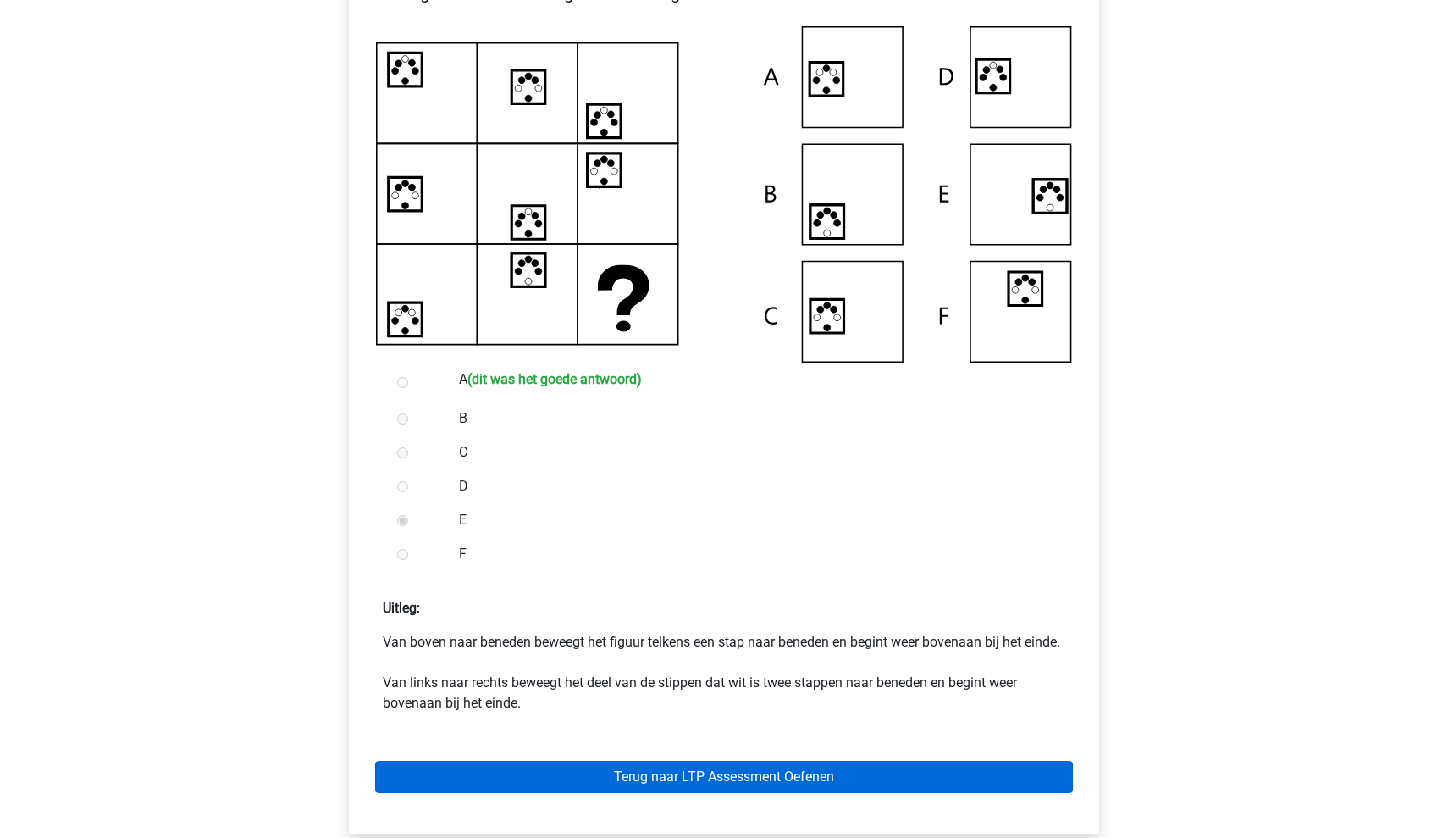
click at [523, 793] on link "Terug naar LTP Assessment Oefenen" at bounding box center [724, 777] width 698 height 32
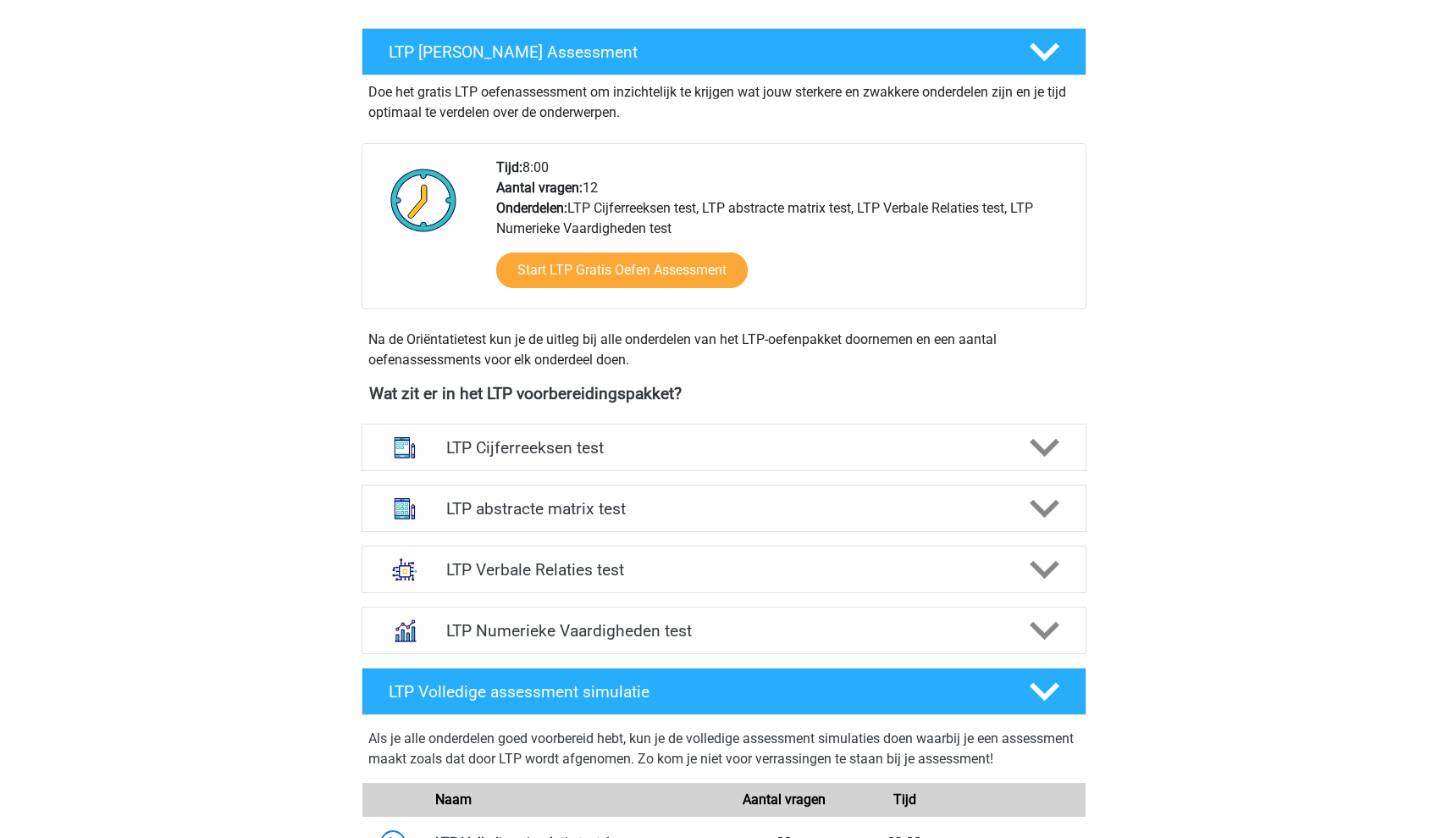
scroll to position [324, 0]
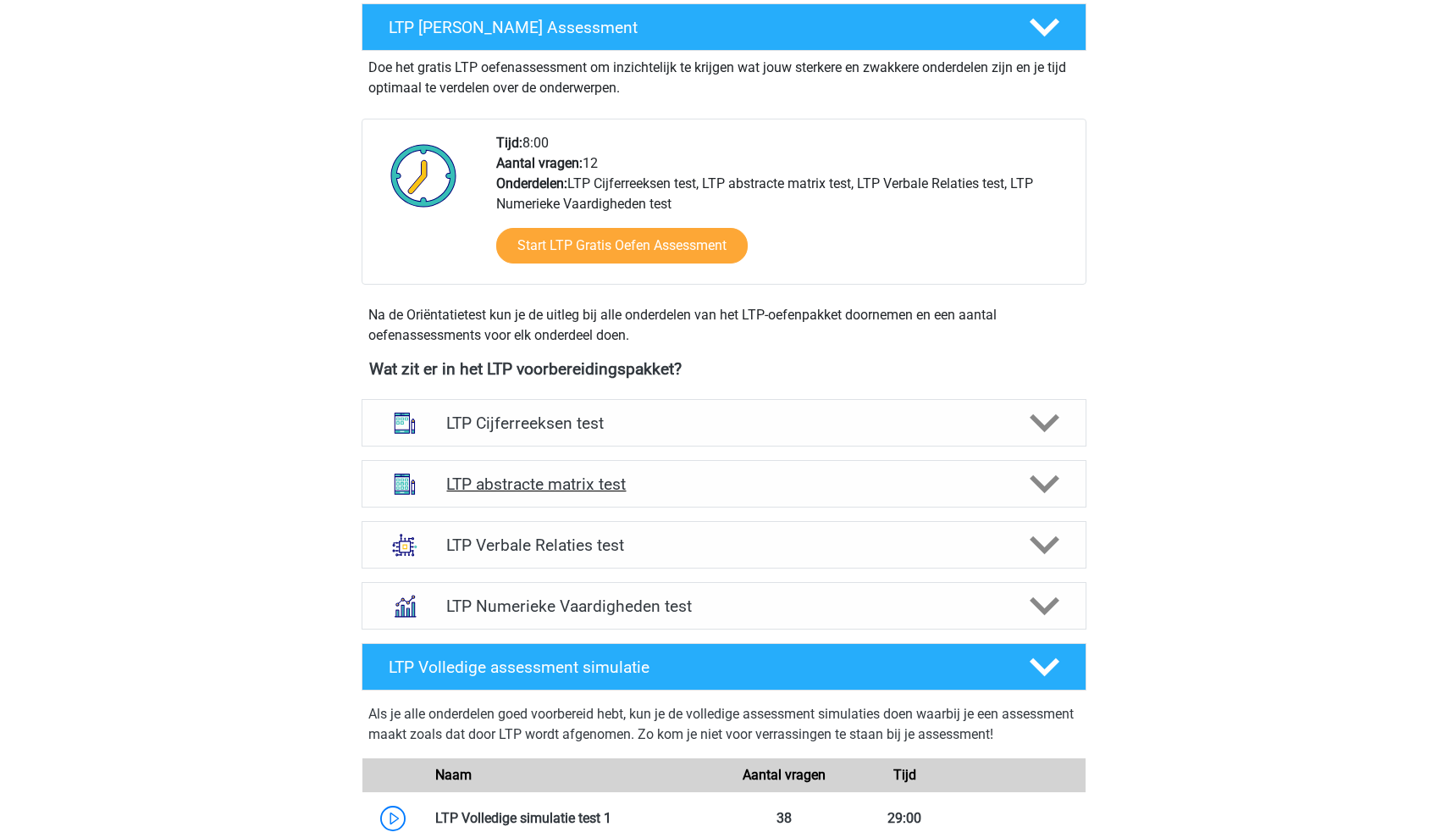
click at [646, 480] on h4 "LTP abstracte matrix test" at bounding box center [723, 483] width 555 height 19
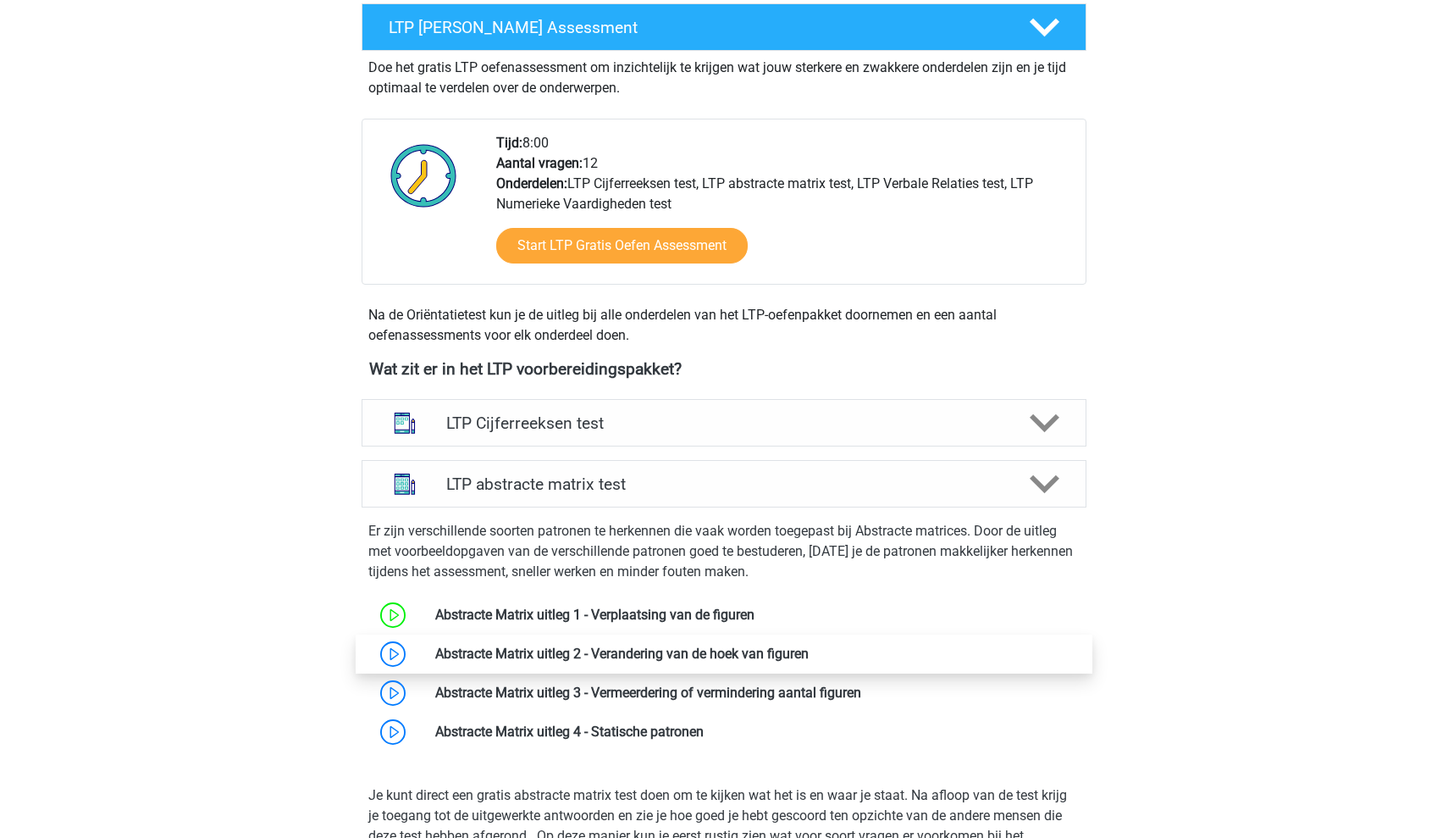
click at [809, 659] on link at bounding box center [809, 653] width 0 height 16
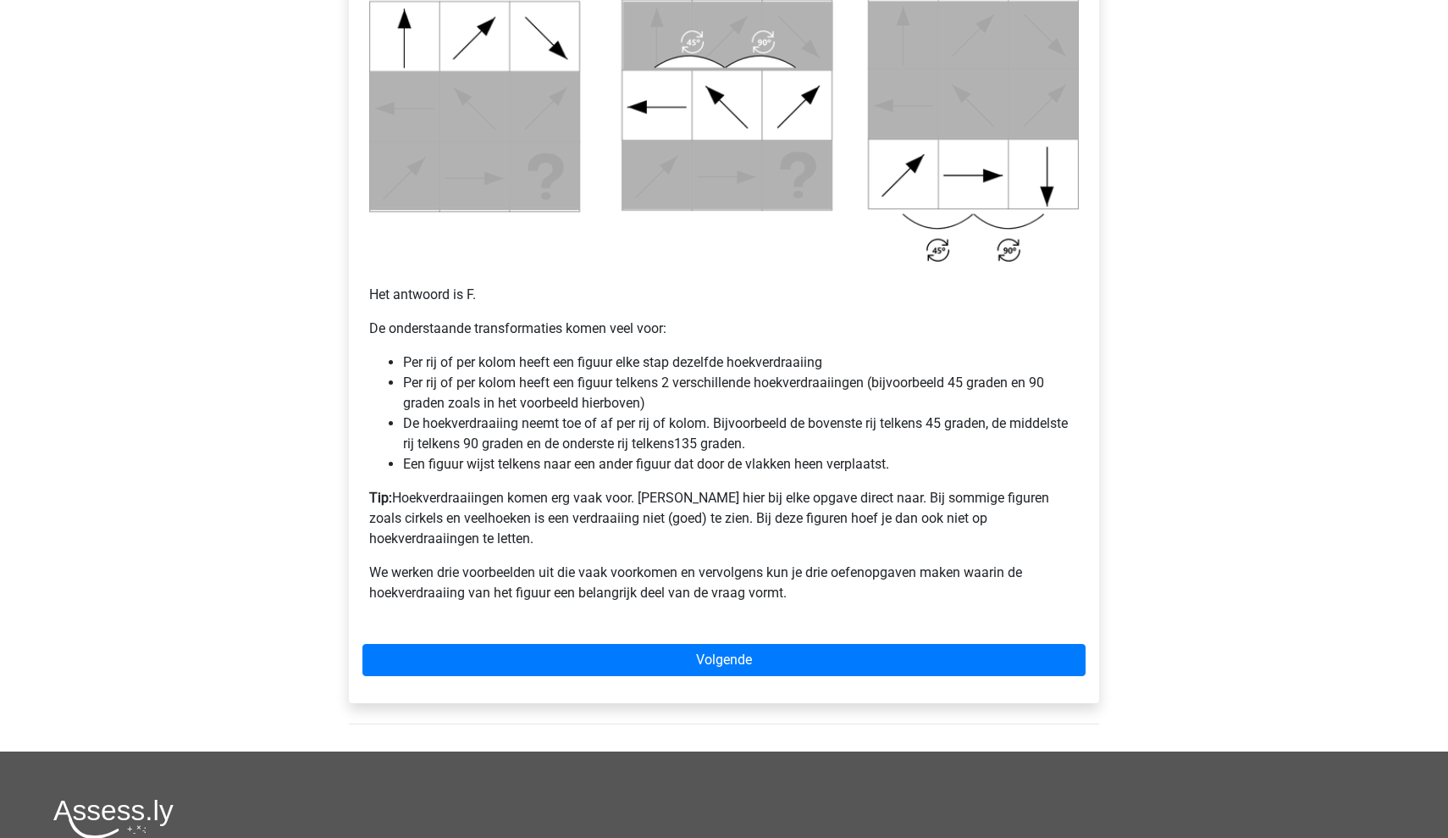
scroll to position [916, 0]
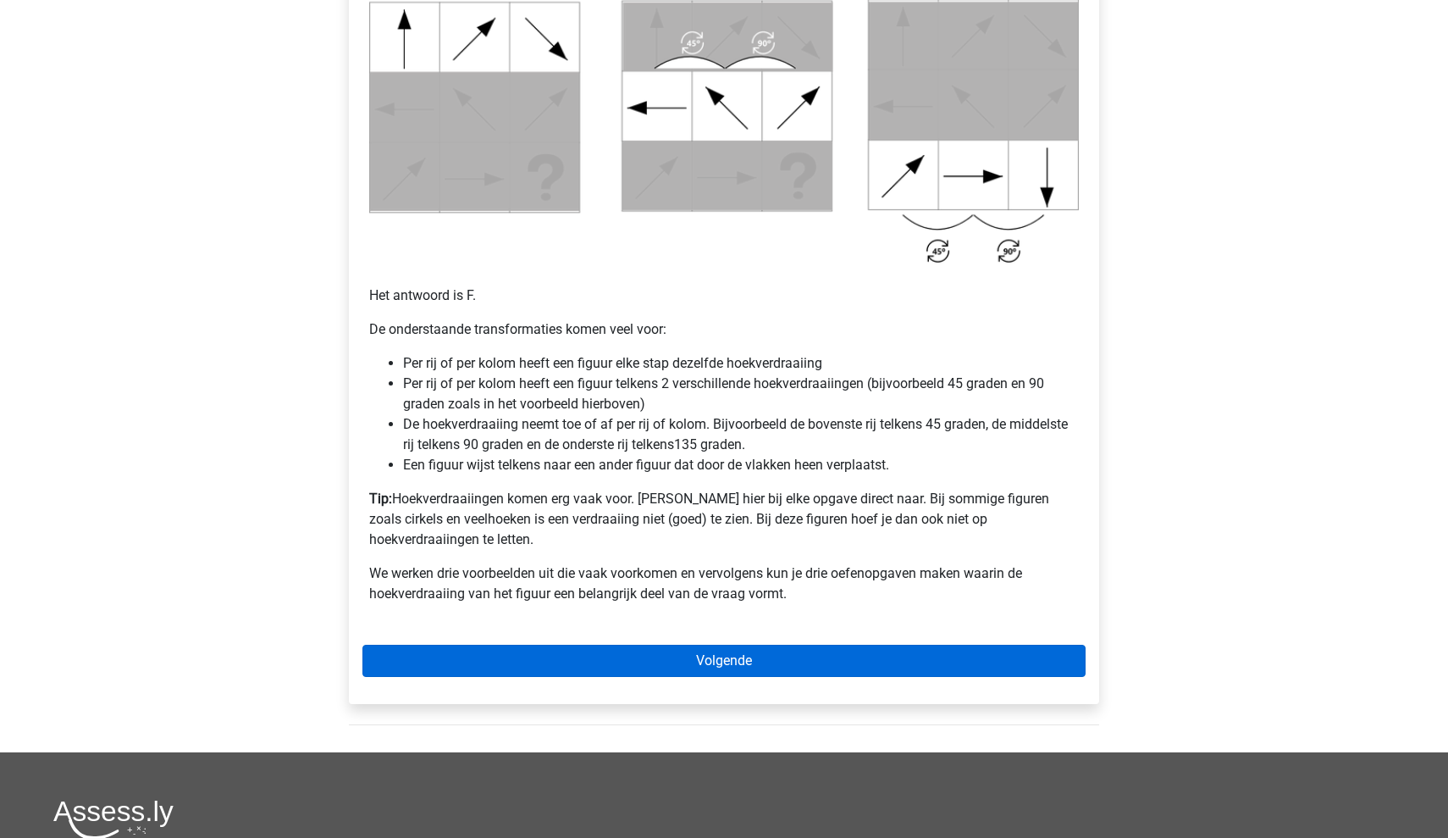
click at [678, 644] on link "Volgende" at bounding box center [723, 660] width 723 height 32
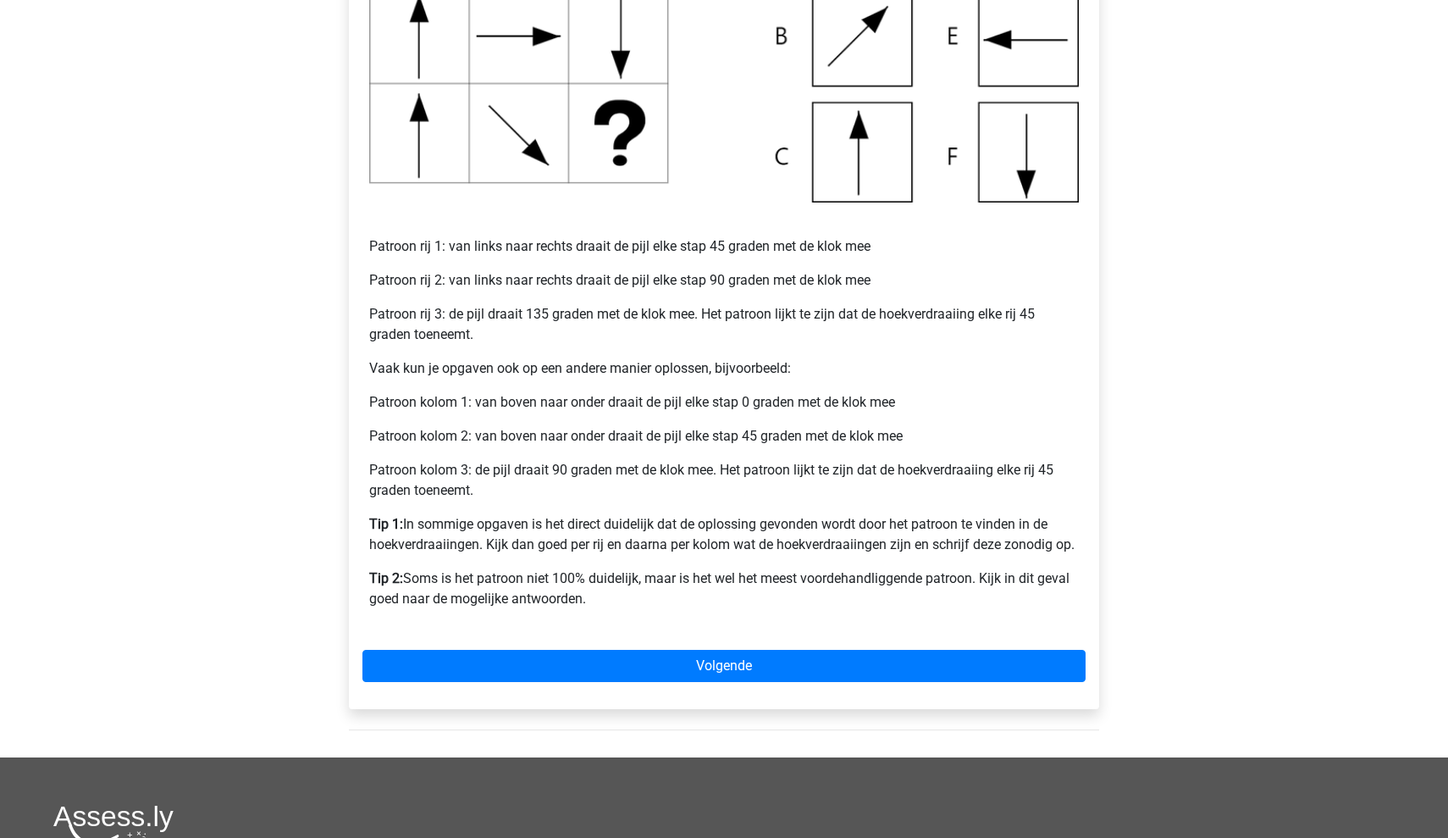
scroll to position [561, 0]
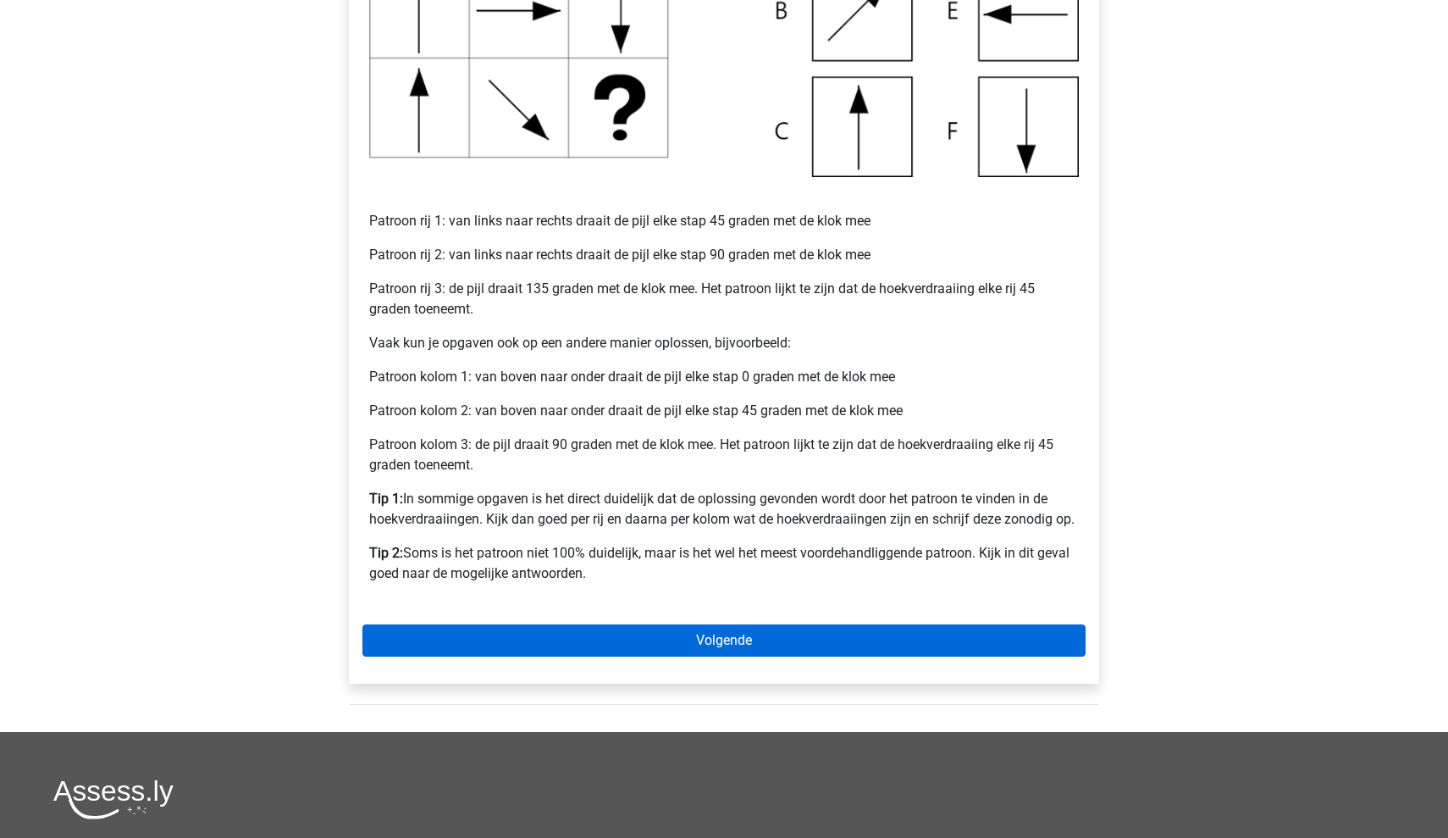
click at [611, 646] on link "Volgende" at bounding box center [723, 640] width 723 height 32
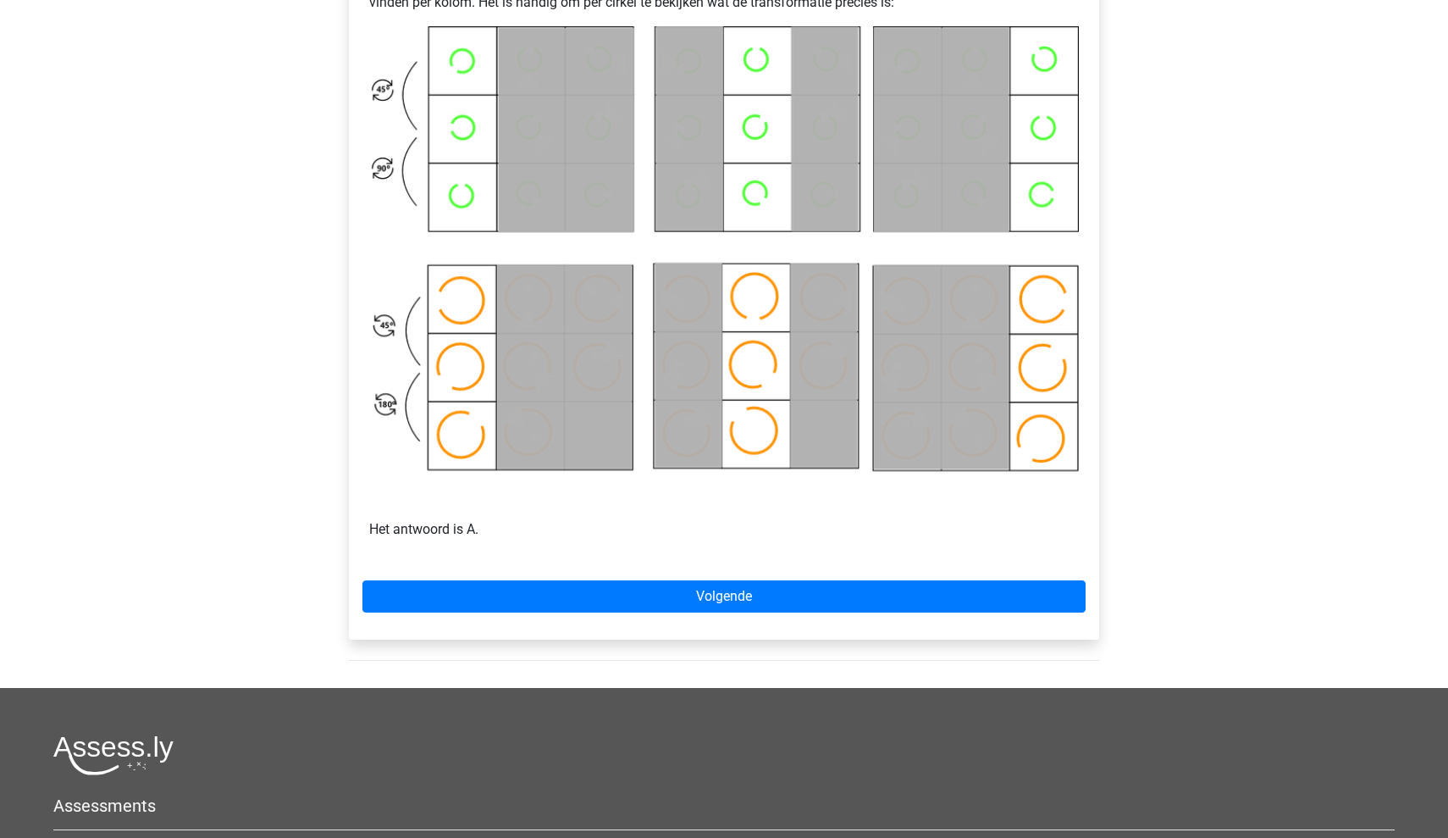
scroll to position [816, 0]
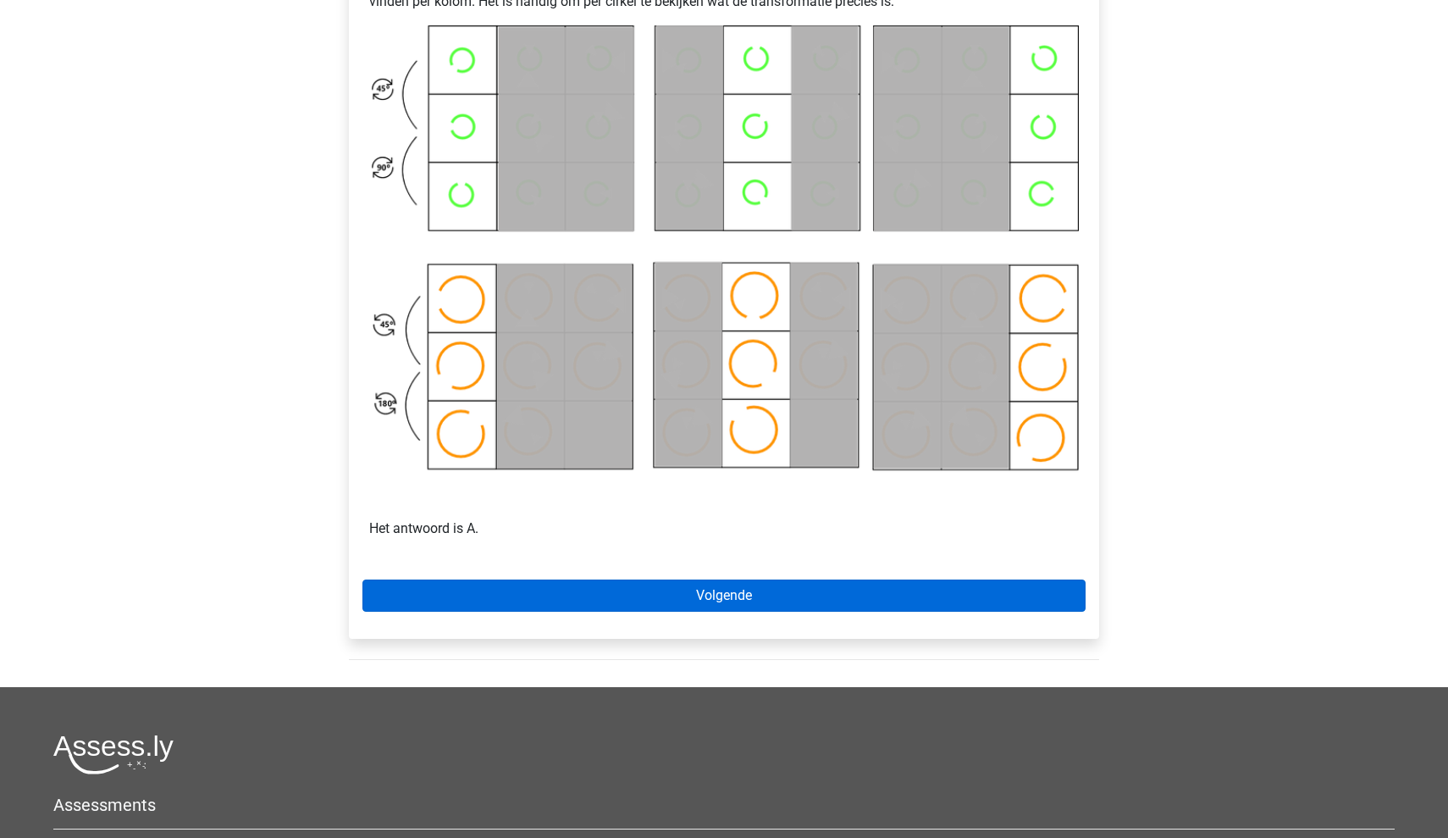
click at [903, 585] on link "Volgende" at bounding box center [723, 595] width 723 height 32
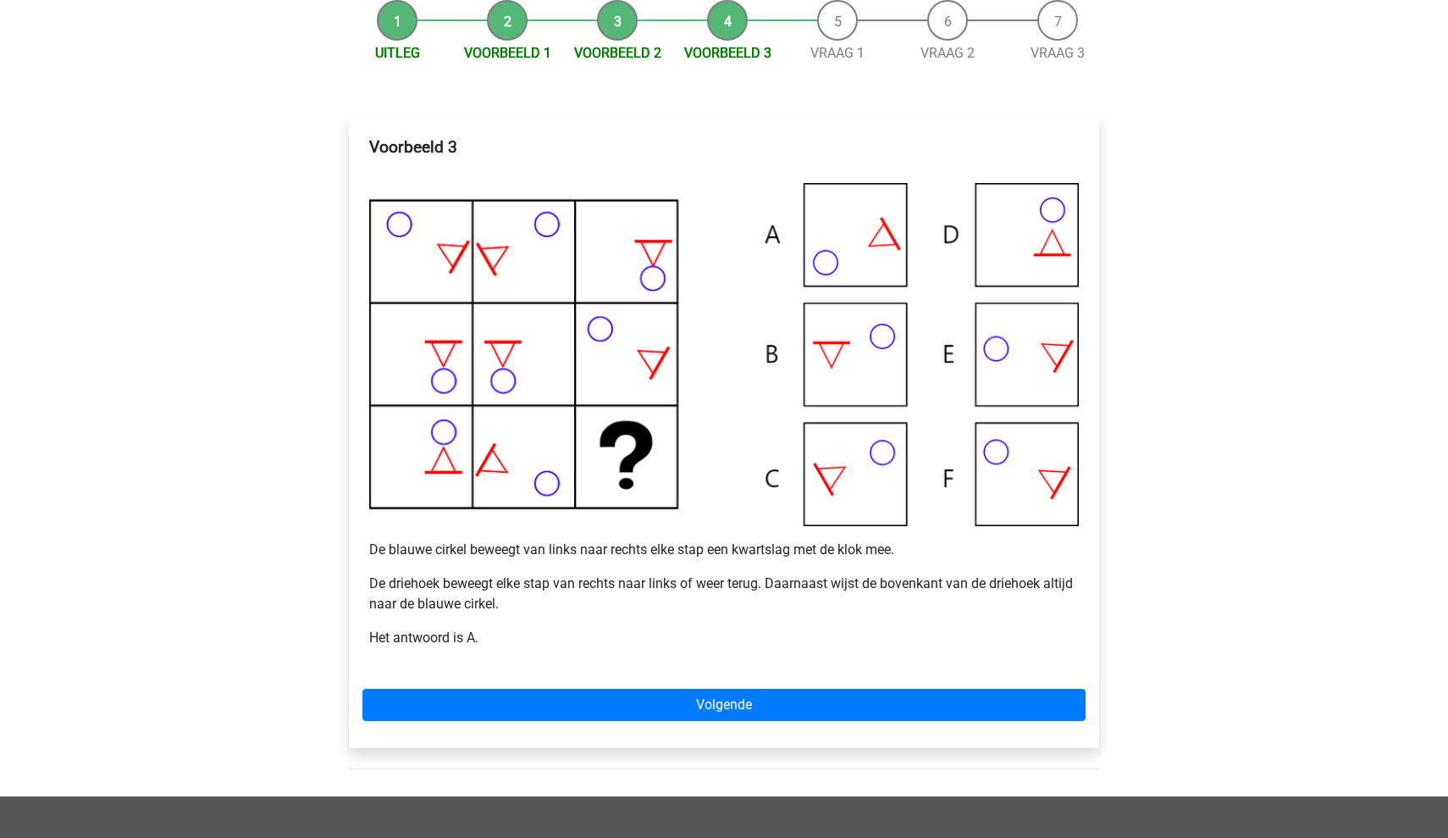
scroll to position [210, 0]
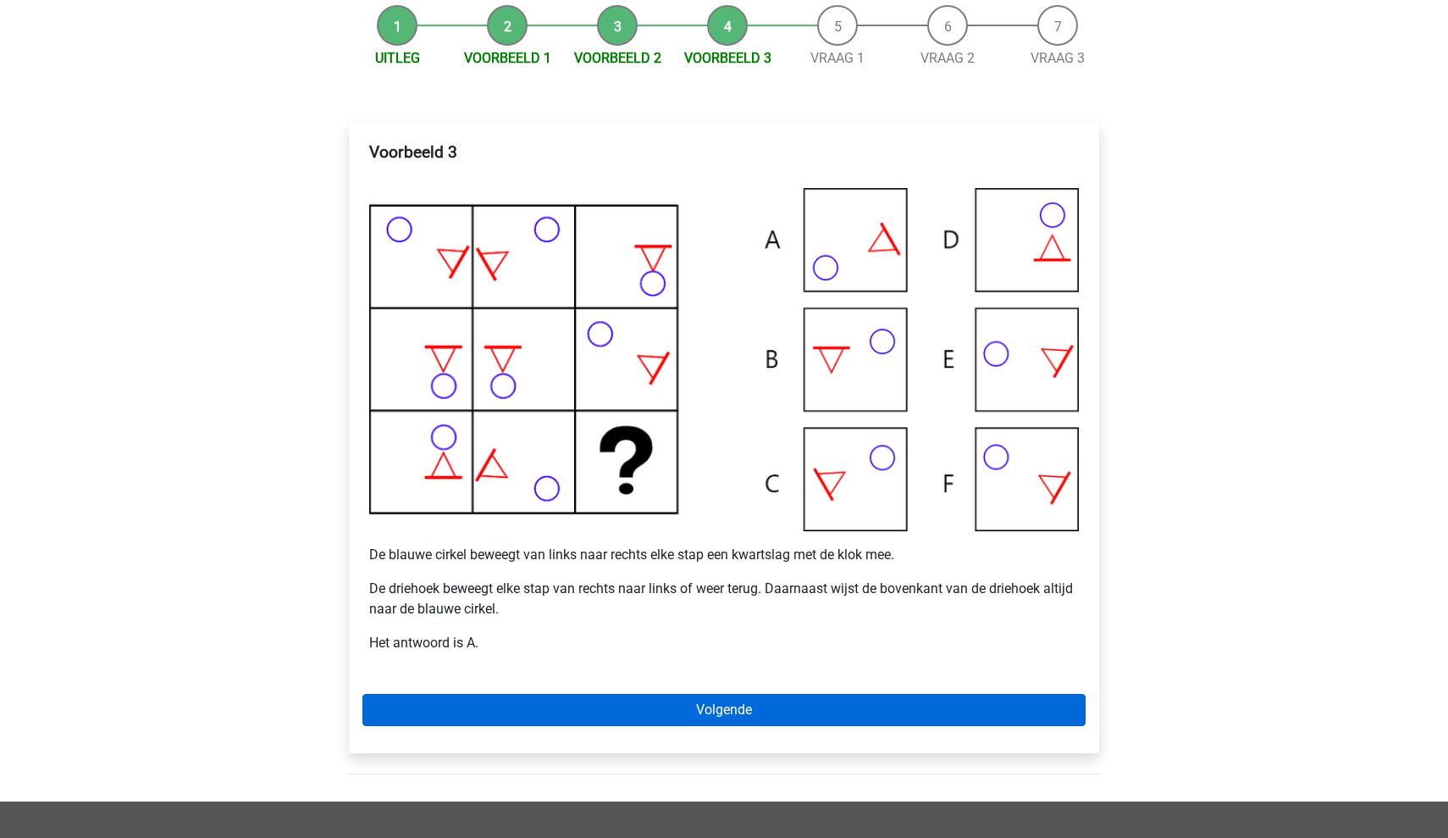
click at [506, 703] on link "Volgende" at bounding box center [723, 710] width 723 height 32
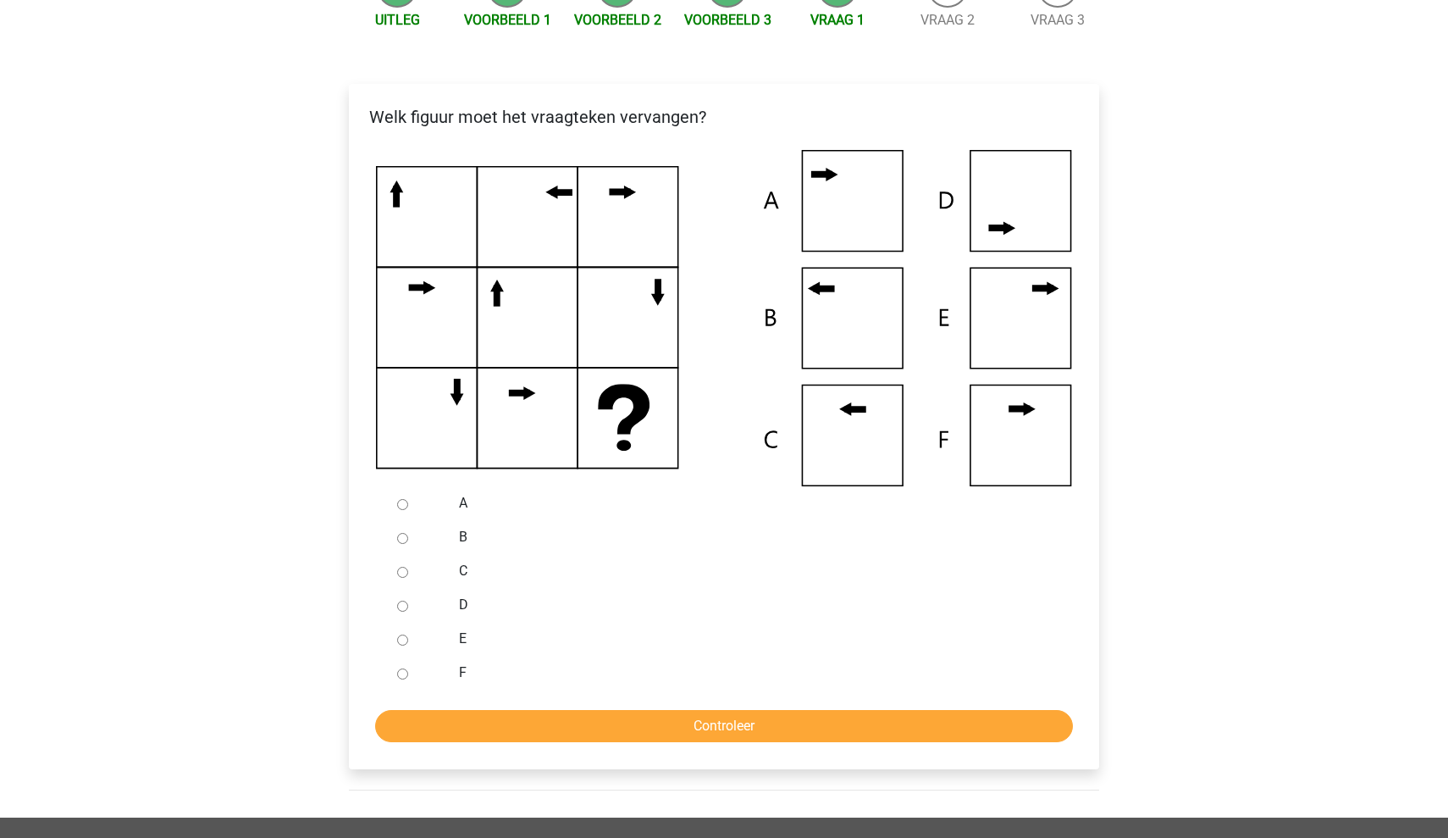
scroll to position [248, 0]
click at [403, 539] on input "B" at bounding box center [402, 538] width 11 height 11
radio input "true"
click at [560, 734] on input "Controleer" at bounding box center [724, 726] width 698 height 32
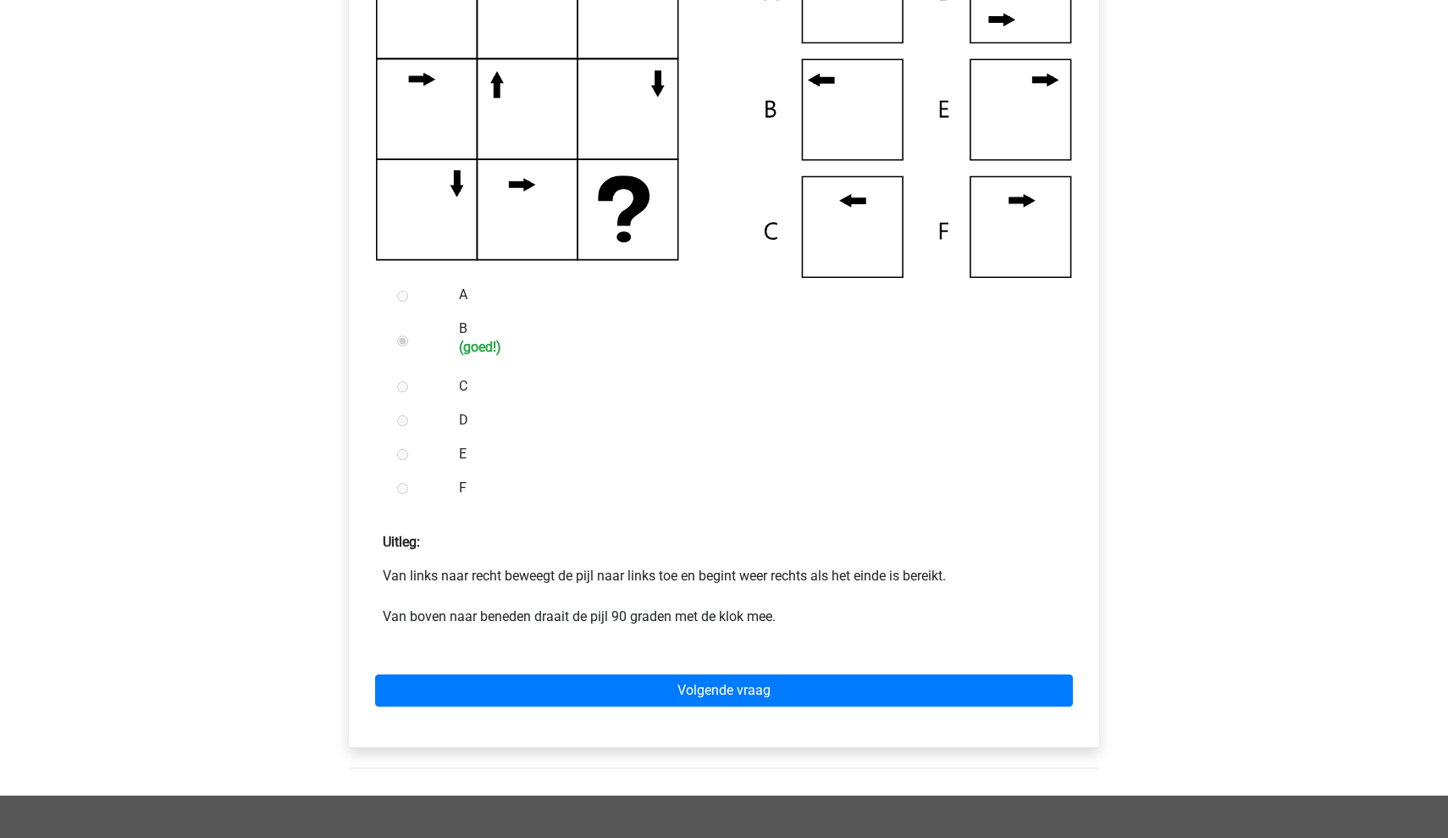
scroll to position [456, 0]
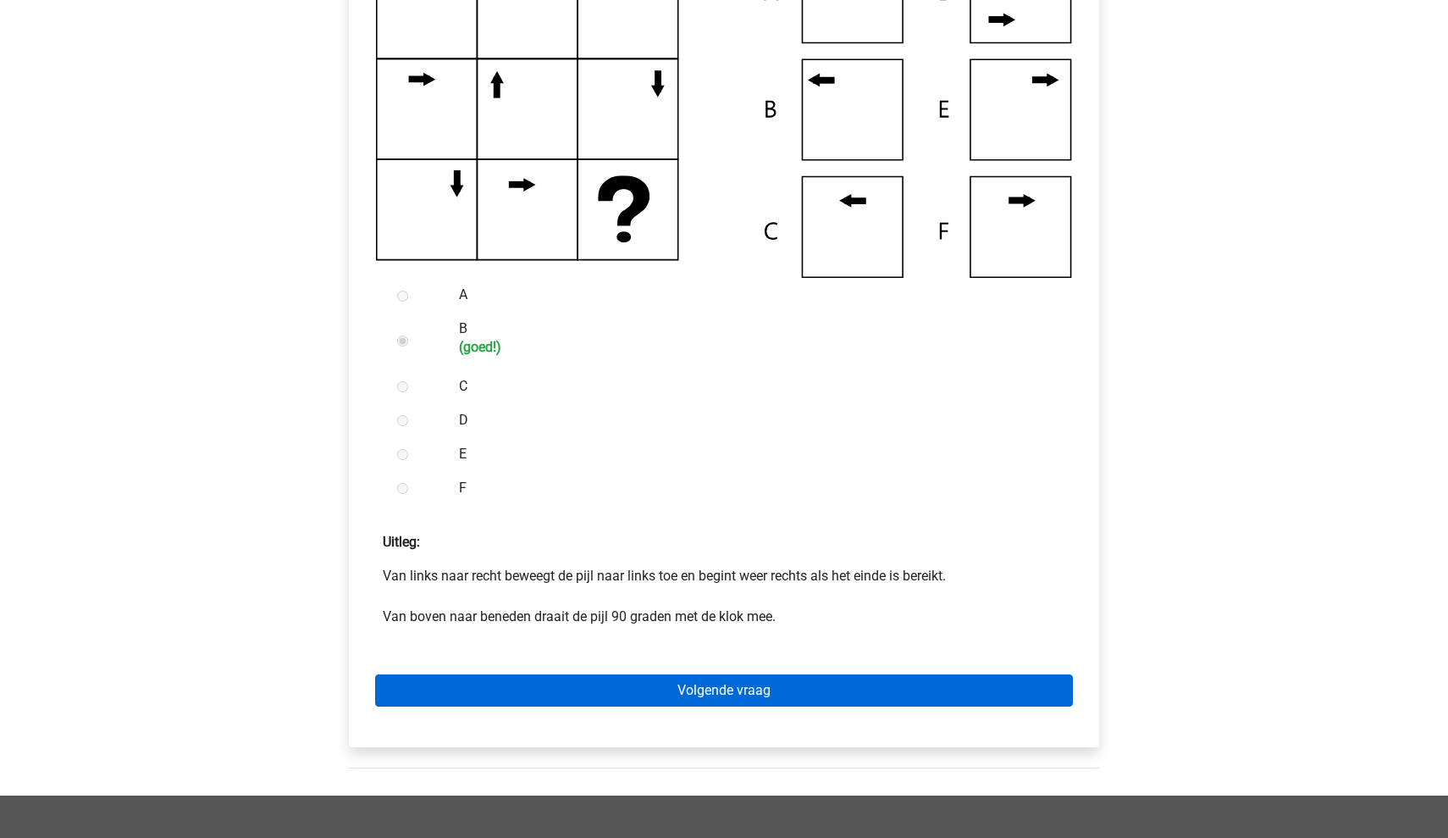
click at [597, 686] on link "Volgende vraag" at bounding box center [724, 690] width 698 height 32
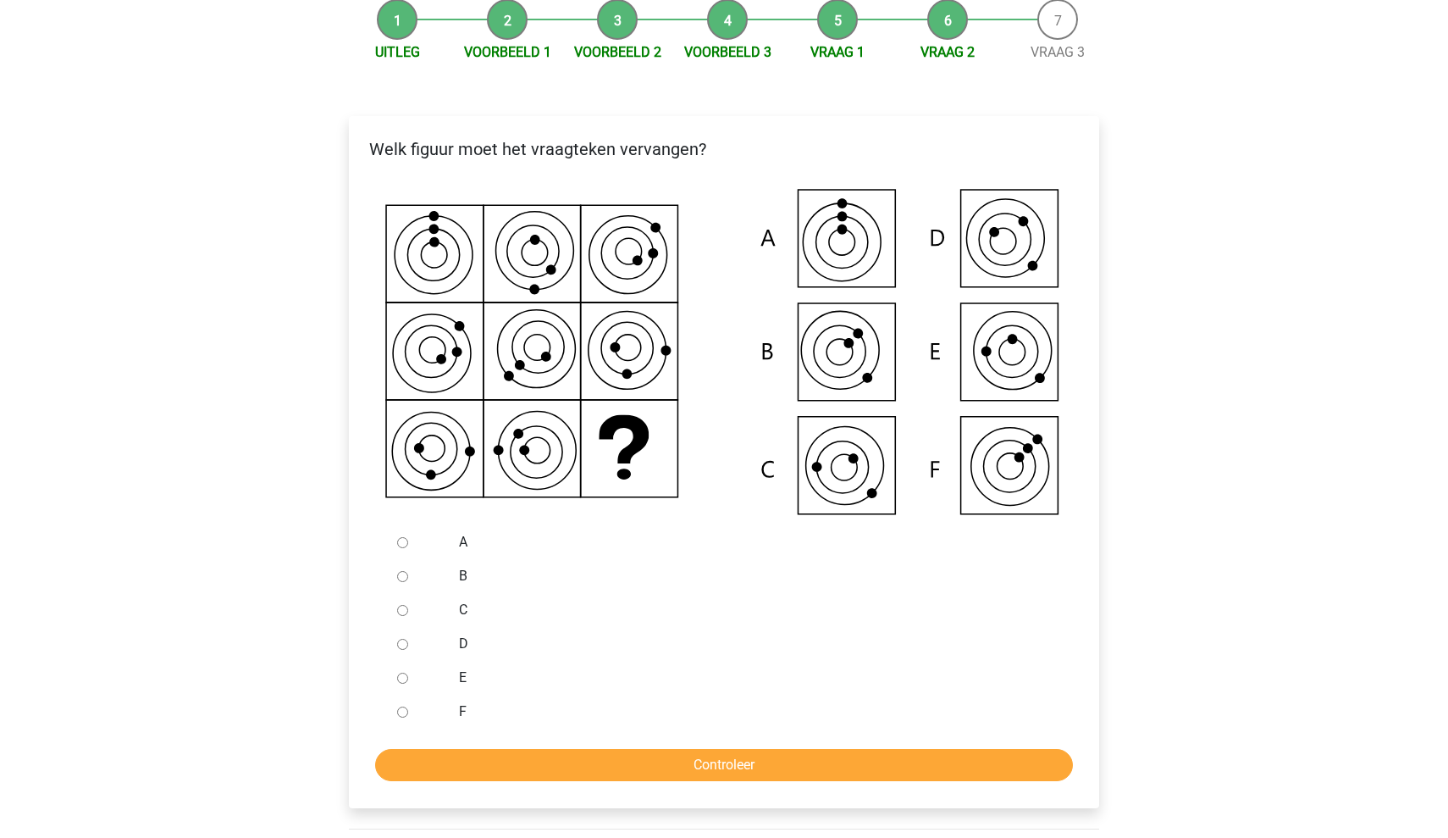
scroll to position [215, 0]
click at [463, 609] on label "C" at bounding box center [752, 610] width 586 height 20
click at [408, 609] on input "C" at bounding box center [402, 611] width 11 height 11
radio input "true"
click at [568, 764] on input "Controleer" at bounding box center [724, 766] width 698 height 32
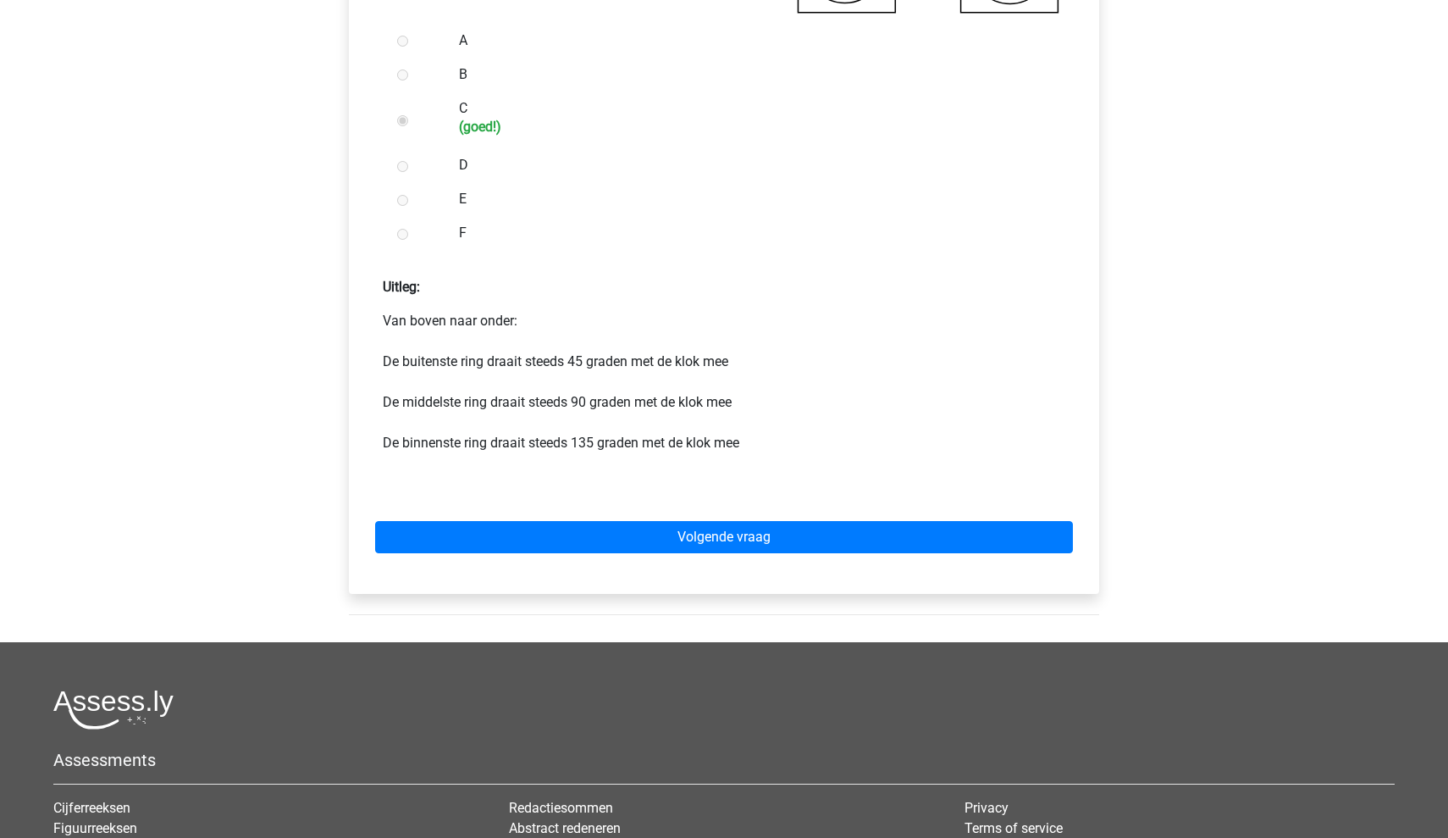
scroll to position [727, 0]
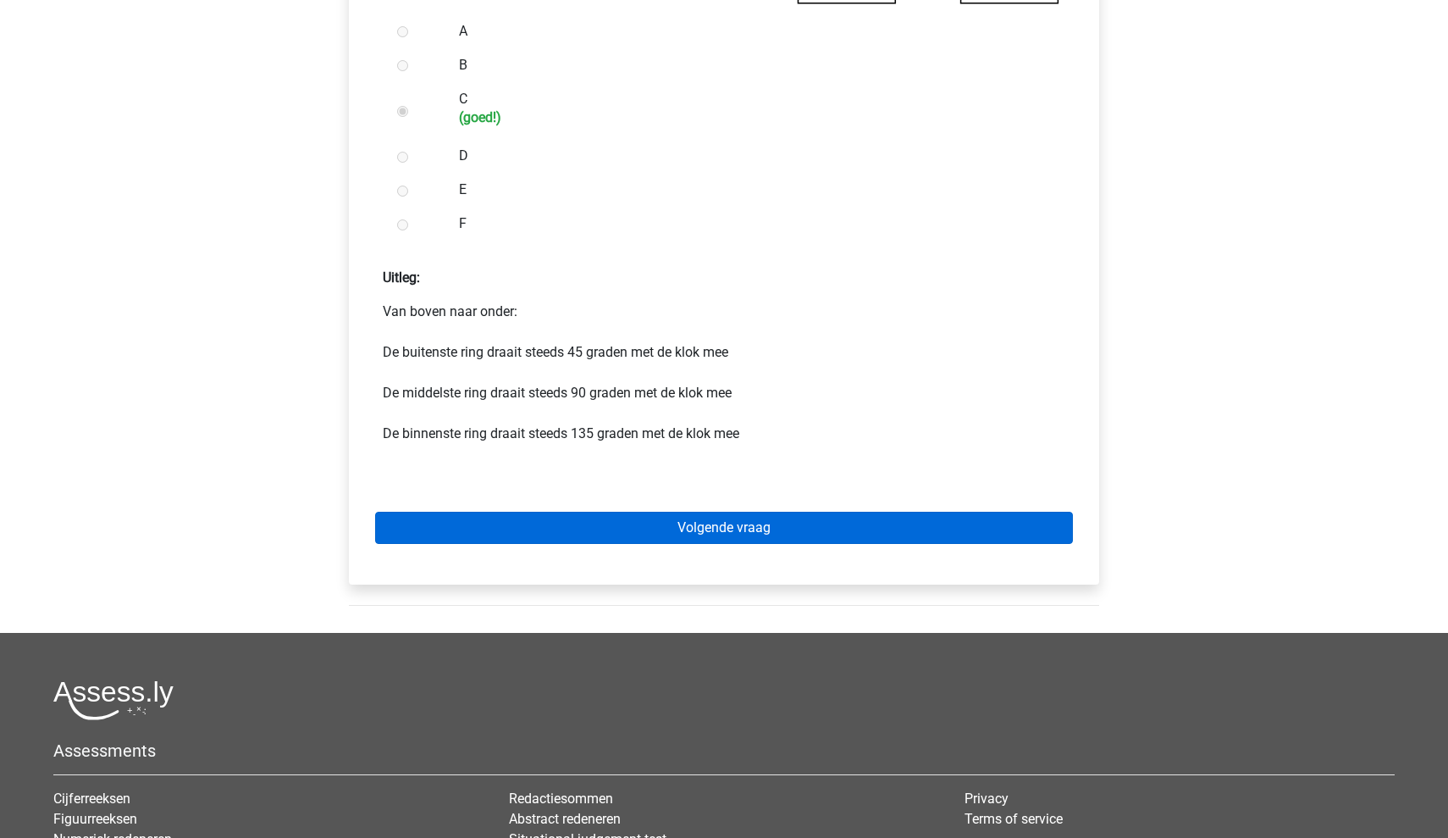
click at [598, 524] on link "Volgende vraag" at bounding box center [724, 528] width 698 height 32
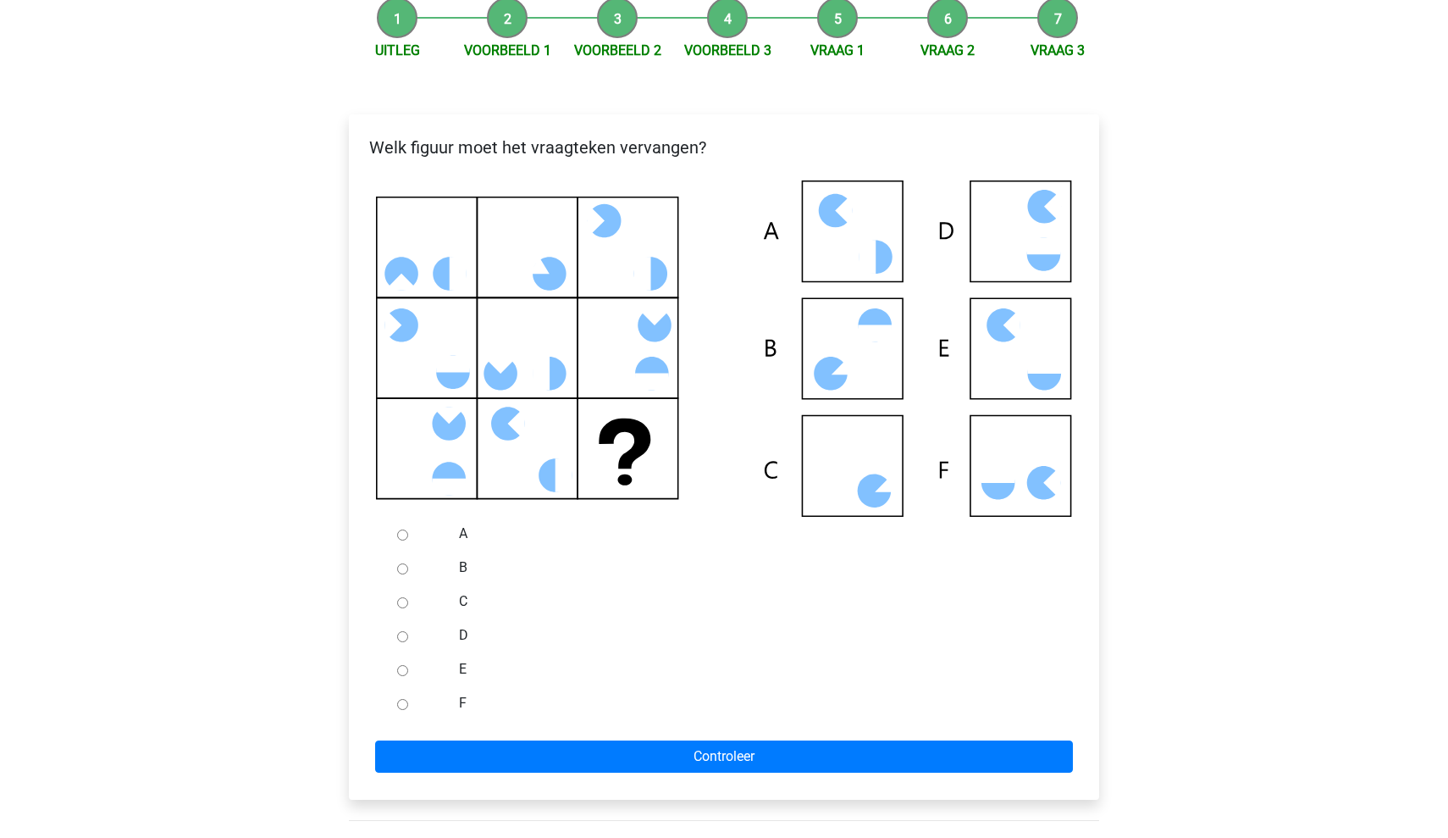
scroll to position [221, 0]
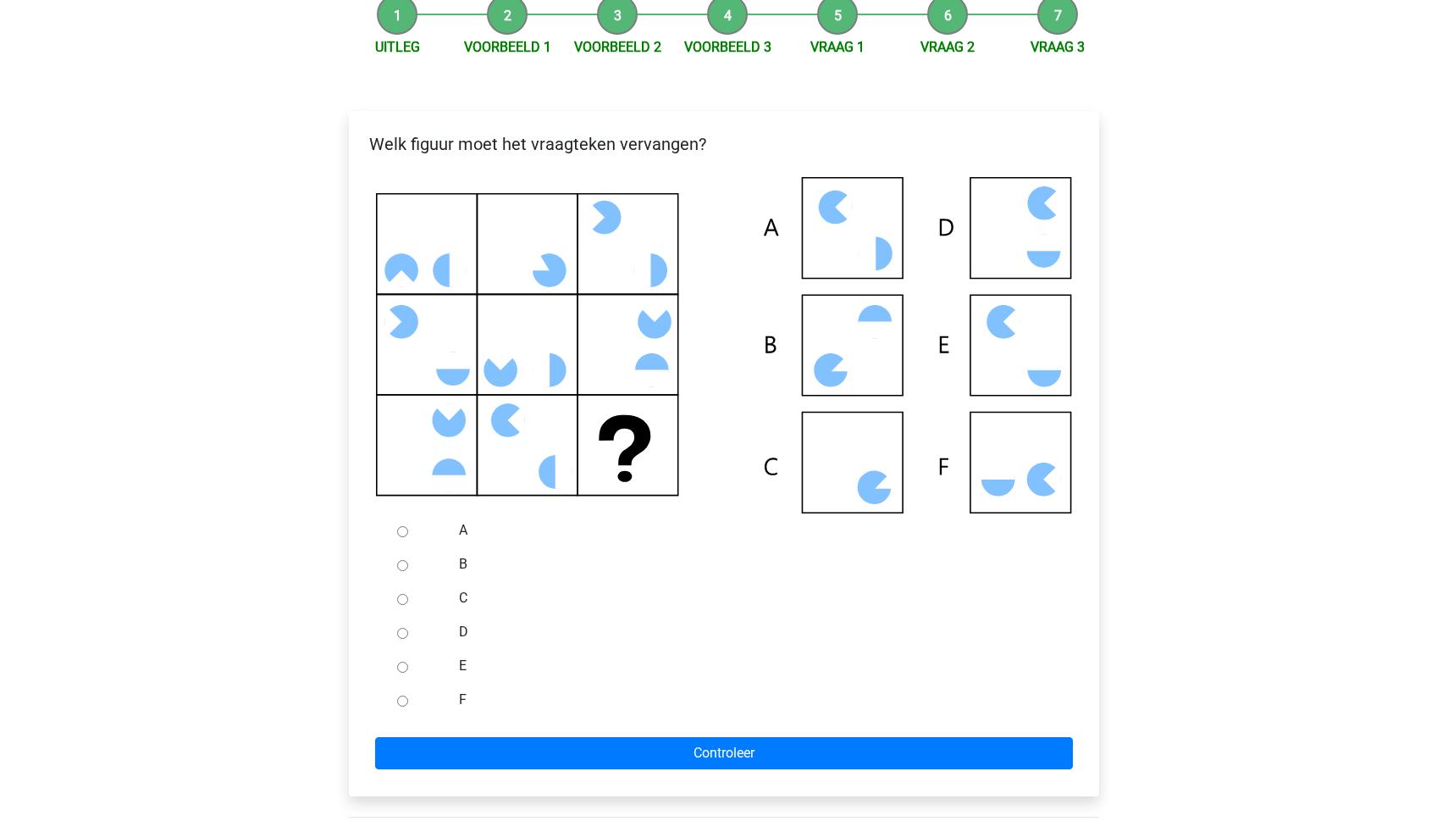
click at [466, 633] on label "D" at bounding box center [752, 632] width 586 height 20
click at [408, 633] on input "D" at bounding box center [402, 633] width 11 height 11
radio input "true"
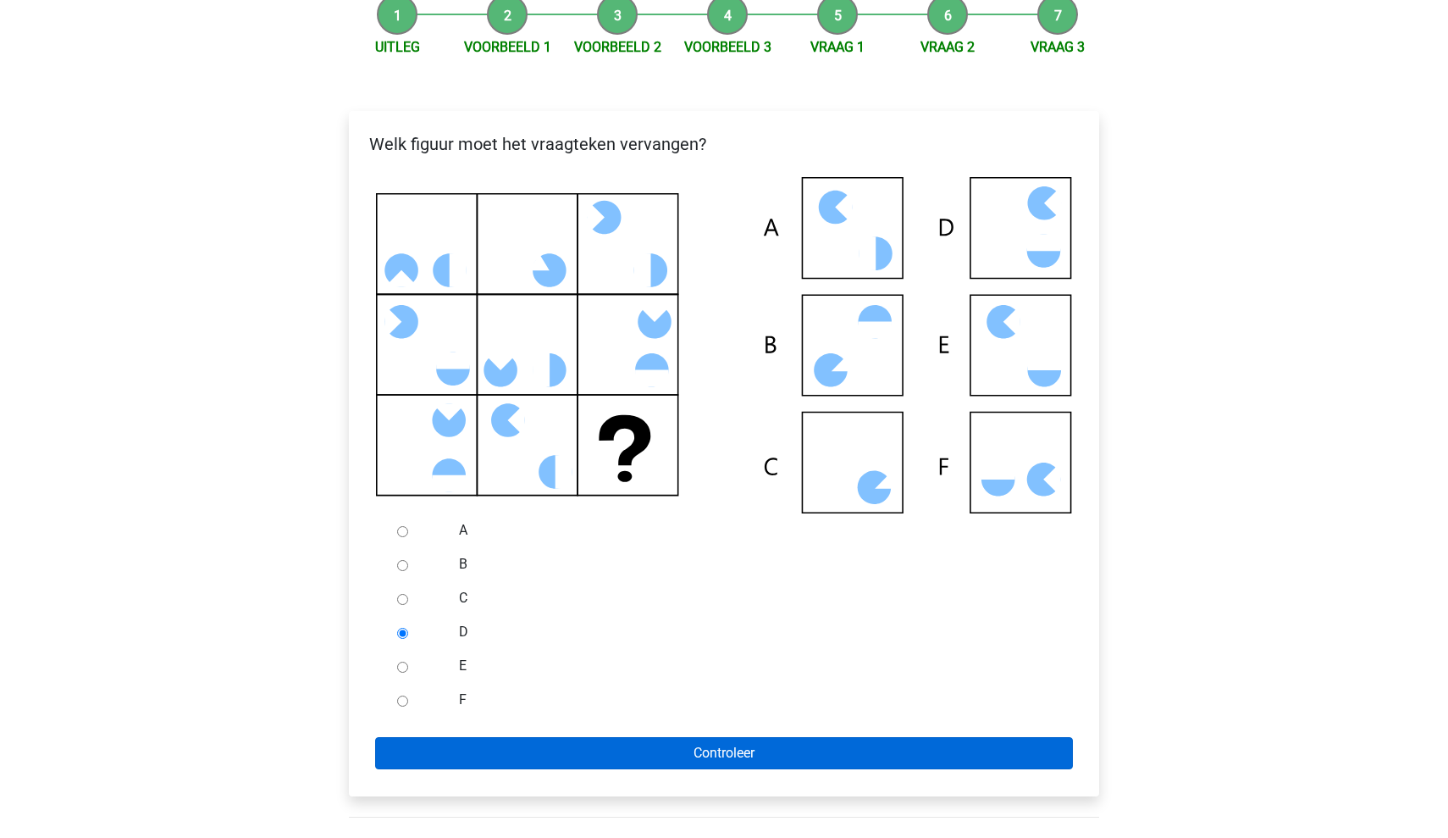
click at [550, 760] on input "Controleer" at bounding box center [724, 753] width 698 height 32
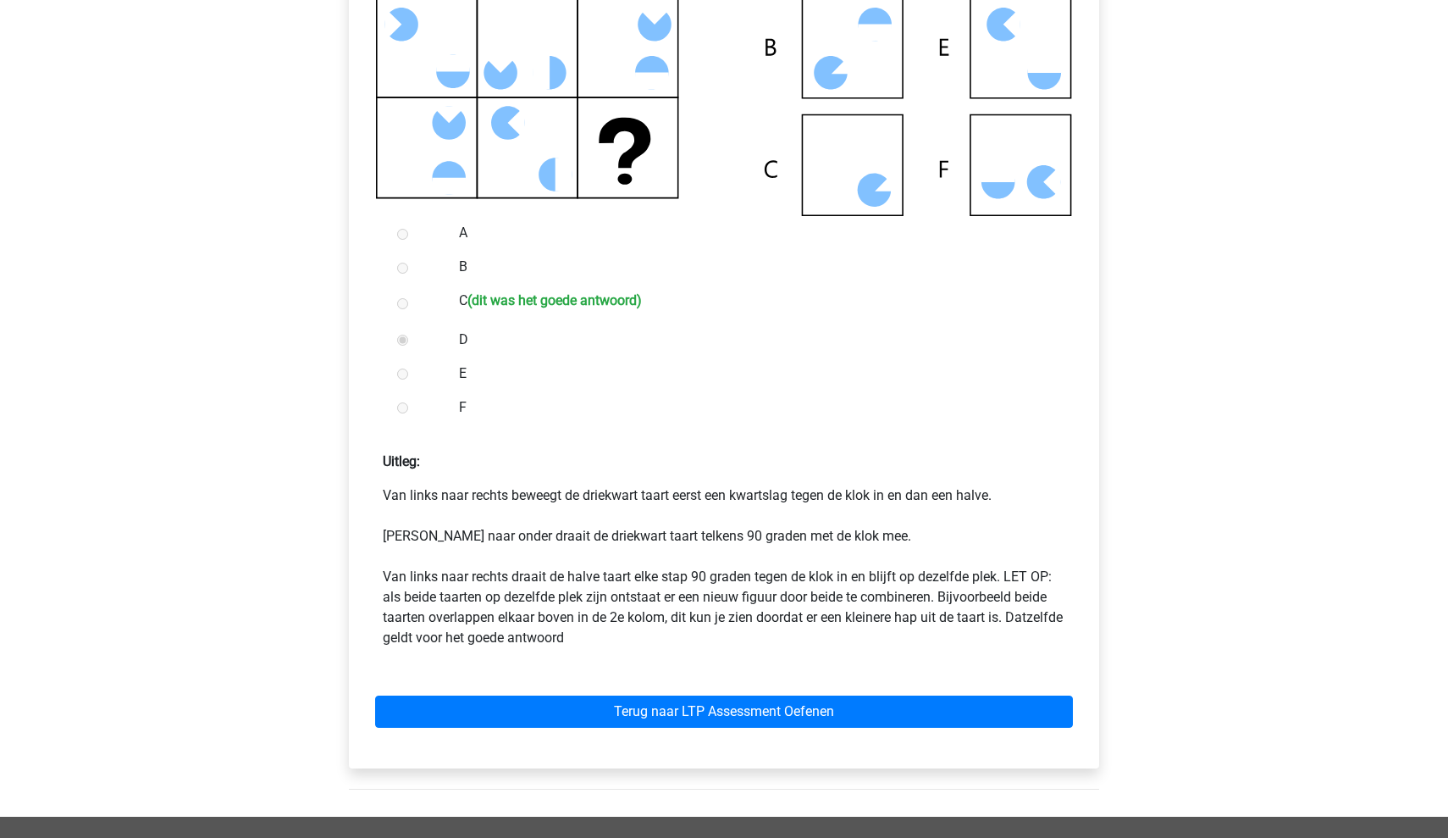
scroll to position [540, 0]
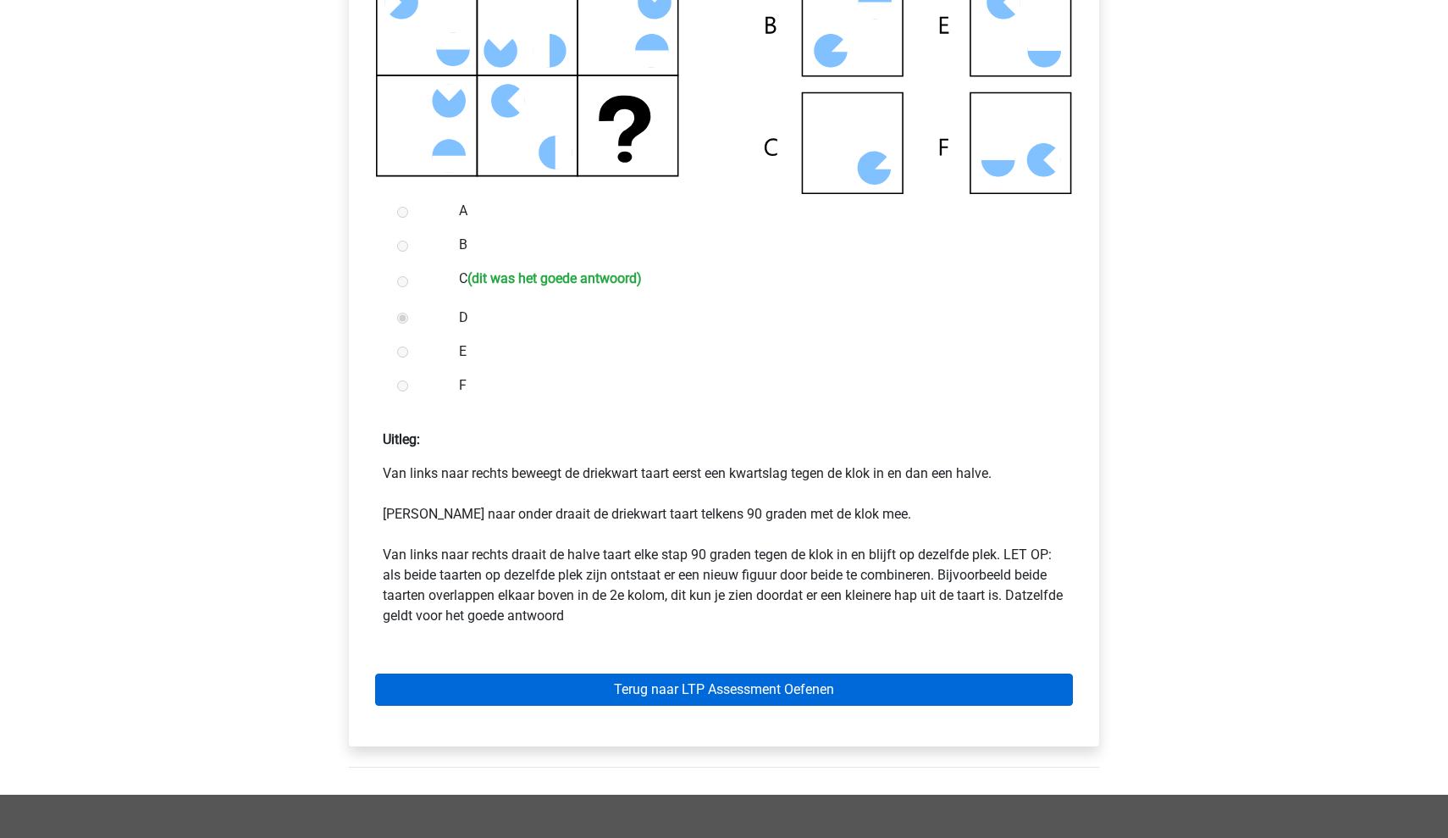
click at [677, 693] on link "Terug naar LTP Assessment Oefenen" at bounding box center [724, 689] width 698 height 32
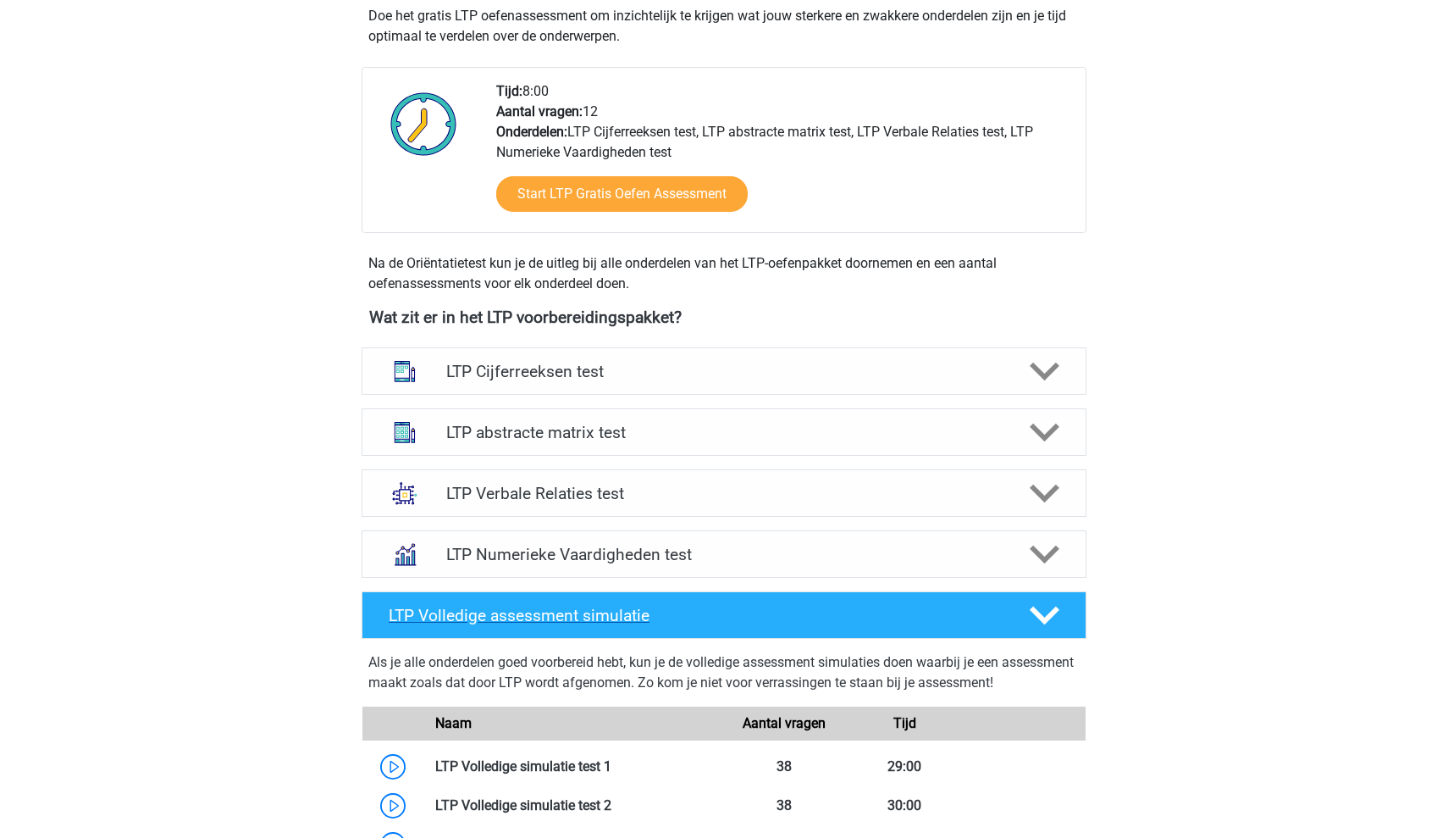
scroll to position [380, 0]
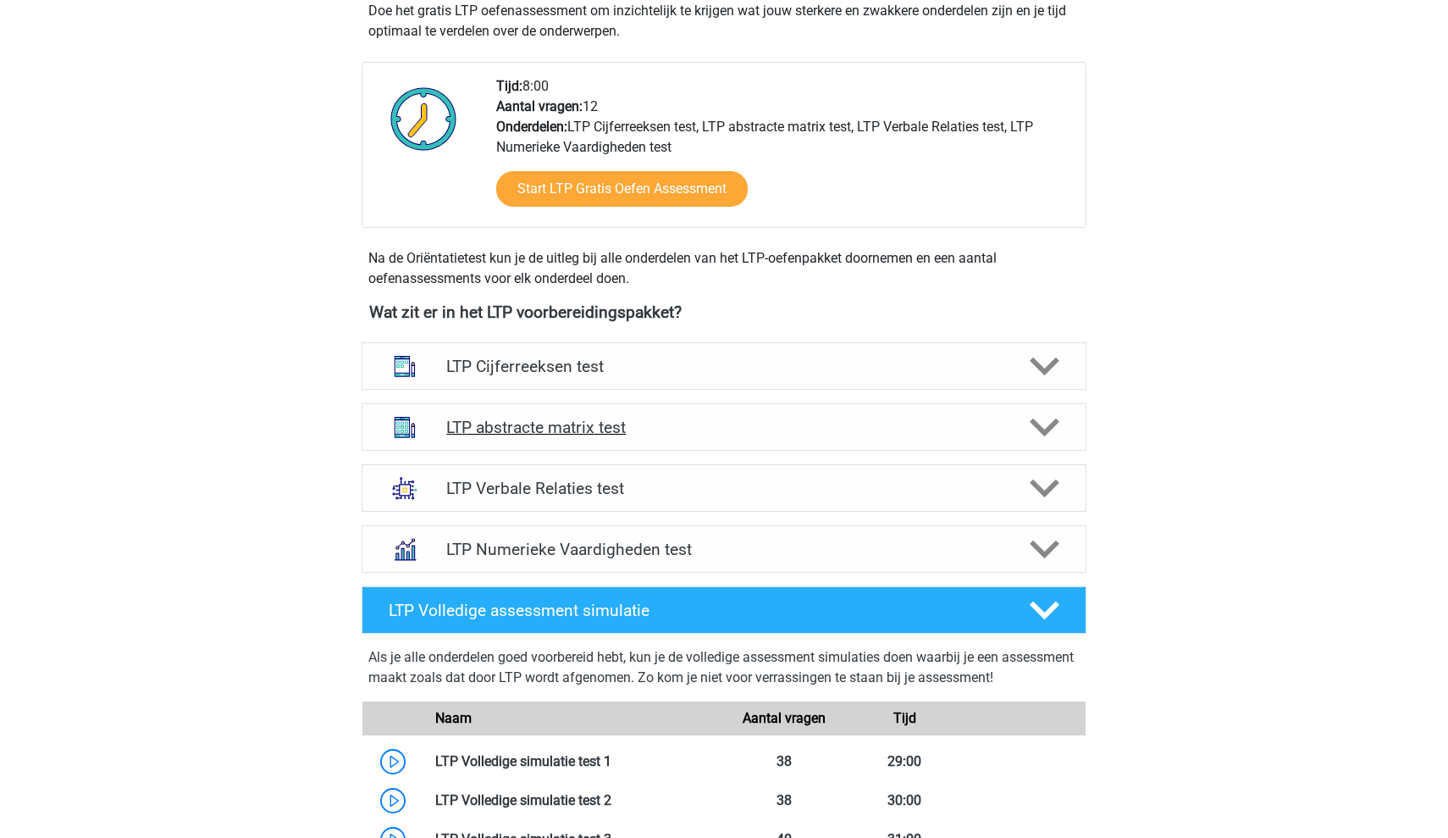
click at [815, 436] on h4 "LTP abstracte matrix test" at bounding box center [723, 427] width 555 height 19
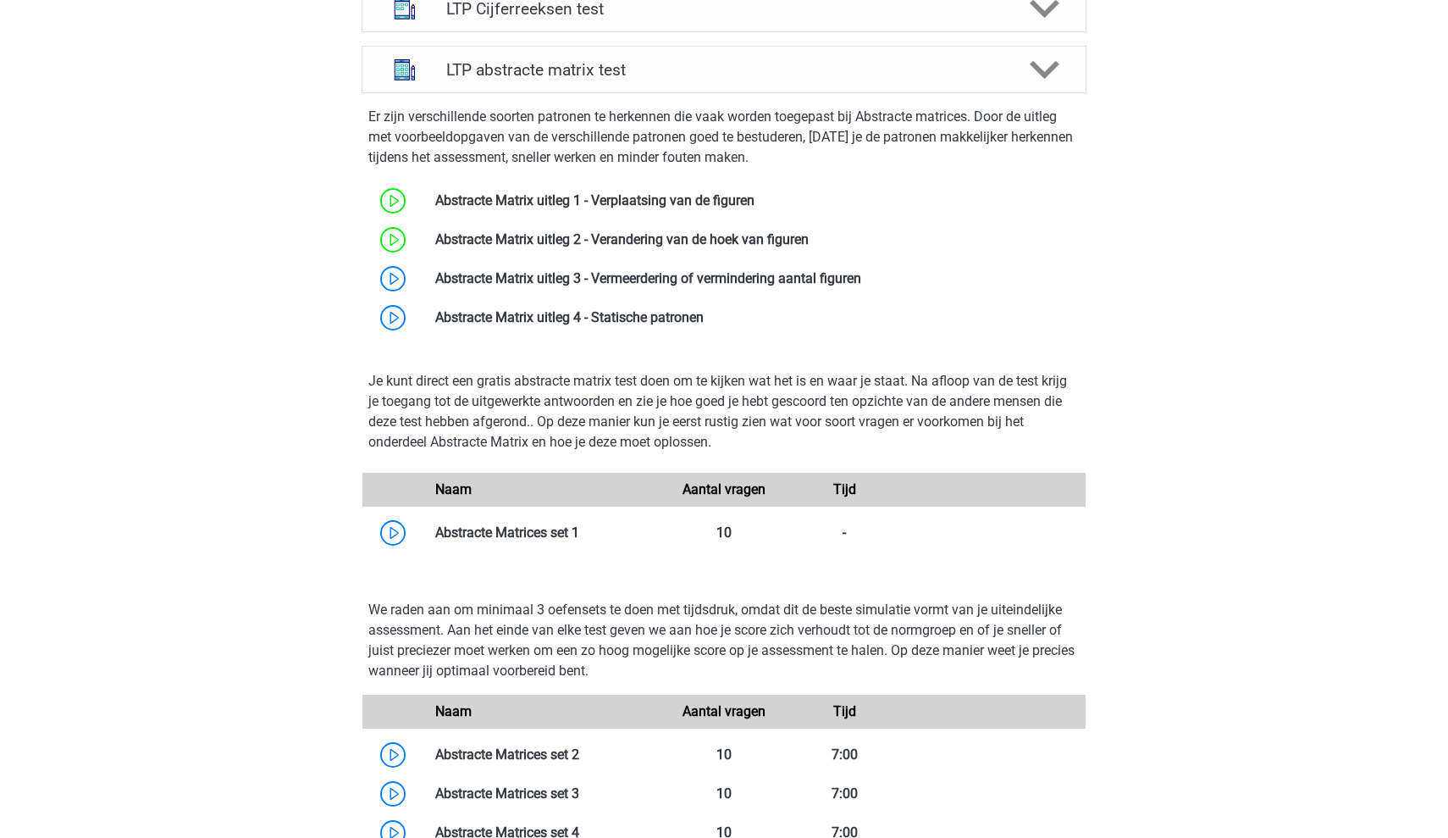
scroll to position [619, 0]
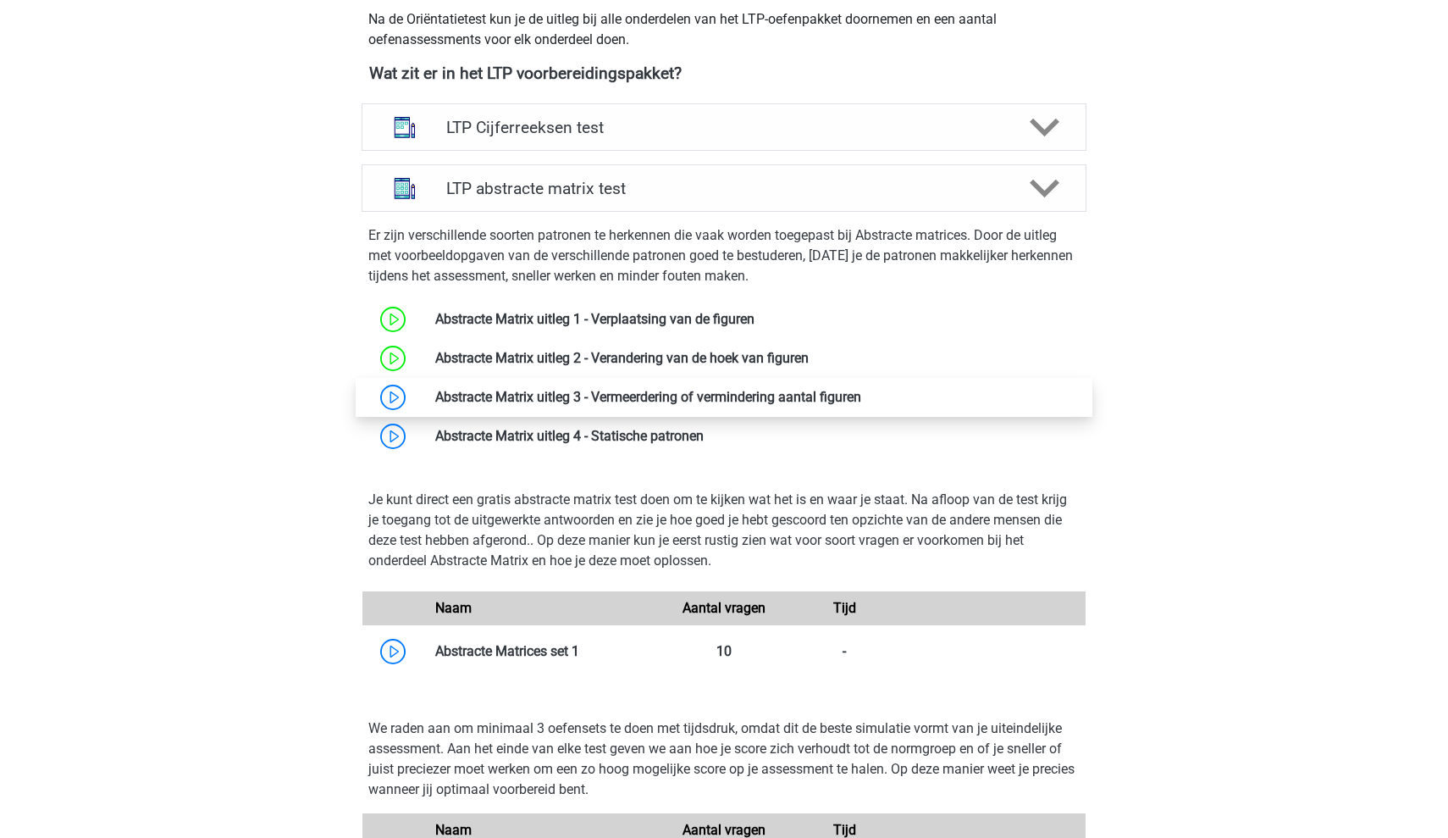
click at [861, 390] on link at bounding box center [861, 397] width 0 height 16
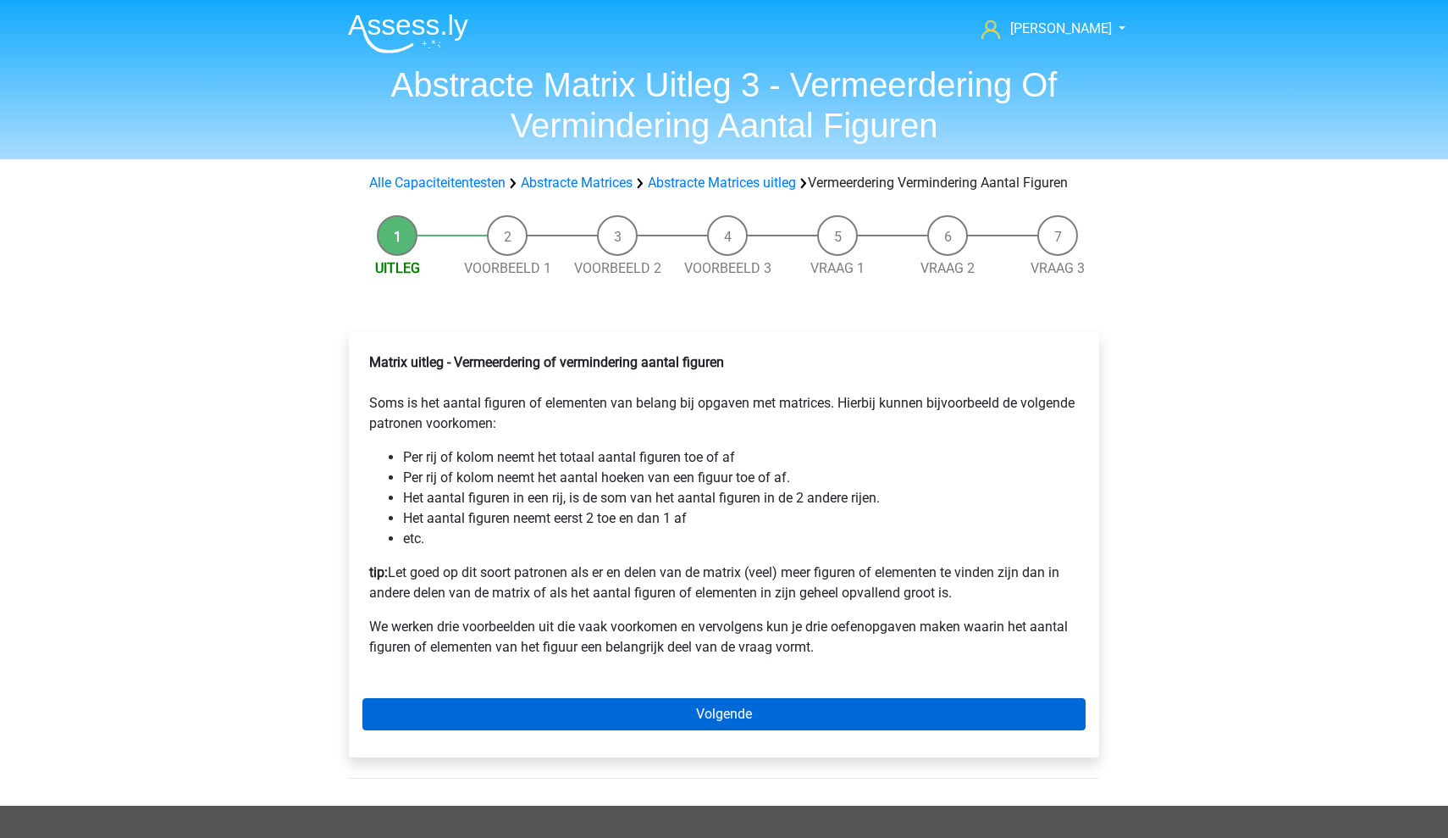
click at [753, 730] on link "Volgende" at bounding box center [723, 714] width 723 height 32
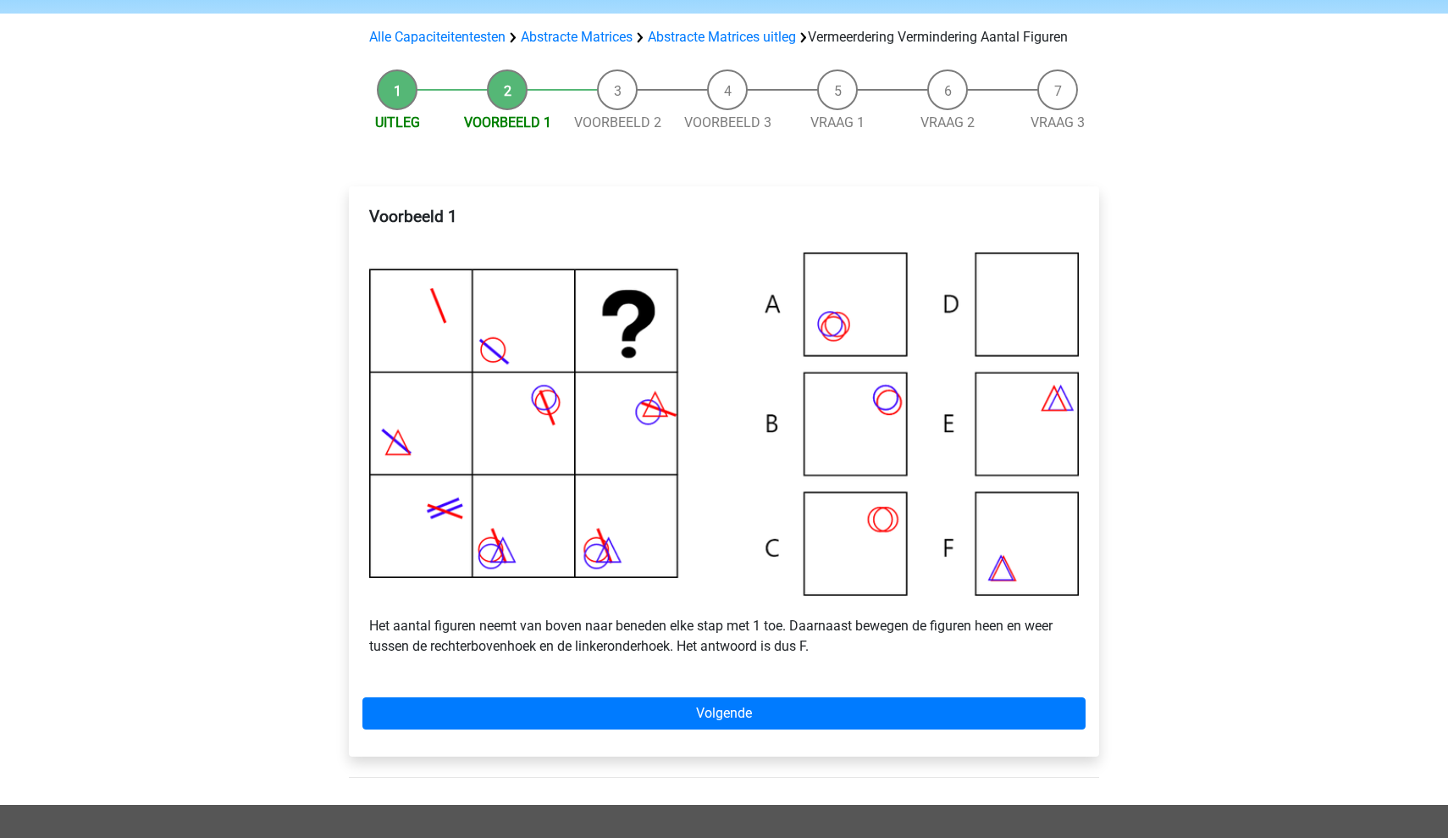
scroll to position [156, 0]
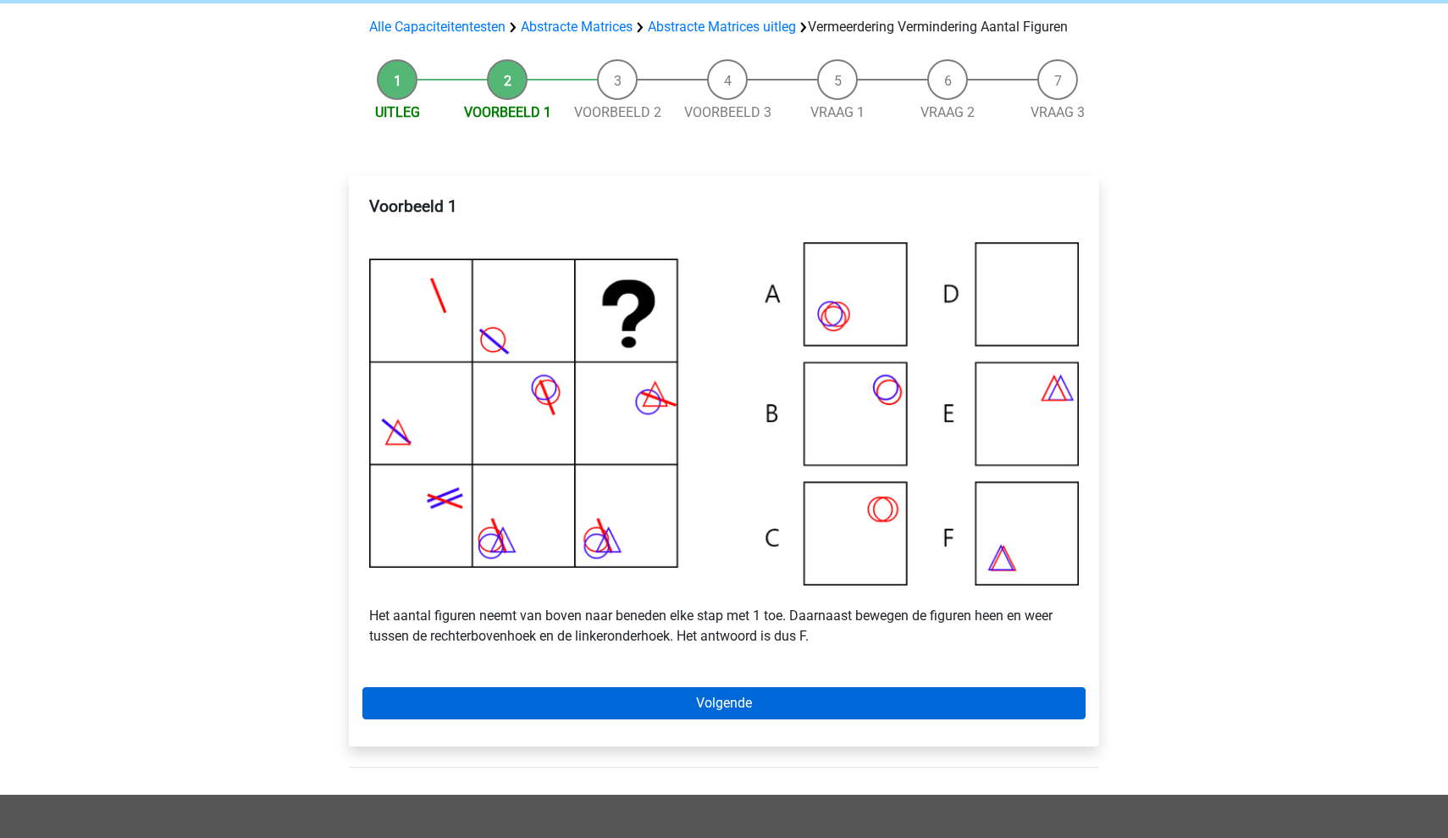
click at [652, 719] on link "Volgende" at bounding box center [723, 703] width 723 height 32
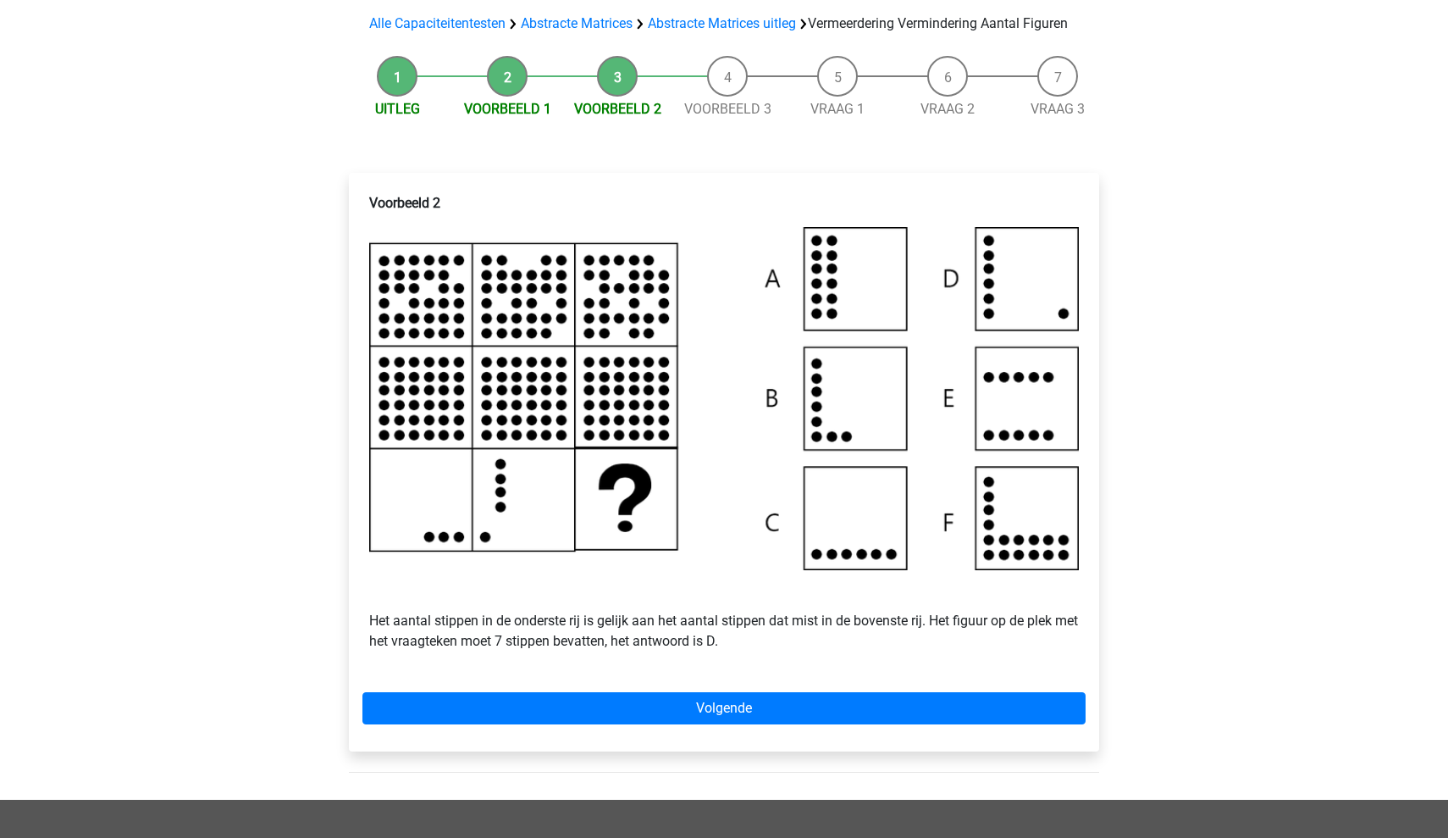
scroll to position [158, 0]
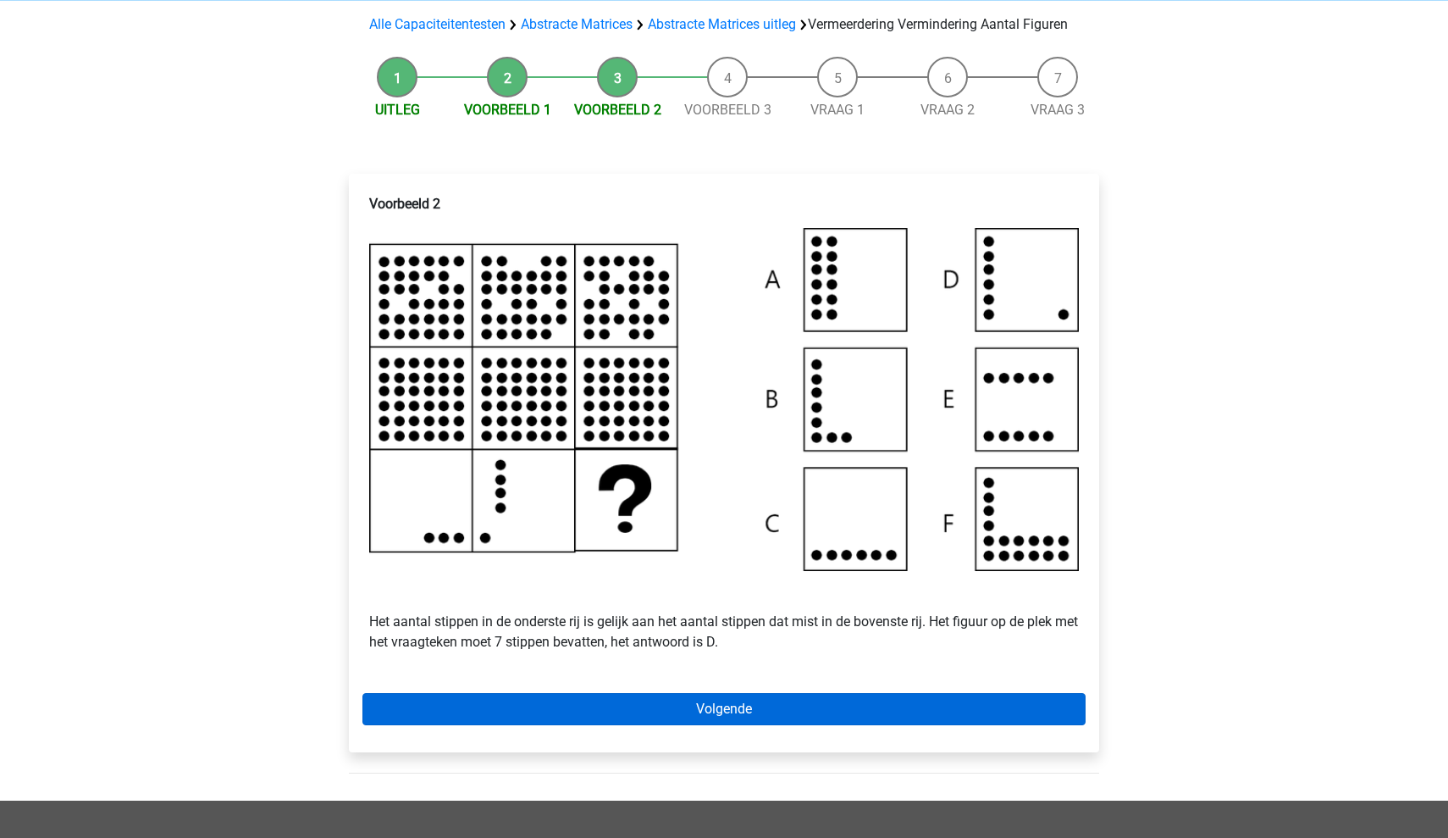
click at [697, 725] on link "Volgende" at bounding box center [723, 709] width 723 height 32
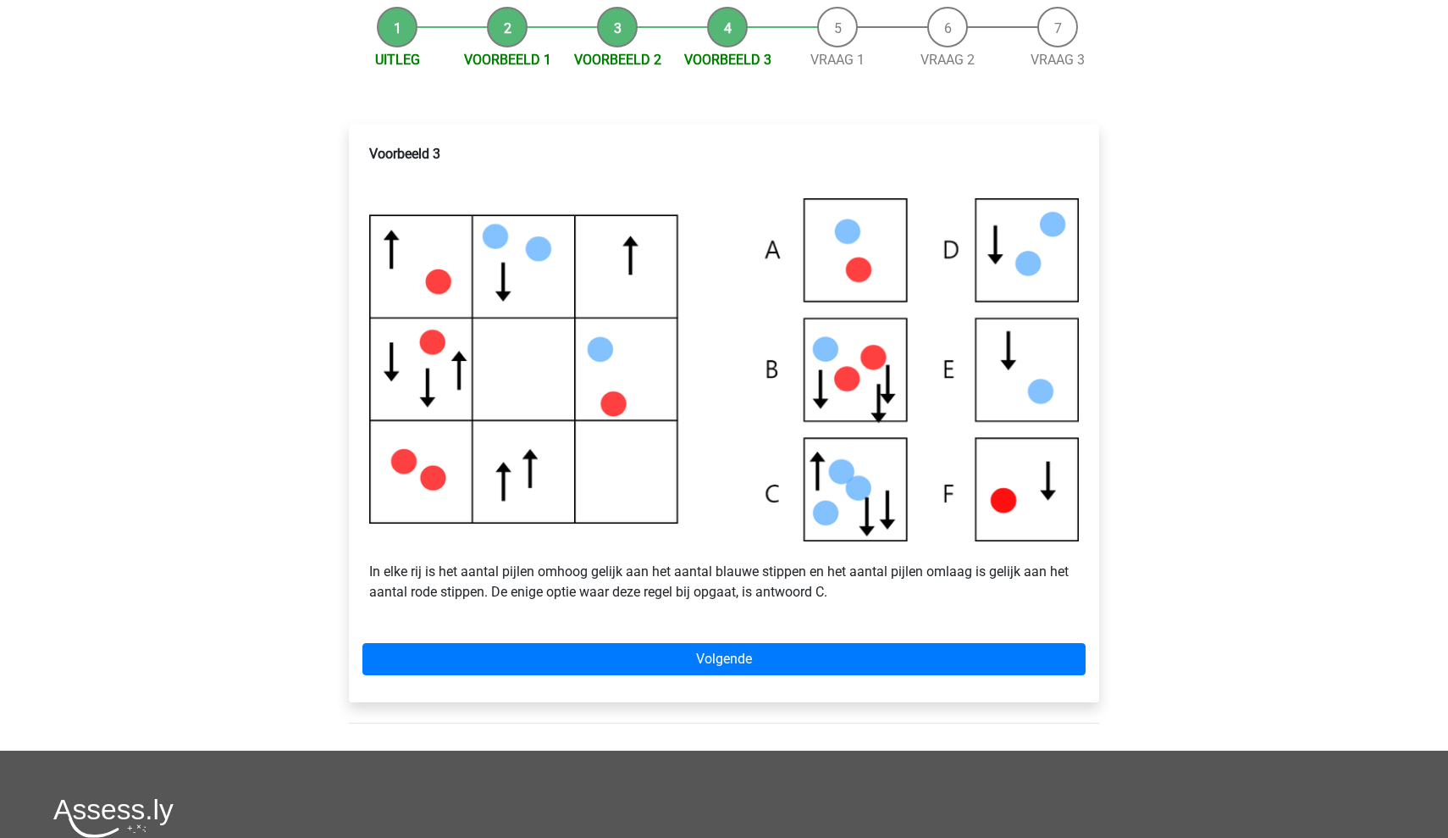
scroll to position [214, 0]
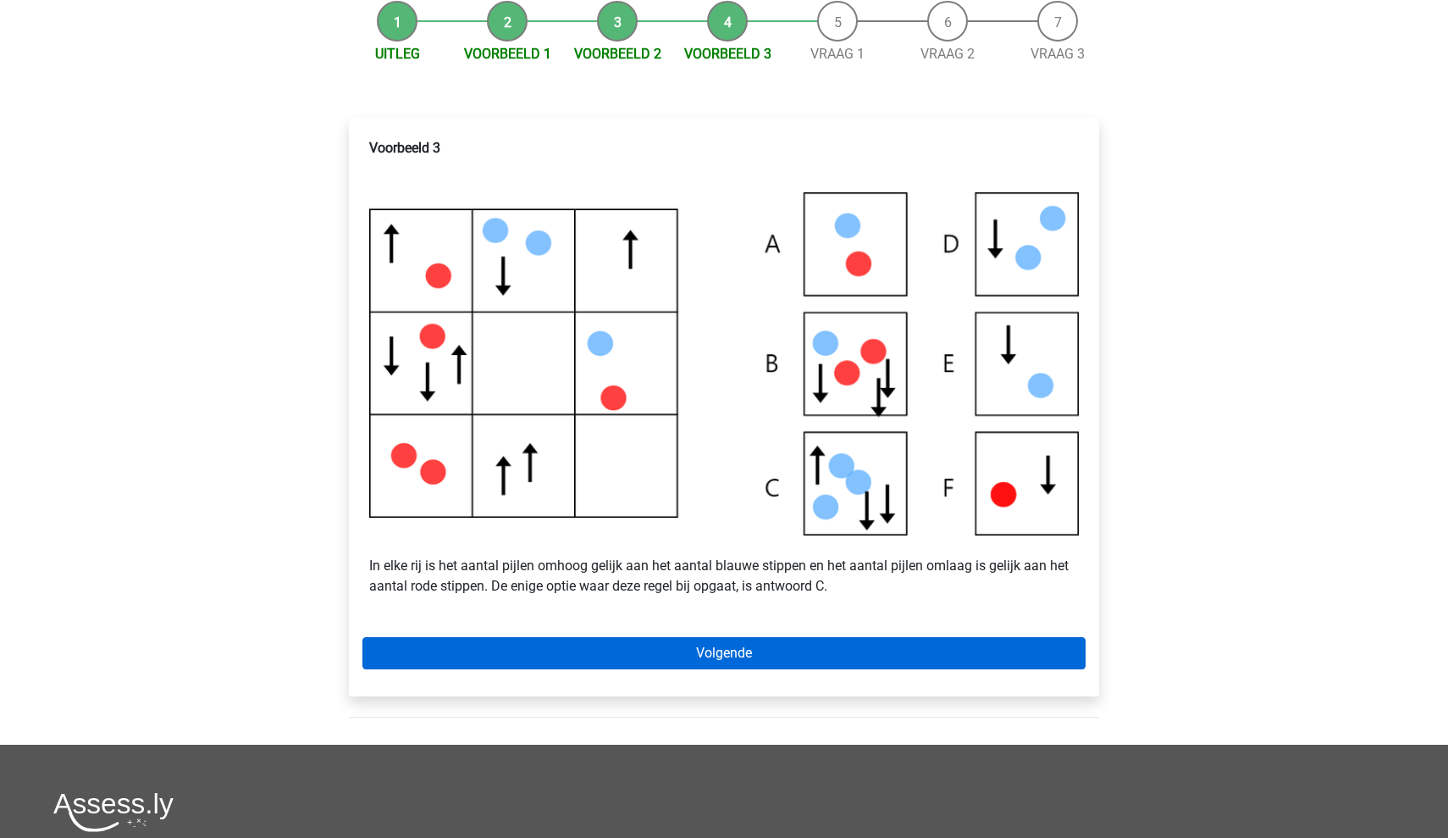
click at [778, 669] on link "Volgende" at bounding box center [723, 653] width 723 height 32
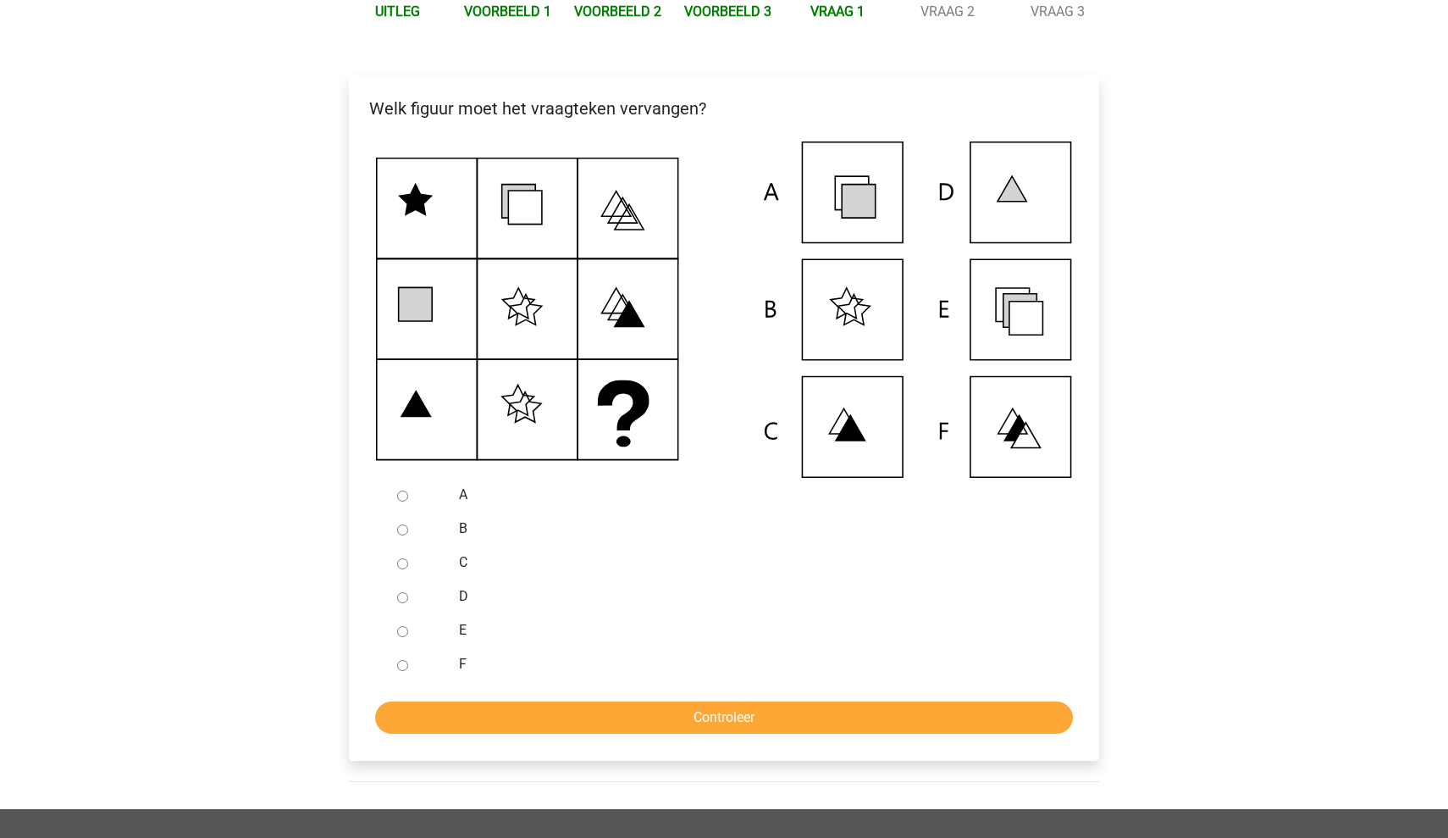
scroll to position [272, 0]
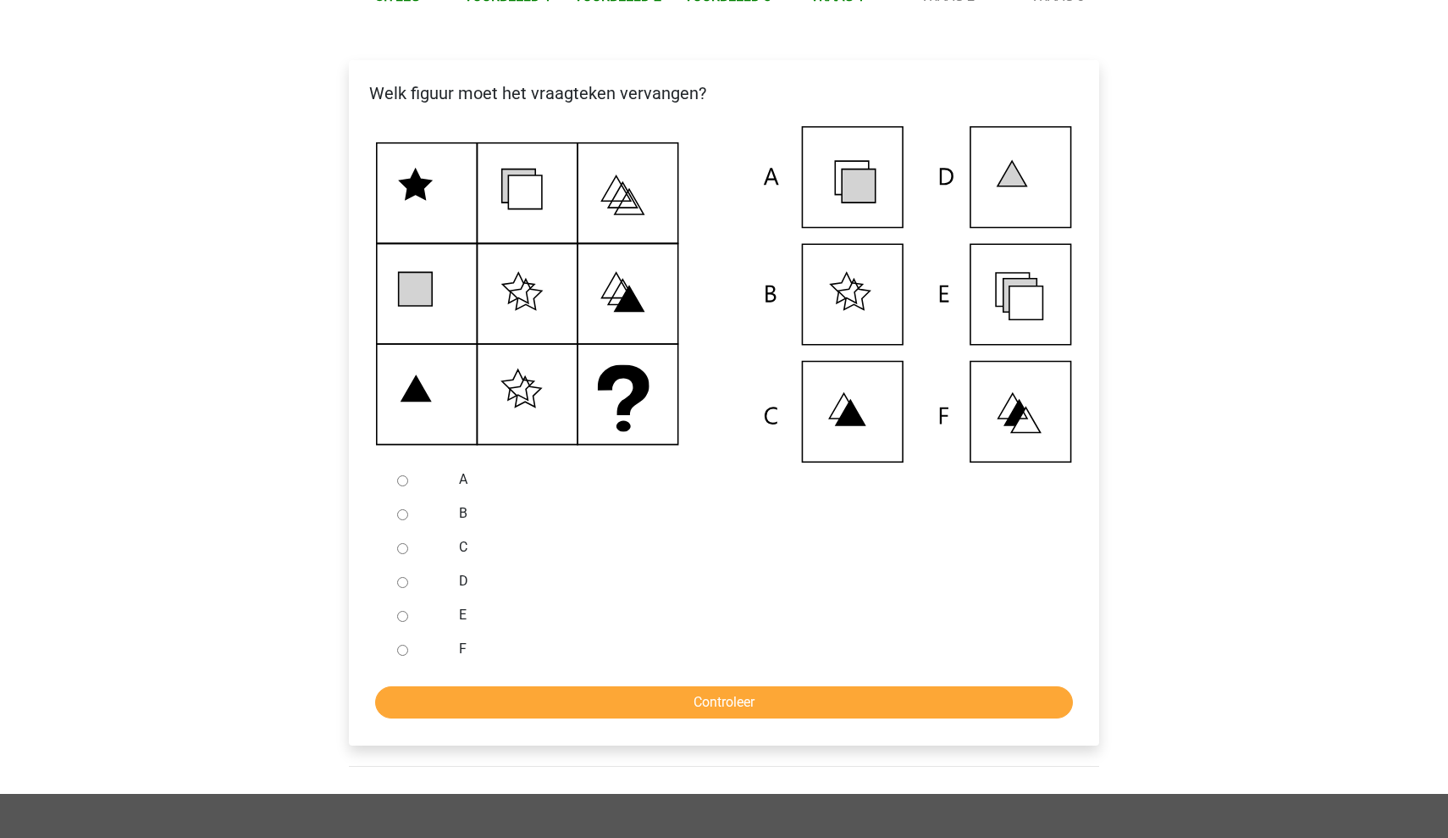
click at [401, 622] on input "E" at bounding box center [402, 616] width 11 height 11
radio input "true"
click at [499, 718] on input "Controleer" at bounding box center [724, 702] width 698 height 32
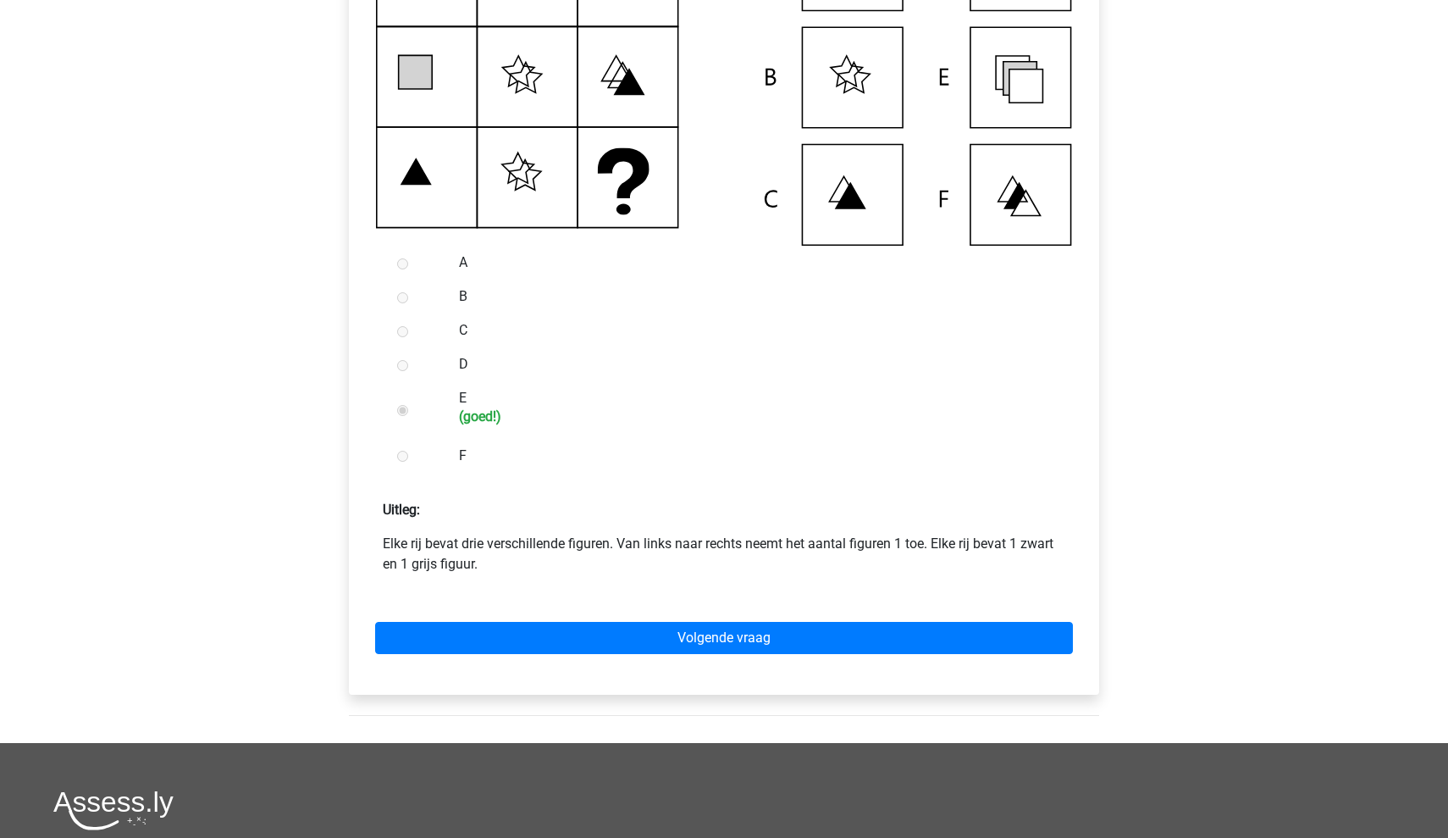
scroll to position [505, 0]
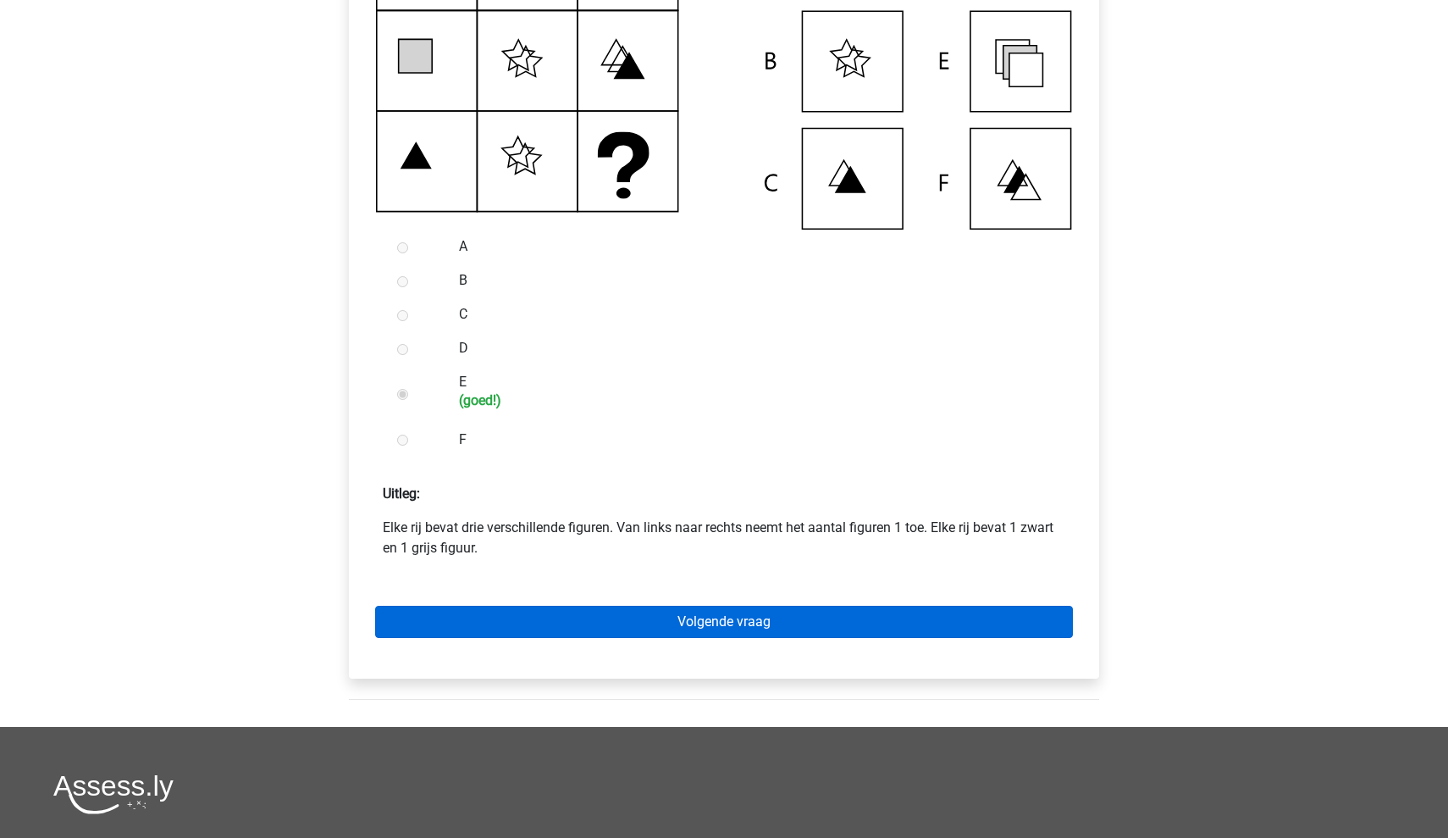
click at [657, 638] on link "Volgende vraag" at bounding box center [724, 622] width 698 height 32
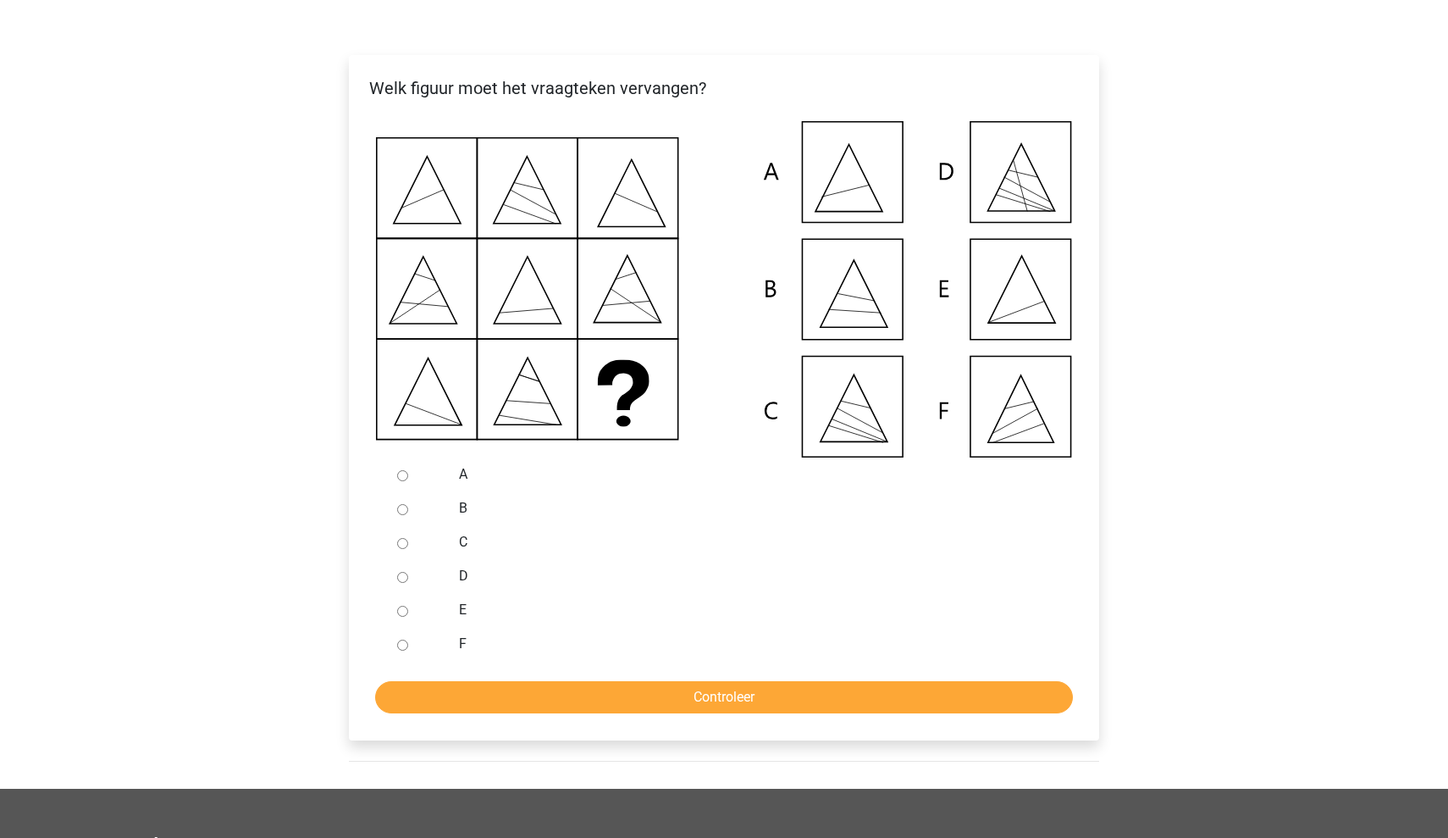
scroll to position [278, 0]
click at [457, 524] on div "B" at bounding box center [751, 507] width 611 height 34
click at [407, 514] on input "B" at bounding box center [402, 508] width 11 height 11
radio input "true"
click at [600, 712] on input "Controleer" at bounding box center [724, 696] width 698 height 32
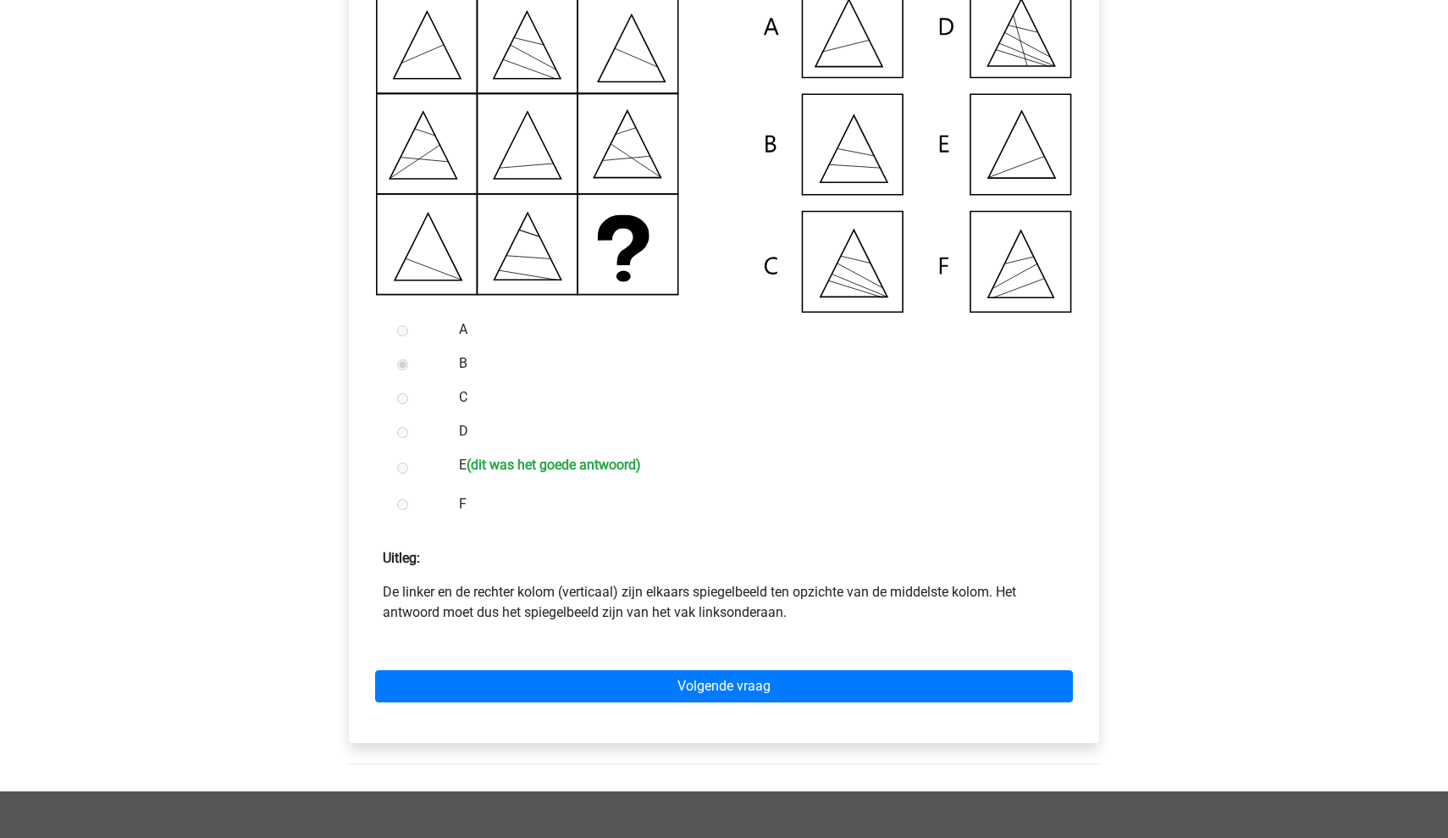
scroll to position [422, 0]
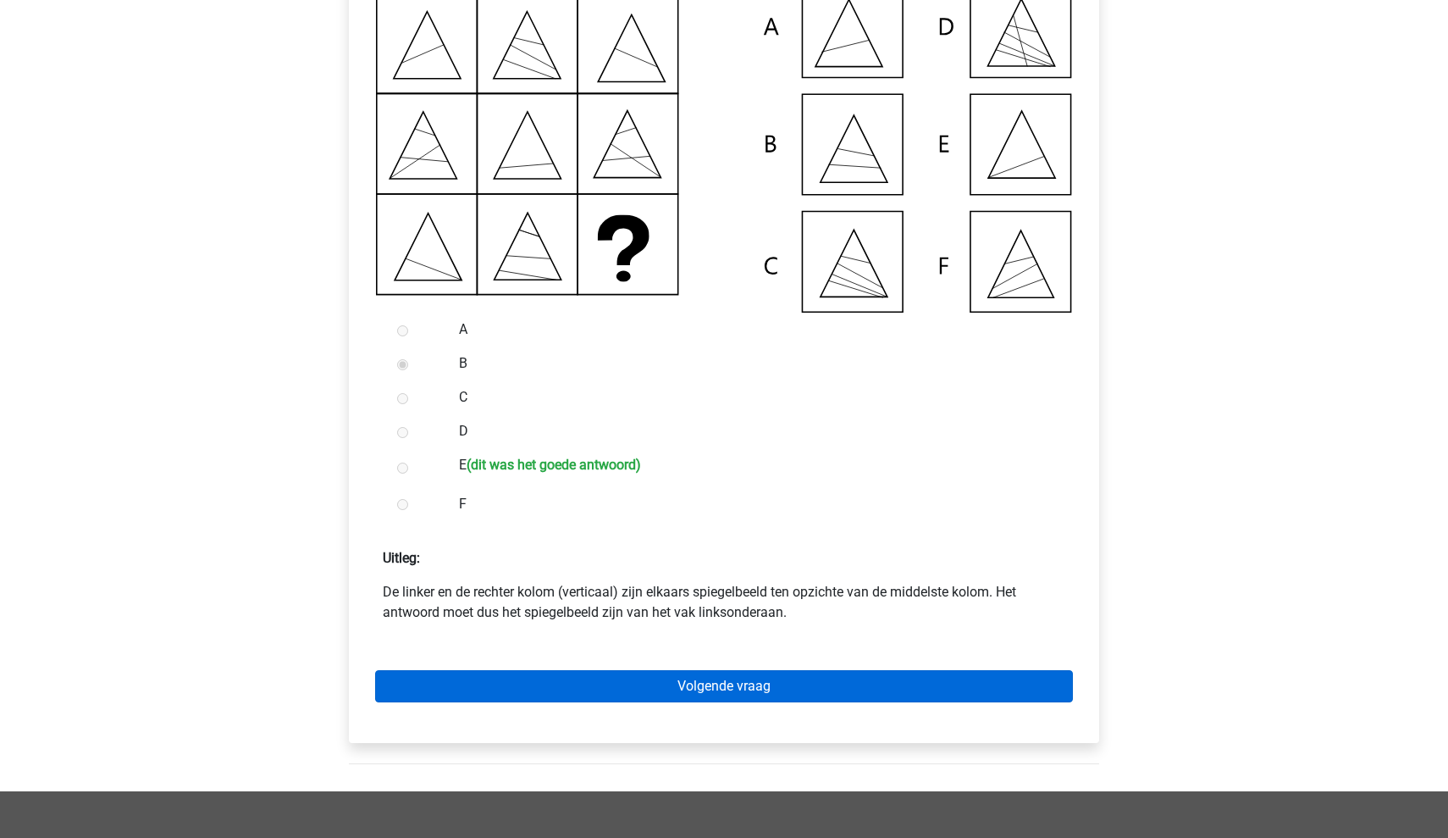
click at [608, 702] on link "Volgende vraag" at bounding box center [724, 686] width 698 height 32
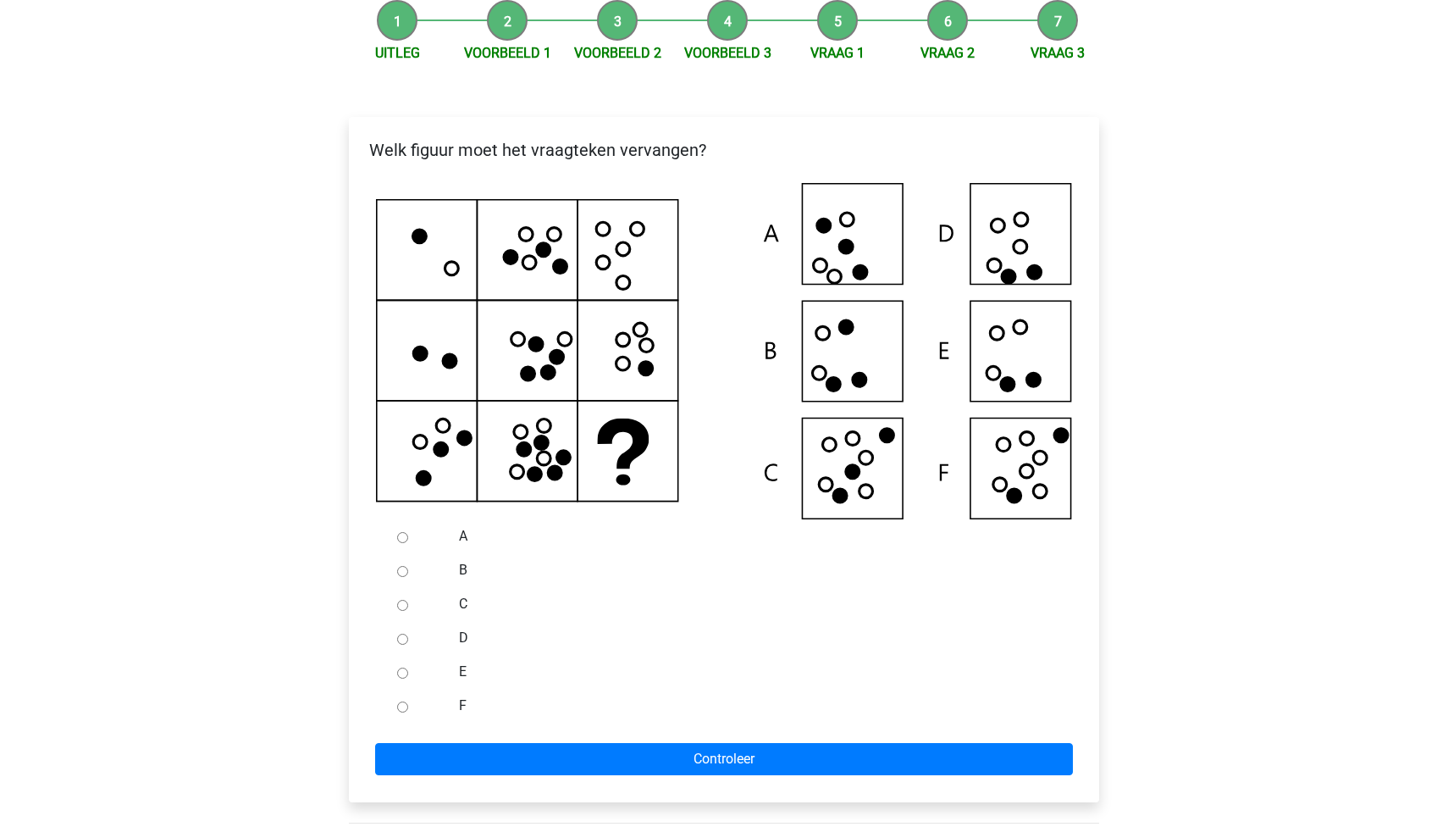
scroll to position [294, 0]
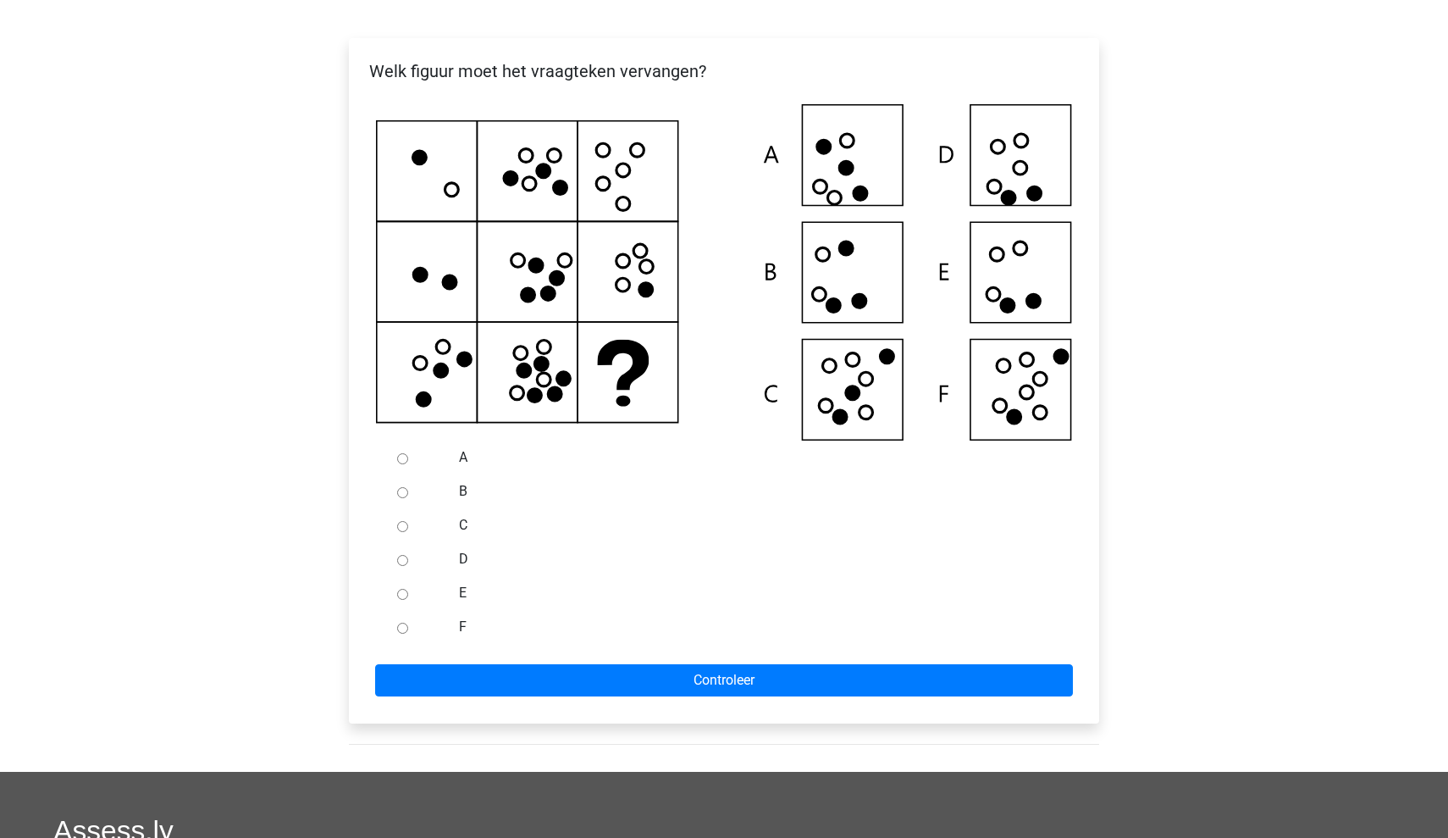
click at [403, 633] on input "F" at bounding box center [402, 627] width 11 height 11
radio input "true"
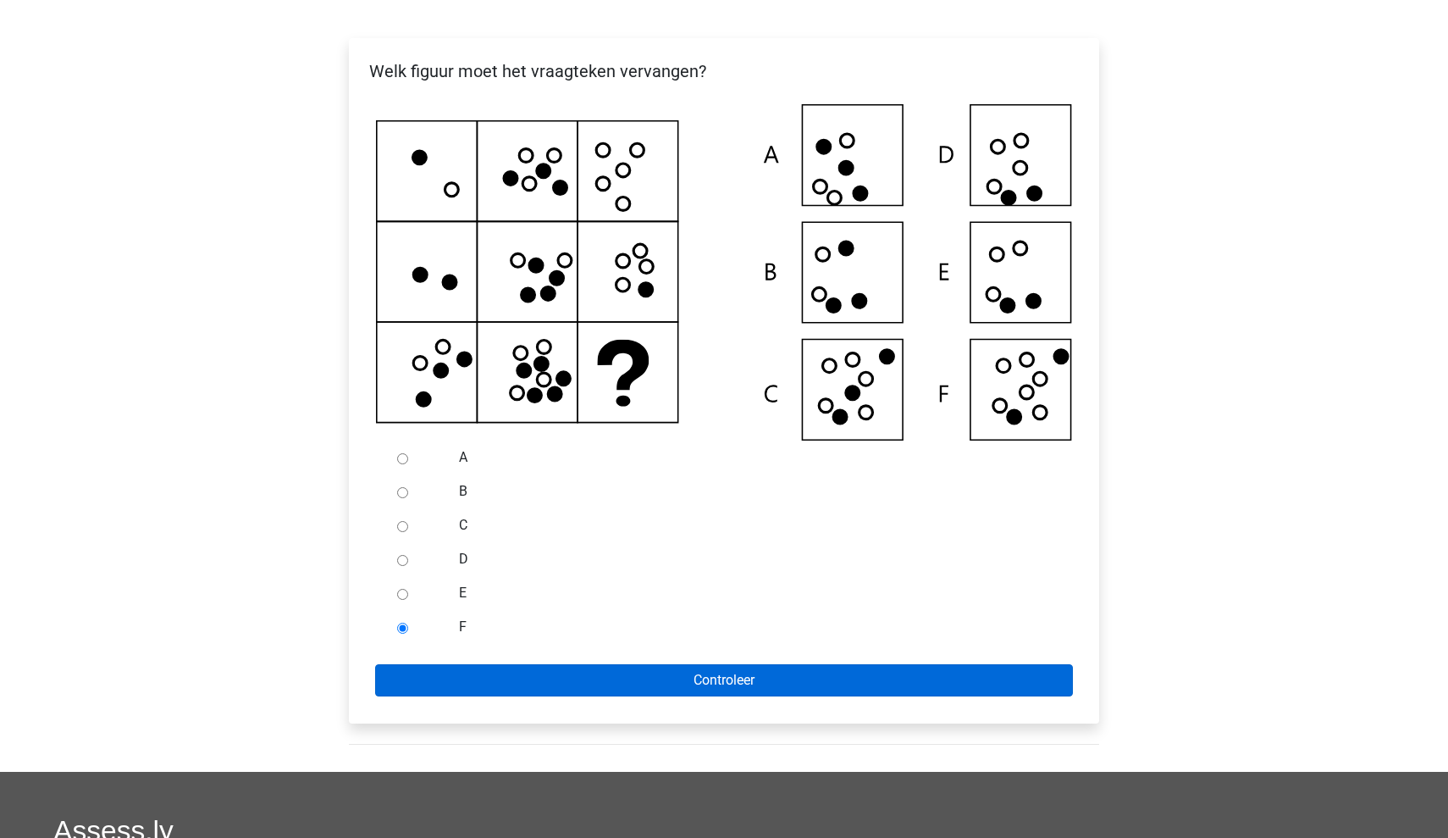
click at [462, 696] on input "Controleer" at bounding box center [724, 680] width 698 height 32
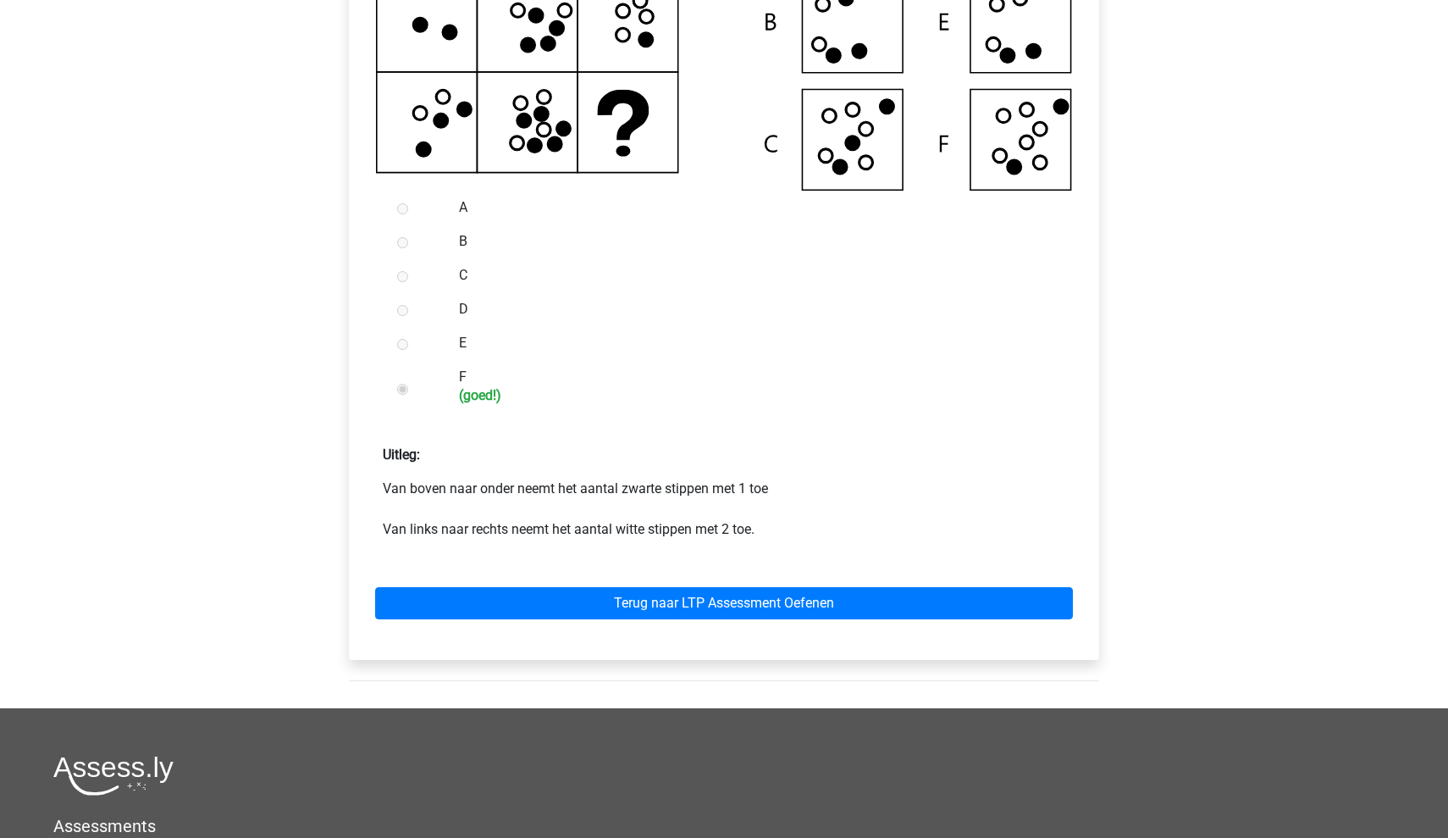
scroll to position [568, 0]
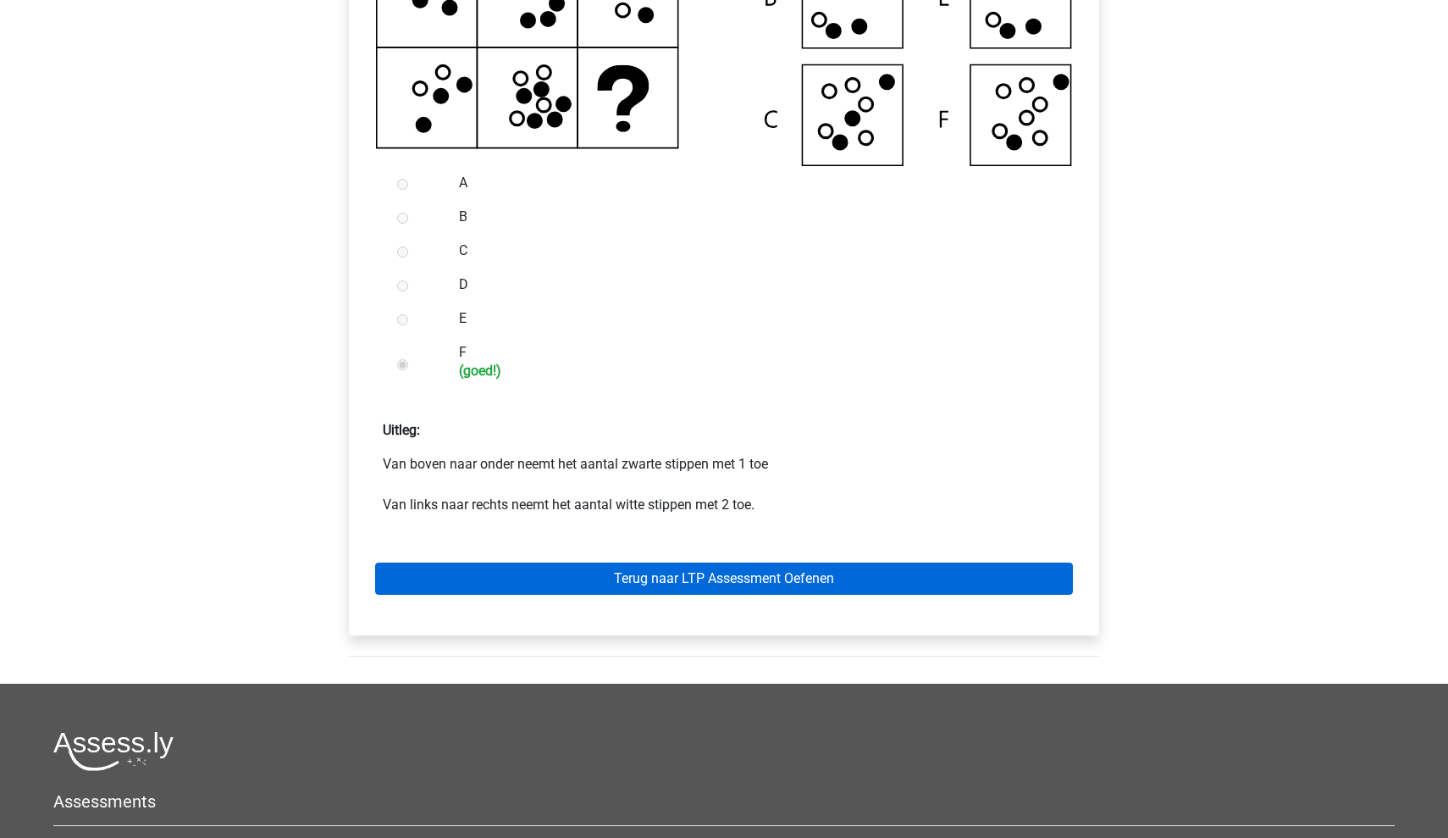
click at [522, 595] on link "Terug naar LTP Assessment Oefenen" at bounding box center [724, 578] width 698 height 32
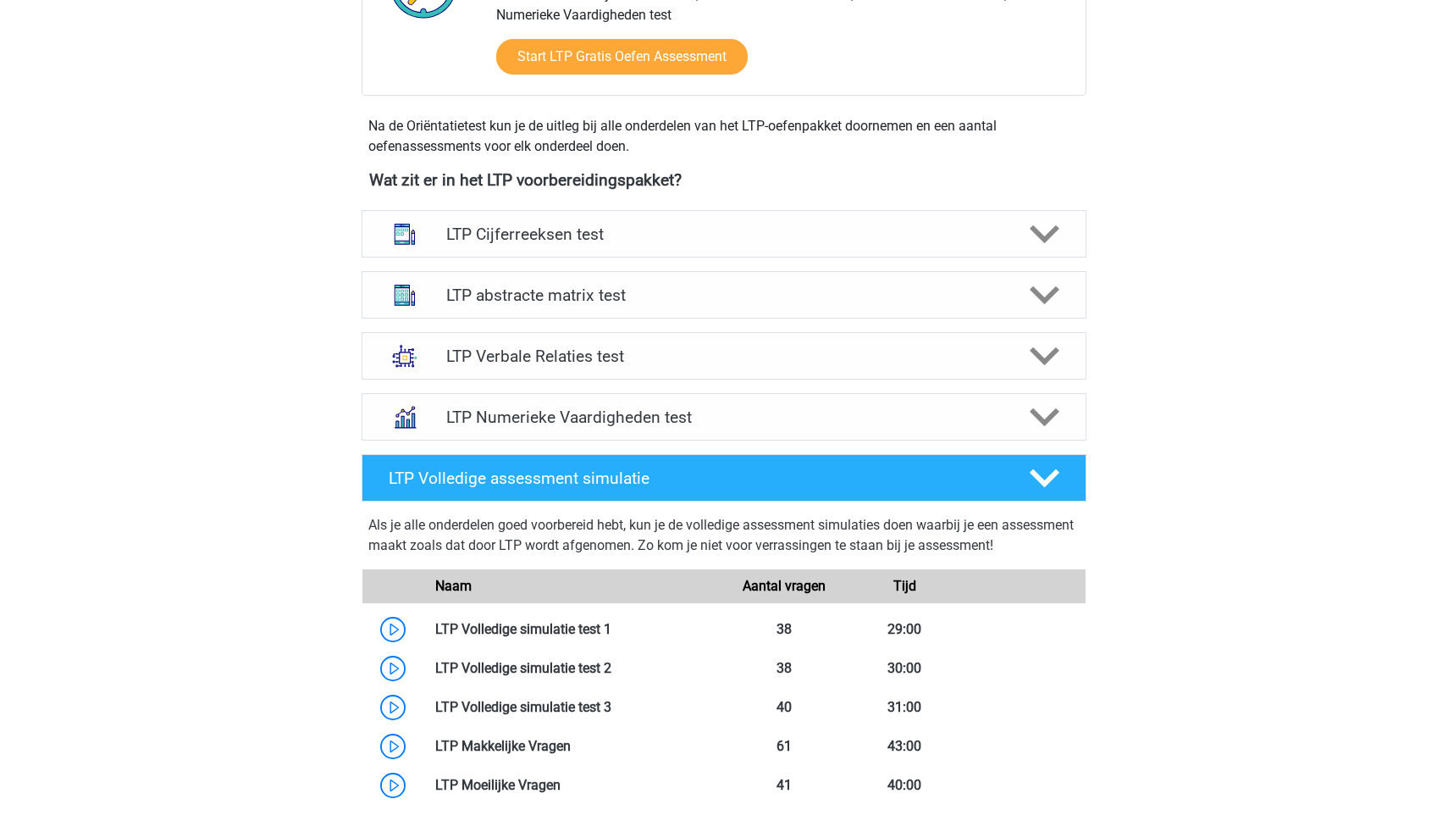
scroll to position [512, 0]
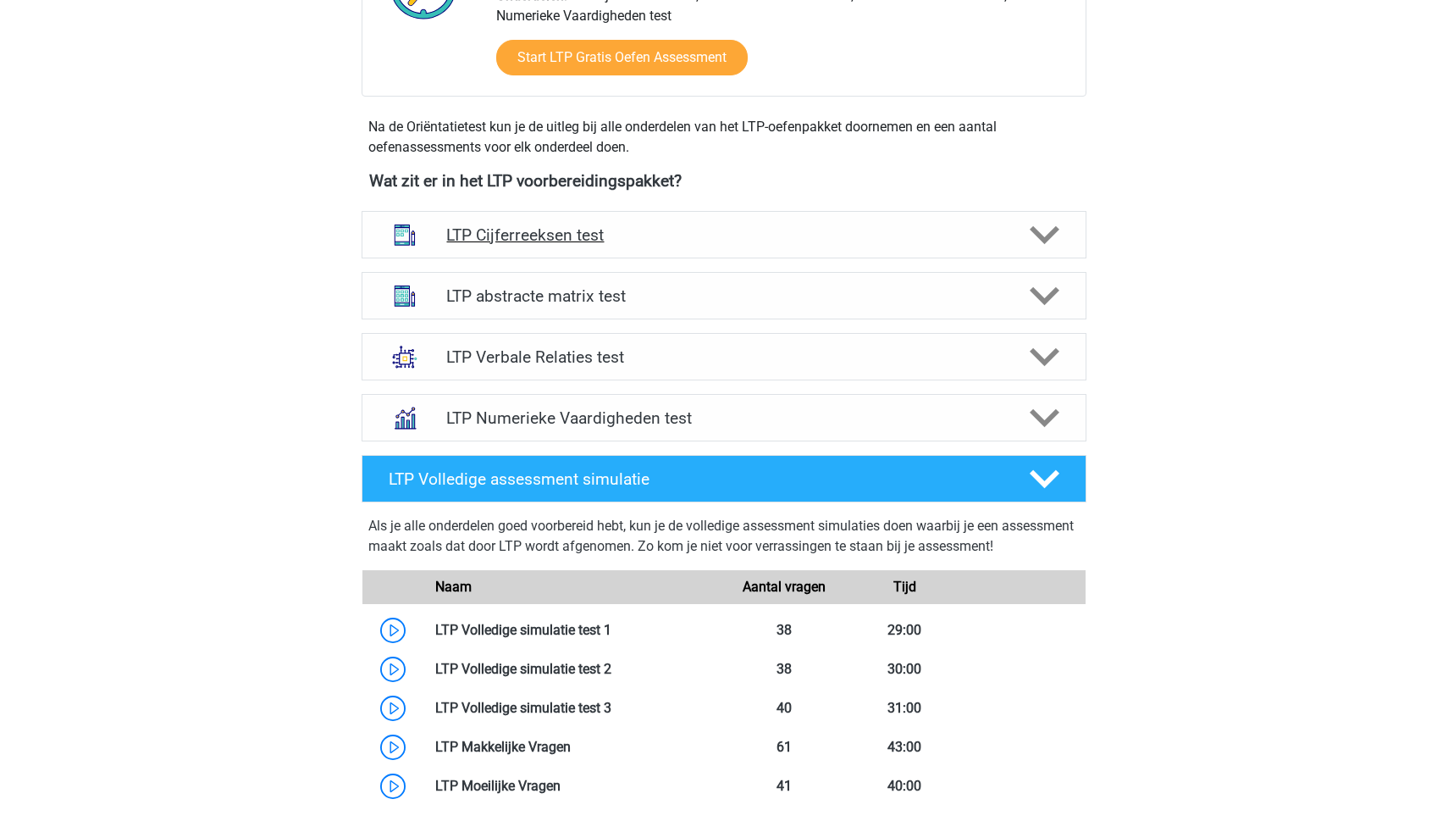
click at [797, 240] on h4 "LTP Cijferreeksen test" at bounding box center [723, 234] width 555 height 19
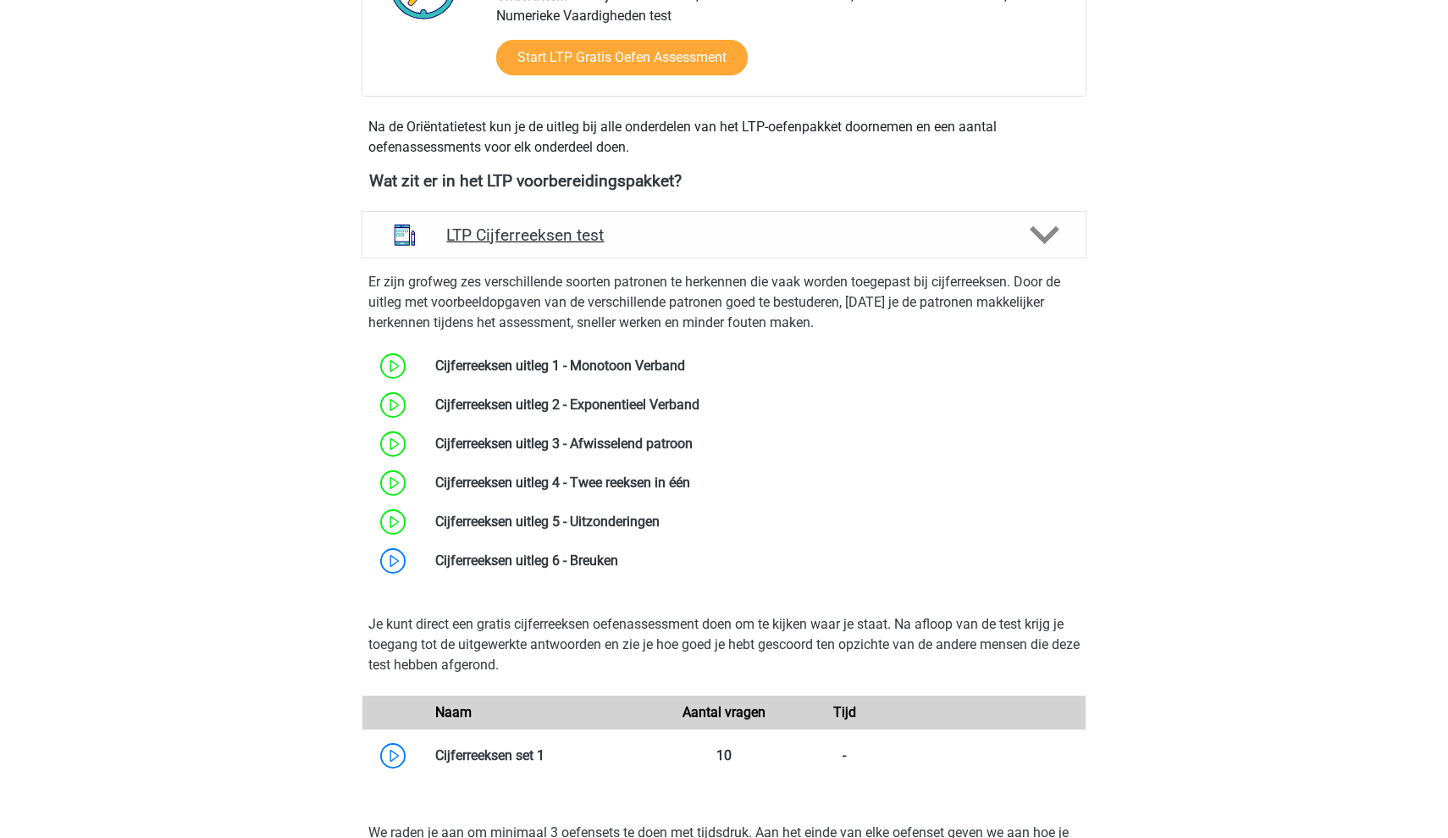
click at [795, 246] on div "LTP Cijferreeksen test" at bounding box center [724, 234] width 725 height 47
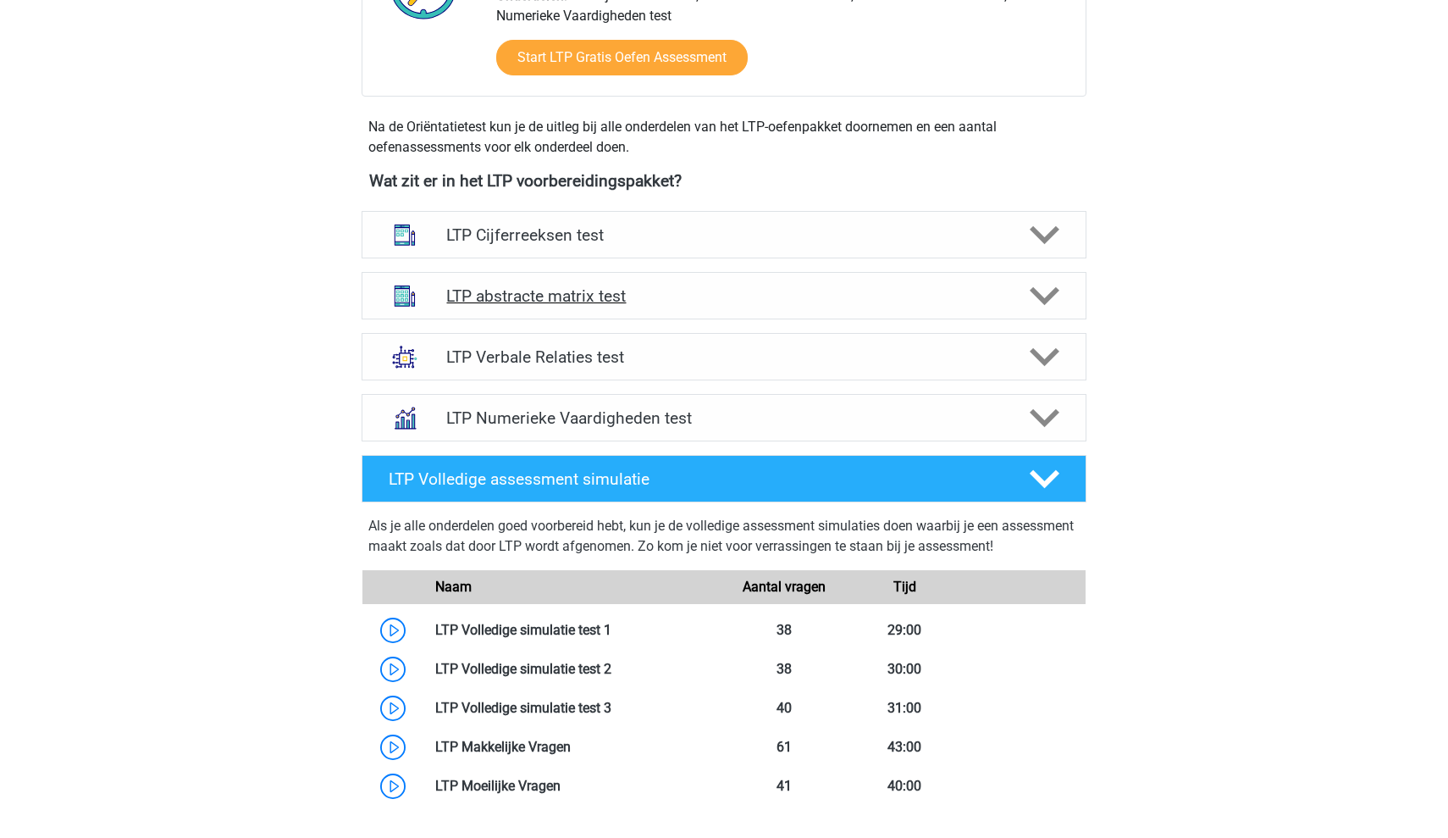
click at [772, 312] on div "LTP abstracte matrix test" at bounding box center [724, 295] width 725 height 47
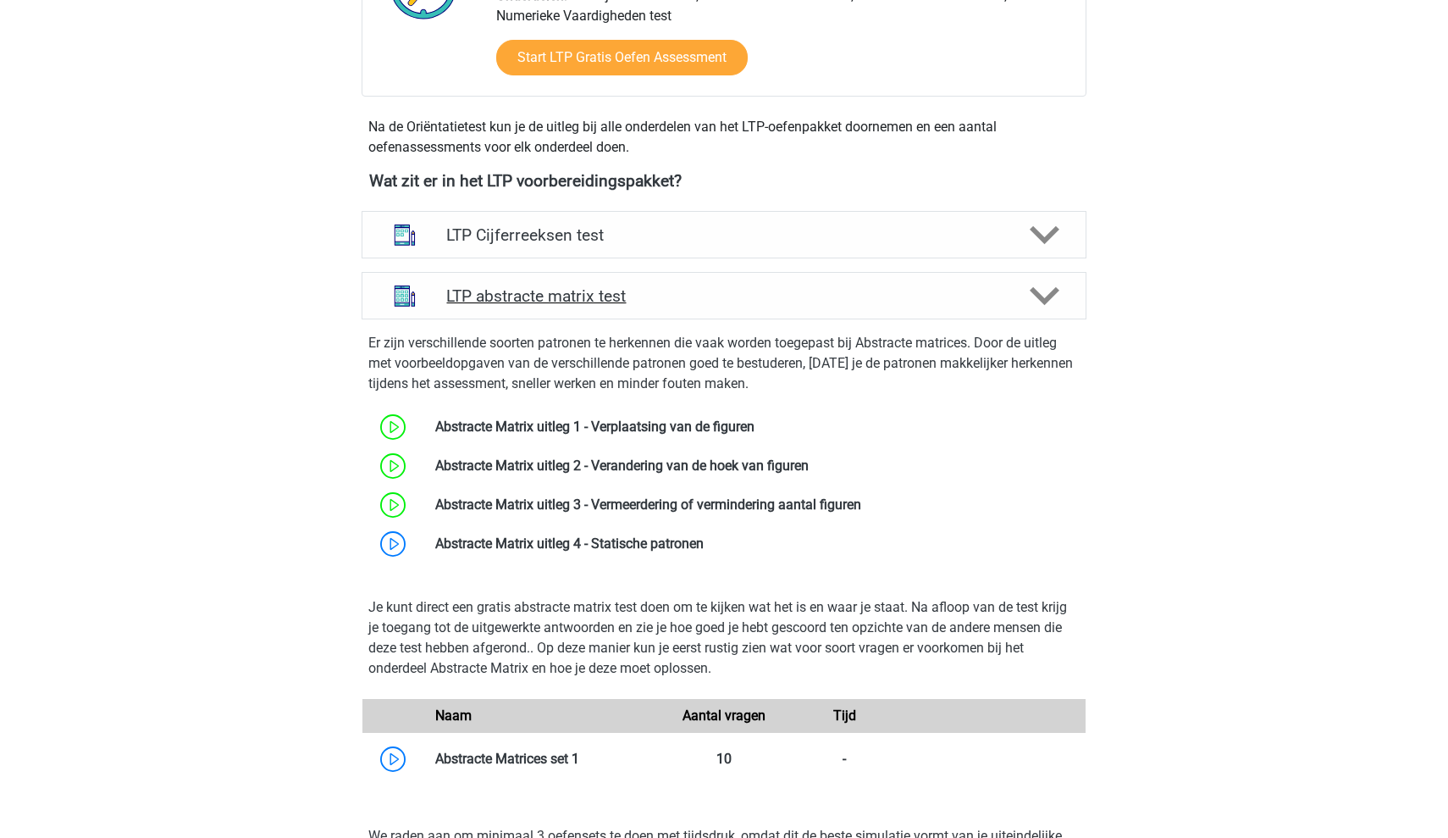
click at [781, 307] on div "LTP abstracte matrix test" at bounding box center [724, 295] width 725 height 47
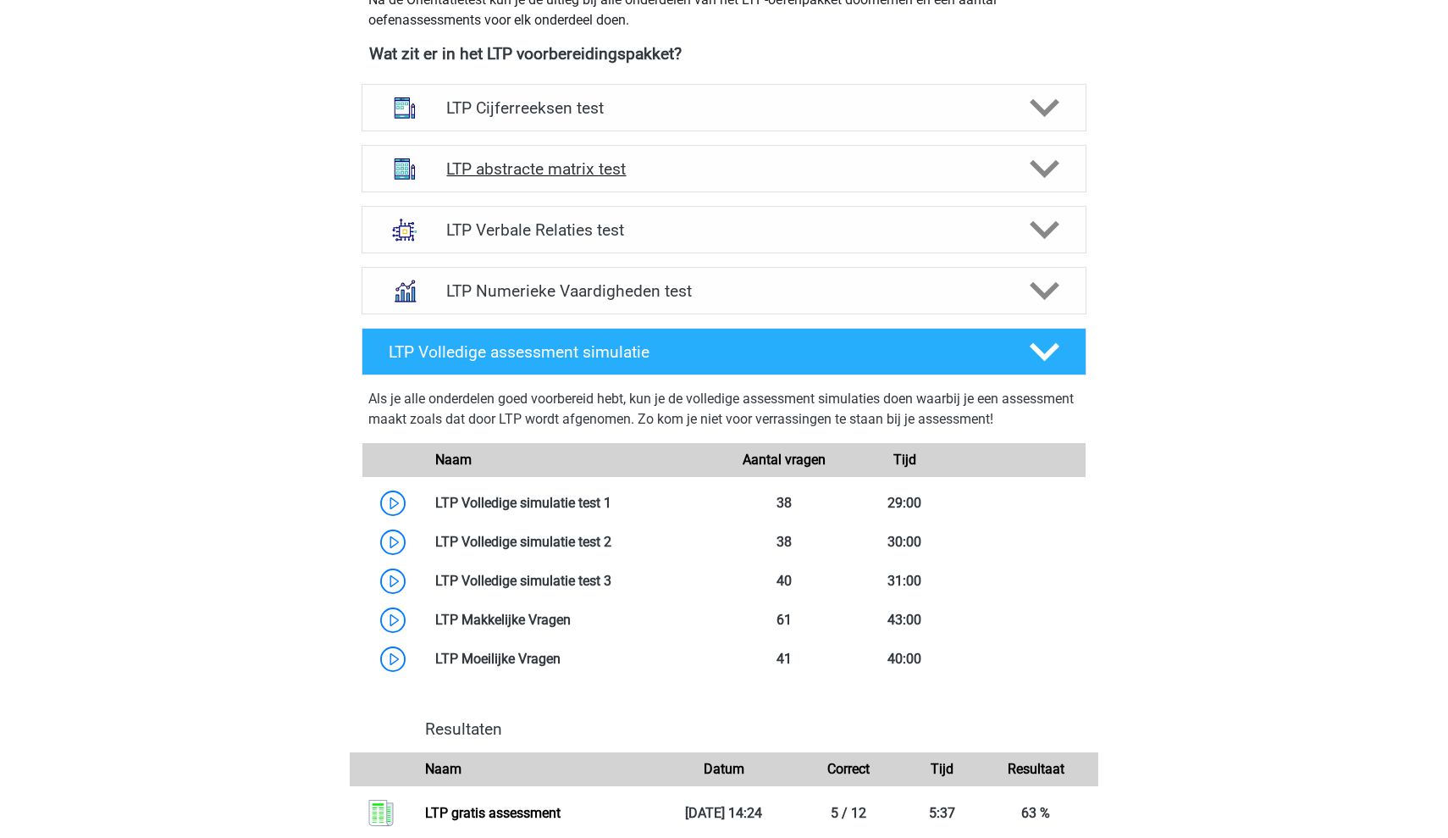
scroll to position [643, 0]
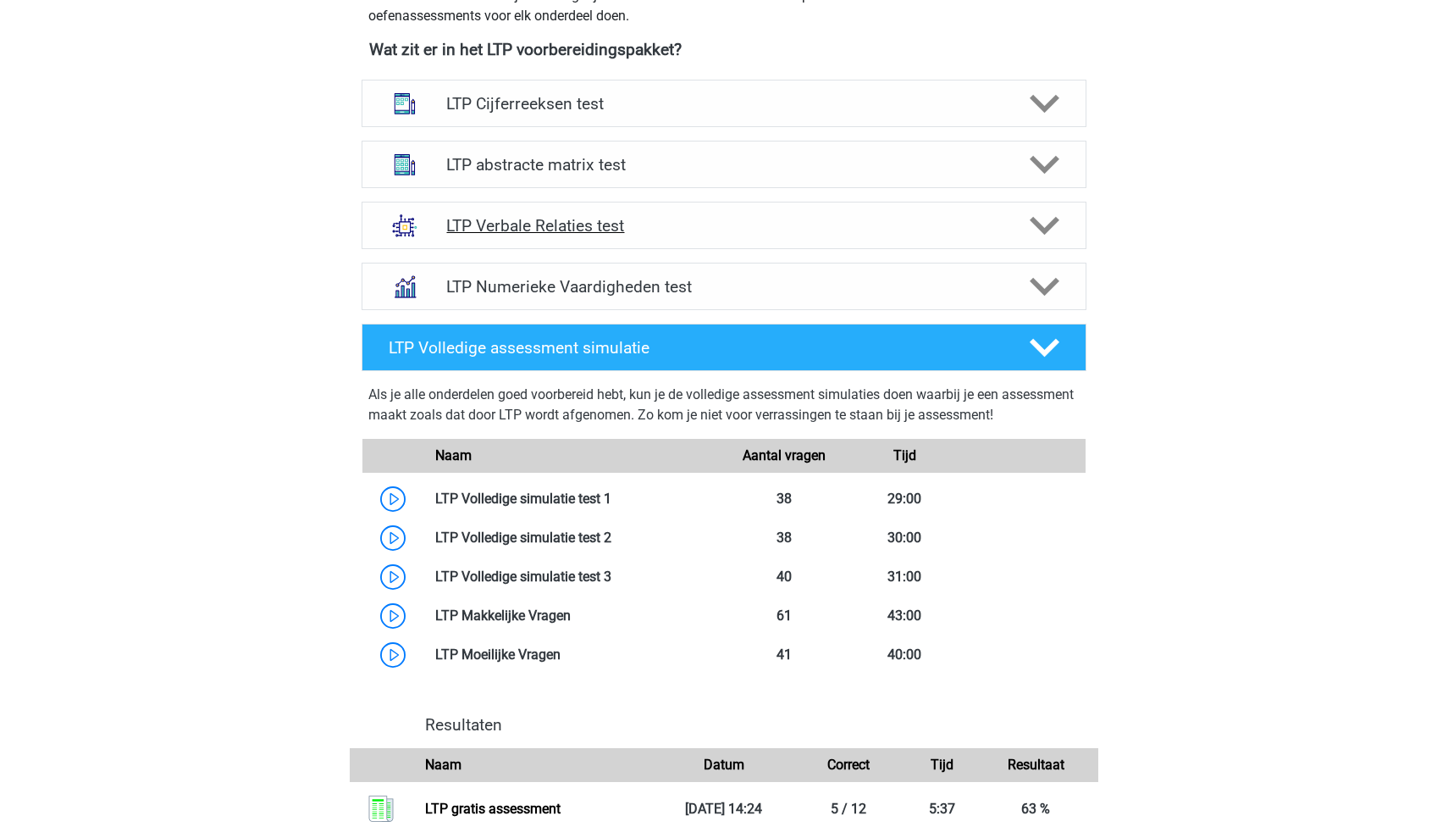
click at [786, 221] on h4 "LTP Verbale Relaties test" at bounding box center [723, 225] width 555 height 19
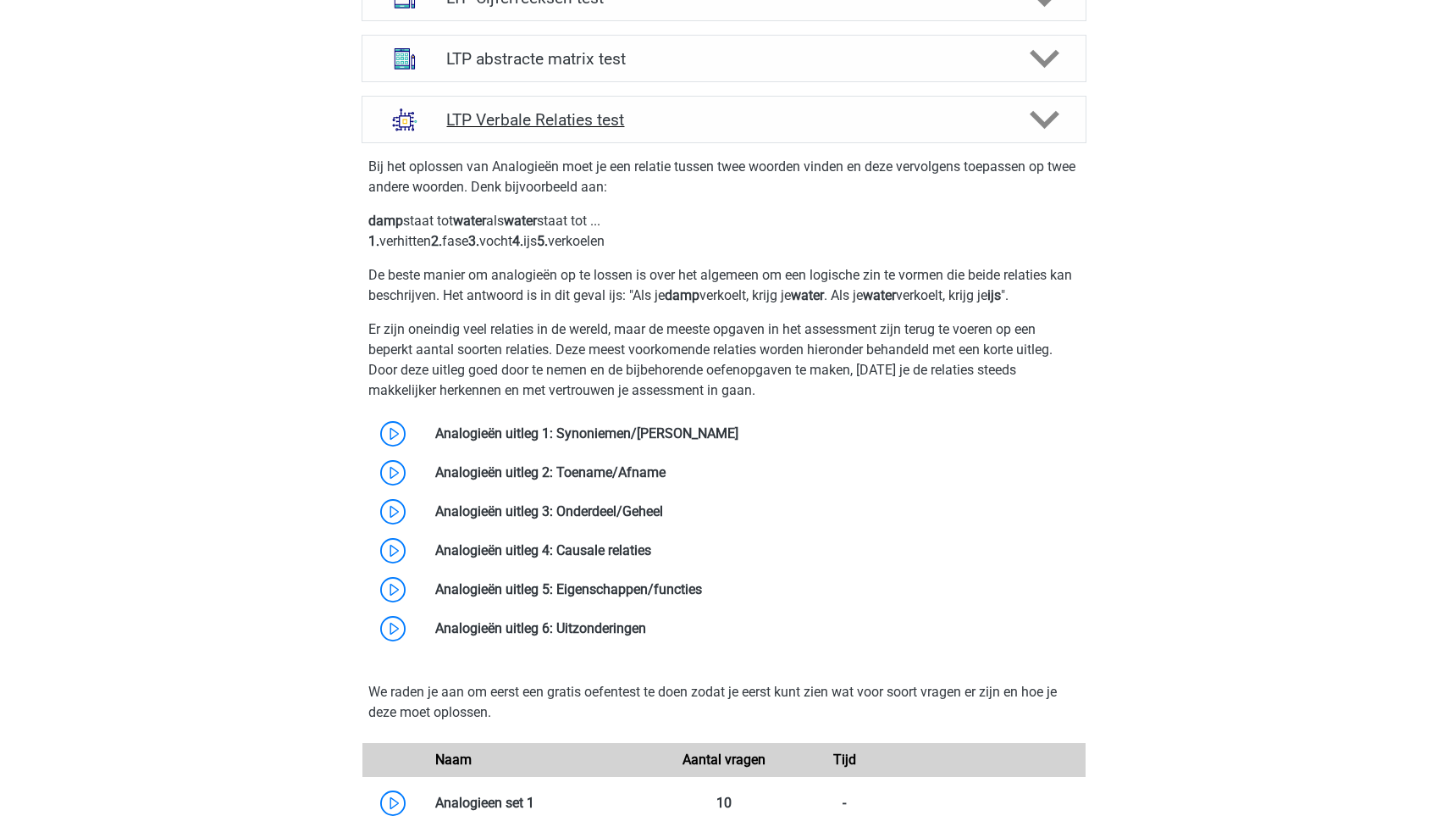
scroll to position [749, 0]
click at [874, 59] on h4 "LTP abstracte matrix test" at bounding box center [723, 58] width 555 height 19
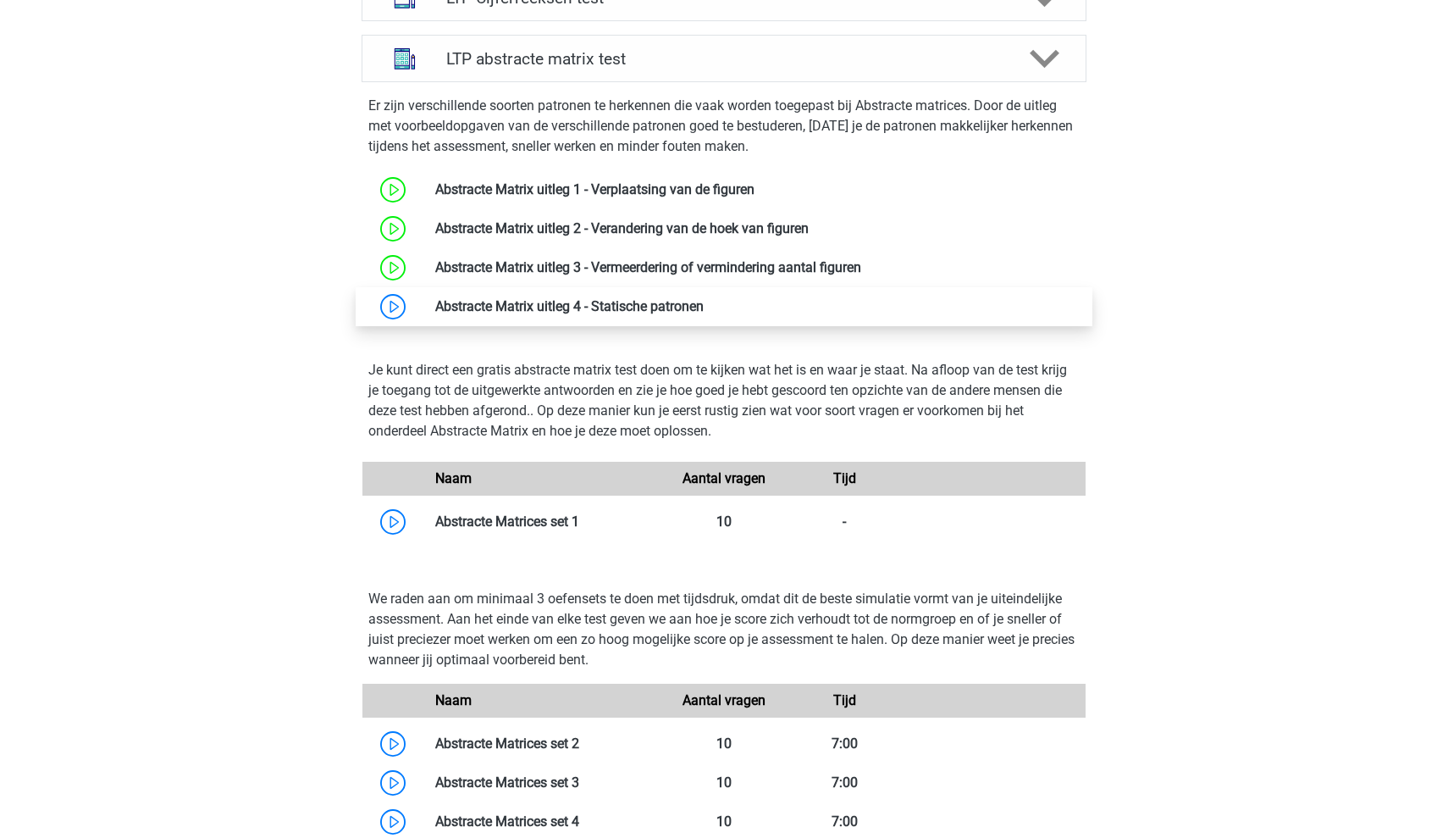
click at [704, 312] on link at bounding box center [704, 306] width 0 height 16
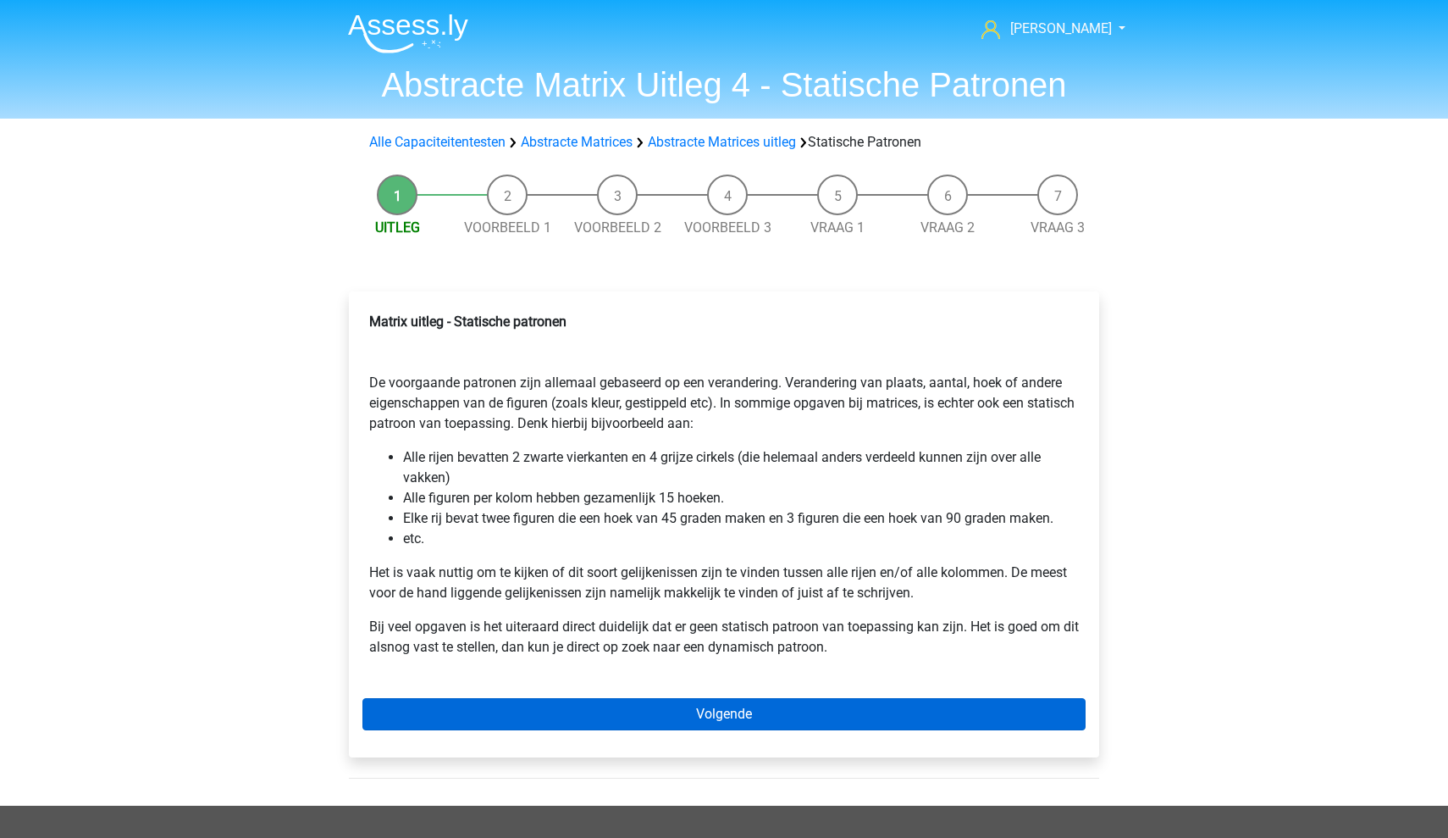
click at [648, 712] on link "Volgende" at bounding box center [723, 714] width 723 height 32
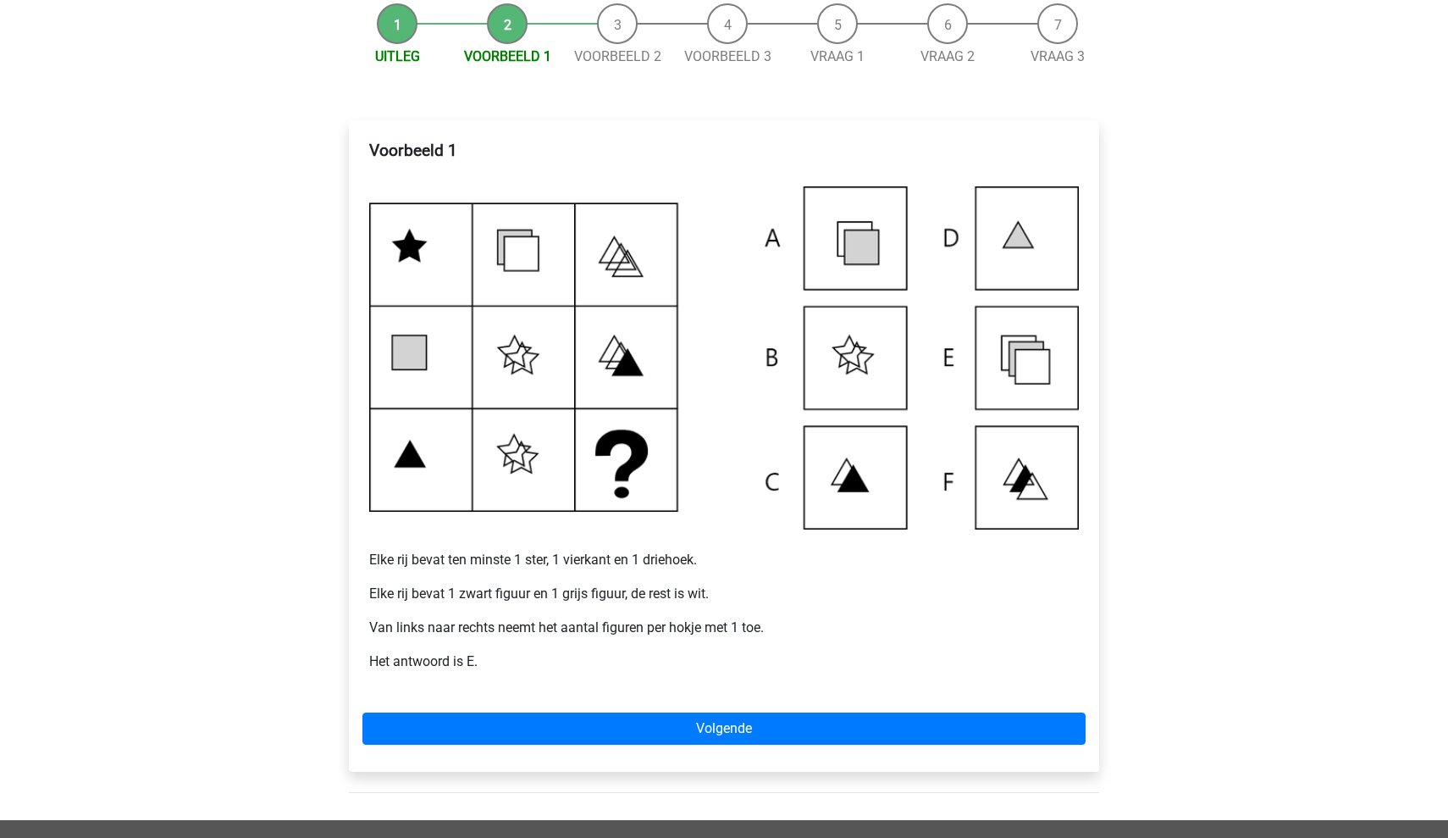
scroll to position [176, 0]
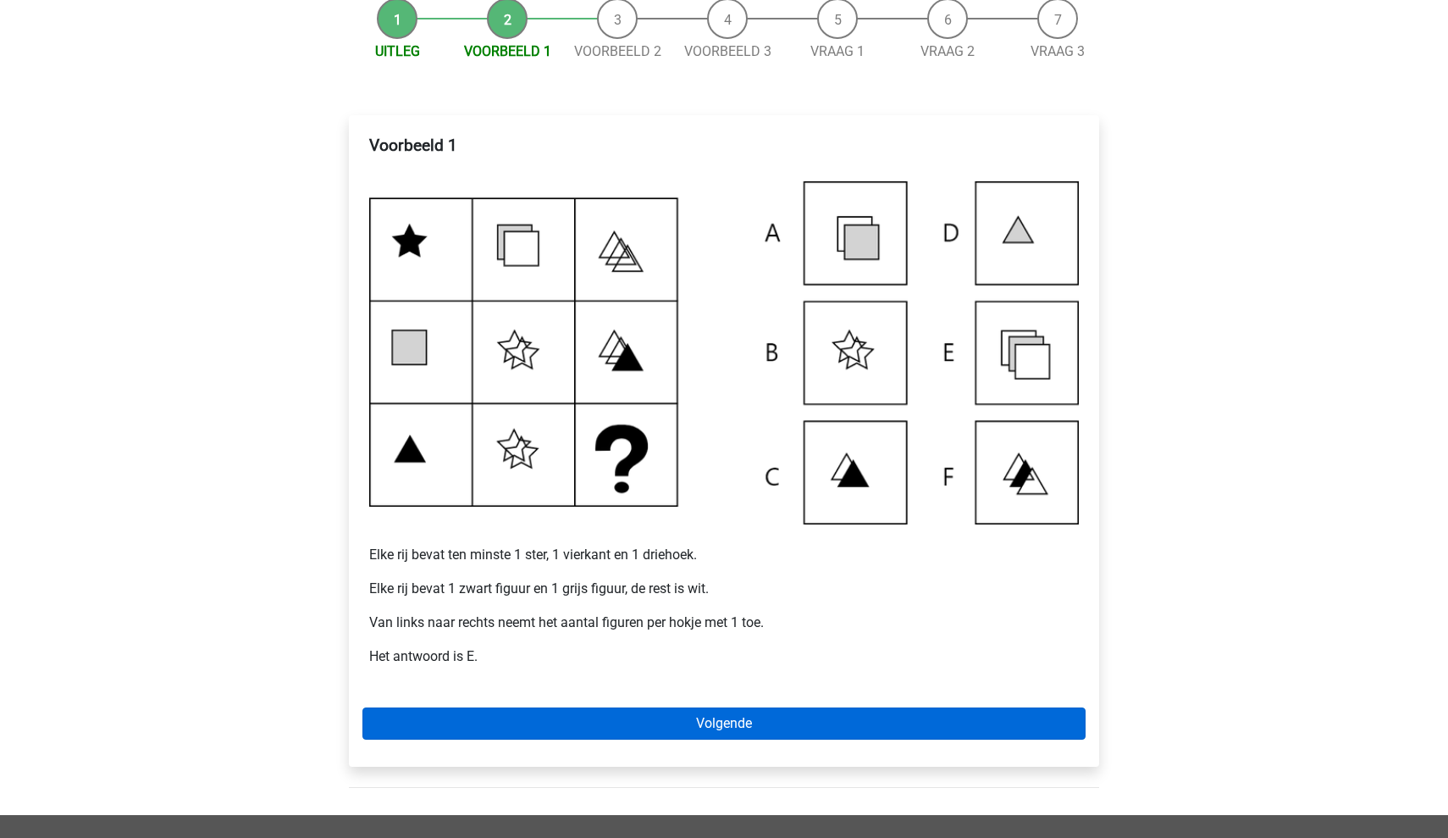
click at [617, 719] on link "Volgende" at bounding box center [723, 723] width 723 height 32
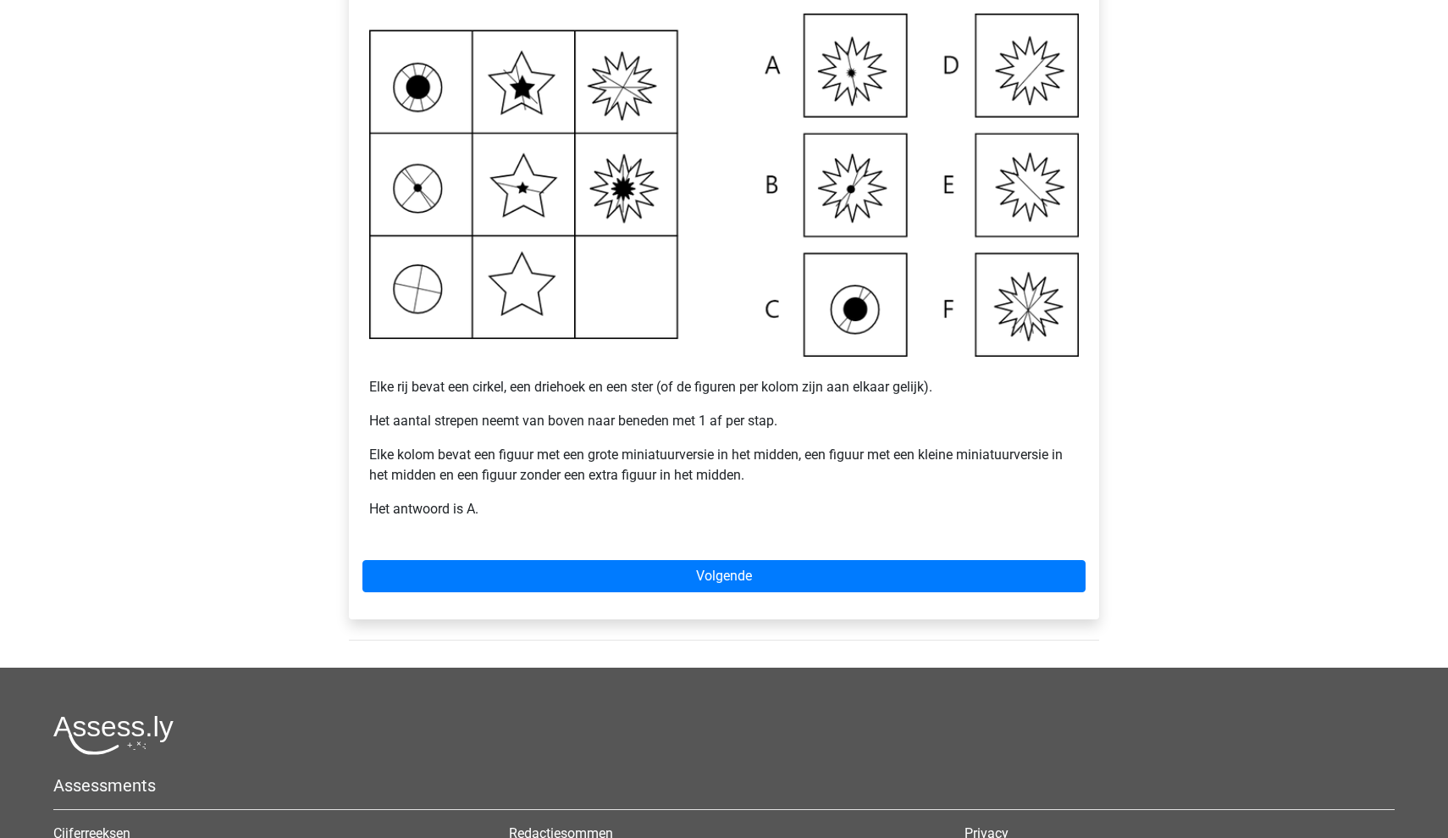
scroll to position [345, 0]
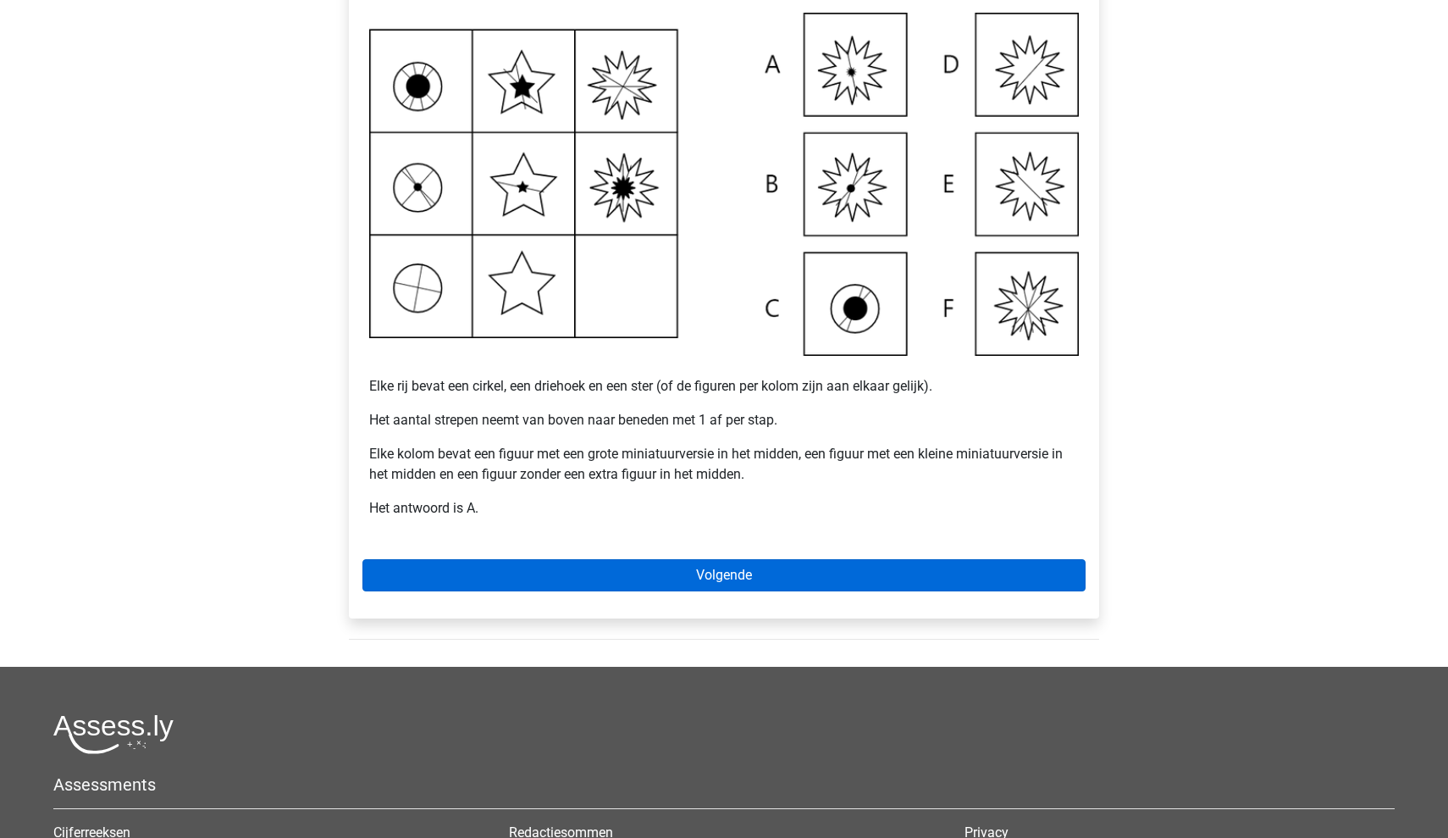
click at [595, 576] on link "Volgende" at bounding box center [723, 575] width 723 height 32
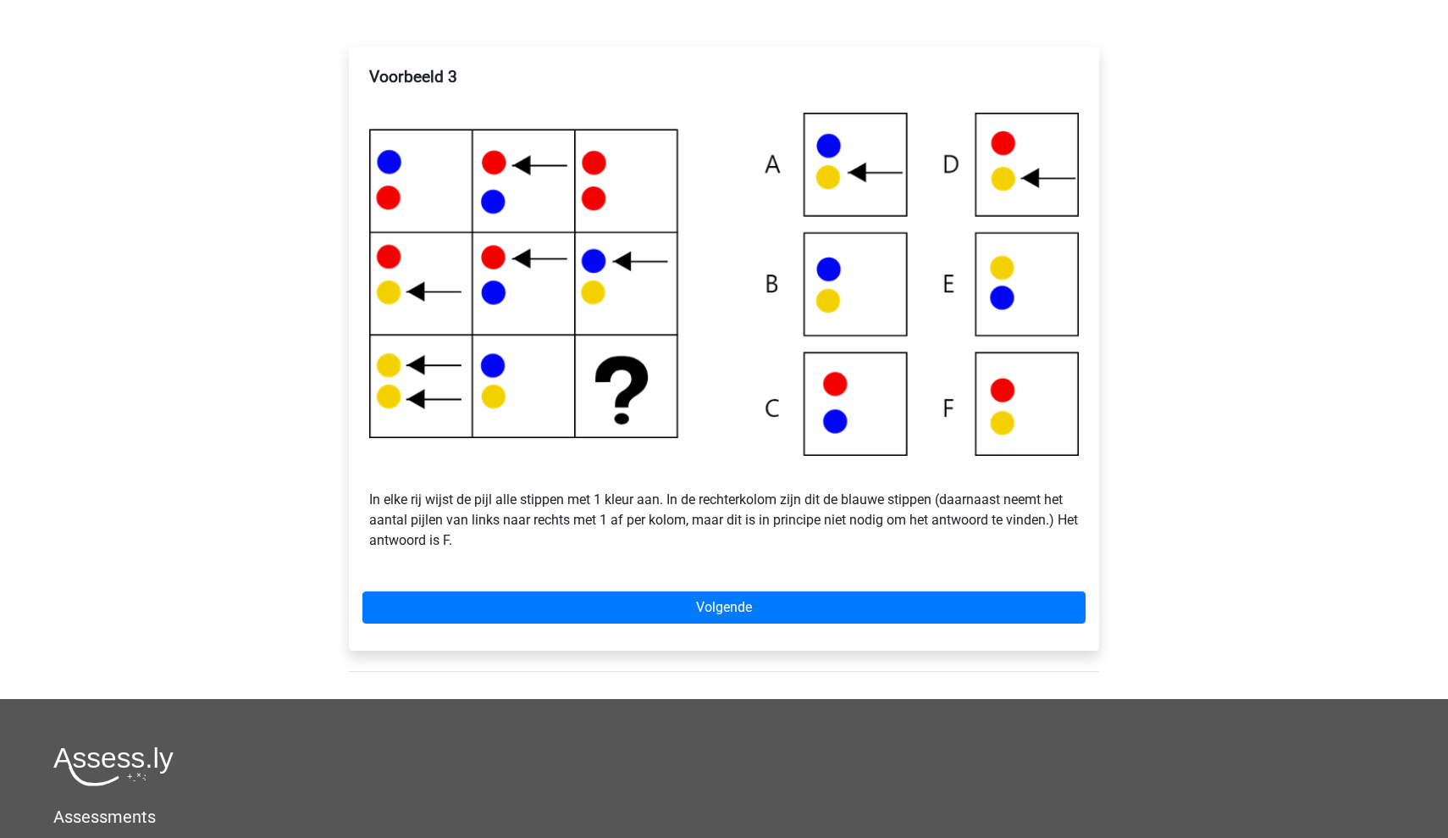
scroll to position [249, 0]
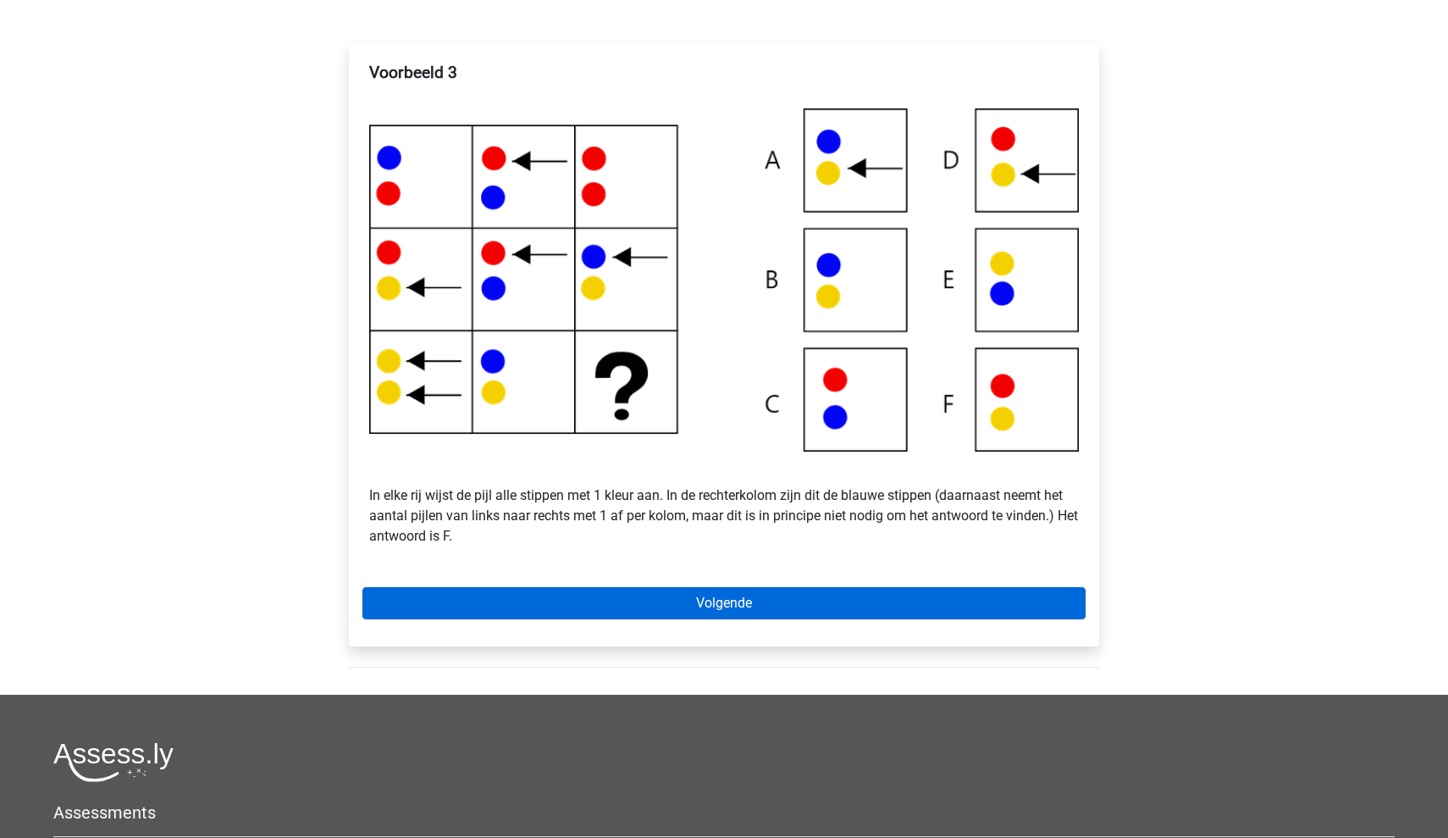
click at [744, 600] on link "Volgende" at bounding box center [723, 603] width 723 height 32
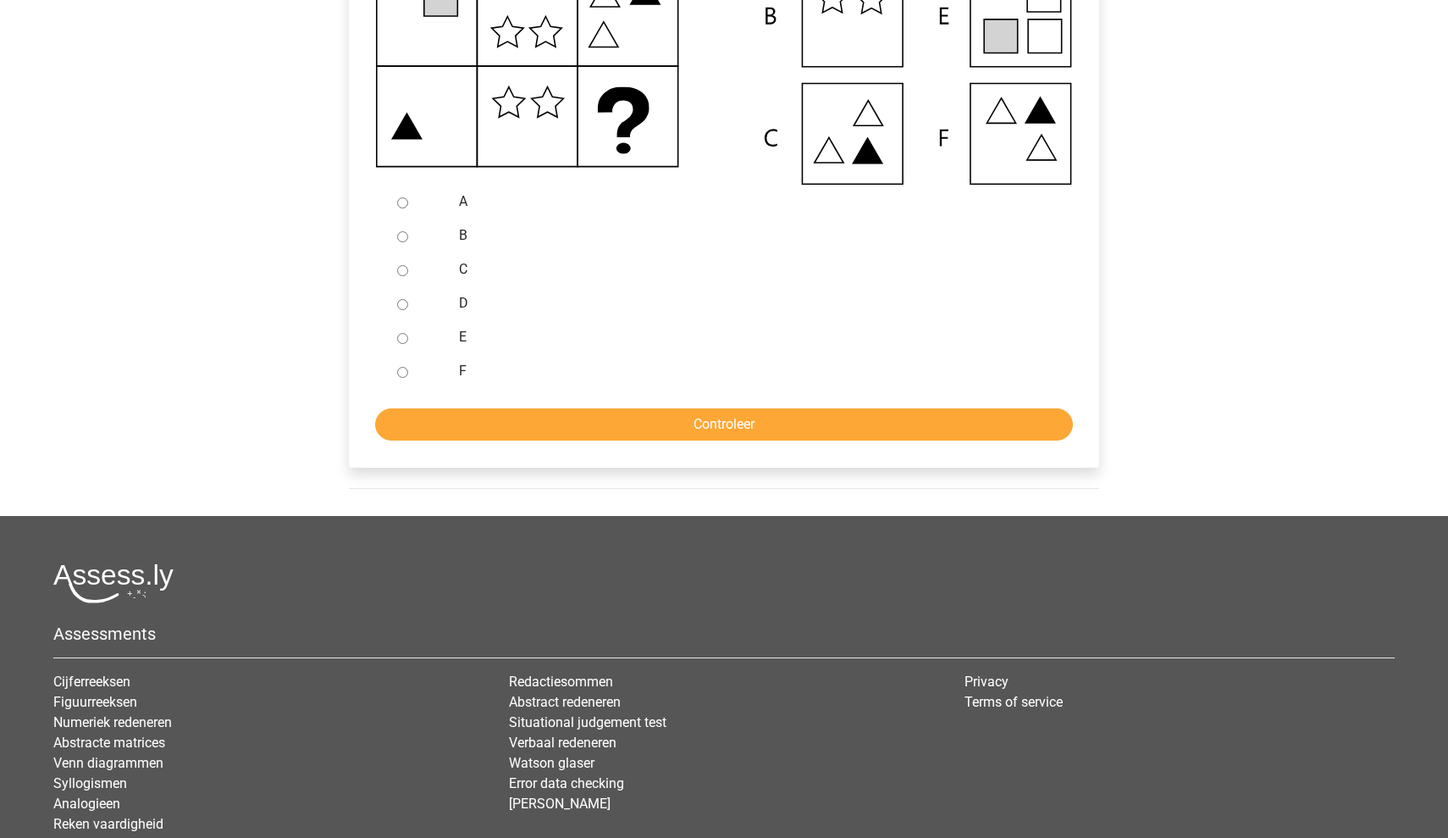
scroll to position [524, 0]
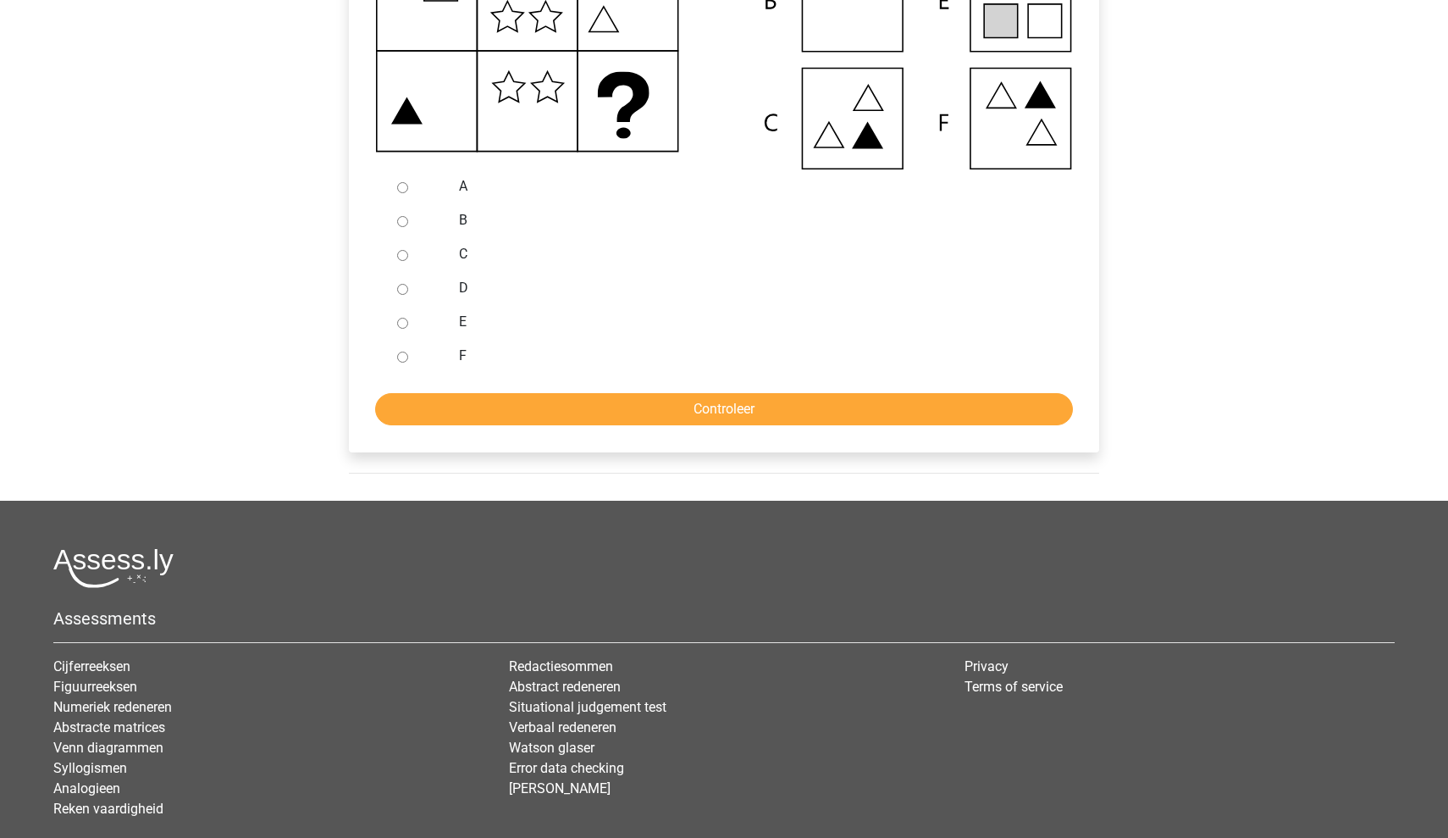
click at [459, 317] on label "E" at bounding box center [752, 322] width 586 height 20
click at [408, 318] on input "E" at bounding box center [402, 323] width 11 height 11
radio input "true"
click at [482, 395] on input "Controleer" at bounding box center [724, 409] width 698 height 32
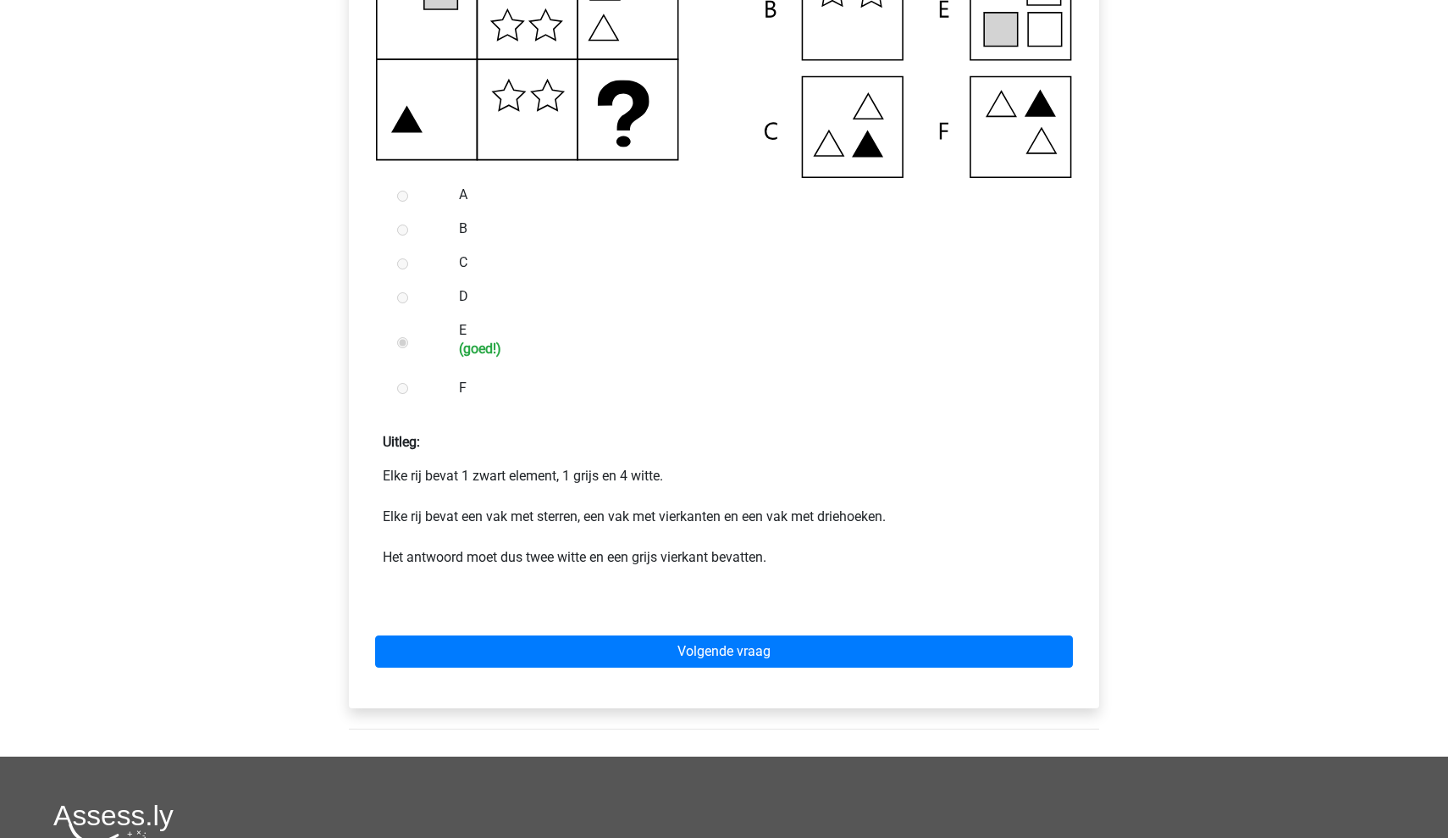
scroll to position [517, 0]
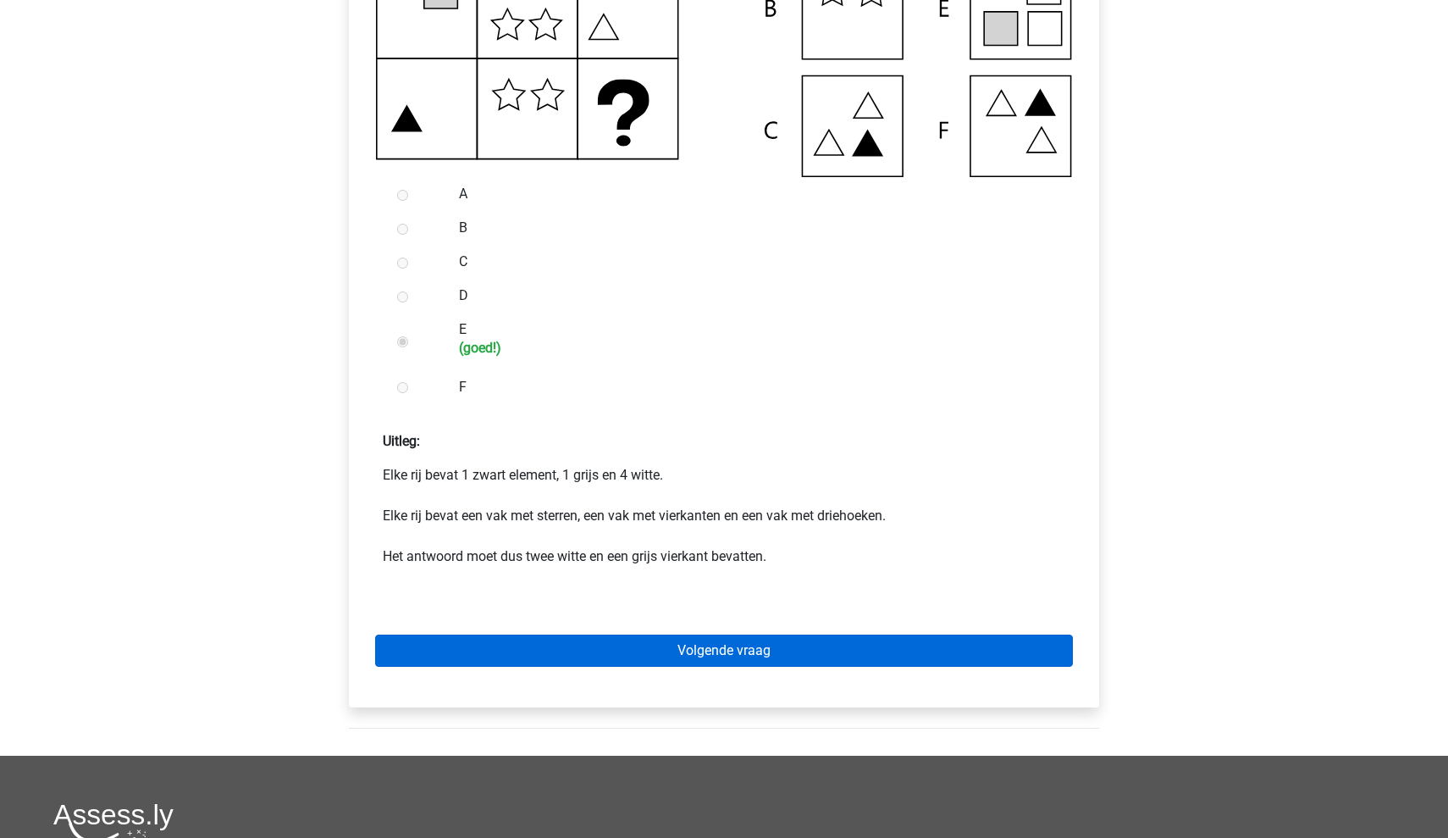
click at [552, 658] on link "Volgende vraag" at bounding box center [724, 650] width 698 height 32
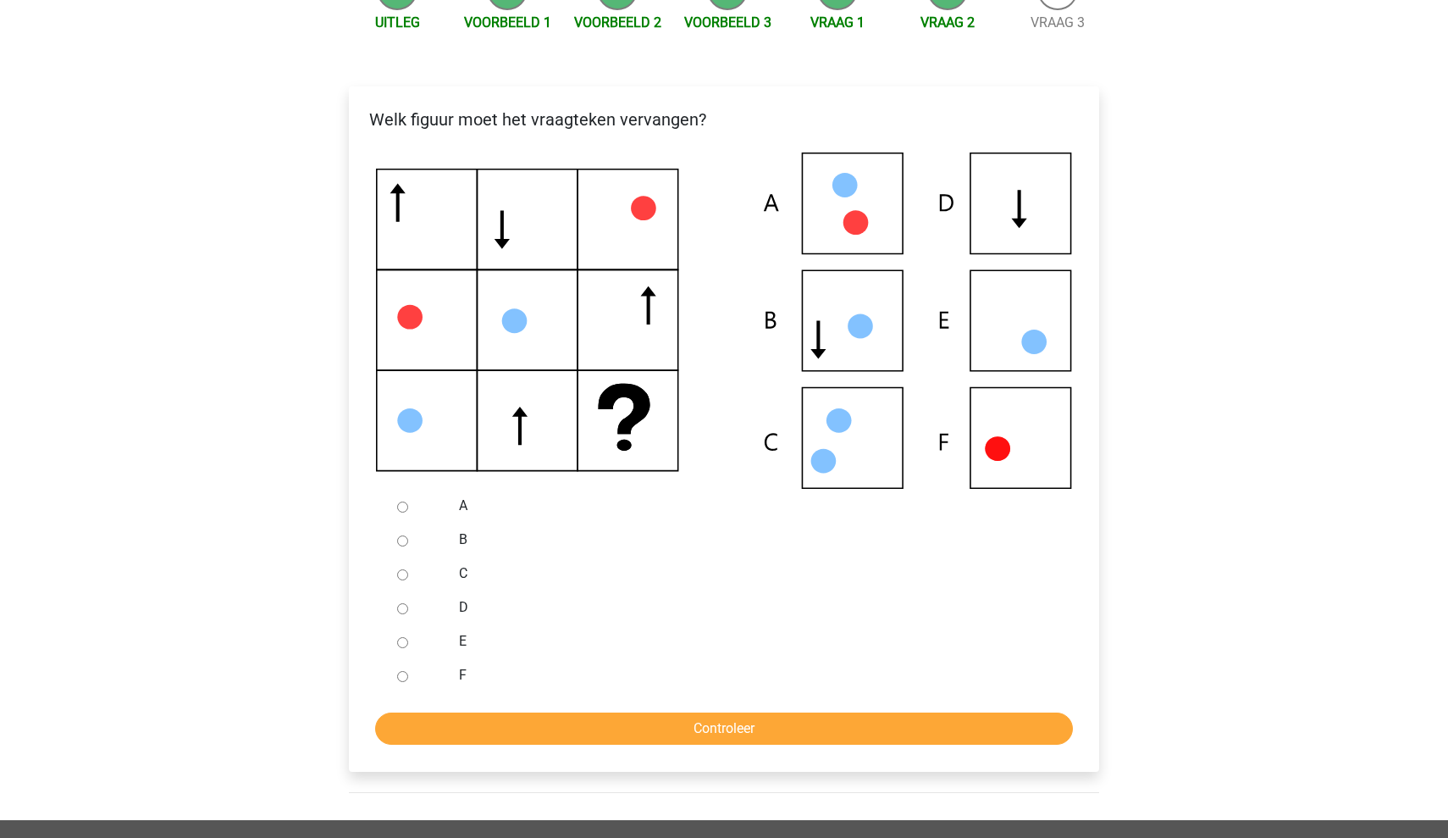
scroll to position [213, 0]
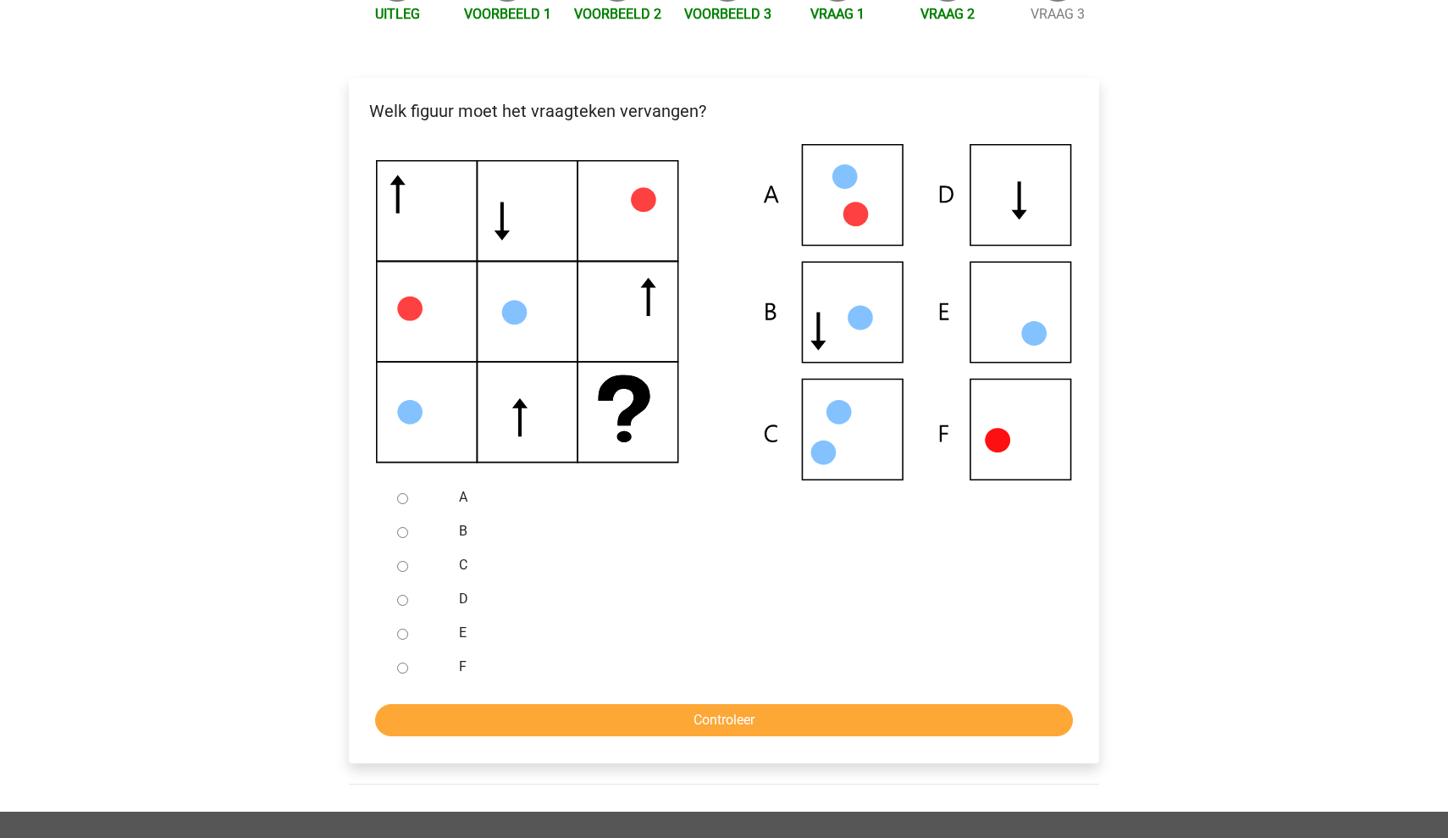
click at [461, 602] on label "D" at bounding box center [752, 599] width 586 height 20
click at [408, 602] on input "D" at bounding box center [402, 600] width 11 height 11
radio input "true"
click at [471, 716] on input "Controleer" at bounding box center [724, 720] width 698 height 32
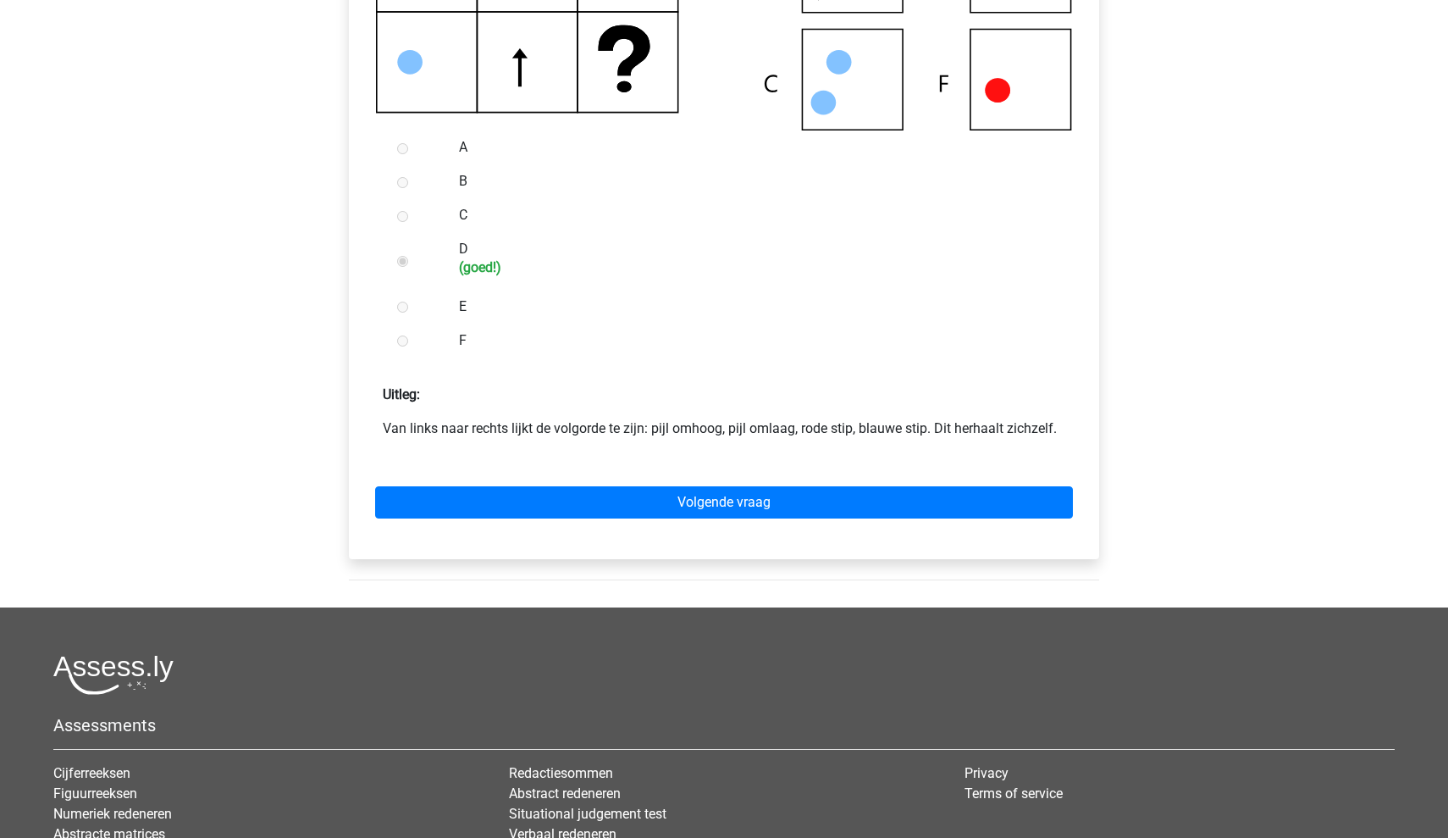
scroll to position [675, 0]
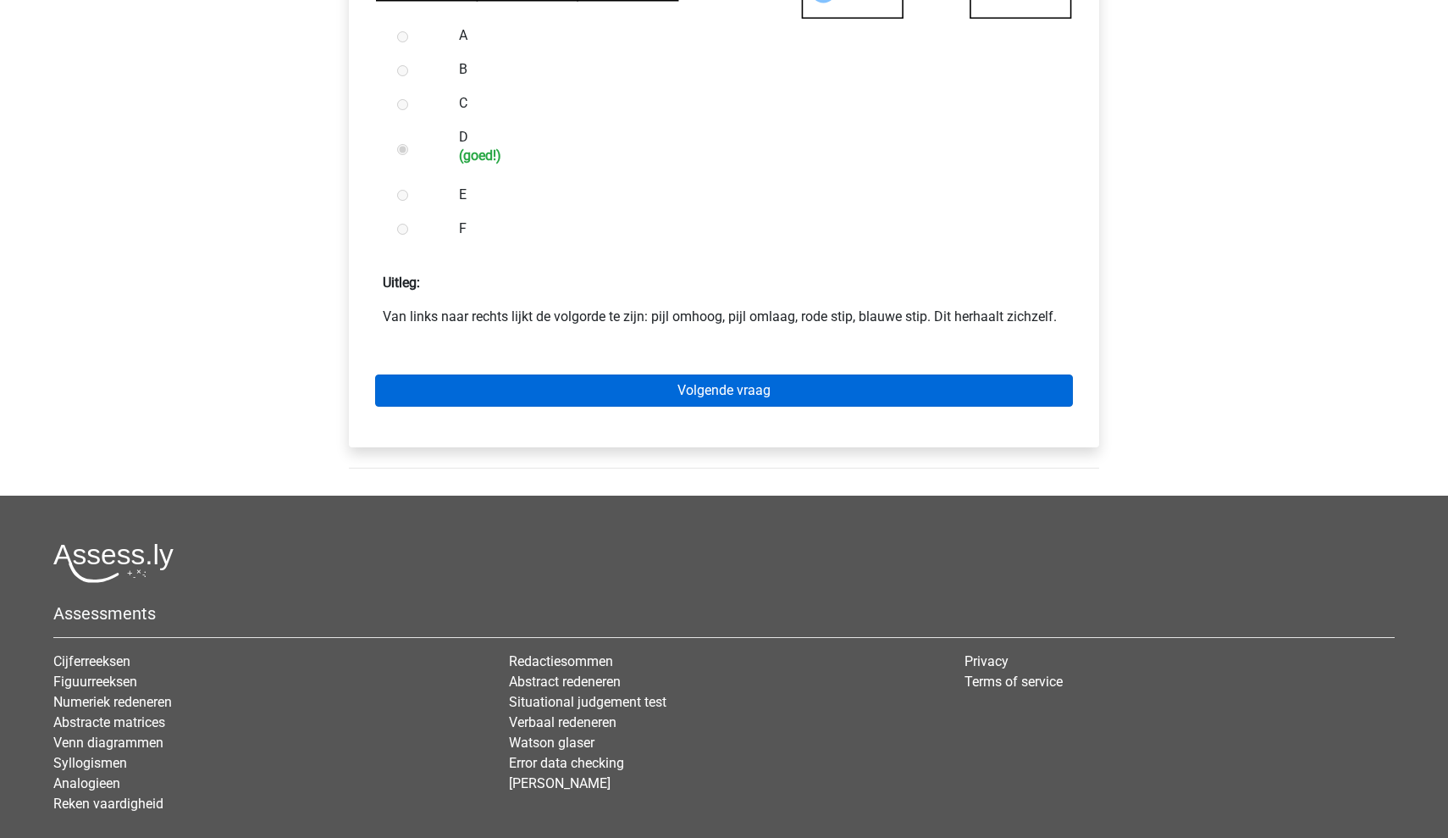
click at [684, 387] on link "Volgende vraag" at bounding box center [724, 390] width 698 height 32
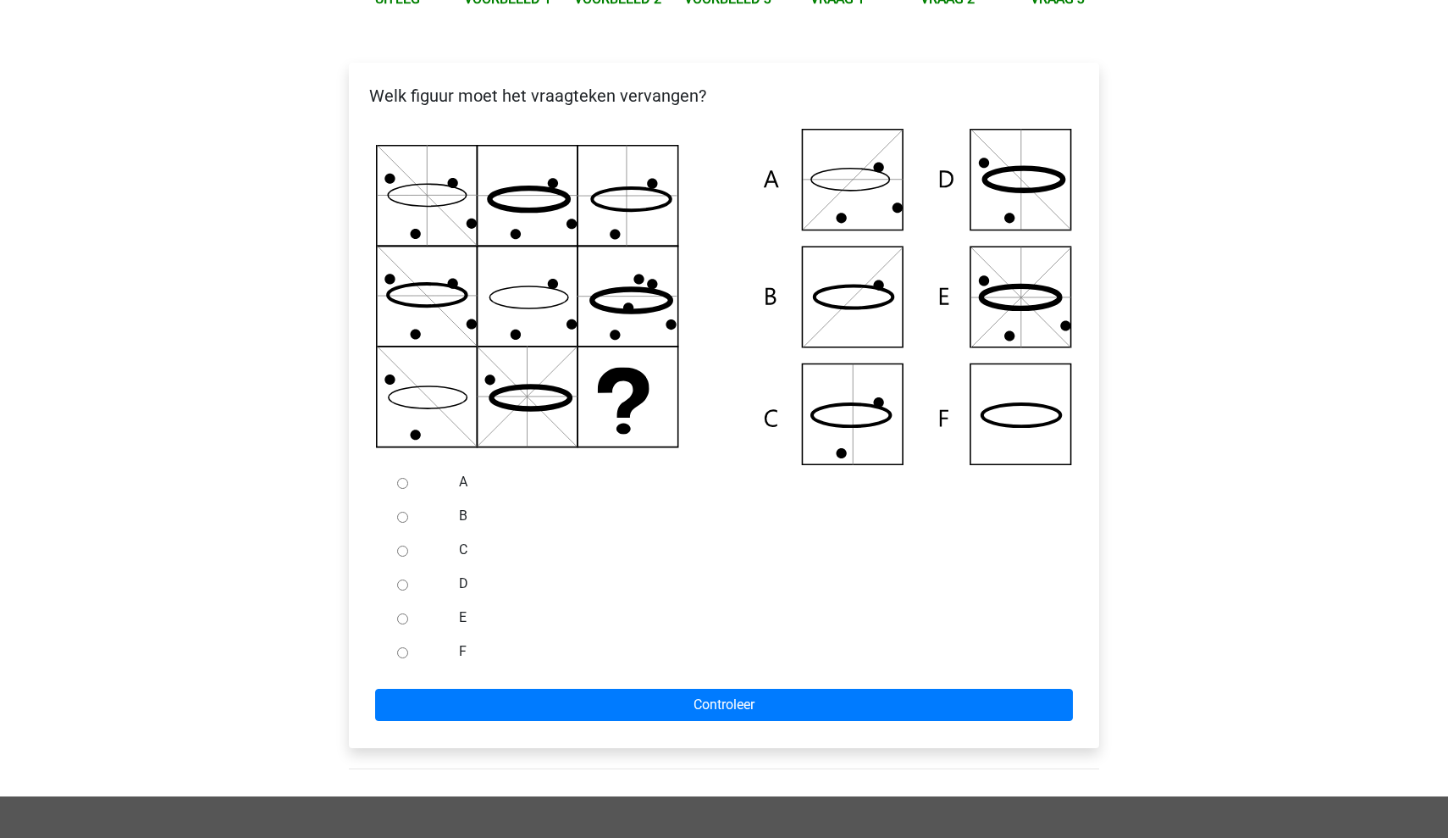
scroll to position [230, 0]
click at [462, 546] on label "C" at bounding box center [752, 549] width 586 height 20
click at [408, 546] on input "C" at bounding box center [402, 550] width 11 height 11
radio input "true"
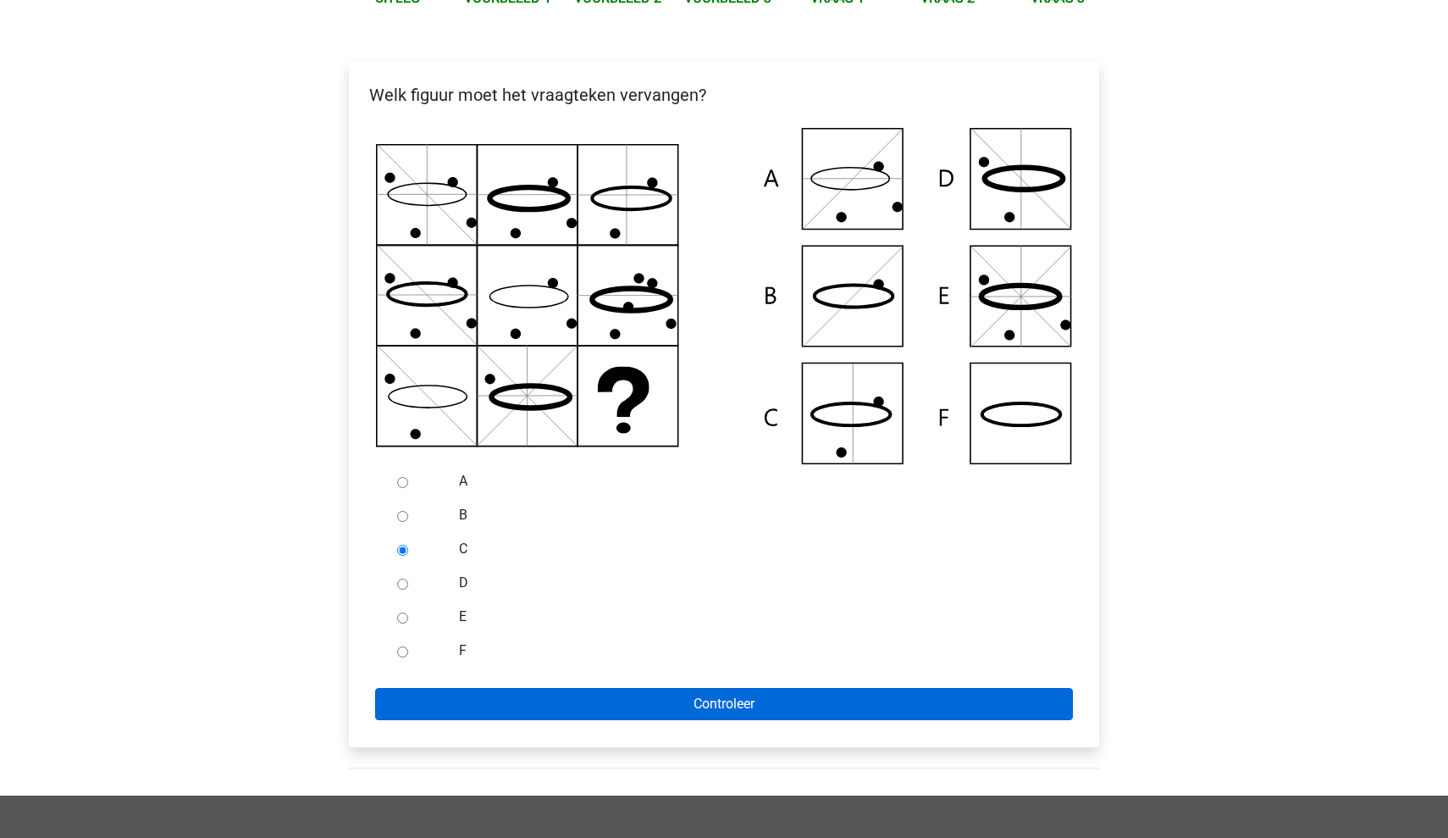
click at [562, 700] on input "Controleer" at bounding box center [724, 704] width 698 height 32
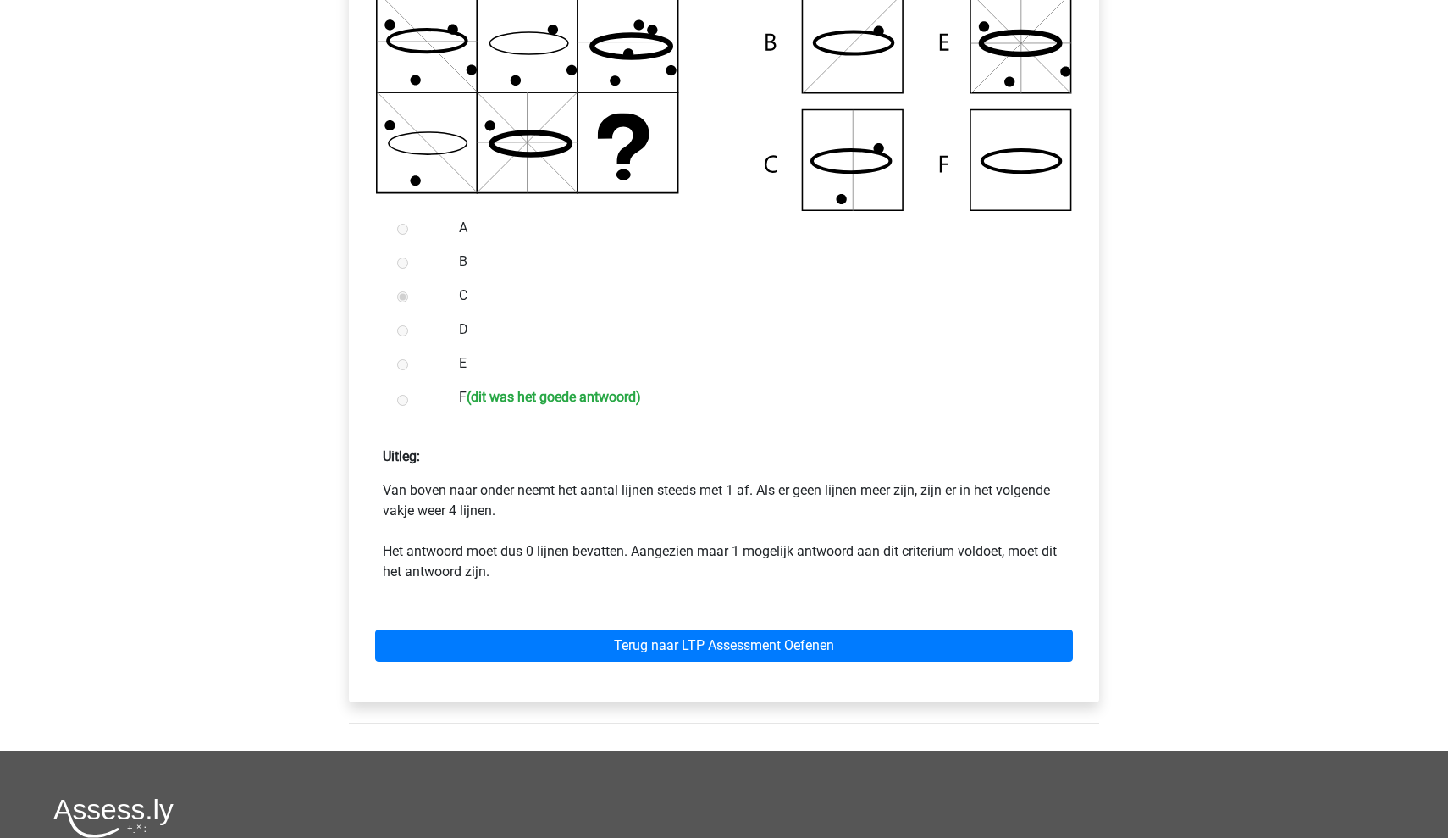
scroll to position [479, 0]
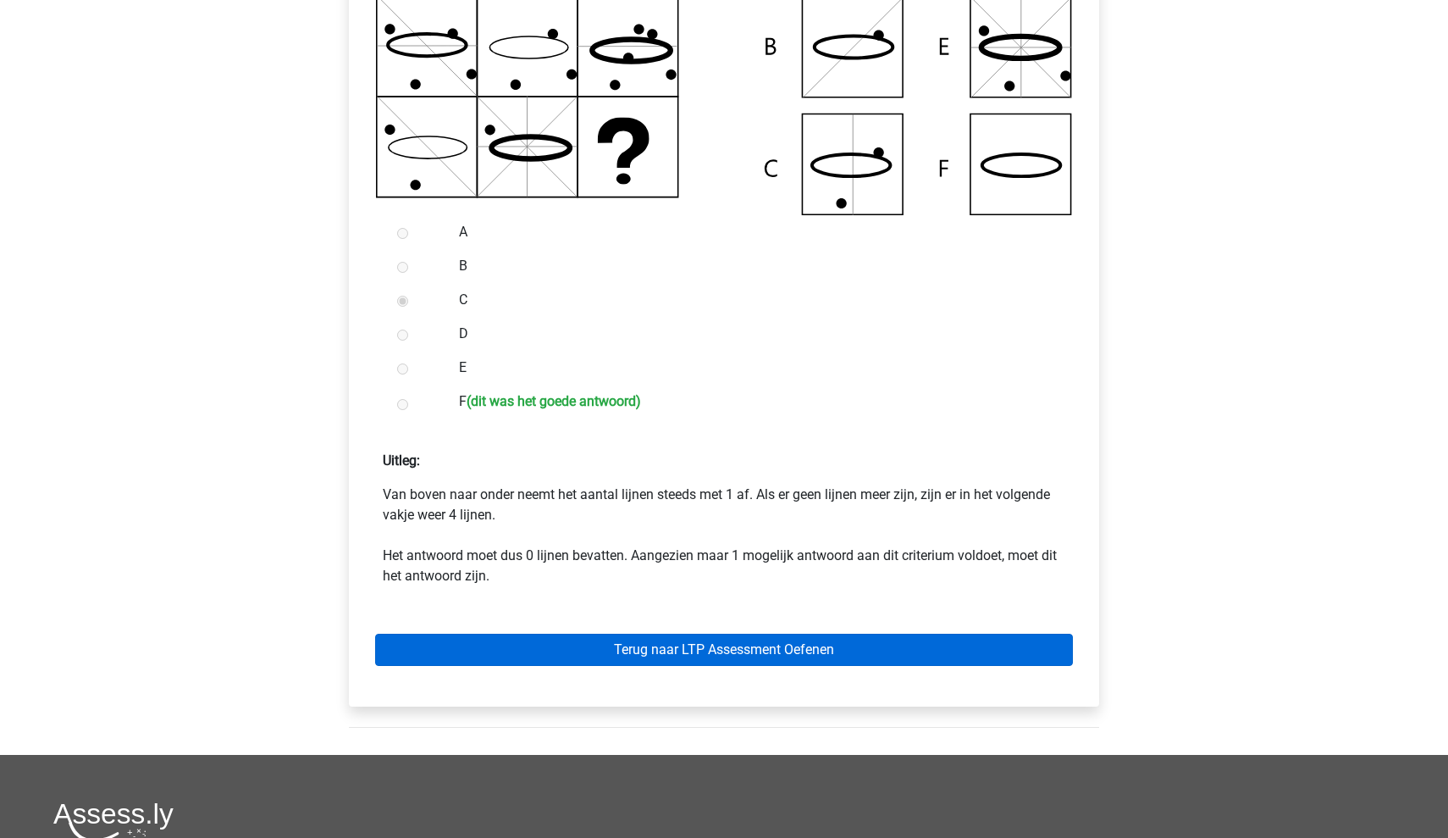
click at [818, 642] on link "Terug naar LTP Assessment Oefenen" at bounding box center [724, 649] width 698 height 32
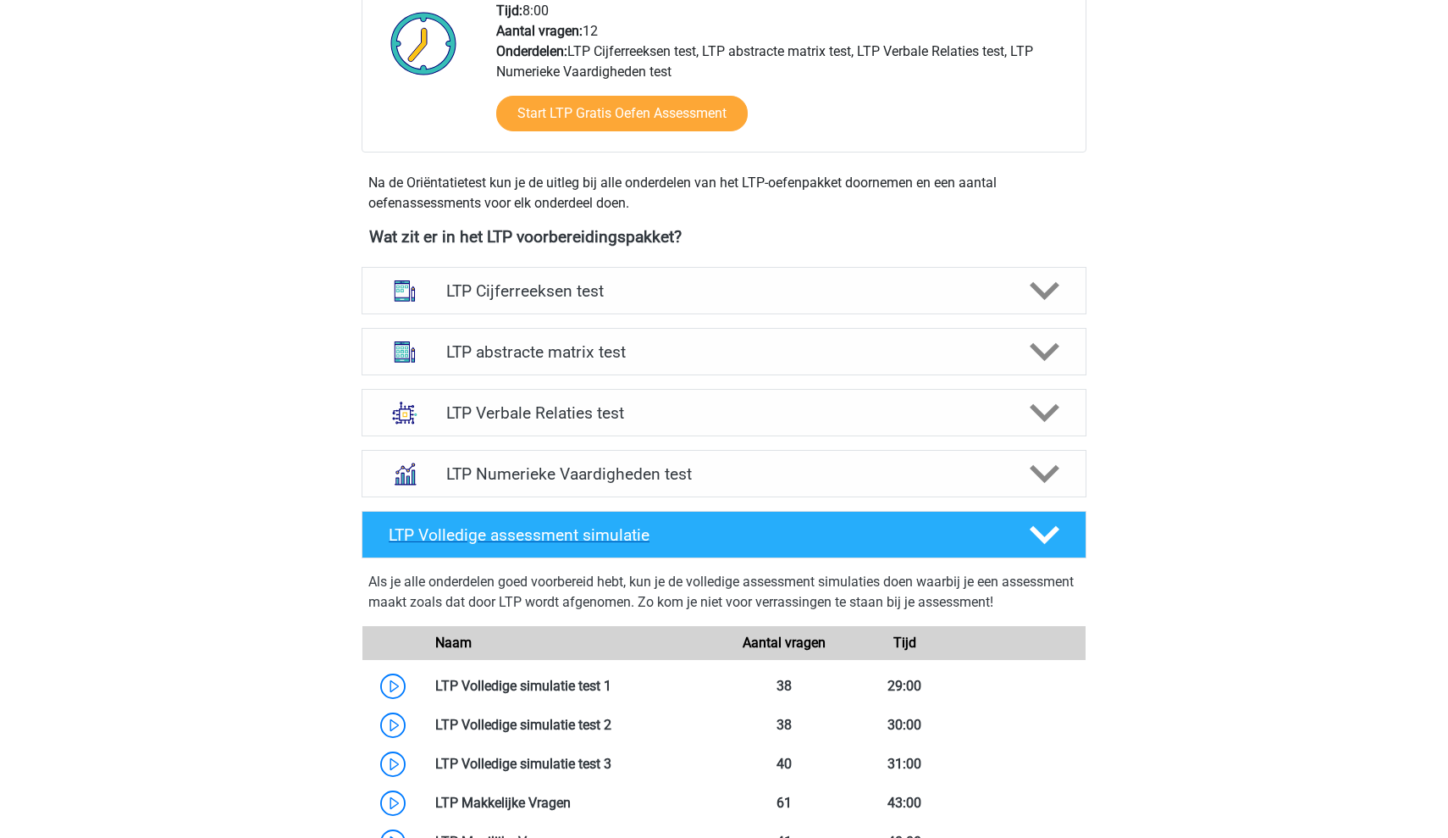
scroll to position [458, 0]
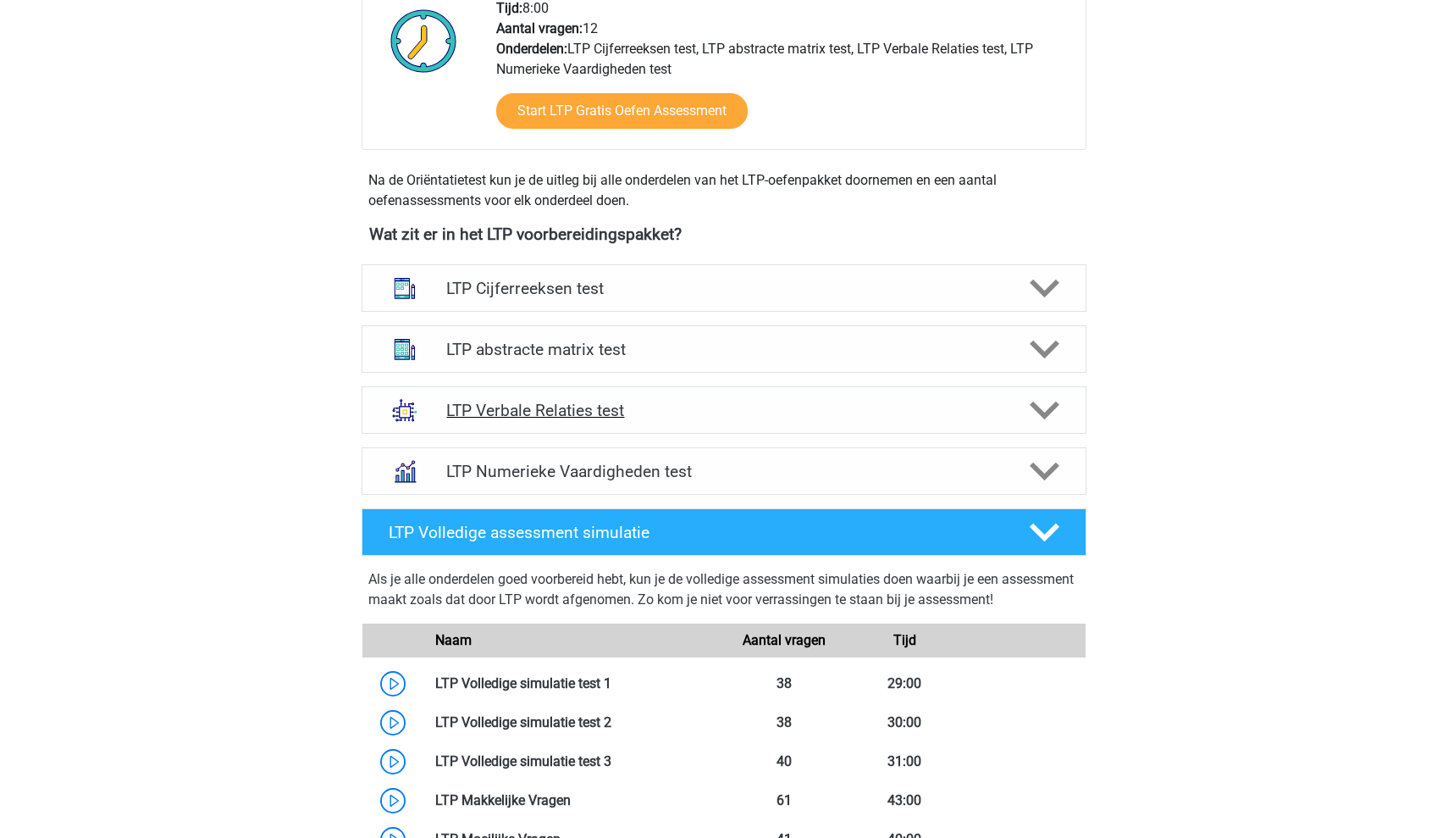
click at [1041, 418] on icon at bounding box center [1045, 411] width 30 height 30
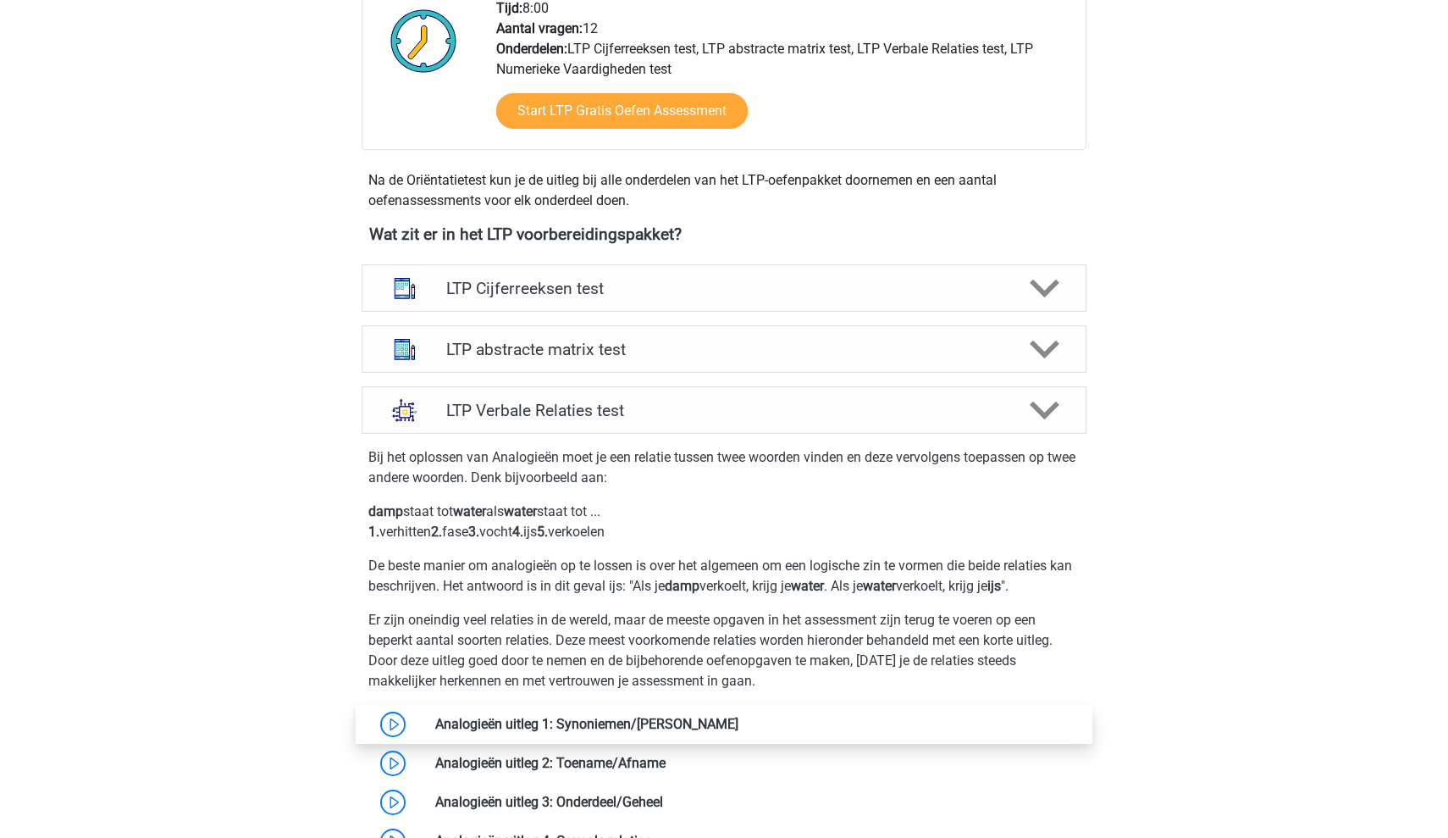
click at [738, 716] on link at bounding box center [738, 724] width 0 height 16
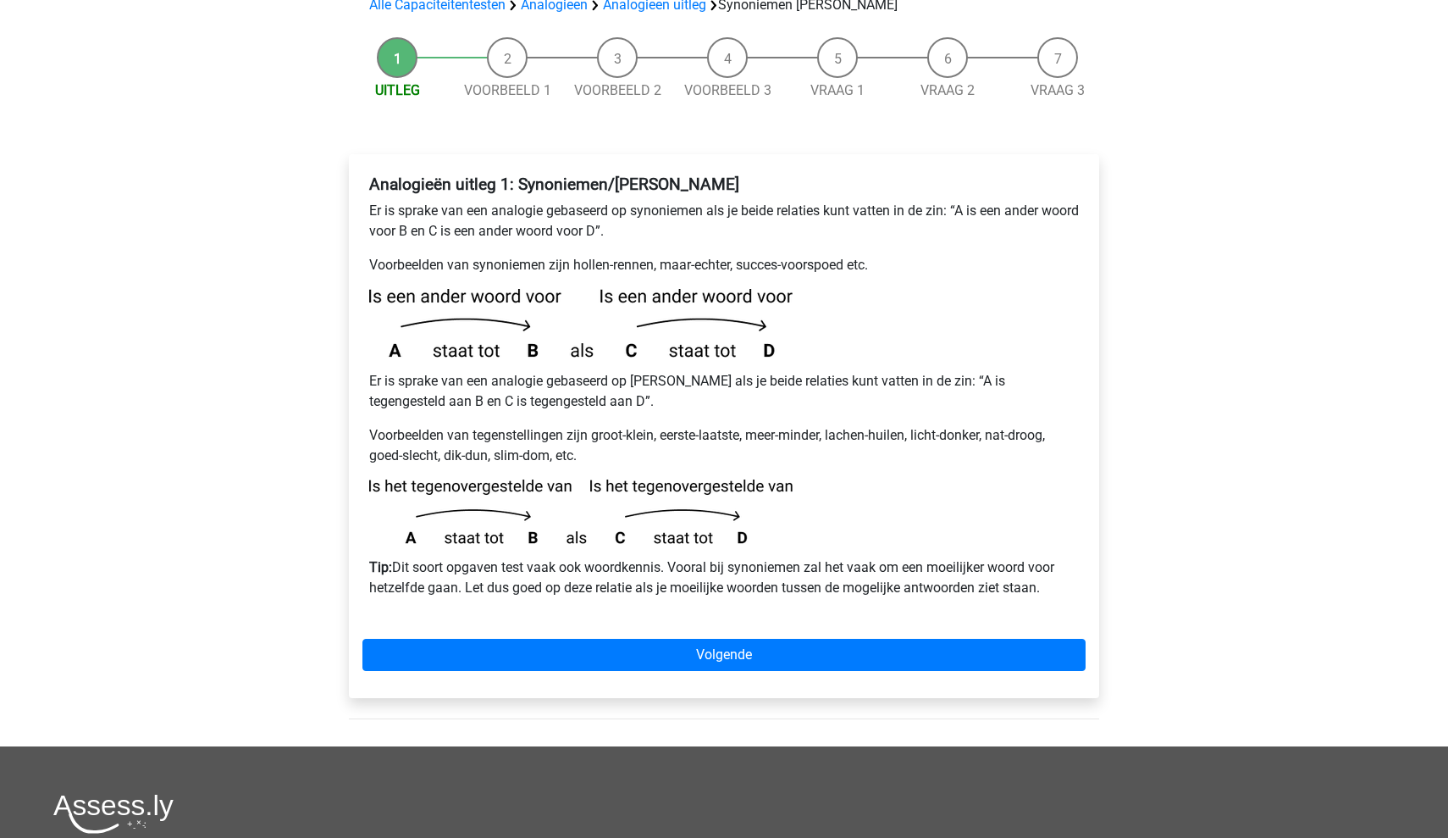
scroll to position [190, 0]
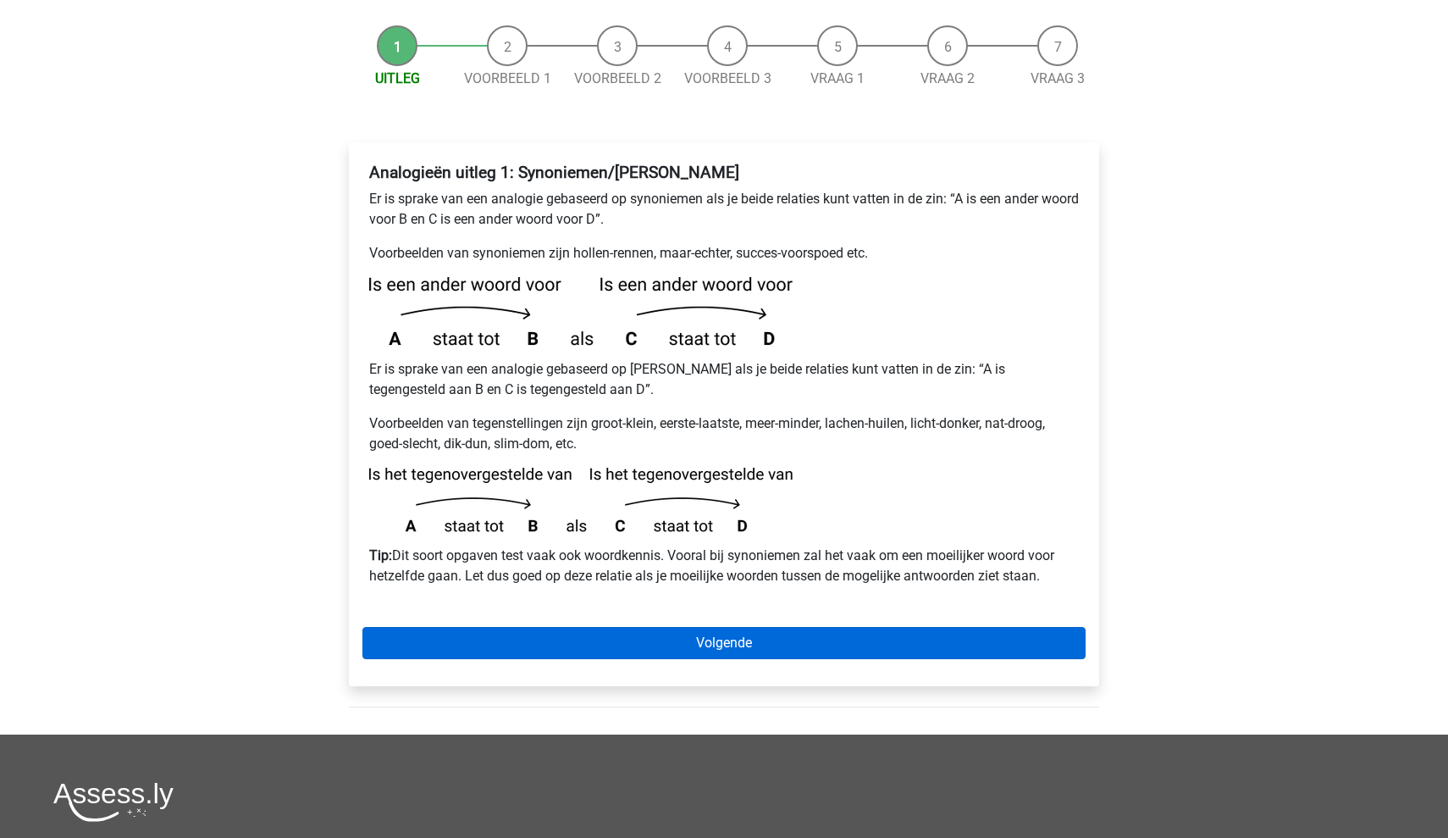
click at [639, 627] on link "Volgende" at bounding box center [723, 643] width 723 height 32
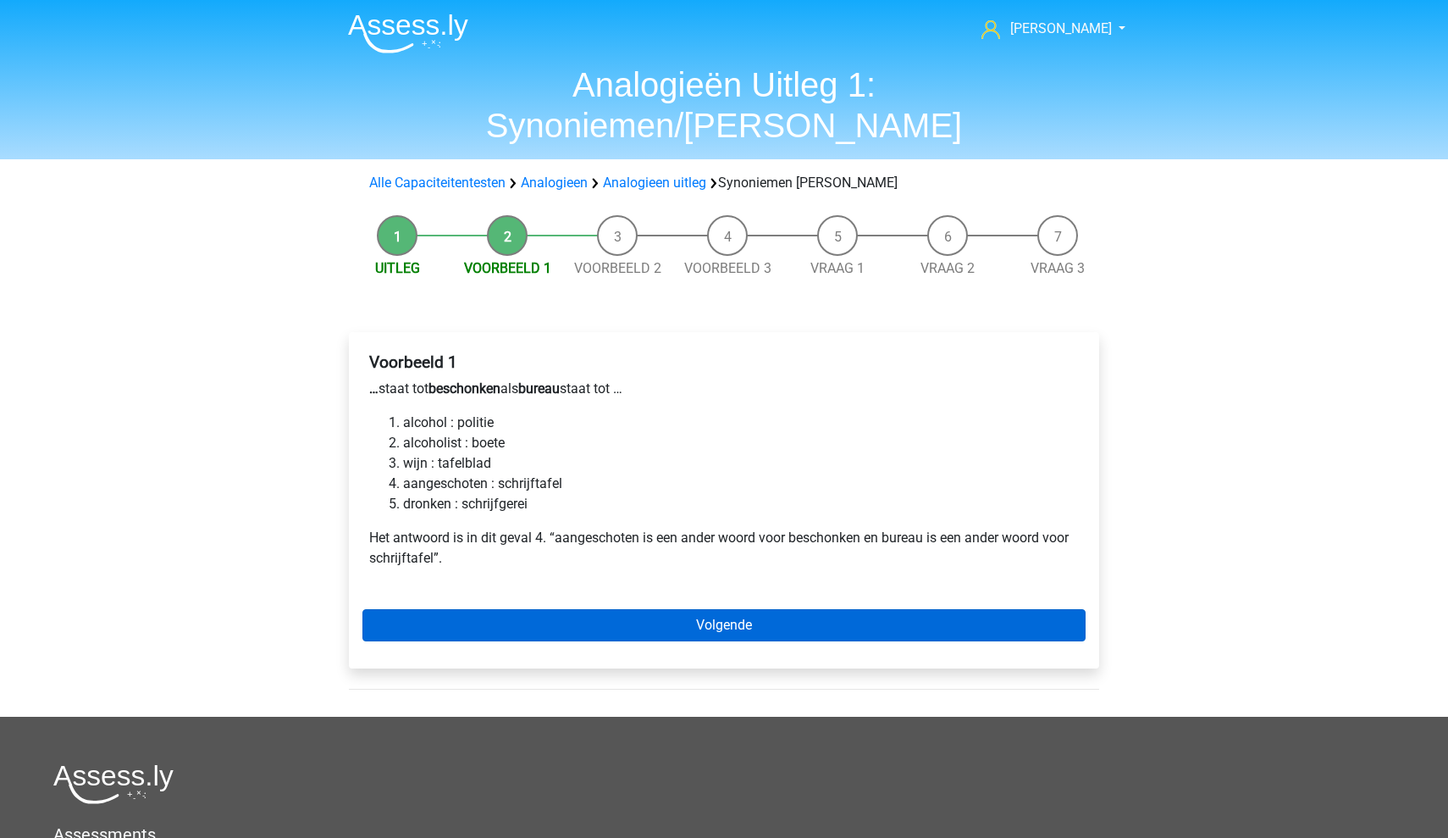
click at [623, 609] on link "Volgende" at bounding box center [723, 625] width 723 height 32
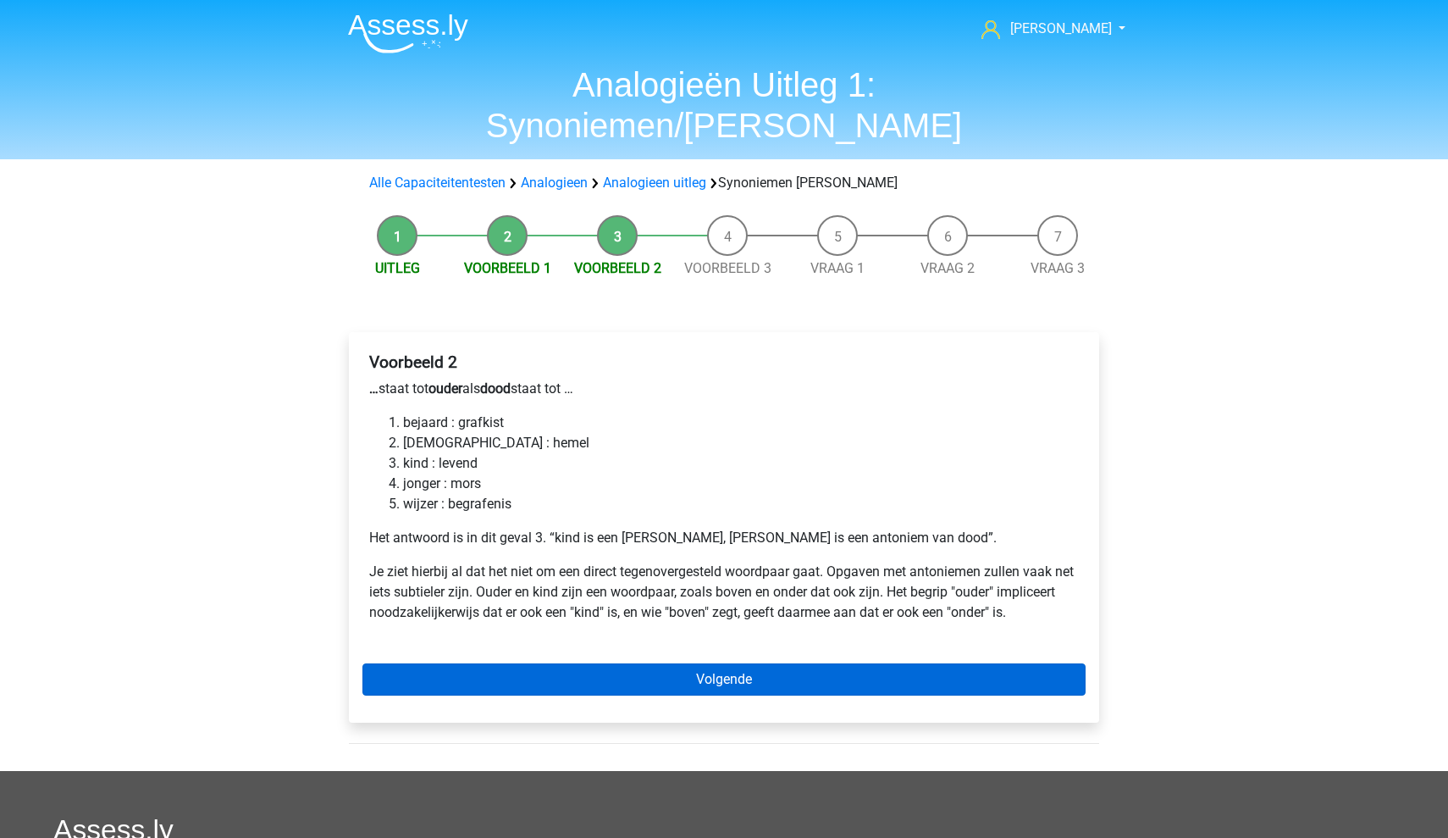
click at [616, 663] on link "Volgende" at bounding box center [723, 679] width 723 height 32
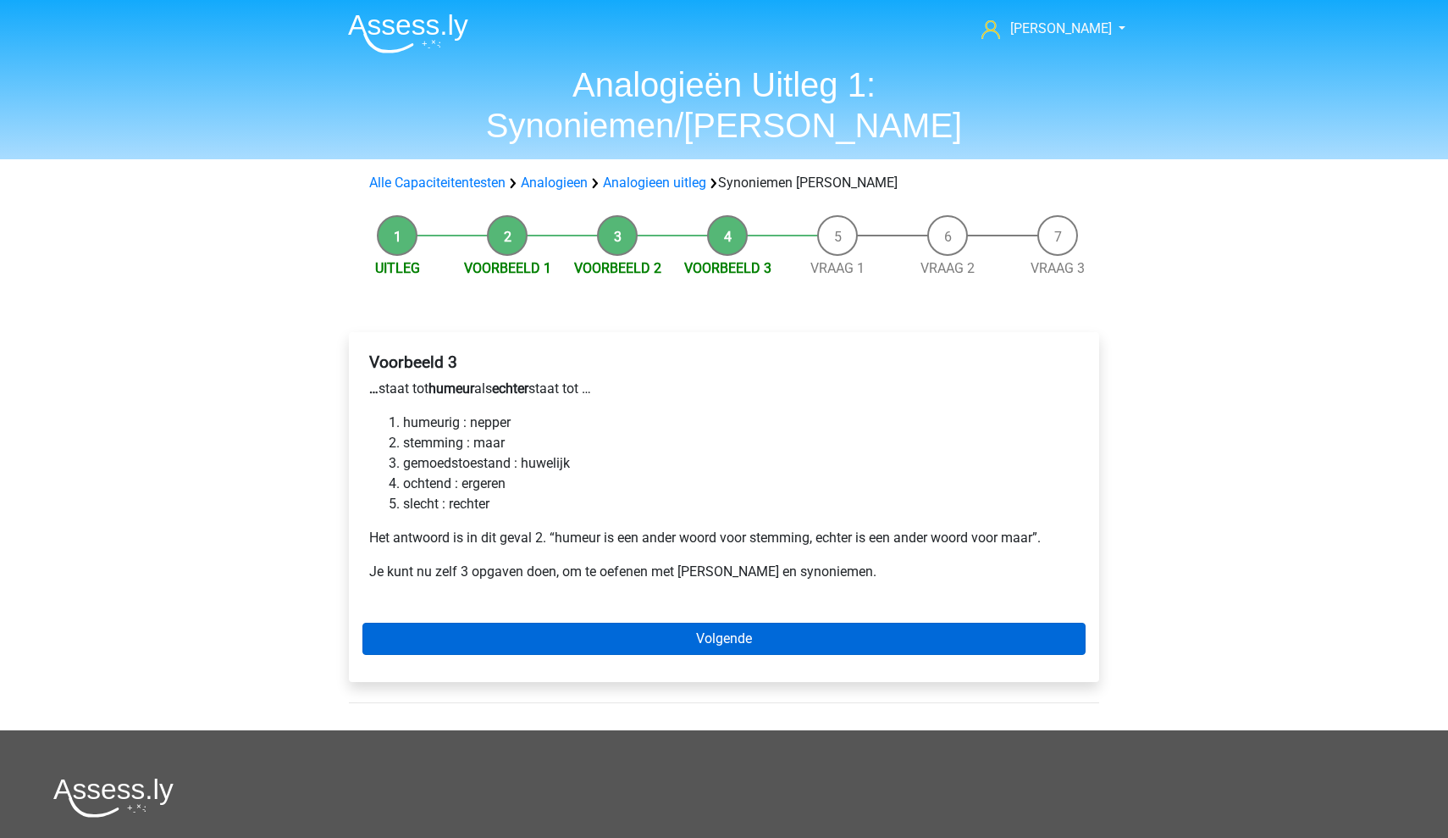
click at [754, 622] on link "Volgende" at bounding box center [723, 638] width 723 height 32
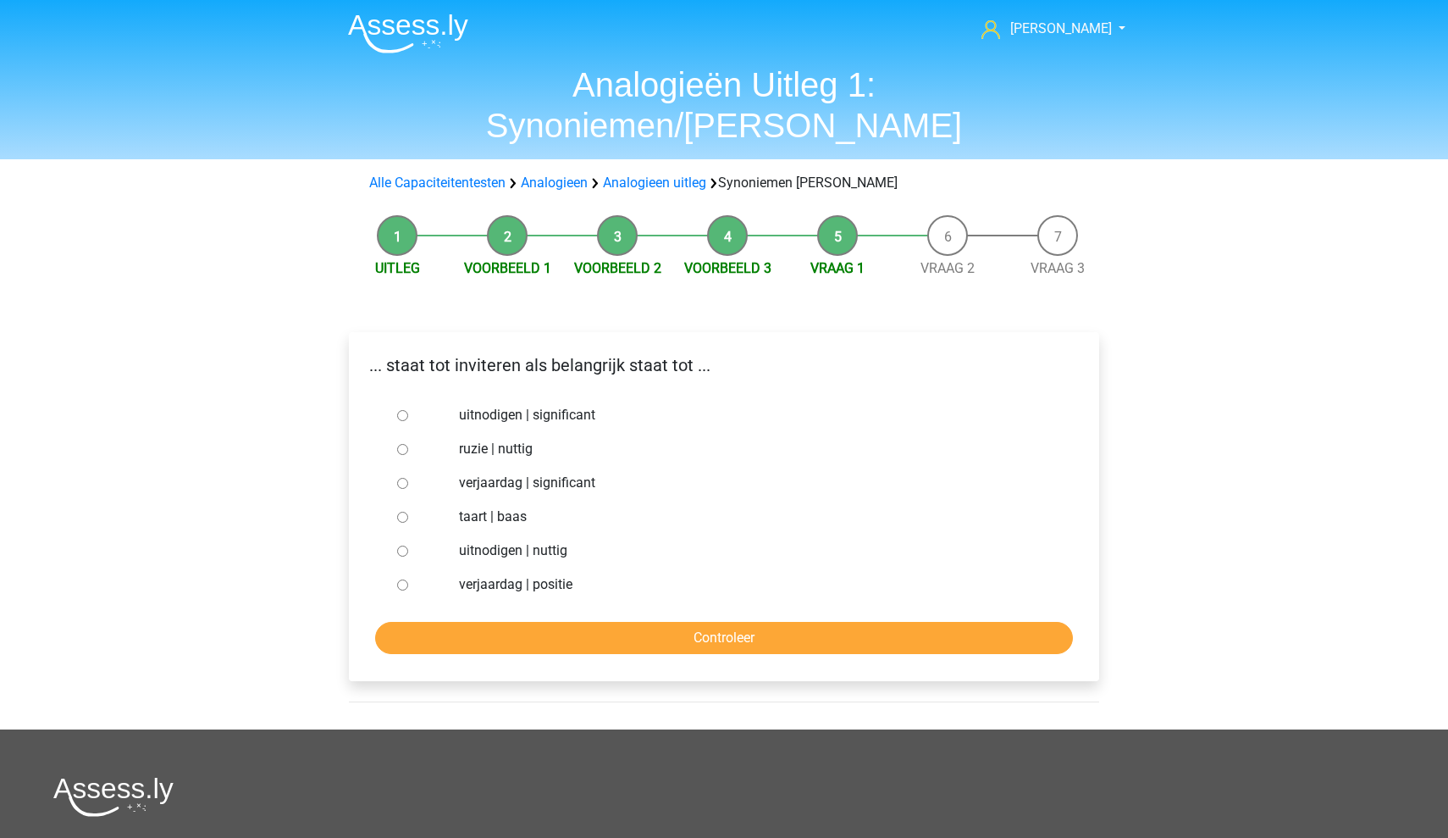
click at [516, 405] on label "uitnodigen | significant" at bounding box center [752, 415] width 586 height 20
click at [408, 410] on input "uitnodigen | significant" at bounding box center [402, 415] width 11 height 11
radio input "true"
click at [516, 405] on label "uitnodigen | significant" at bounding box center [752, 415] width 586 height 20
click at [408, 410] on input "uitnodigen | significant" at bounding box center [402, 415] width 11 height 11
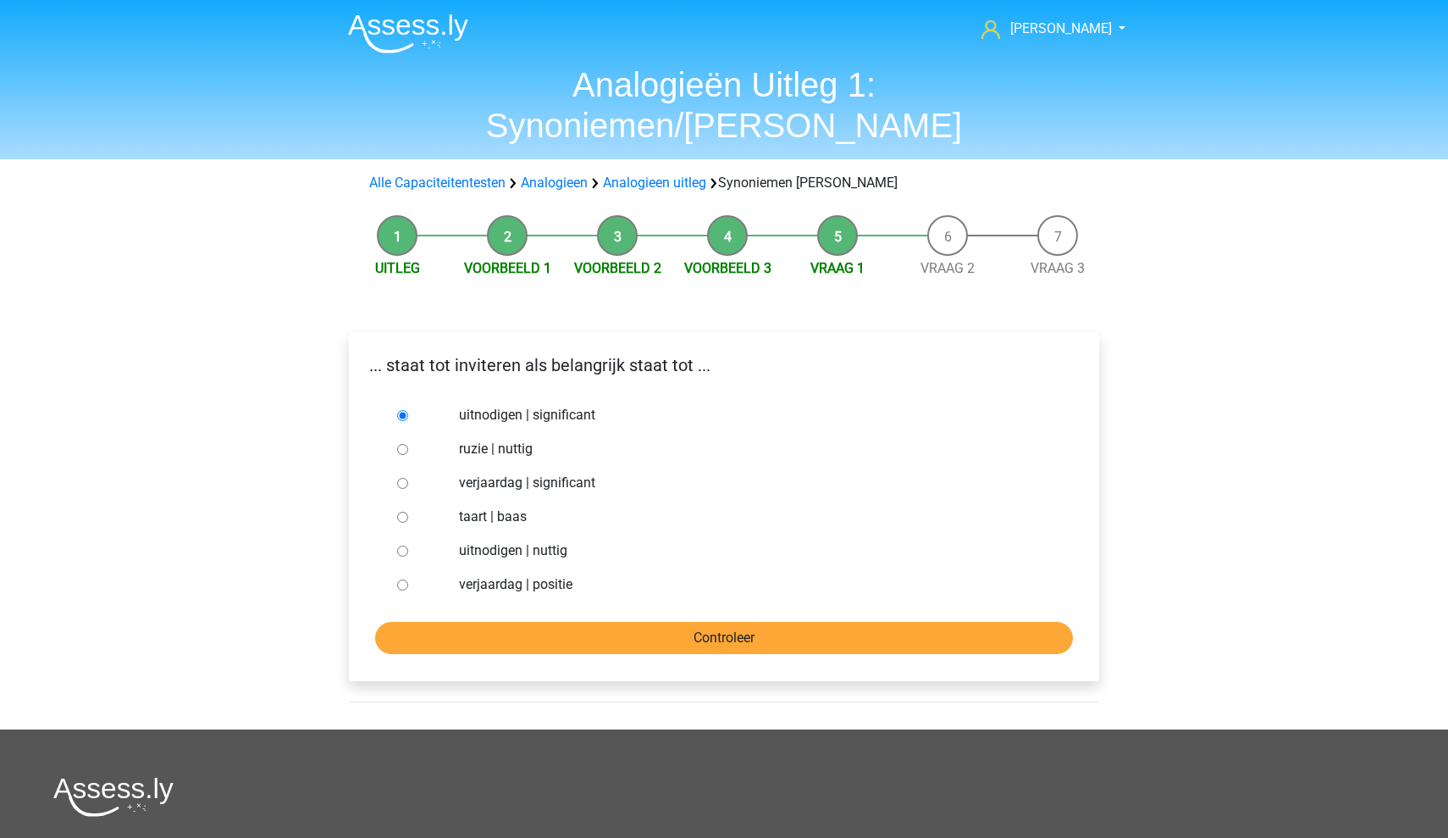
click at [584, 622] on input "Controleer" at bounding box center [724, 638] width 698 height 32
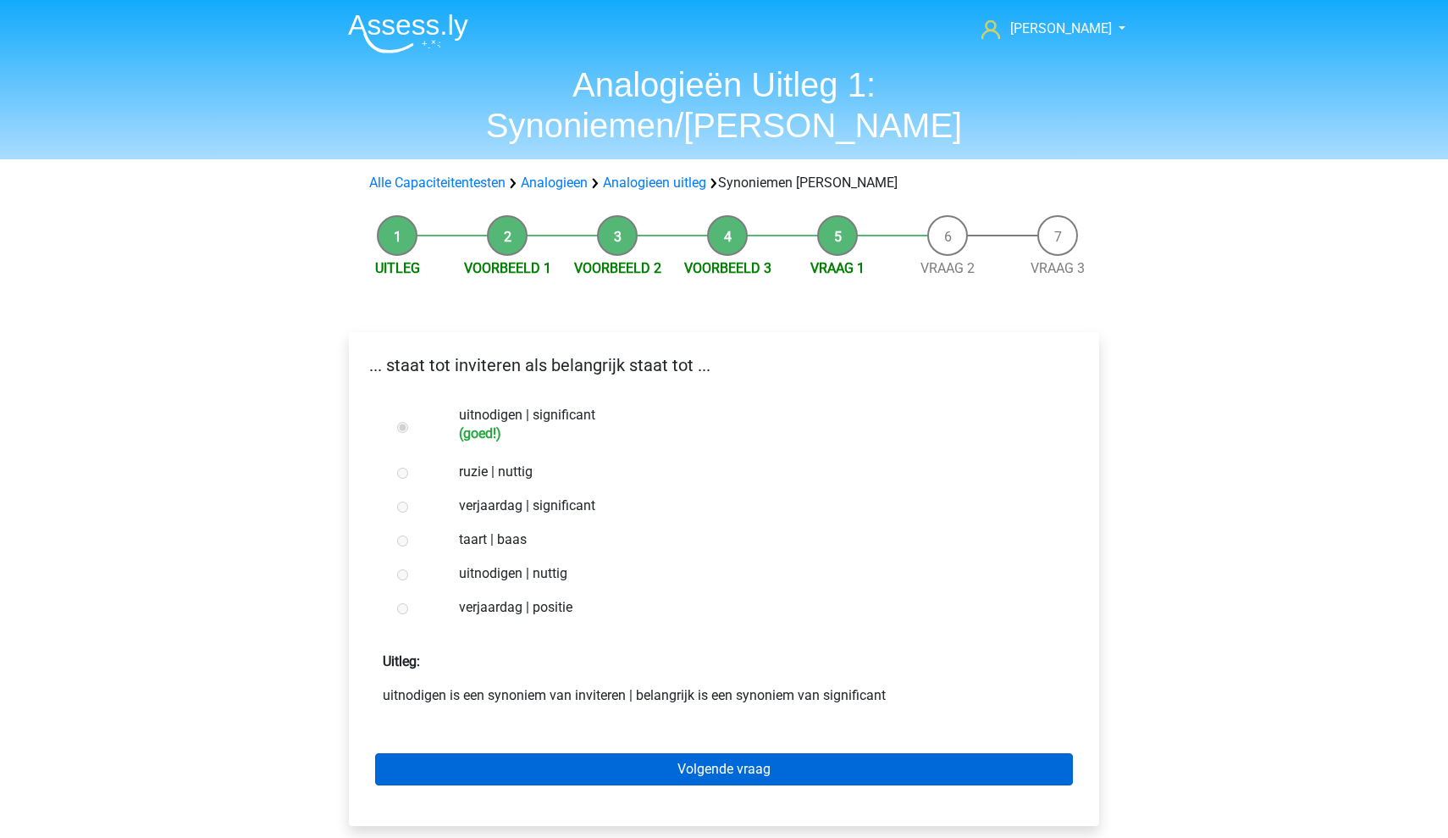
click at [549, 753] on link "Volgende vraag" at bounding box center [724, 769] width 698 height 32
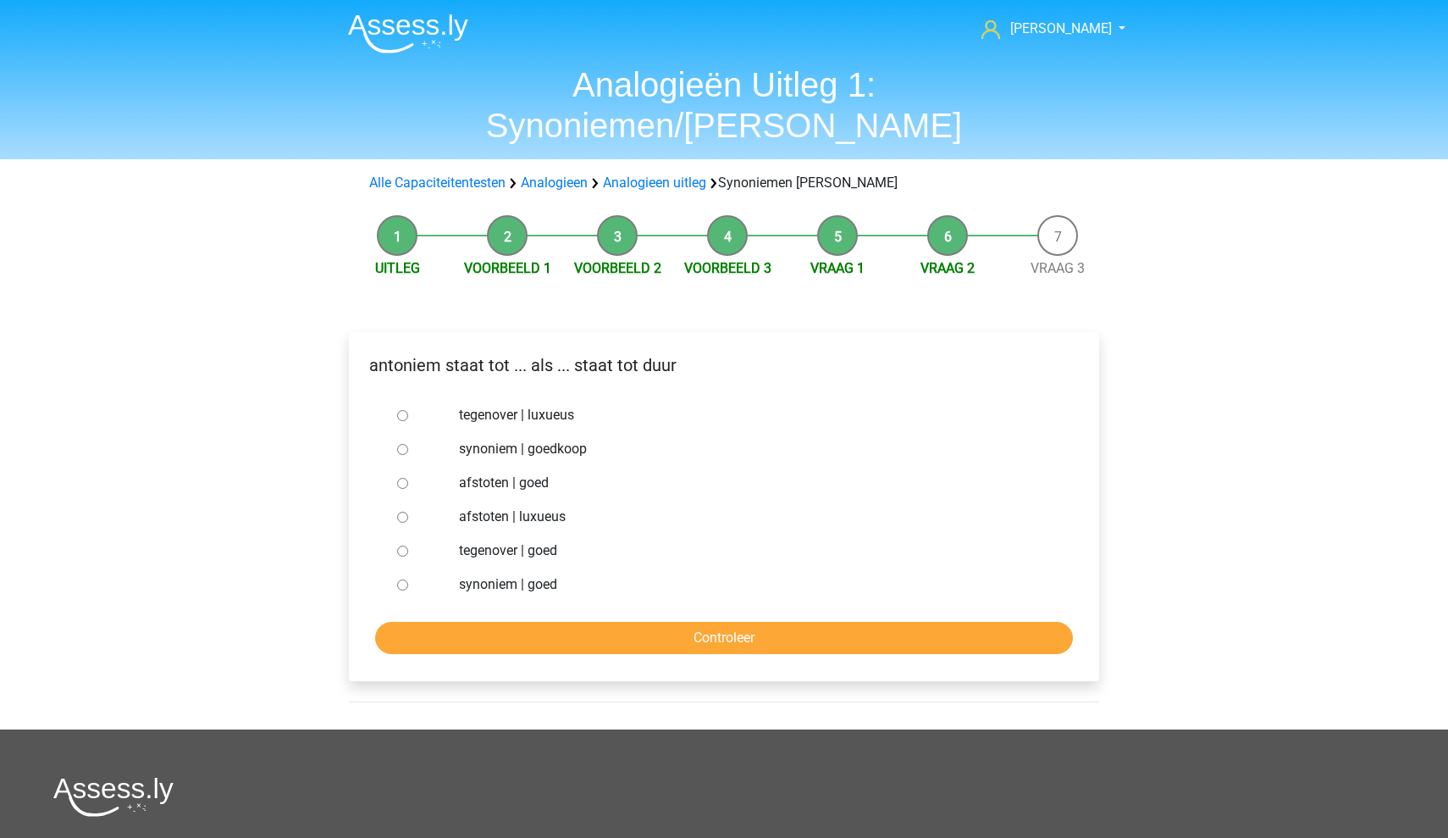
click at [486, 439] on label "synoniem | goedkoop" at bounding box center [752, 449] width 586 height 20
click at [408, 444] on input "synoniem | goedkoop" at bounding box center [402, 449] width 11 height 11
radio input "true"
click at [524, 622] on input "Controleer" at bounding box center [724, 638] width 698 height 32
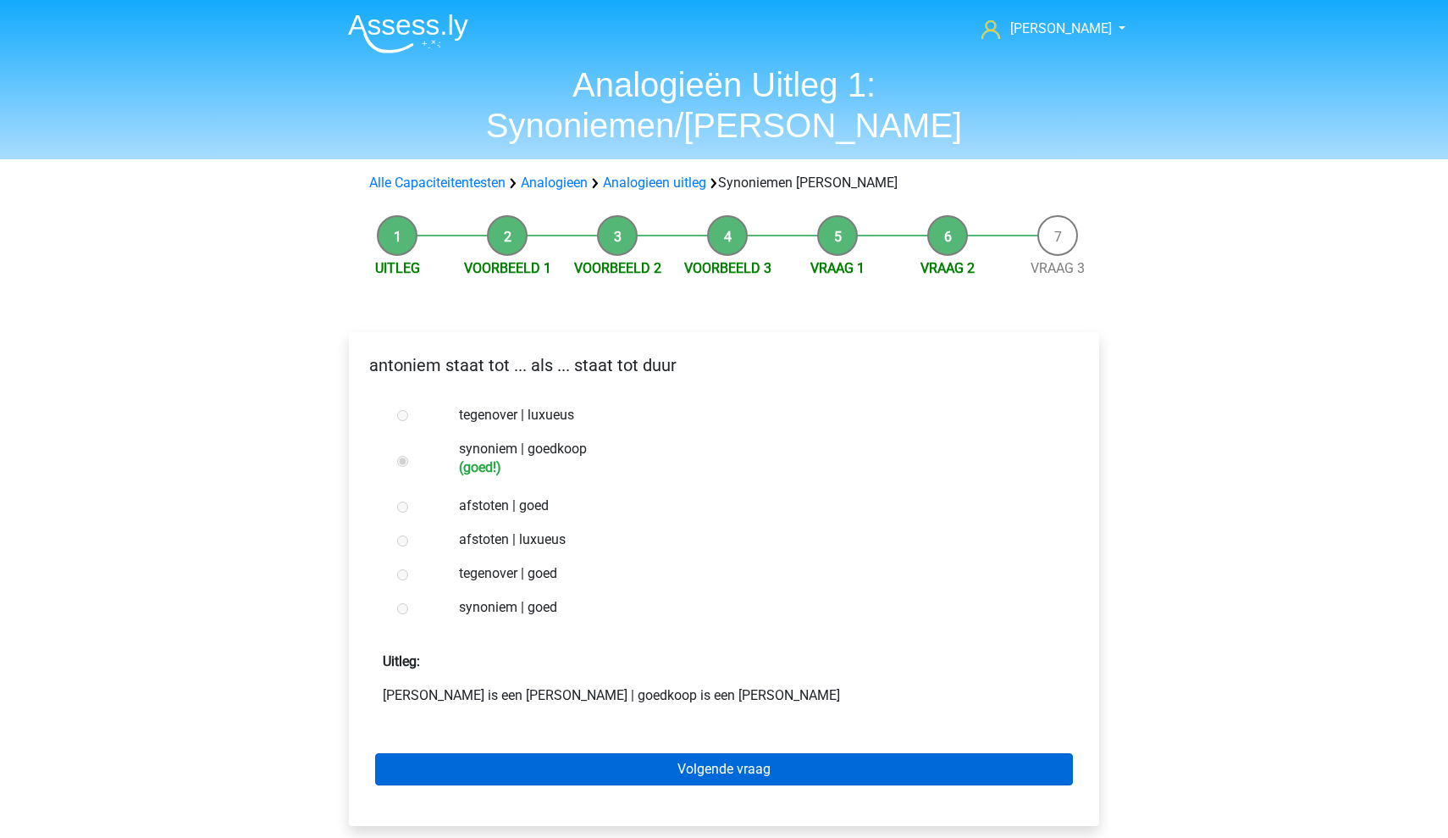
click at [573, 753] on link "Volgende vraag" at bounding box center [724, 769] width 698 height 32
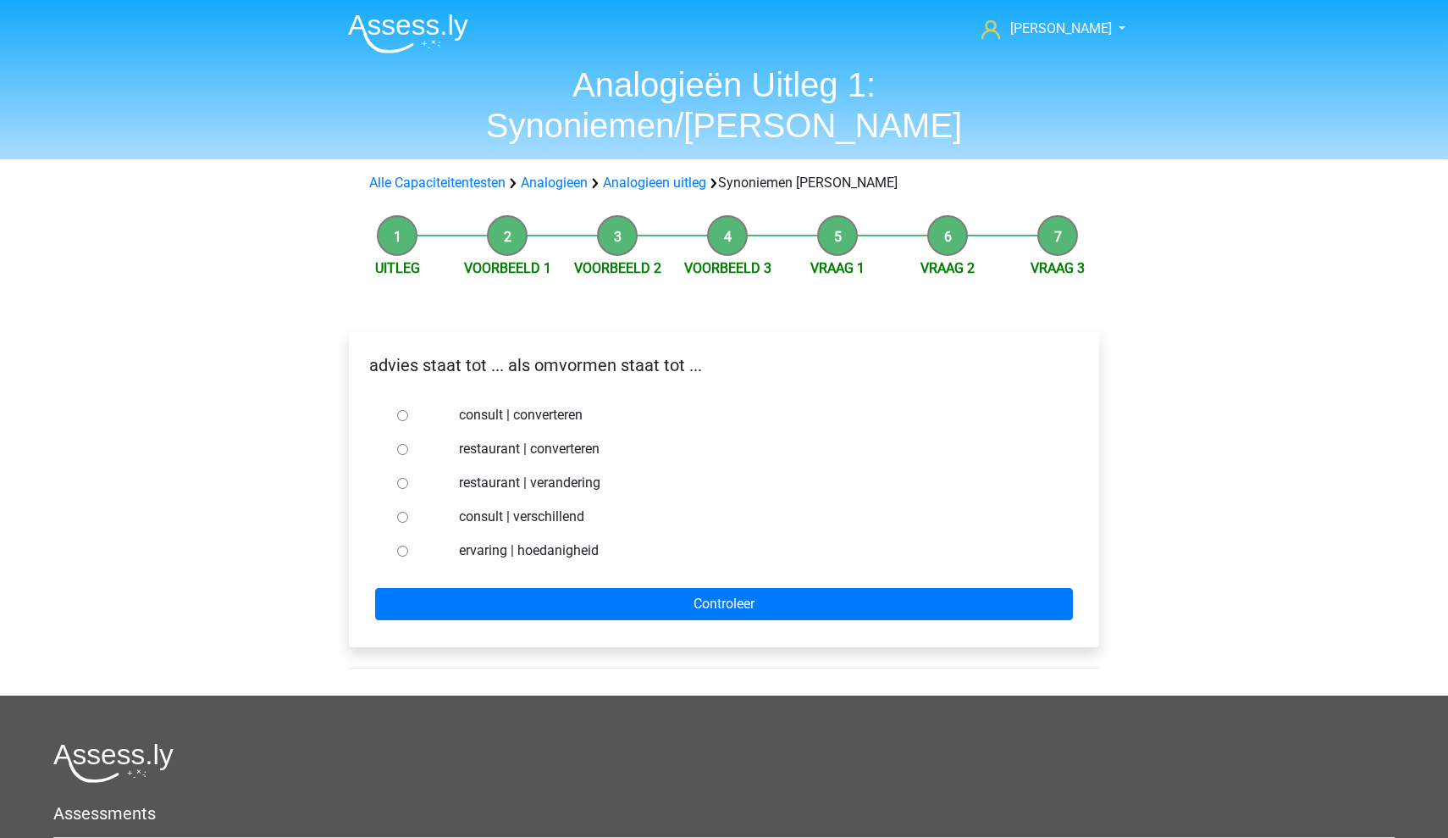
click at [555, 405] on label "consult | converteren" at bounding box center [752, 415] width 586 height 20
click at [408, 410] on input "consult | converteren" at bounding box center [402, 415] width 11 height 11
radio input "true"
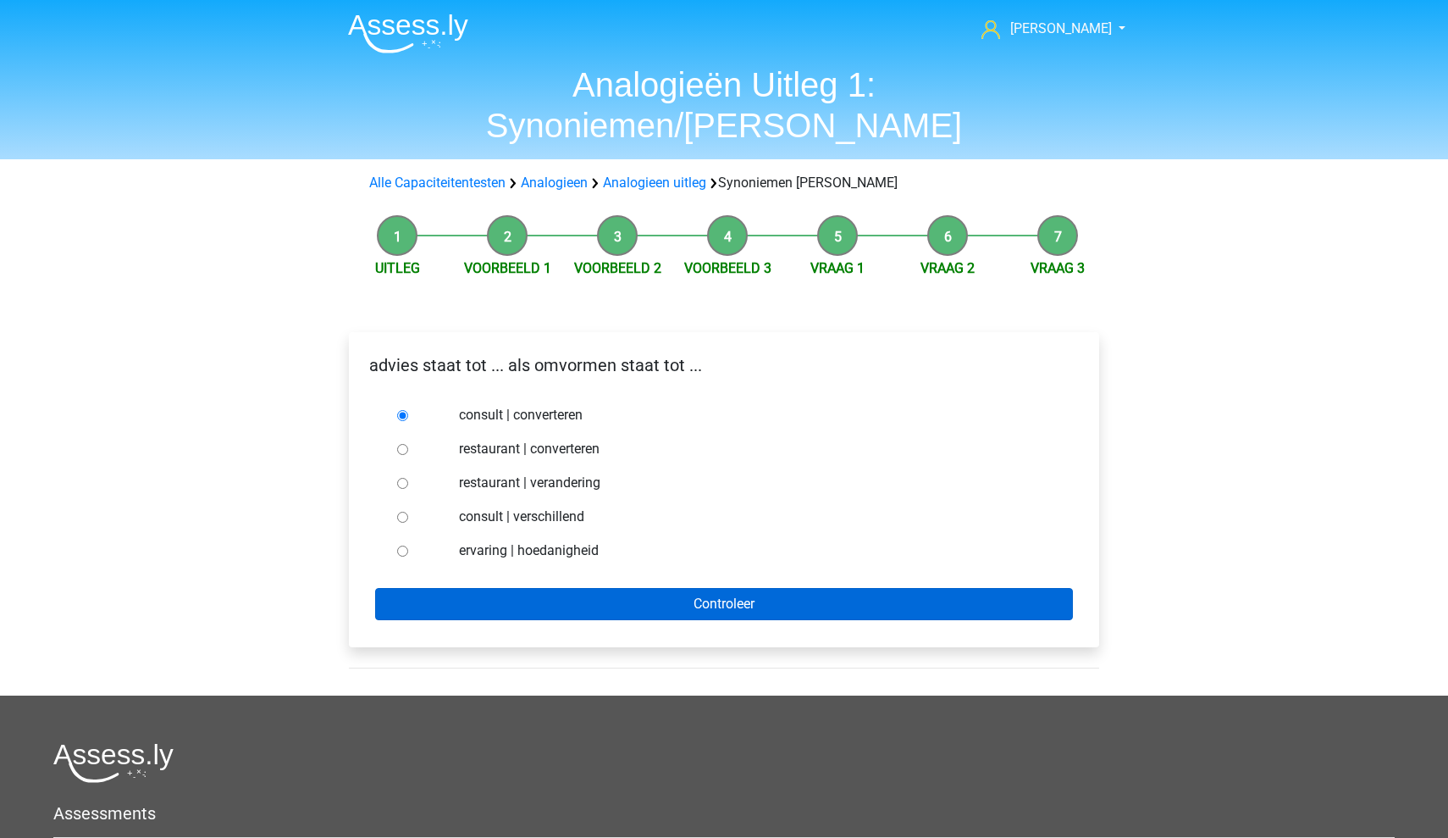
click at [560, 588] on input "Controleer" at bounding box center [724, 604] width 698 height 32
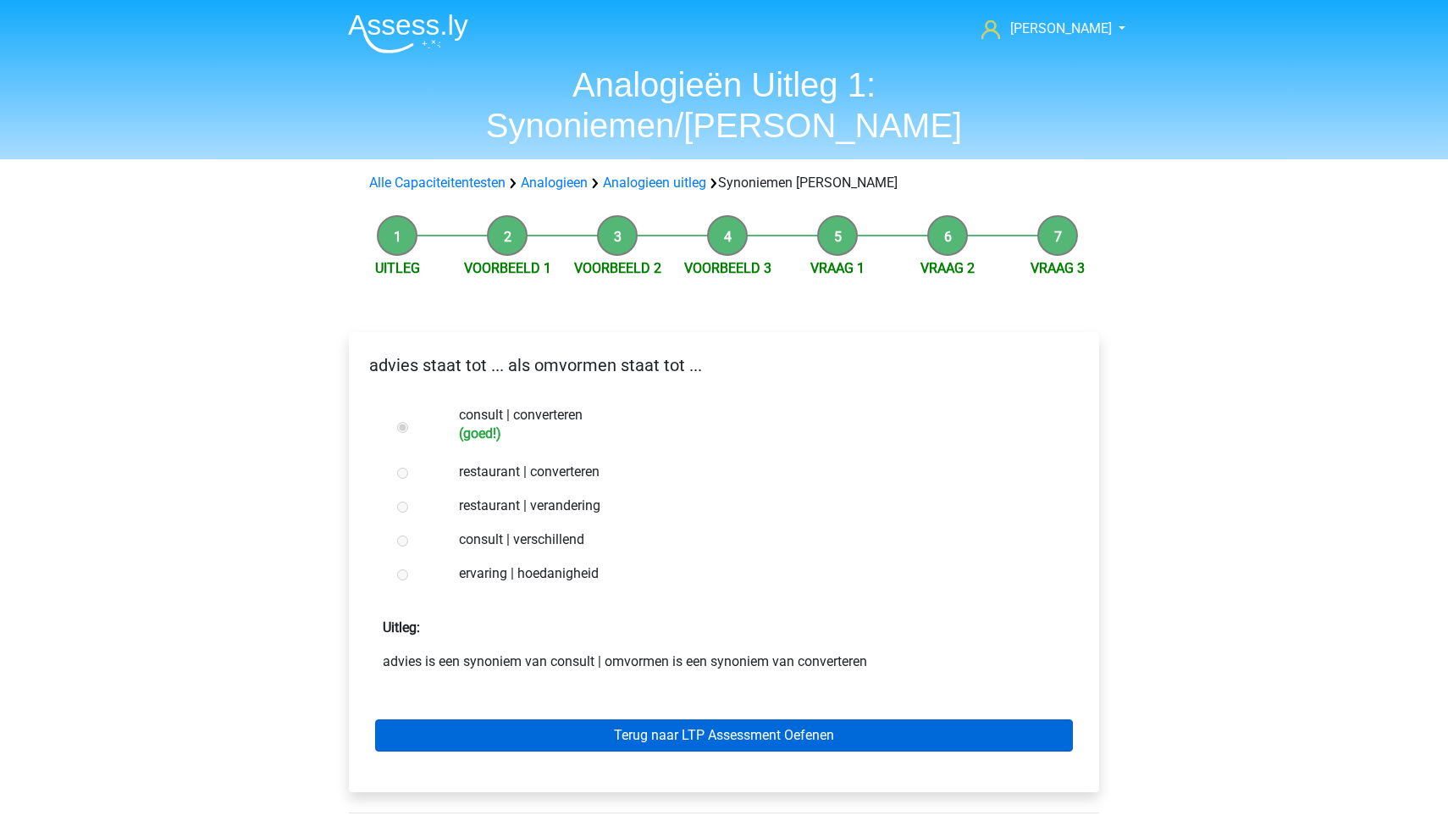
click at [687, 719] on link "Terug naar LTP Assessment Oefenen" at bounding box center [724, 735] width 698 height 32
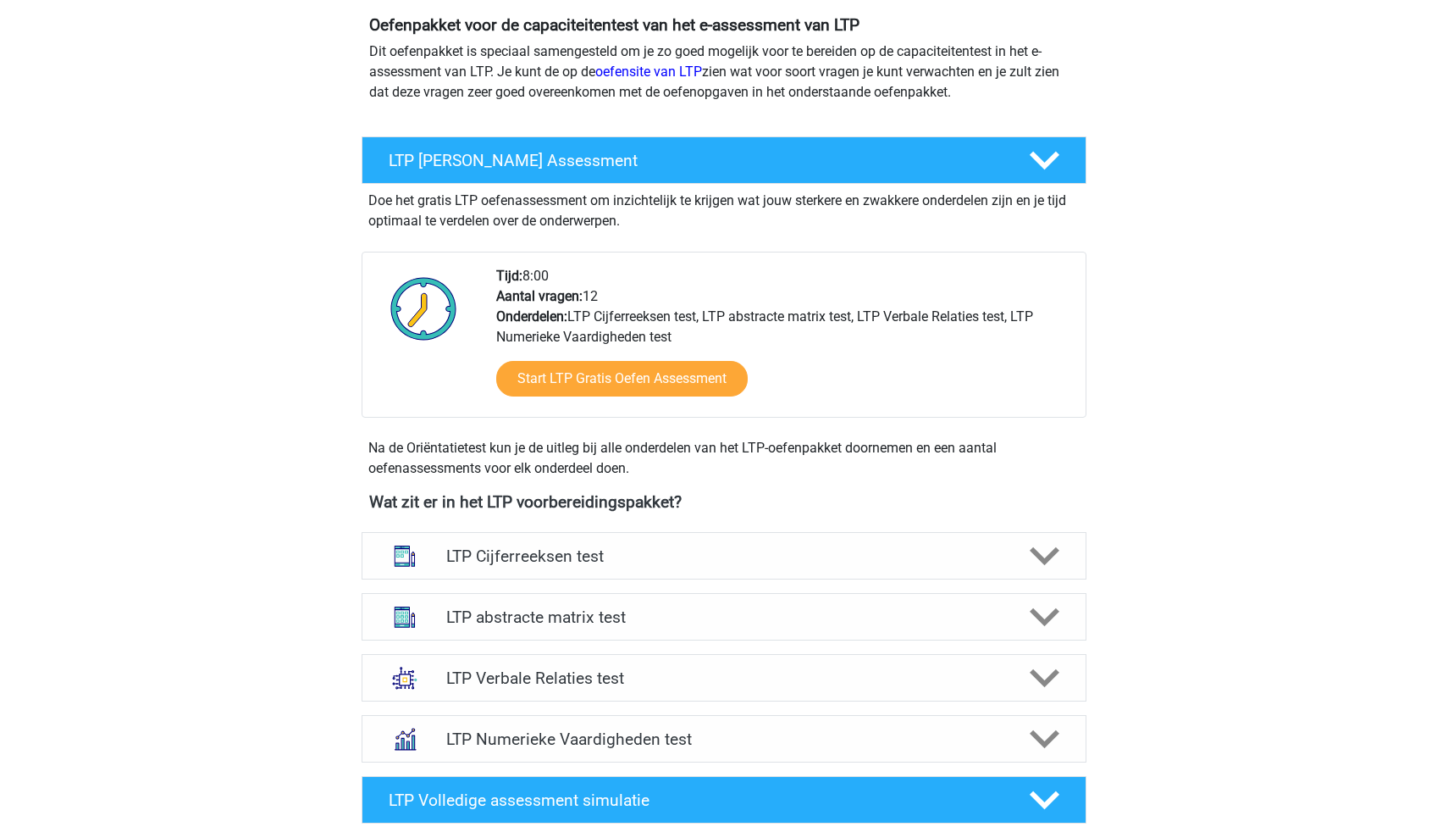
scroll to position [224, 0]
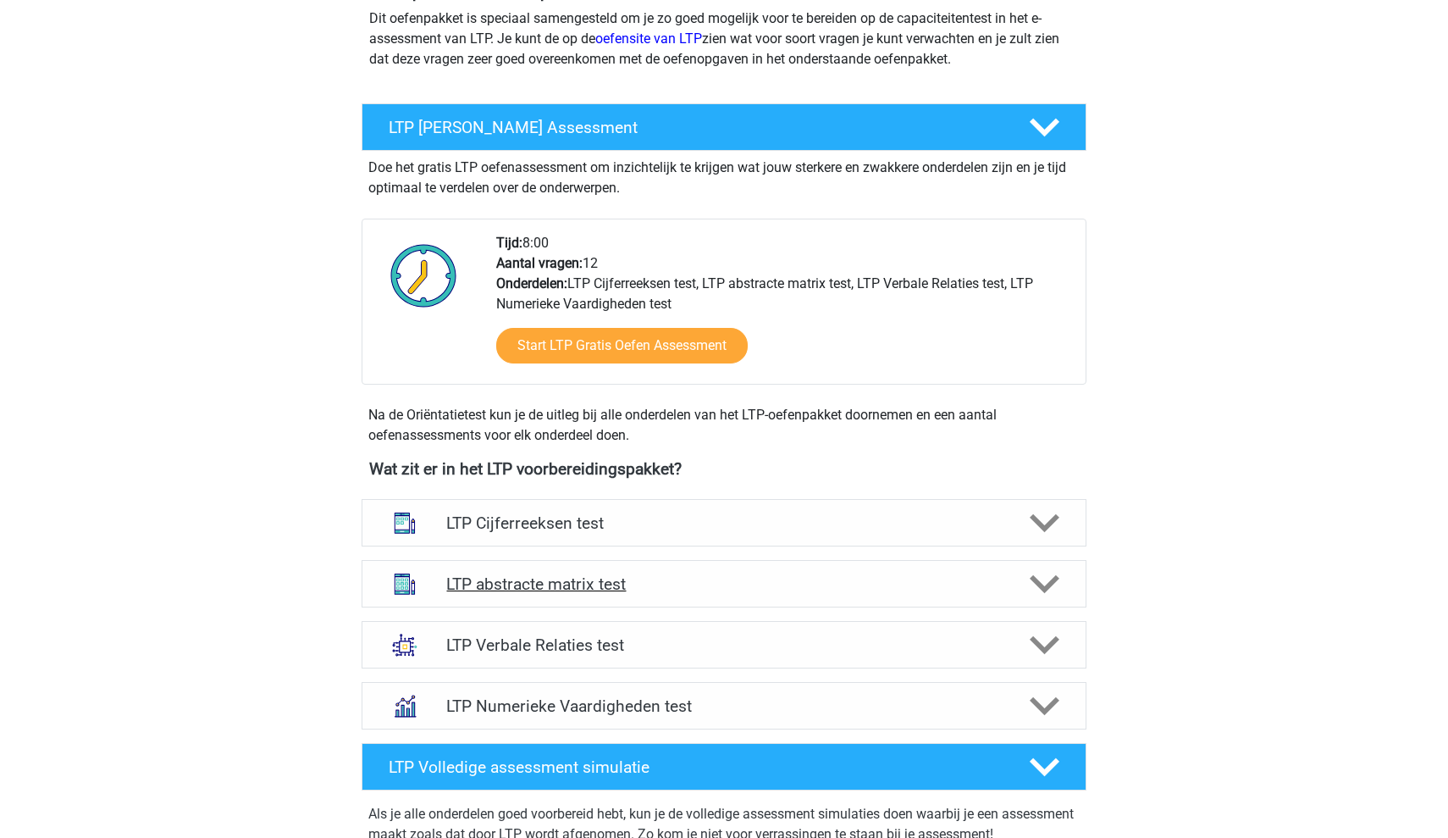
click at [786, 589] on h4 "LTP abstracte matrix test" at bounding box center [723, 583] width 555 height 19
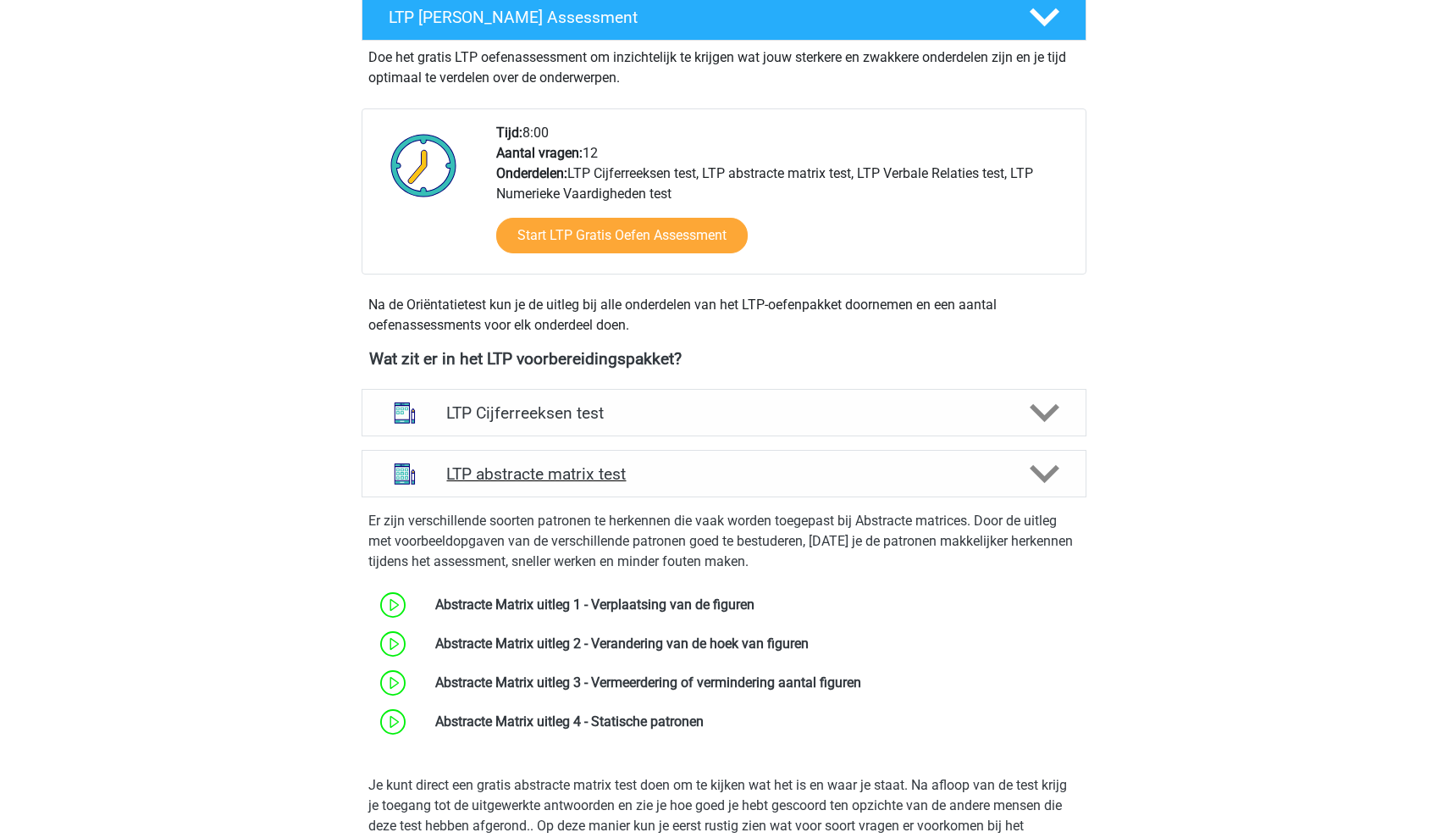
scroll to position [347, 0]
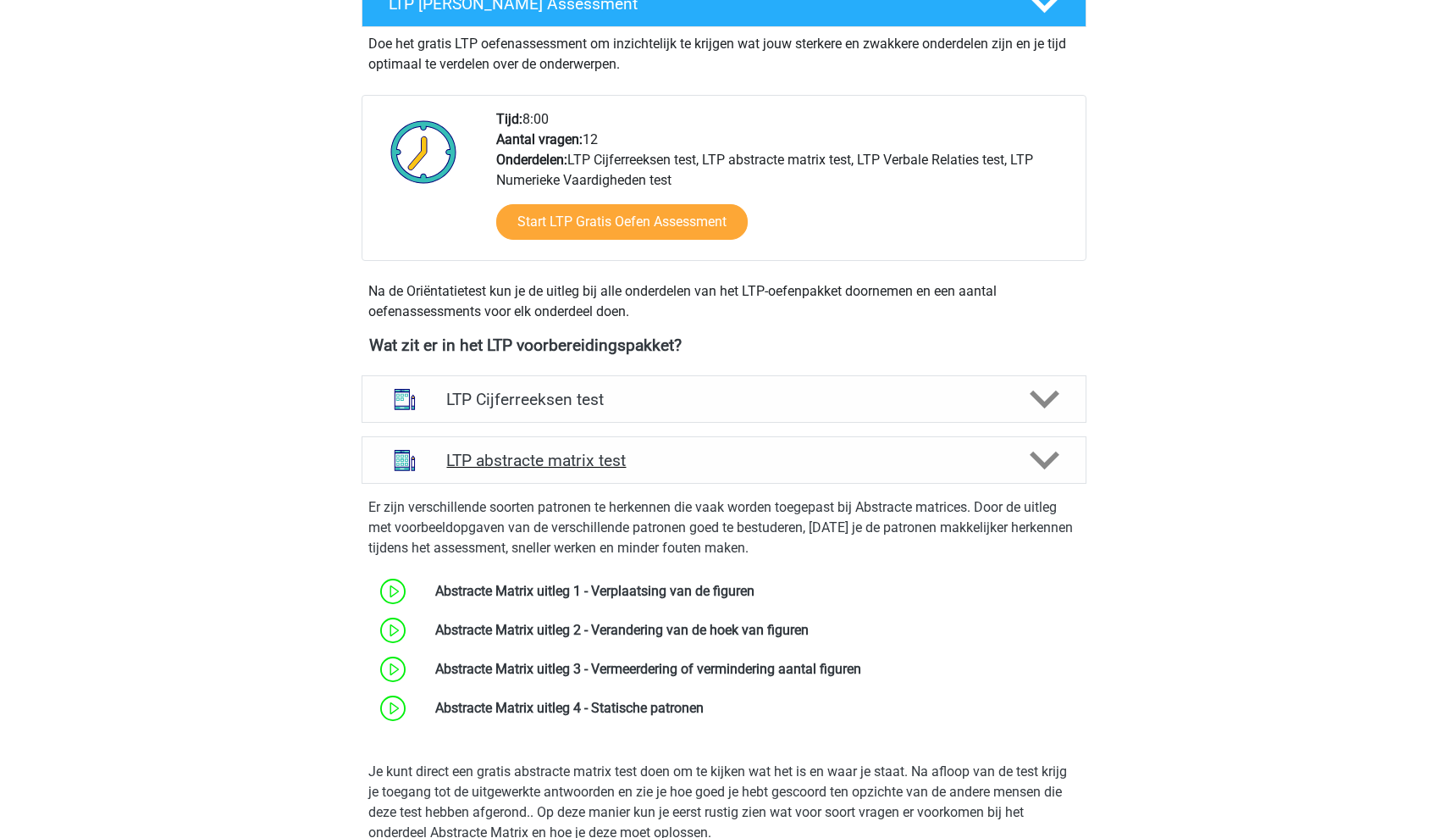
click at [822, 460] on h4 "LTP abstracte matrix test" at bounding box center [723, 460] width 555 height 19
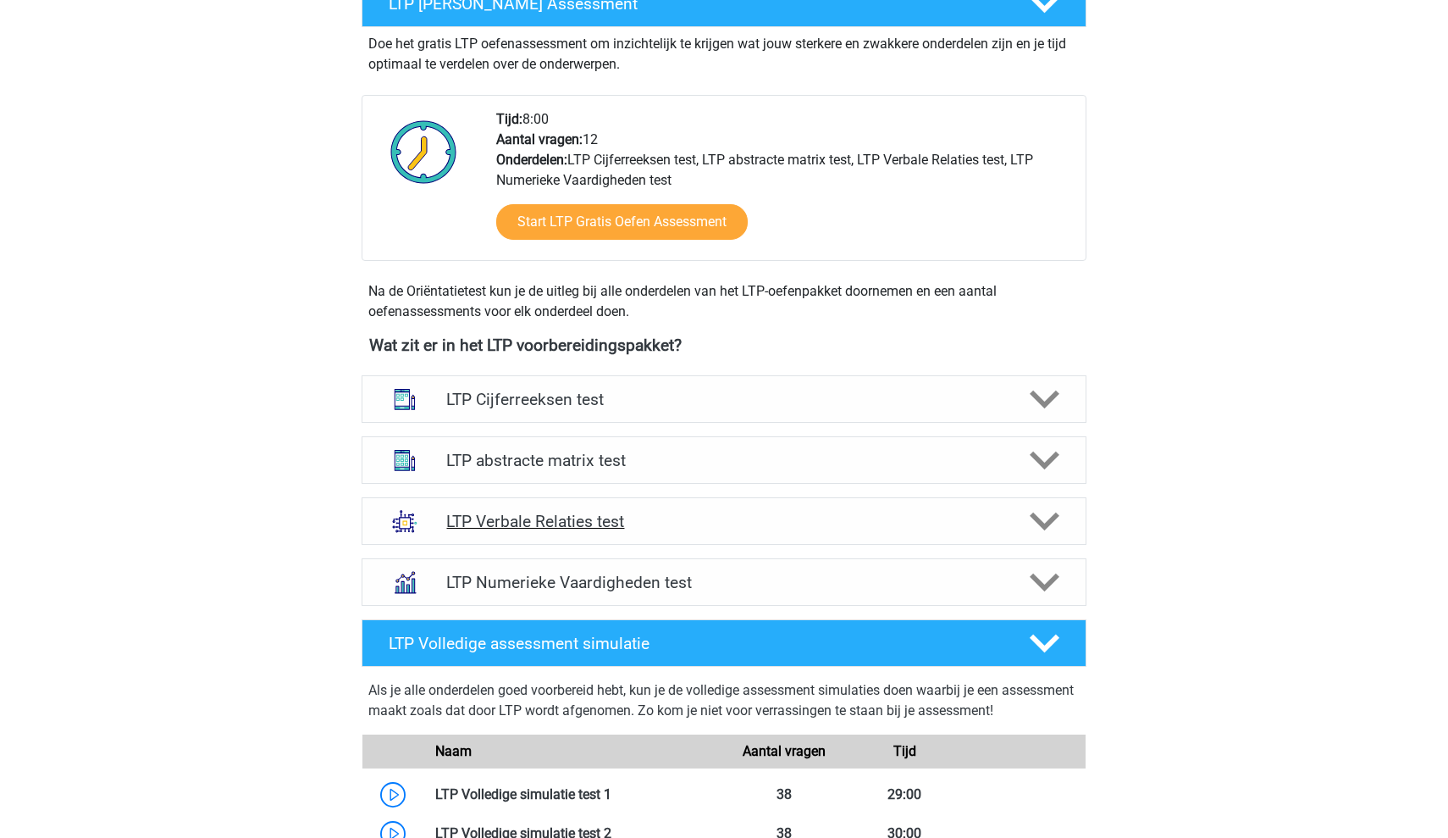
click at [788, 516] on h4 "LTP Verbale Relaties test" at bounding box center [723, 521] width 555 height 19
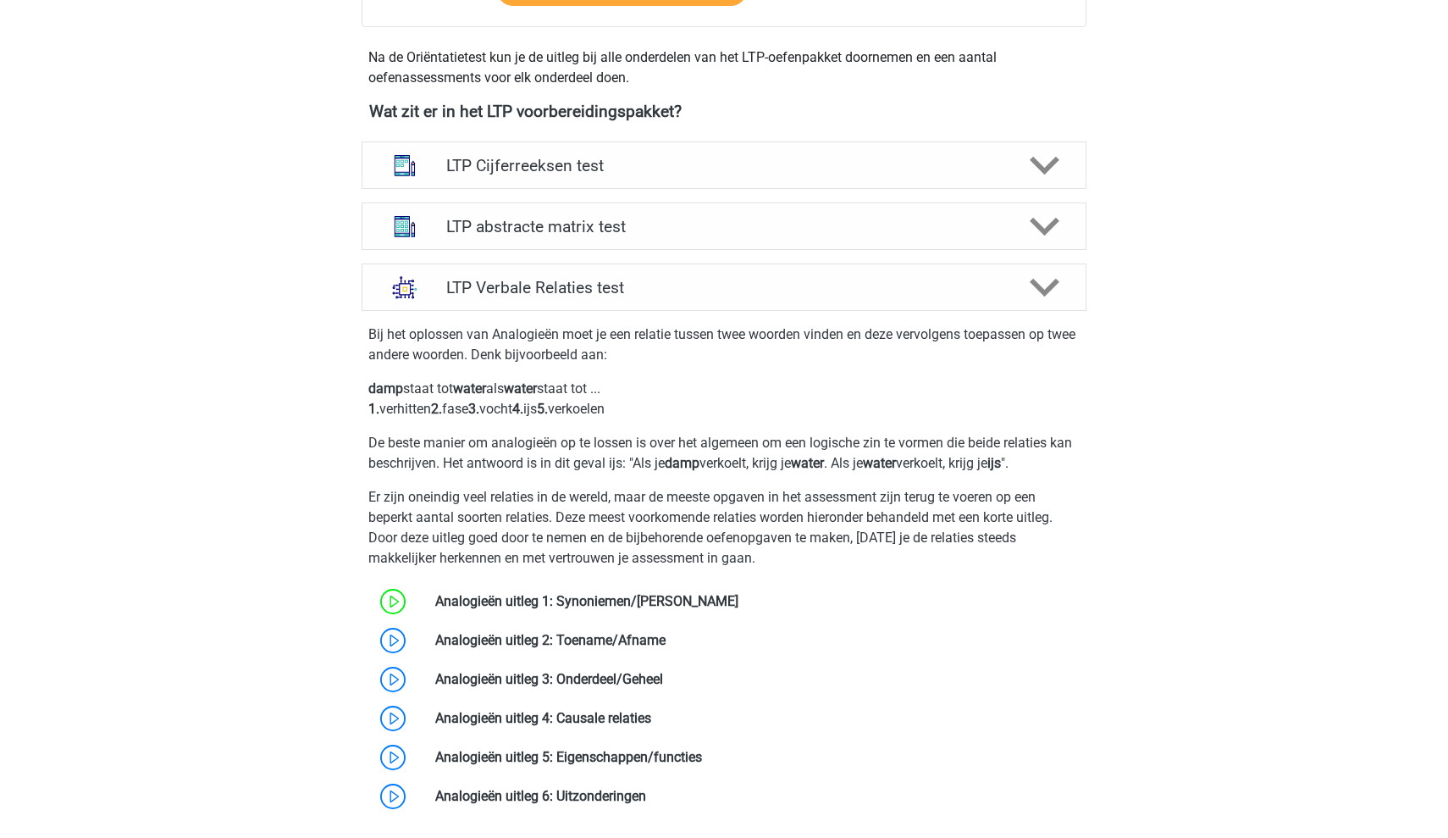
scroll to position [700, 0]
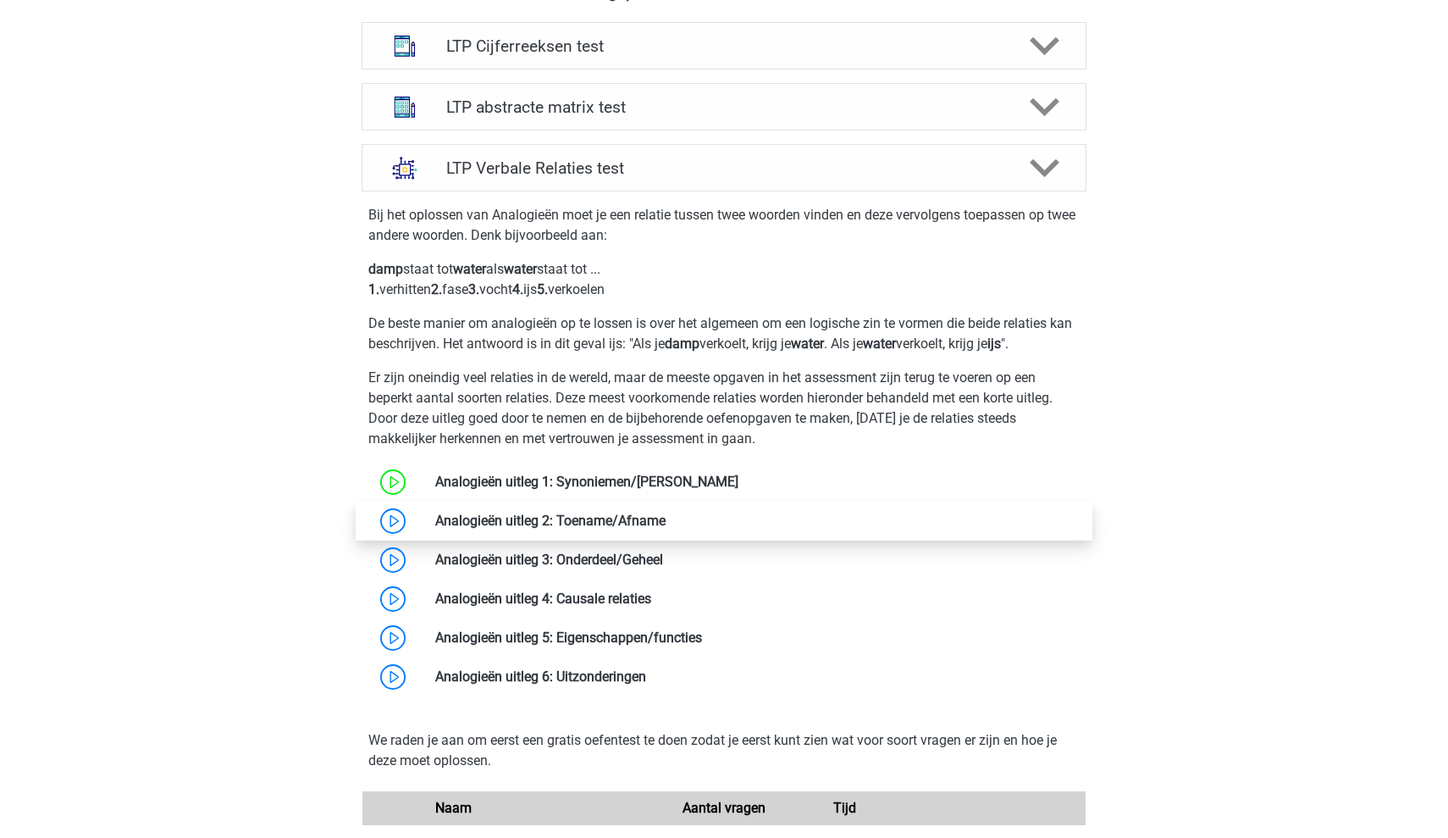
click at [666, 528] on link at bounding box center [666, 520] width 0 height 16
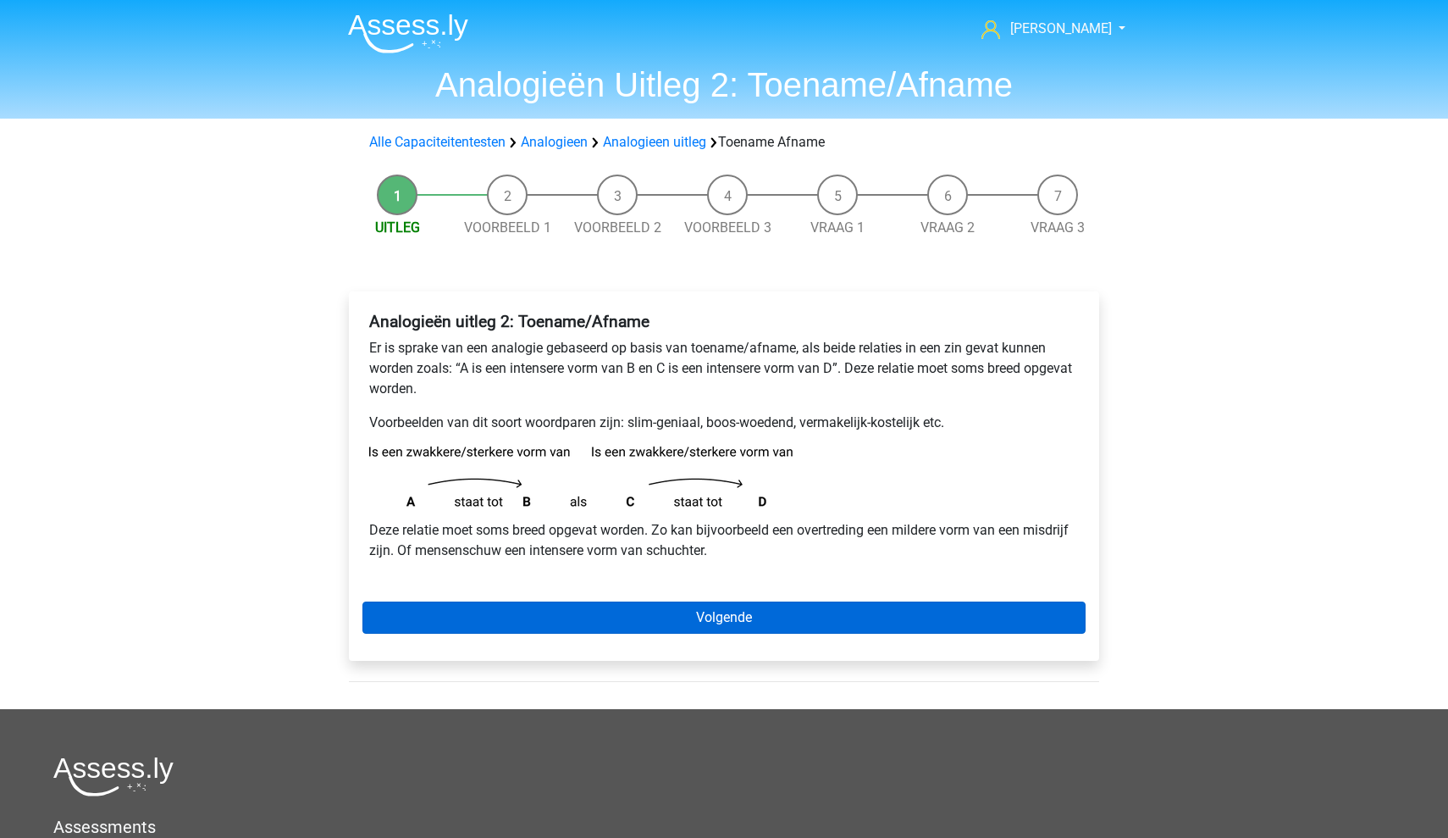
click at [589, 608] on link "Volgende" at bounding box center [723, 617] width 723 height 32
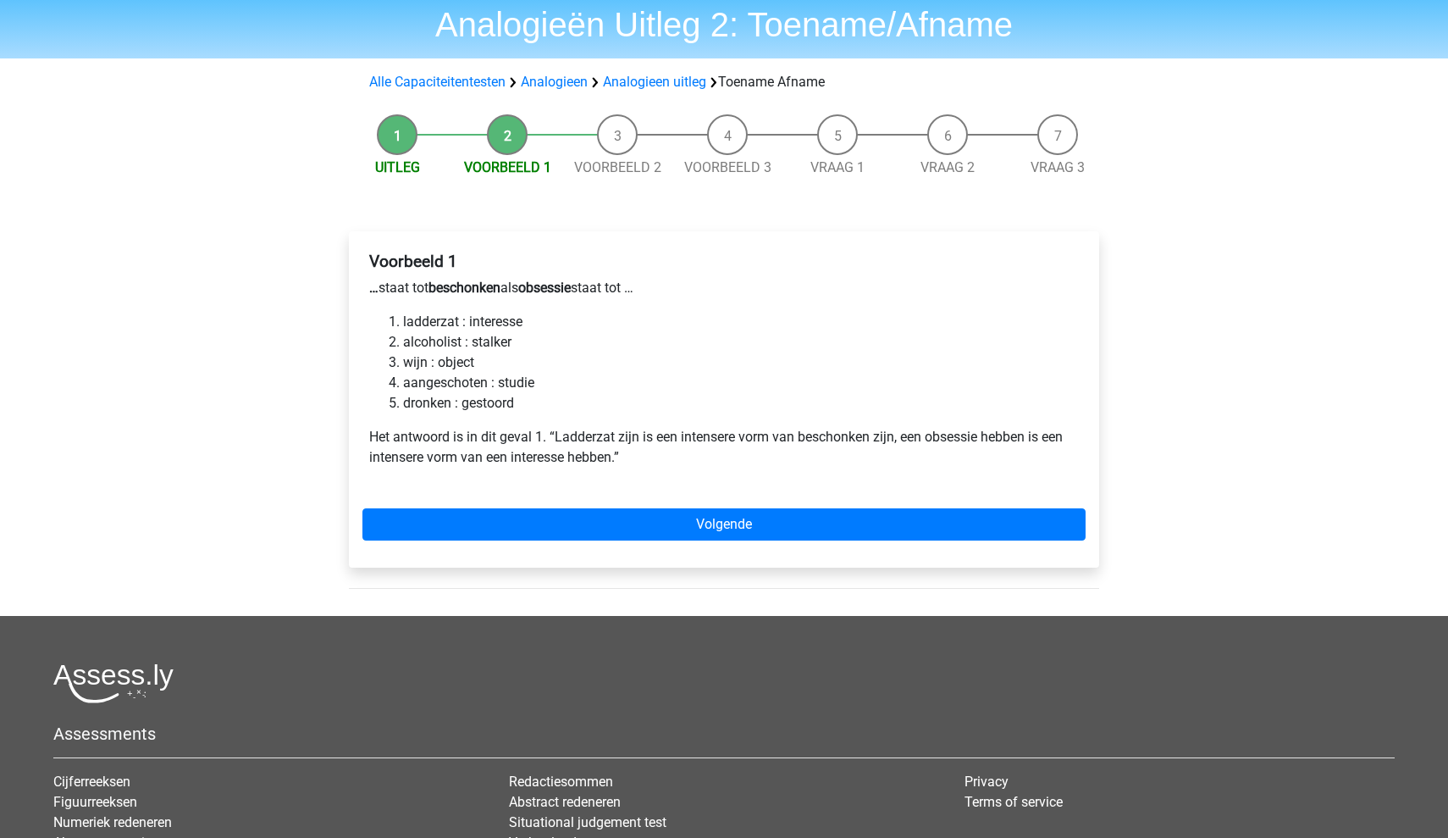
scroll to position [80, 0]
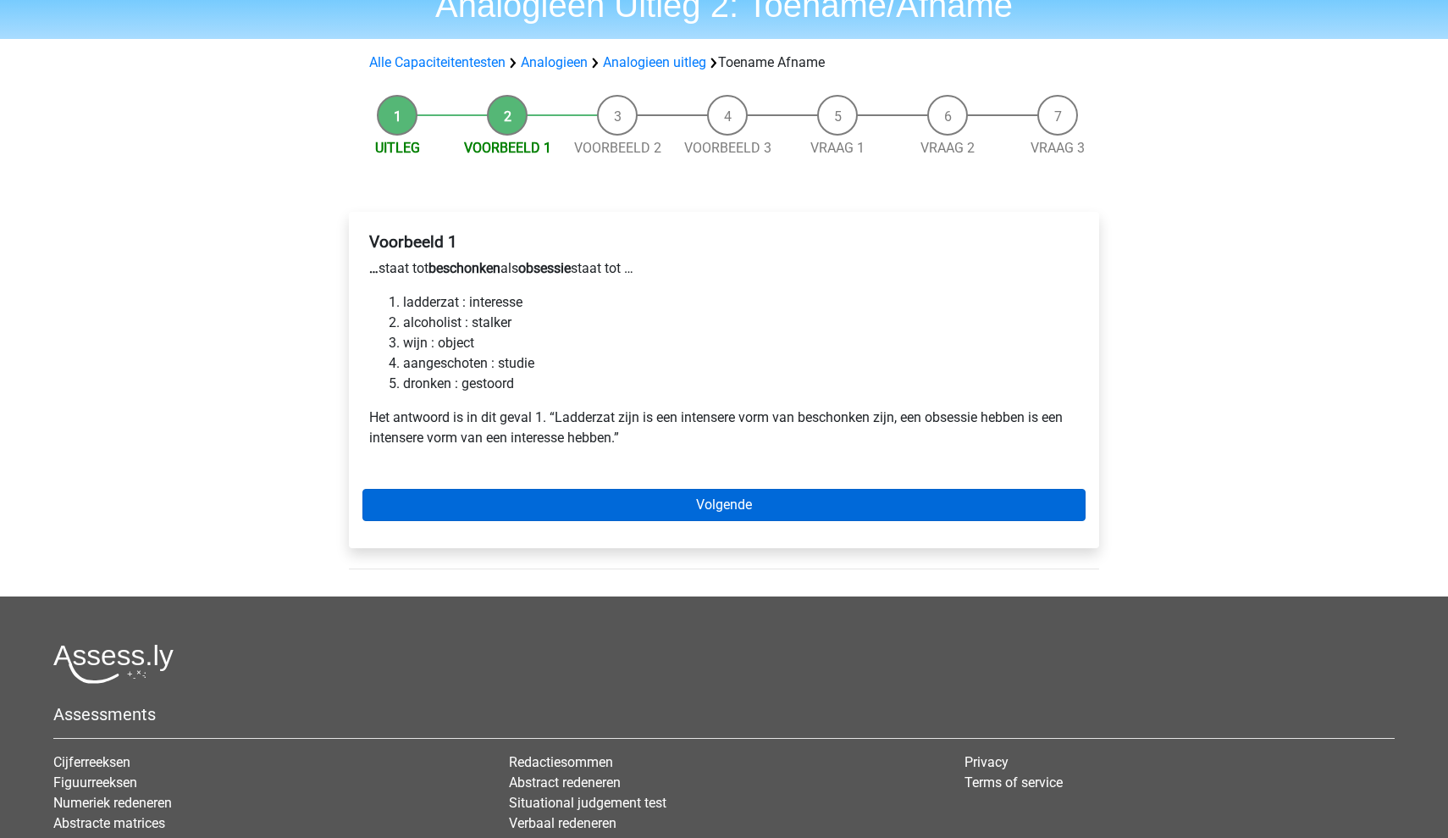
click at [563, 509] on link "Volgende" at bounding box center [723, 505] width 723 height 32
